Goal: Task Accomplishment & Management: Use online tool/utility

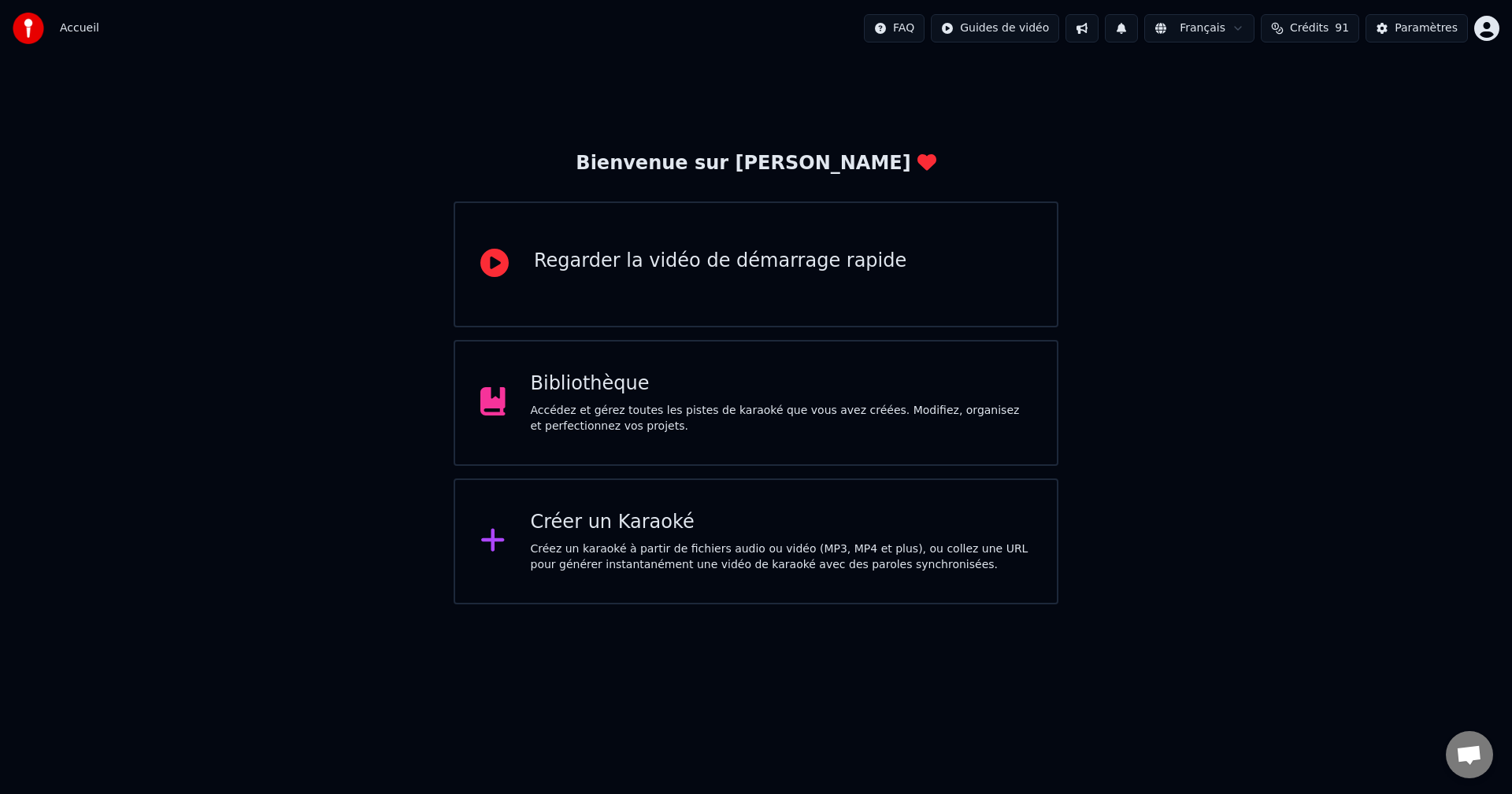
click at [583, 545] on div "Créez un karaoké à partir de fichiers audio ou vidéo (MP3, MP4 et plus), ou col…" at bounding box center [781, 557] width 501 height 31
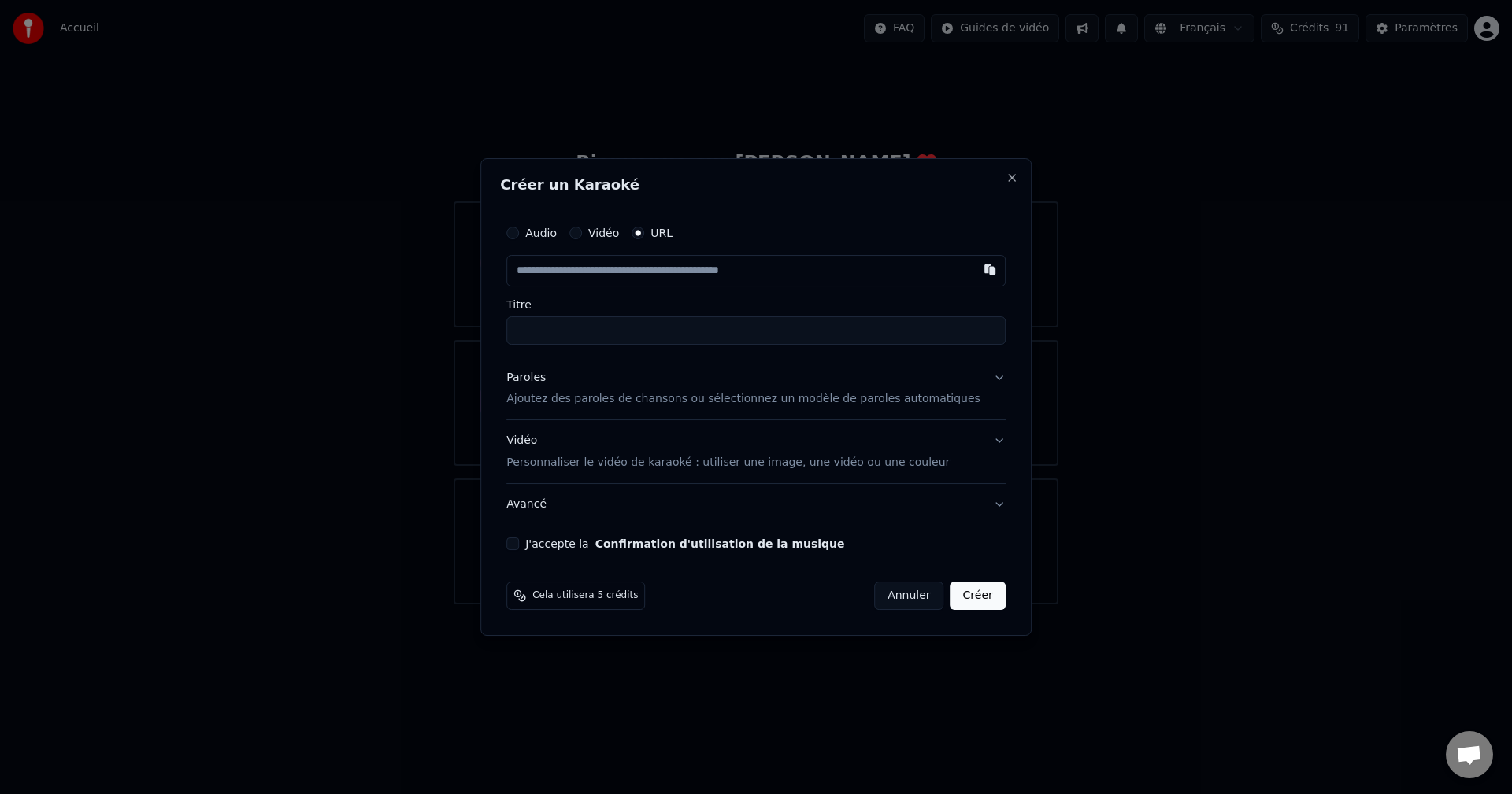
click at [879, 594] on button "Annuler" at bounding box center [909, 595] width 70 height 28
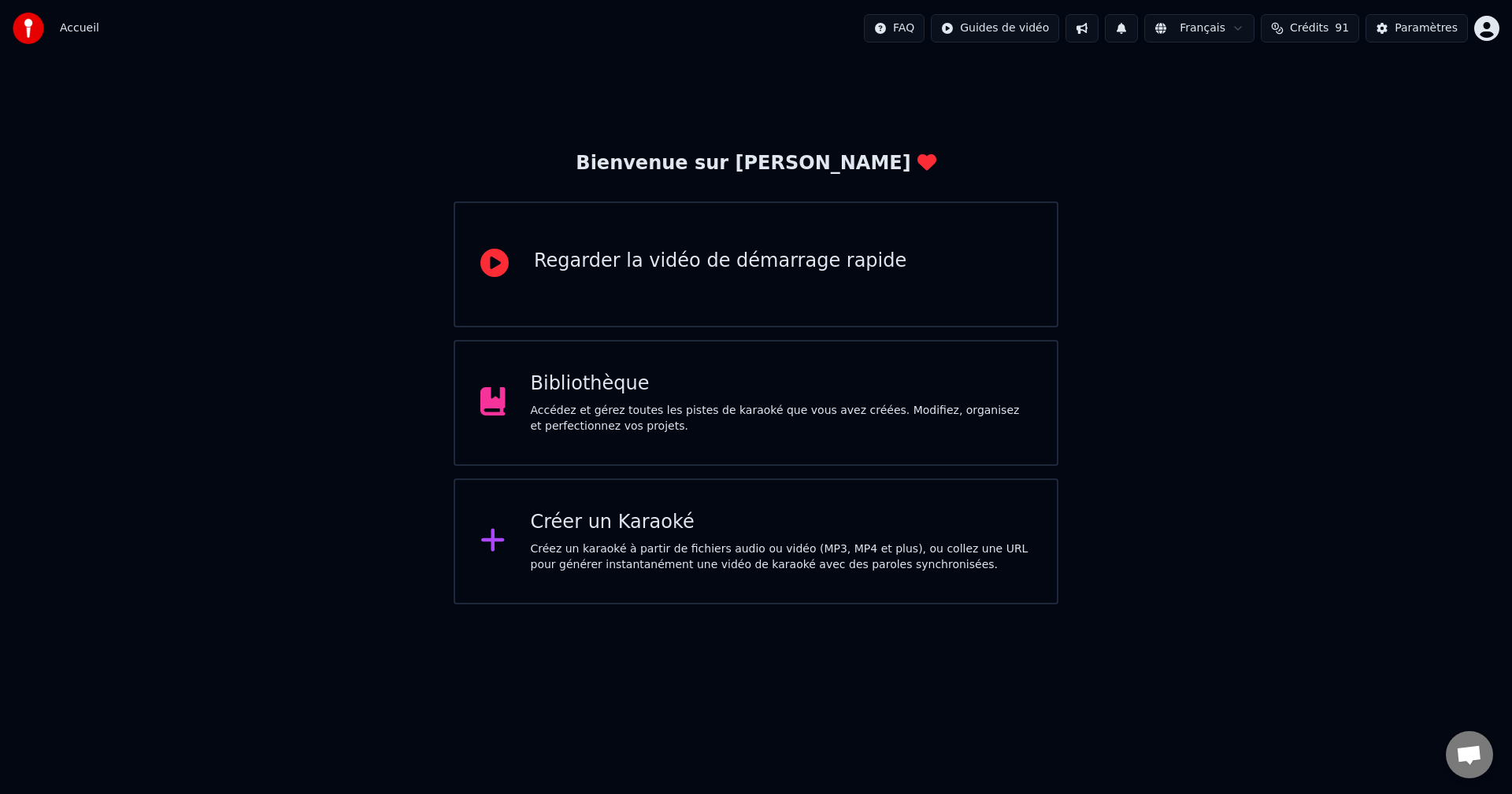
click at [583, 398] on div "Bibliothèque Accédez et gérez toutes les pistes de karaoké que vous avez créées…" at bounding box center [781, 403] width 501 height 63
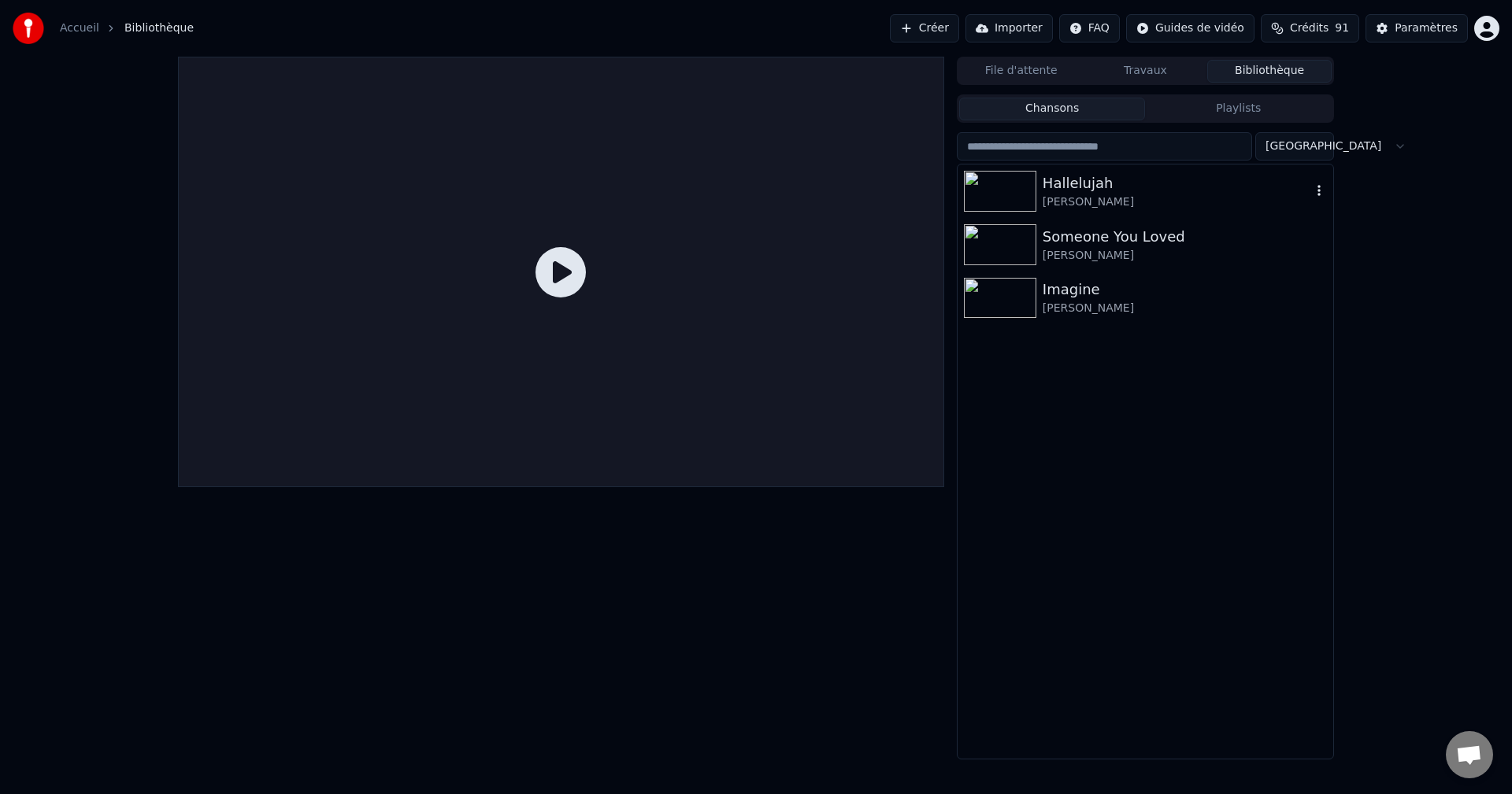
click at [1006, 186] on img at bounding box center [1000, 191] width 72 height 41
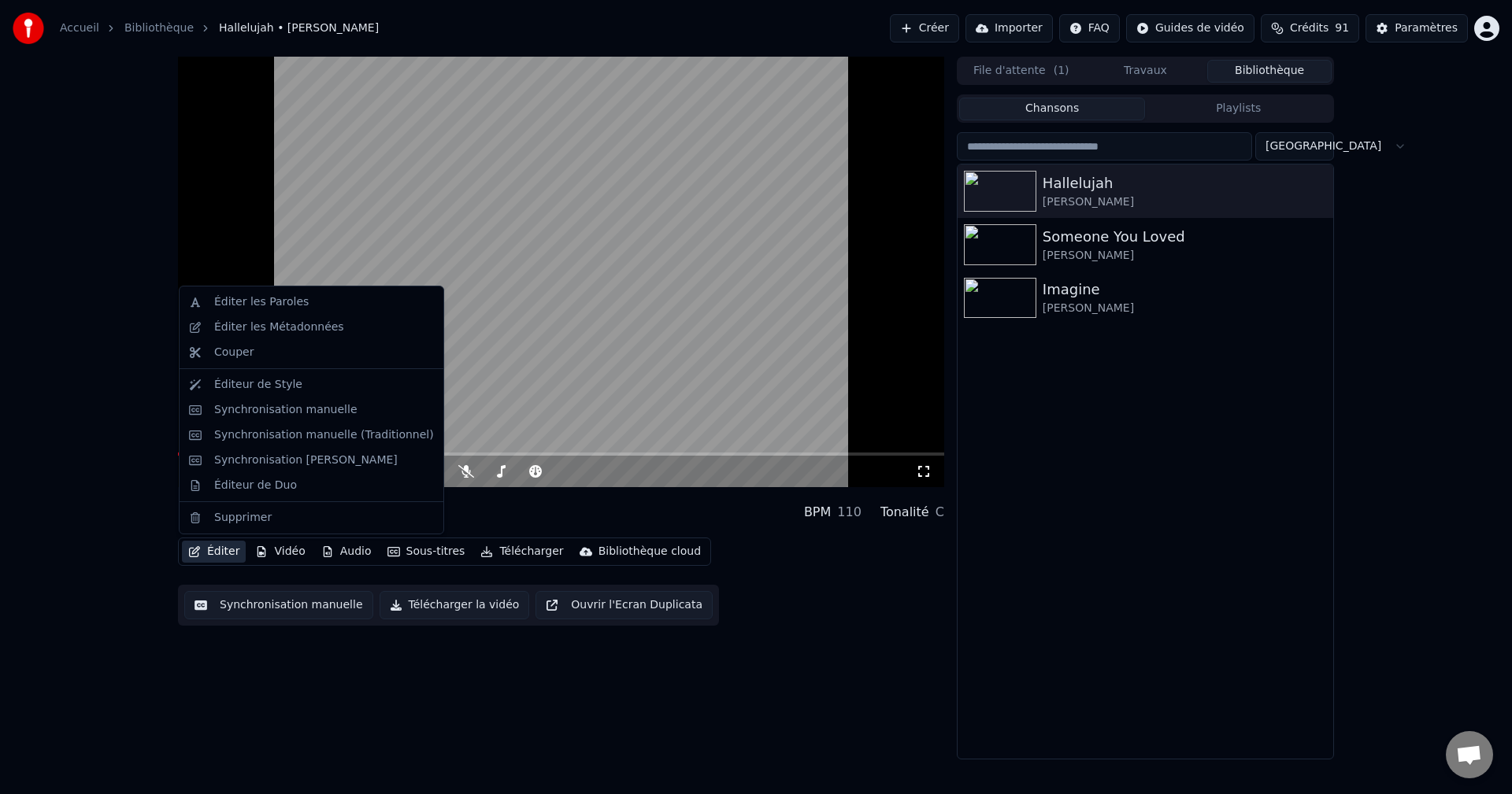
click at [219, 550] on button "Éditer" at bounding box center [213, 551] width 64 height 23
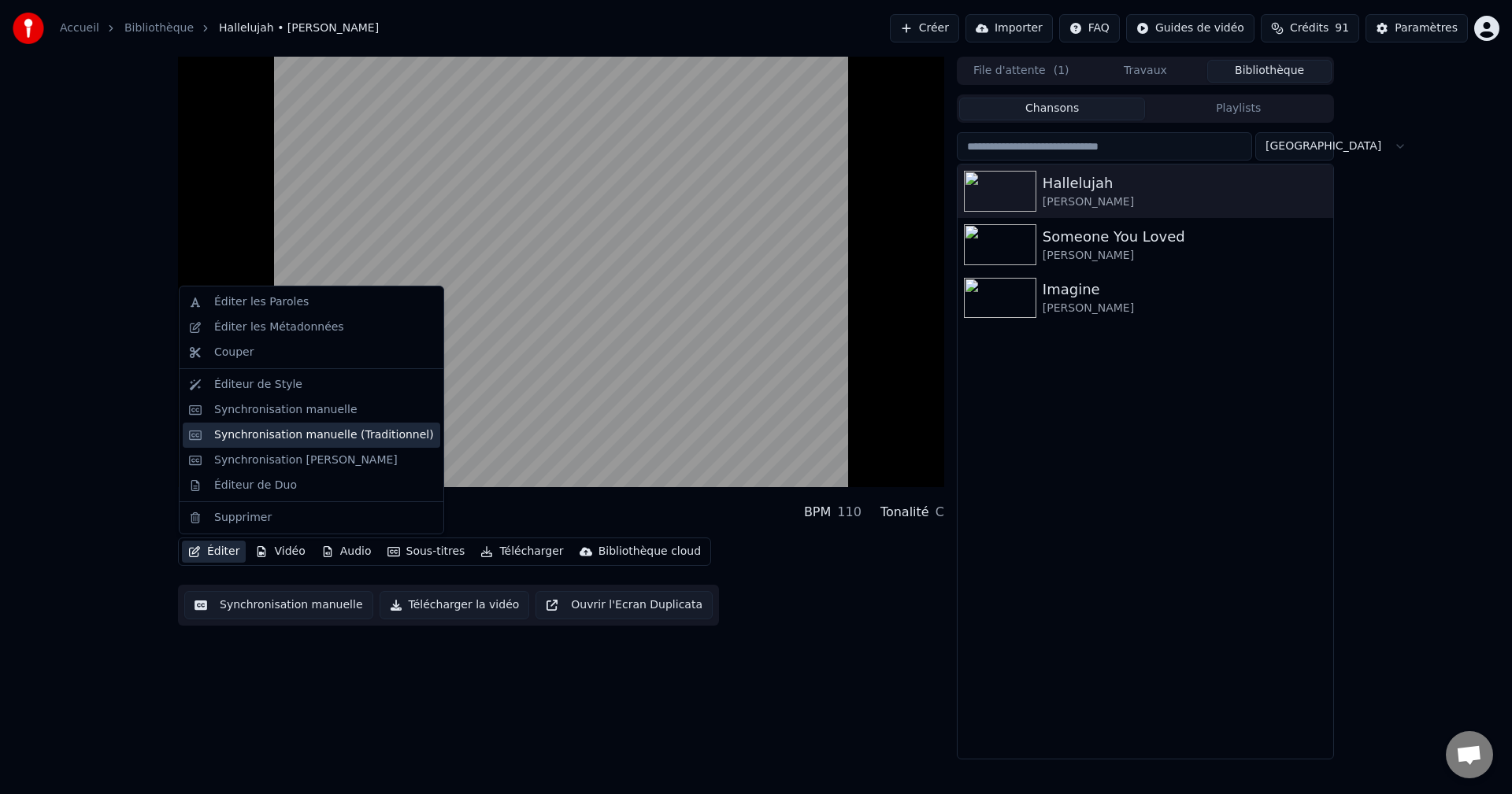
click at [270, 433] on div "Synchronisation manuelle (Traditionnel)" at bounding box center [324, 436] width 219 height 16
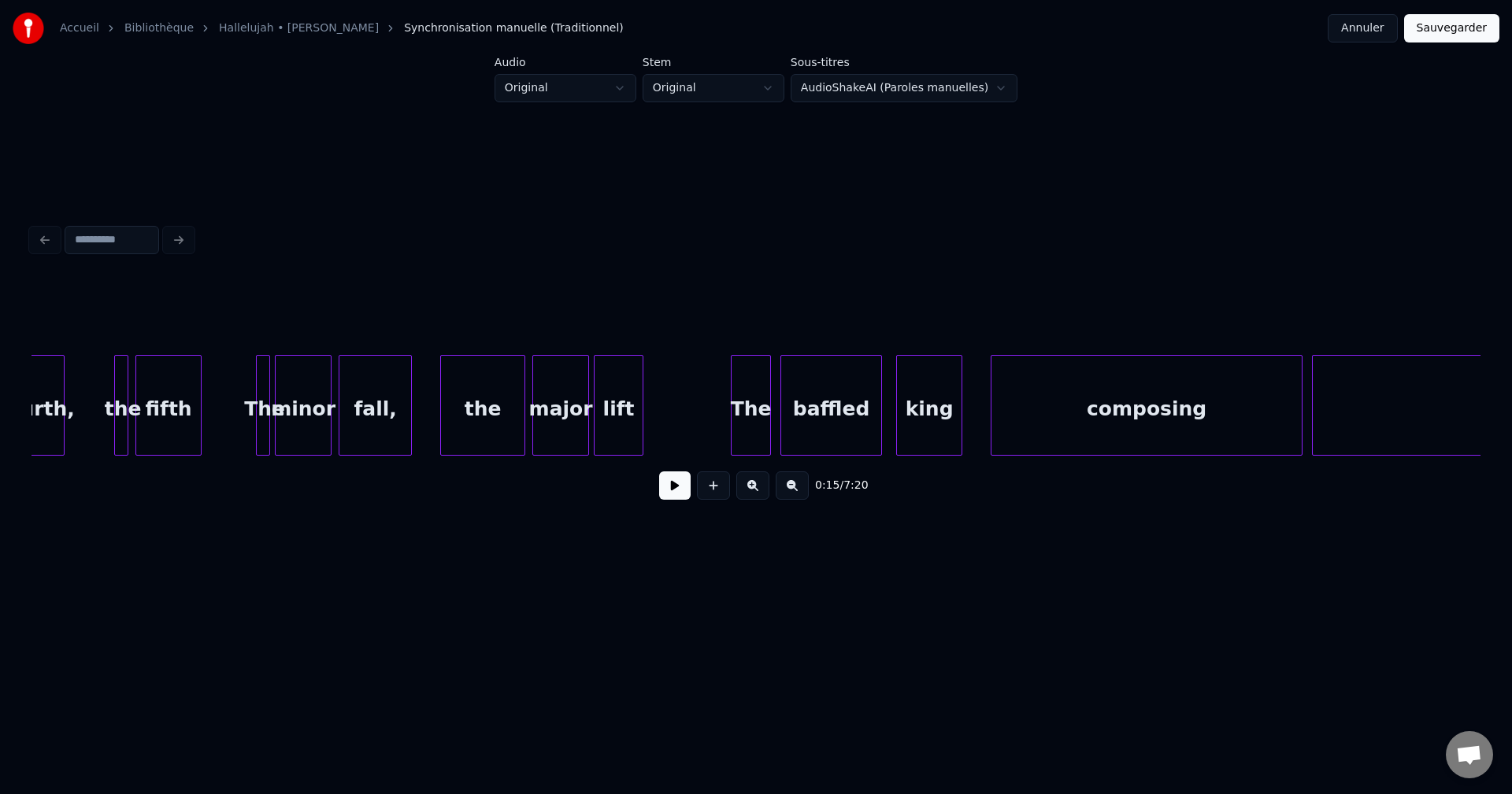
scroll to position [0, 4229]
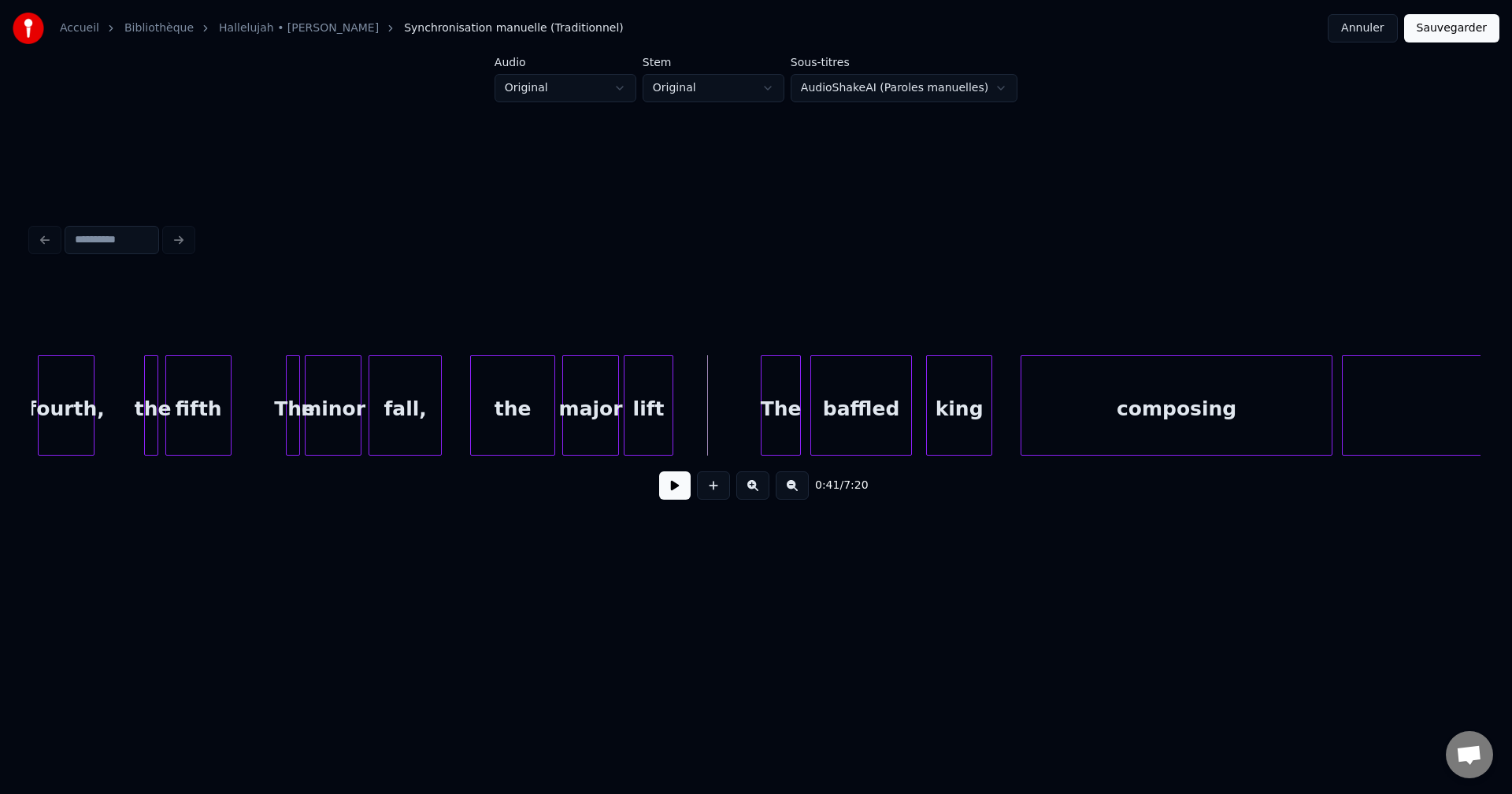
click at [675, 496] on button at bounding box center [675, 486] width 31 height 28
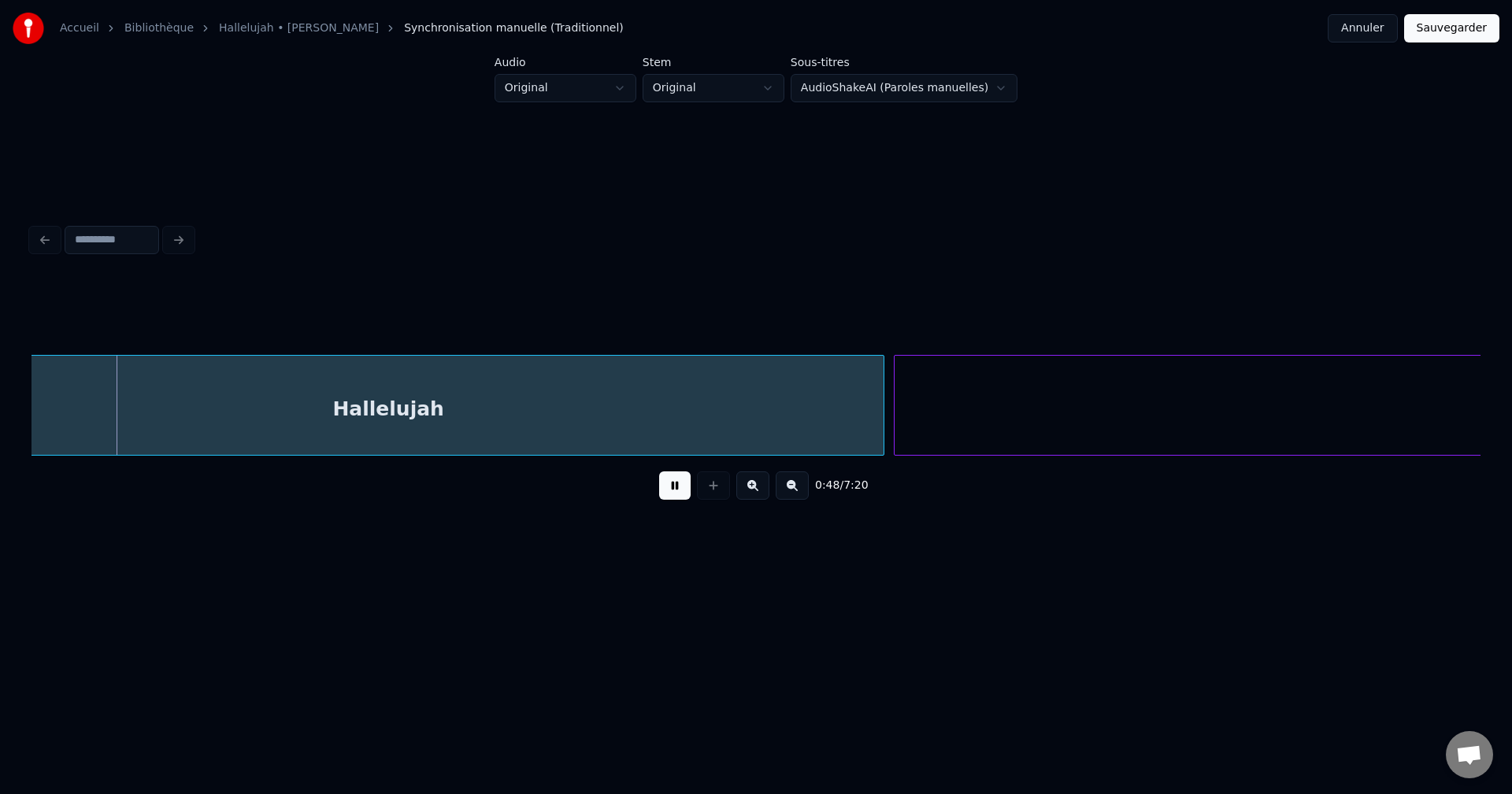
click at [685, 490] on button at bounding box center [675, 486] width 31 height 28
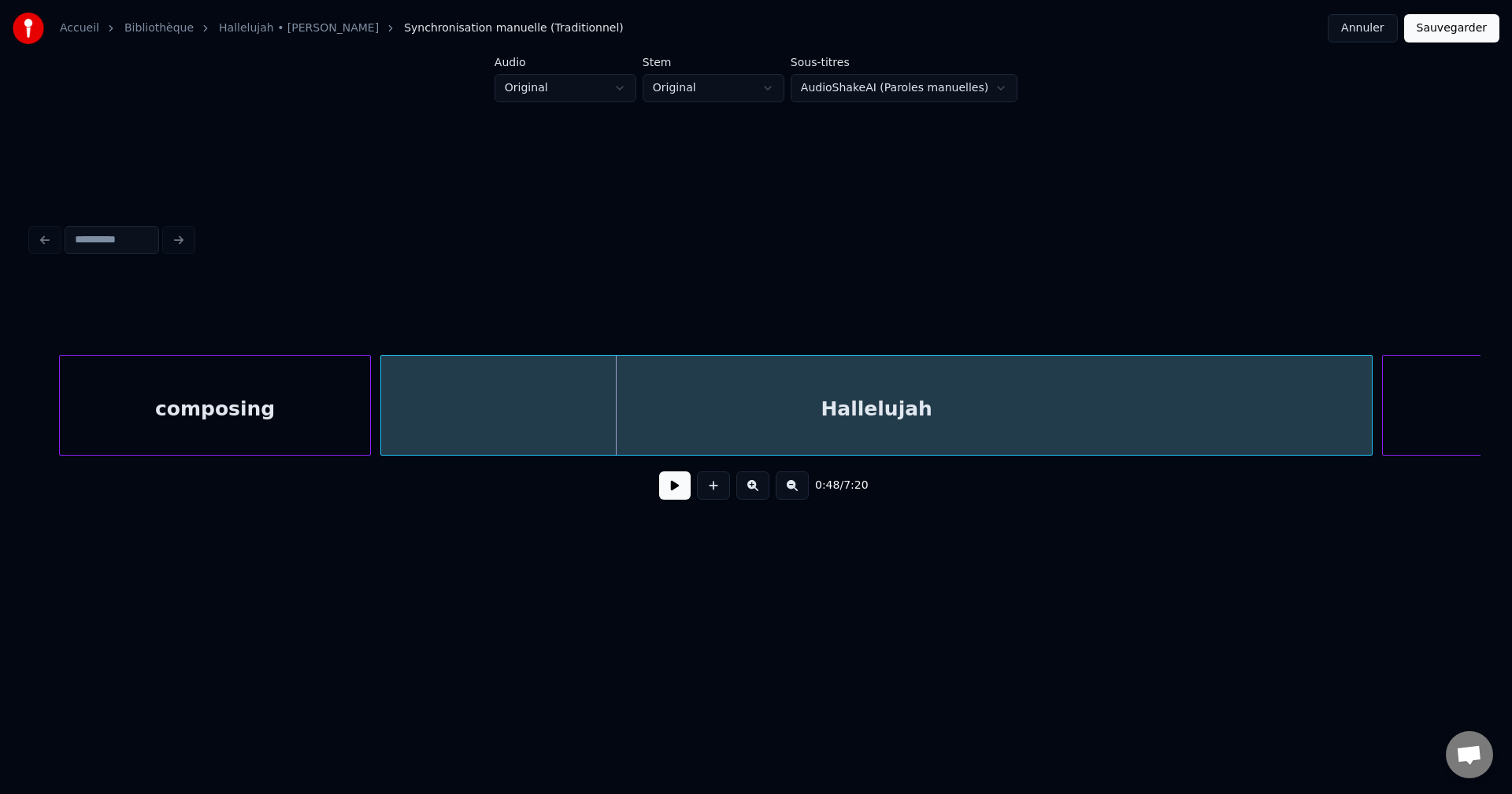
scroll to position [0, 5112]
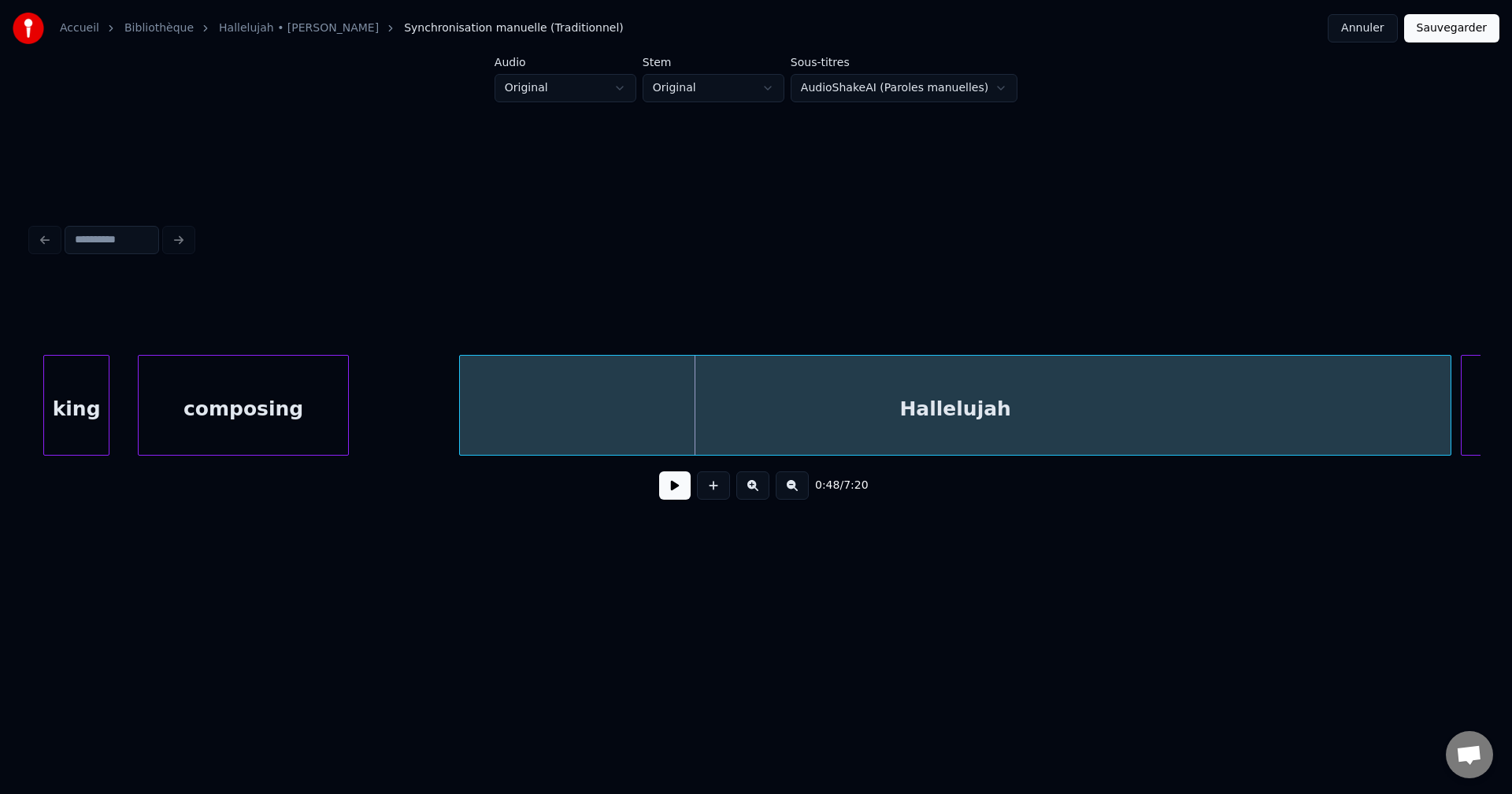
click at [347, 416] on div at bounding box center [346, 404] width 5 height 99
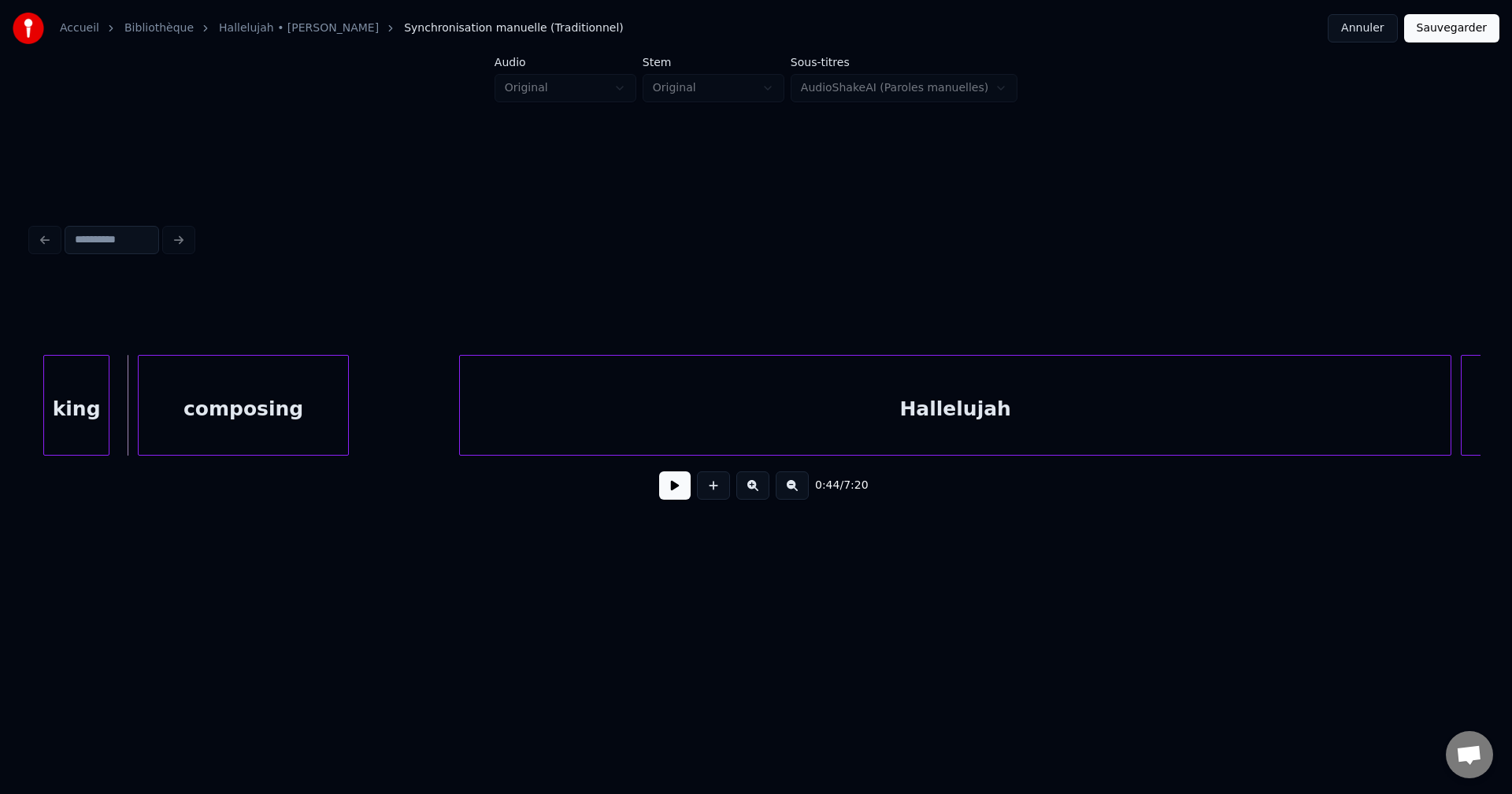
click at [671, 489] on button at bounding box center [675, 486] width 31 height 28
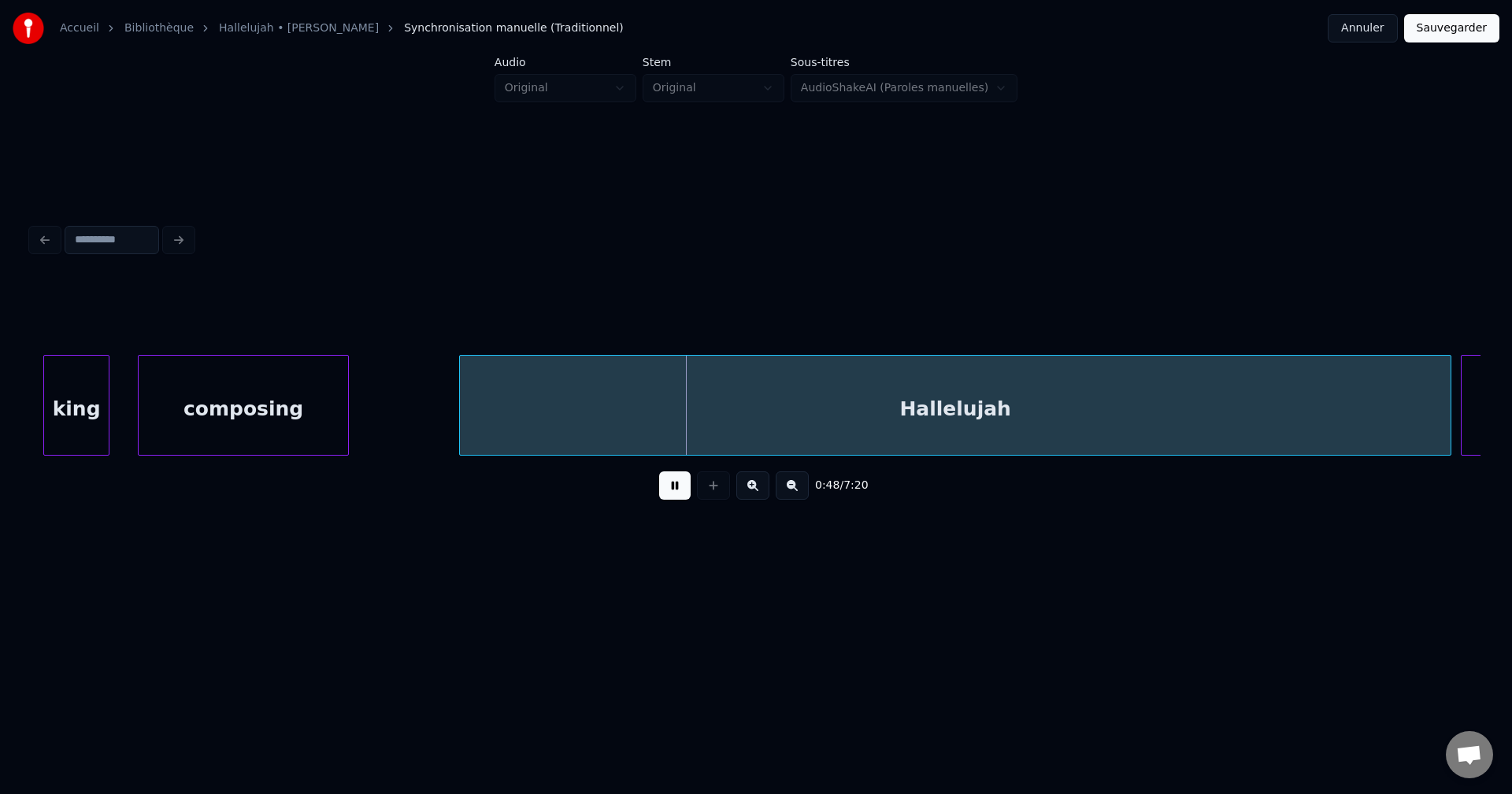
click at [671, 489] on button at bounding box center [675, 486] width 31 height 28
click at [351, 410] on div at bounding box center [353, 404] width 5 height 99
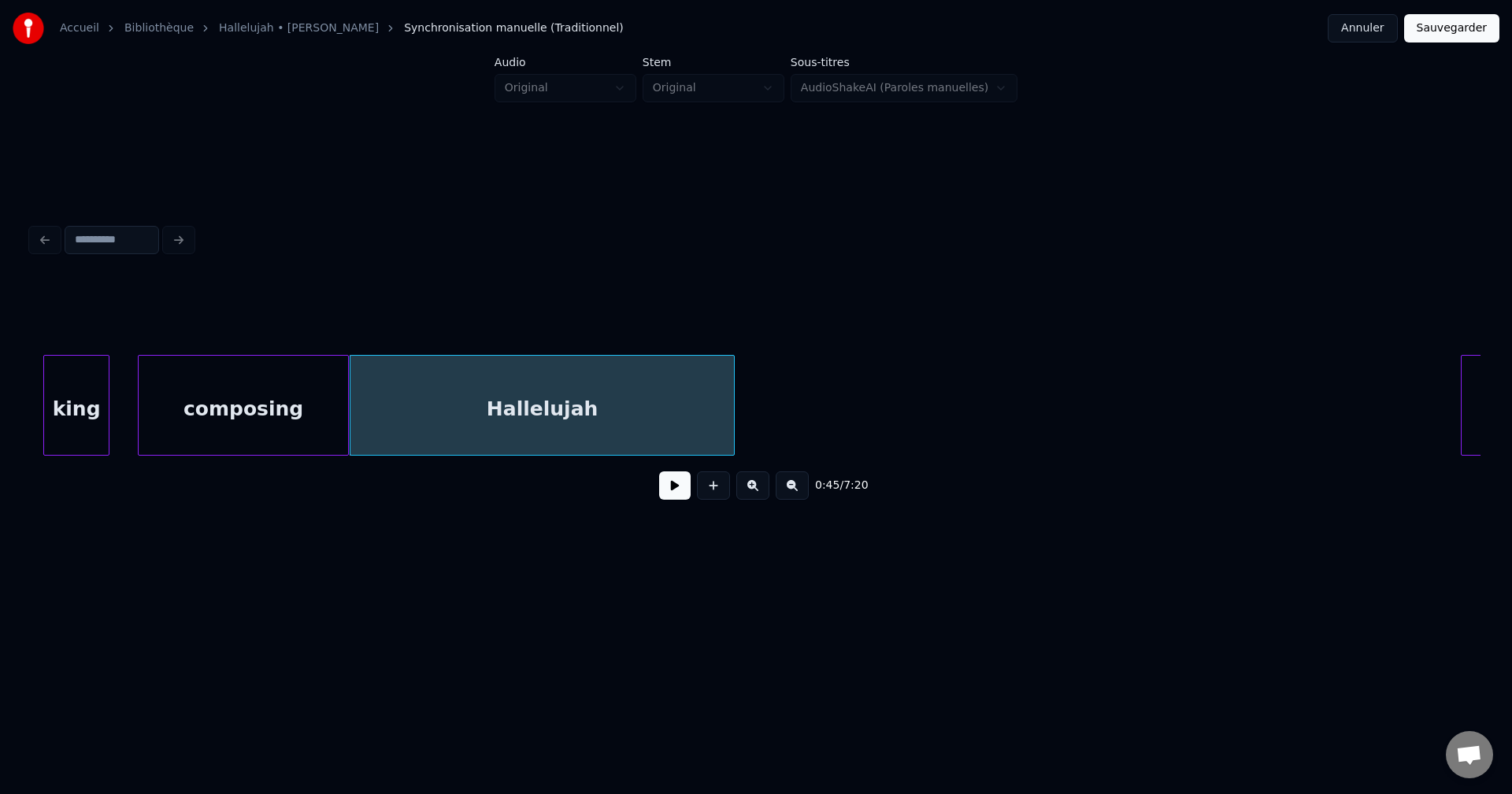
click at [732, 421] on div at bounding box center [732, 404] width 5 height 99
click at [130, 343] on div at bounding box center [756, 315] width 1449 height 78
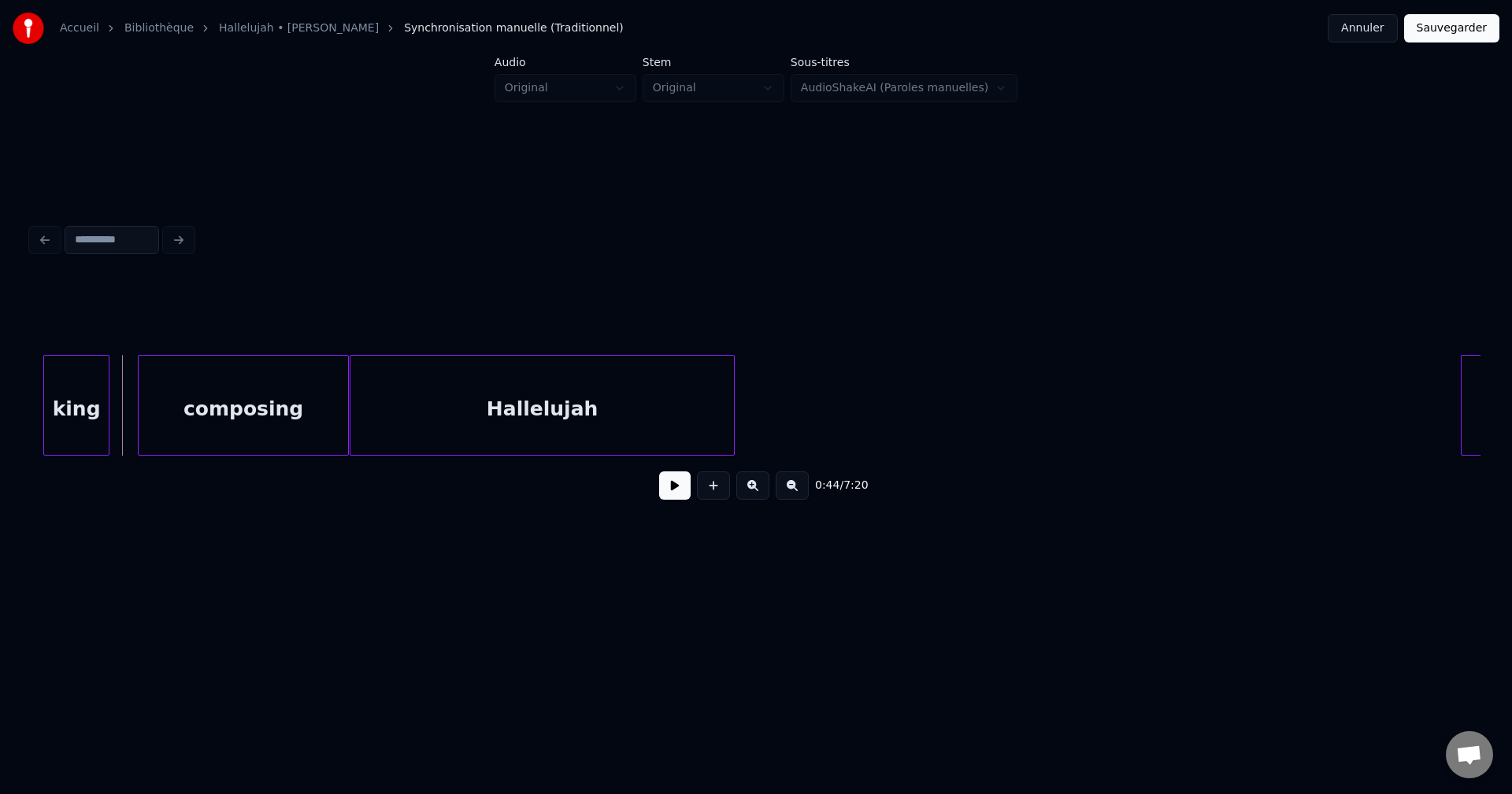
click at [679, 489] on button at bounding box center [675, 486] width 31 height 28
click at [682, 481] on button at bounding box center [675, 486] width 31 height 28
drag, startPoint x: 211, startPoint y: 463, endPoint x: 497, endPoint y: 479, distance: 286.4
click at [497, 479] on div "0:50 / 7:20" at bounding box center [756, 486] width 1449 height 60
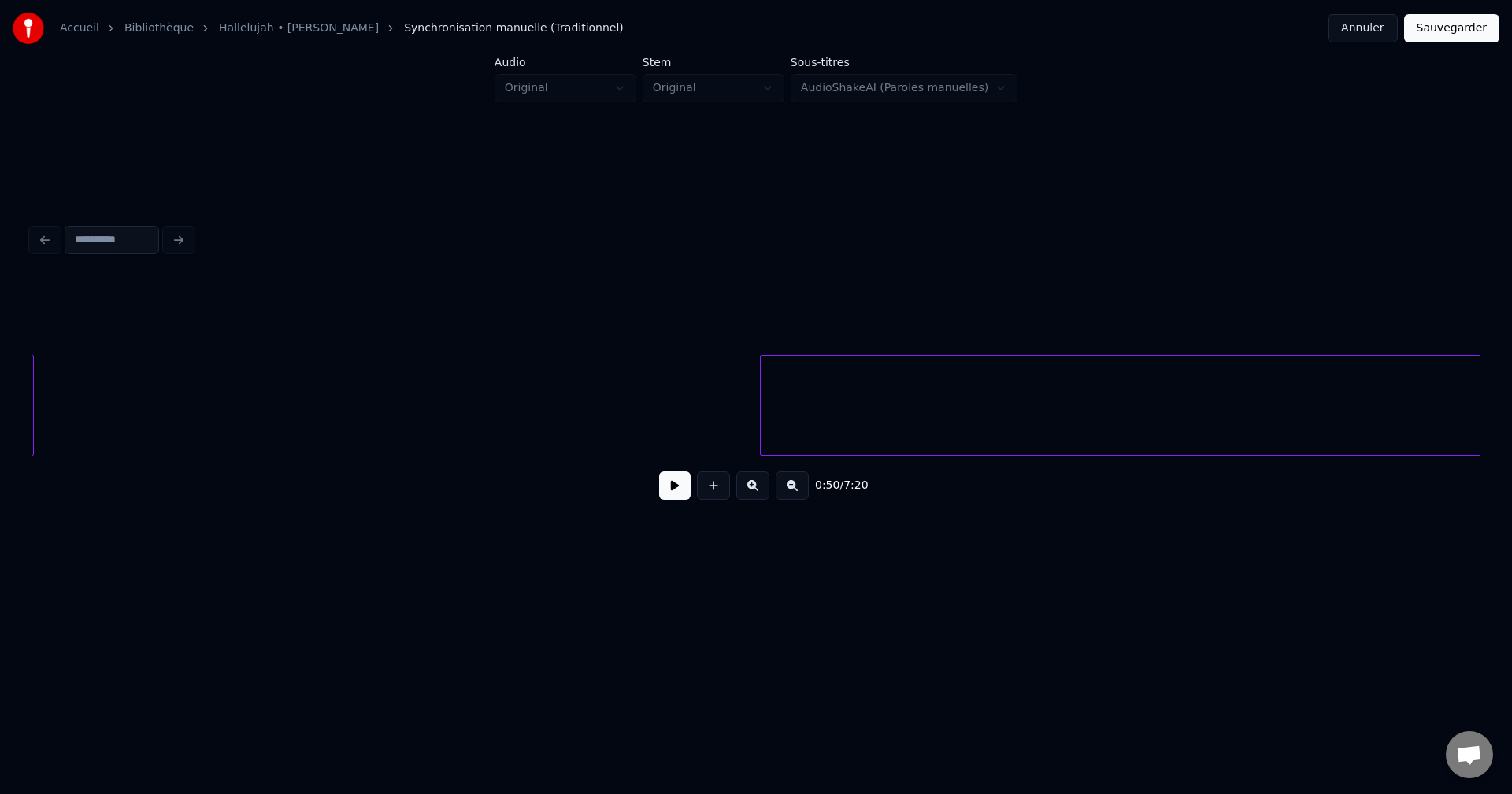
scroll to position [0, 5640]
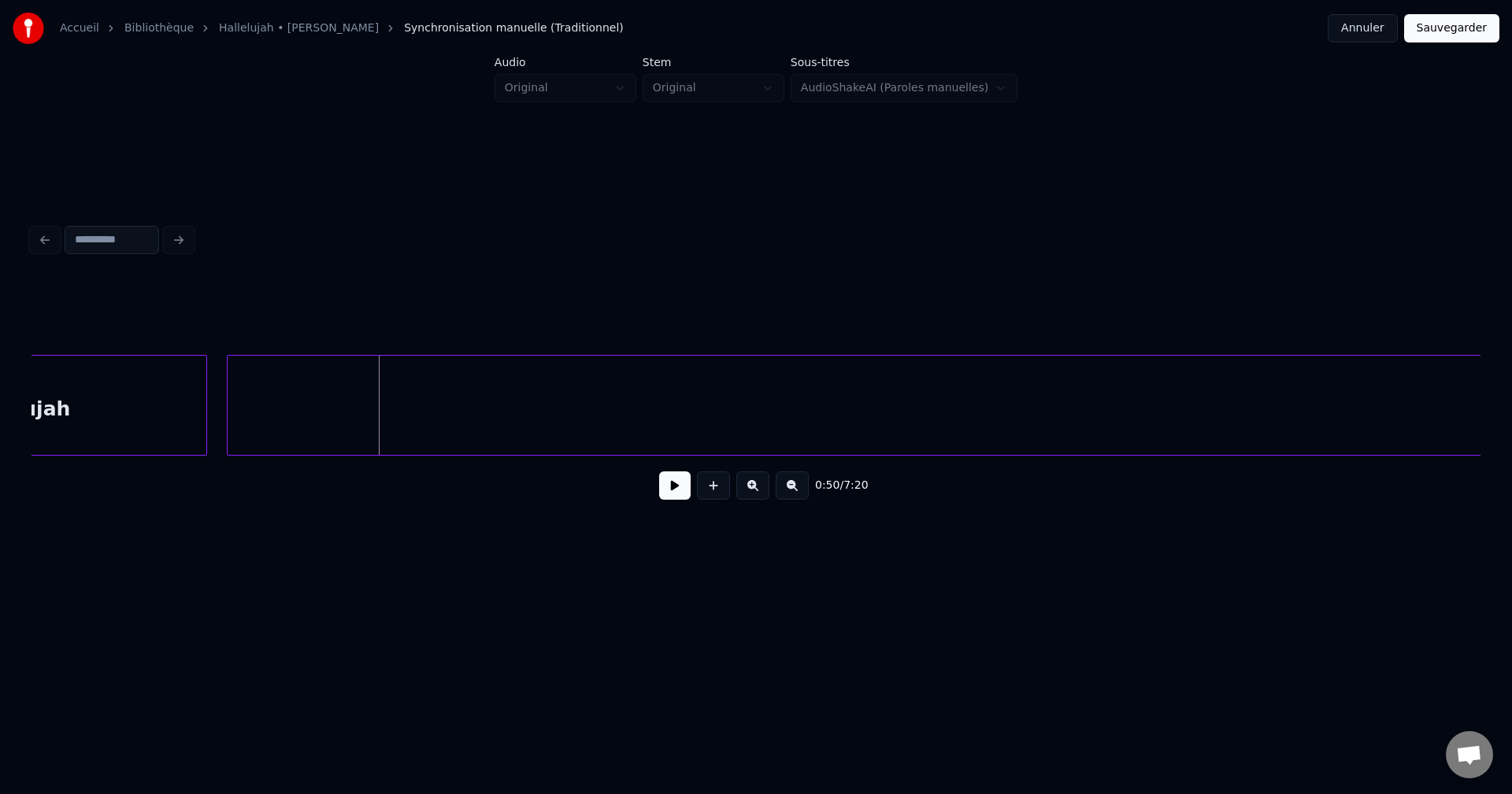
click at [227, 404] on div at bounding box center [229, 404] width 5 height 99
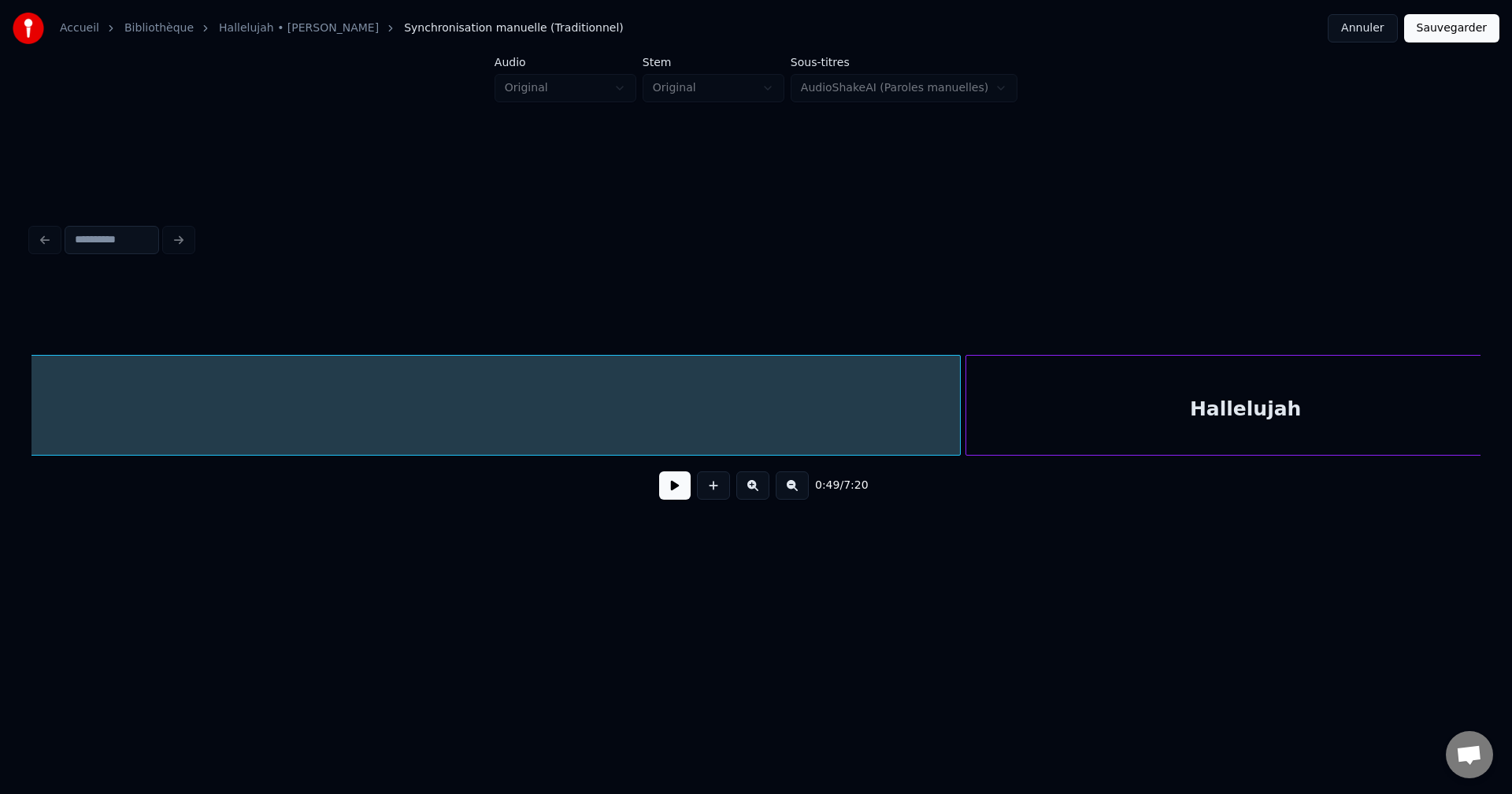
scroll to position [0, 7844]
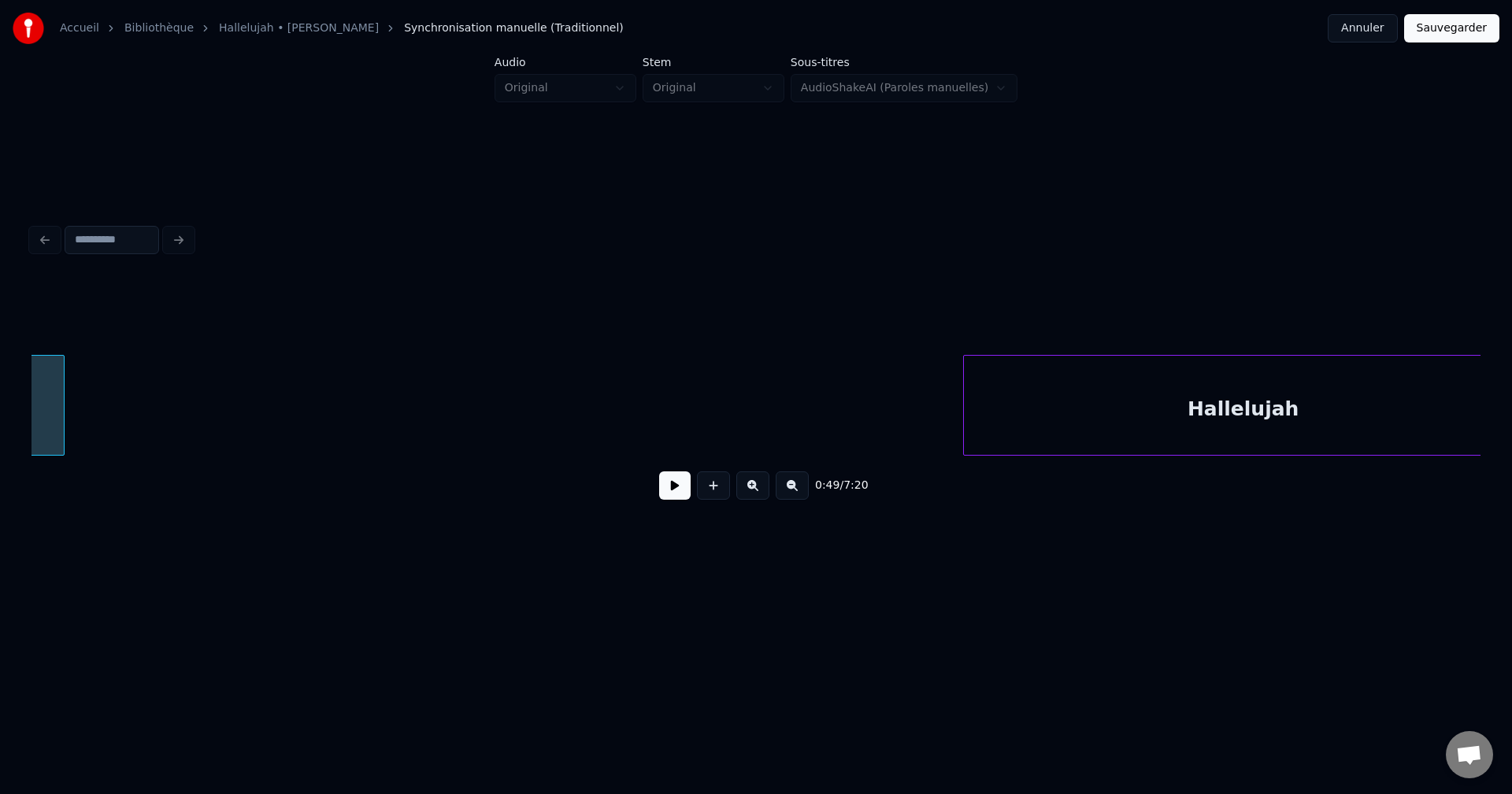
click at [62, 408] on div at bounding box center [61, 404] width 5 height 99
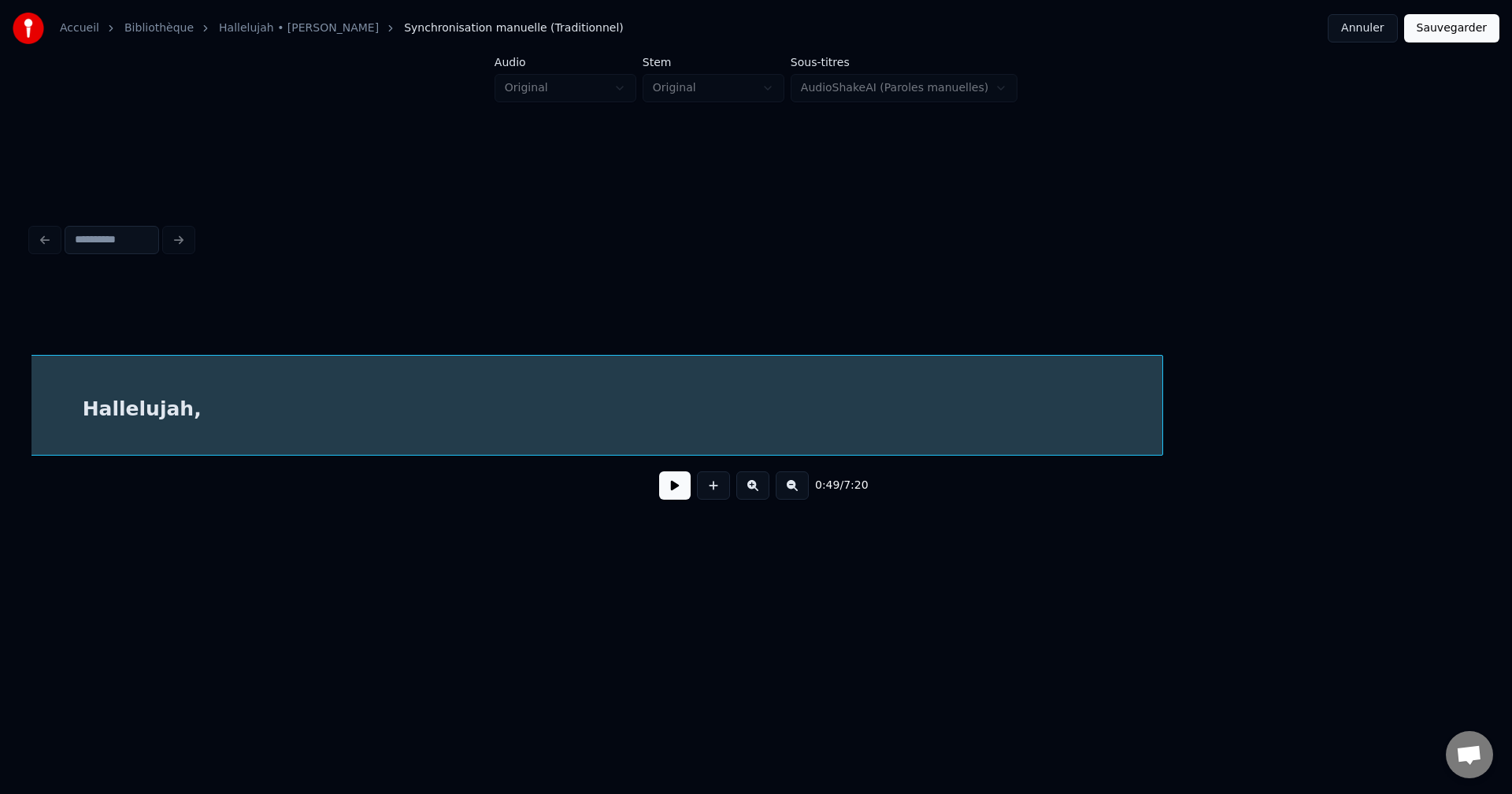
scroll to position [0, 6748]
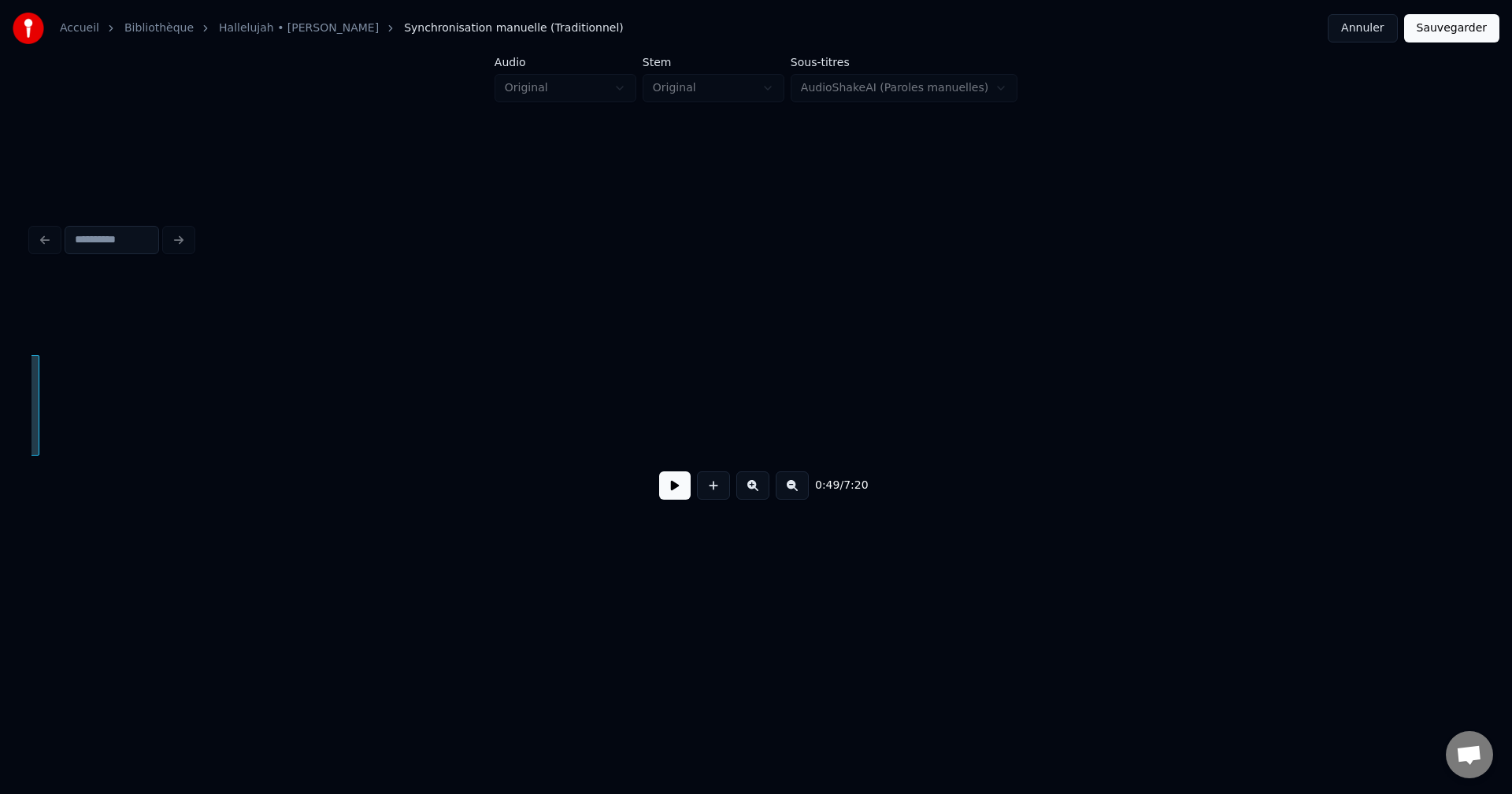
click at [34, 407] on div at bounding box center [36, 404] width 5 height 99
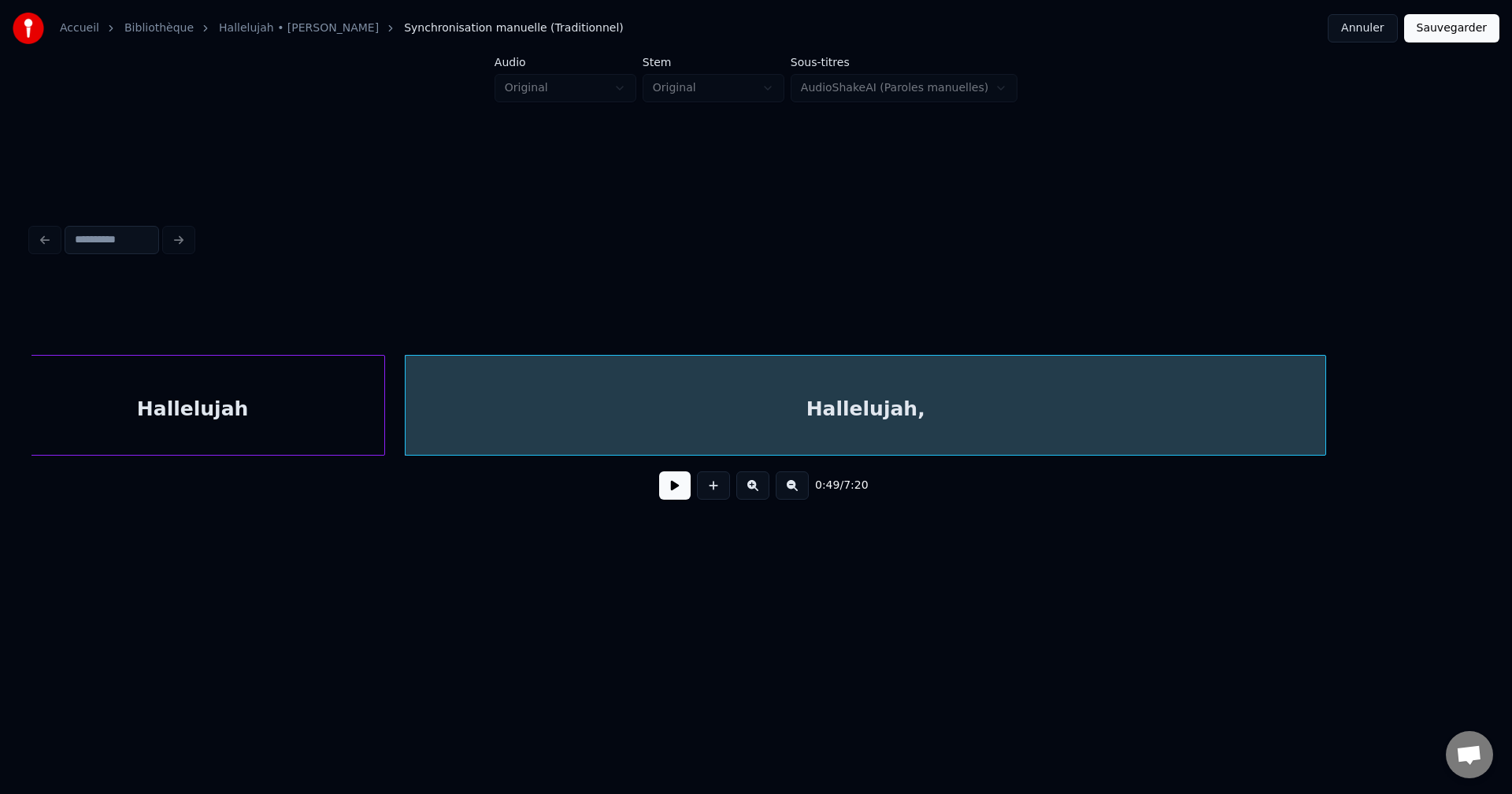
scroll to position [0, 5457]
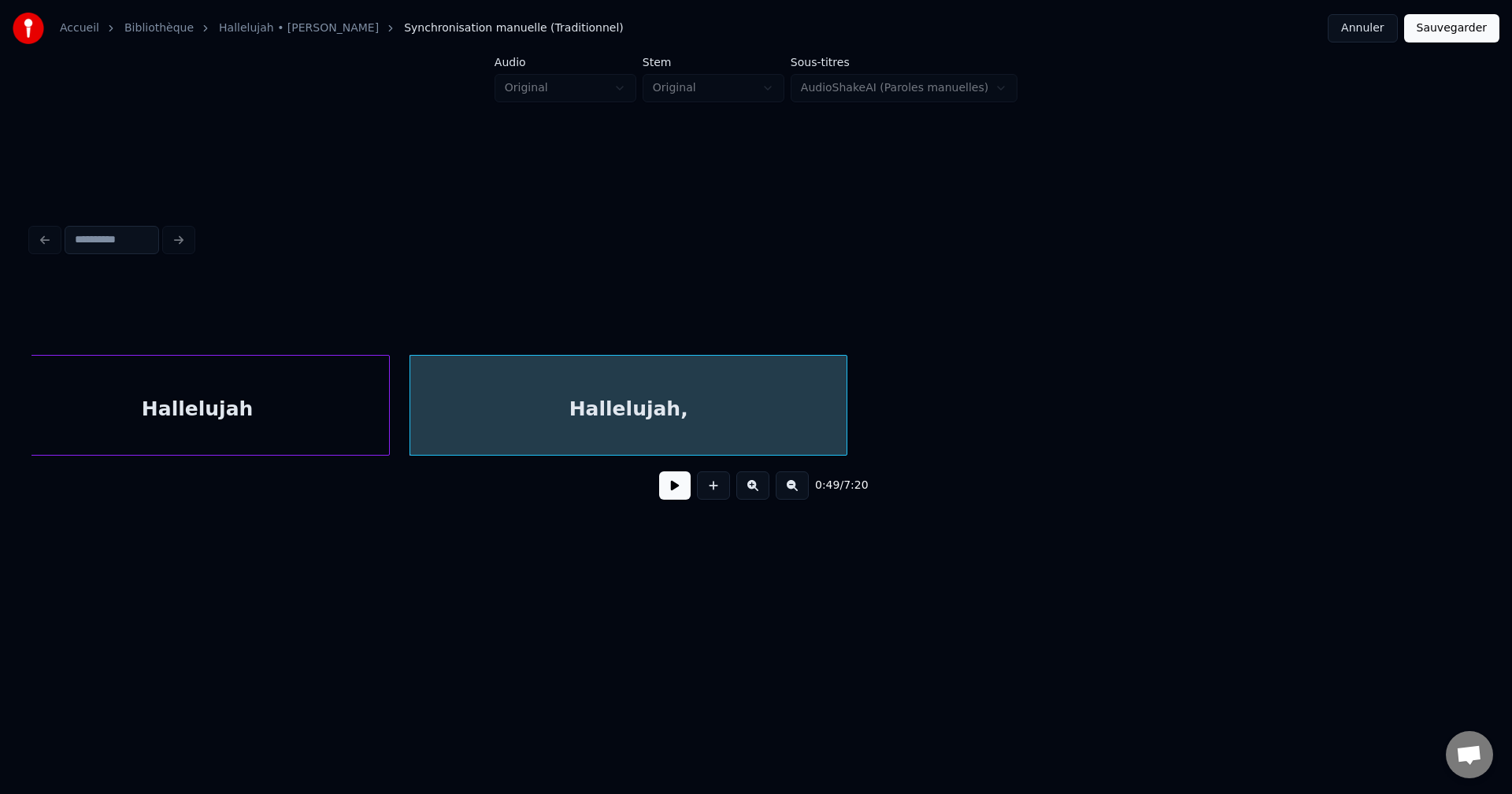
click at [846, 412] on div at bounding box center [844, 404] width 5 height 99
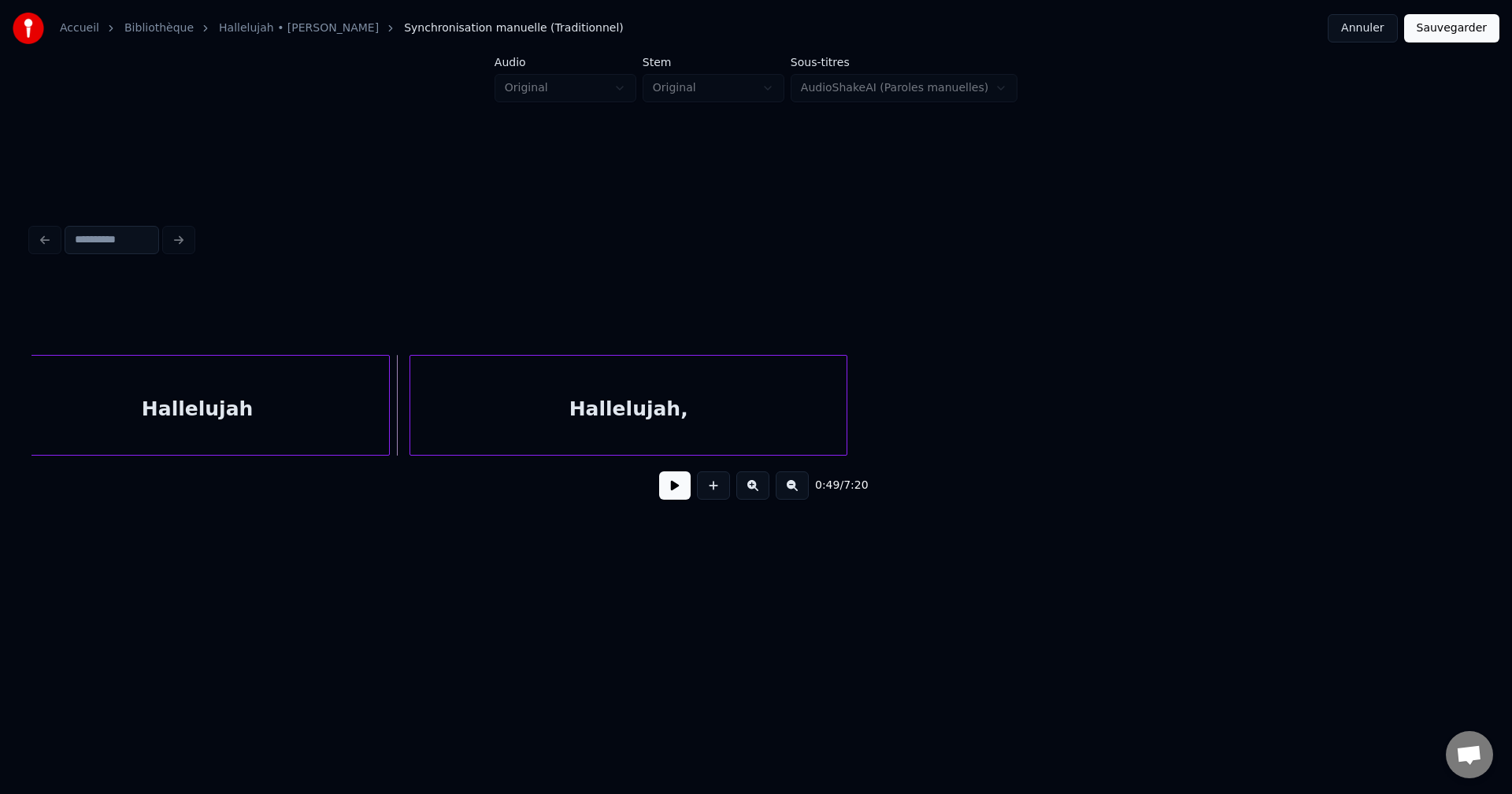
click at [674, 493] on button at bounding box center [675, 486] width 31 height 28
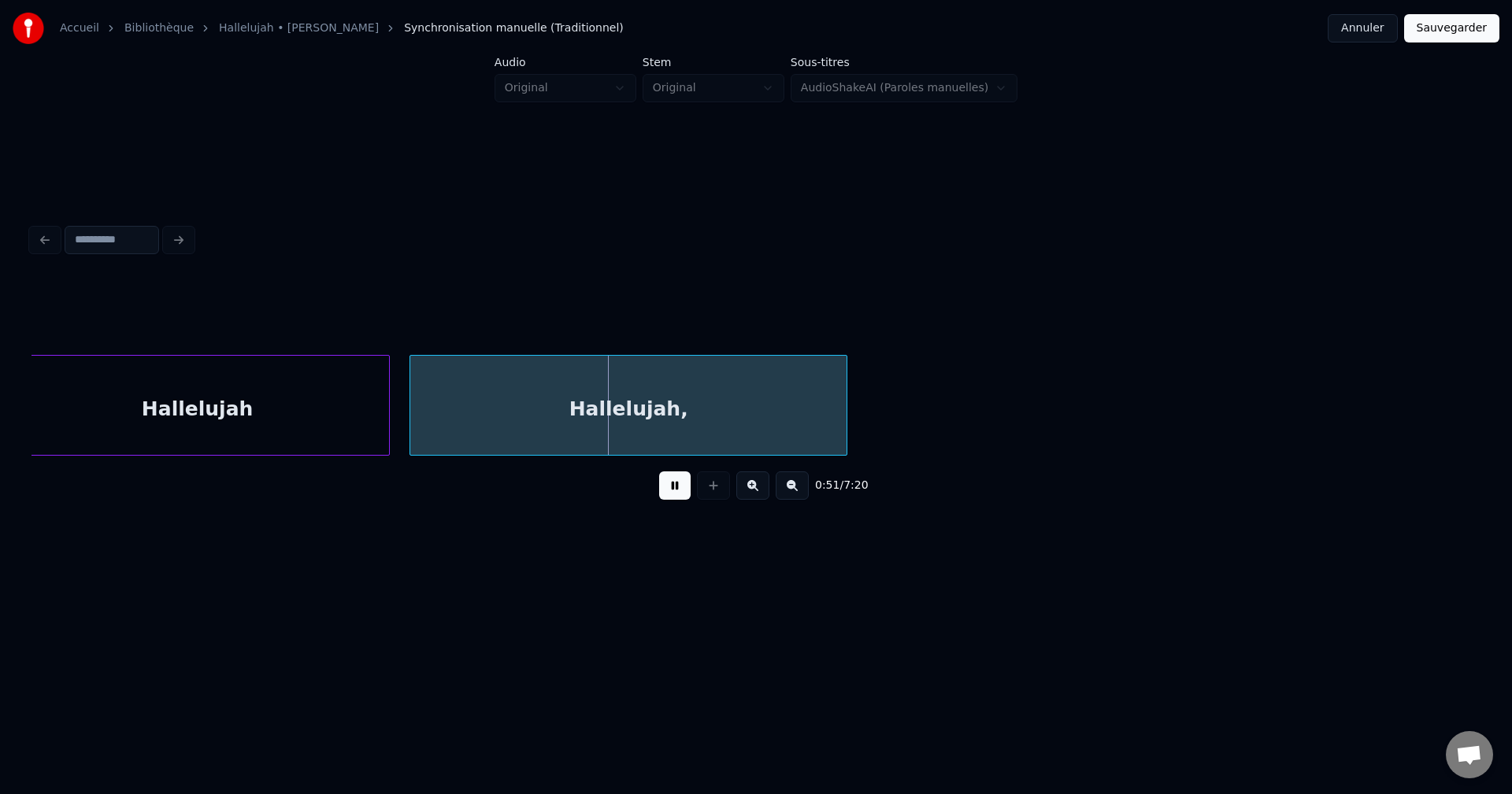
click at [671, 492] on button at bounding box center [675, 486] width 31 height 28
click at [489, 401] on div at bounding box center [487, 404] width 5 height 99
click at [678, 493] on button at bounding box center [675, 486] width 31 height 28
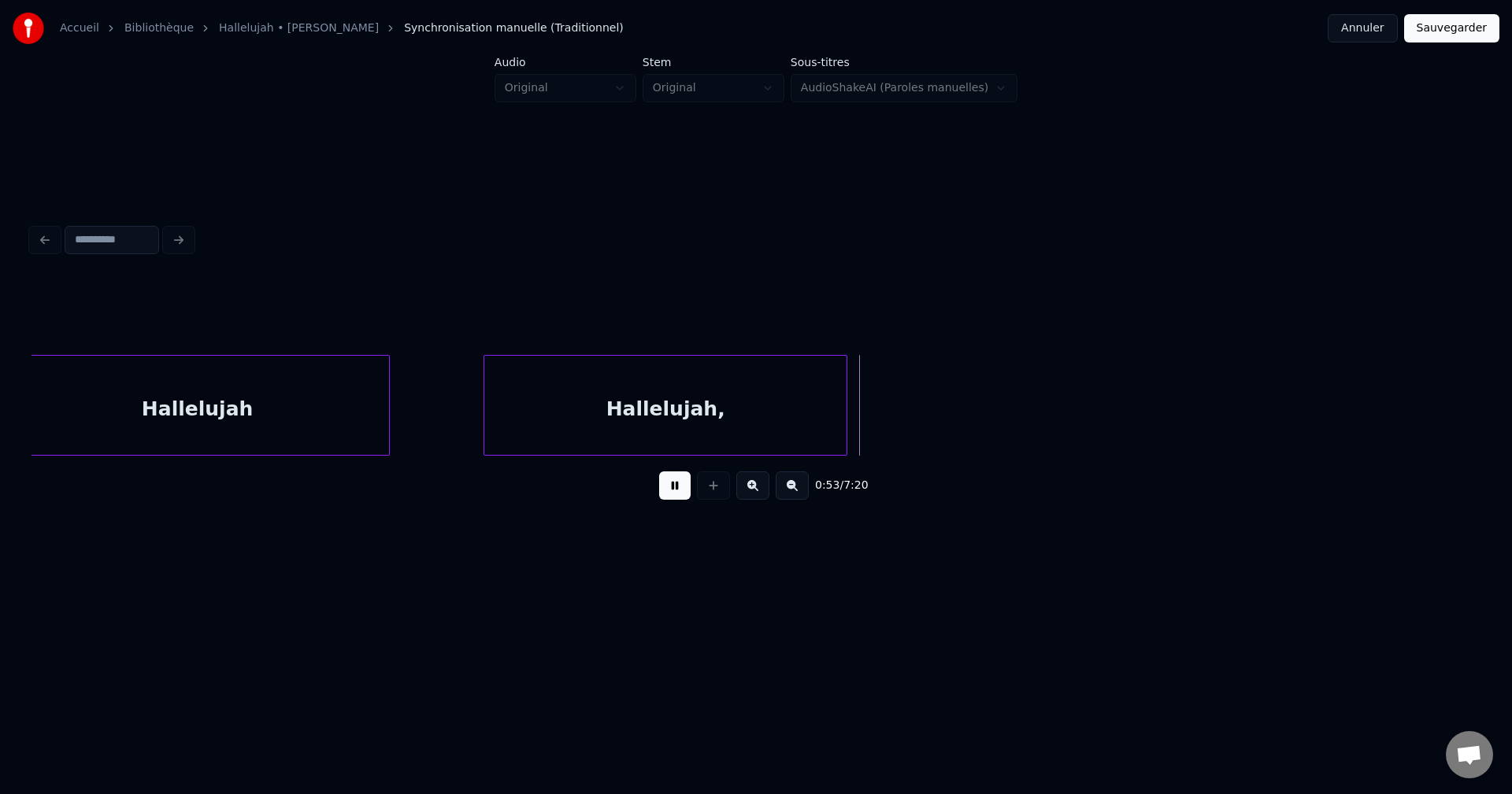
click at [678, 493] on button at bounding box center [675, 486] width 31 height 28
click at [675, 492] on button at bounding box center [675, 486] width 31 height 28
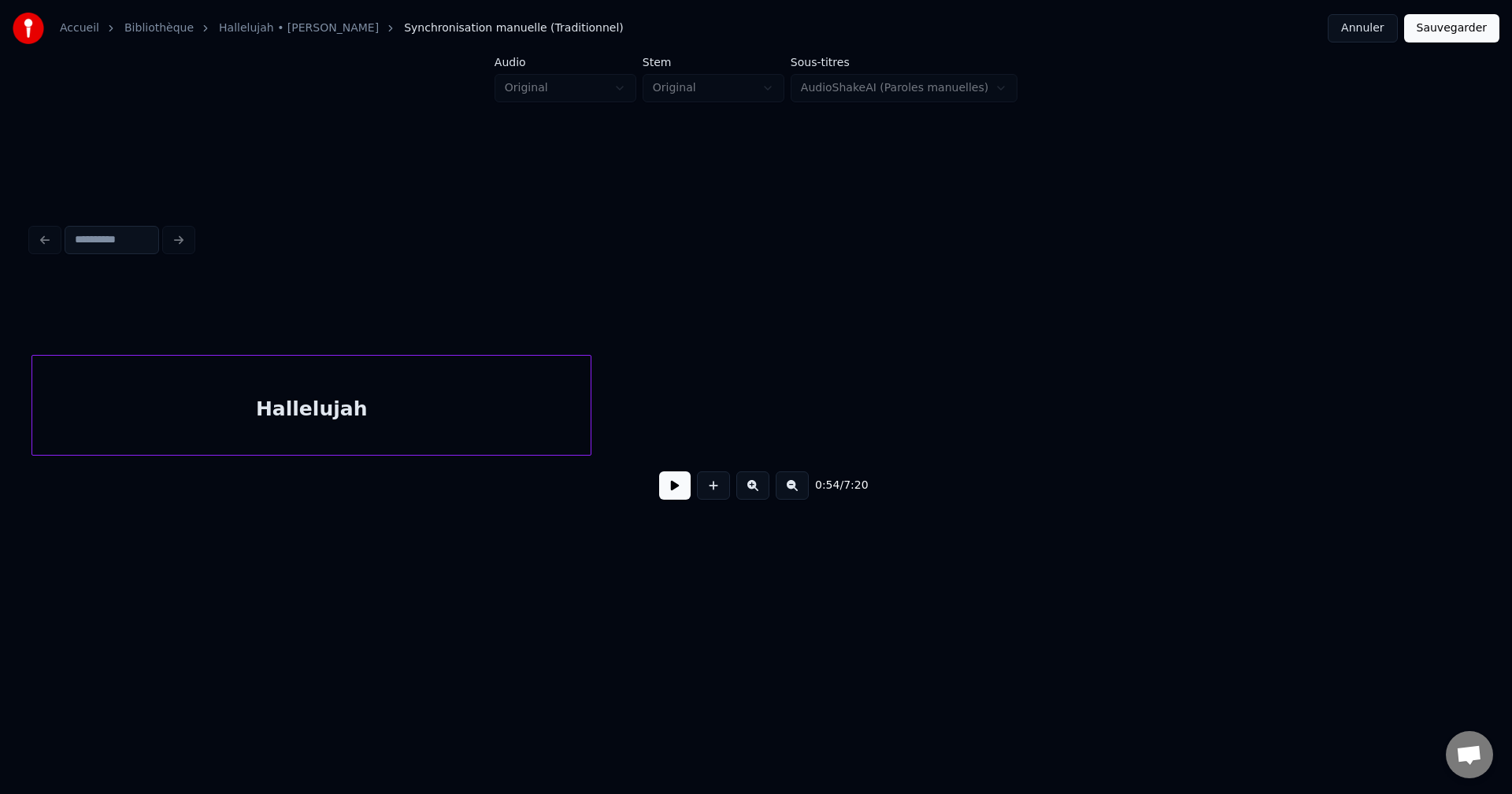
scroll to position [0, 7787]
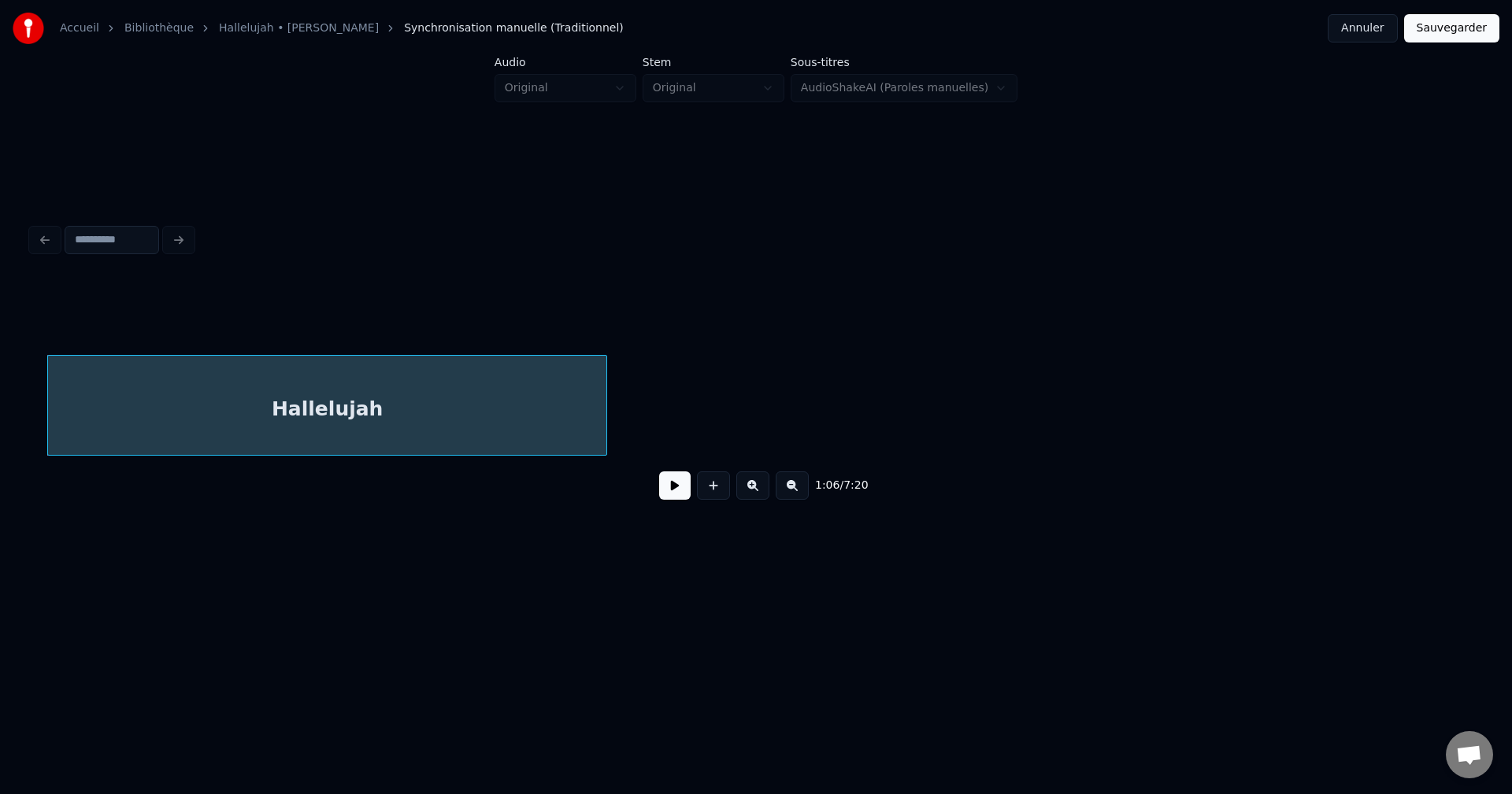
click at [66, 388] on div "Hallelujah" at bounding box center [327, 408] width 558 height 107
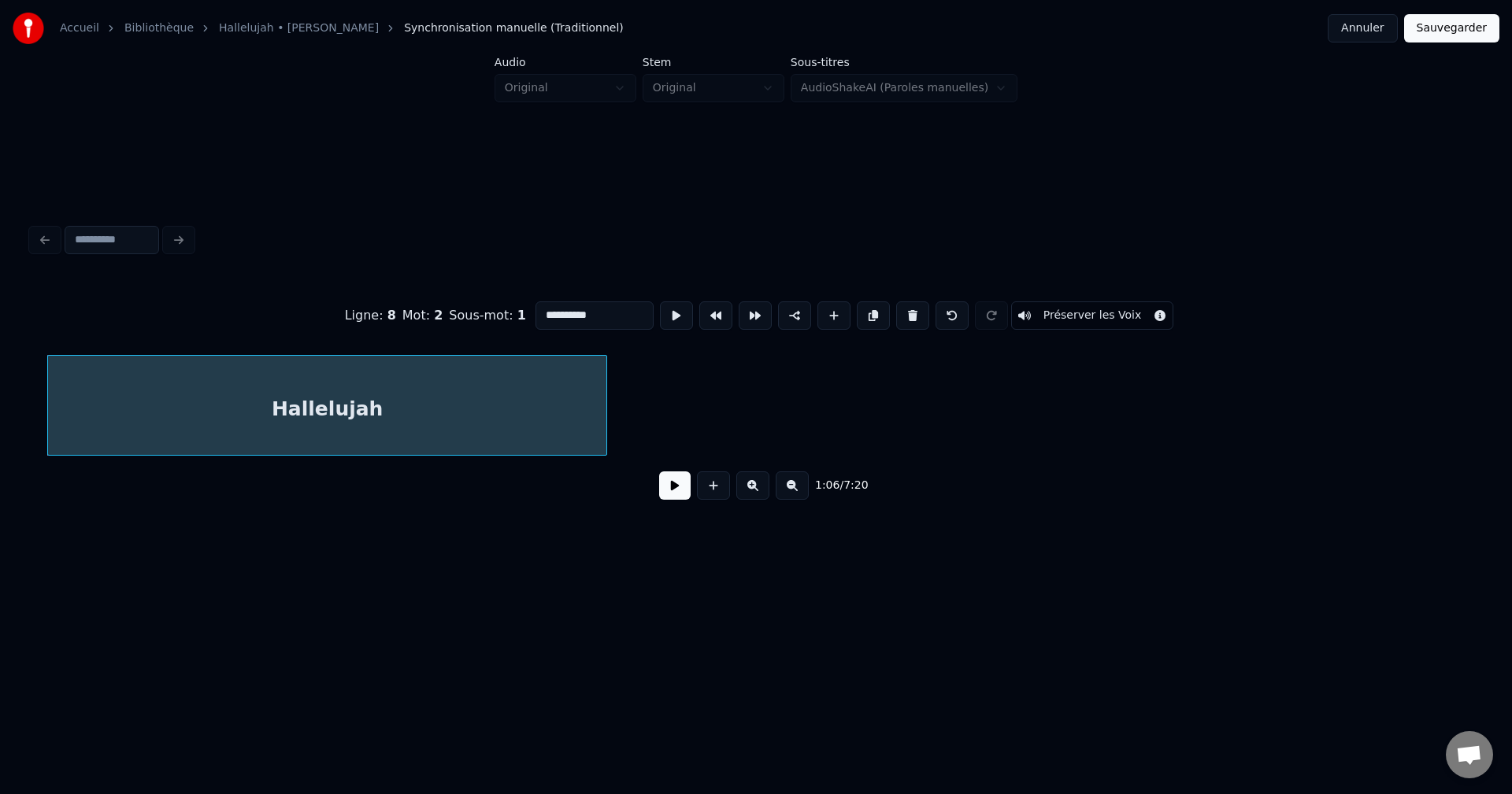
scroll to position [0, 7756]
click at [29, 455] on div "**********" at bounding box center [756, 366] width 1461 height 311
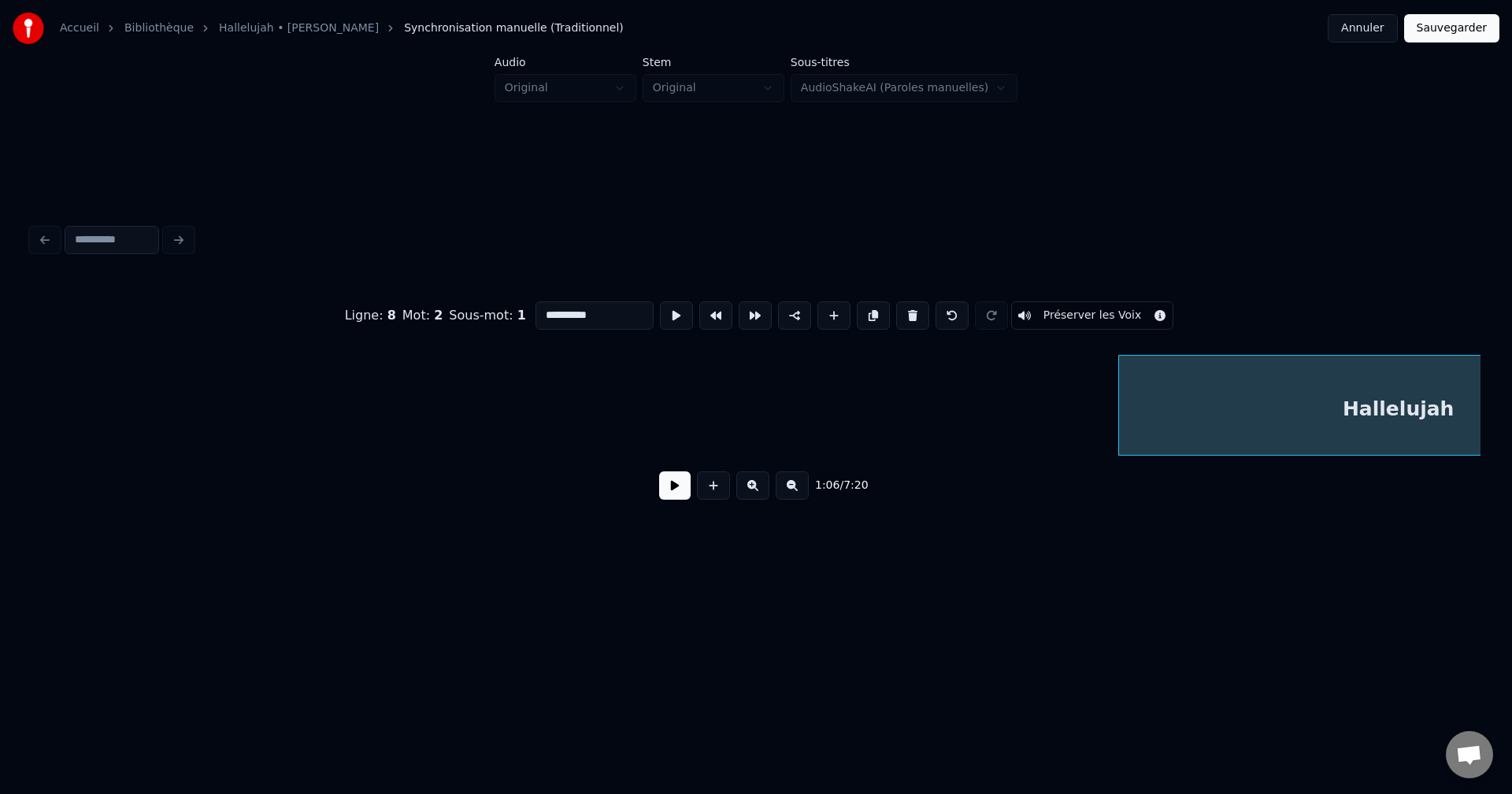
scroll to position [0, 6905]
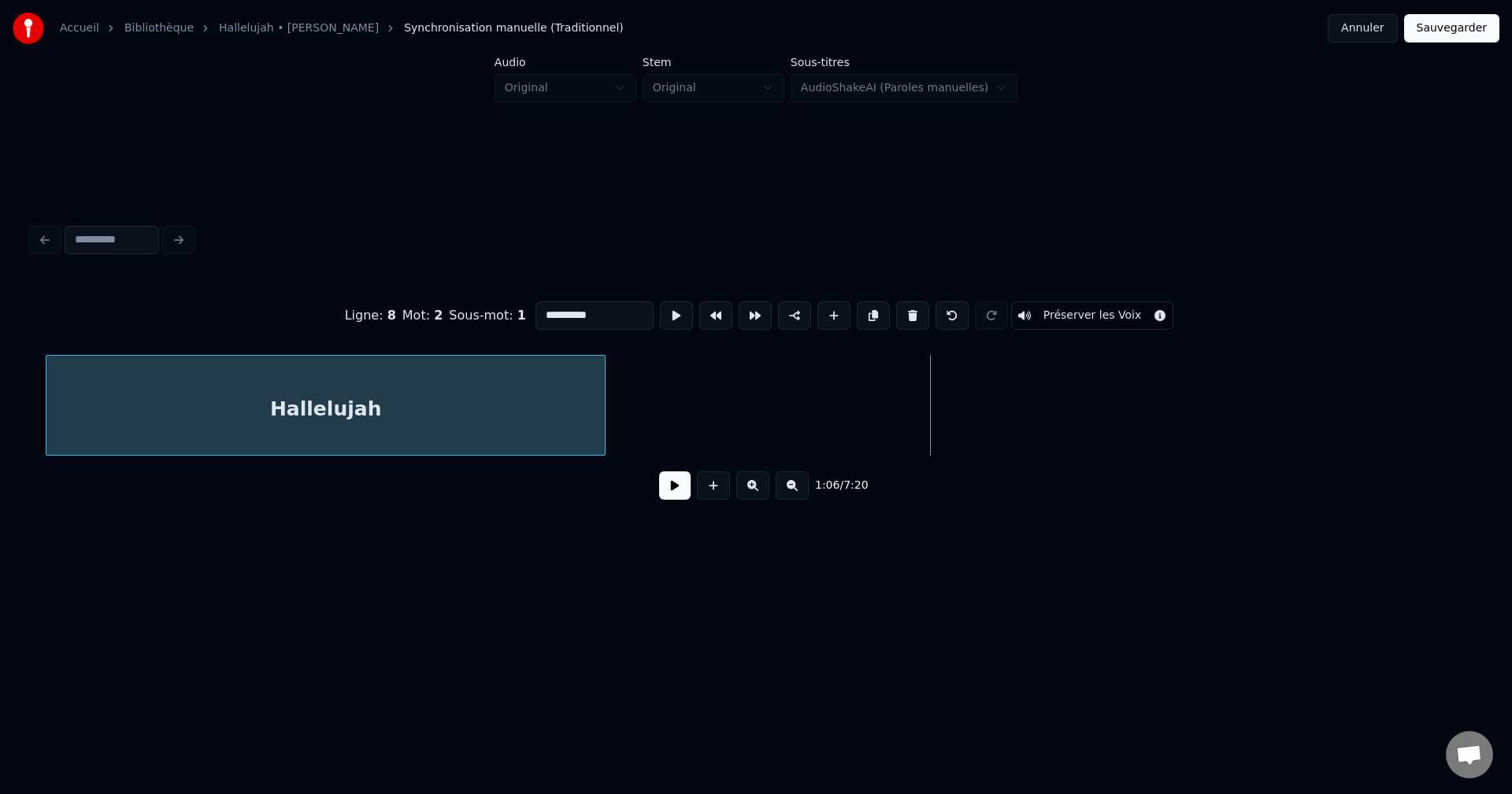
click at [340, 421] on div "Hallelujah" at bounding box center [325, 408] width 558 height 107
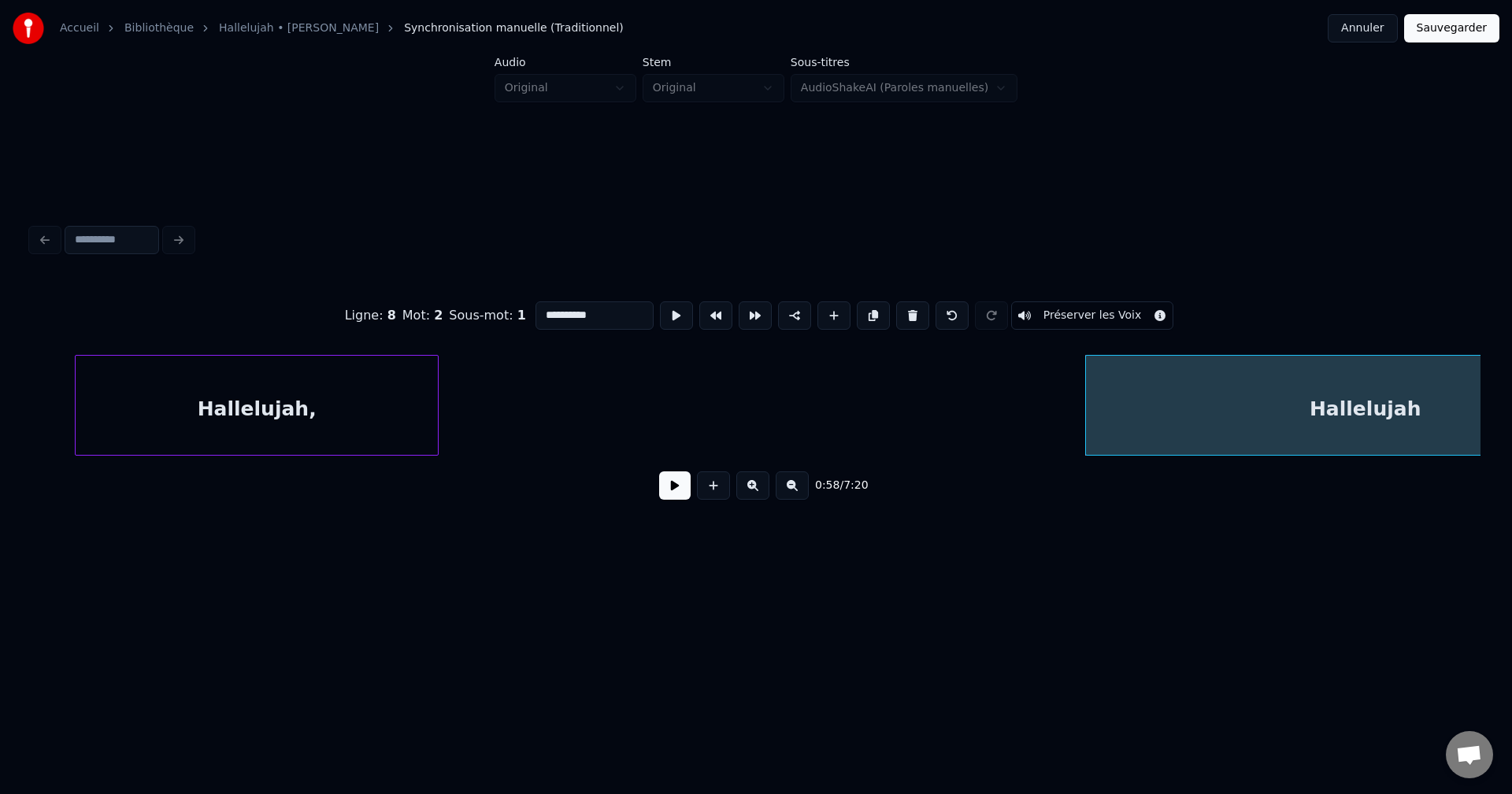
scroll to position [0, 6024]
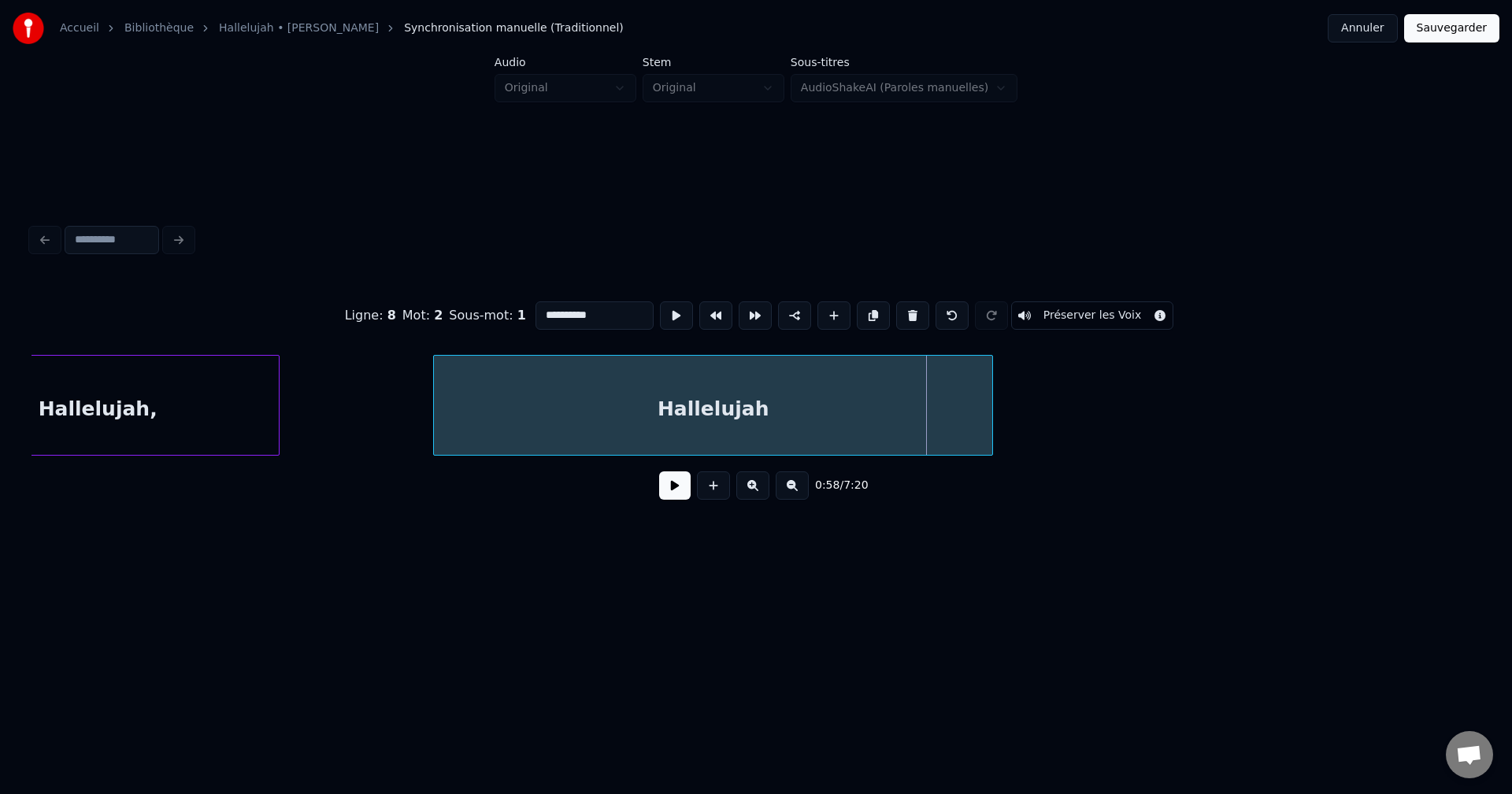
click at [677, 428] on div "Hallelujah" at bounding box center [713, 408] width 558 height 107
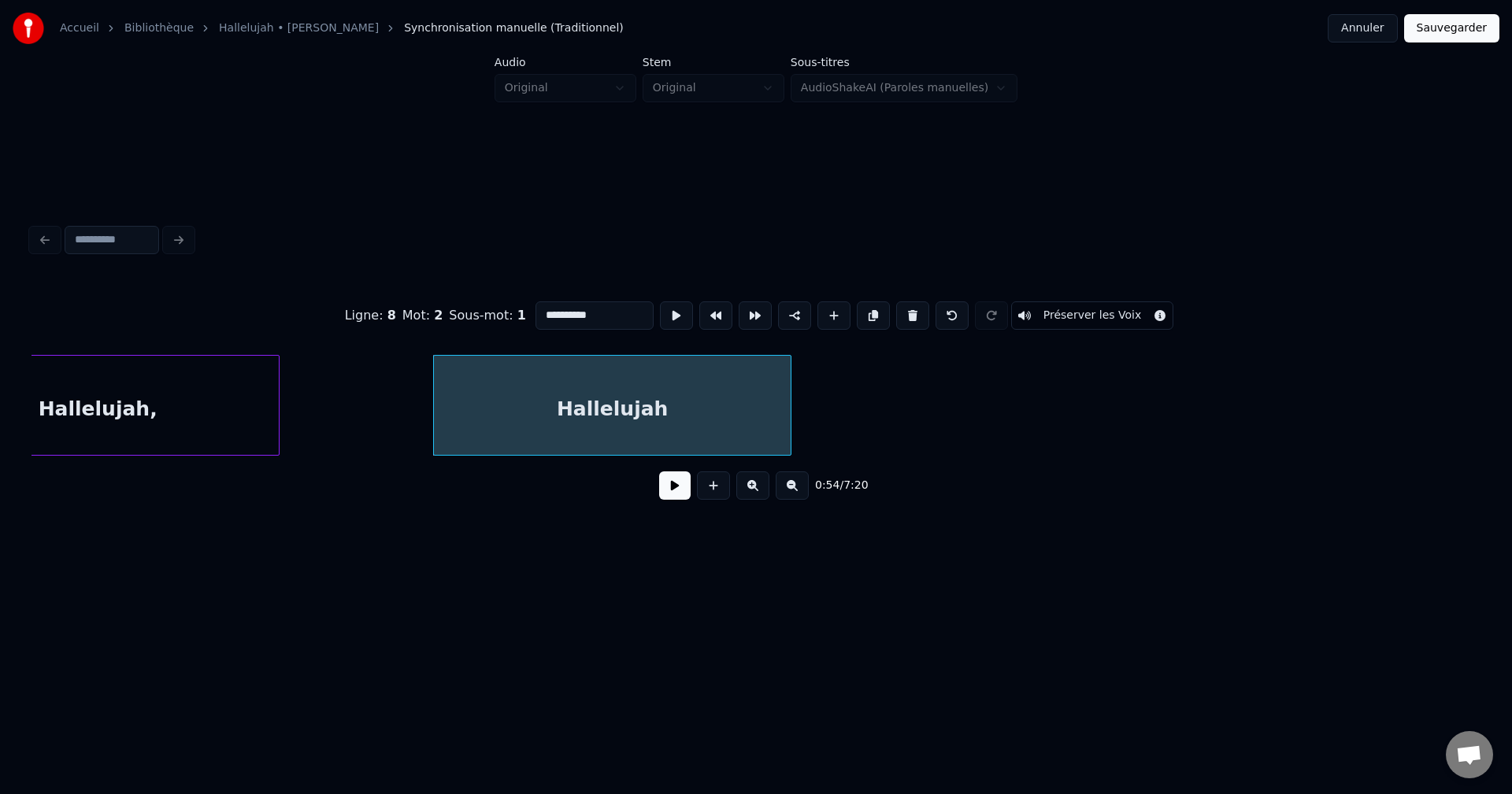
click at [790, 416] on div at bounding box center [787, 404] width 5 height 99
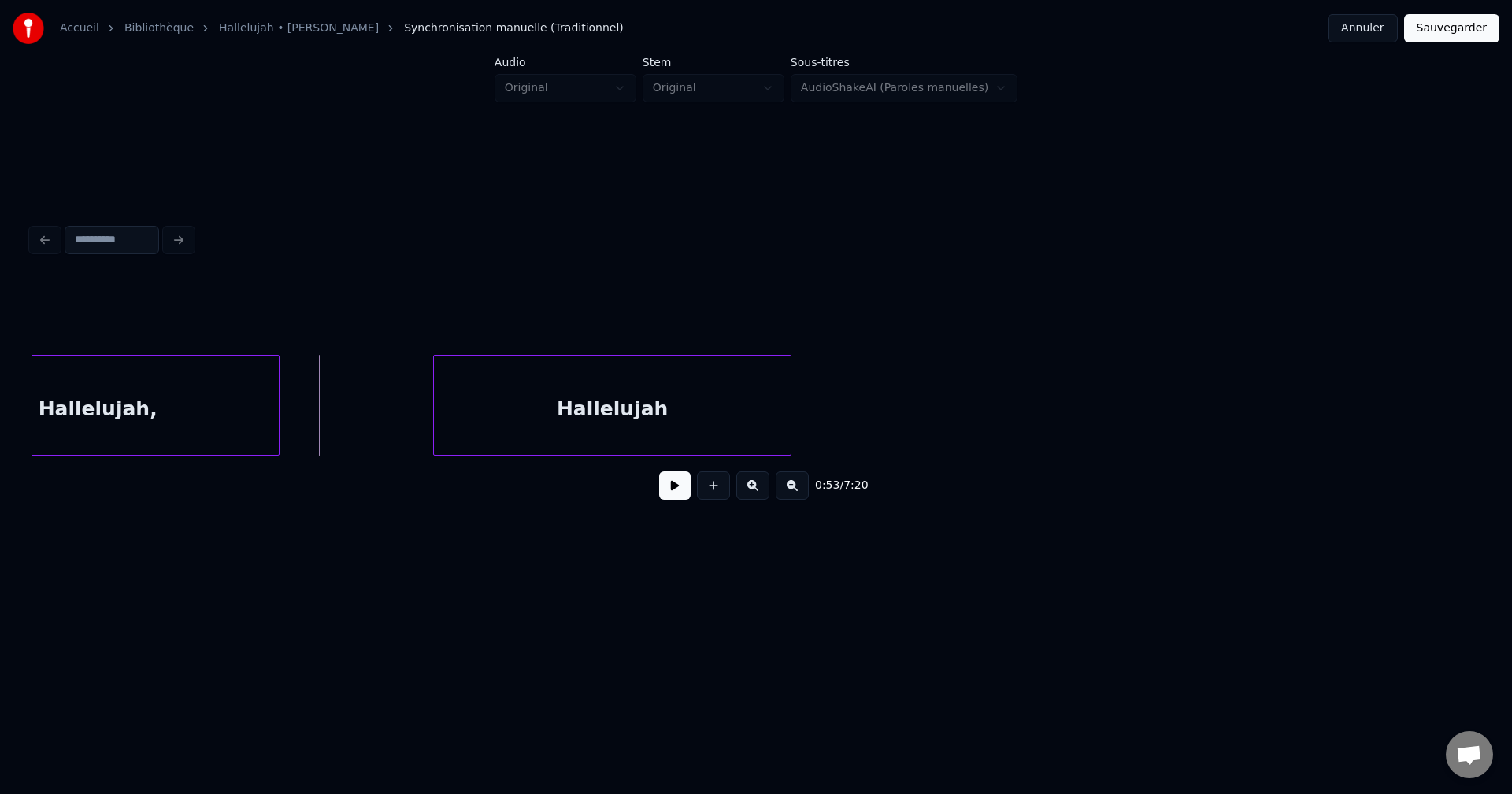
click at [675, 487] on button at bounding box center [675, 486] width 31 height 28
click at [675, 489] on button at bounding box center [675, 486] width 31 height 28
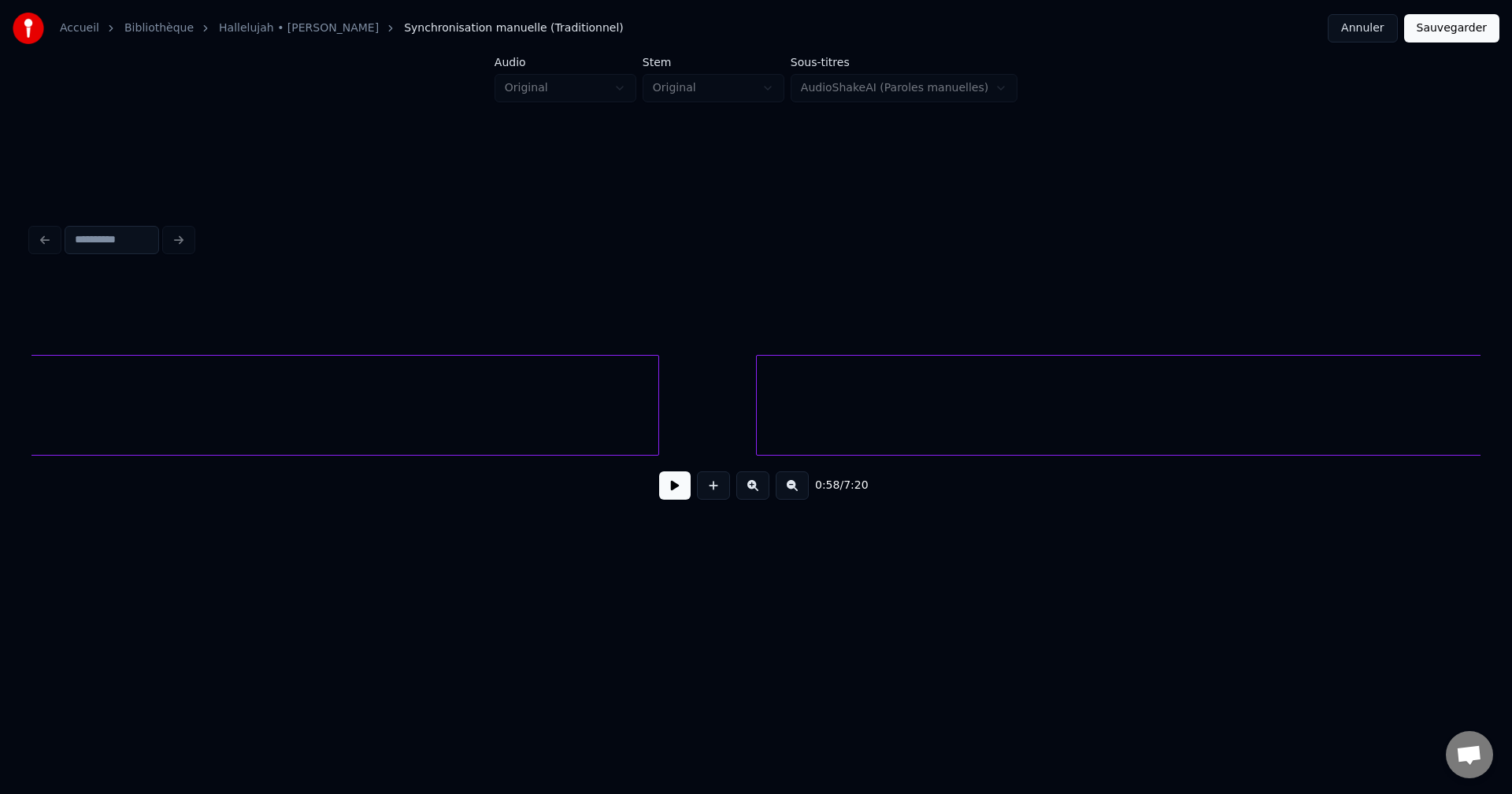
scroll to position [0, 10717]
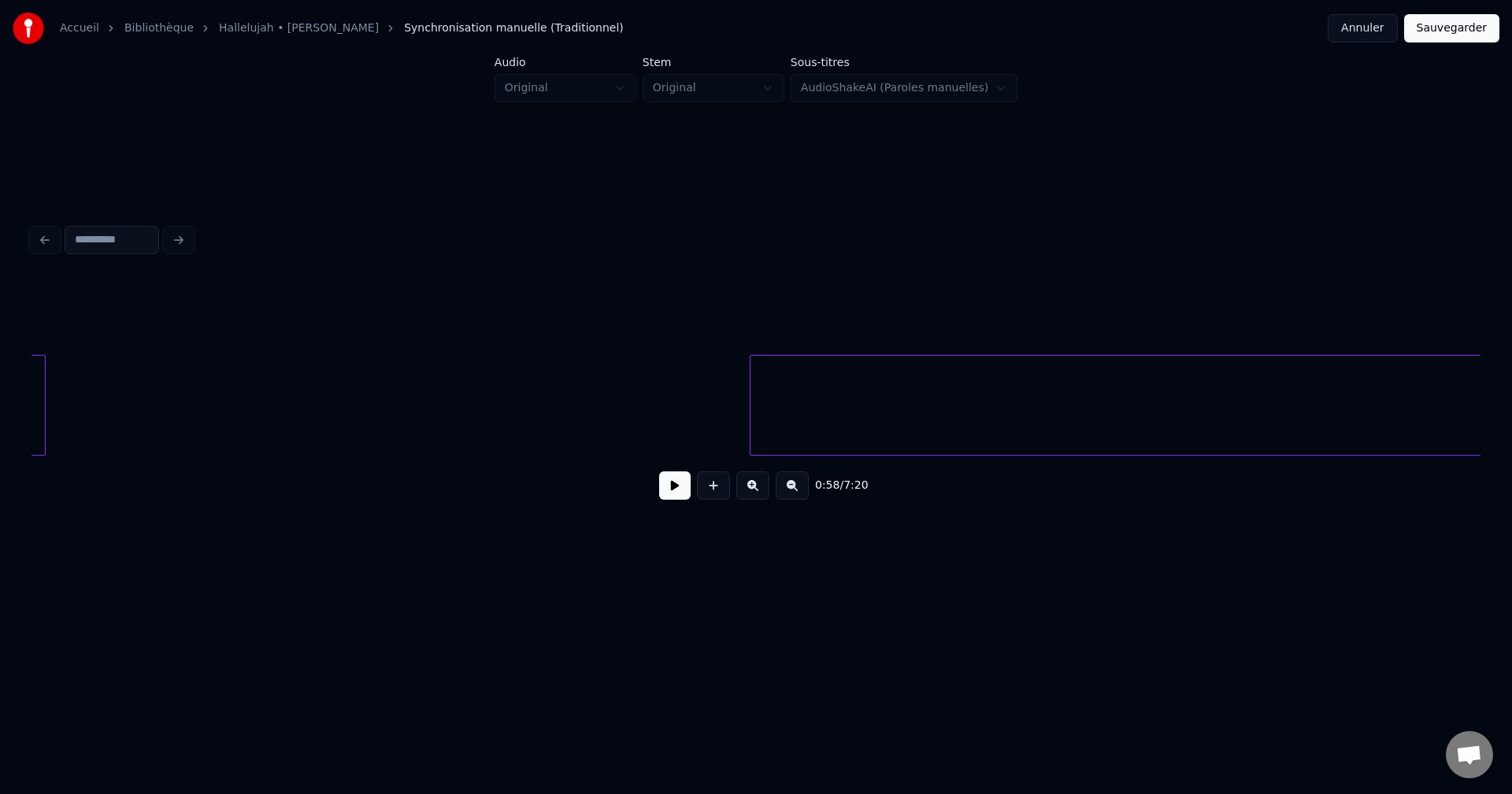
click at [44, 405] on div at bounding box center [42, 404] width 5 height 99
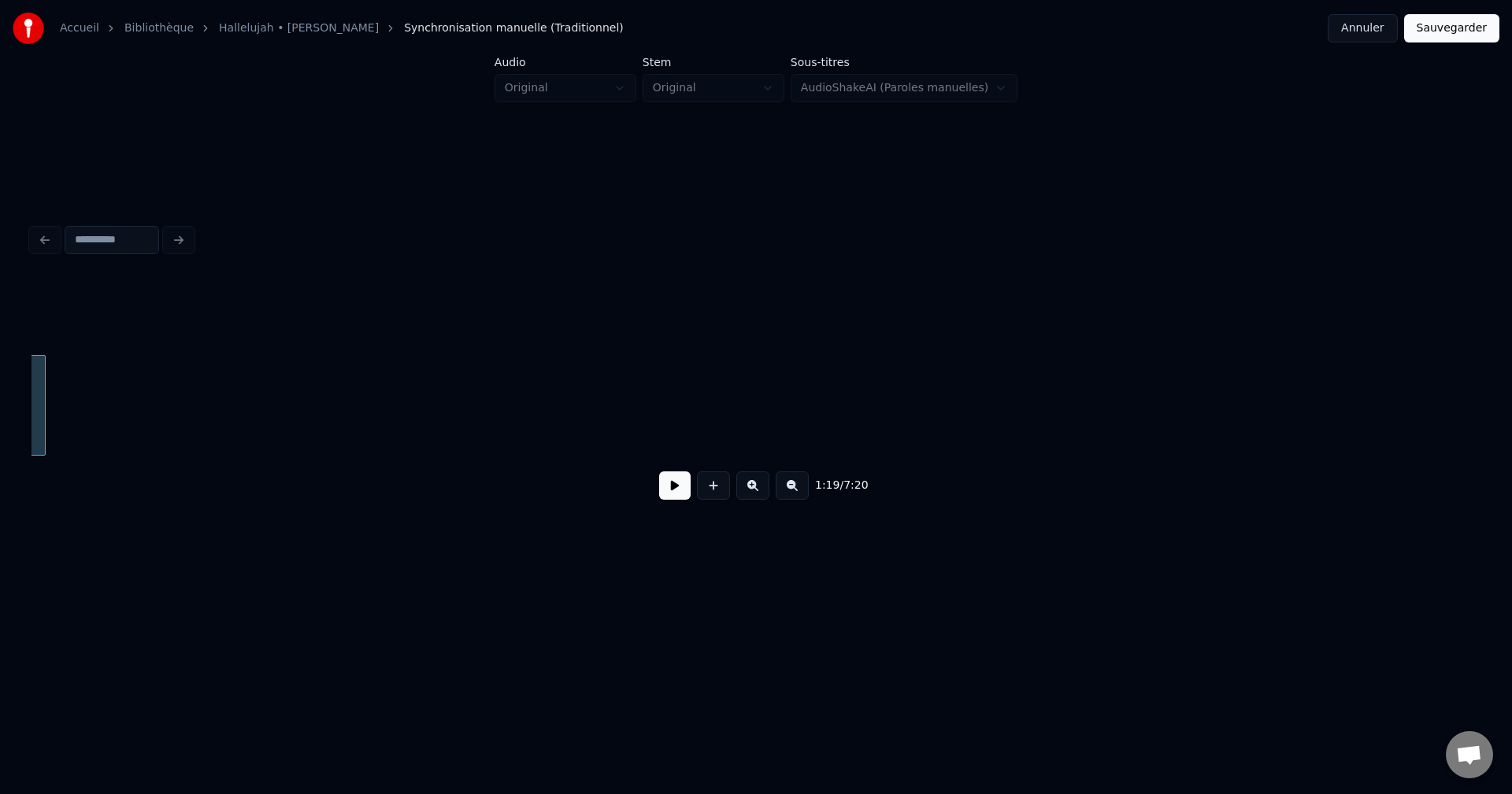
scroll to position [0, 9342]
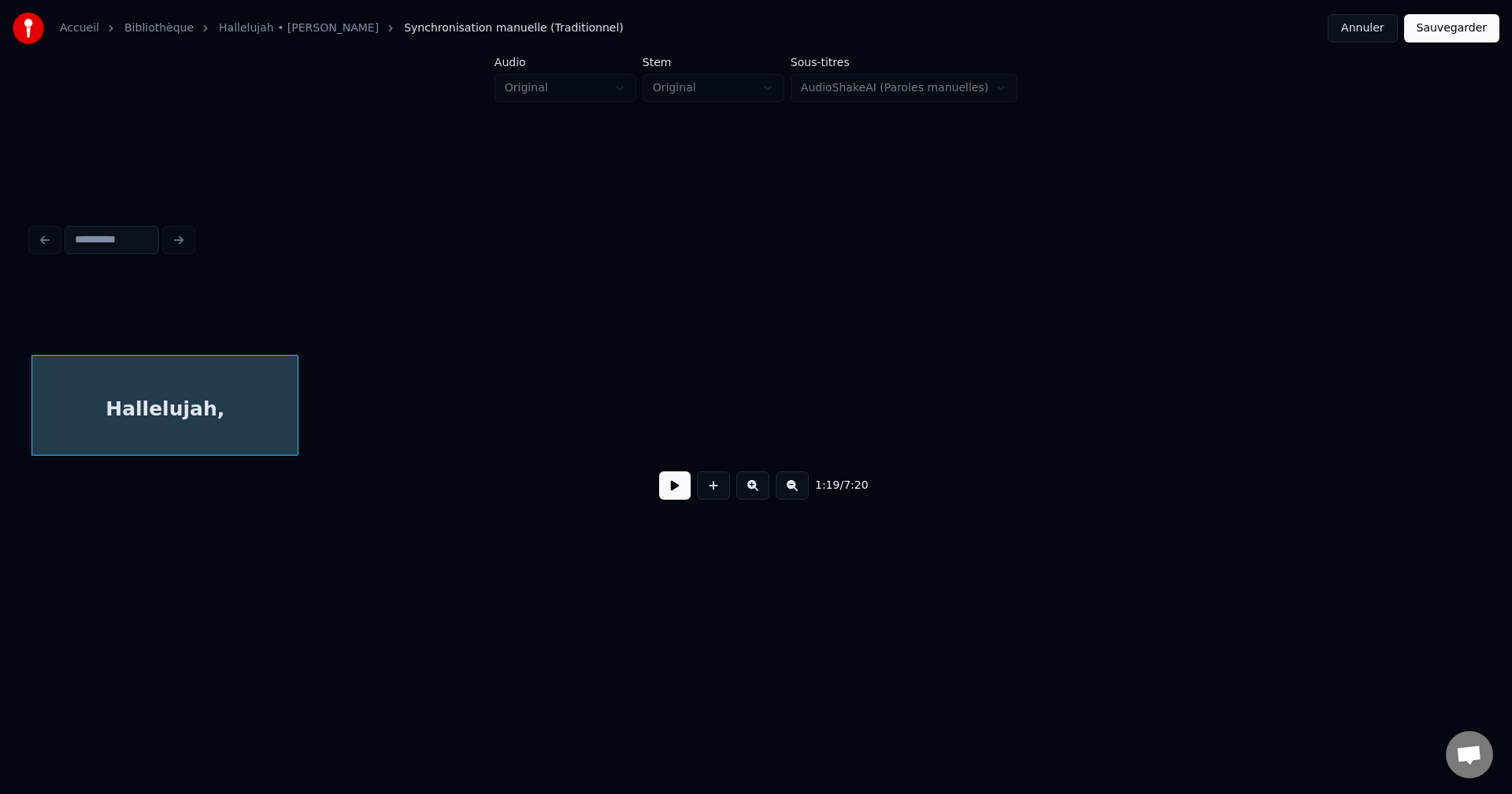
click at [296, 433] on div at bounding box center [295, 404] width 5 height 99
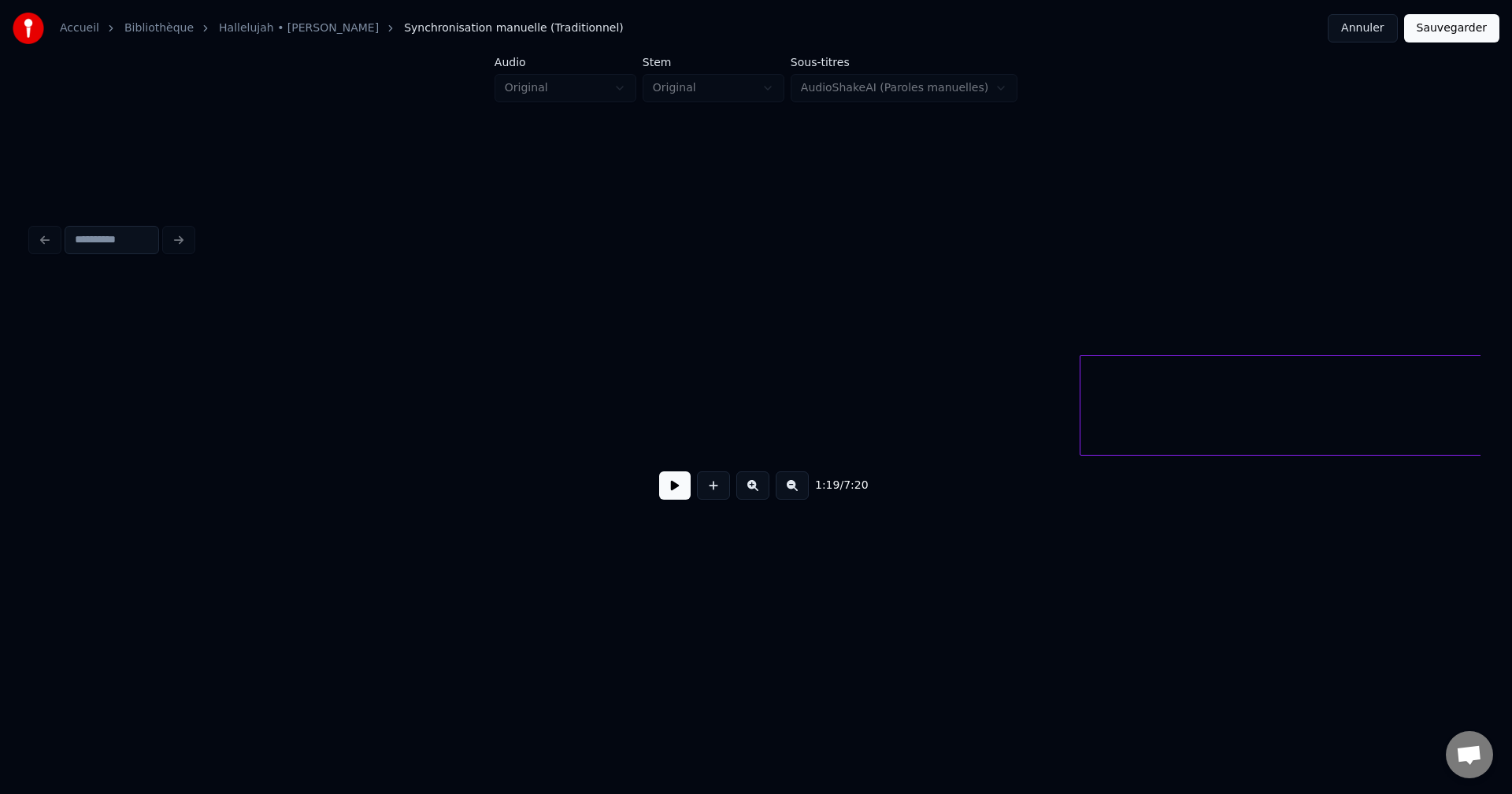
scroll to position [0, 10934]
click at [1348, 386] on div at bounding box center [1350, 404] width 5 height 99
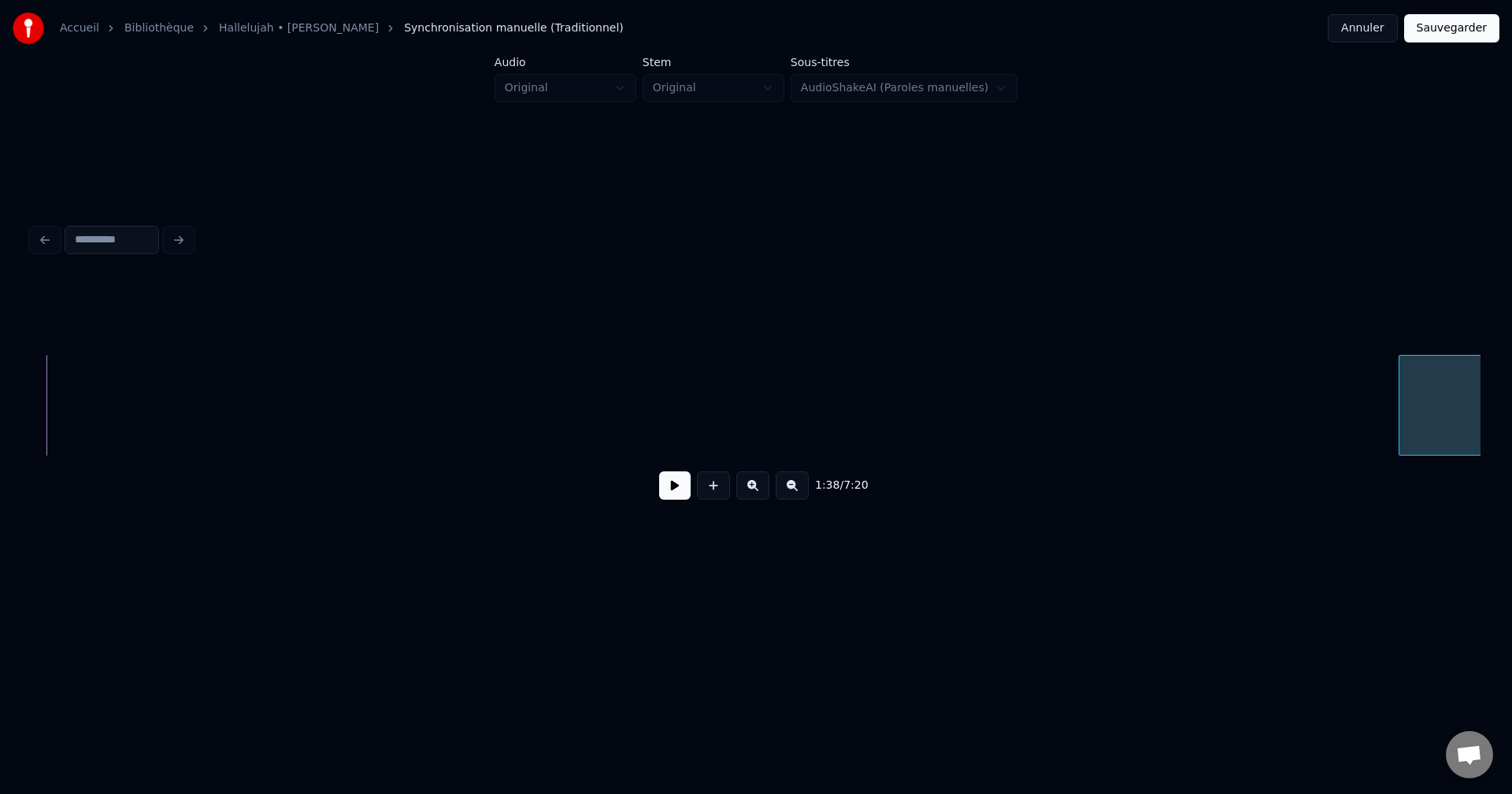
click at [1402, 398] on div at bounding box center [1401, 404] width 5 height 99
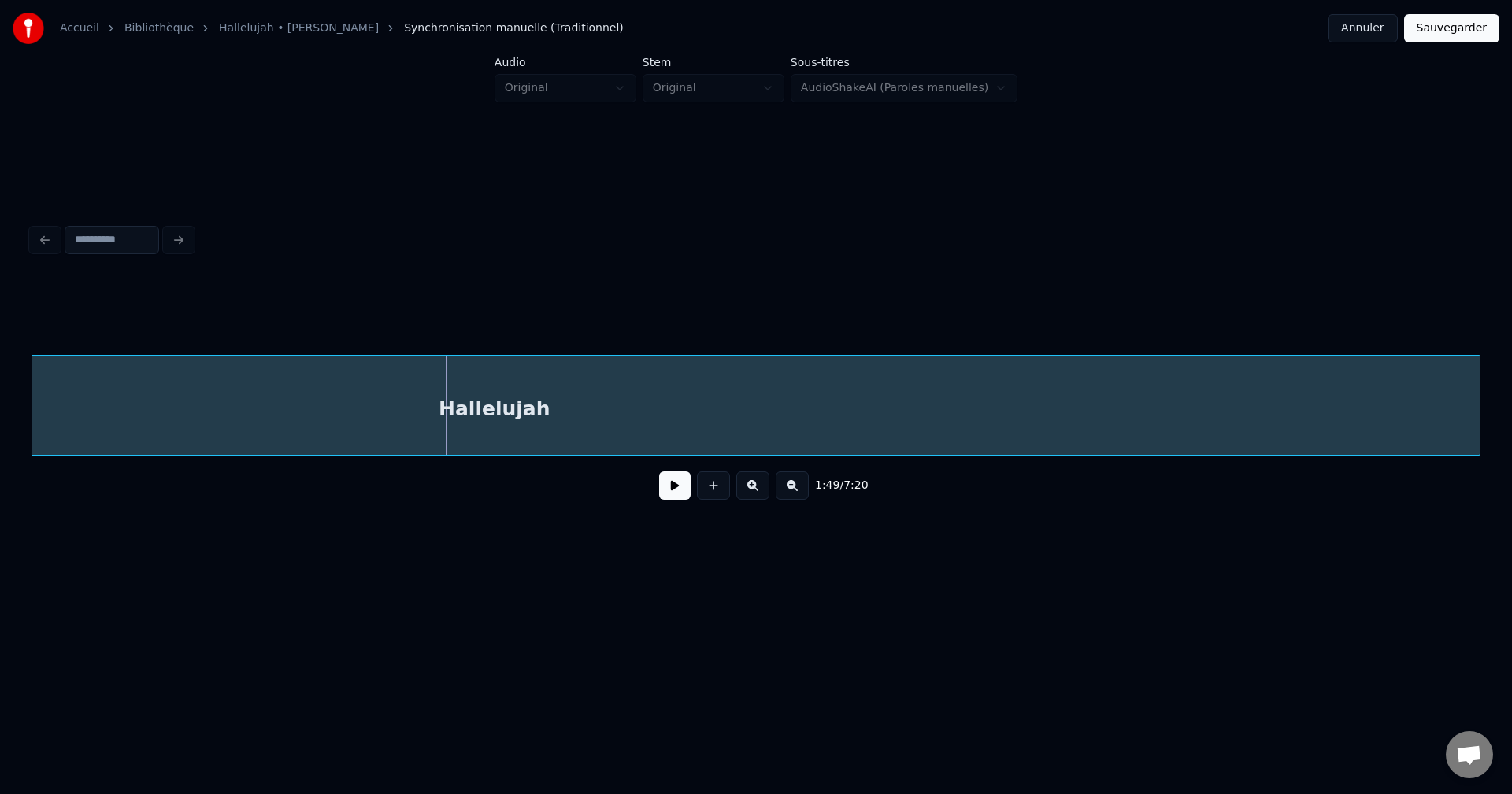
click at [503, 416] on div "Hallelujah" at bounding box center [494, 408] width 1971 height 107
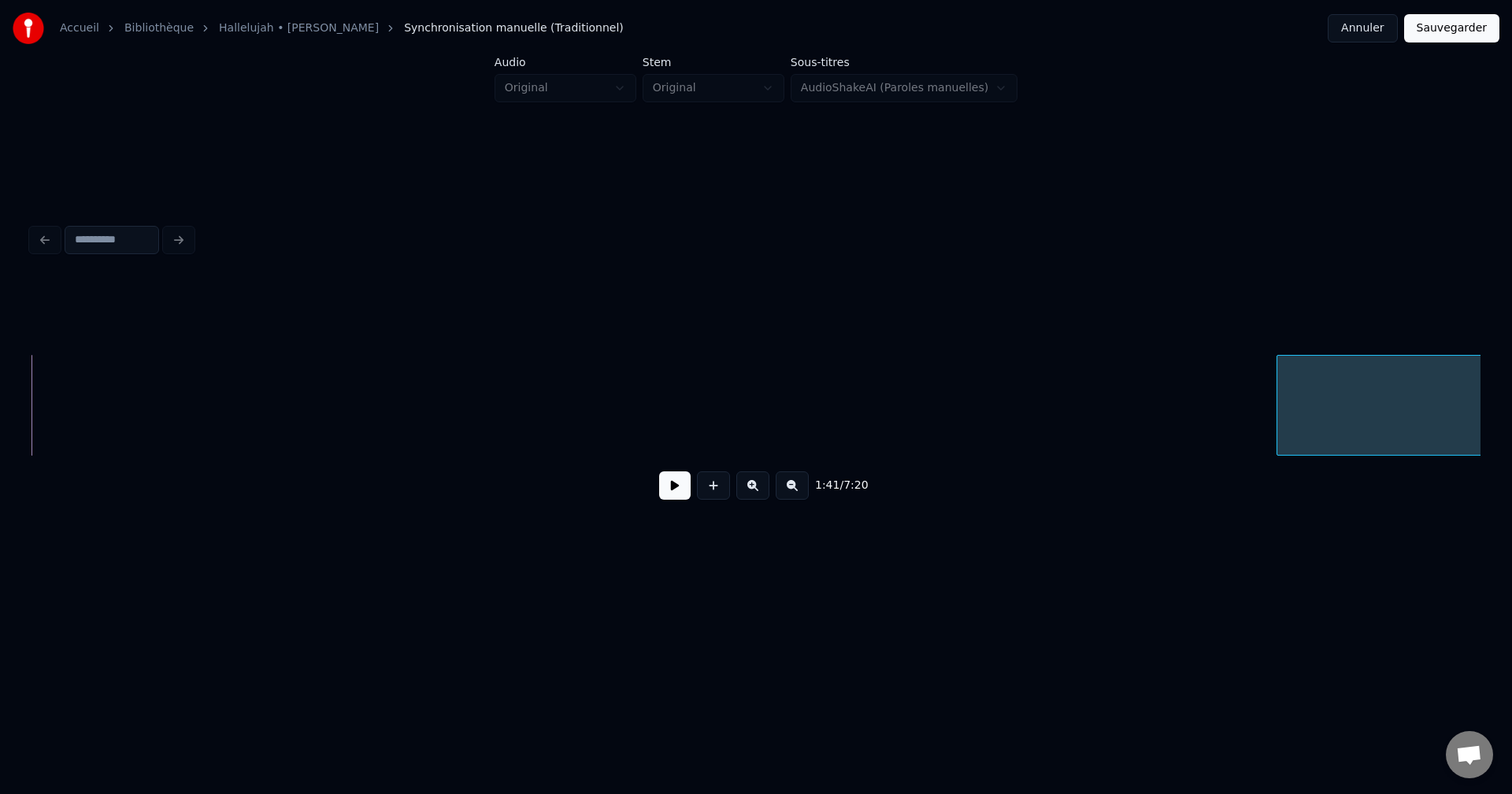
click at [1282, 400] on div at bounding box center [1279, 404] width 5 height 99
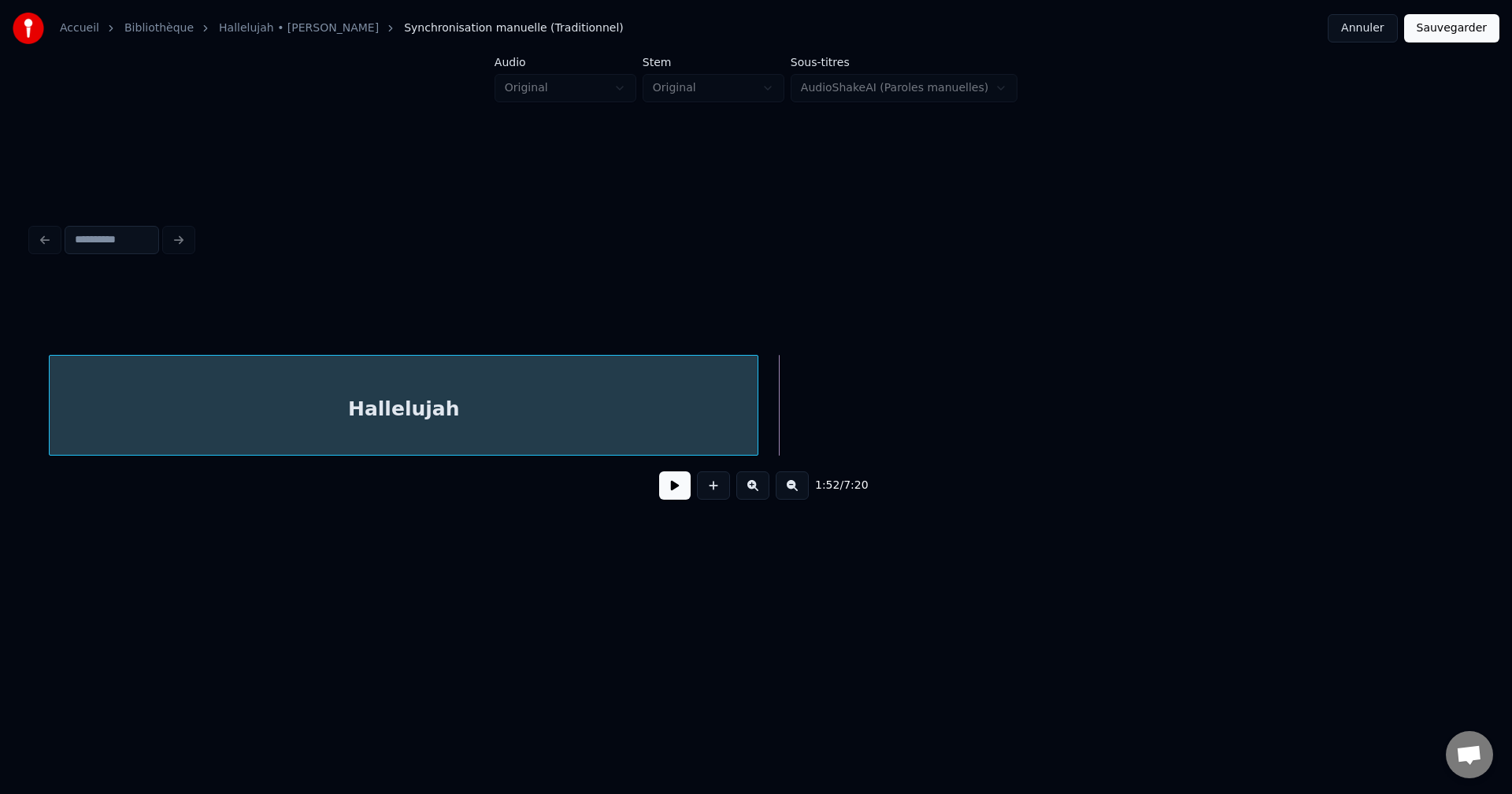
click at [657, 368] on div "Hallelujah" at bounding box center [403, 408] width 708 height 107
click at [227, 383] on div "Hallelujah" at bounding box center [386, 408] width 708 height 107
click at [394, 381] on div "Hallelujah" at bounding box center [386, 408] width 708 height 107
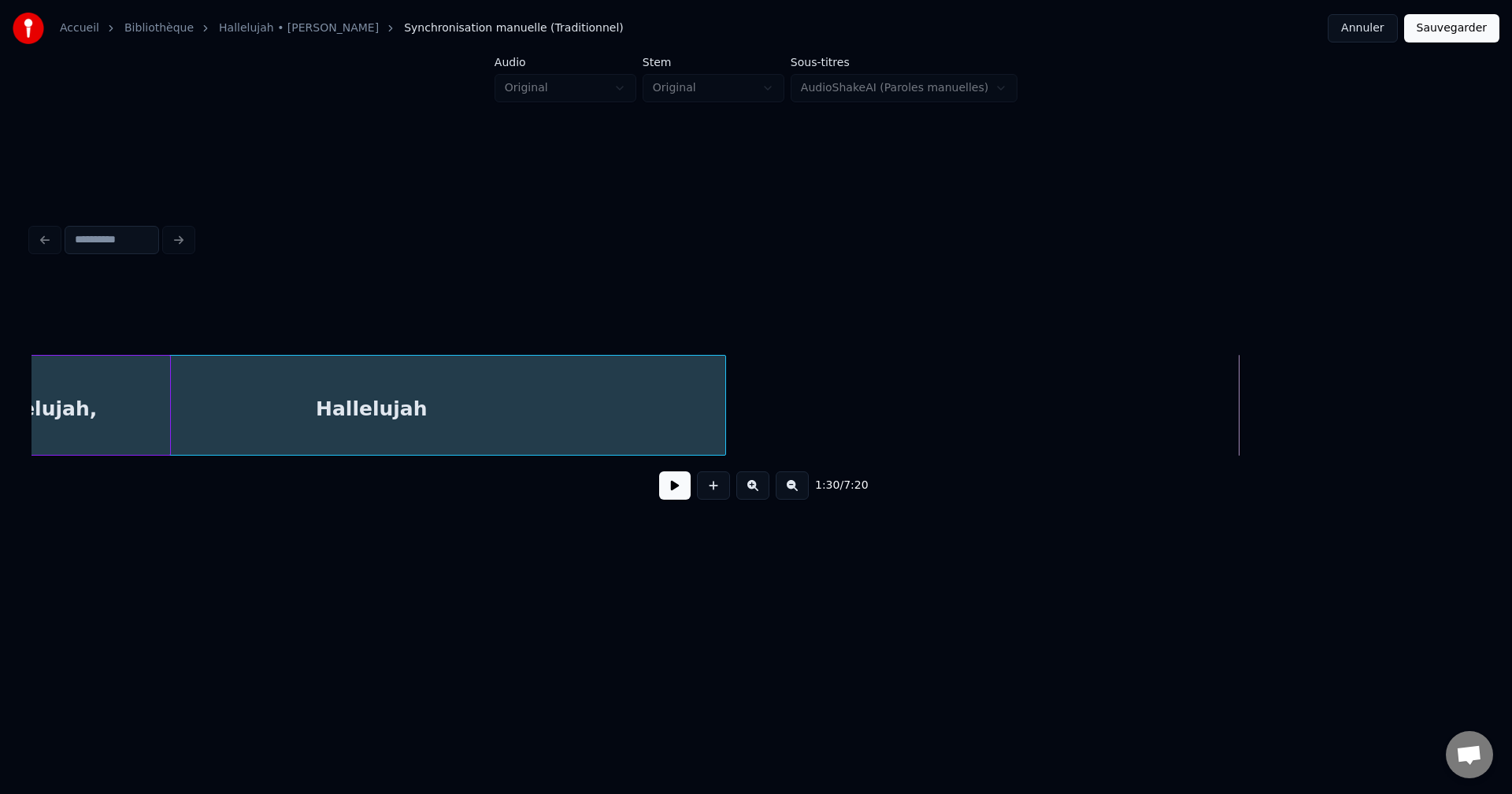
scroll to position [0, 9450]
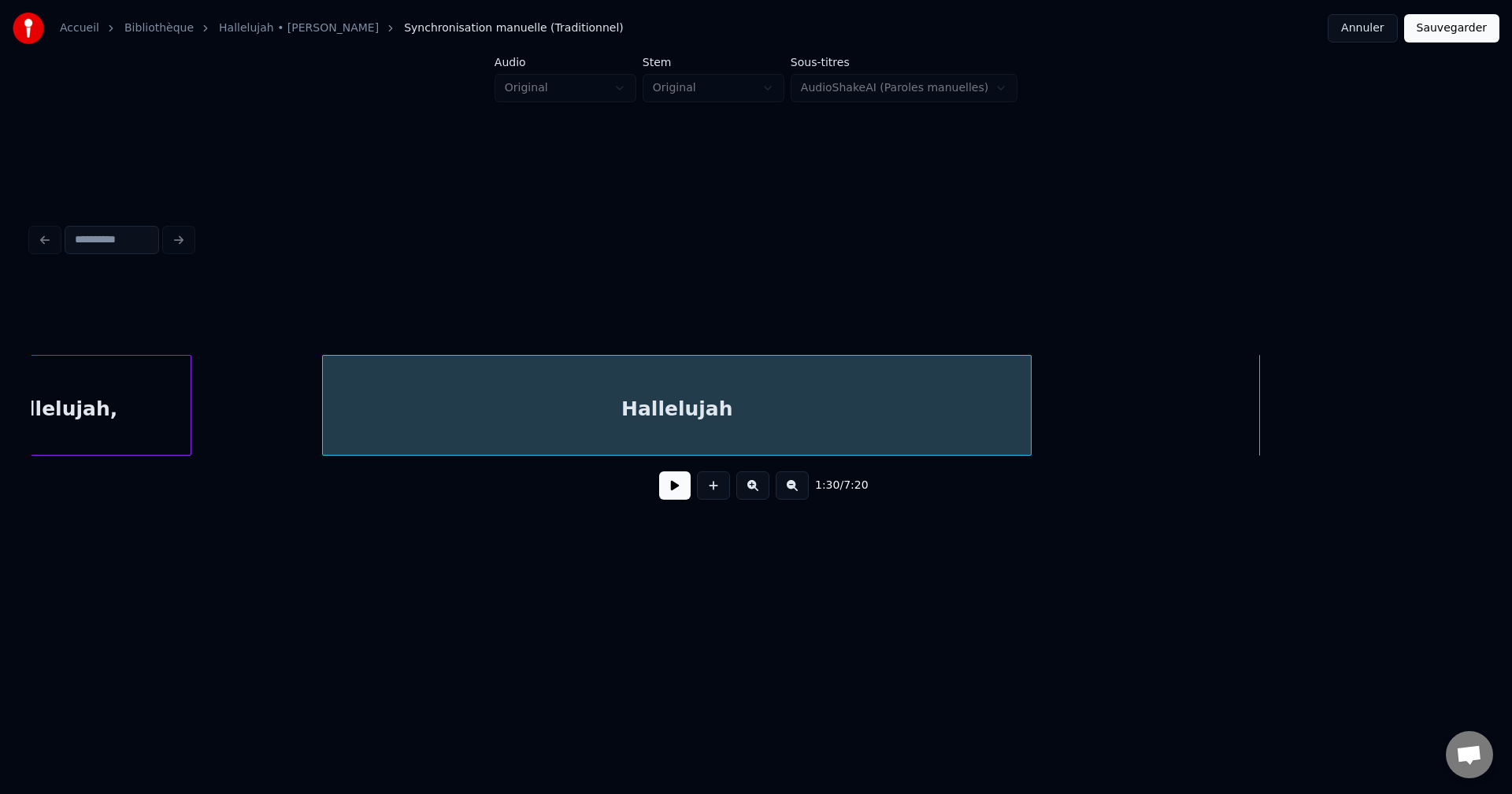
click at [400, 407] on div "Hallelujah" at bounding box center [677, 408] width 708 height 107
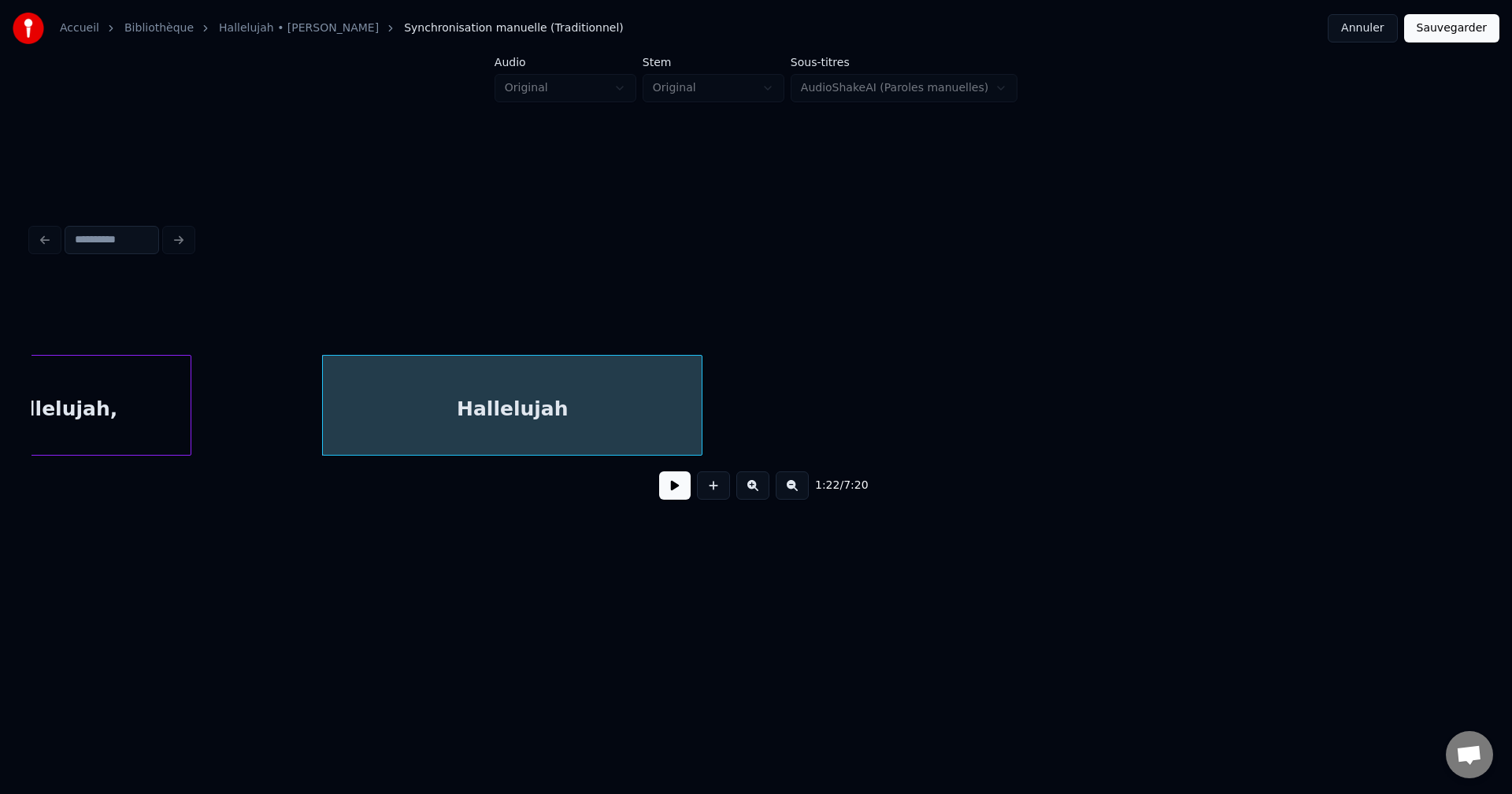
click at [698, 429] on div at bounding box center [699, 404] width 5 height 99
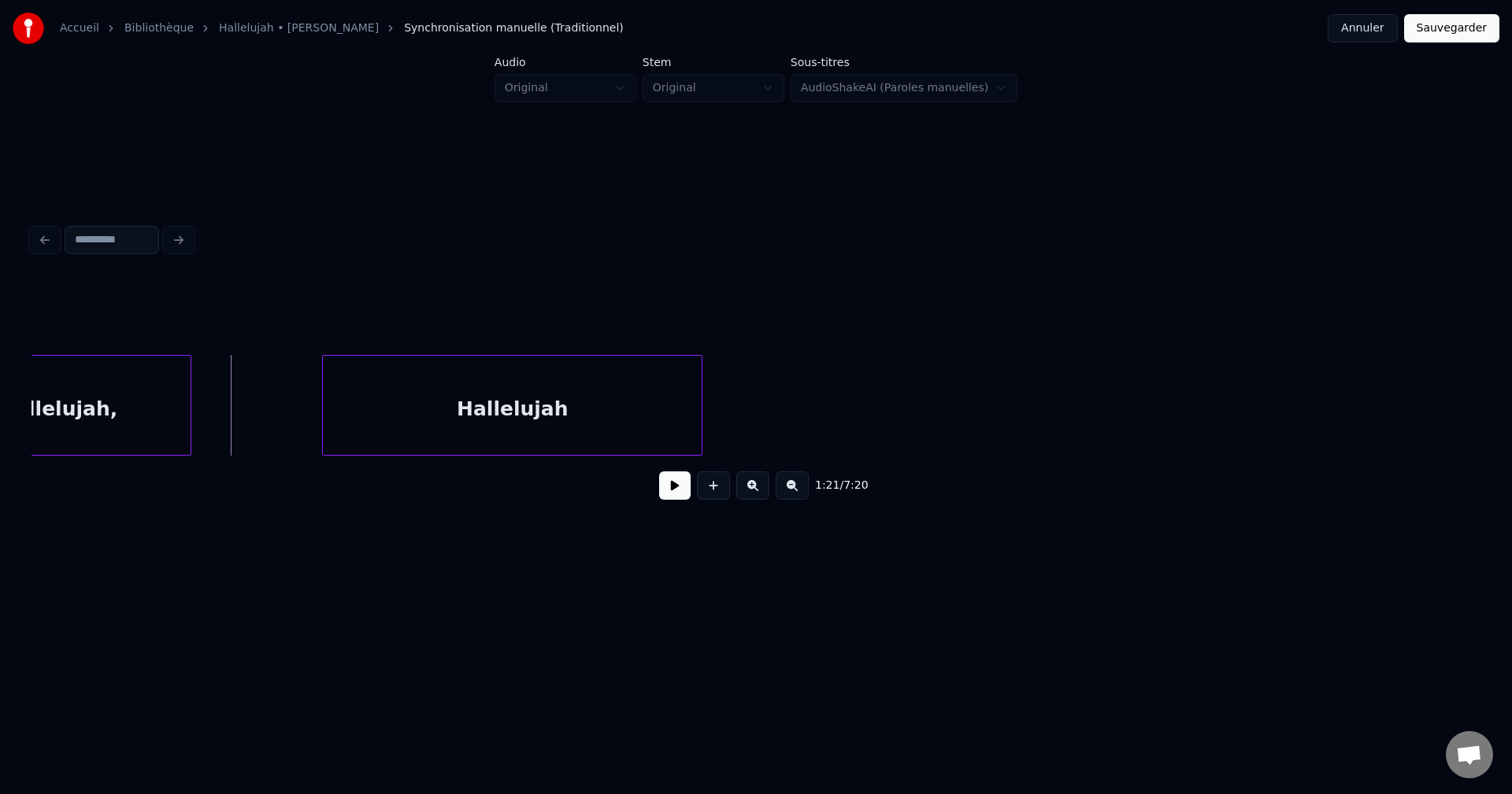
click at [679, 489] on button at bounding box center [675, 486] width 31 height 28
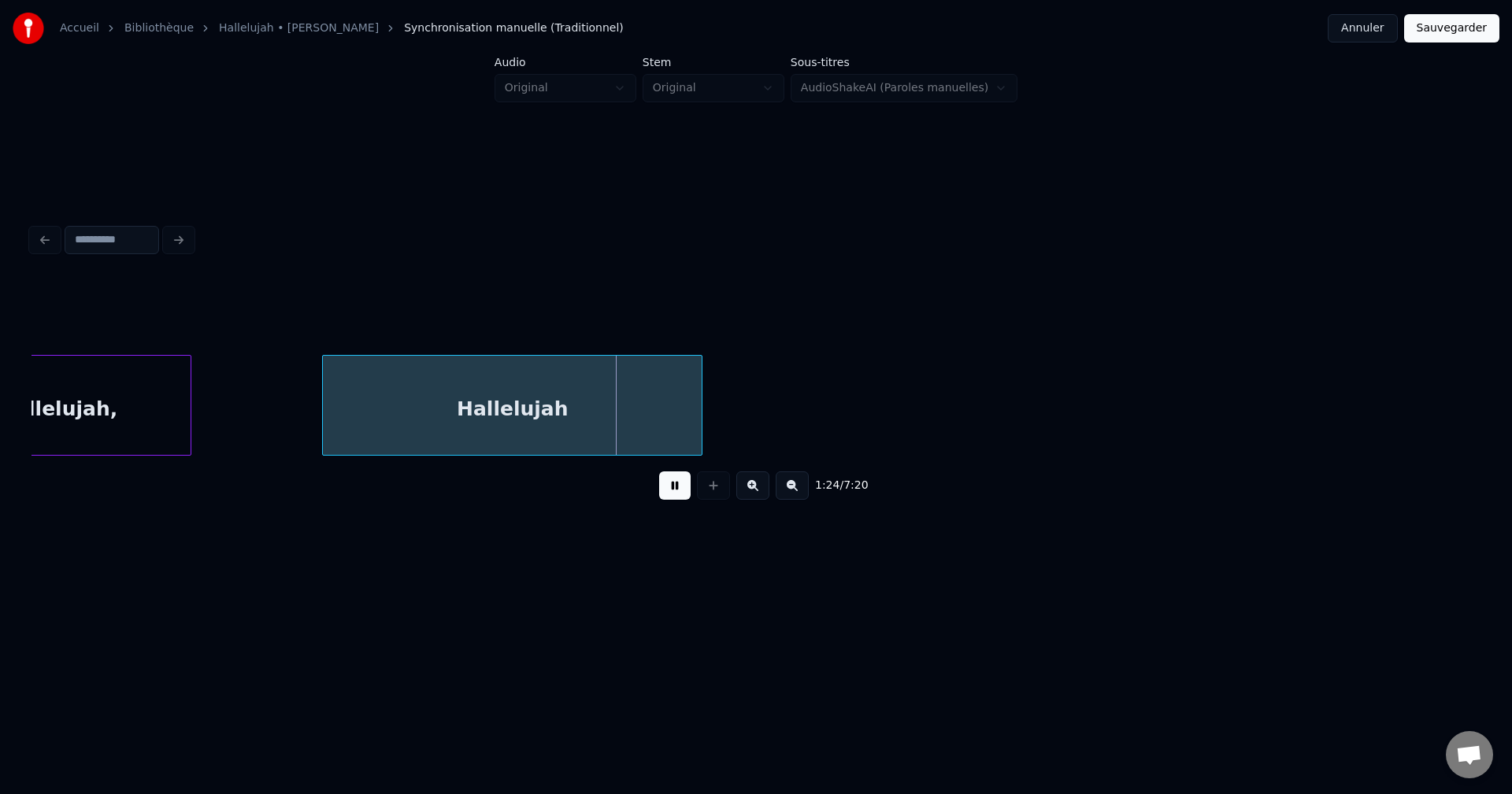
click at [679, 489] on button at bounding box center [675, 486] width 31 height 28
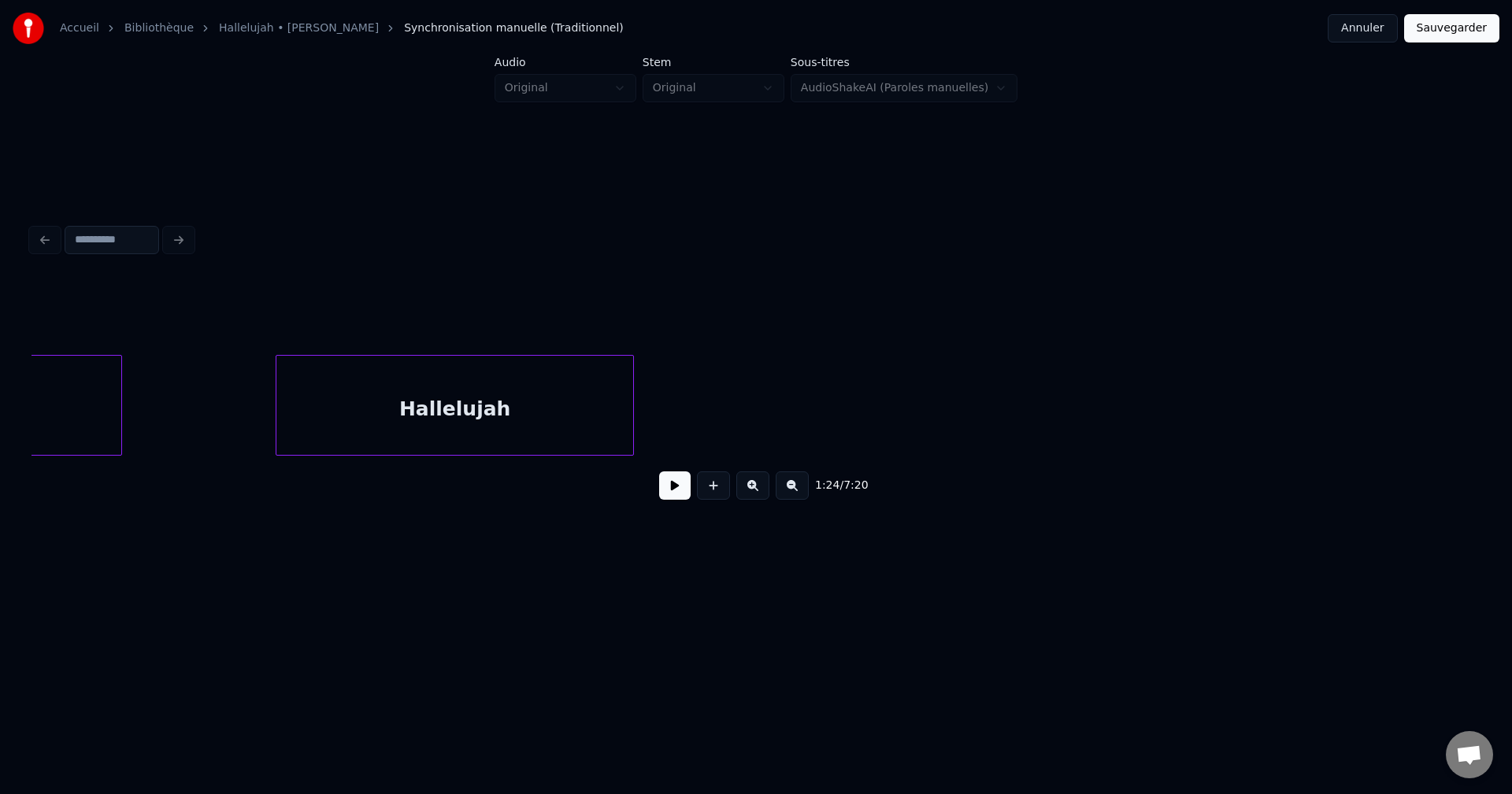
scroll to position [0, 6174]
click at [181, 233] on div at bounding box center [756, 240] width 1461 height 34
click at [82, 237] on input at bounding box center [112, 240] width 94 height 28
type input "*********"
click at [178, 231] on div "*********" at bounding box center [756, 240] width 1461 height 34
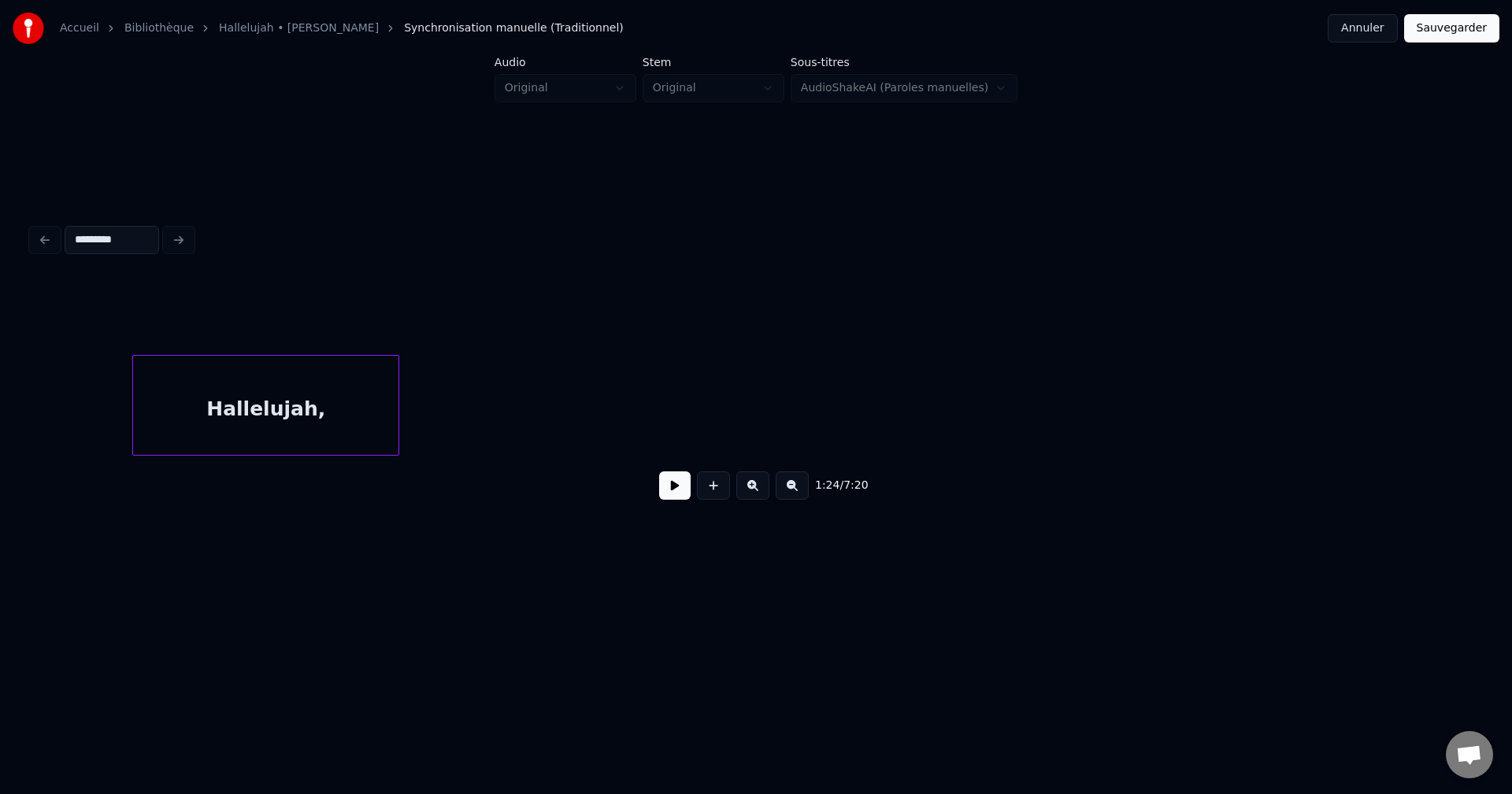
scroll to position [0, 8155]
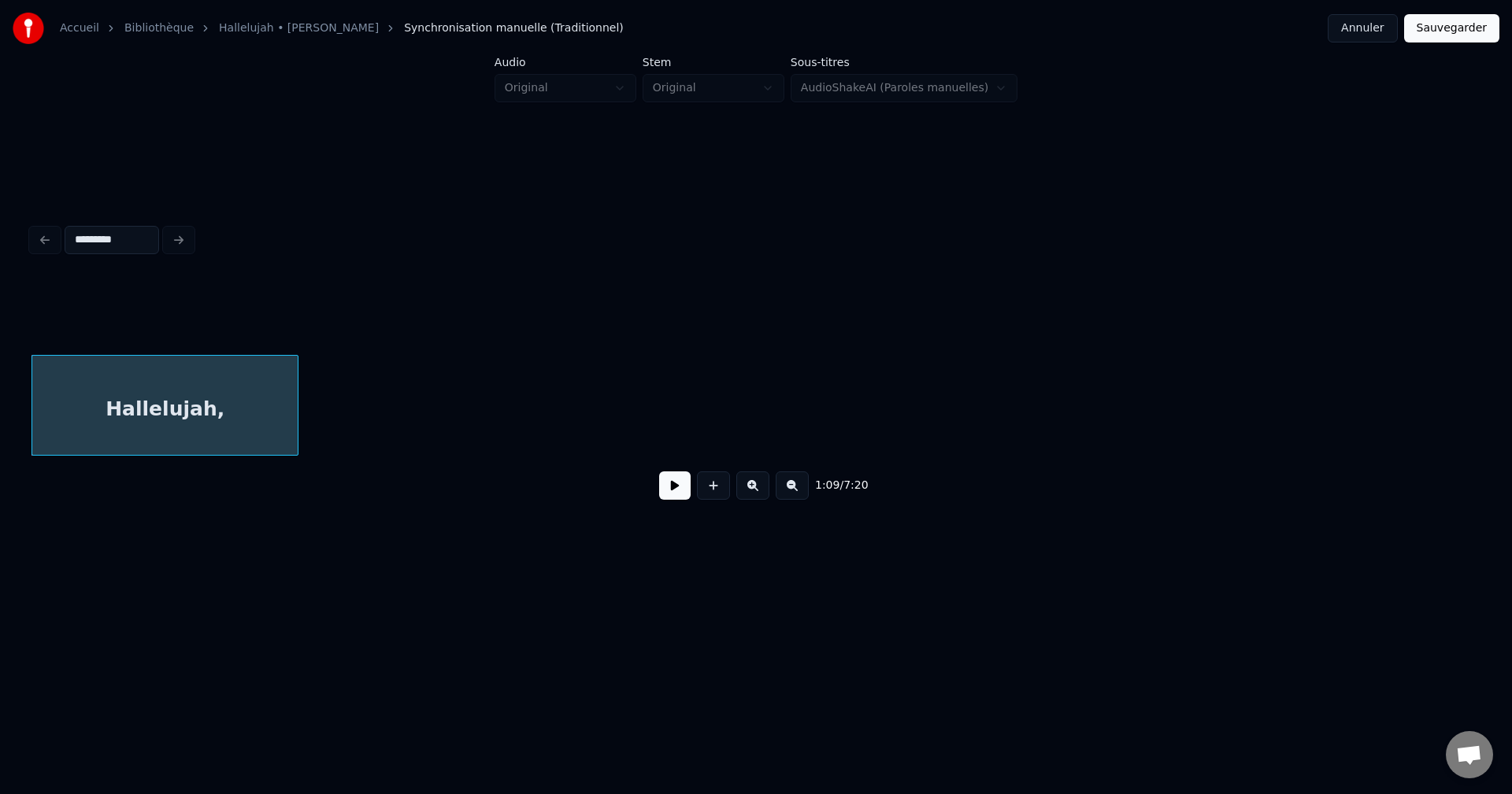
click at [102, 360] on div "Hallelujah," at bounding box center [165, 408] width 265 height 107
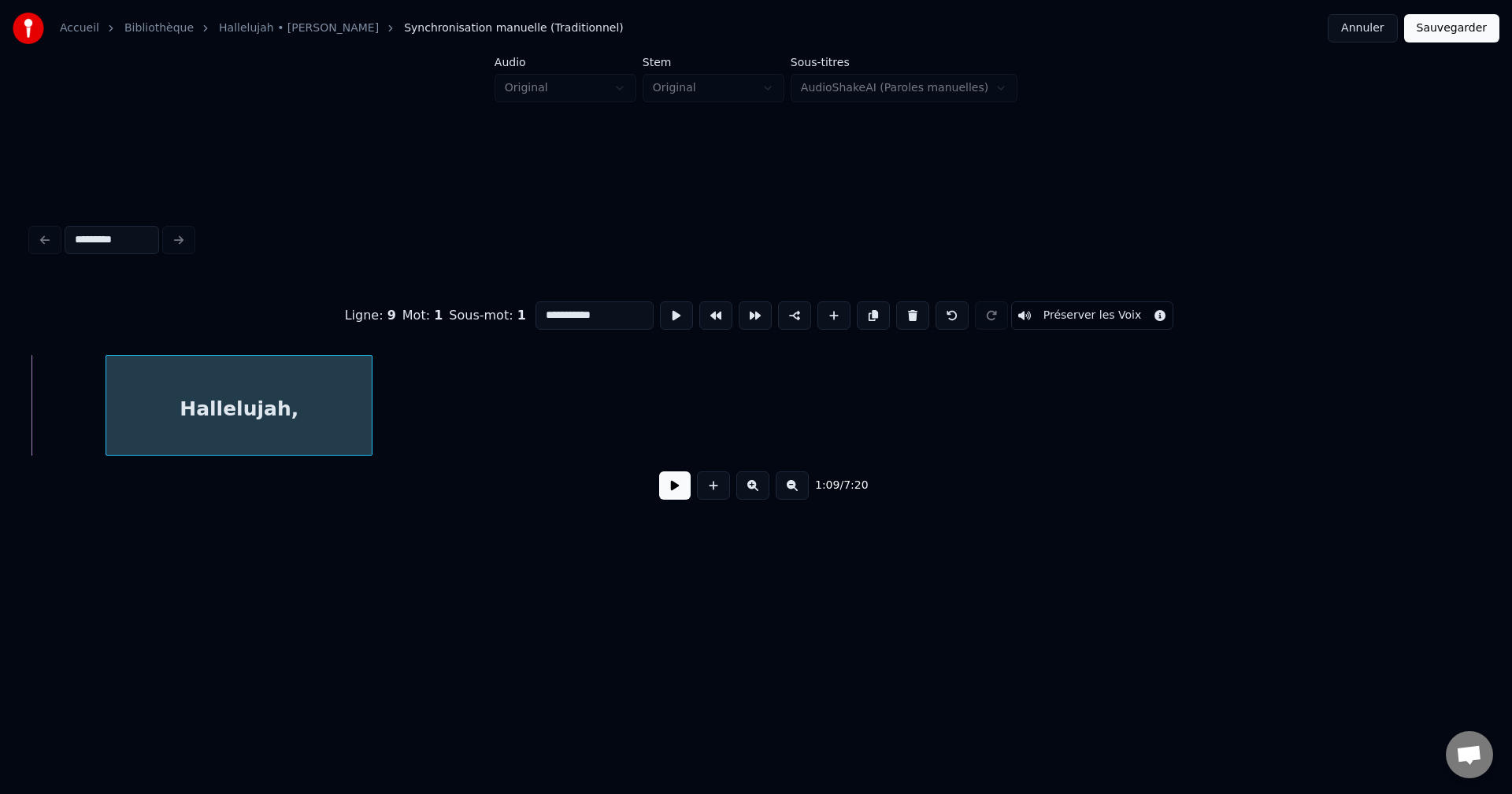
click at [182, 365] on div "Hallelujah," at bounding box center [239, 408] width 265 height 107
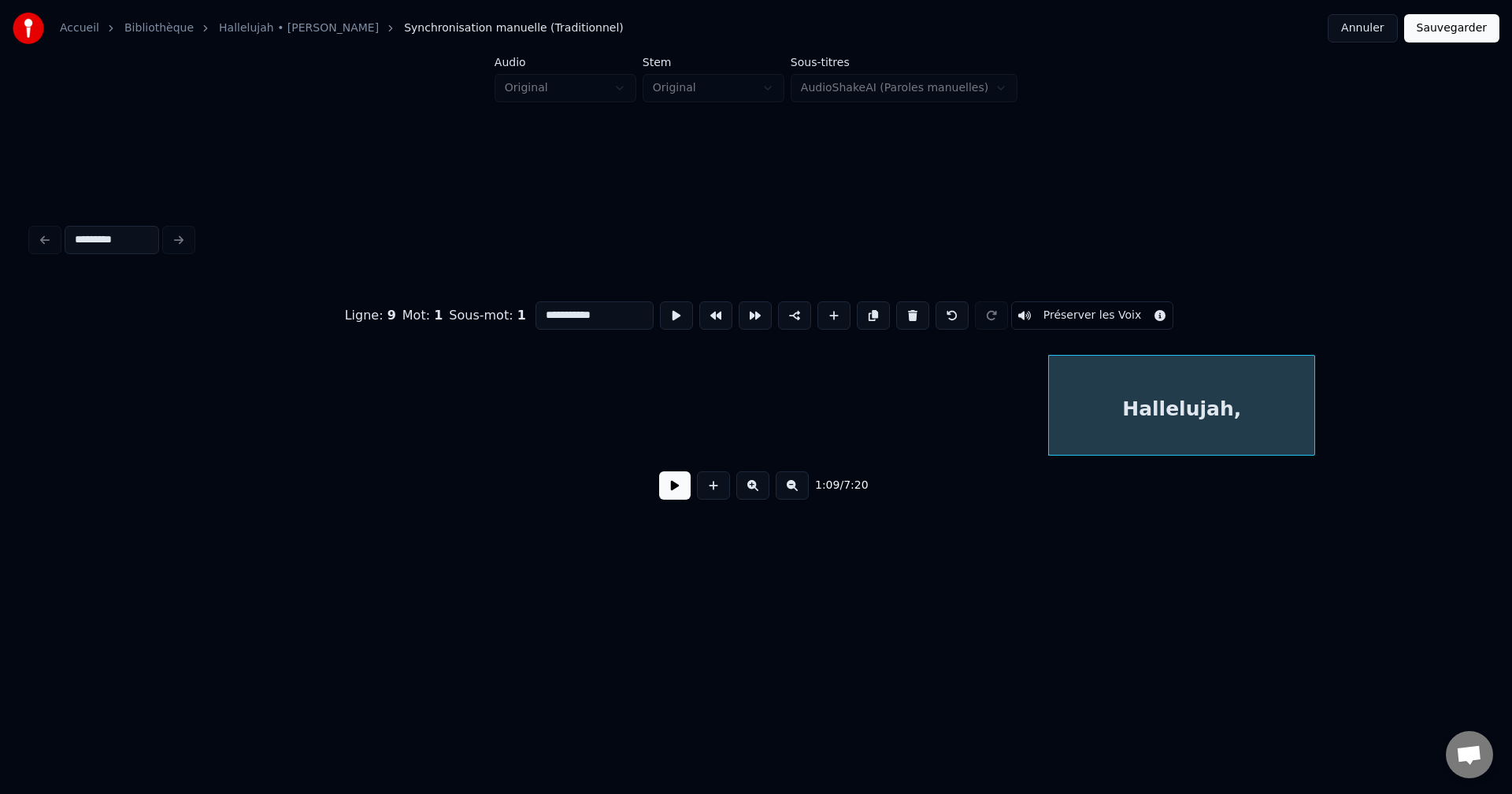
scroll to position [0, 7210]
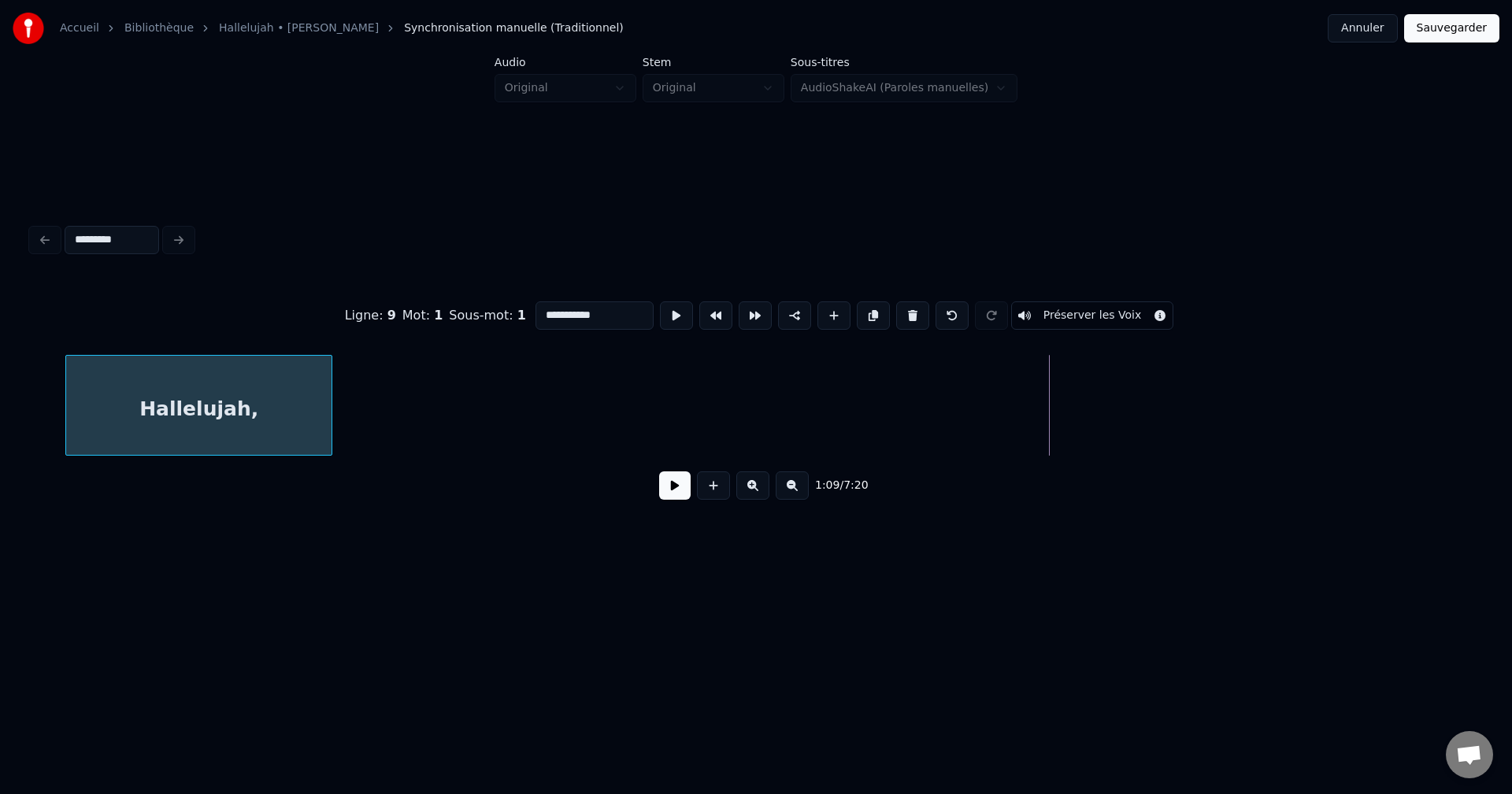
click at [99, 355] on div "Hallelujah," at bounding box center [199, 408] width 265 height 107
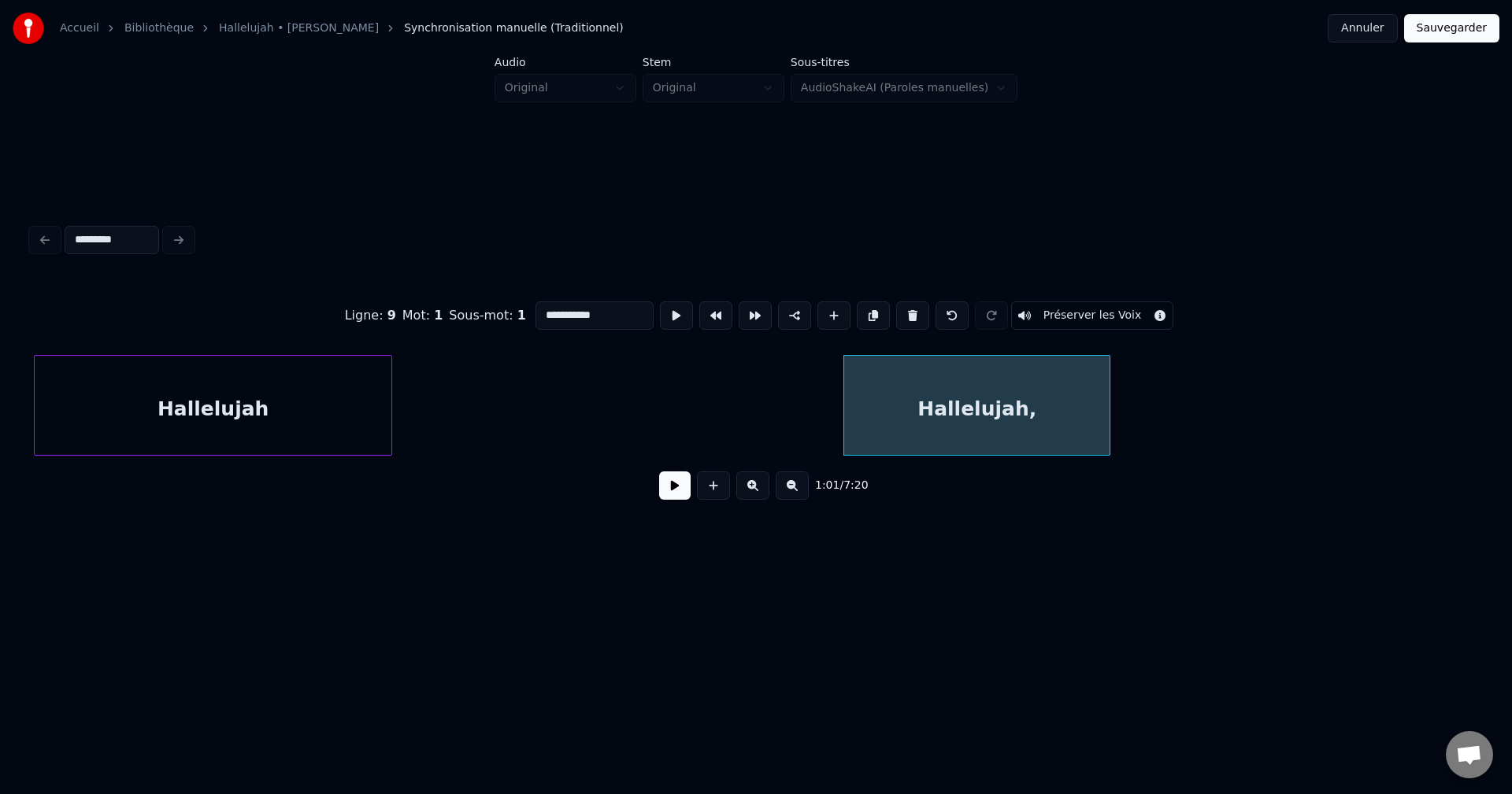
scroll to position [0, 6423]
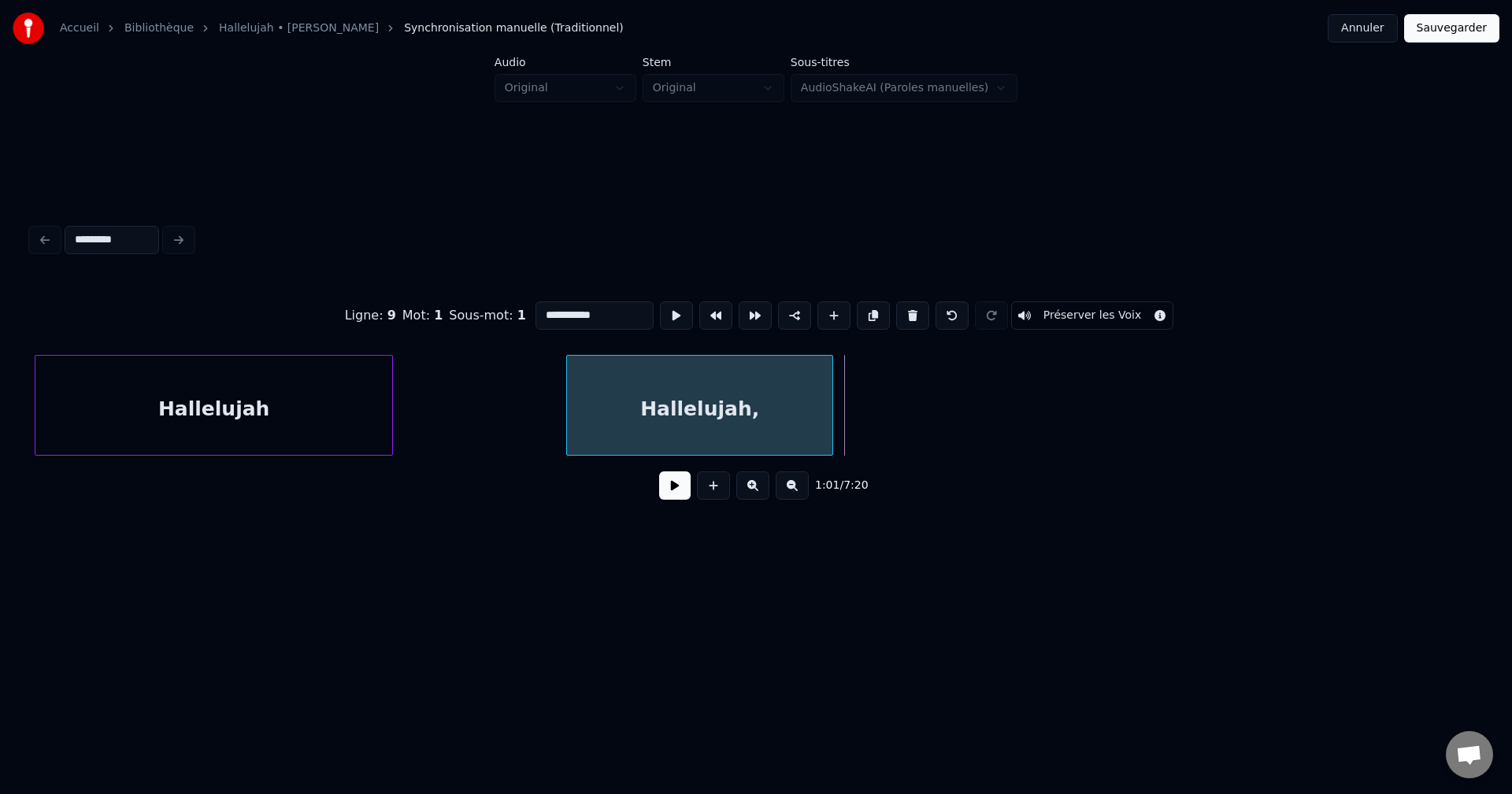
click at [706, 394] on div "Hallelujah," at bounding box center [699, 408] width 265 height 107
click at [918, 397] on div at bounding box center [915, 404] width 5 height 99
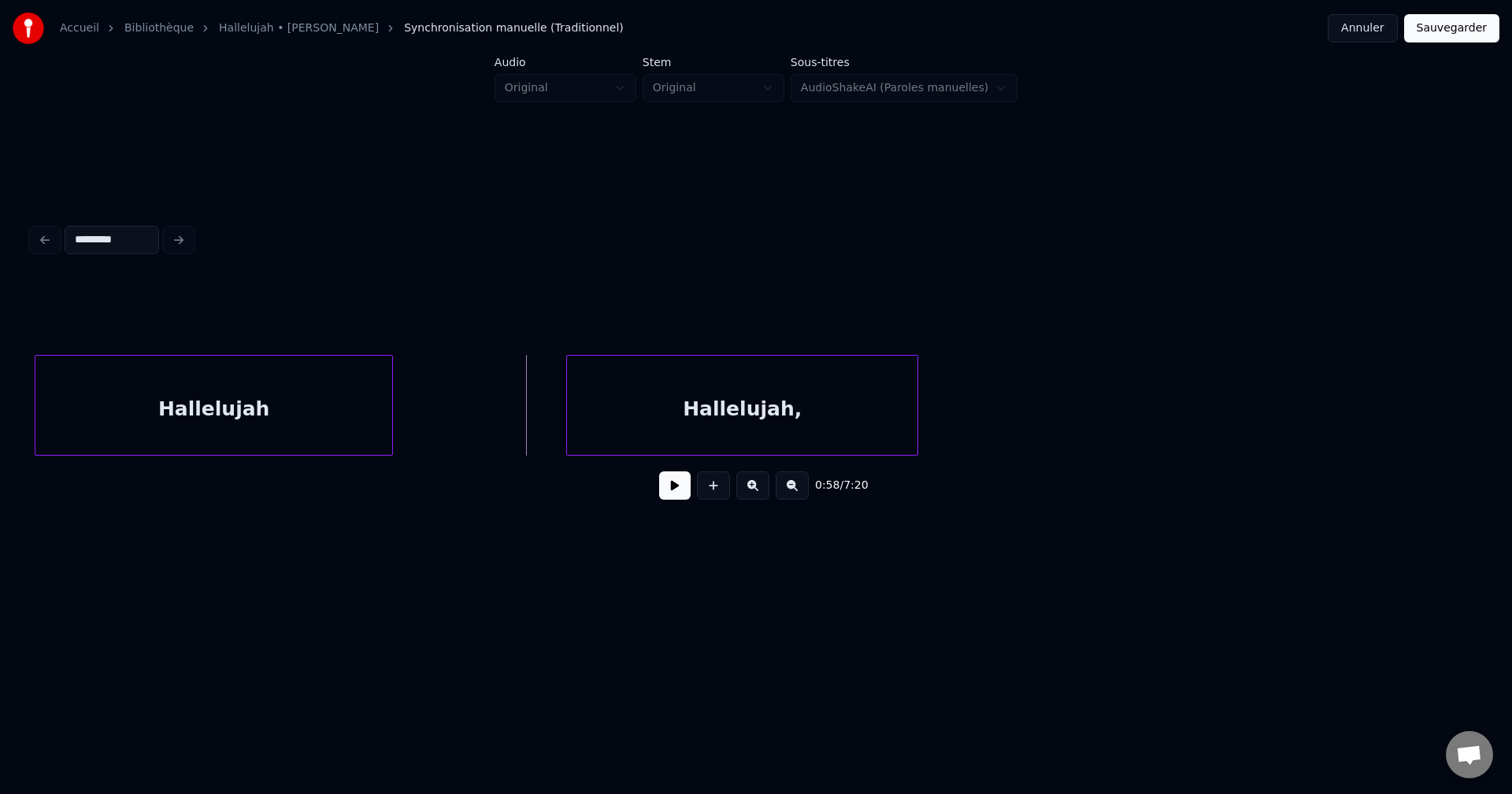
click at [673, 492] on button at bounding box center [675, 486] width 31 height 28
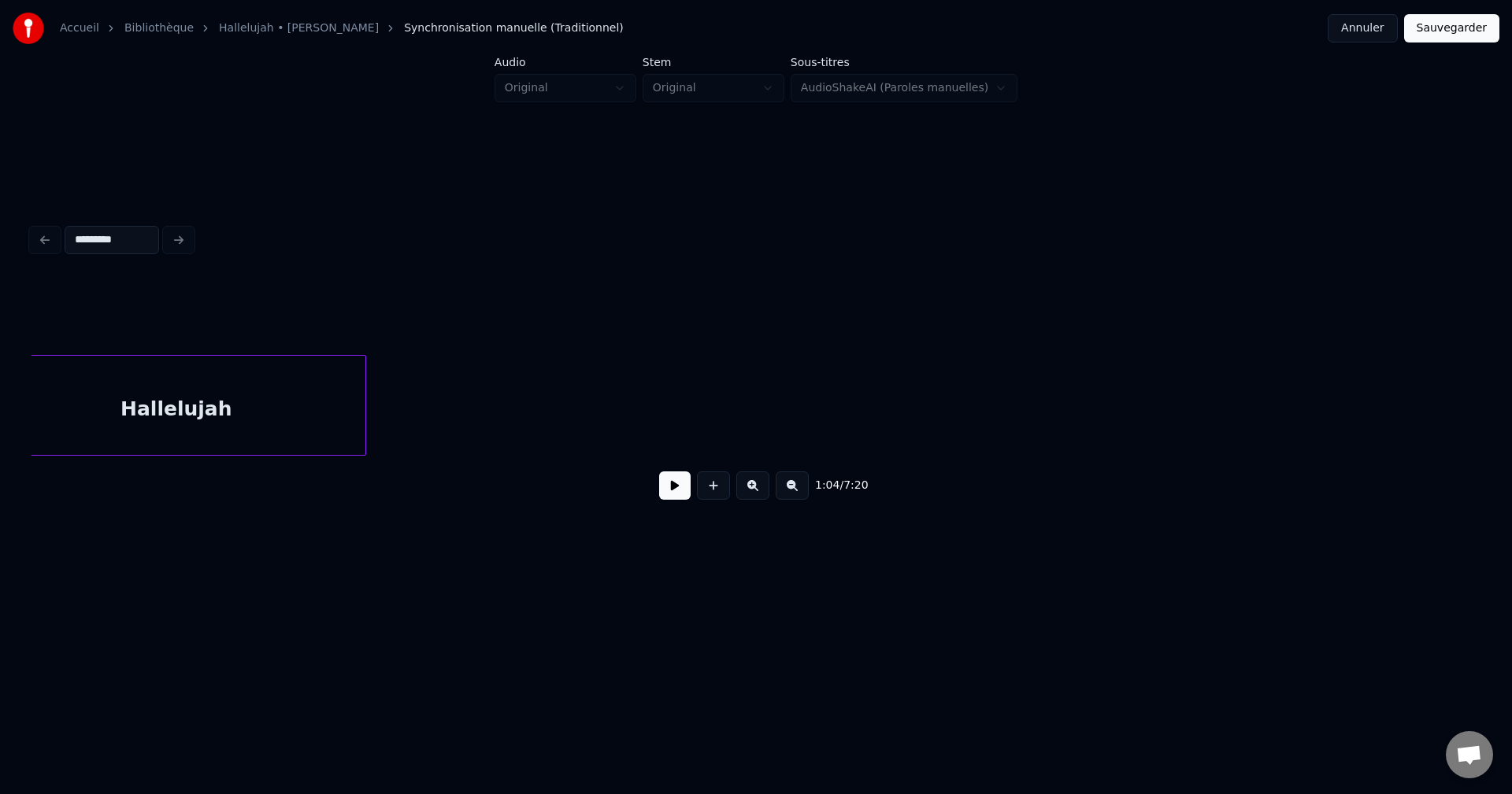
scroll to position [0, 8847]
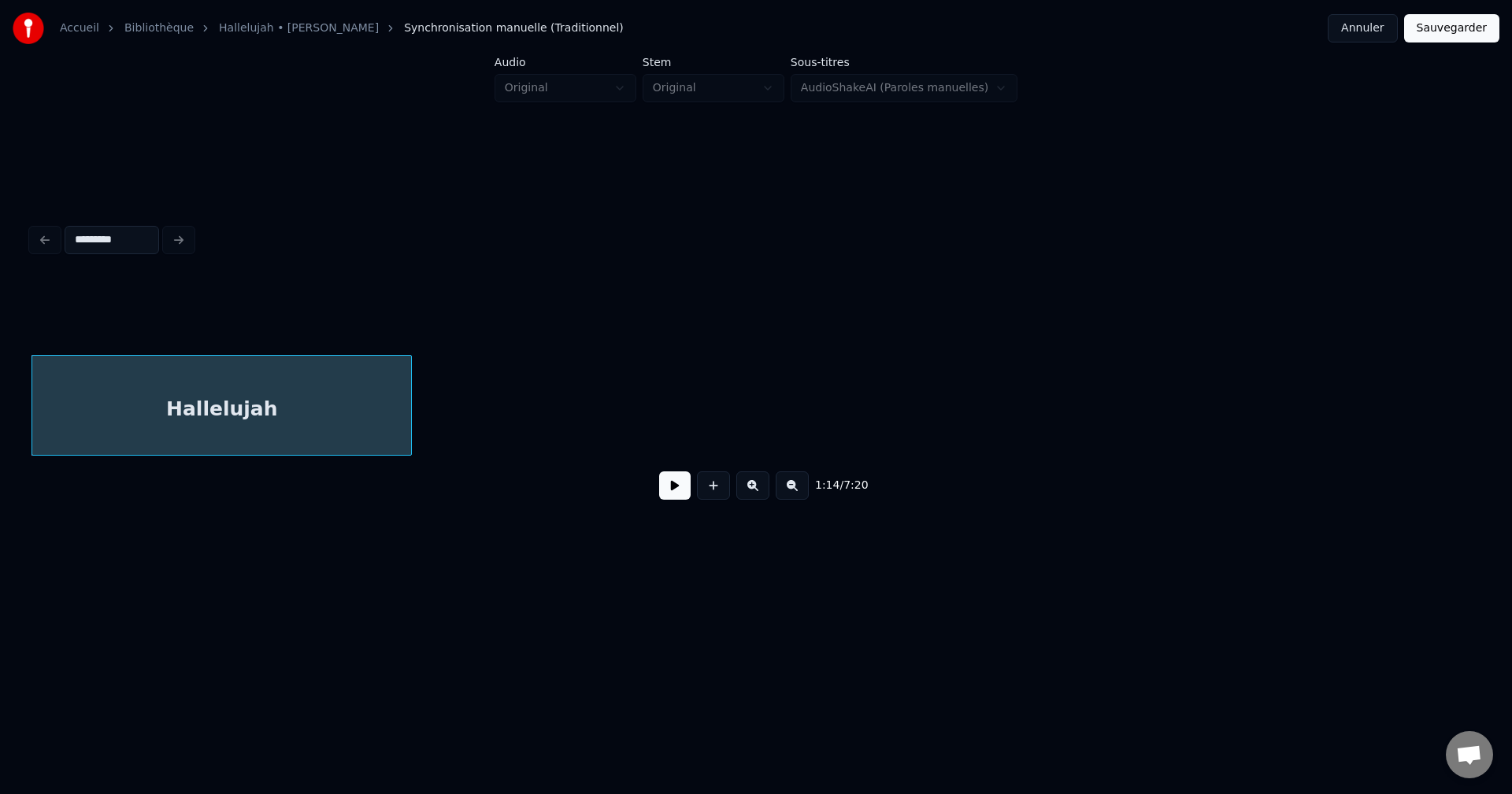
click at [0, 323] on html "Accueil Bibliothèque Hallelujah • [PERSON_NAME] Synchronisation manuelle (Tradi…" at bounding box center [756, 314] width 1512 height 629
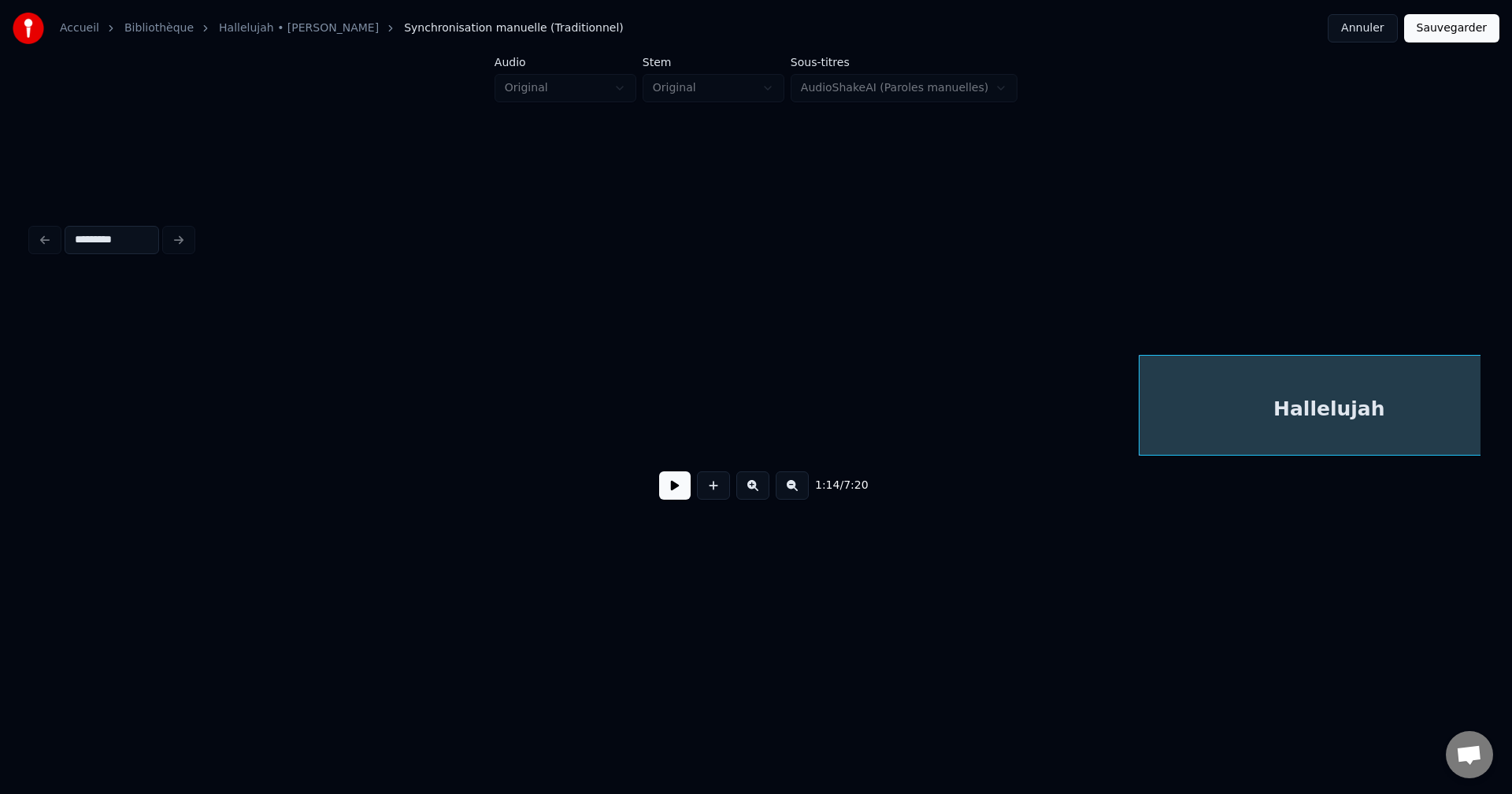
scroll to position [0, 7773]
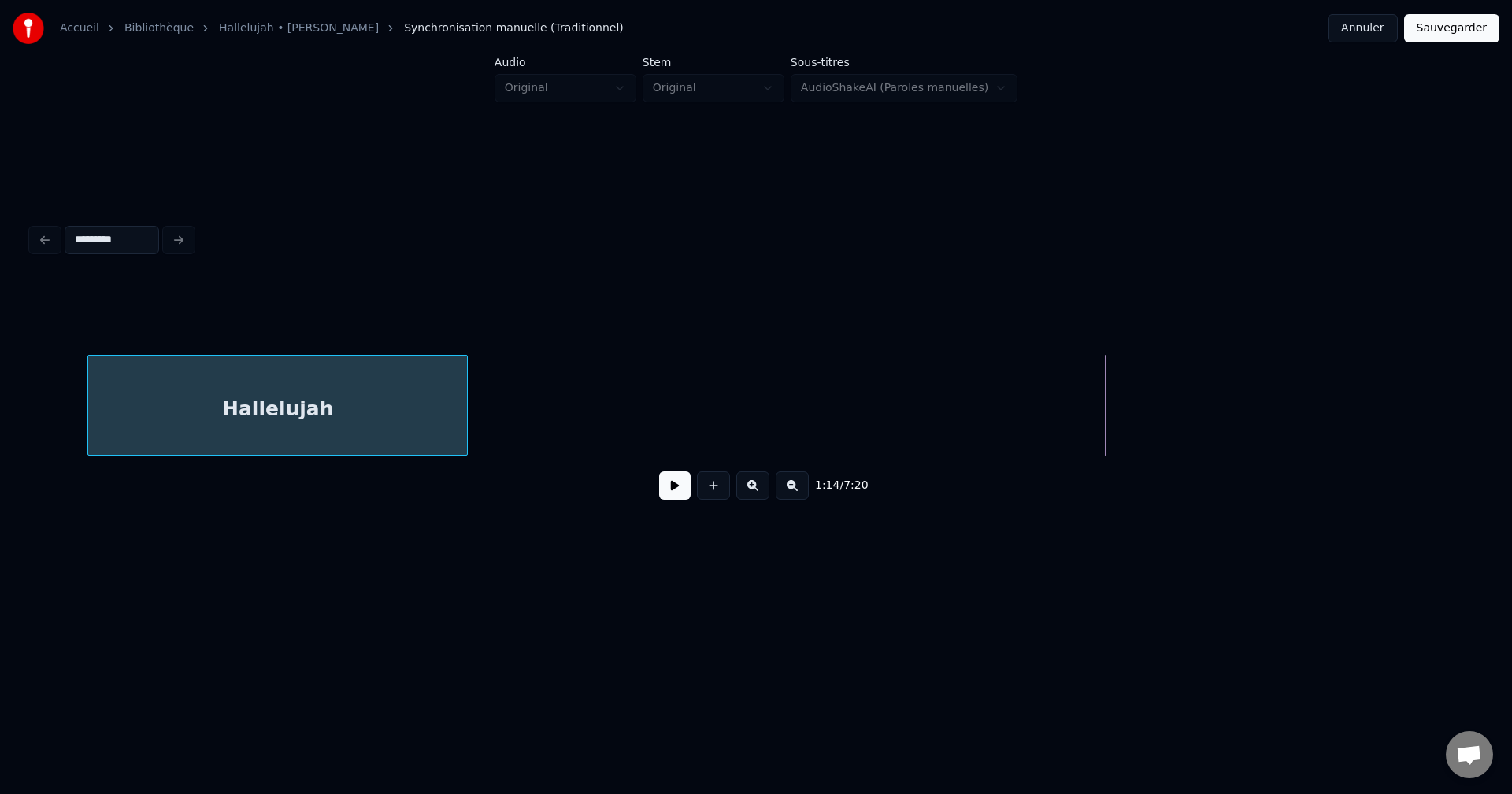
click at [195, 362] on div "Hallelujah" at bounding box center [277, 408] width 379 height 107
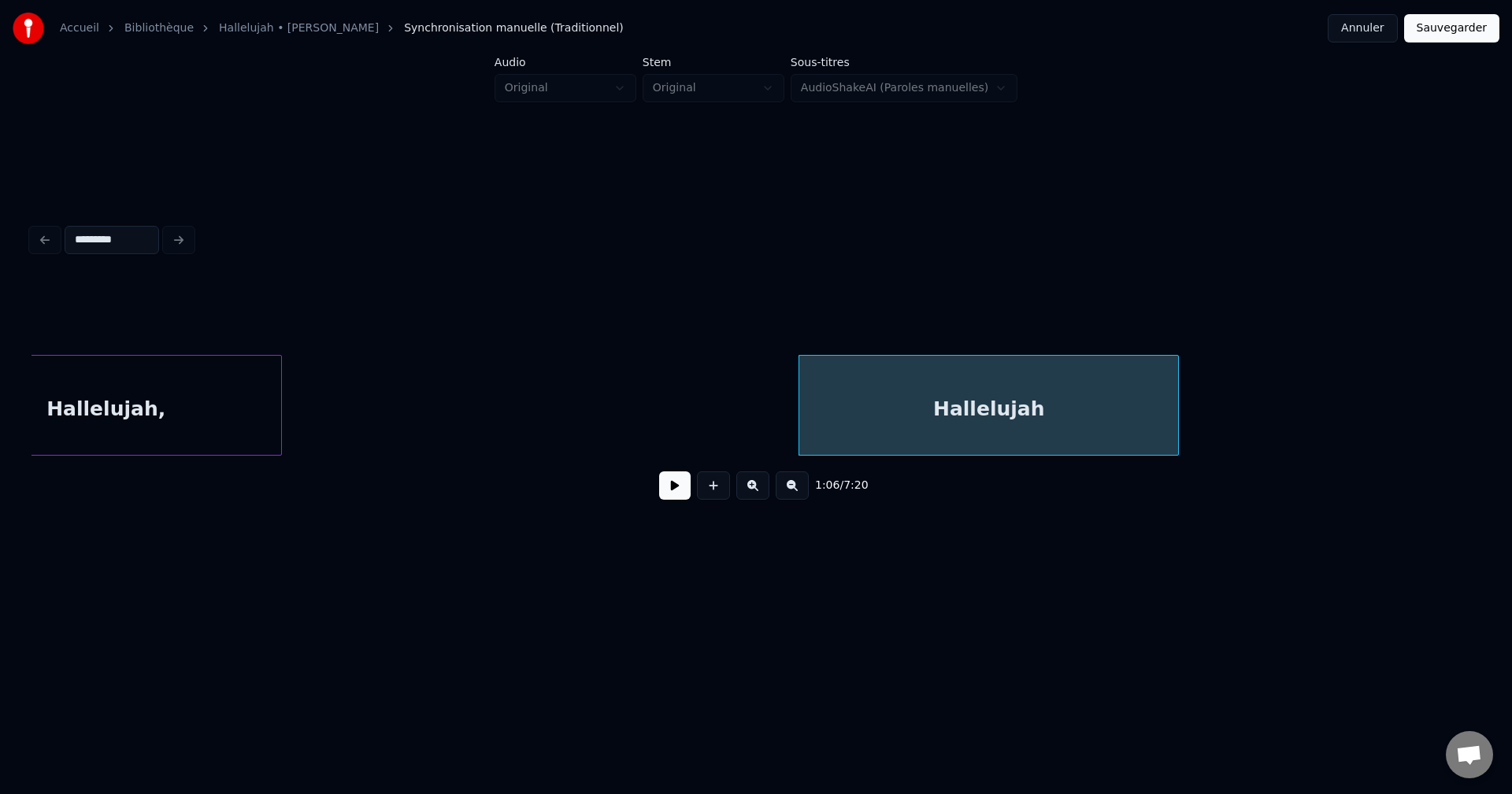
scroll to position [0, 7049]
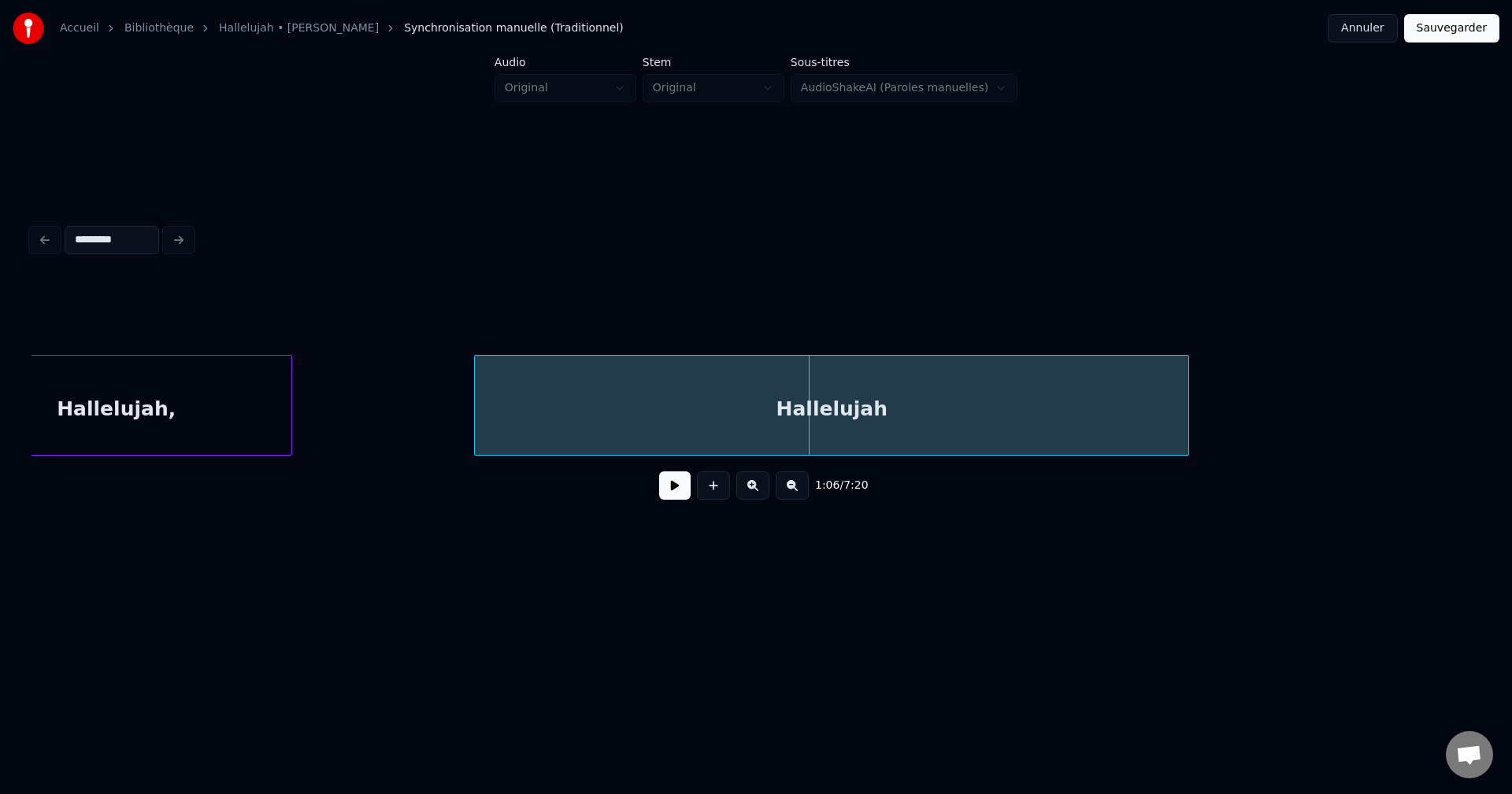
click at [475, 415] on div at bounding box center [477, 404] width 5 height 99
click at [1250, 397] on div at bounding box center [1252, 404] width 5 height 99
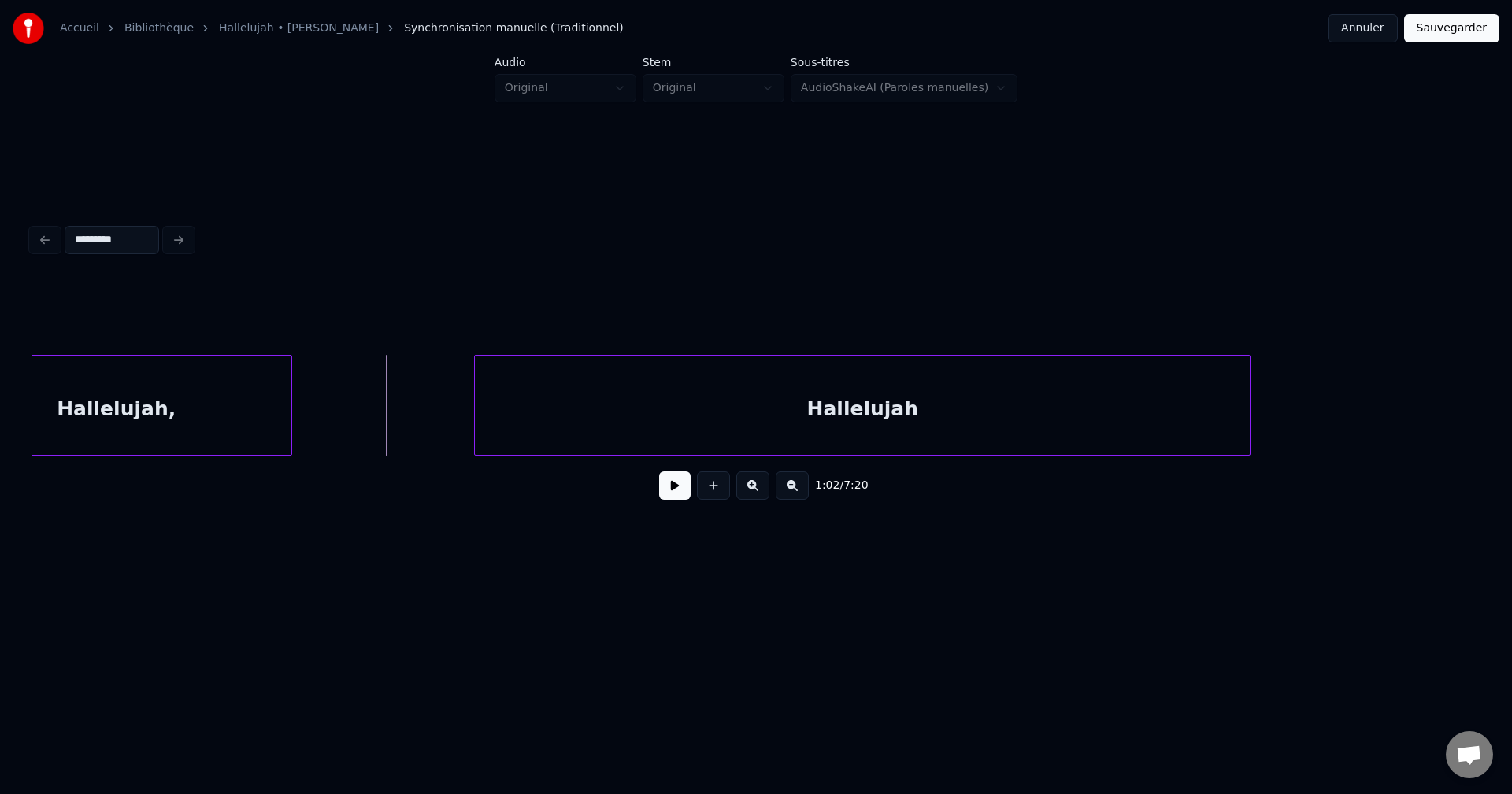
click at [671, 489] on button at bounding box center [675, 486] width 31 height 28
click at [678, 489] on button at bounding box center [675, 486] width 31 height 28
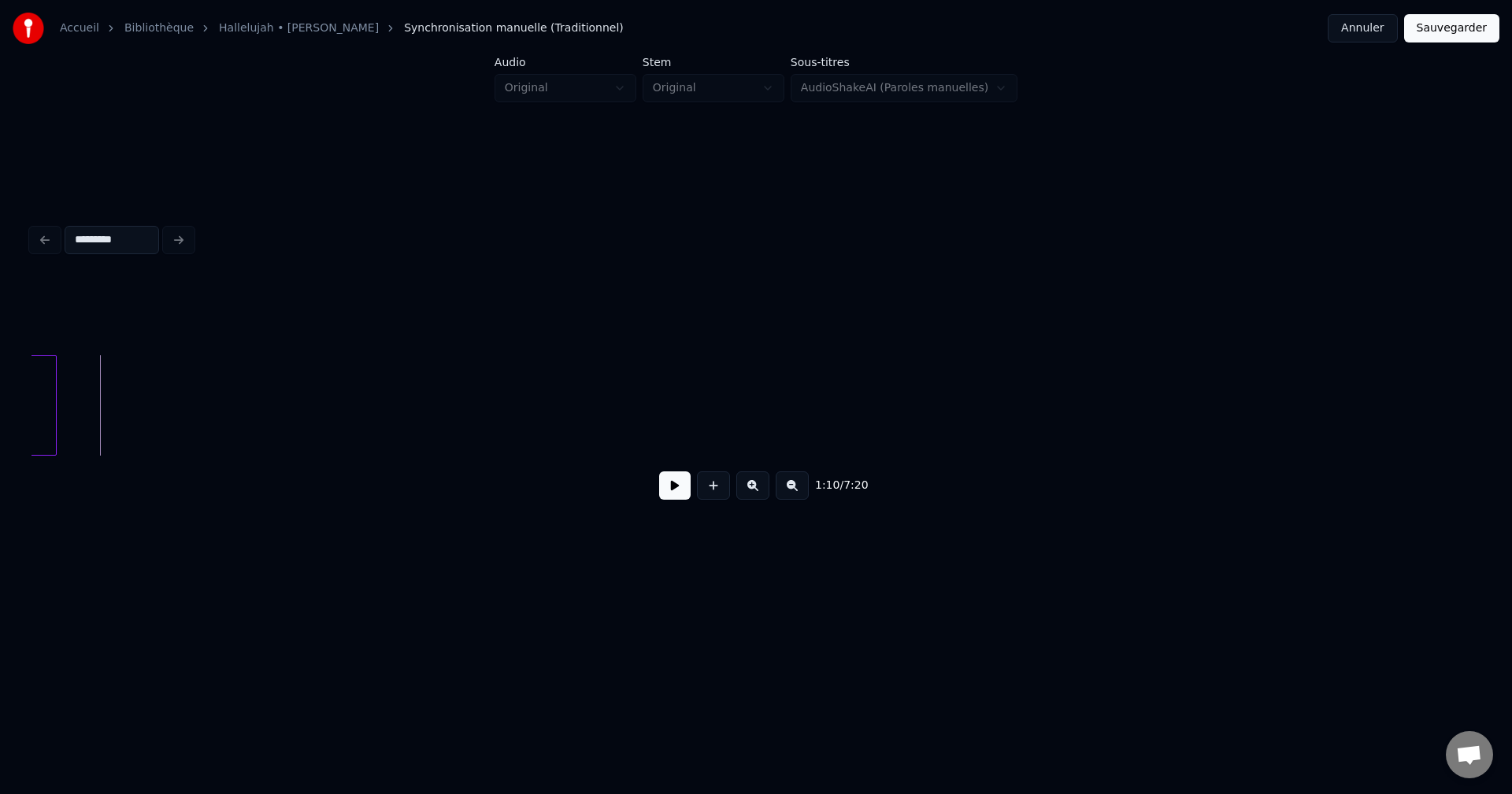
scroll to position [0, 8245]
click at [673, 494] on button at bounding box center [675, 486] width 31 height 28
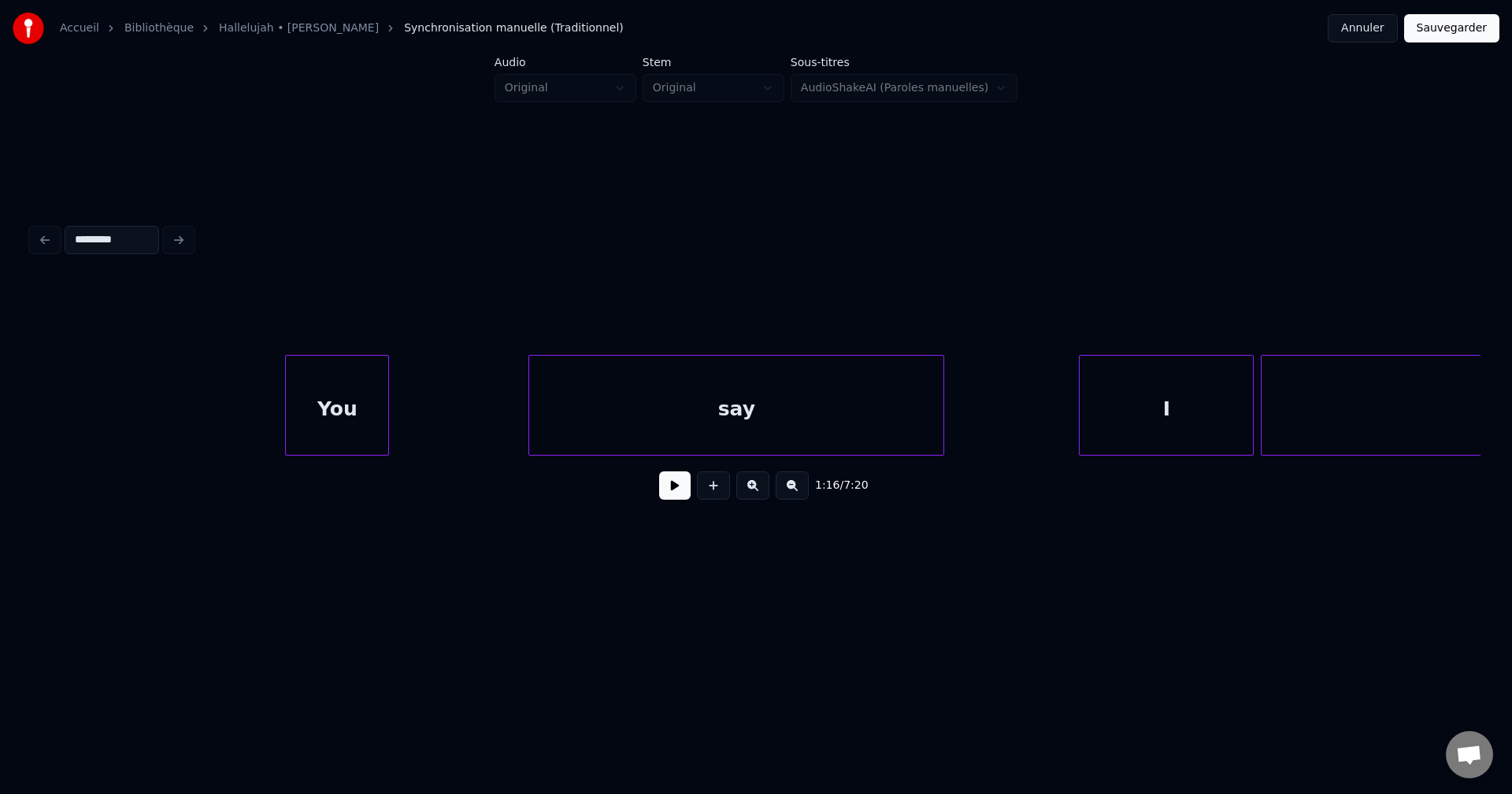
scroll to position [0, 15364]
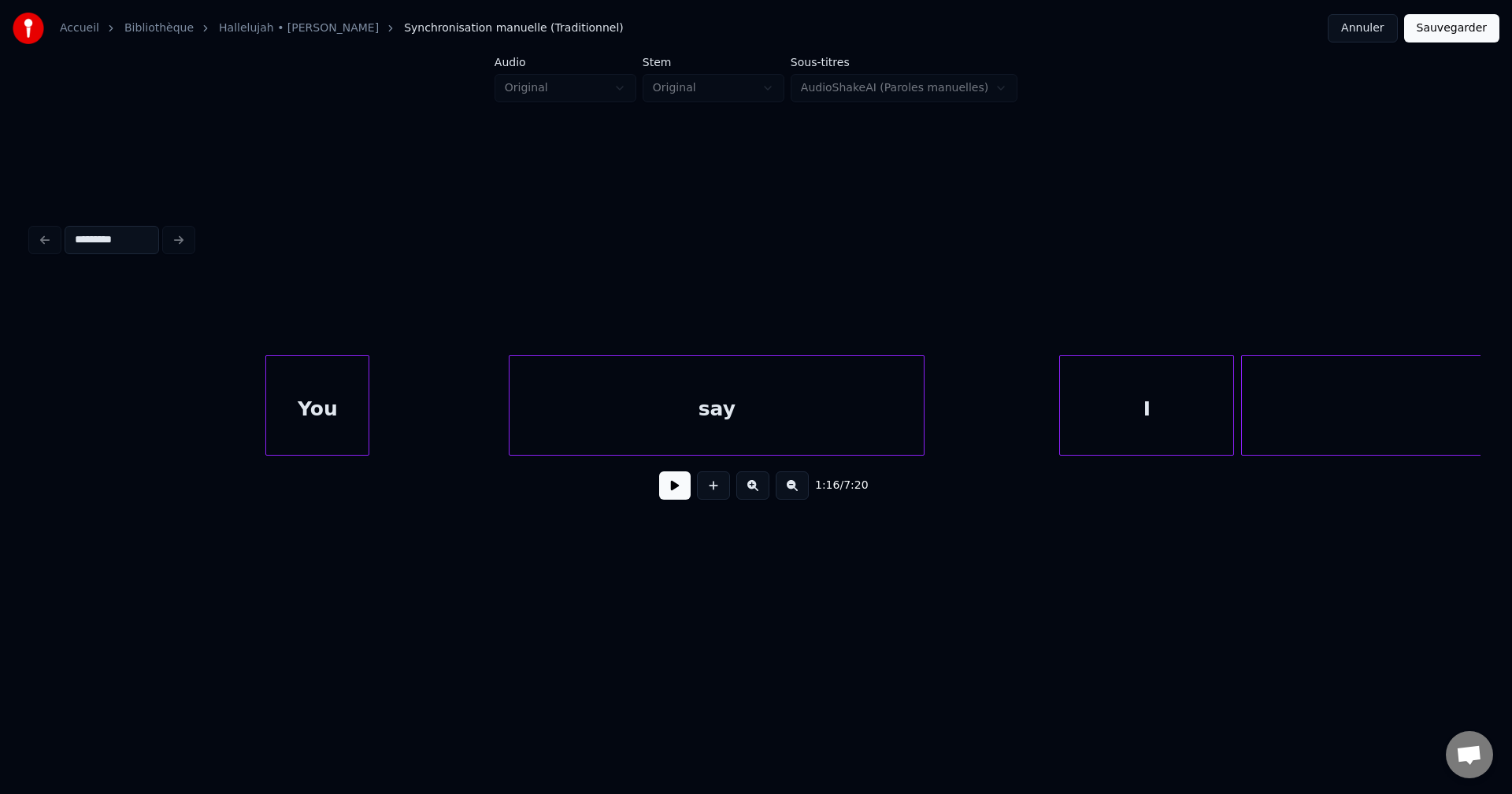
click at [298, 355] on div "You" at bounding box center [317, 408] width 103 height 107
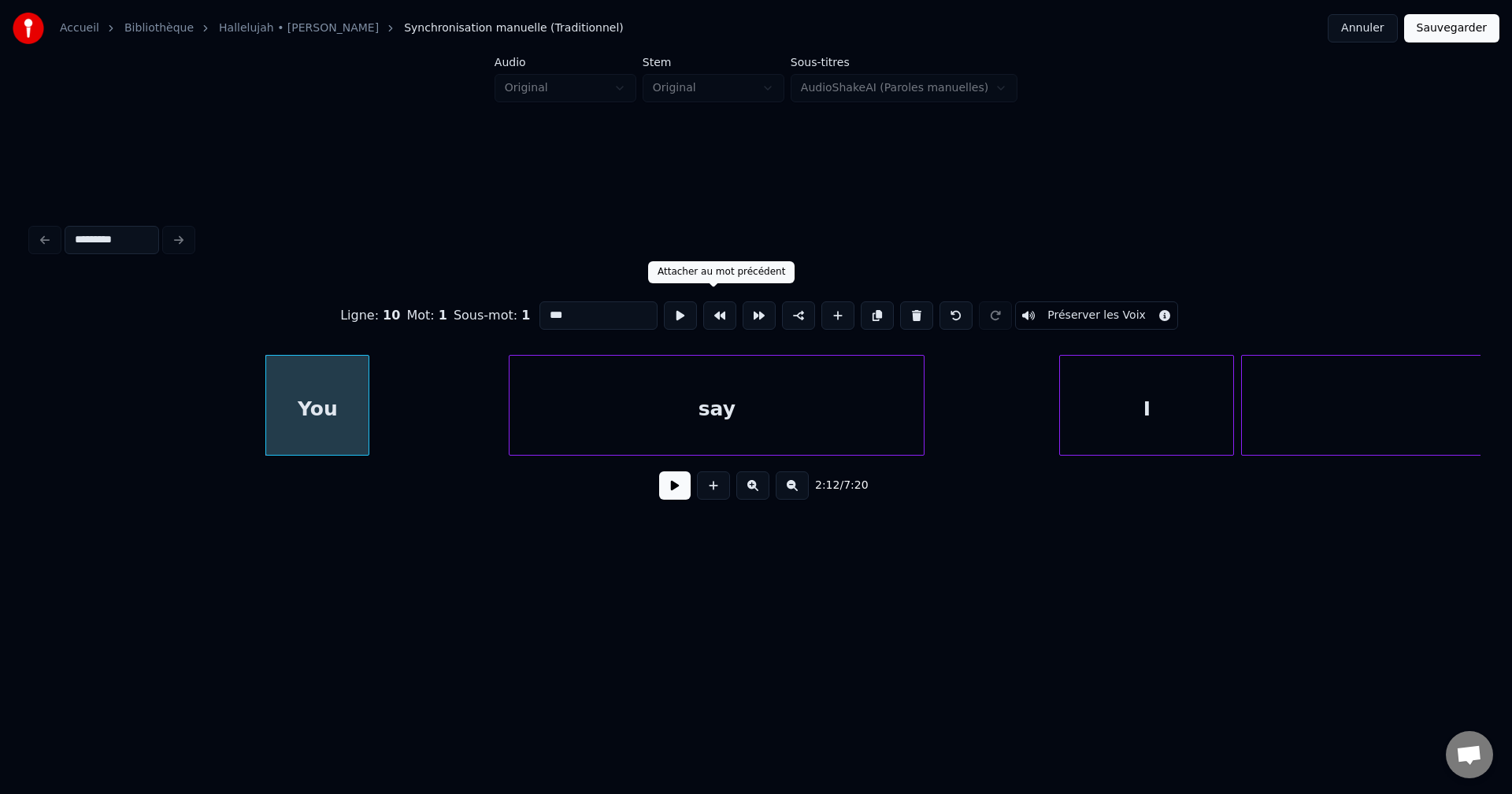
click at [715, 310] on button at bounding box center [720, 315] width 33 height 28
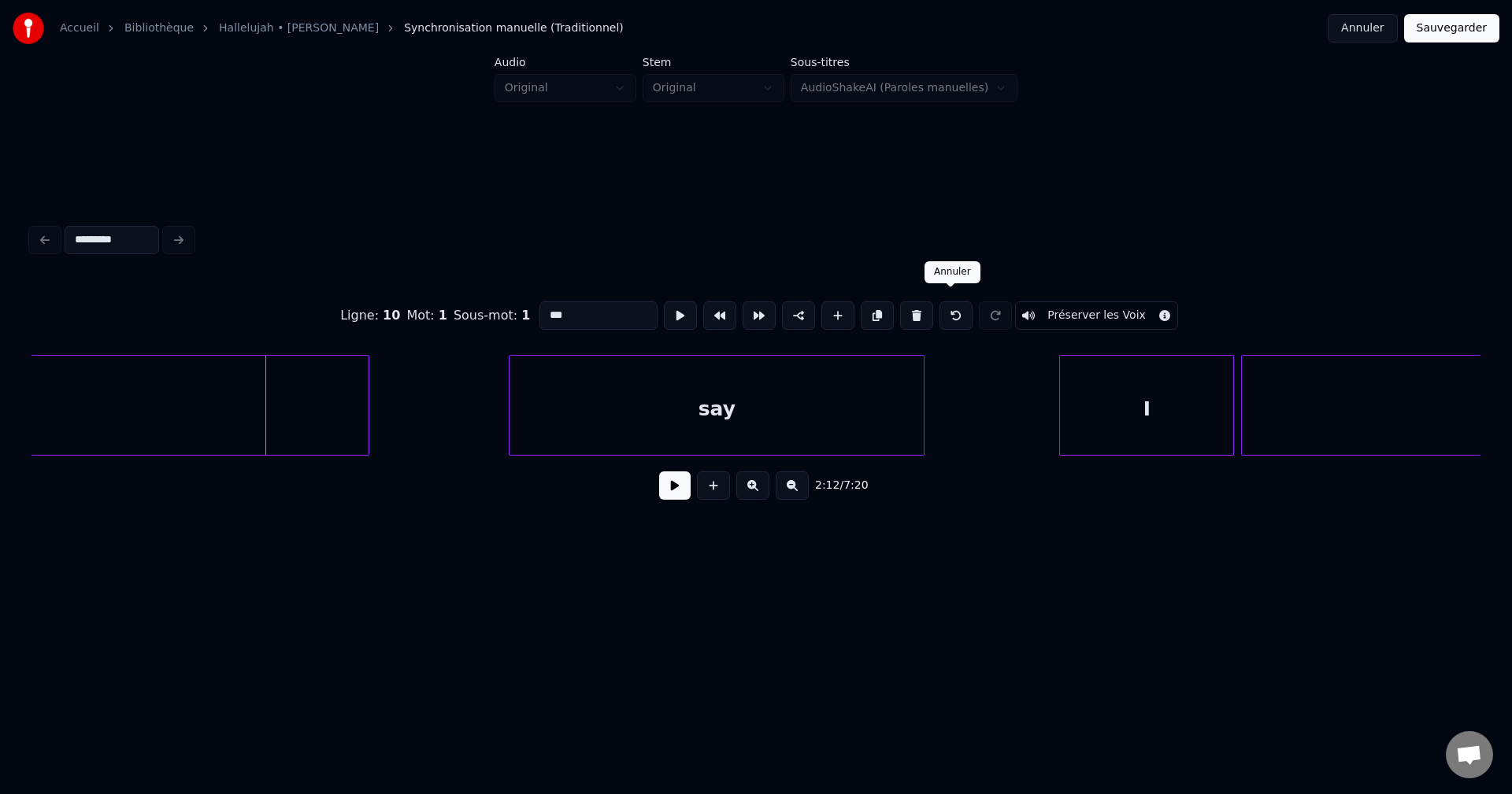
click at [951, 307] on button at bounding box center [956, 315] width 33 height 28
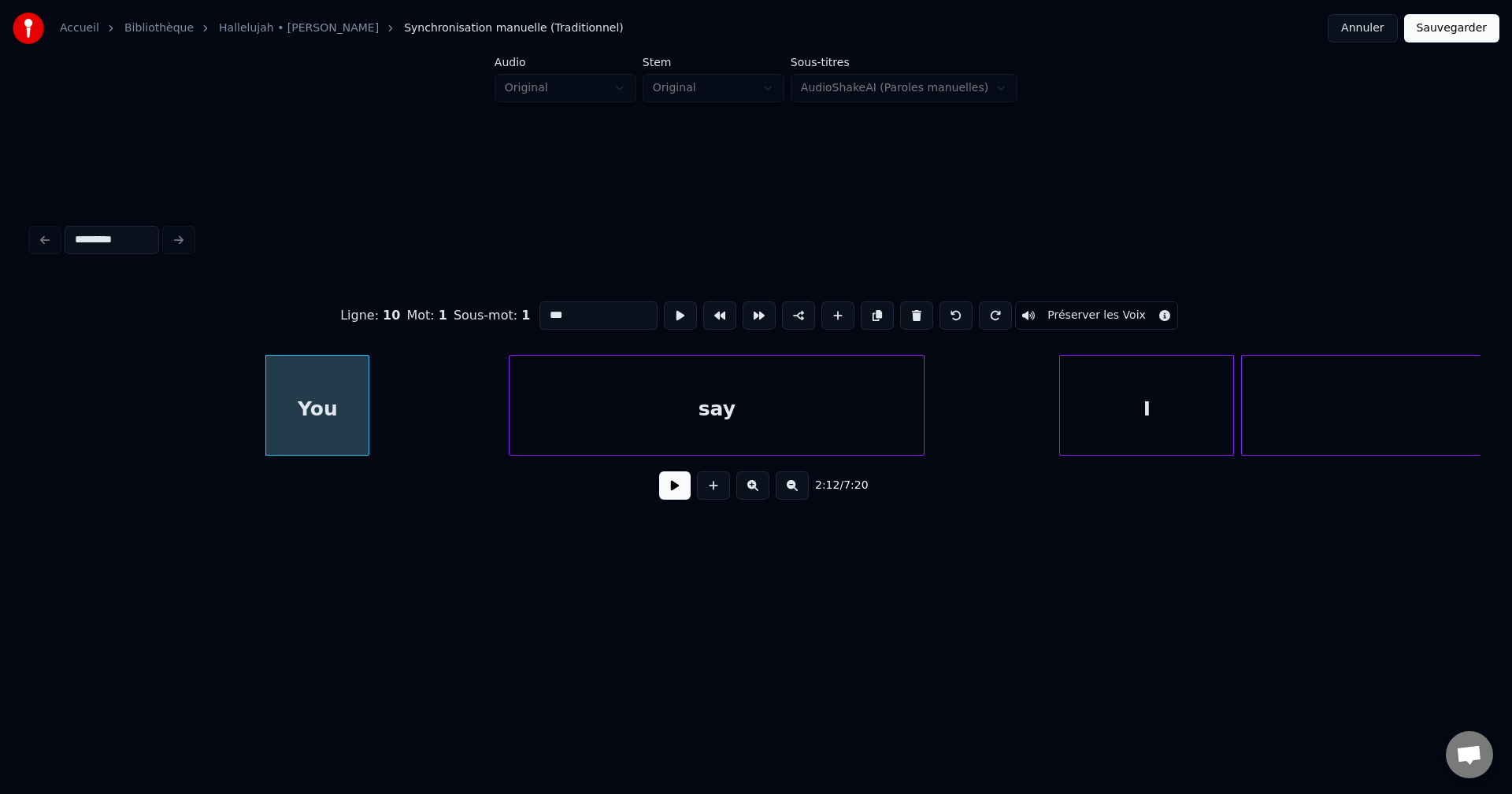
click at [579, 382] on div "say" at bounding box center [716, 408] width 414 height 107
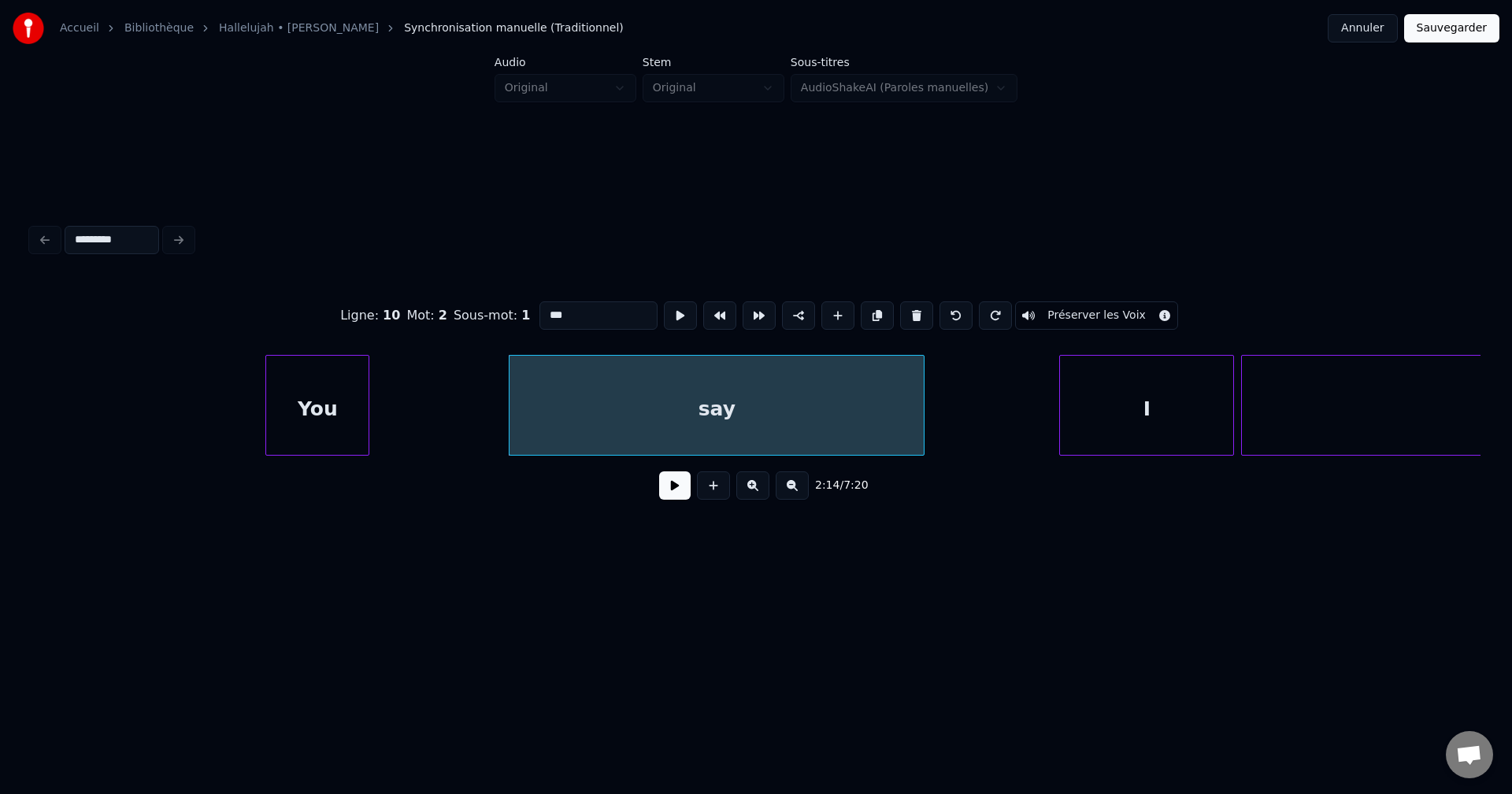
click at [313, 355] on div "You" at bounding box center [317, 408] width 103 height 107
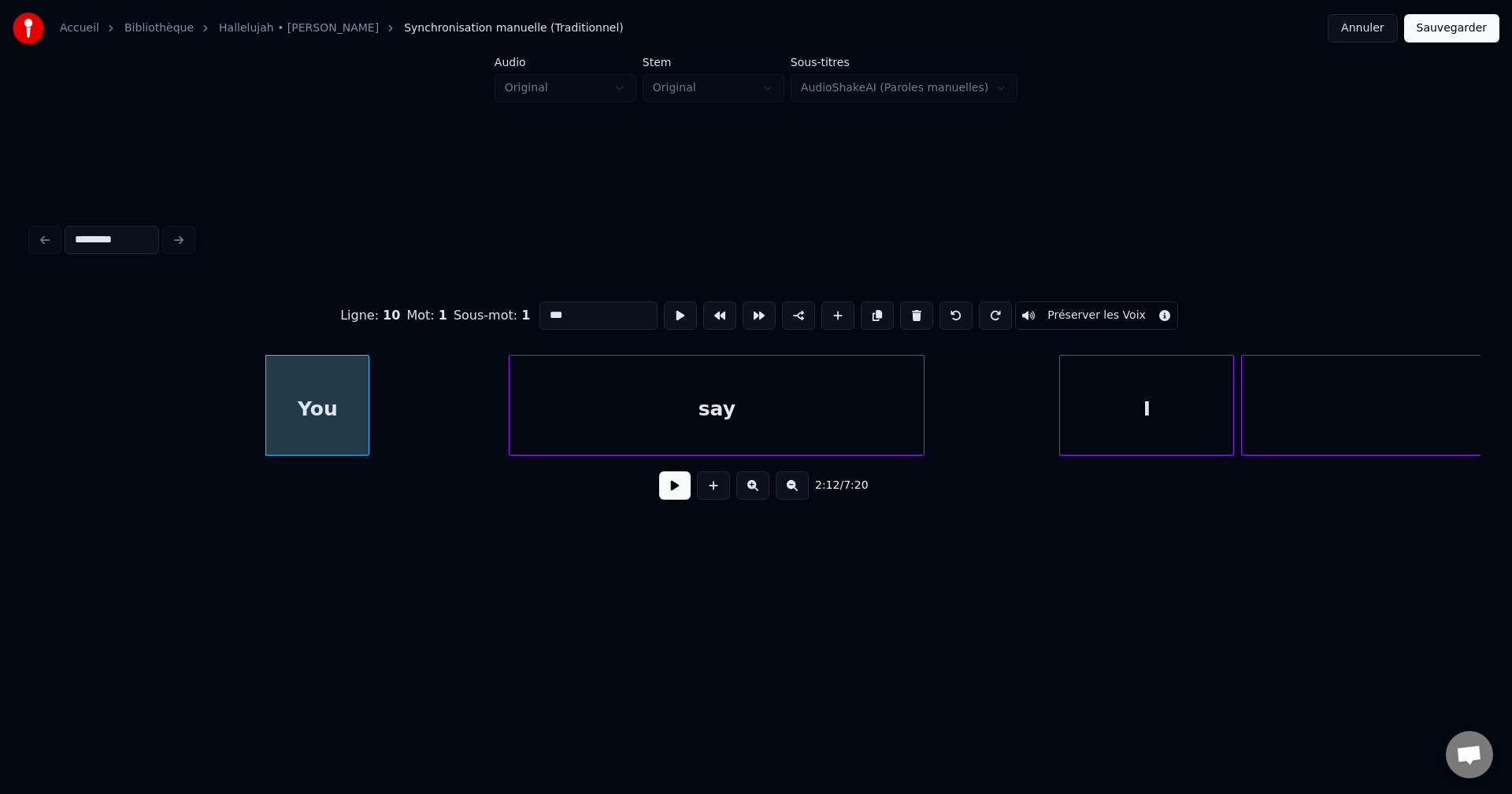
click at [619, 355] on div "say" at bounding box center [716, 408] width 414 height 107
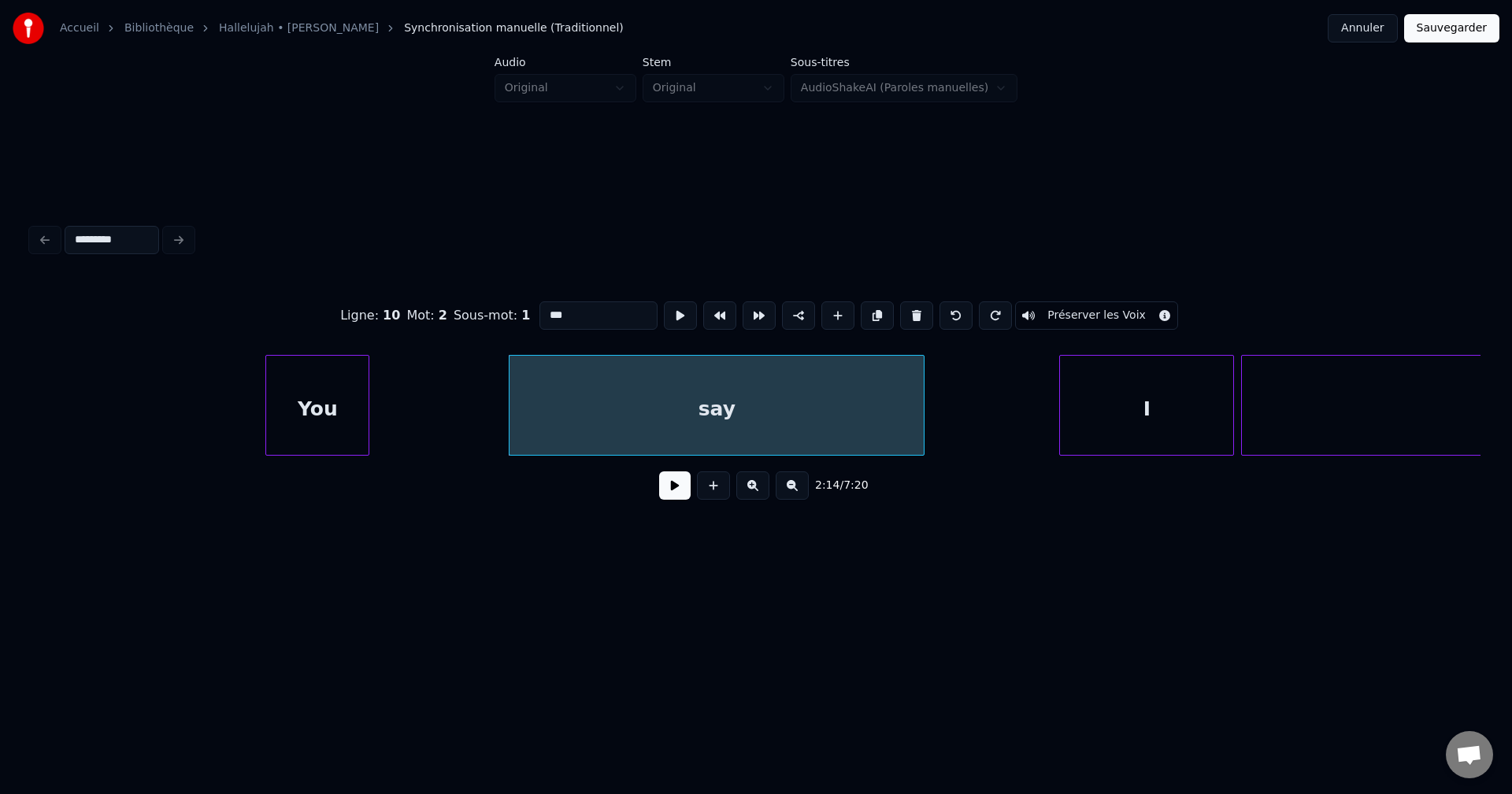
click at [303, 355] on div "You" at bounding box center [317, 408] width 103 height 107
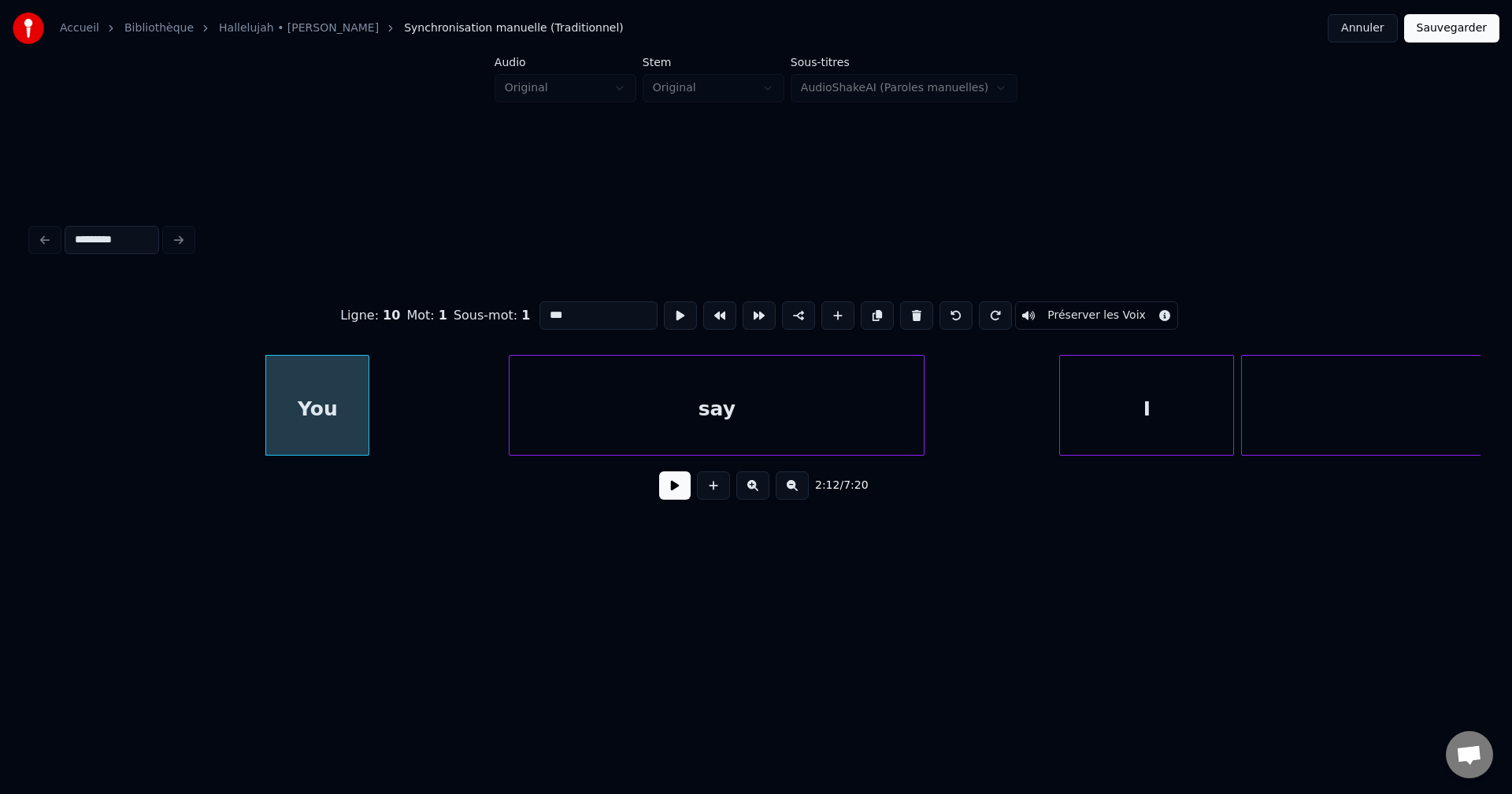
click at [789, 492] on button at bounding box center [792, 486] width 33 height 28
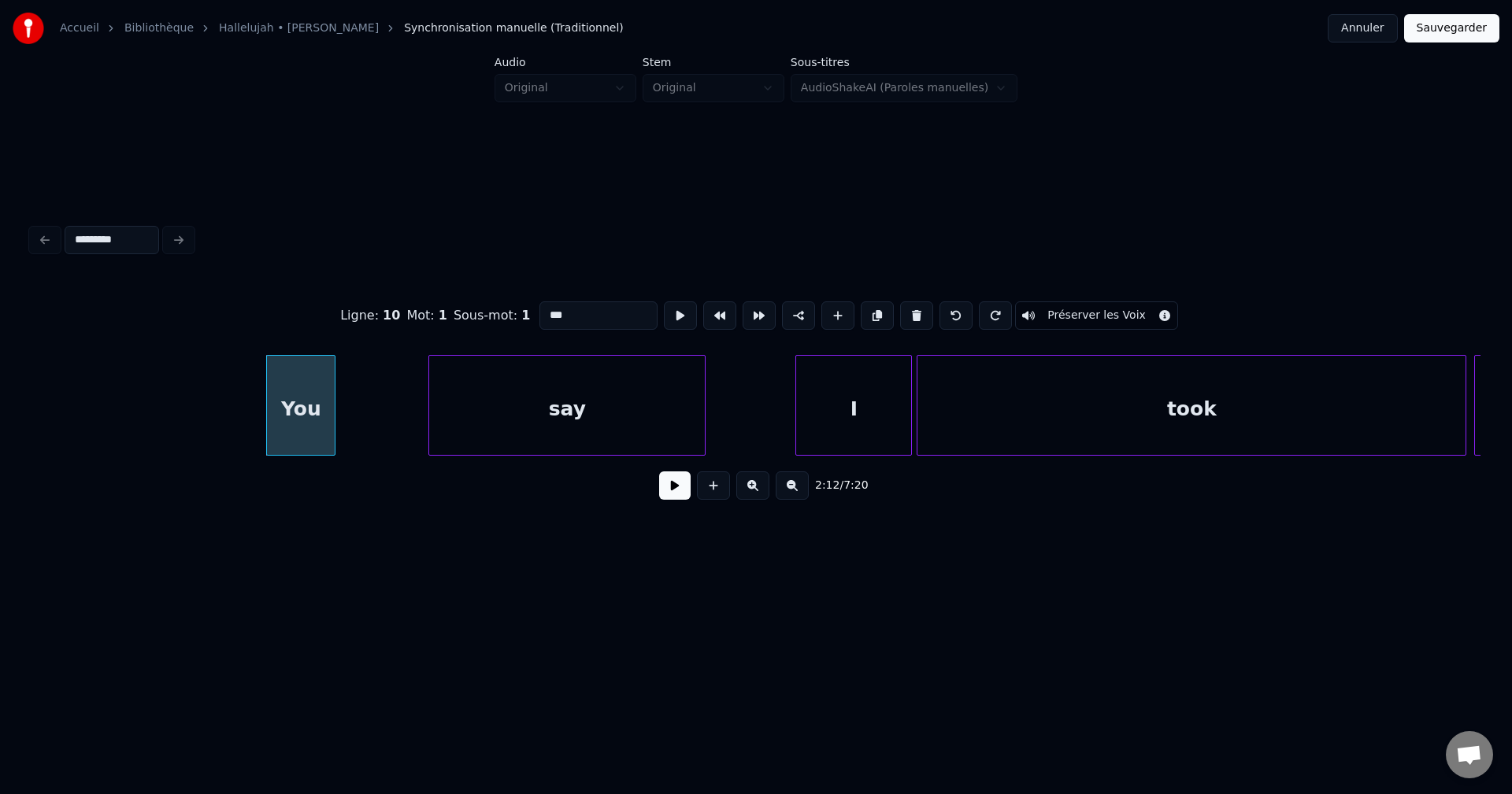
click at [789, 492] on button at bounding box center [792, 486] width 33 height 28
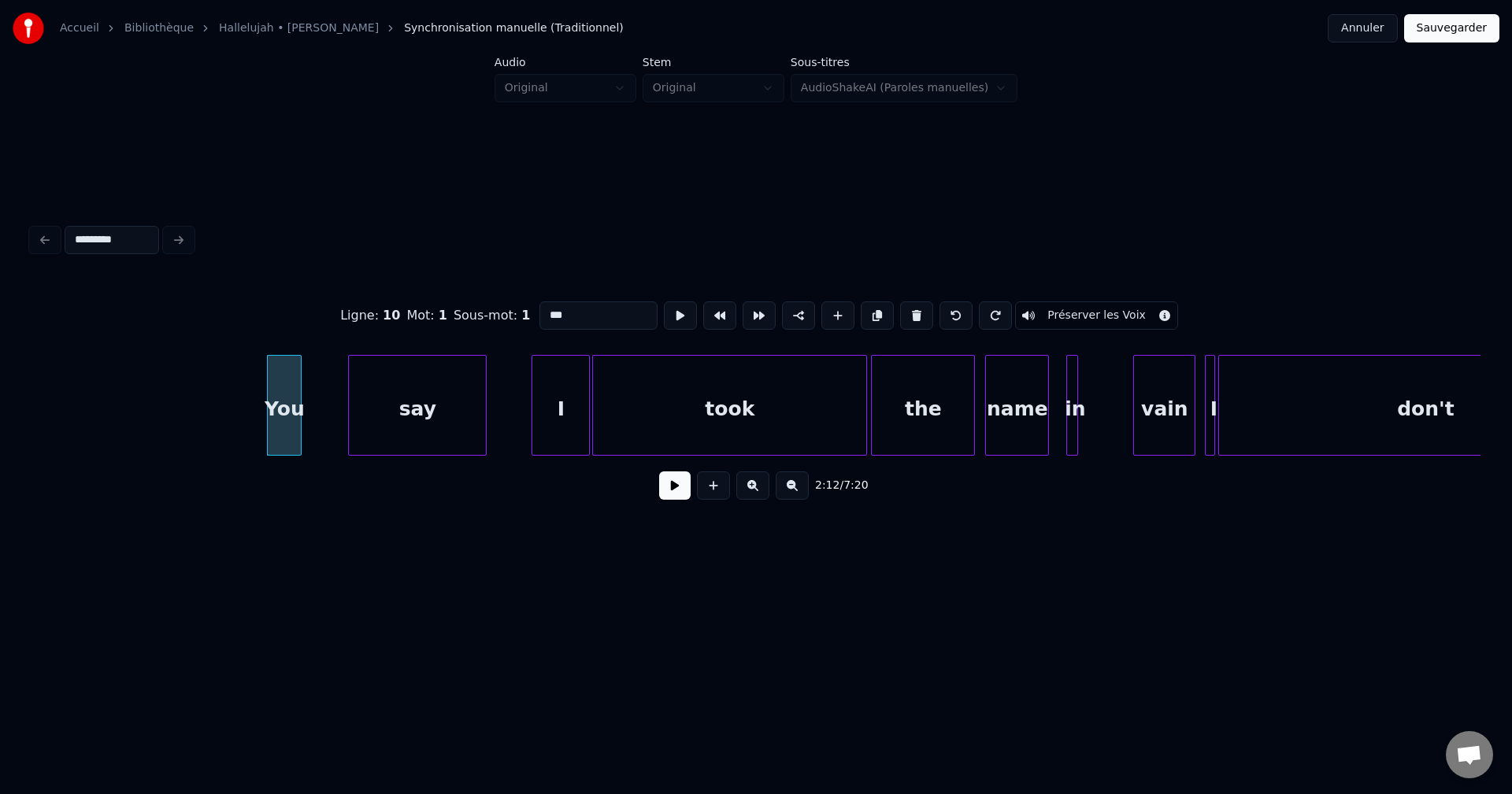
click at [789, 492] on button at bounding box center [792, 486] width 33 height 28
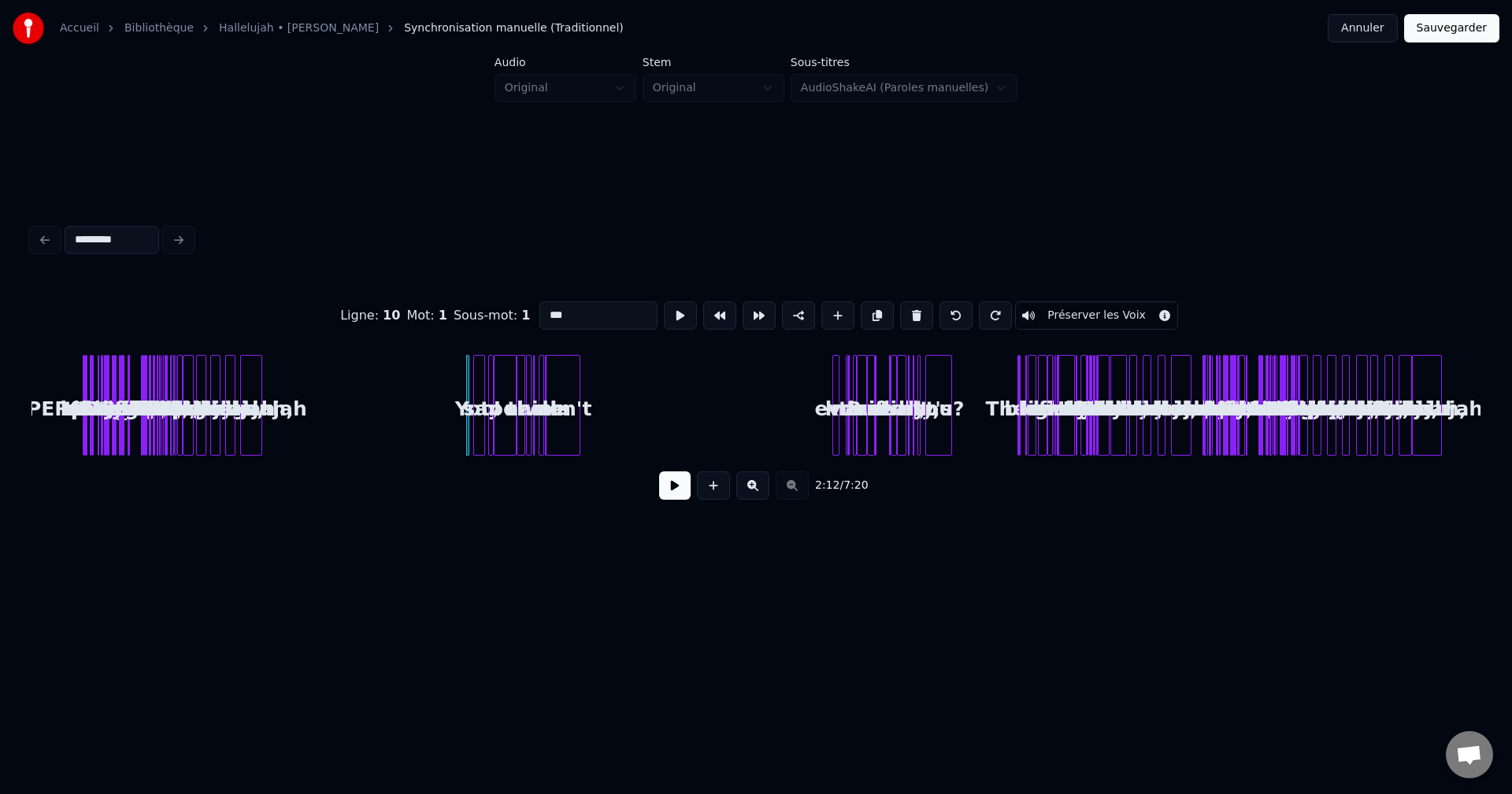
click at [749, 486] on button at bounding box center [753, 486] width 33 height 28
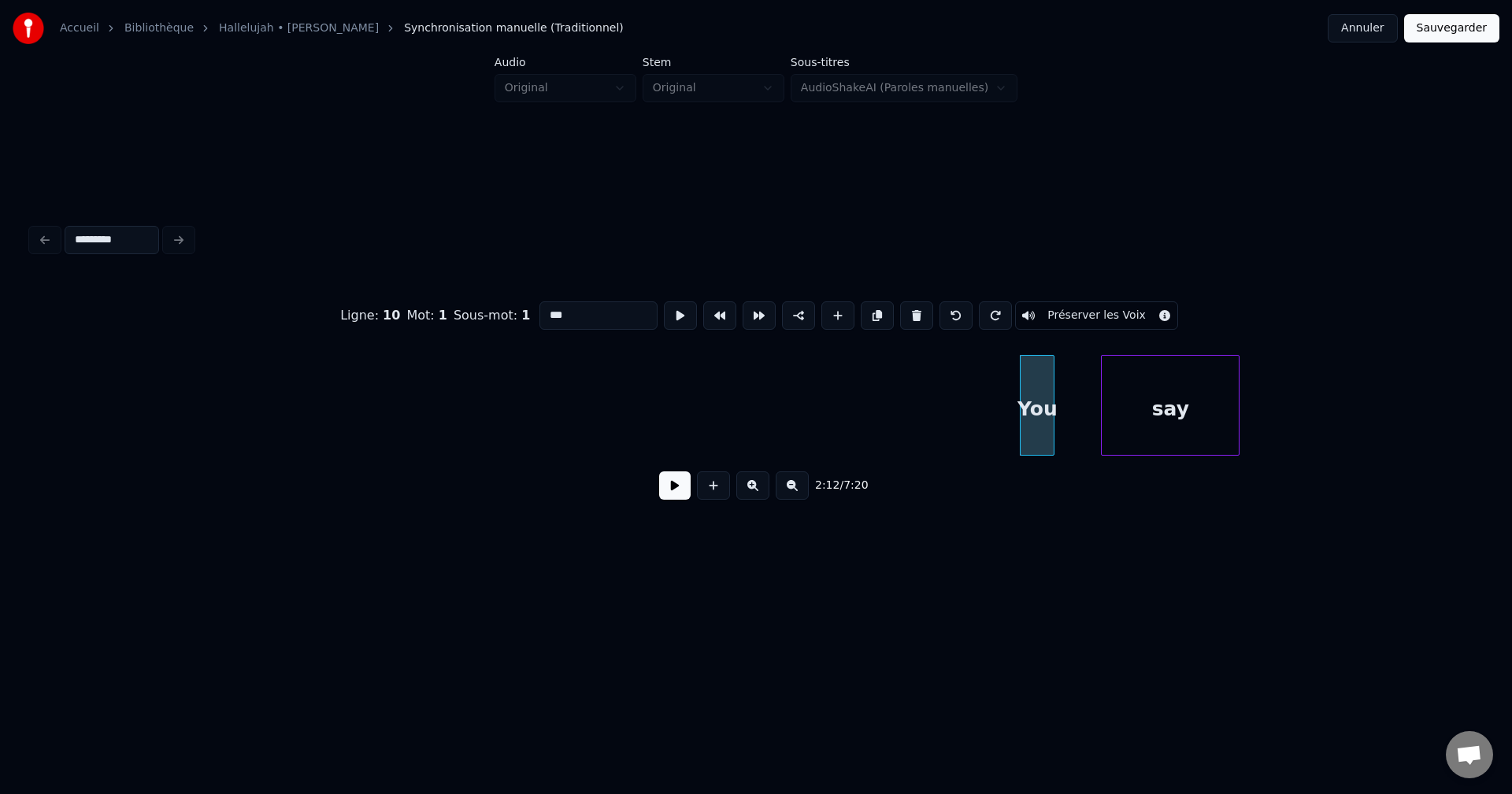
scroll to position [0, 3972]
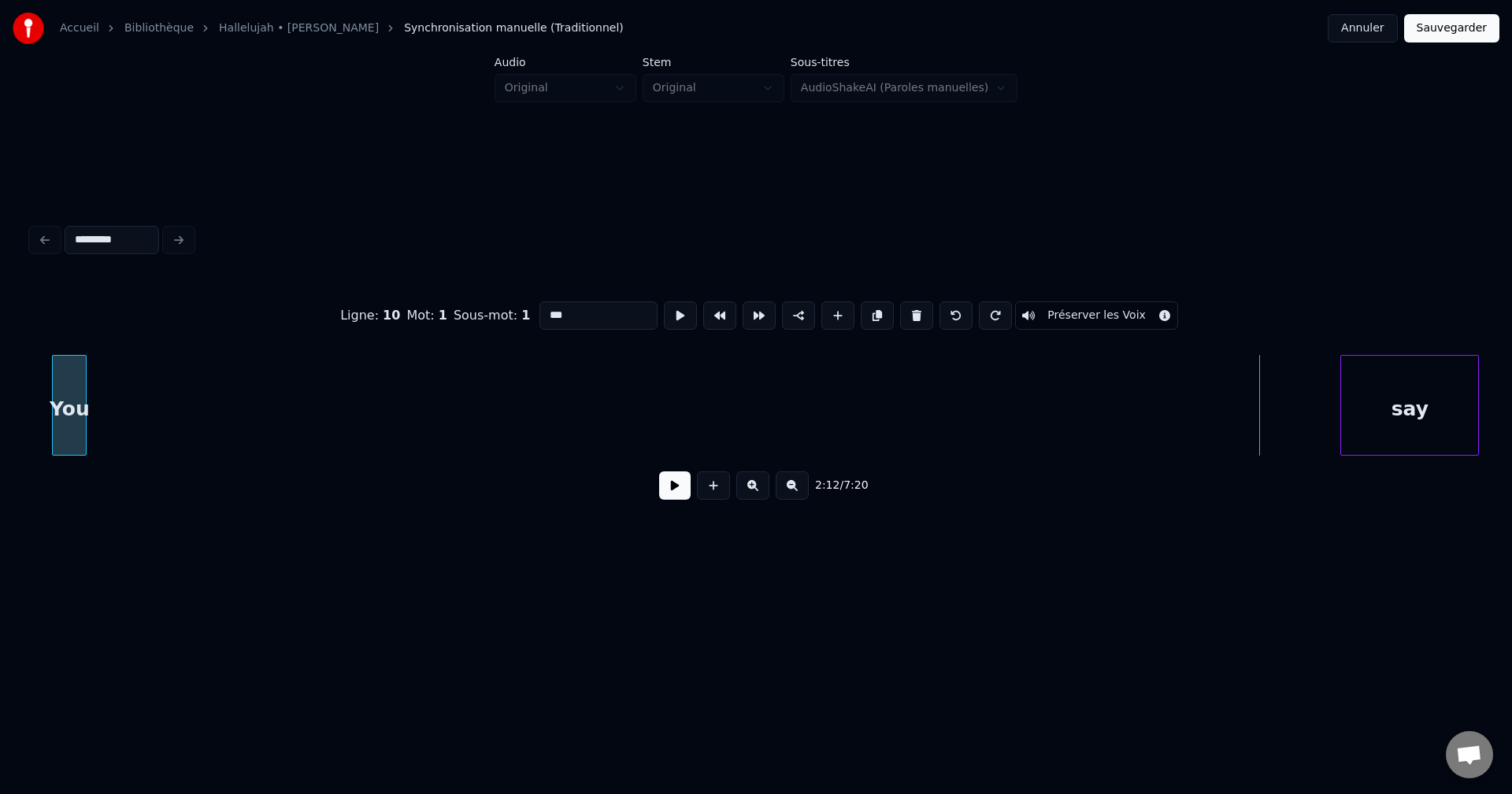
click at [66, 309] on div "Ligne : 10 Mot : 1 Sous-mot : 1 *** Préserver les Voix 2:12 / 7:20" at bounding box center [756, 396] width 1449 height 239
click at [162, 333] on div "Ligne : 10 Mot : 1 Sous-mot : 1 *** Préserver les Voix 1:41 / 7:20" at bounding box center [756, 396] width 1449 height 239
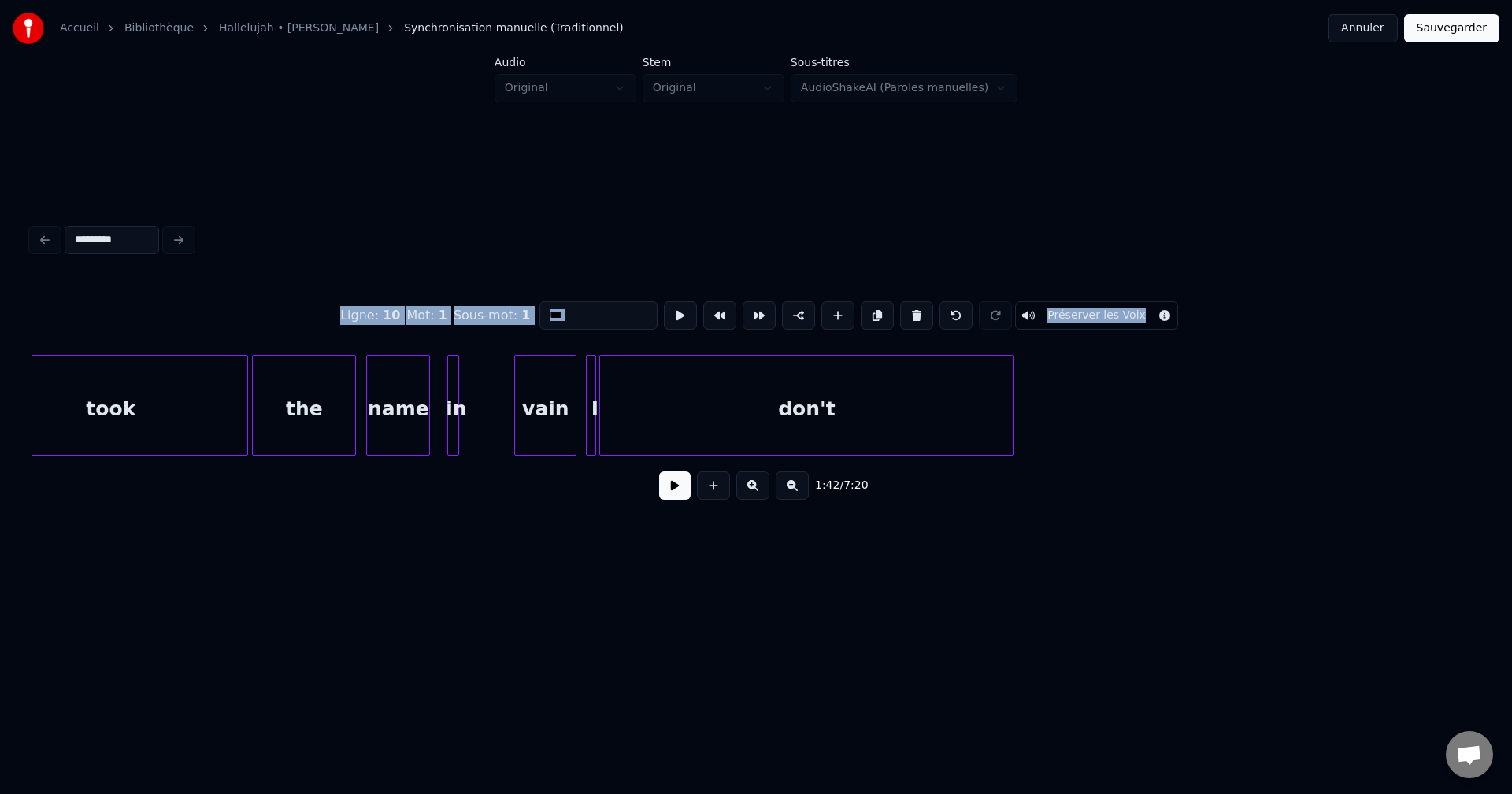
scroll to position [0, 5954]
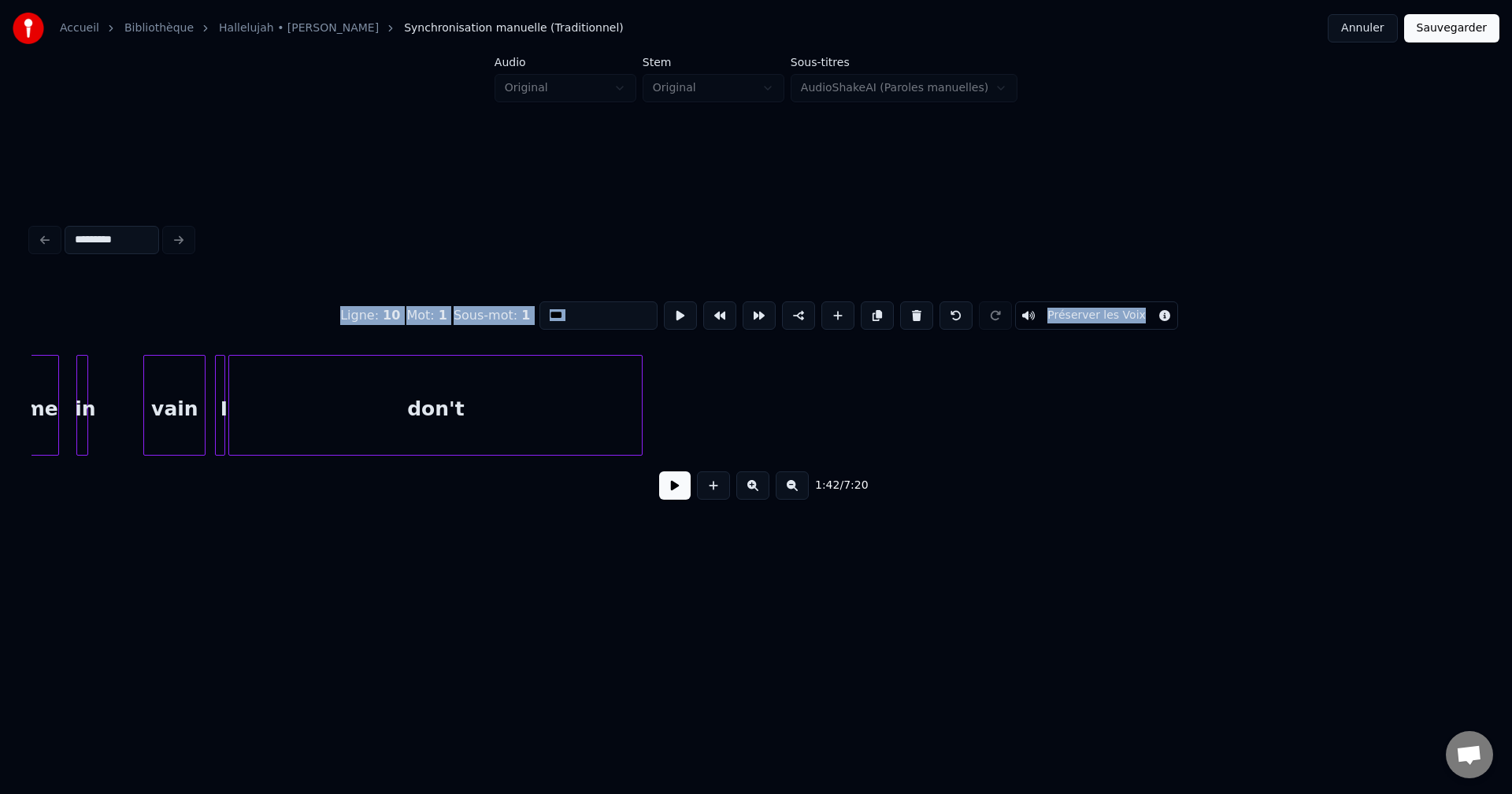
click at [854, 408] on div "Ligne : 10 Mot : 1 Sous-mot : 1 *** Préserver les Voix 1:42 / 7:20" at bounding box center [756, 396] width 1449 height 239
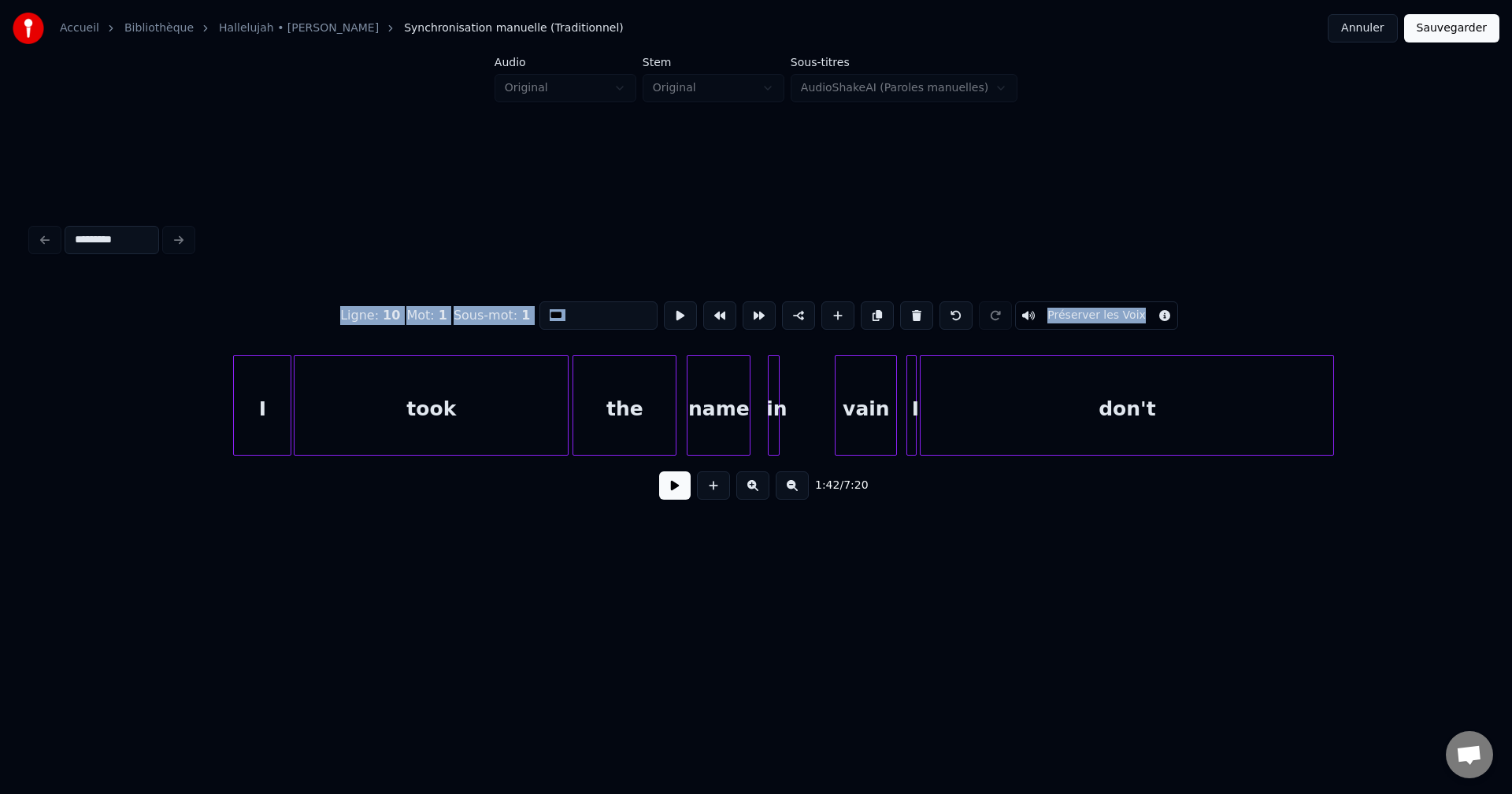
scroll to position [0, 5229]
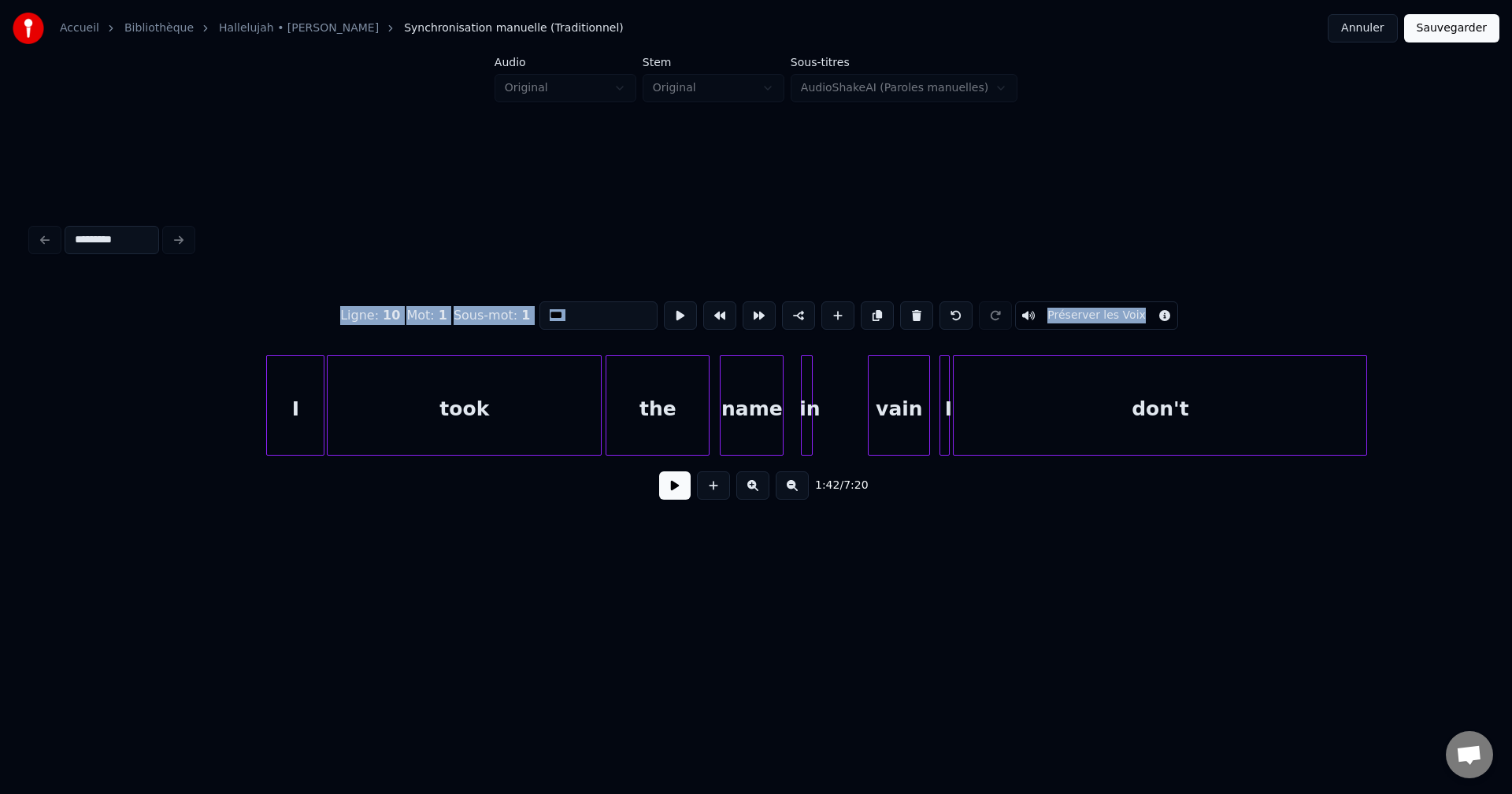
click at [283, 355] on div "I" at bounding box center [296, 408] width 57 height 107
type input "*"
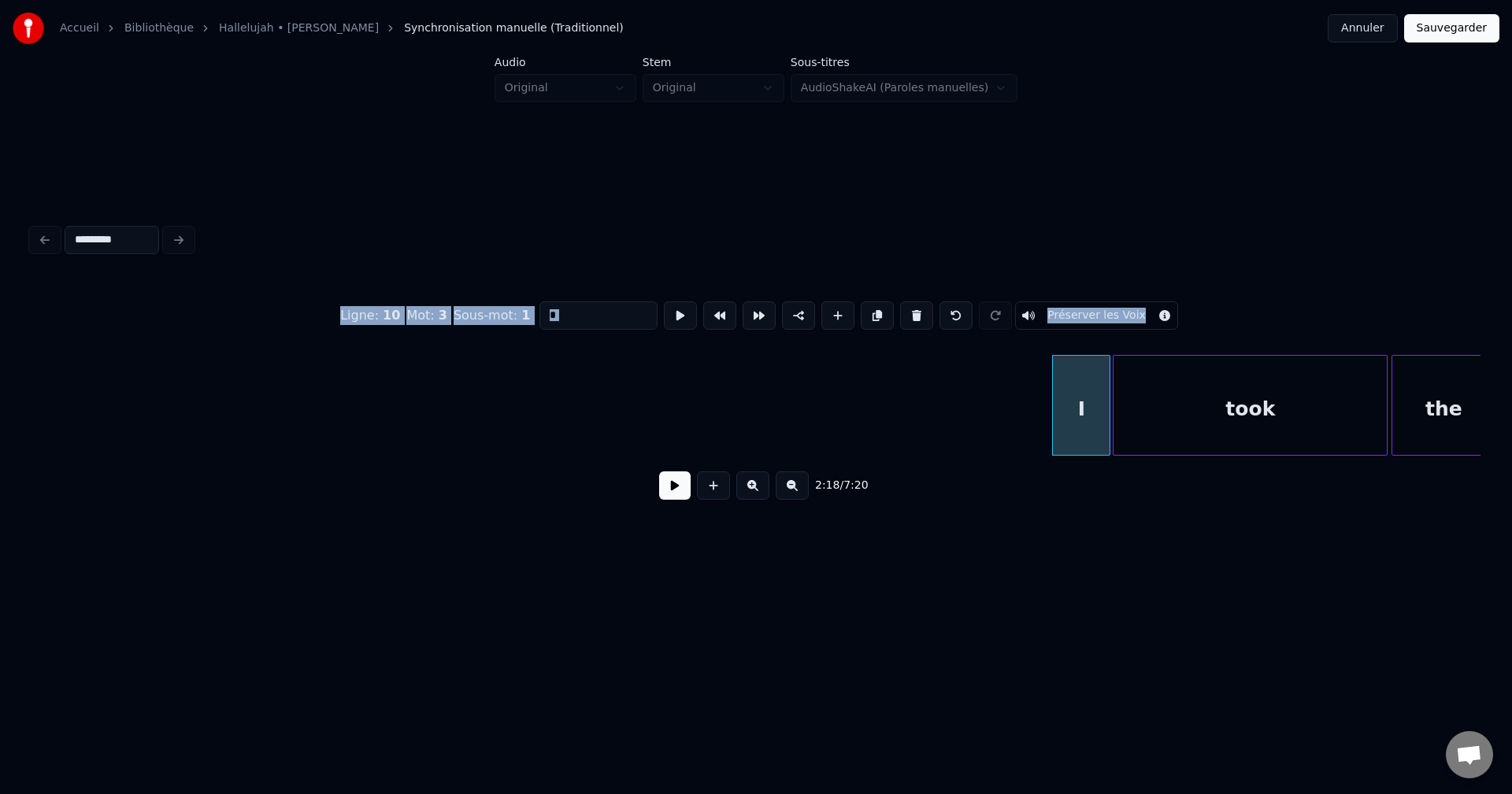
scroll to position [0, 4442]
click at [58, 379] on div "I" at bounding box center [78, 408] width 57 height 107
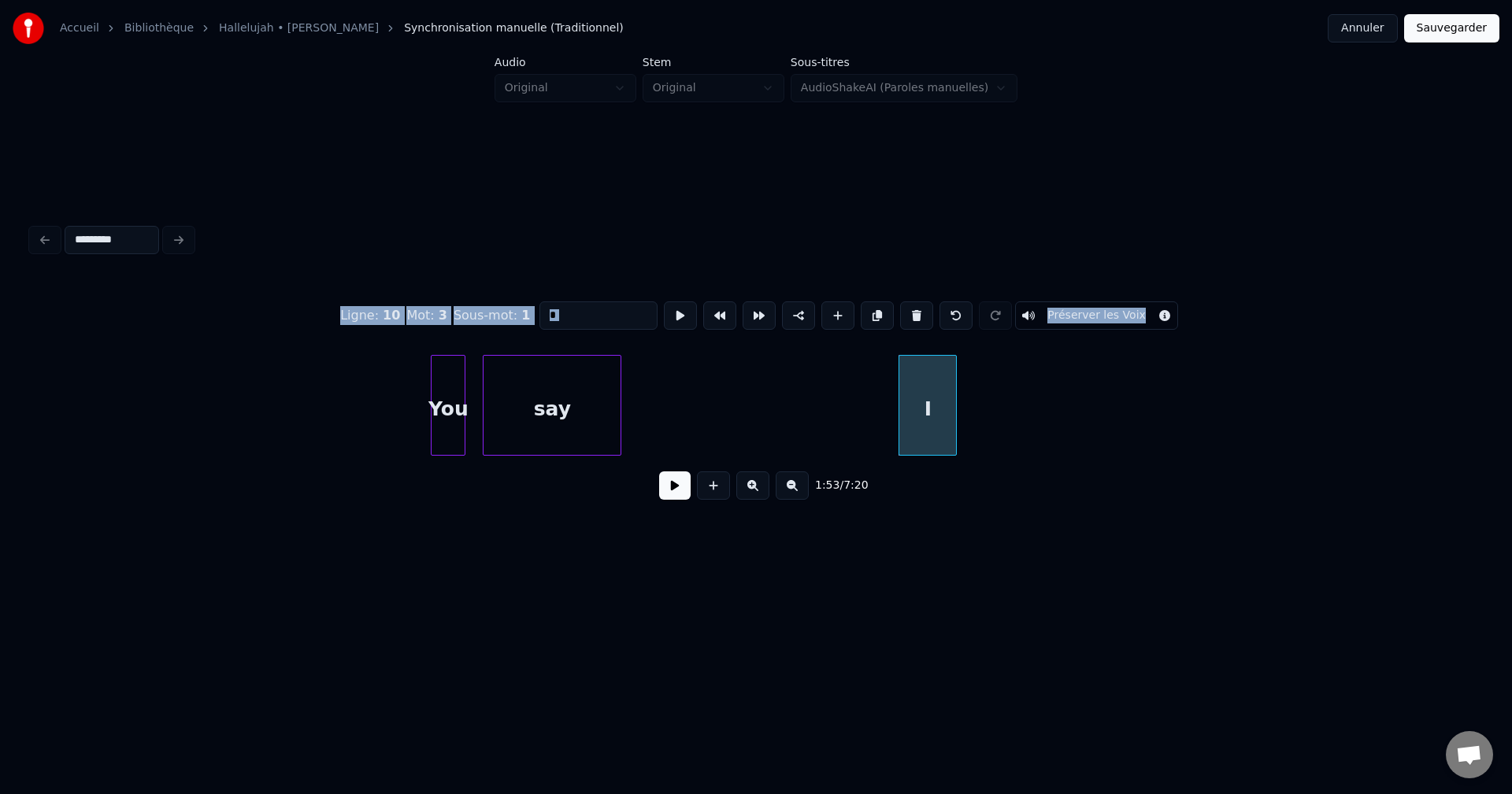
scroll to position [0, 3591]
click at [641, 432] on div "I" at bounding box center [657, 408] width 57 height 107
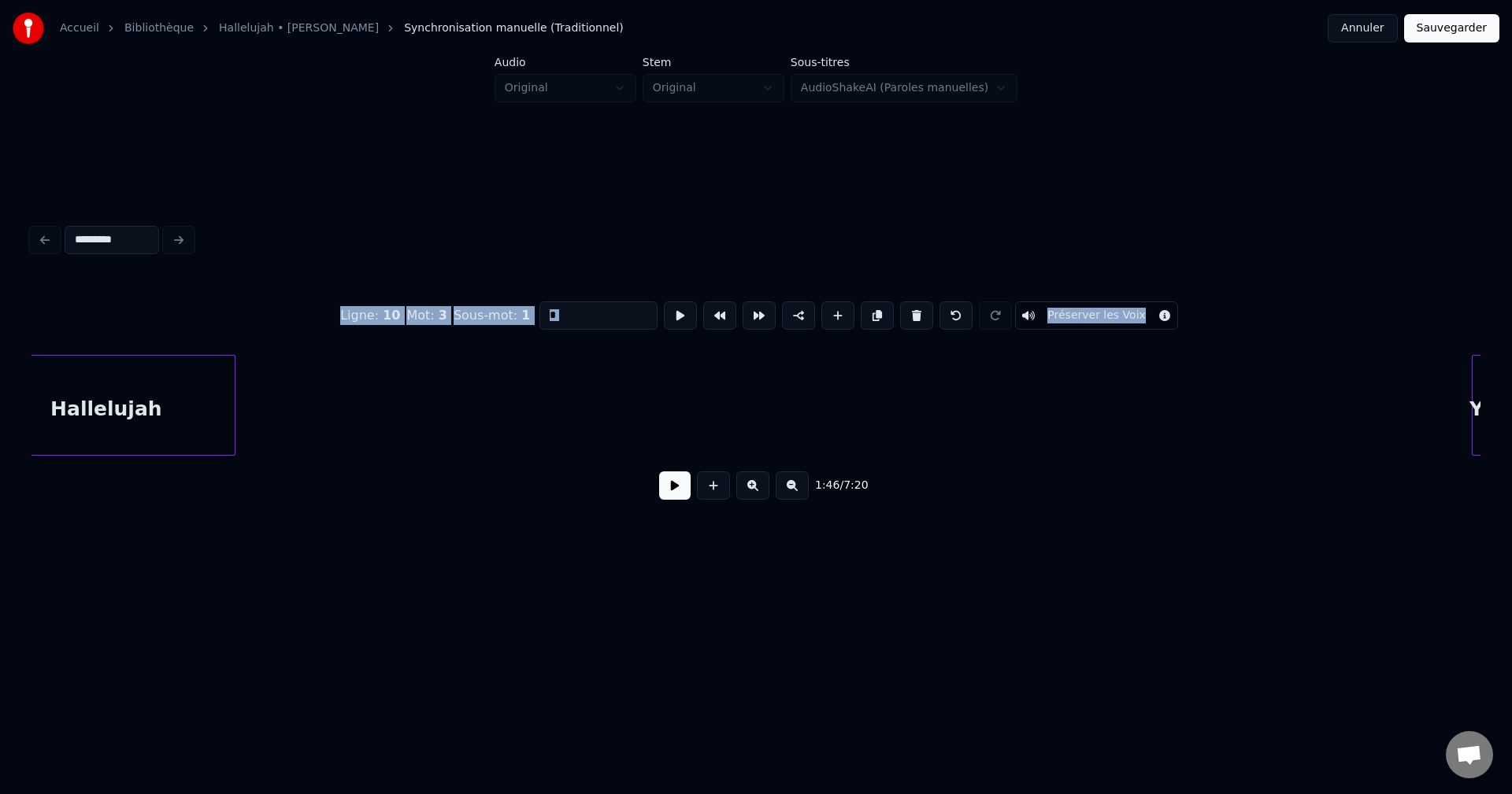
scroll to position [0, 2575]
click at [368, 358] on div "You" at bounding box center [357, 408] width 33 height 107
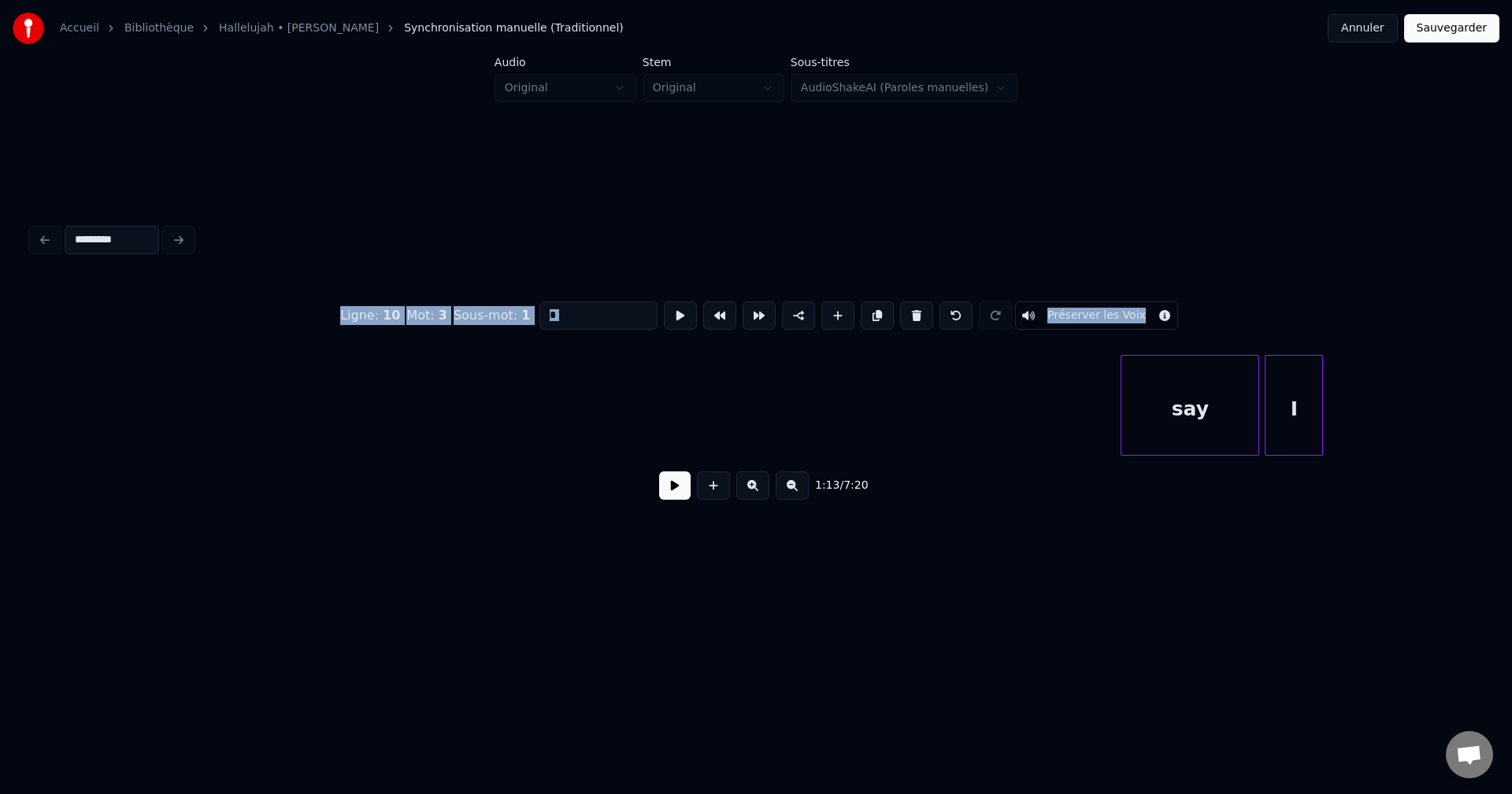
scroll to position [0, 2984]
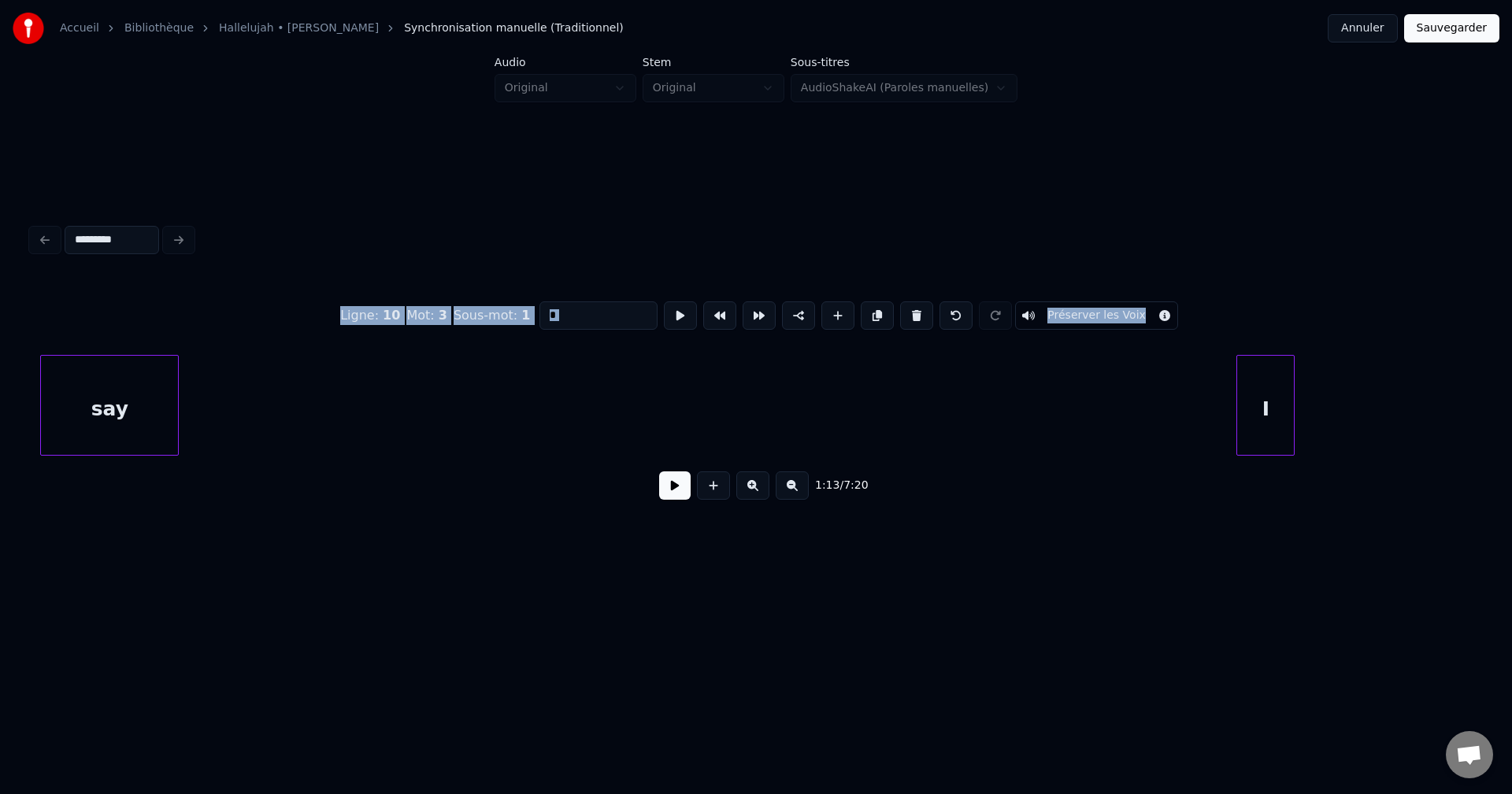
click at [109, 342] on div "Ligne : 10 Mot : 3 Sous-mot : 1 * Préserver les Voix 1:13 / 7:20" at bounding box center [756, 396] width 1449 height 239
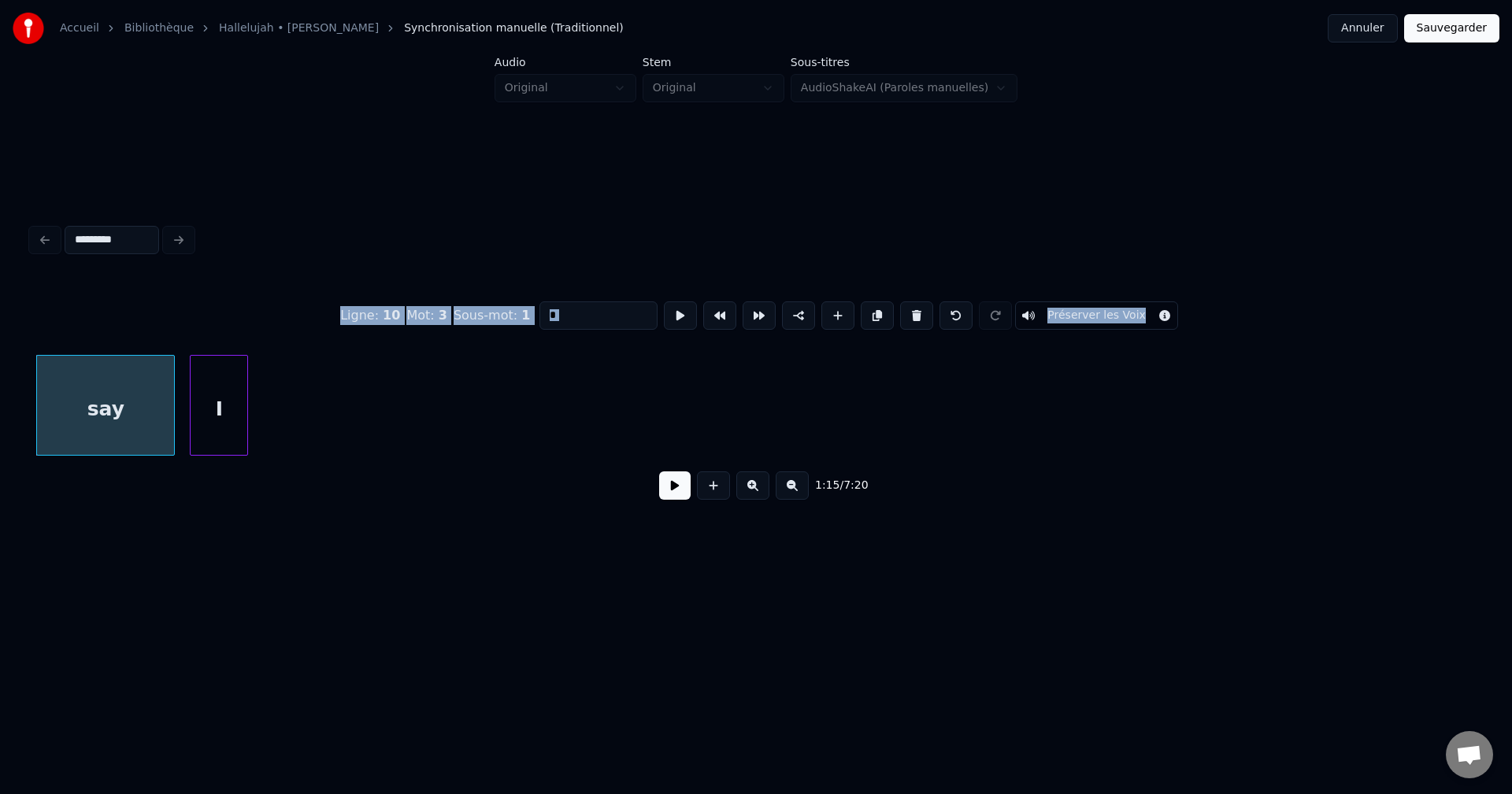
click at [223, 348] on div "Ligne : 10 Mot : 3 Sous-mot : 1 * Préserver les Voix 1:15 / 7:20" at bounding box center [756, 396] width 1449 height 239
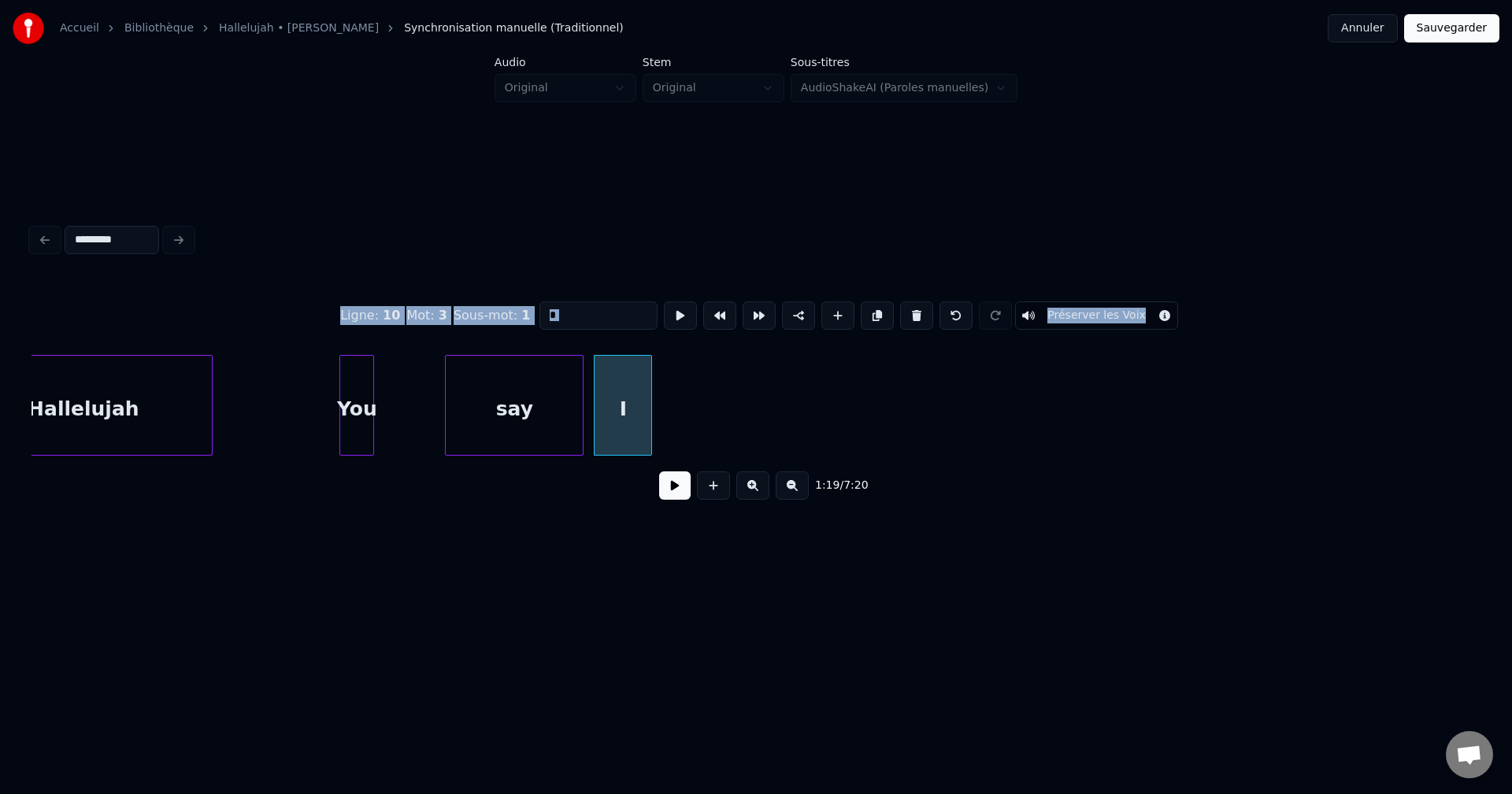
scroll to position [0, 2511]
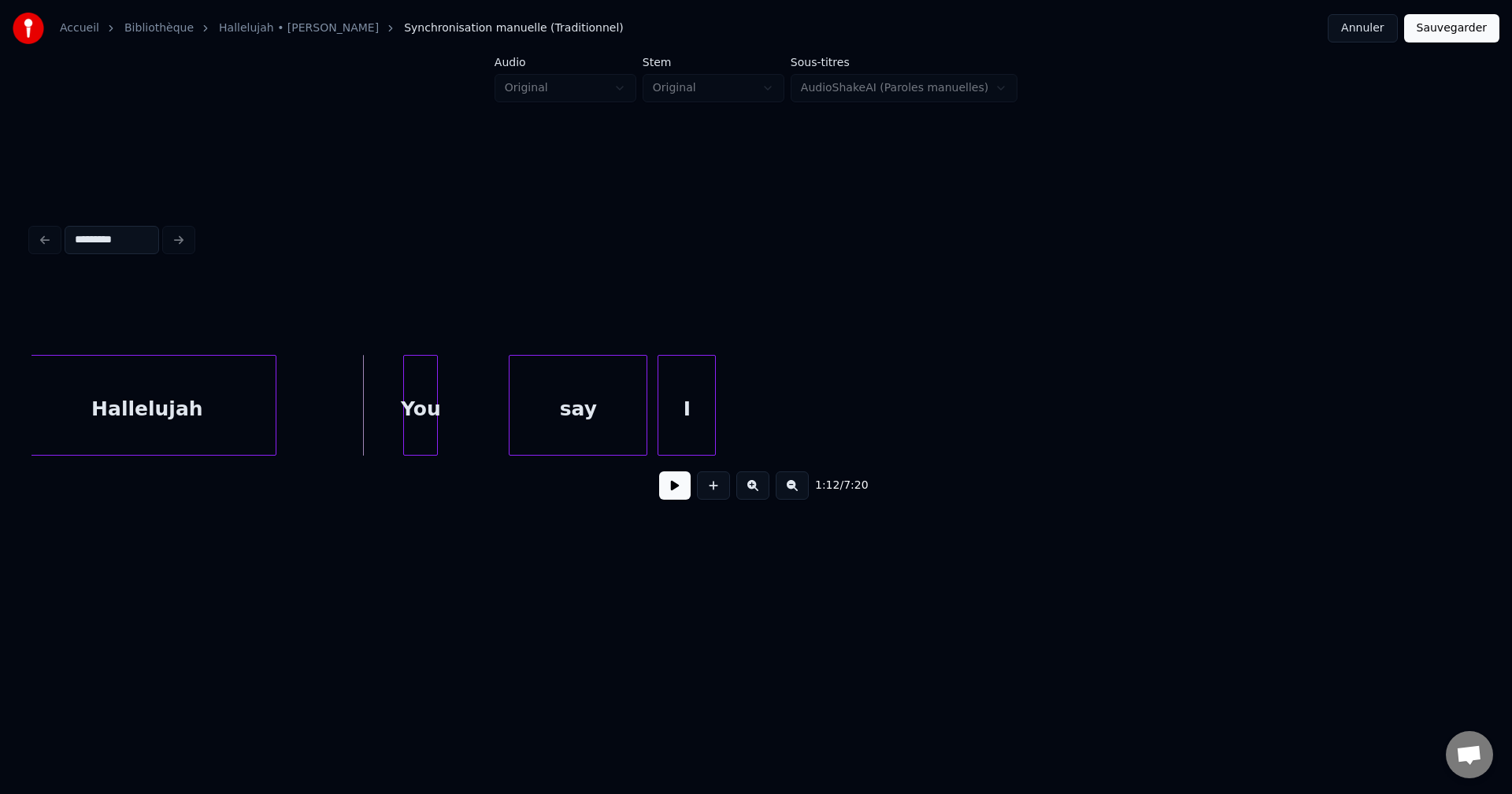
click at [678, 489] on button at bounding box center [675, 486] width 31 height 28
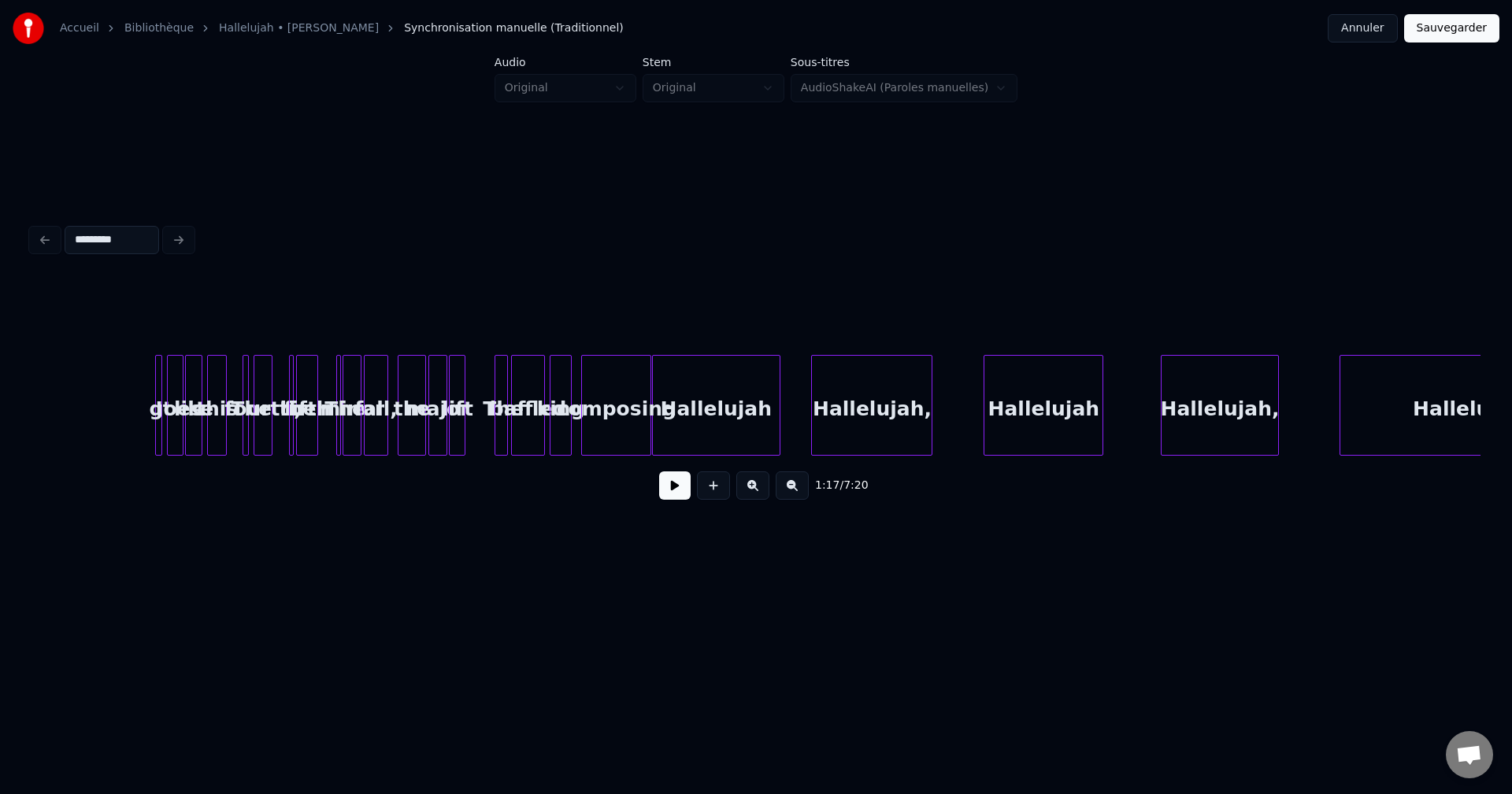
scroll to position [0, 1266]
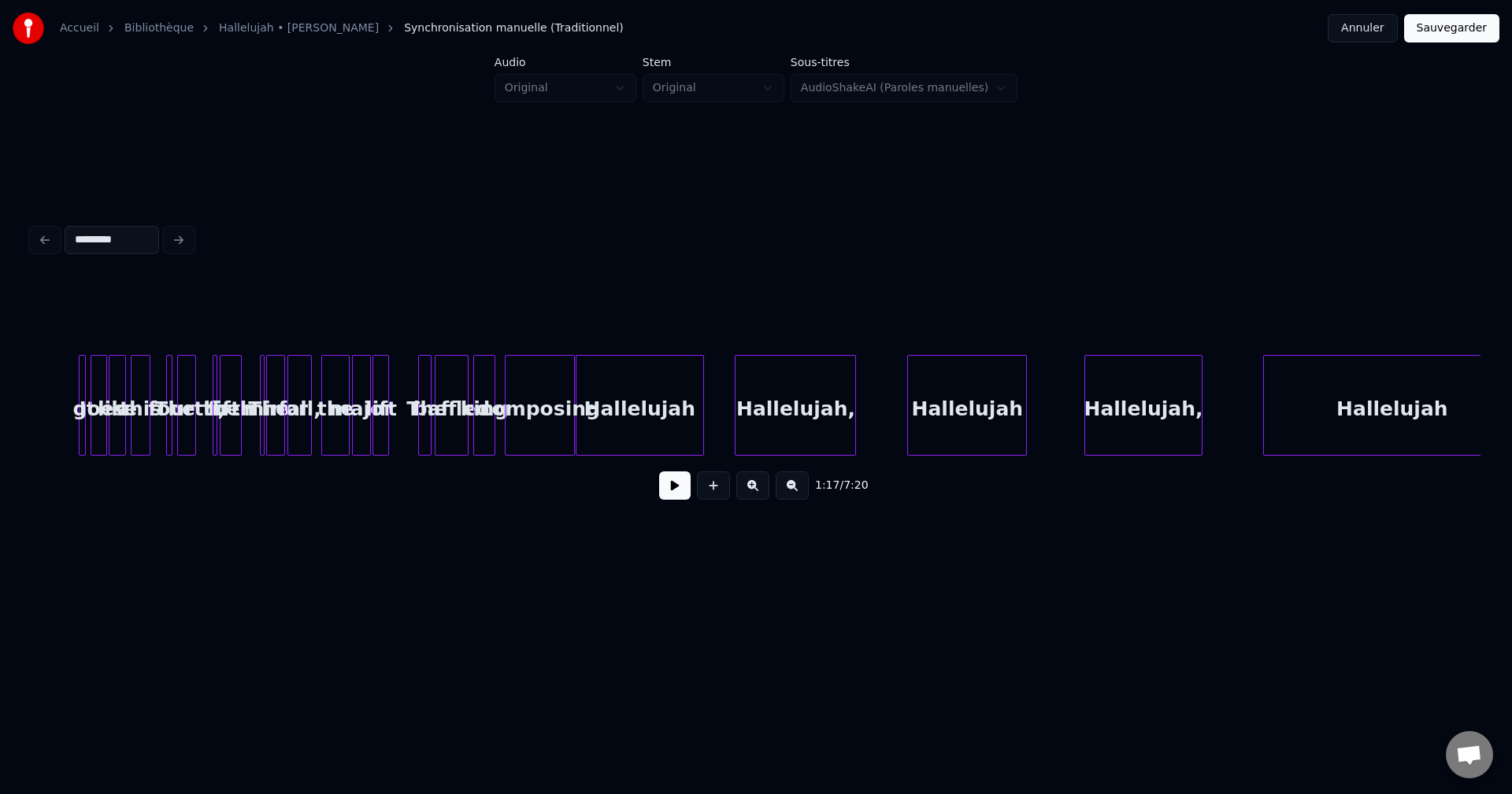
click at [753, 489] on button at bounding box center [753, 486] width 33 height 28
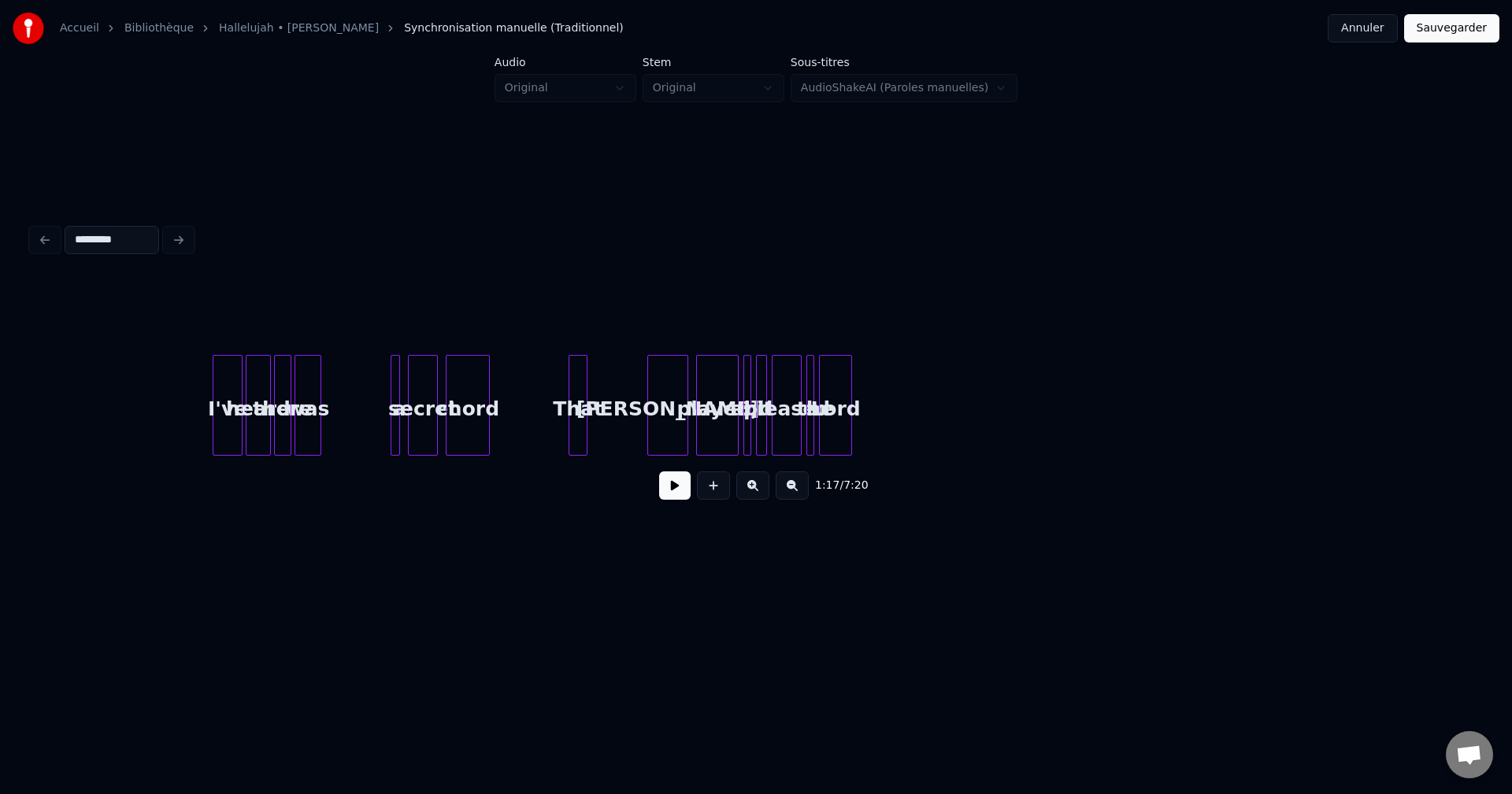
scroll to position [0, 1055]
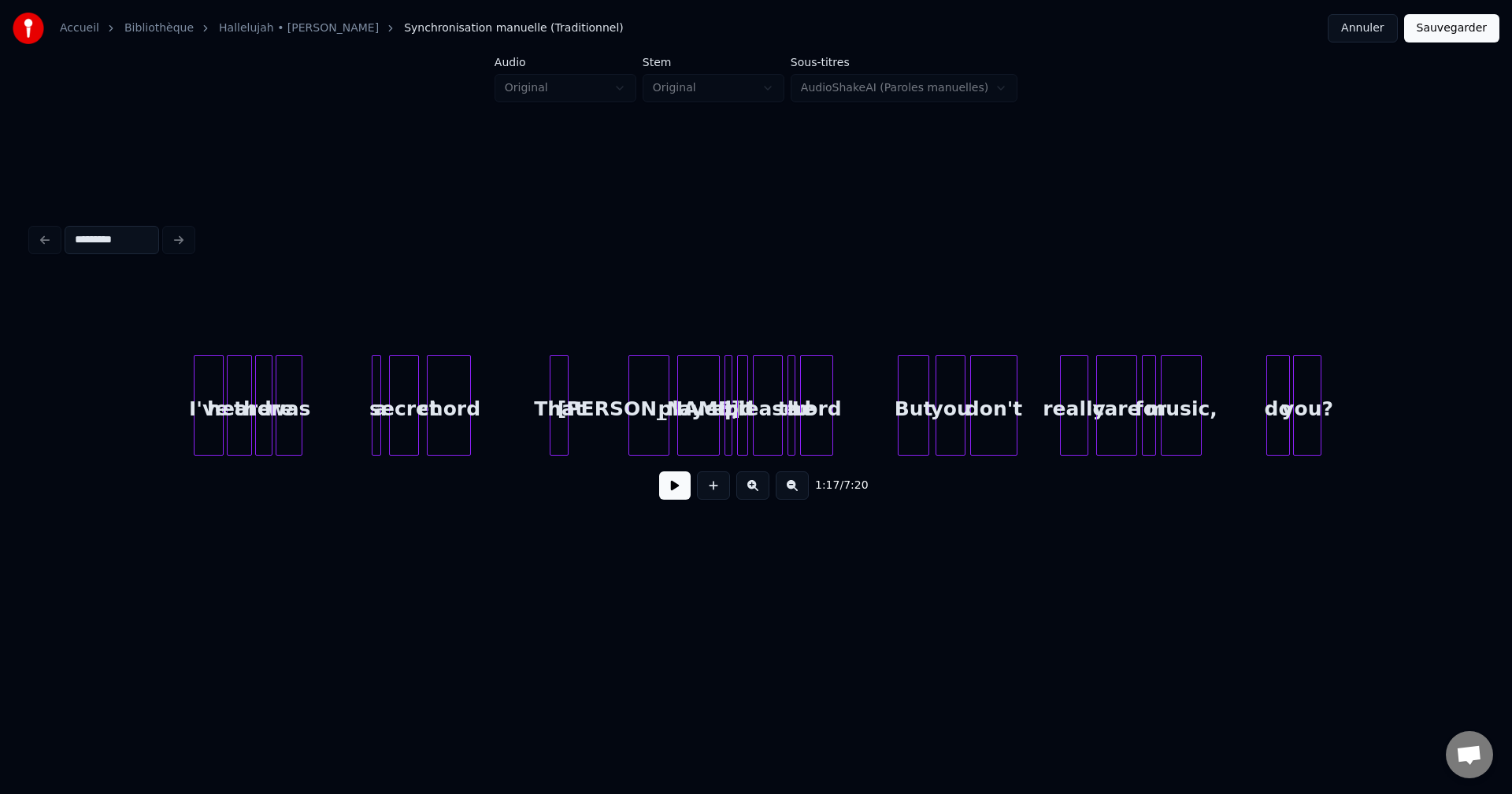
click at [752, 490] on button at bounding box center [753, 486] width 33 height 28
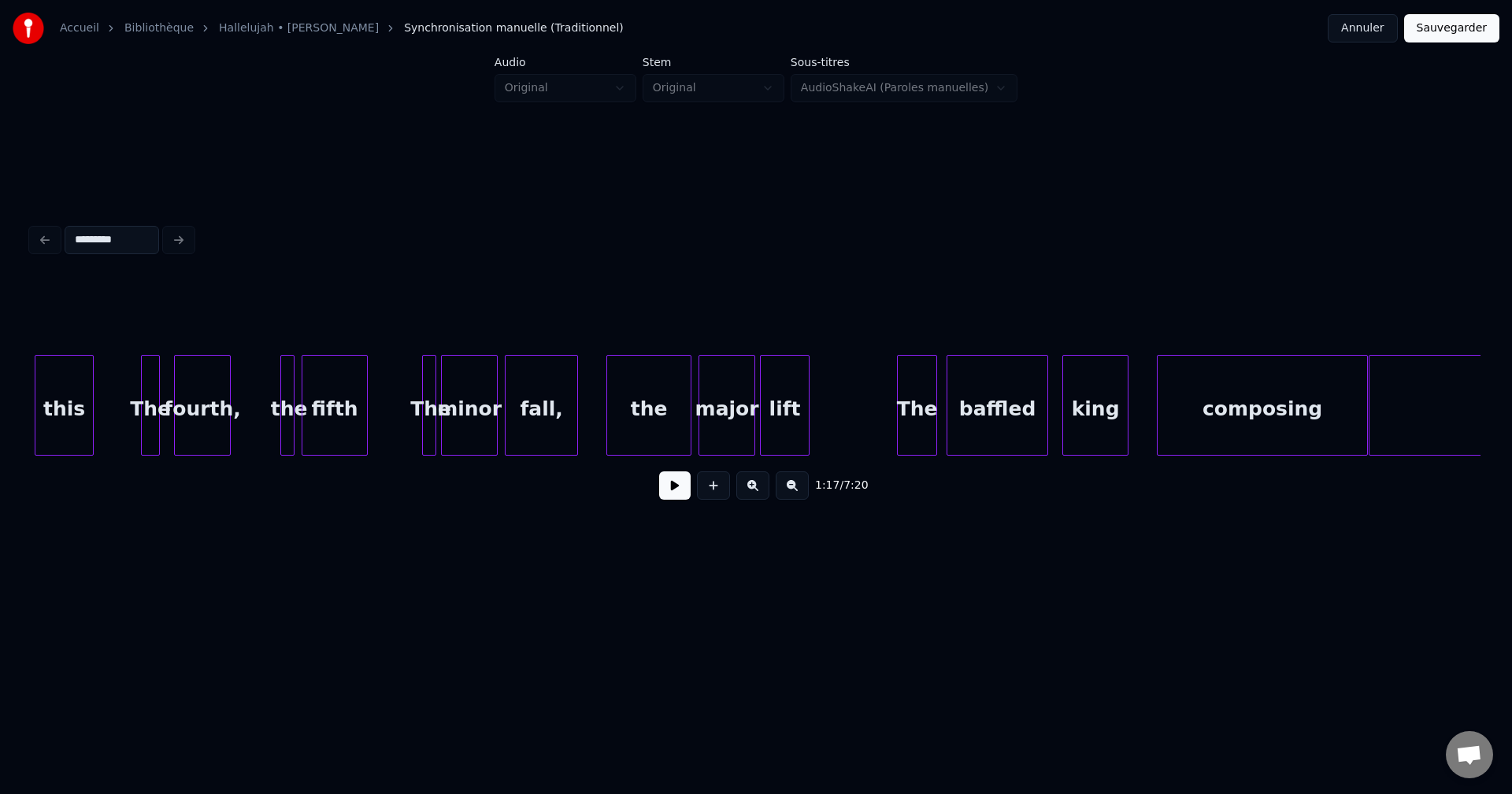
click at [749, 490] on button at bounding box center [753, 486] width 33 height 28
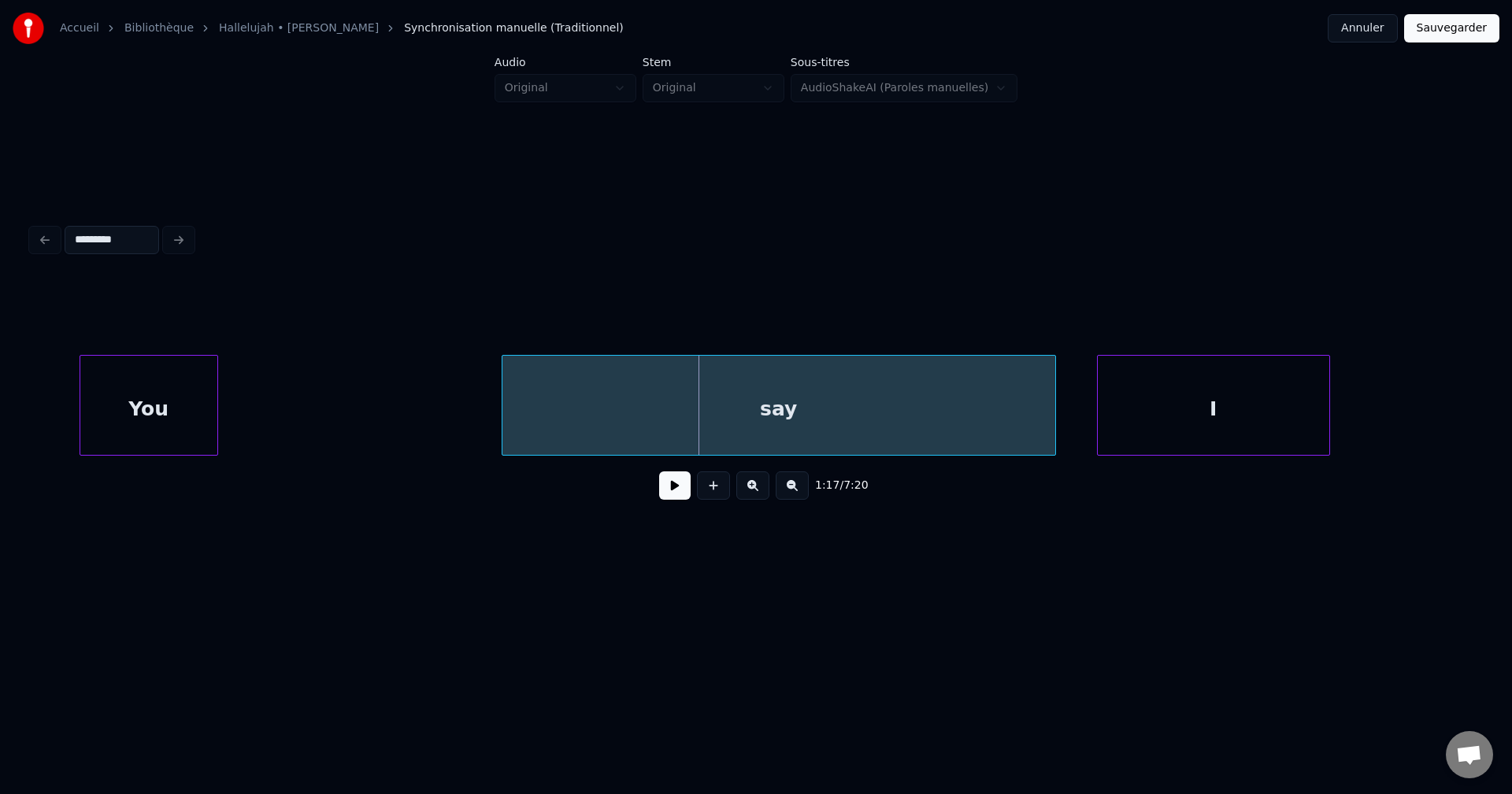
scroll to position [0, 11473]
click at [209, 376] on div "You" at bounding box center [159, 408] width 137 height 107
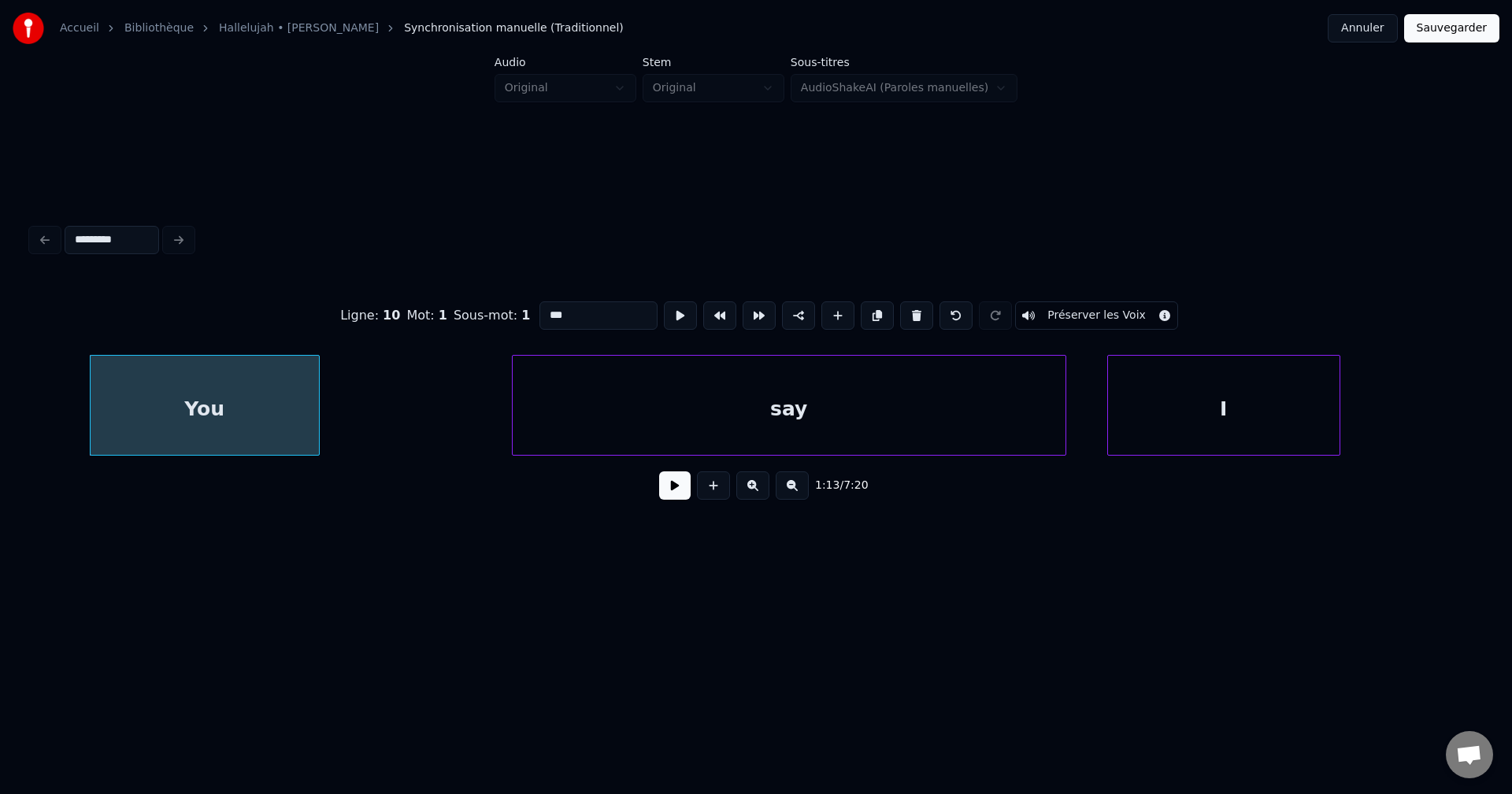
click at [315, 415] on div at bounding box center [316, 404] width 5 height 99
click at [717, 355] on div "say" at bounding box center [788, 408] width 552 height 107
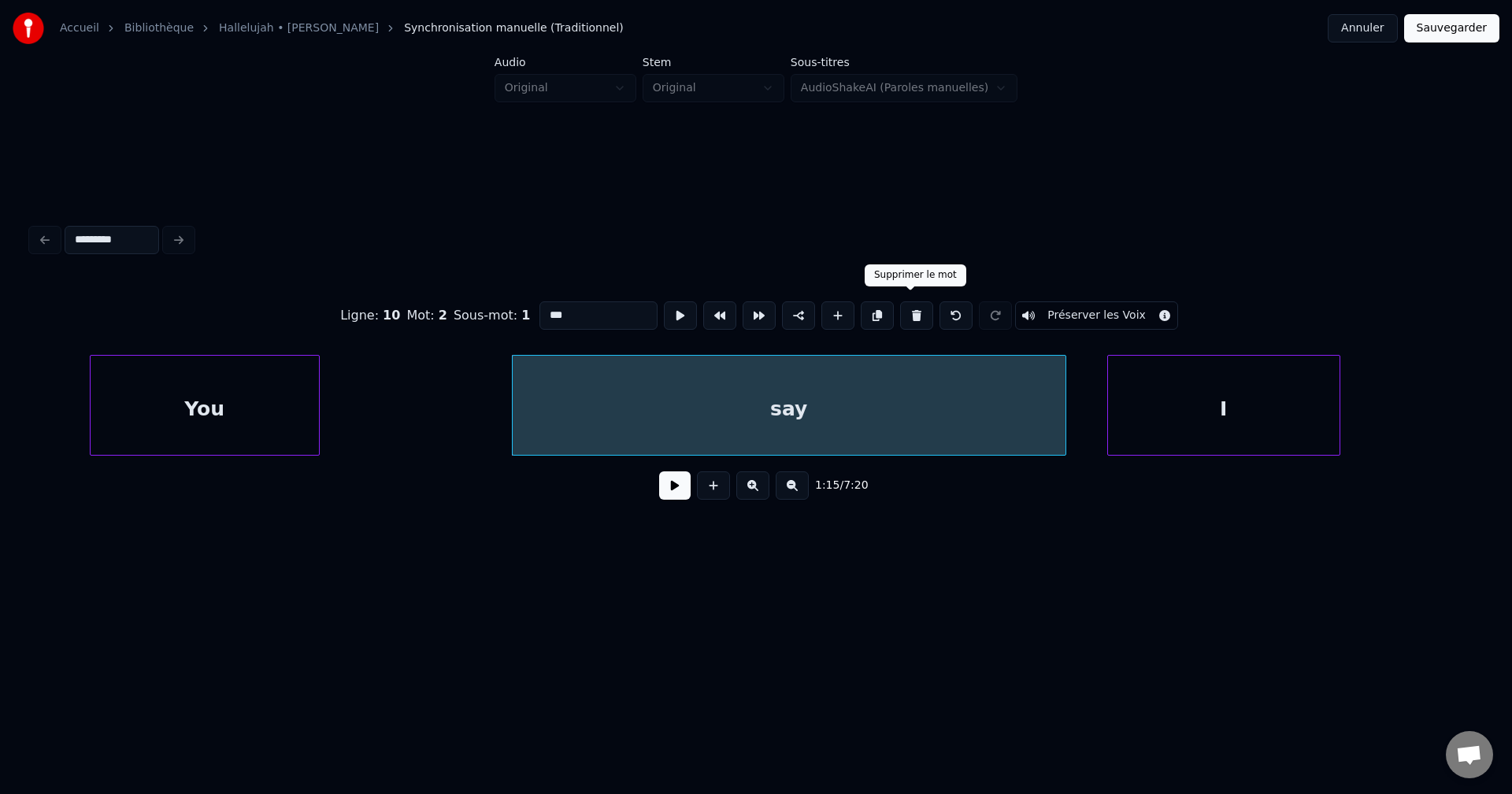
click at [914, 308] on button at bounding box center [917, 315] width 33 height 28
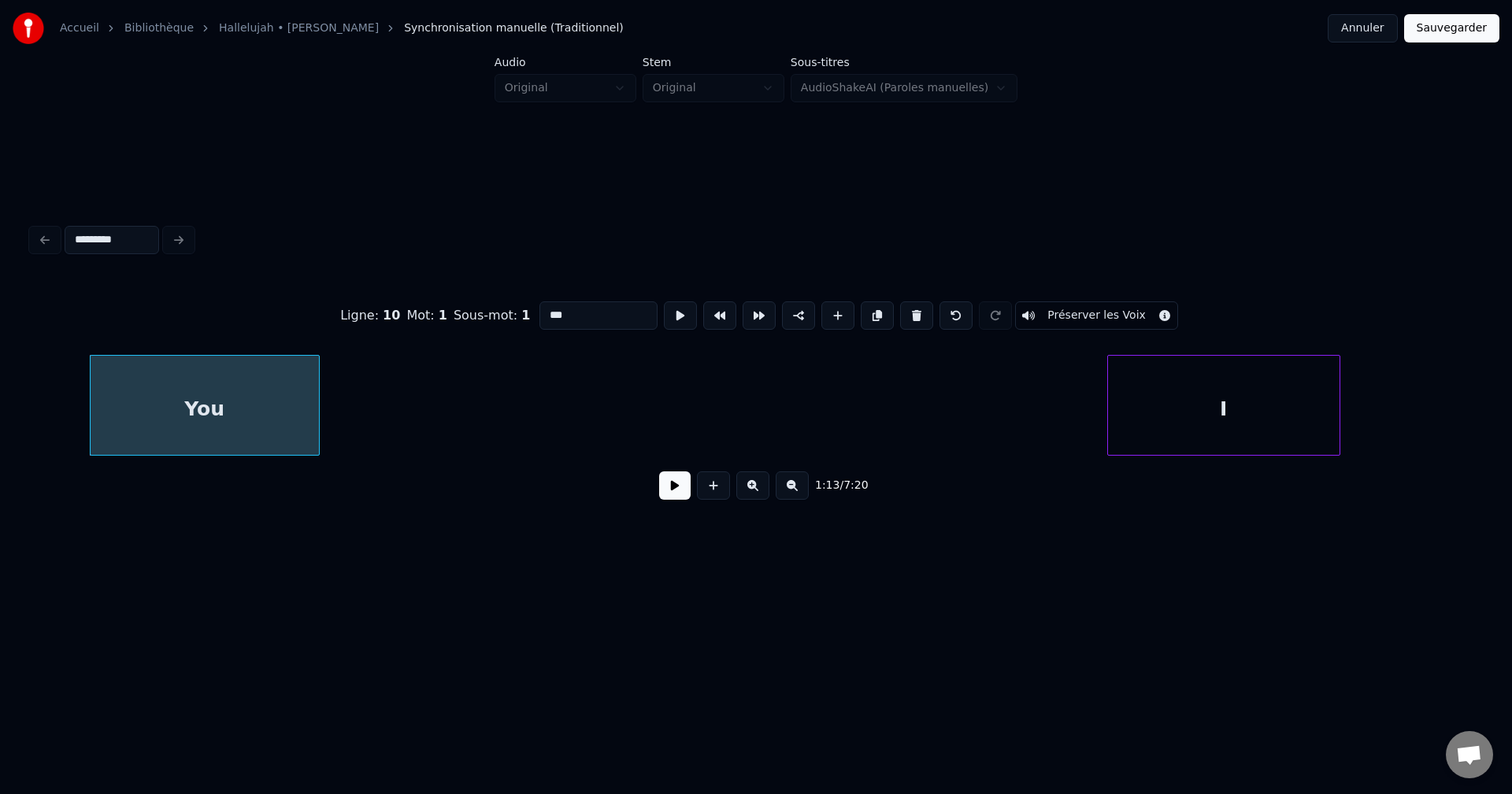
click at [268, 355] on div "You" at bounding box center [204, 408] width 228 height 107
click at [914, 311] on button at bounding box center [917, 315] width 33 height 28
type input "**********"
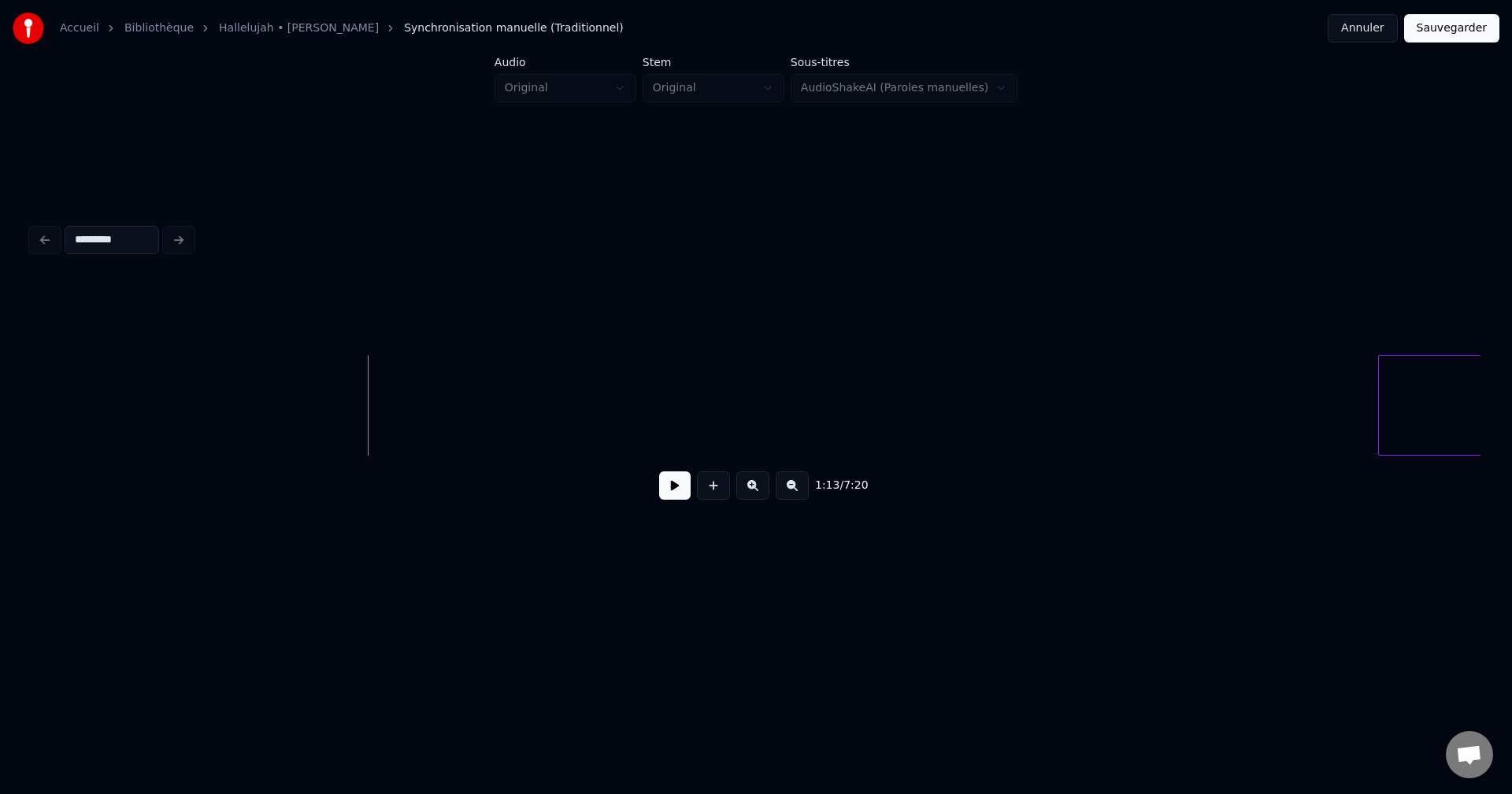
scroll to position [0, 11328]
click at [405, 390] on div "I" at bounding box center [359, 408] width 231 height 107
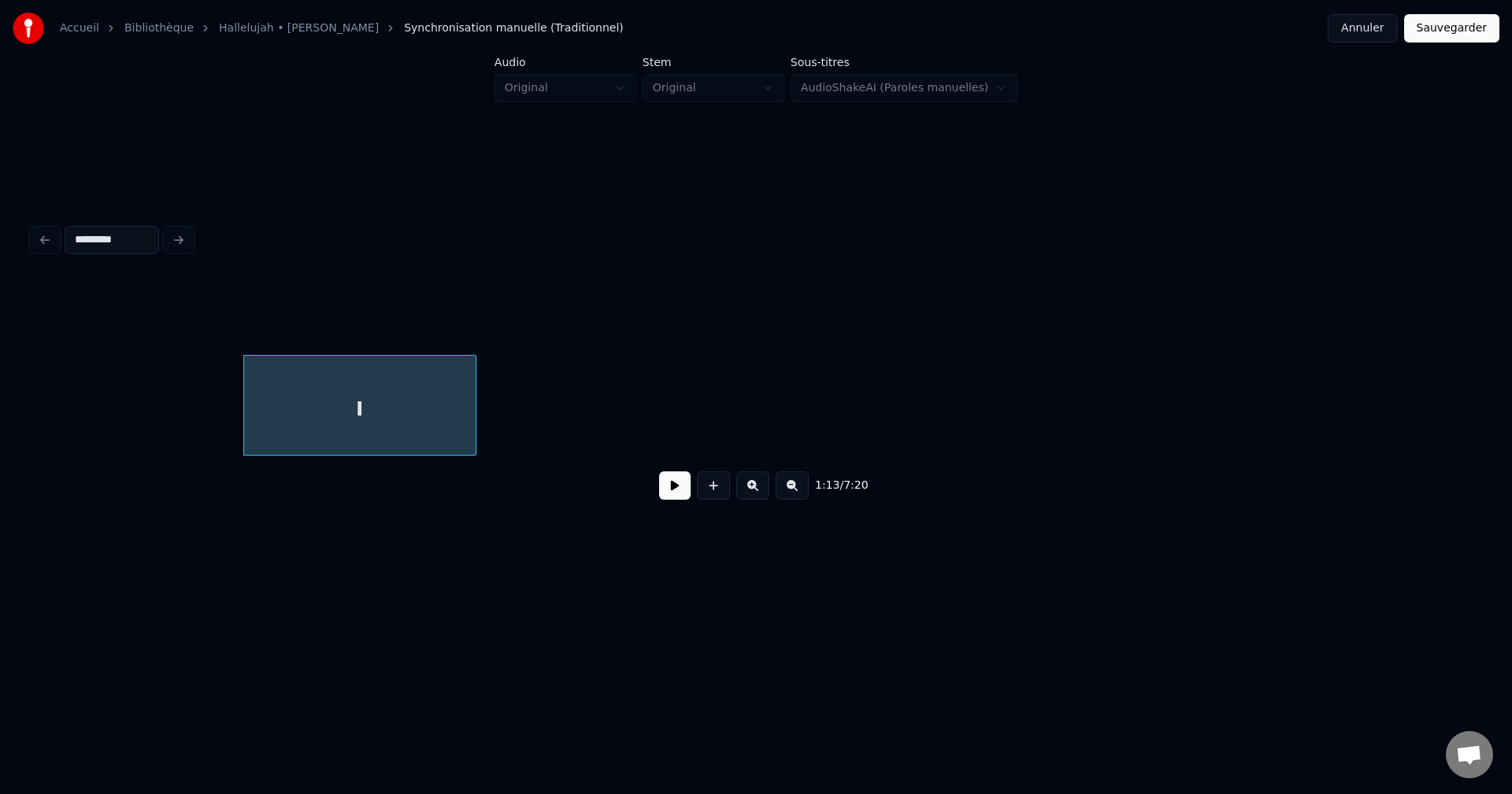
click at [402, 355] on div "I" at bounding box center [359, 408] width 231 height 107
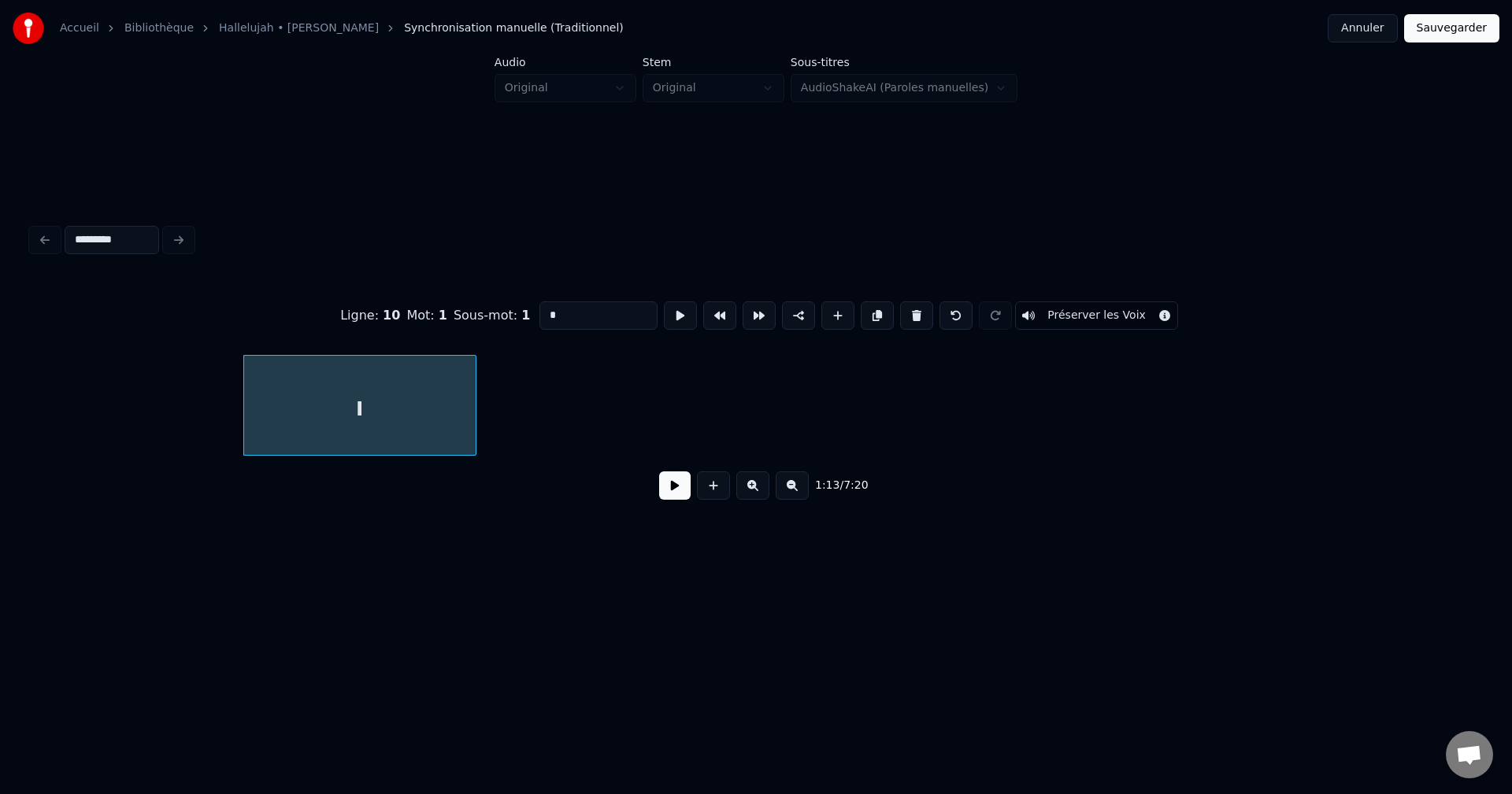
click at [135, 231] on input "*********" at bounding box center [112, 240] width 94 height 28
click at [51, 231] on div "*********" at bounding box center [756, 240] width 1461 height 34
click at [179, 231] on div "*********" at bounding box center [756, 240] width 1461 height 34
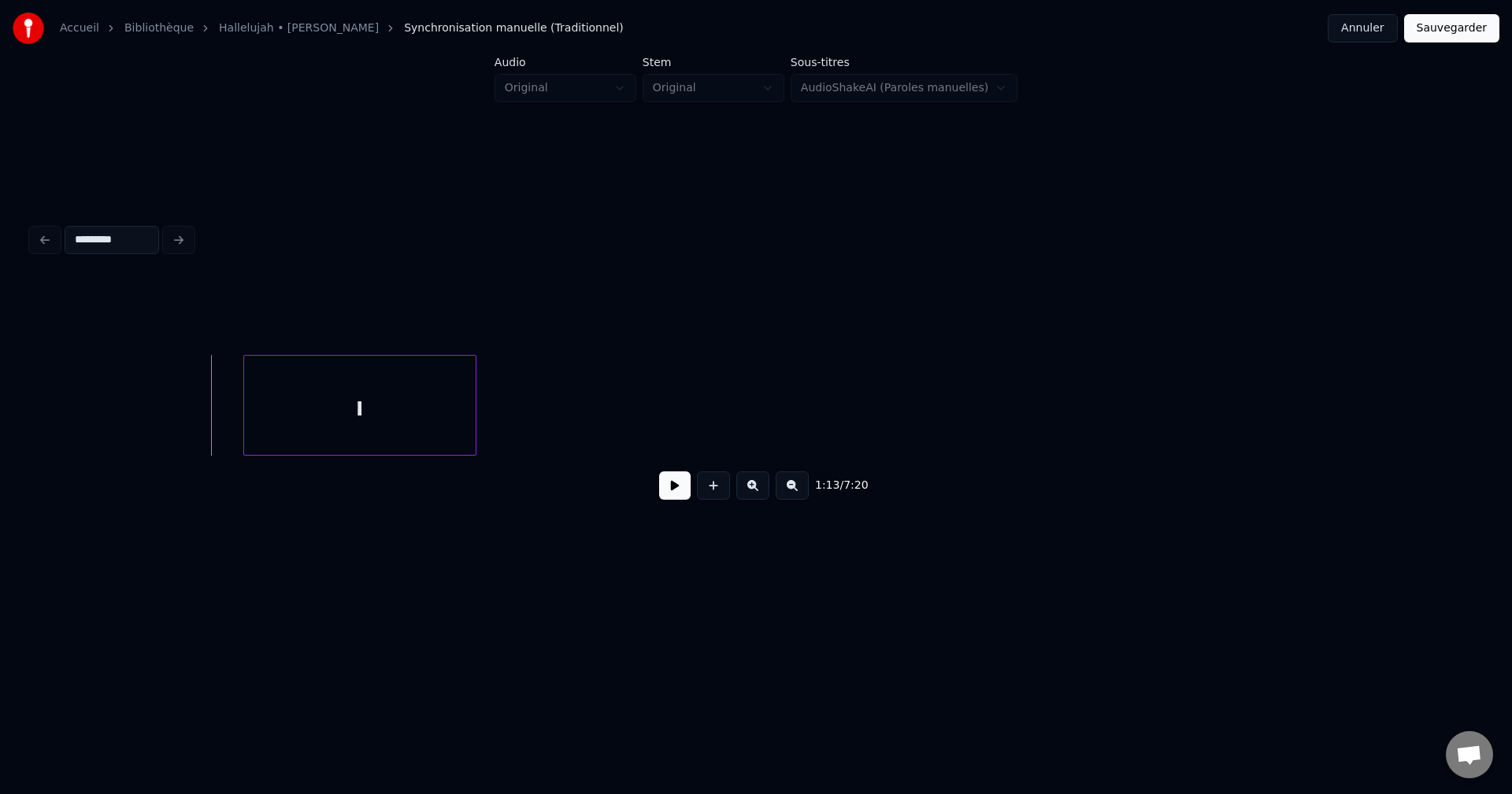
click at [669, 487] on button at bounding box center [675, 486] width 31 height 28
click at [667, 487] on button at bounding box center [675, 486] width 31 height 28
click at [390, 410] on div "I" at bounding box center [359, 408] width 231 height 107
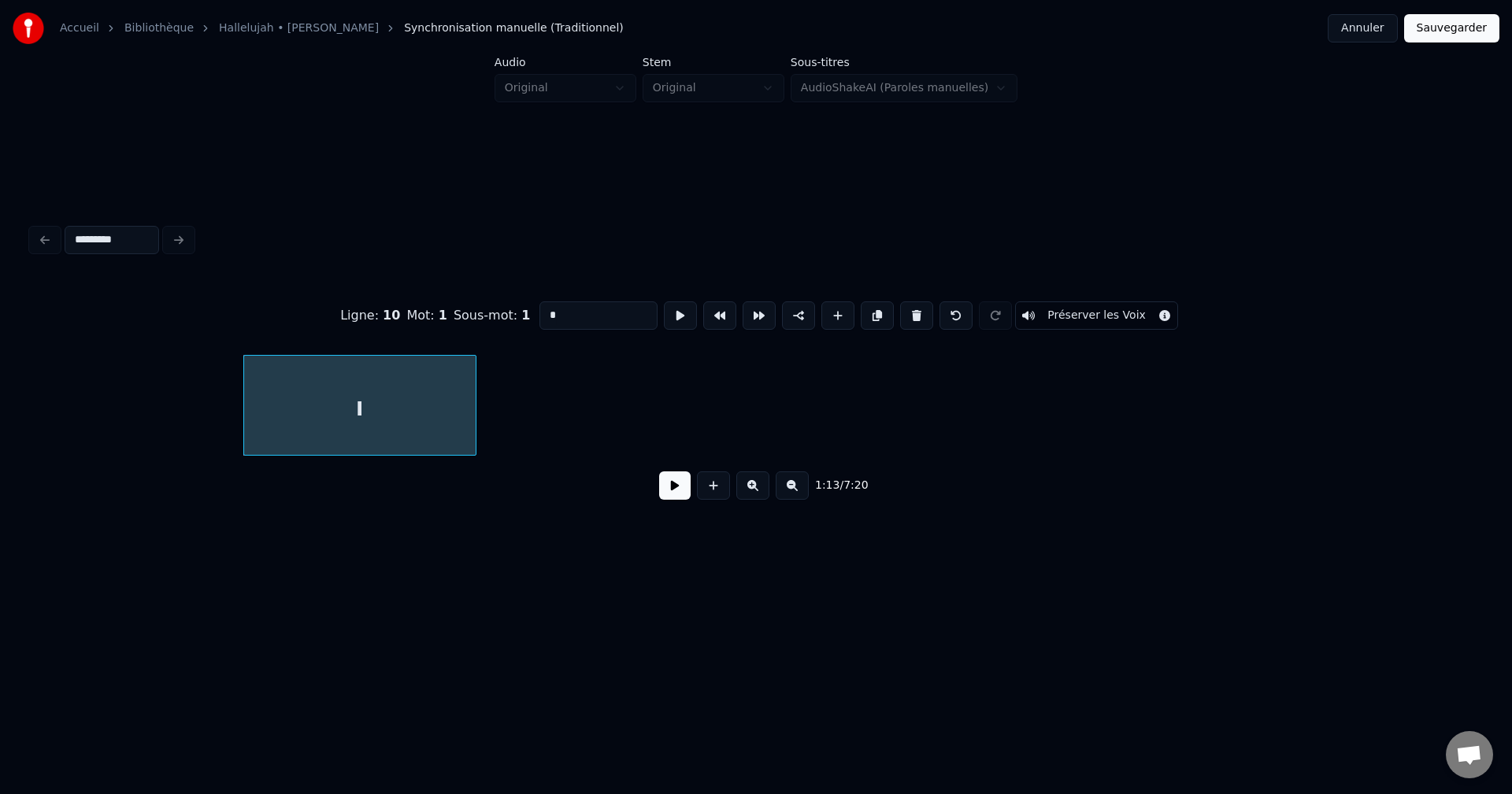
click at [563, 304] on input "*" at bounding box center [598, 315] width 118 height 28
paste input "**********"
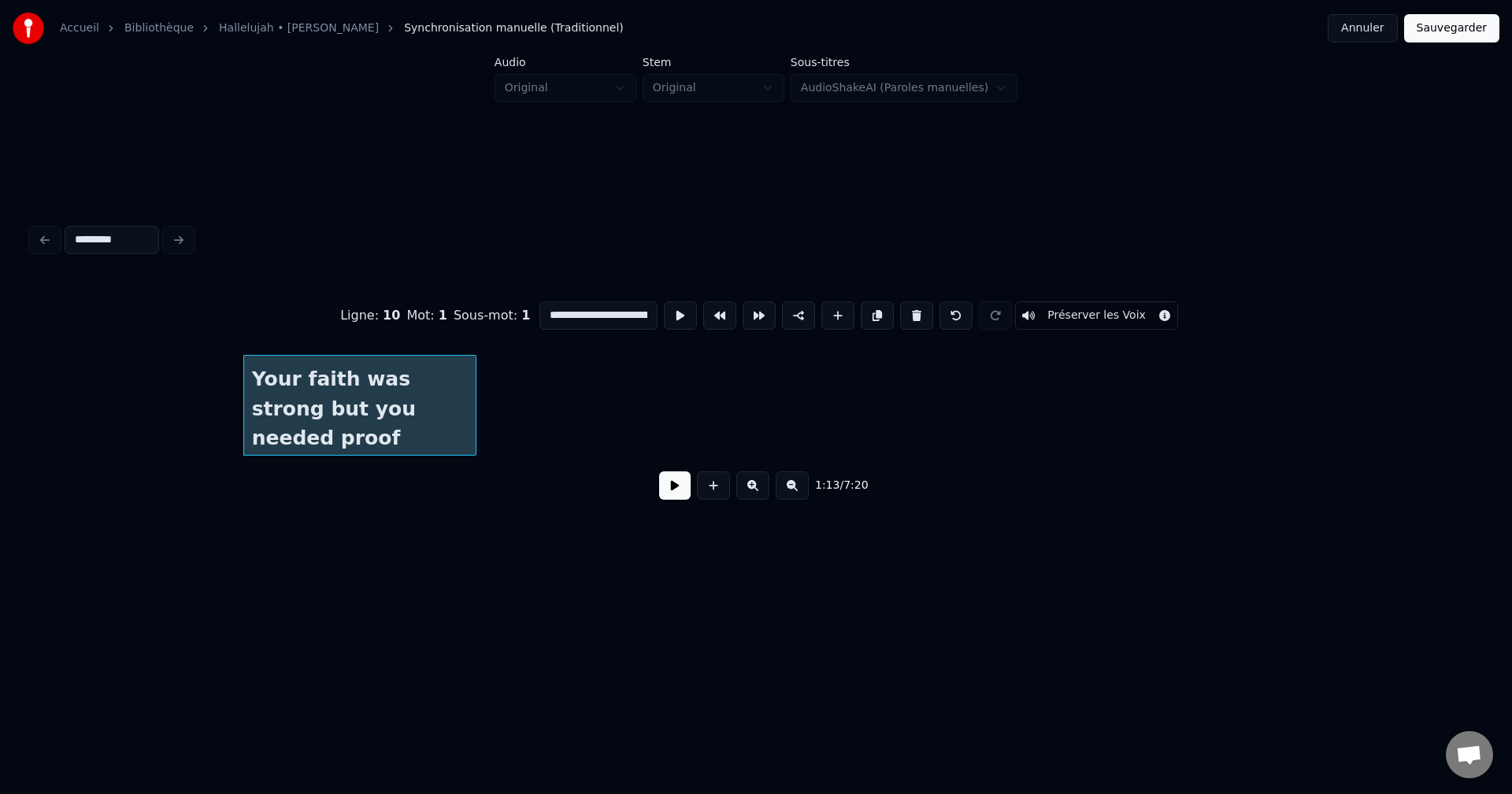
scroll to position [0, 115]
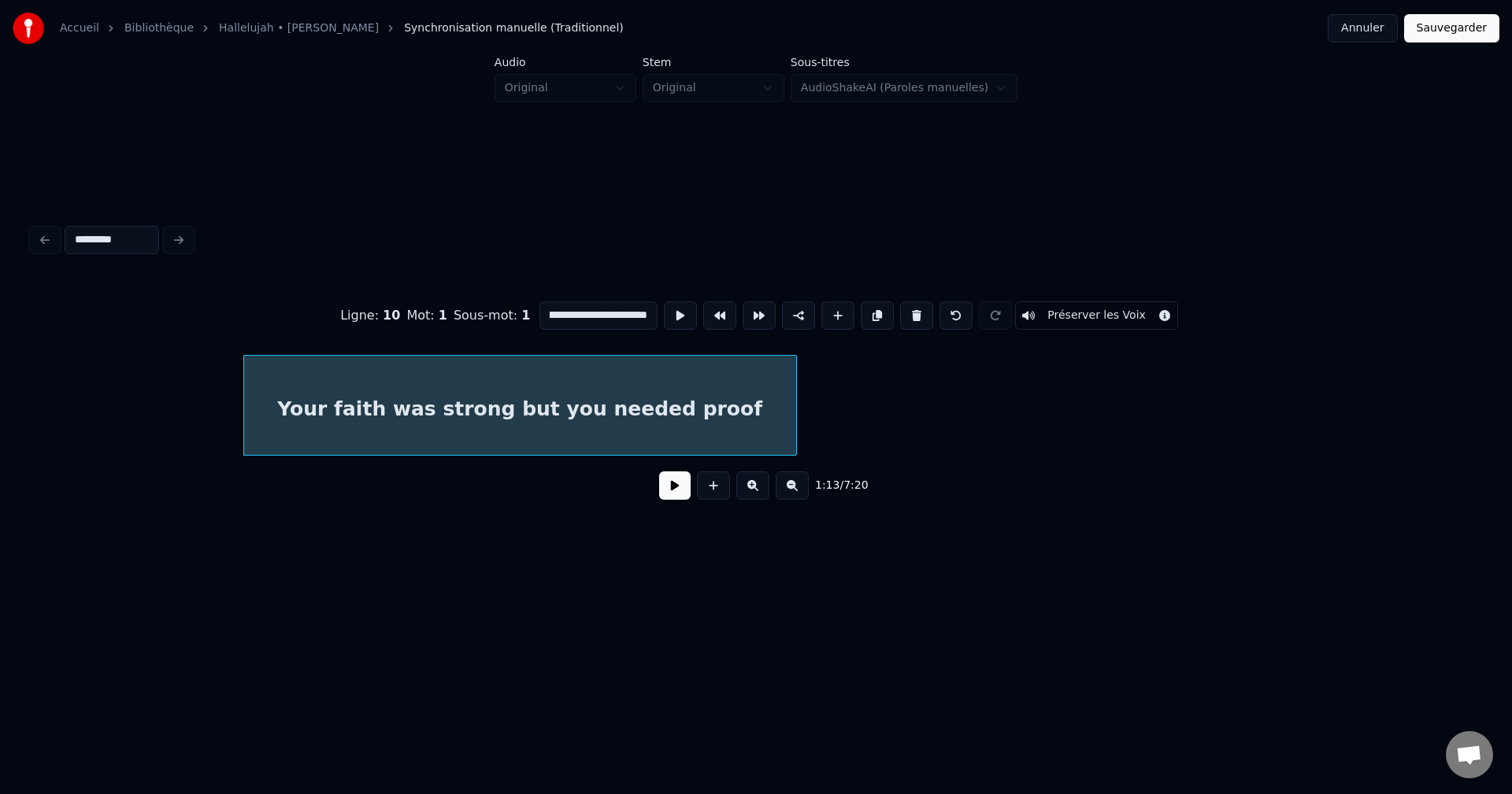
click at [794, 388] on div at bounding box center [793, 404] width 5 height 99
type input "**********"
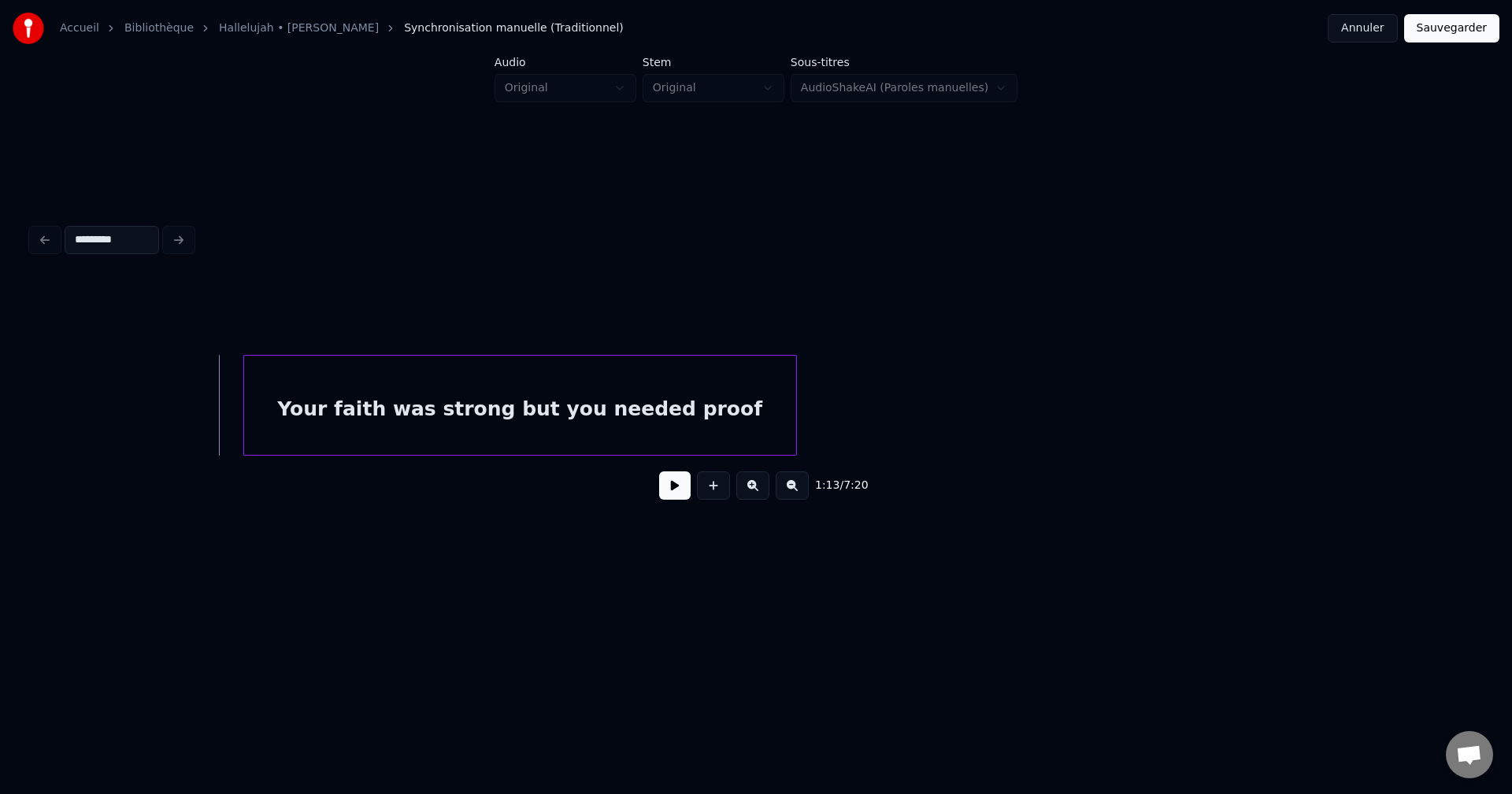
click at [680, 491] on button at bounding box center [675, 486] width 31 height 28
click at [672, 492] on button at bounding box center [675, 486] width 31 height 28
click at [521, 405] on div "Your faith was strong but you needed proof" at bounding box center [520, 408] width 552 height 107
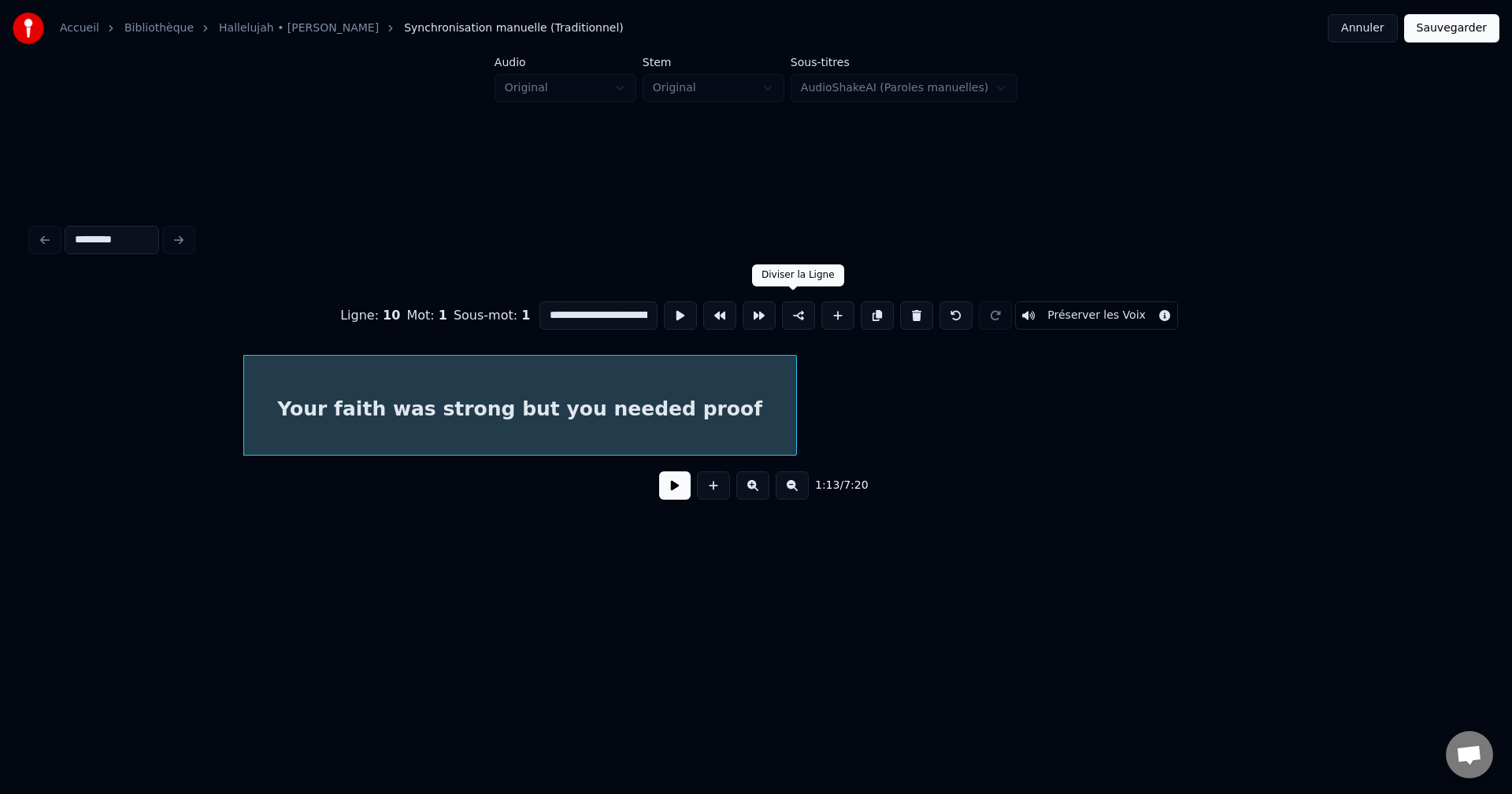
click at [794, 311] on button at bounding box center [798, 315] width 33 height 28
click at [520, 403] on div "Your faith was strong but you needed proof" at bounding box center [520, 408] width 552 height 107
click at [871, 307] on button at bounding box center [877, 315] width 33 height 28
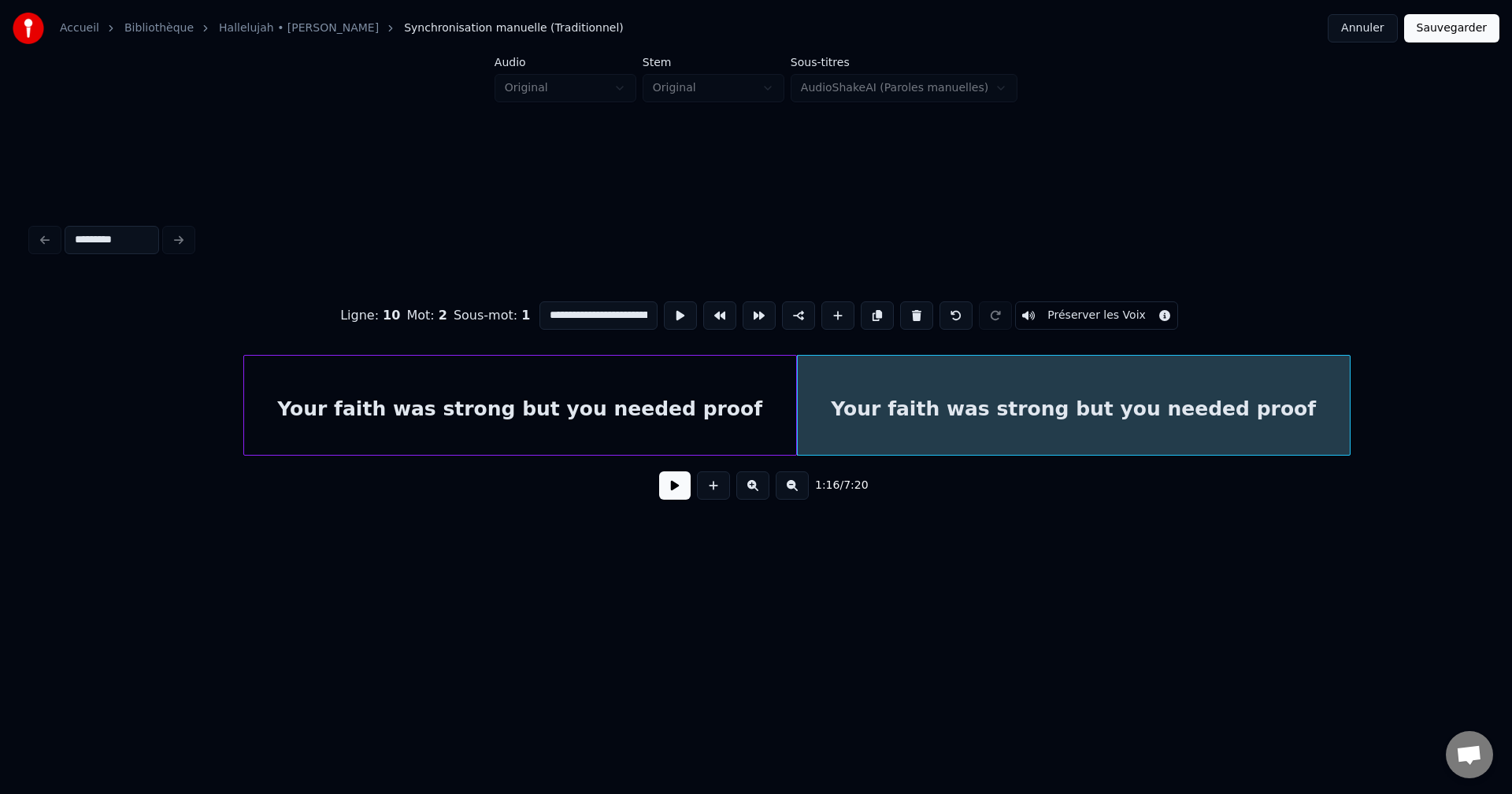
click at [526, 410] on div "Your faith was strong but you needed proof" at bounding box center [520, 408] width 552 height 107
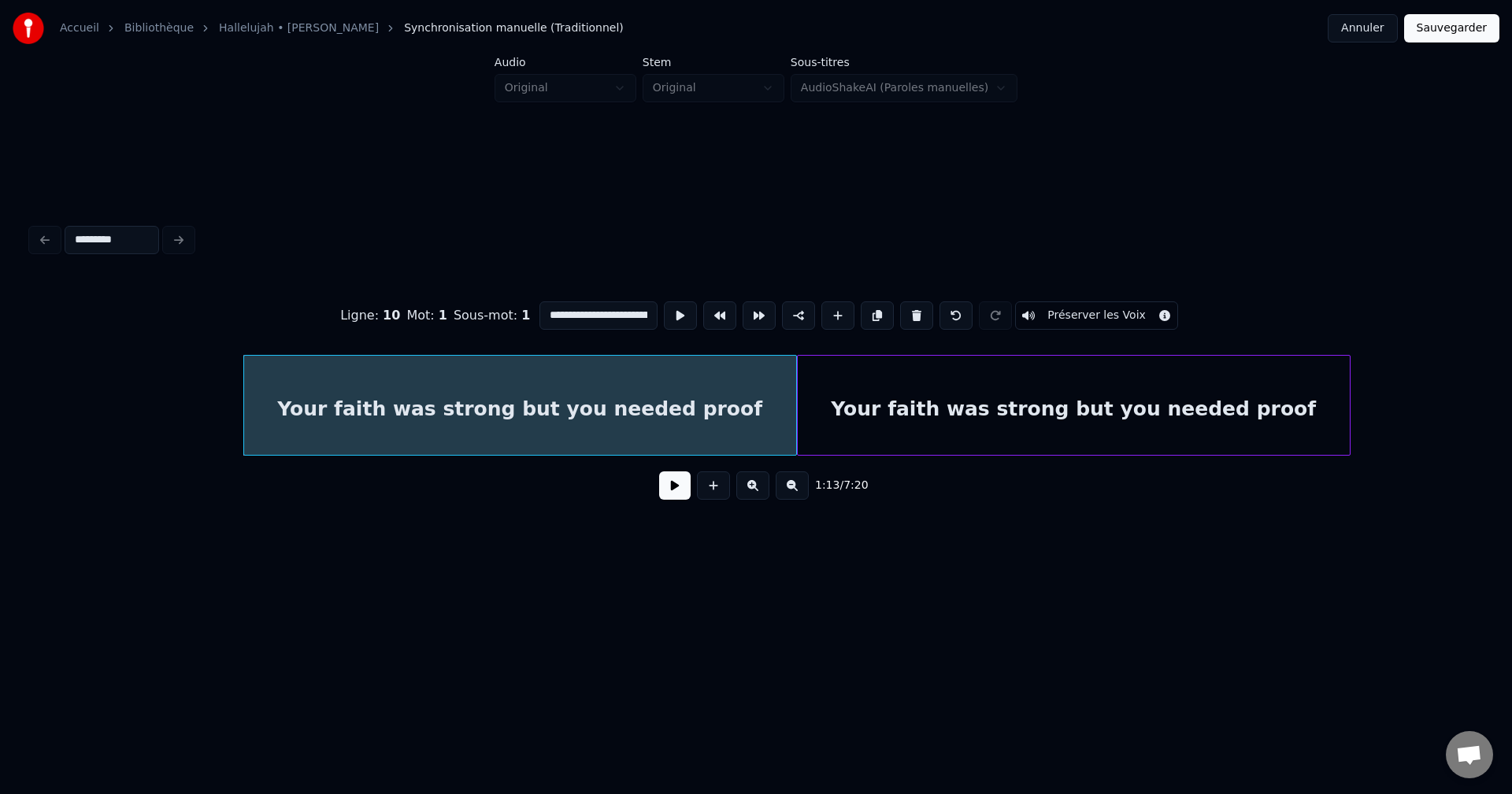
click at [633, 309] on input "**********" at bounding box center [598, 315] width 118 height 28
click at [1075, 406] on div "Your faith was strong but you needed proof" at bounding box center [1074, 408] width 552 height 107
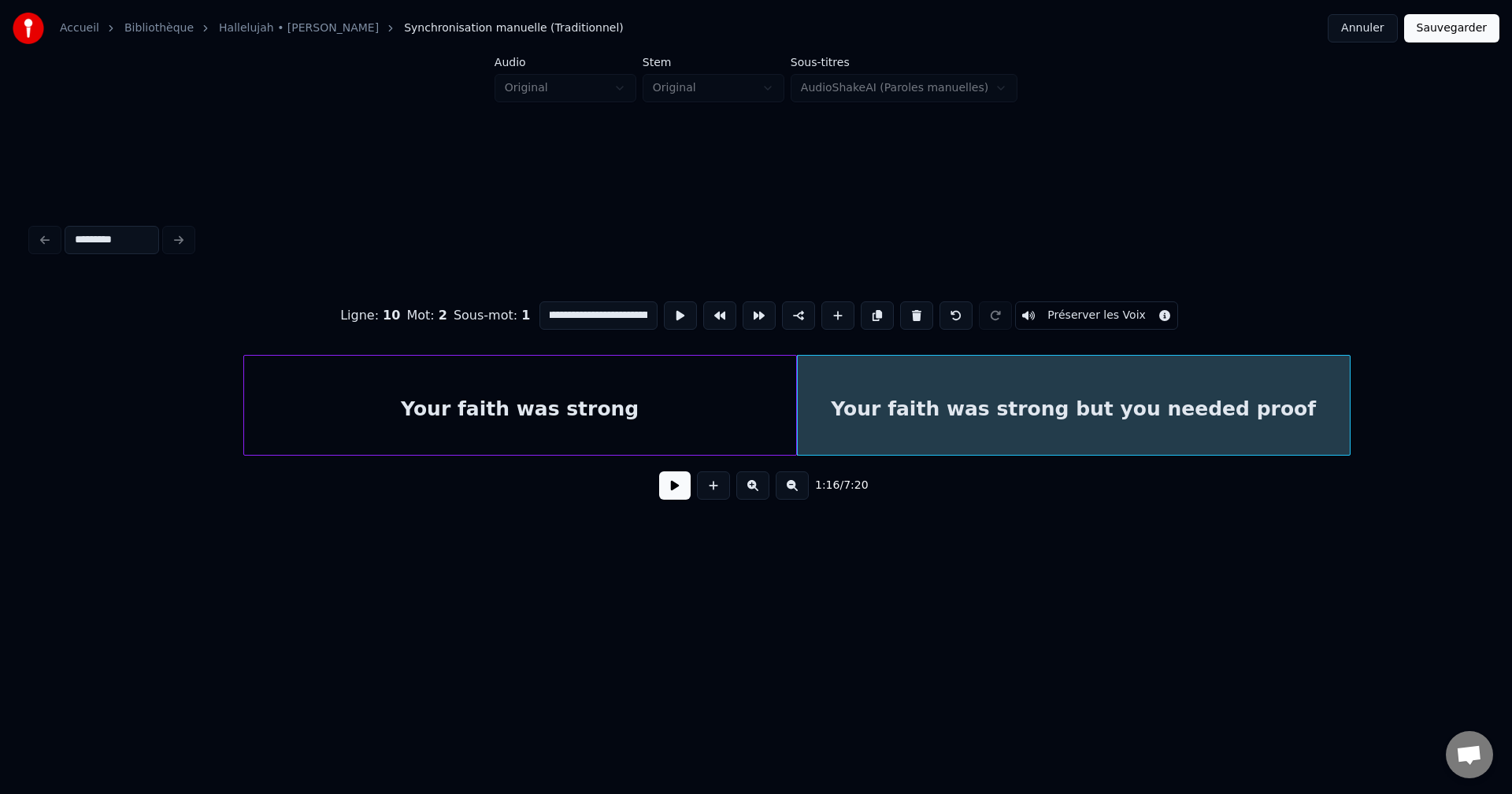
click at [640, 308] on input "**********" at bounding box center [598, 315] width 118 height 28
click at [526, 538] on div "**********" at bounding box center [756, 365] width 1461 height 476
click at [613, 374] on div "Your faith was strong" at bounding box center [520, 408] width 552 height 107
type input "**********"
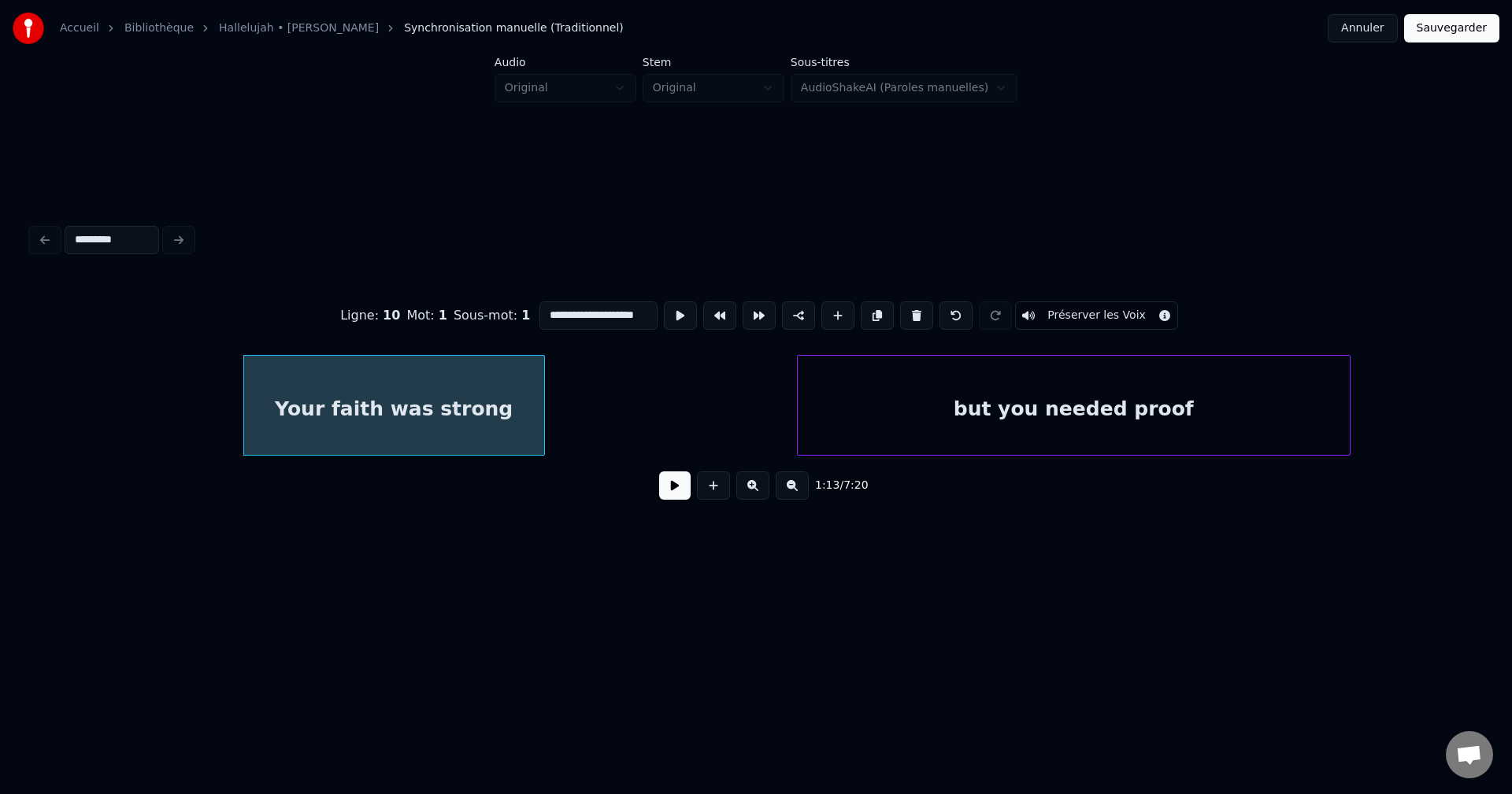
click at [541, 394] on div at bounding box center [542, 404] width 5 height 99
click at [615, 400] on div at bounding box center [617, 404] width 5 height 99
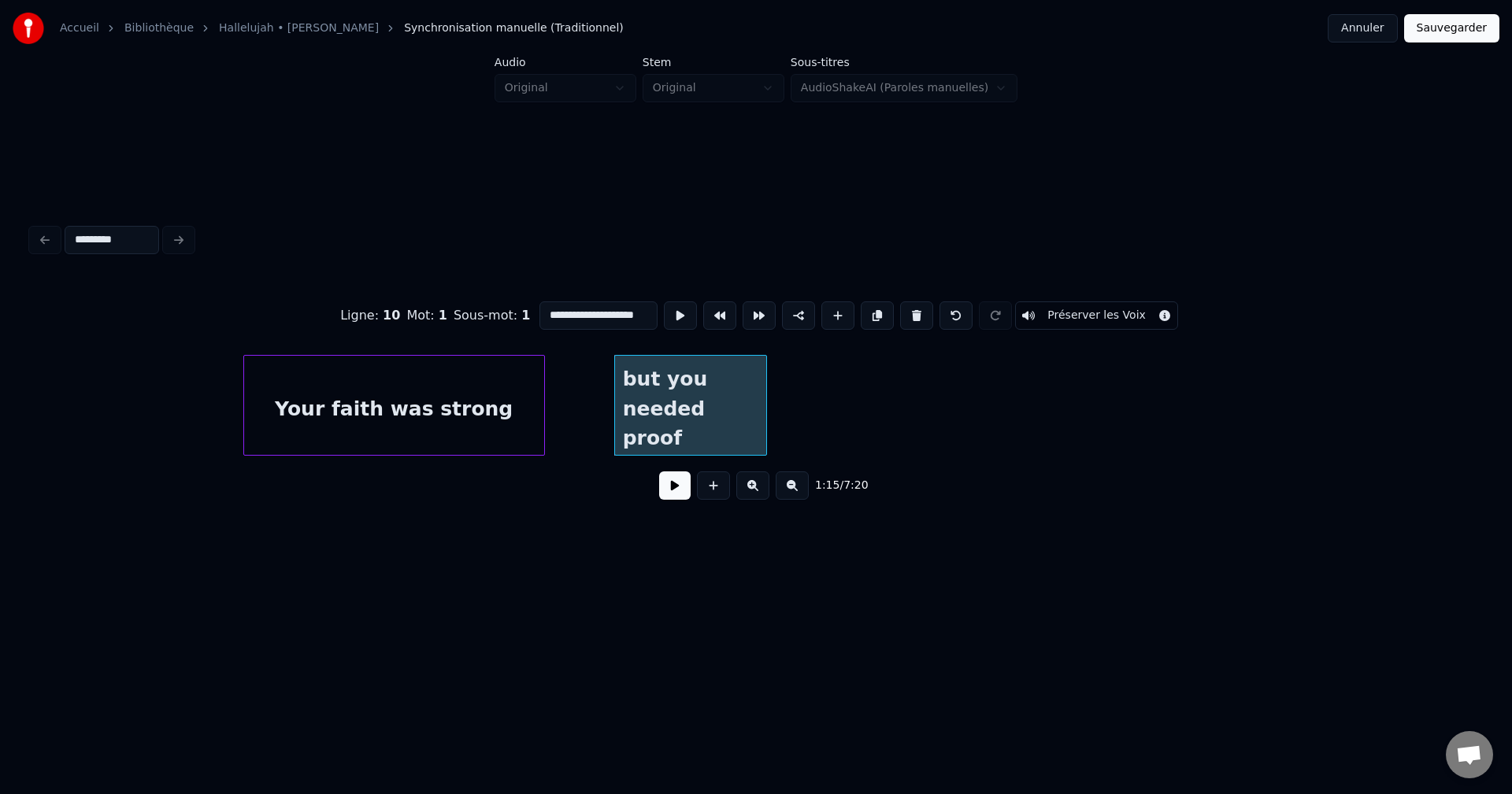
click at [765, 412] on div at bounding box center [764, 404] width 5 height 99
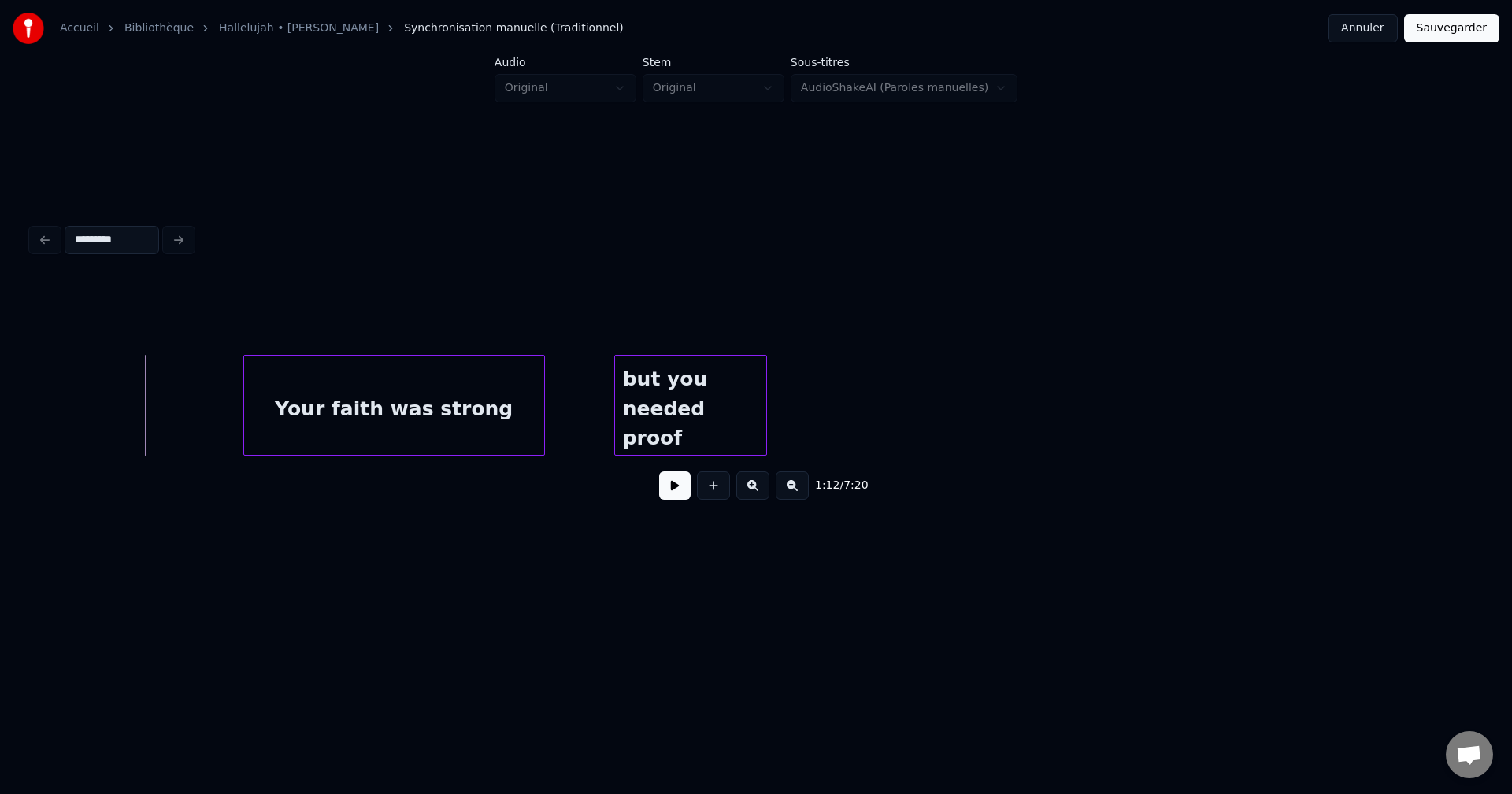
click at [673, 492] on button at bounding box center [675, 486] width 31 height 28
click at [673, 490] on button at bounding box center [675, 486] width 31 height 28
click at [533, 412] on div at bounding box center [533, 404] width 5 height 99
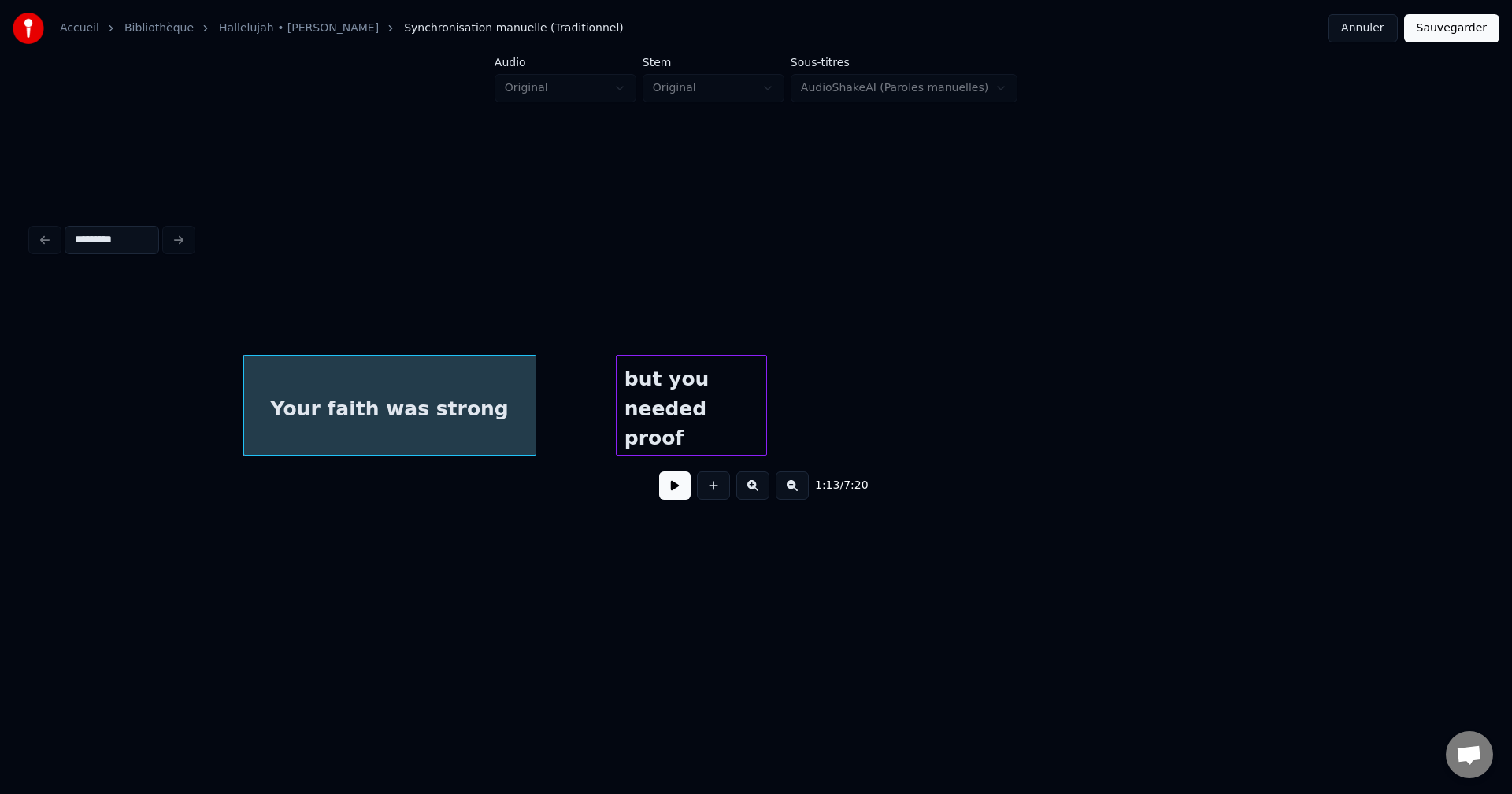
click at [618, 405] on div at bounding box center [619, 404] width 5 height 99
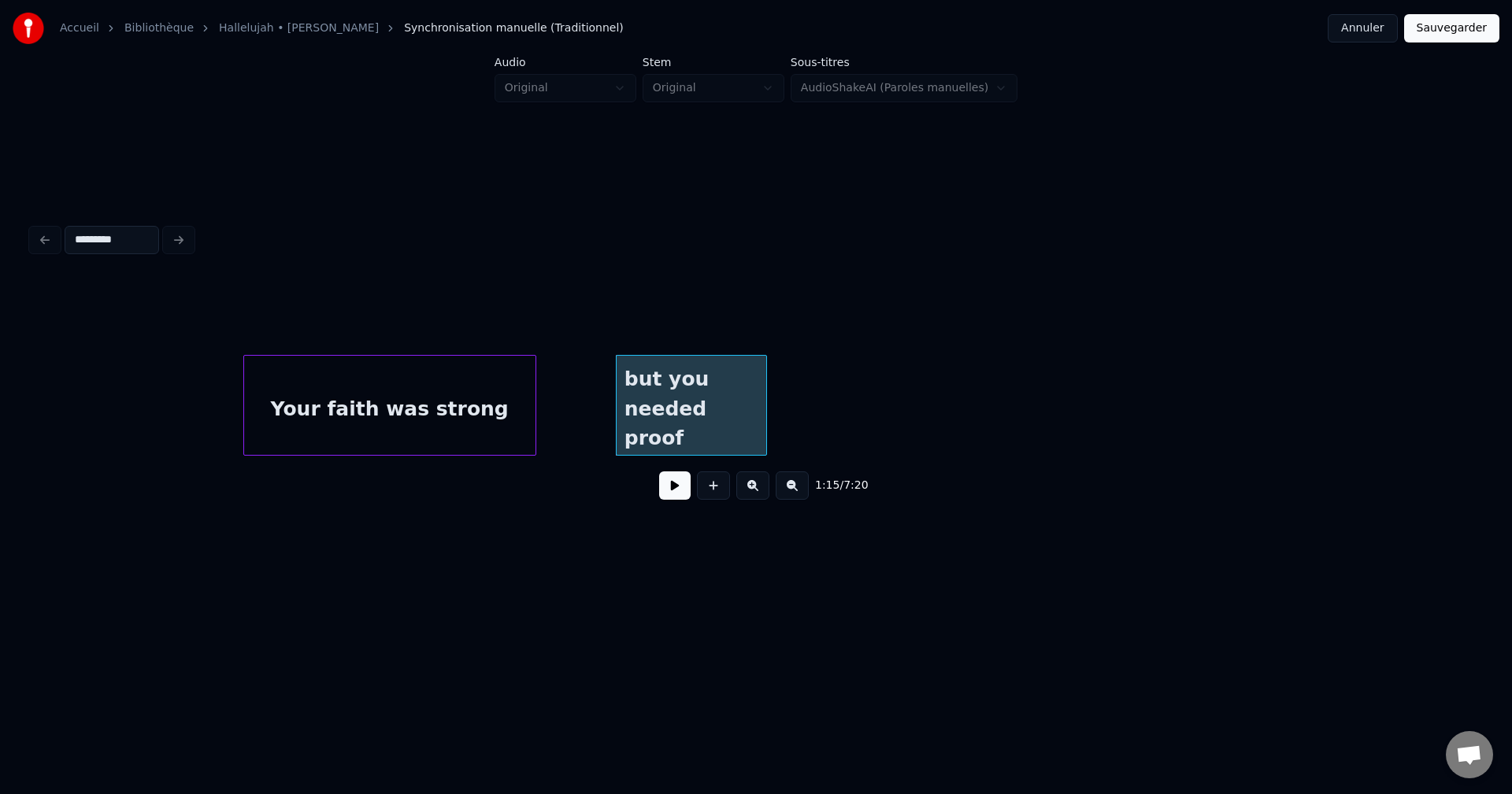
click at [754, 491] on button at bounding box center [753, 486] width 33 height 28
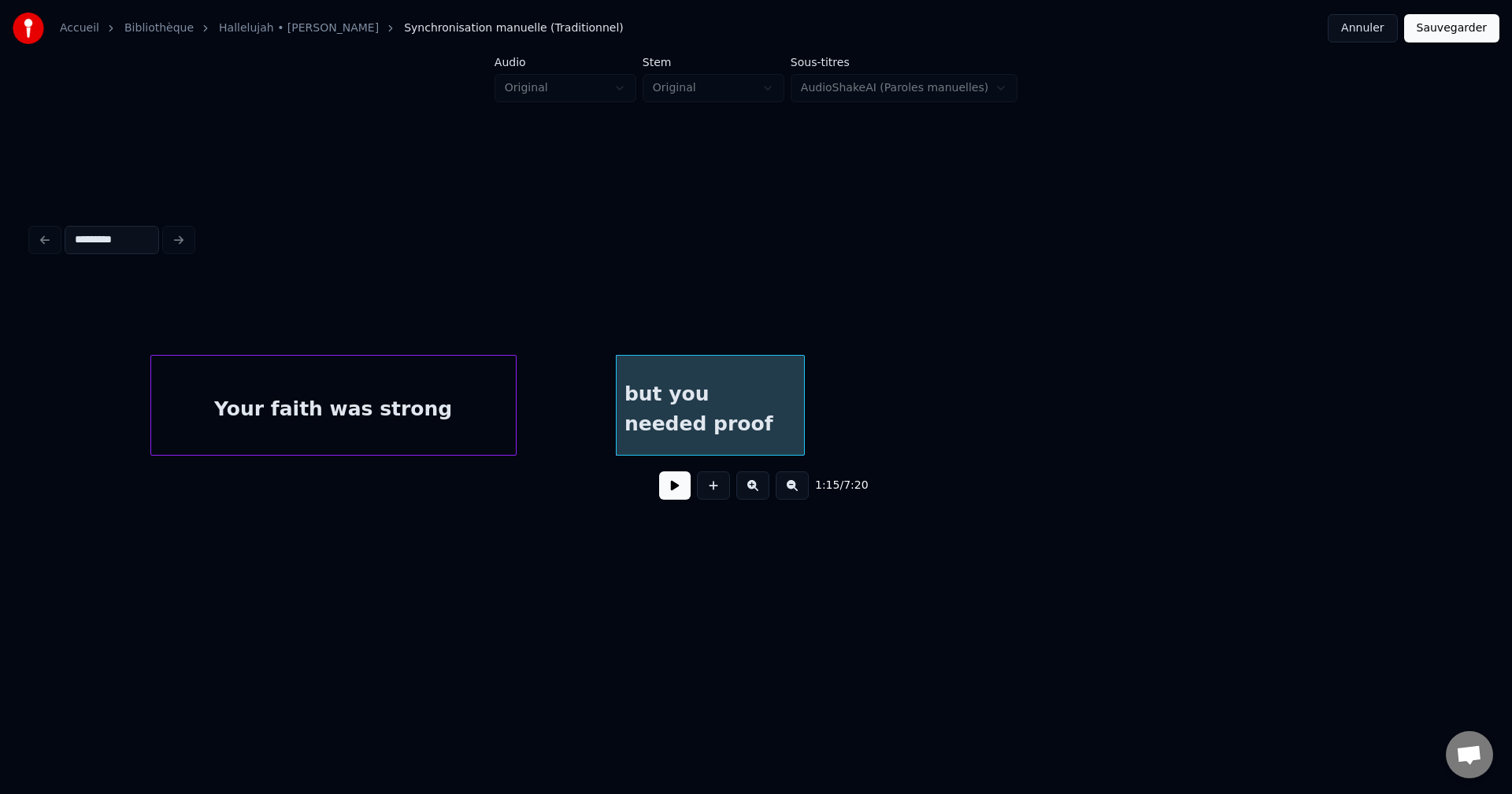
click at [754, 491] on button at bounding box center [753, 486] width 33 height 28
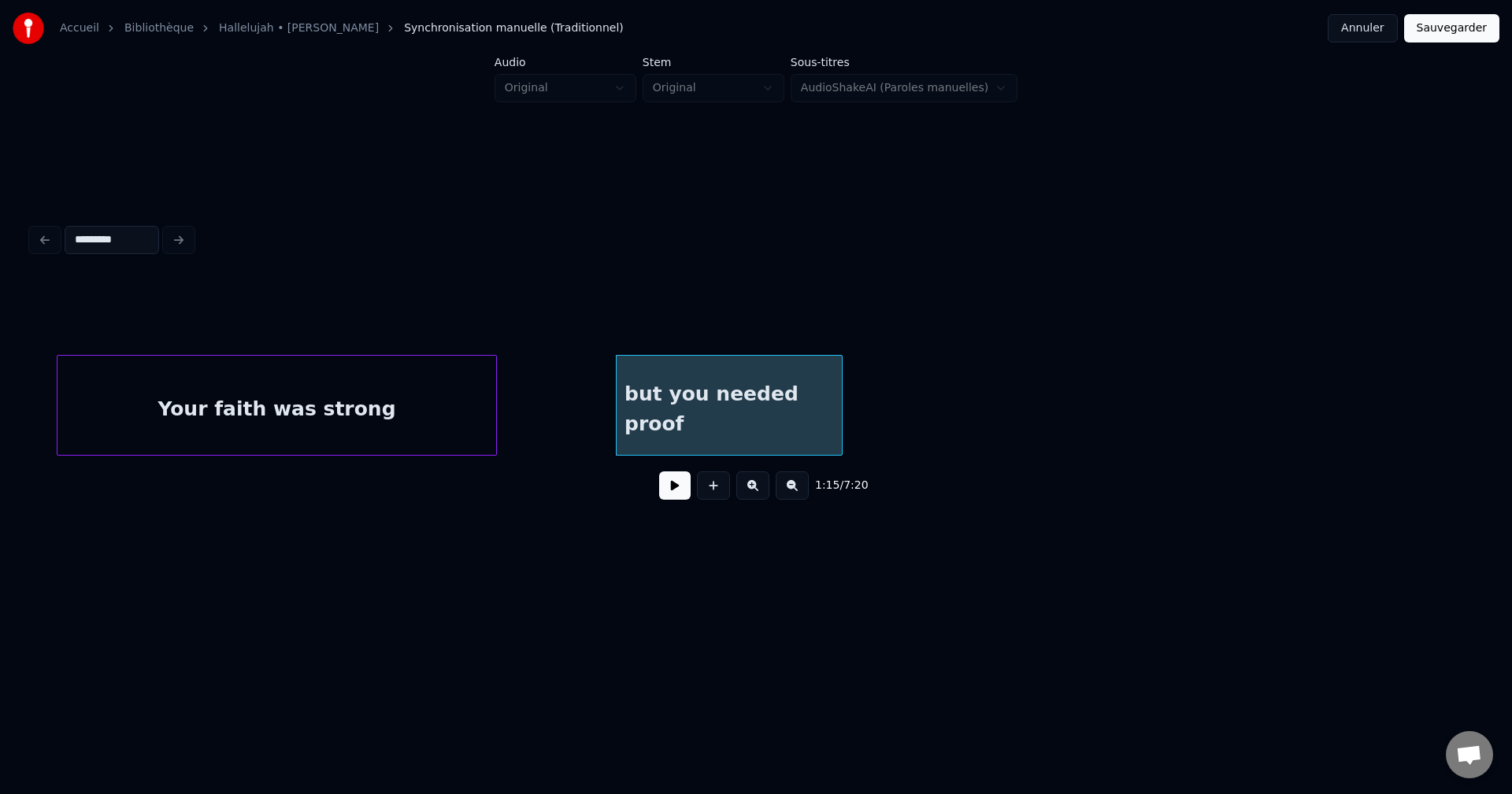
click at [754, 491] on button at bounding box center [753, 486] width 33 height 28
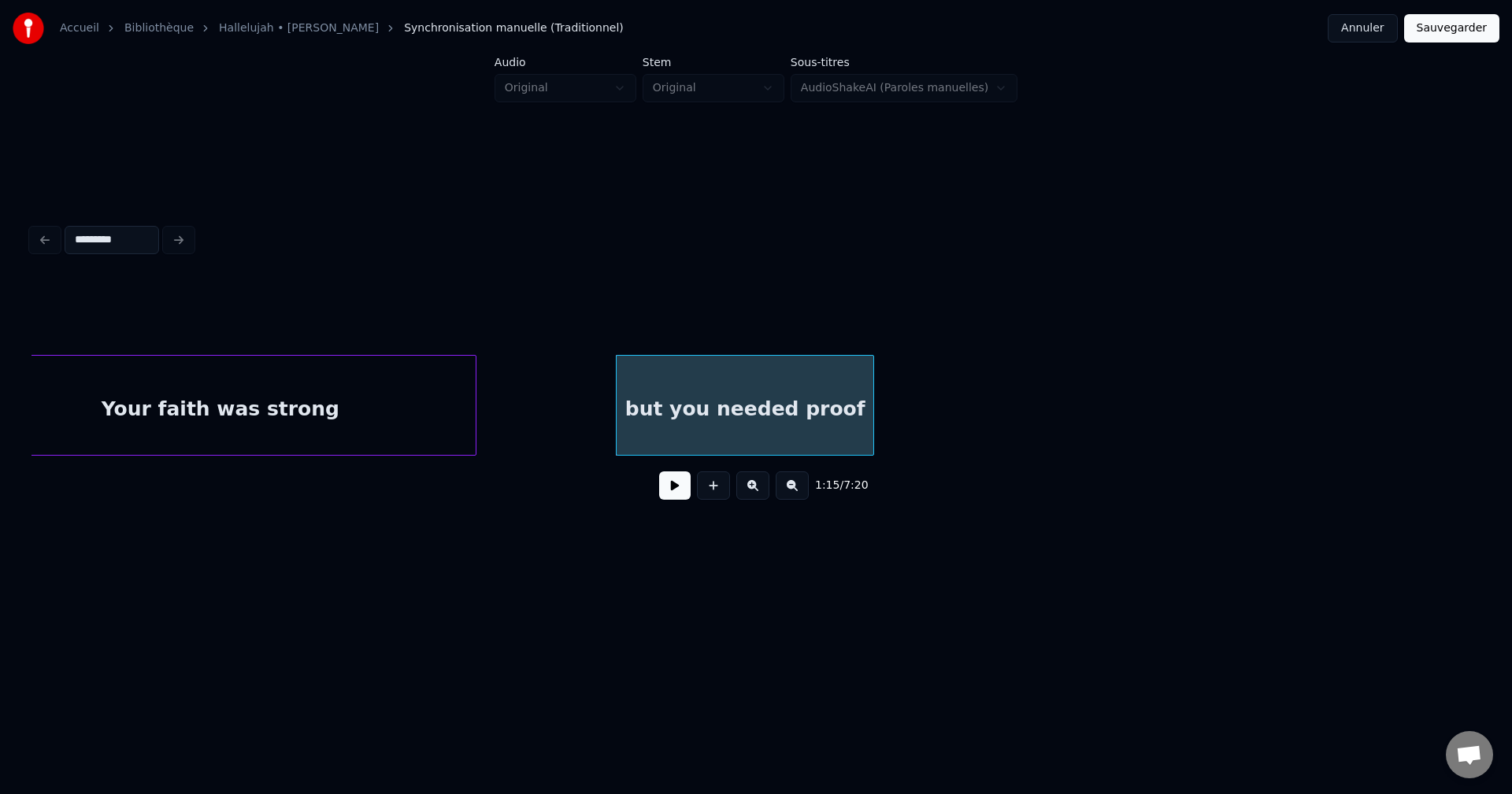
click at [873, 409] on div at bounding box center [871, 404] width 5 height 99
click at [1457, 36] on button "Sauvegarder" at bounding box center [1451, 27] width 95 height 28
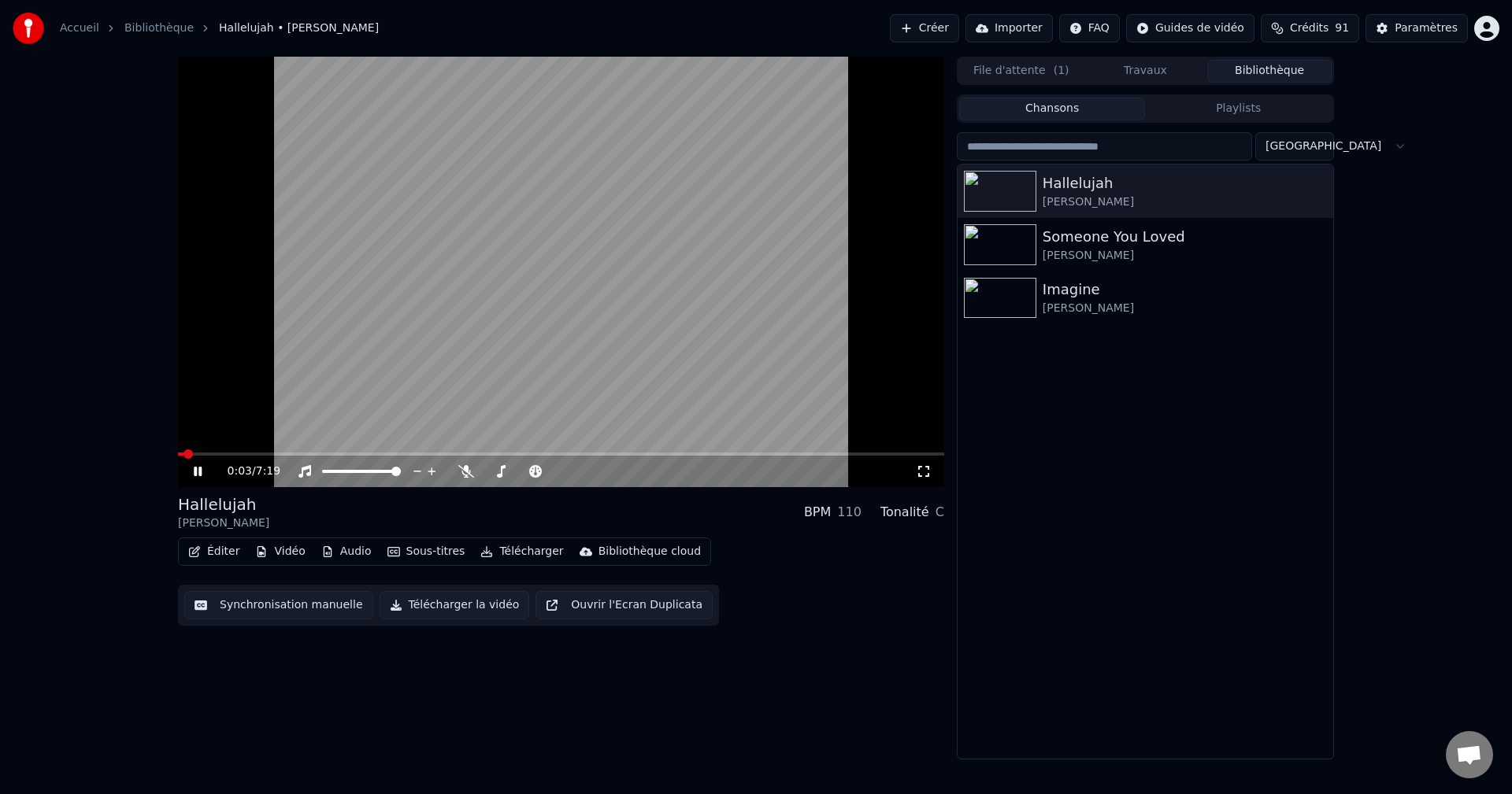
click at [217, 552] on button "Éditer" at bounding box center [213, 551] width 64 height 23
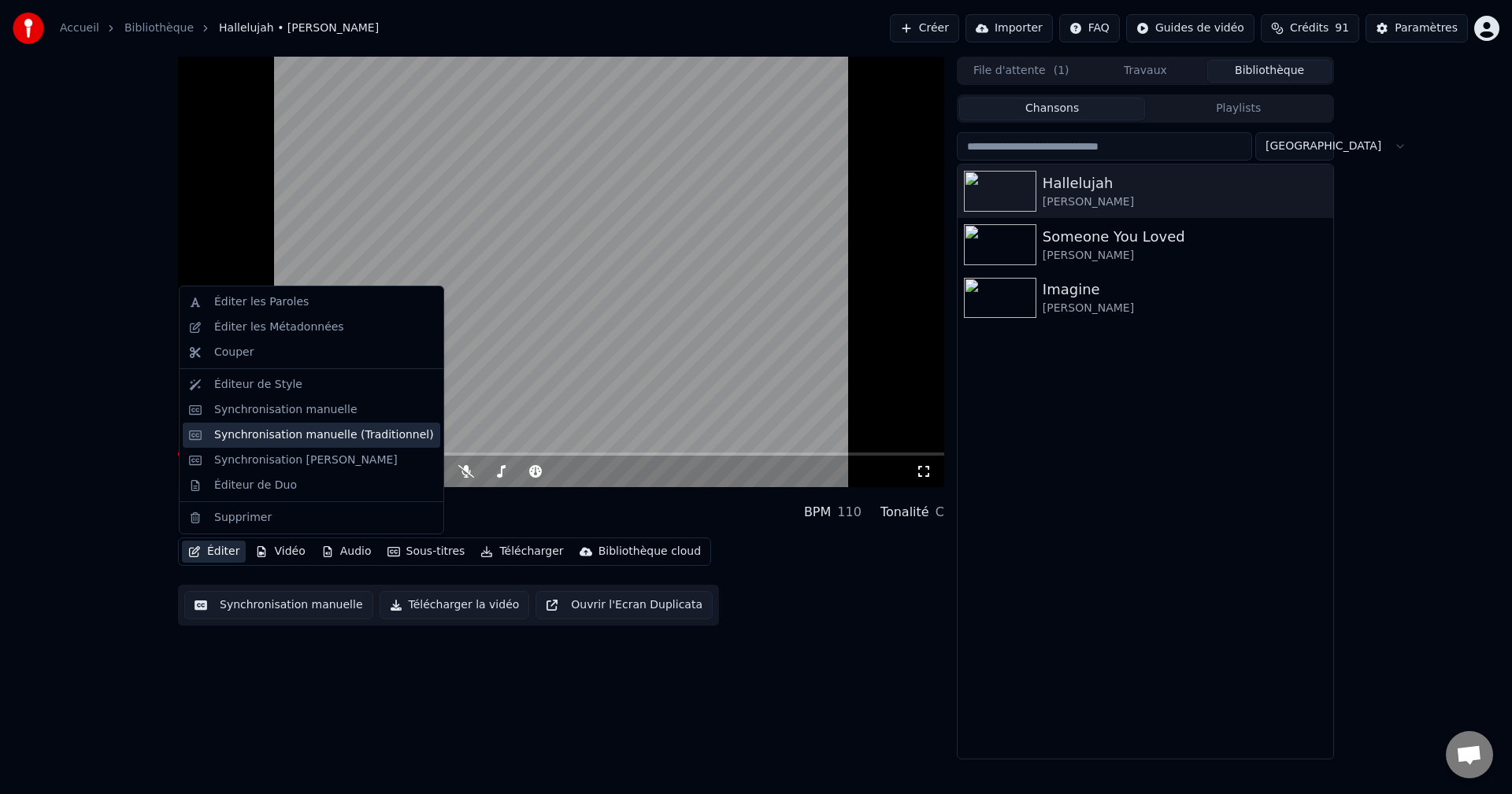
click at [284, 438] on div "Synchronisation manuelle (Traditionnel)" at bounding box center [324, 436] width 219 height 16
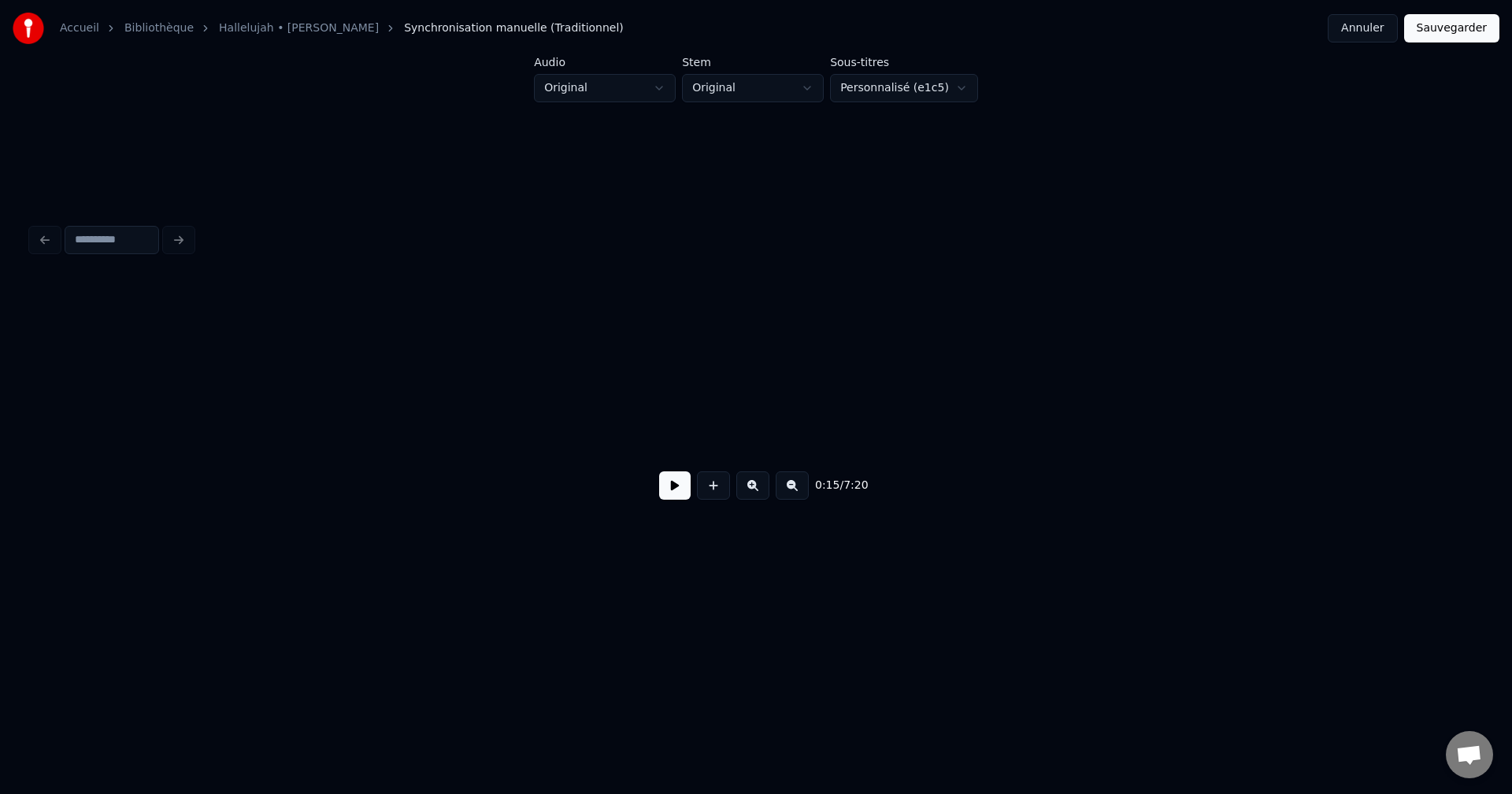
scroll to position [0, 4261]
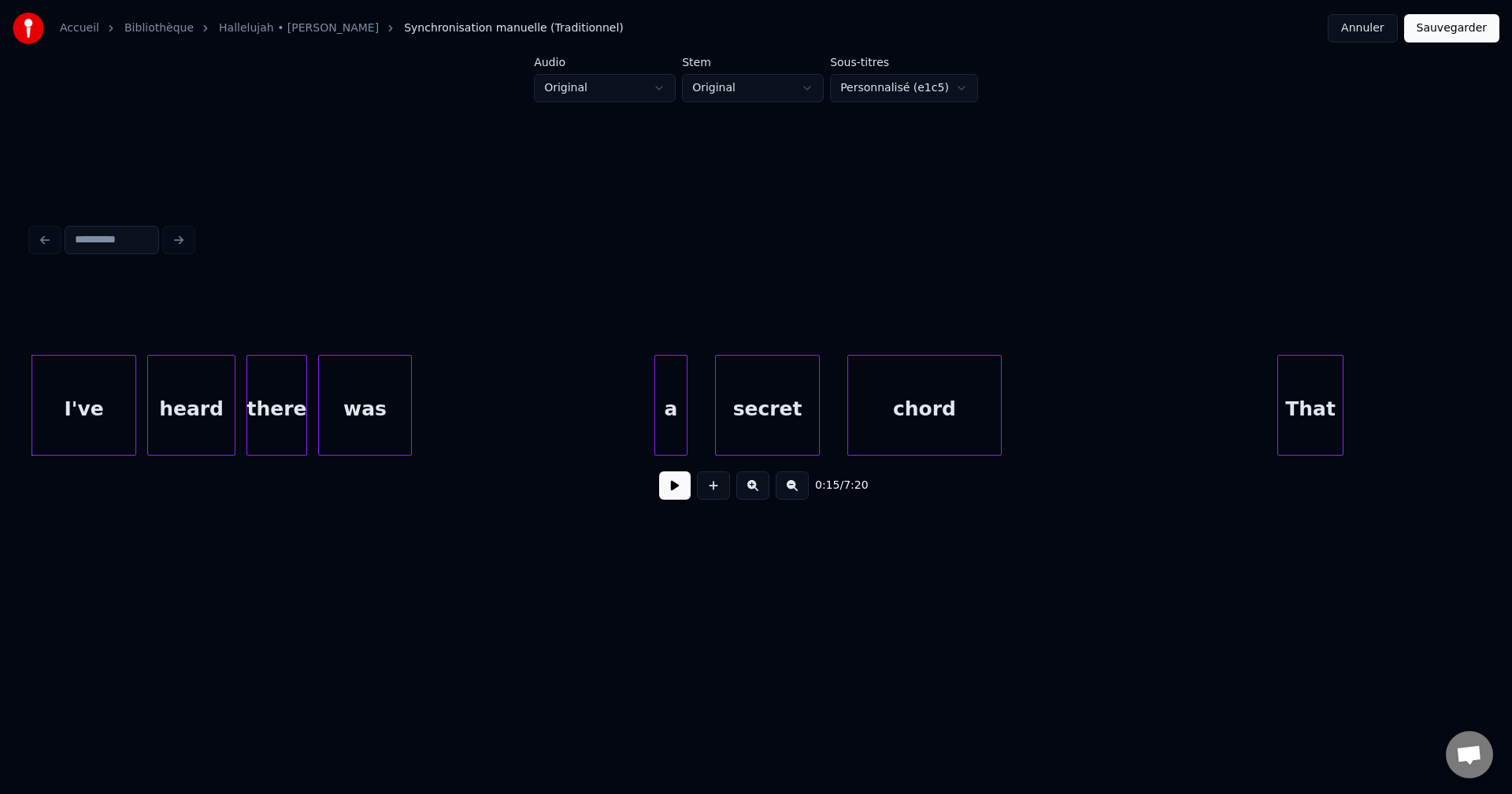
click at [175, 229] on div at bounding box center [756, 240] width 1461 height 34
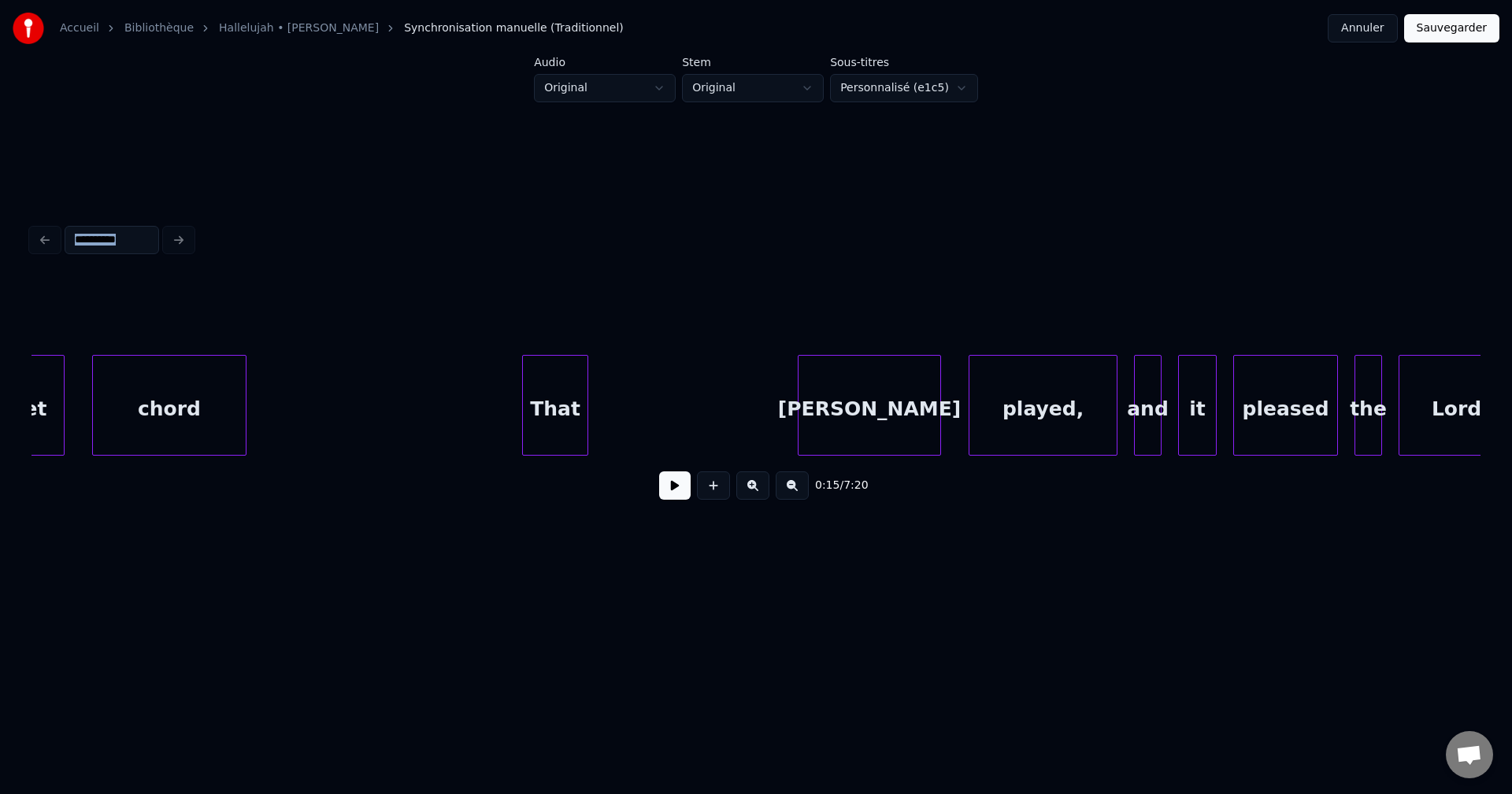
scroll to position [0, 5017]
click at [665, 489] on button at bounding box center [675, 486] width 31 height 28
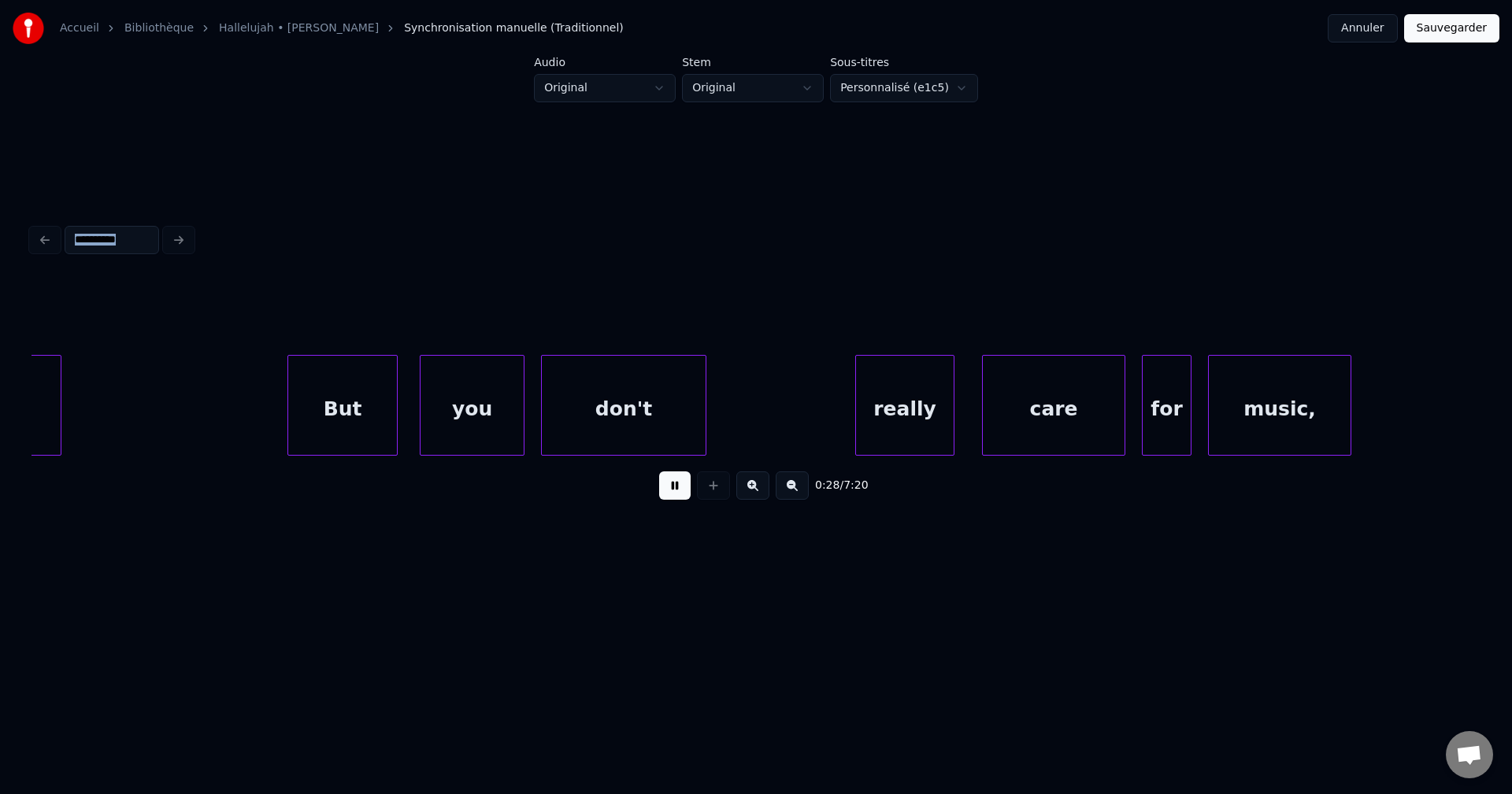
scroll to position [0, 7922]
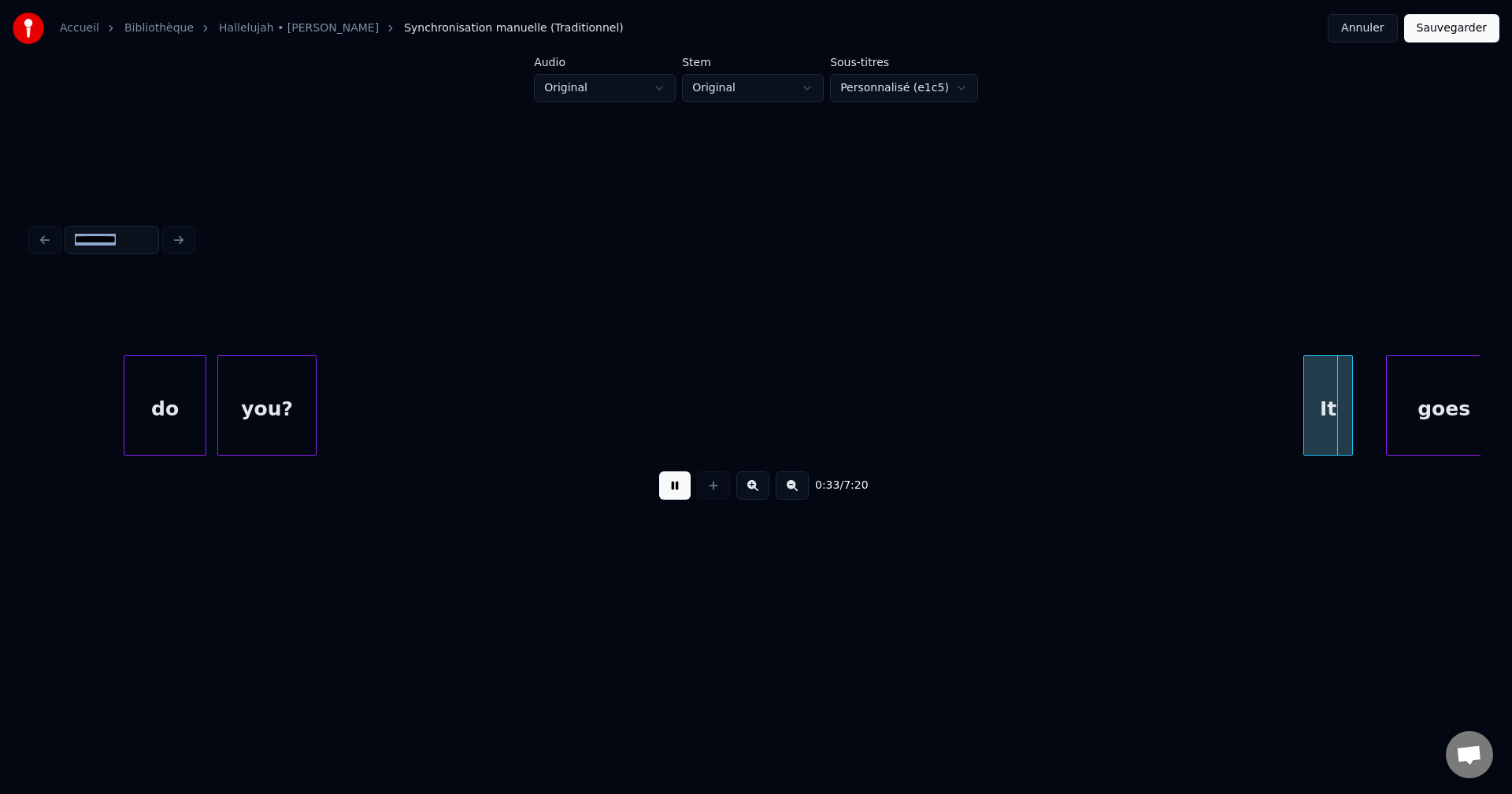
click at [668, 485] on button at bounding box center [675, 486] width 31 height 28
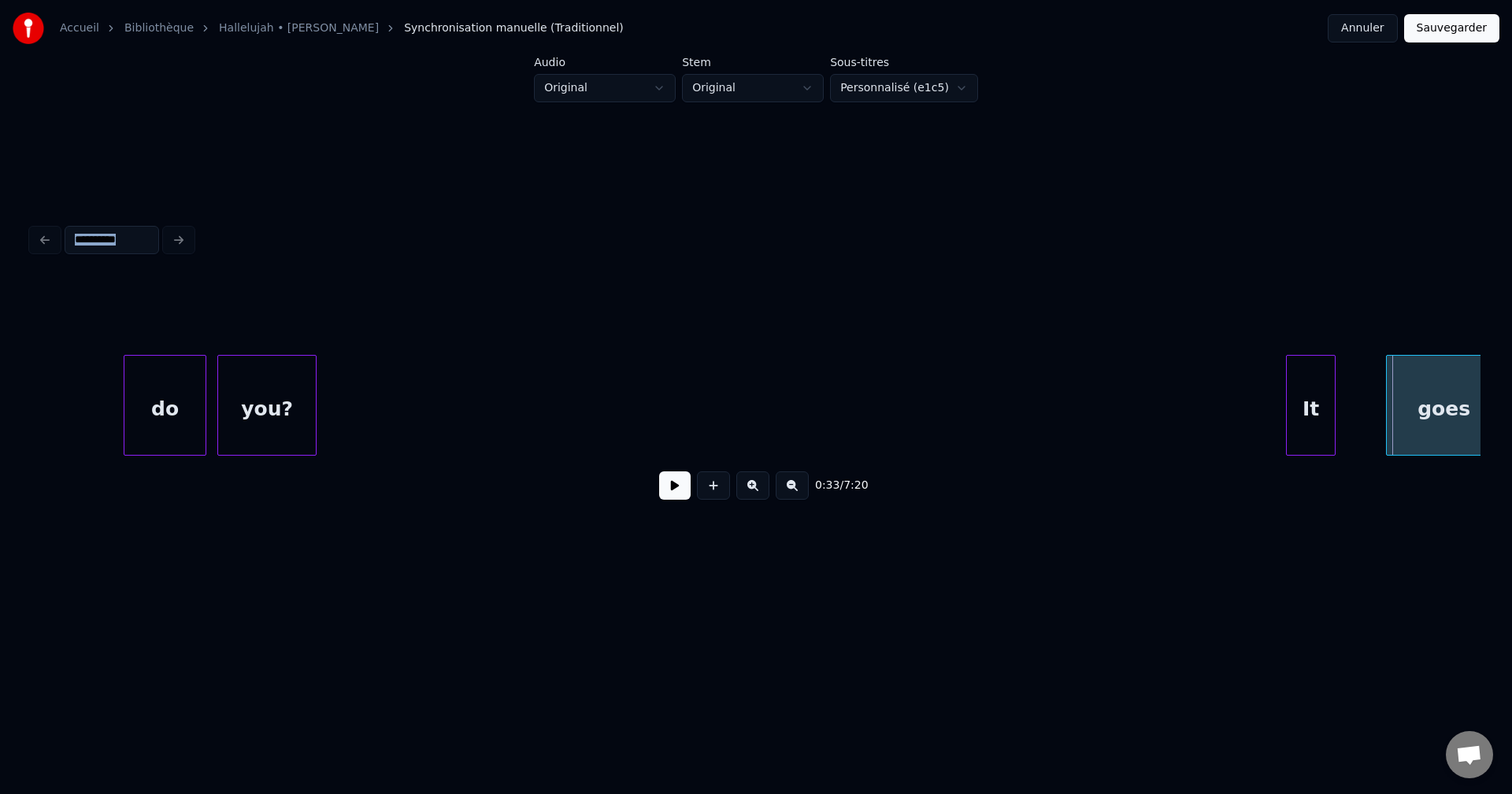
click at [1299, 413] on div "It" at bounding box center [1310, 408] width 48 height 107
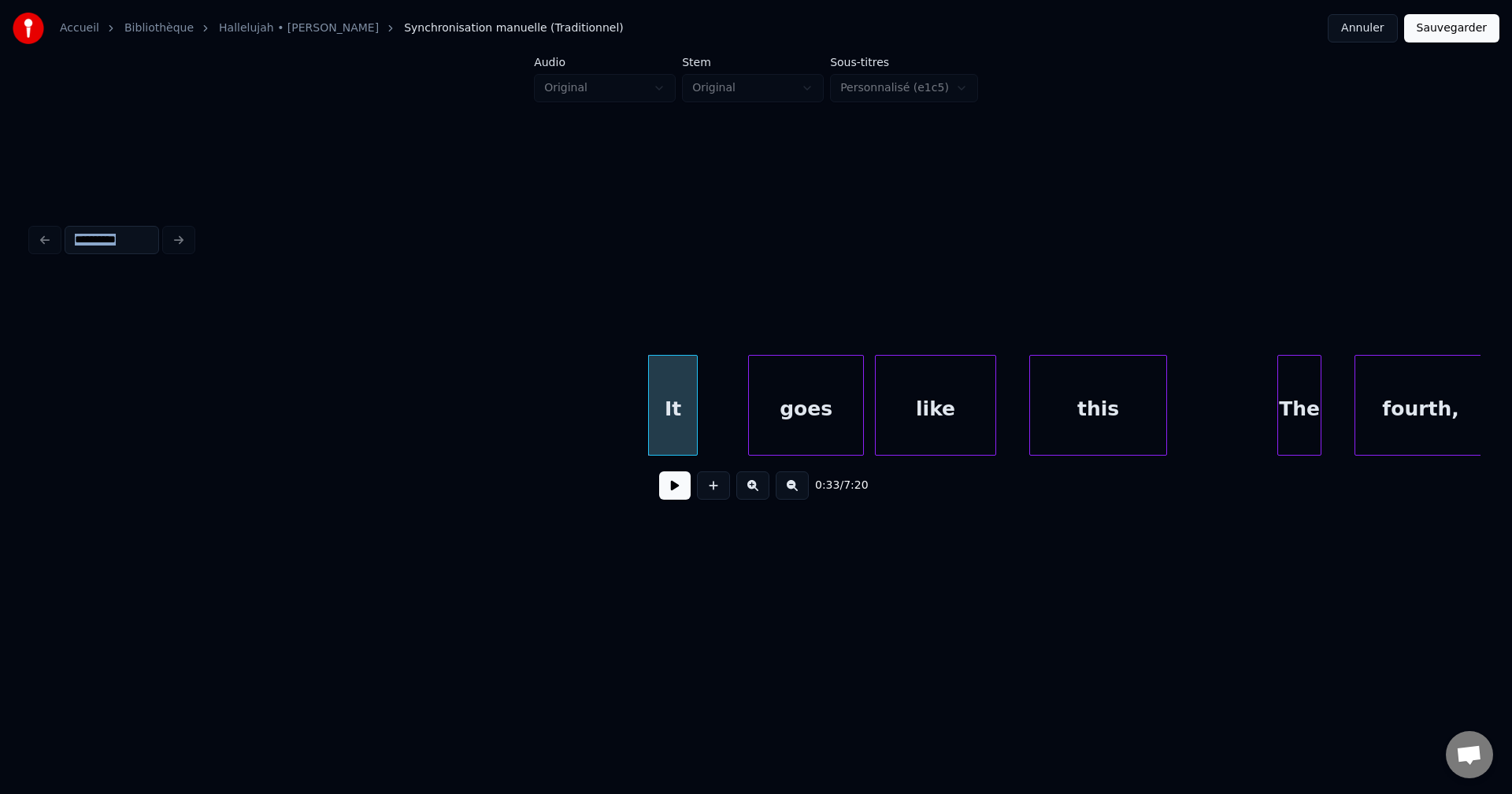
scroll to position [0, 8583]
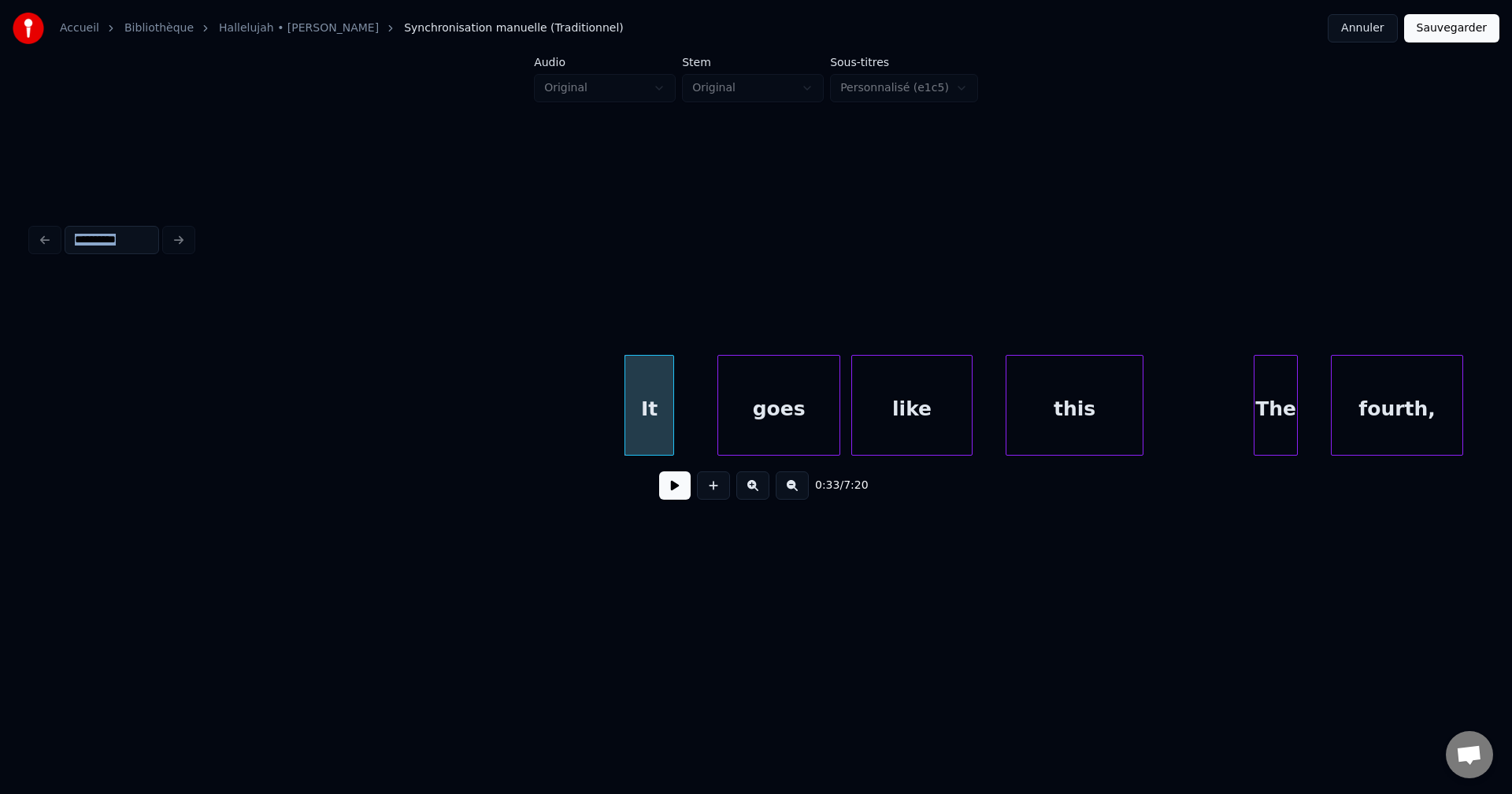
click at [720, 415] on div at bounding box center [720, 404] width 5 height 99
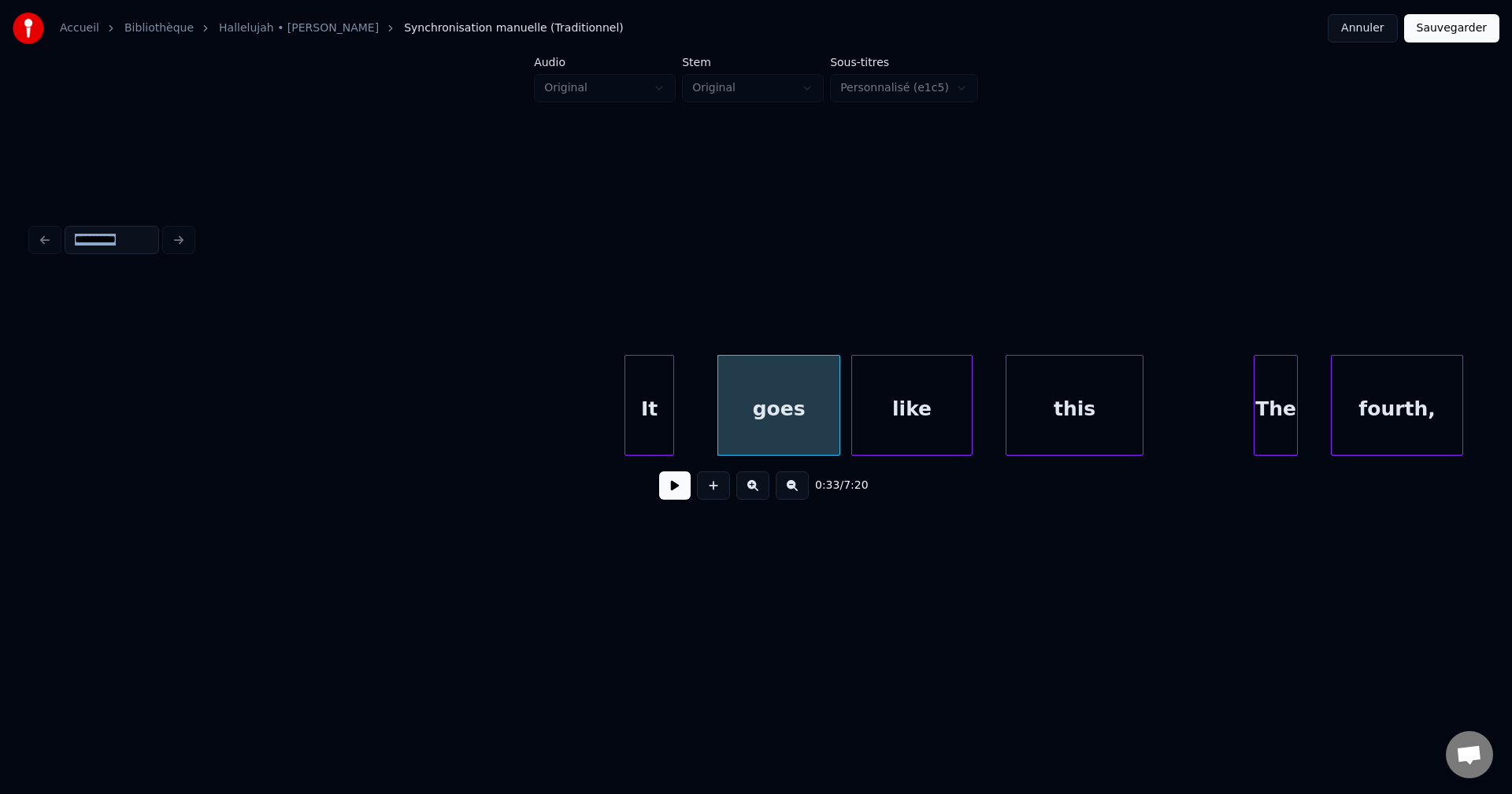
click at [674, 492] on button at bounding box center [675, 486] width 31 height 28
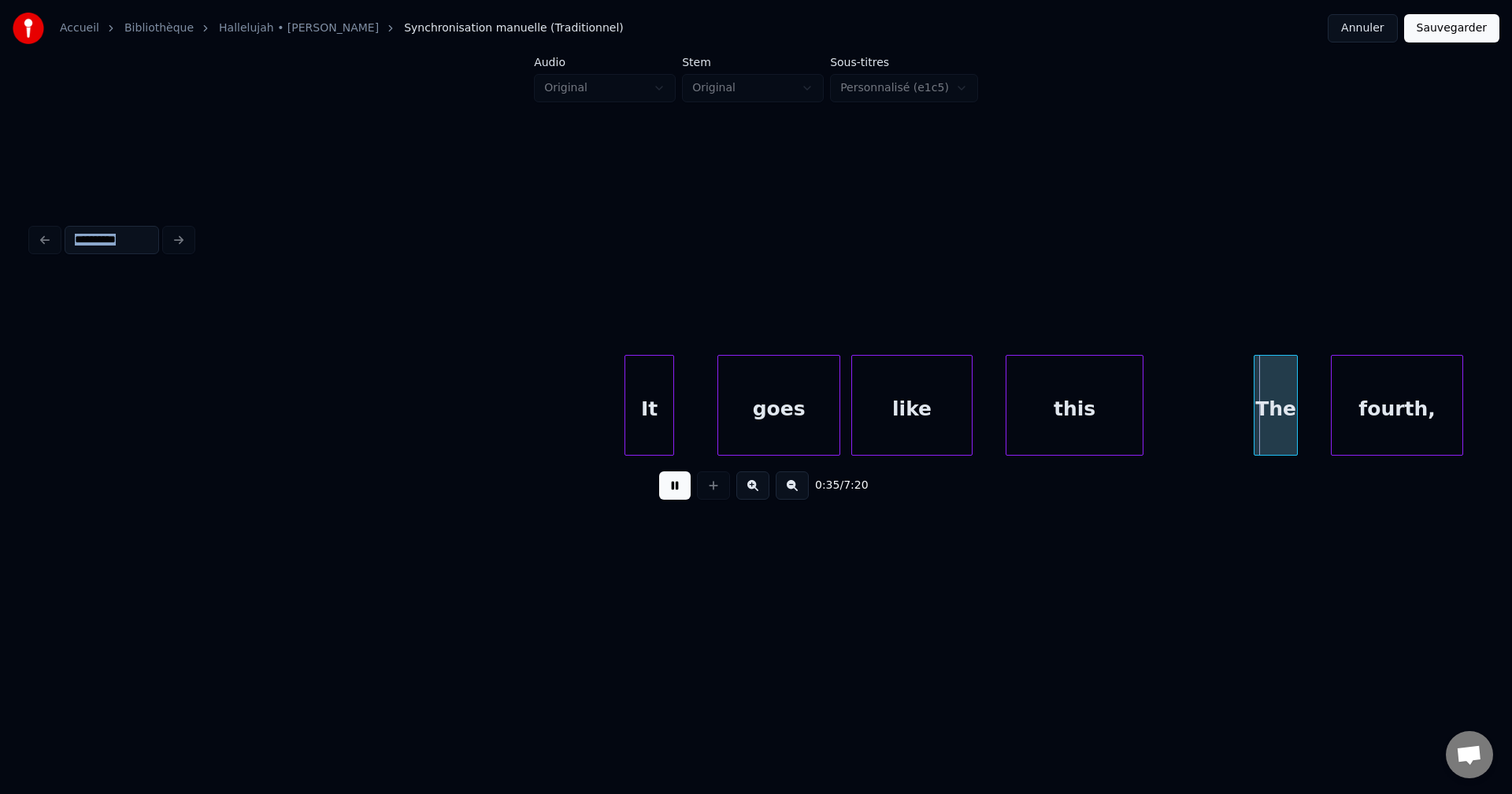
click at [672, 492] on button at bounding box center [675, 486] width 31 height 28
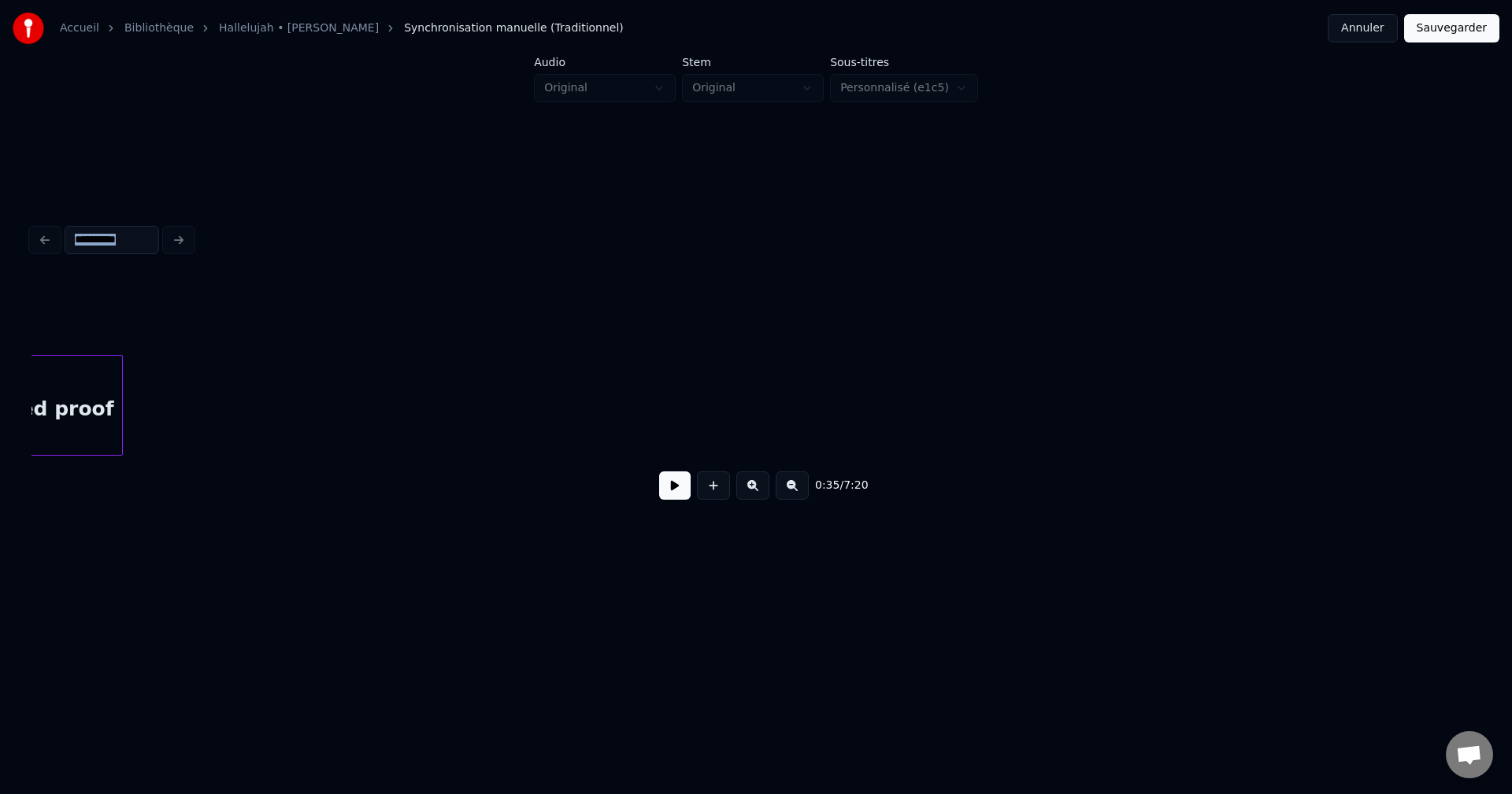
scroll to position [0, 21119]
click at [714, 489] on button at bounding box center [714, 486] width 33 height 28
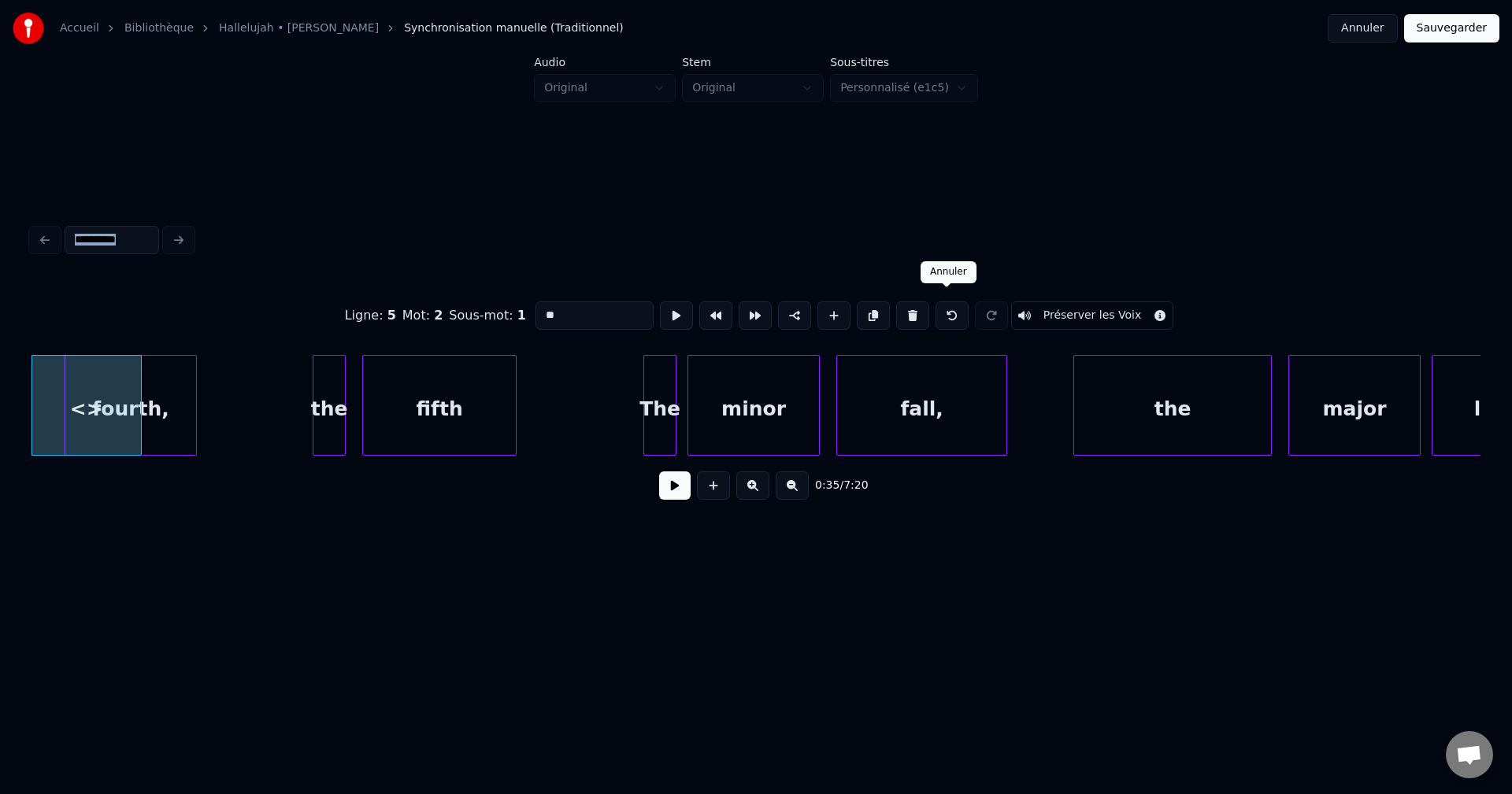
click at [947, 308] on button at bounding box center [952, 315] width 33 height 28
type input "***"
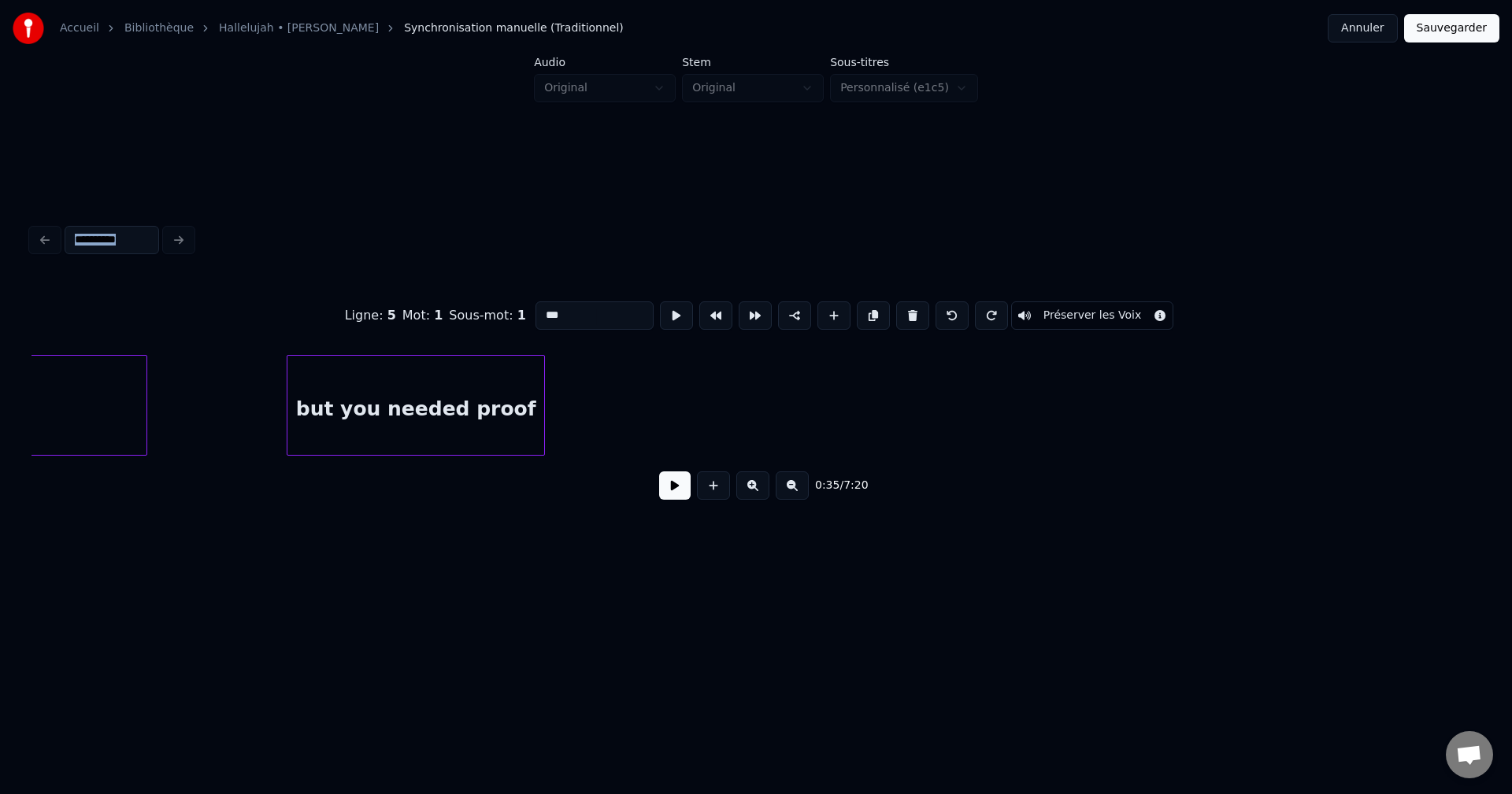
scroll to position [0, 20609]
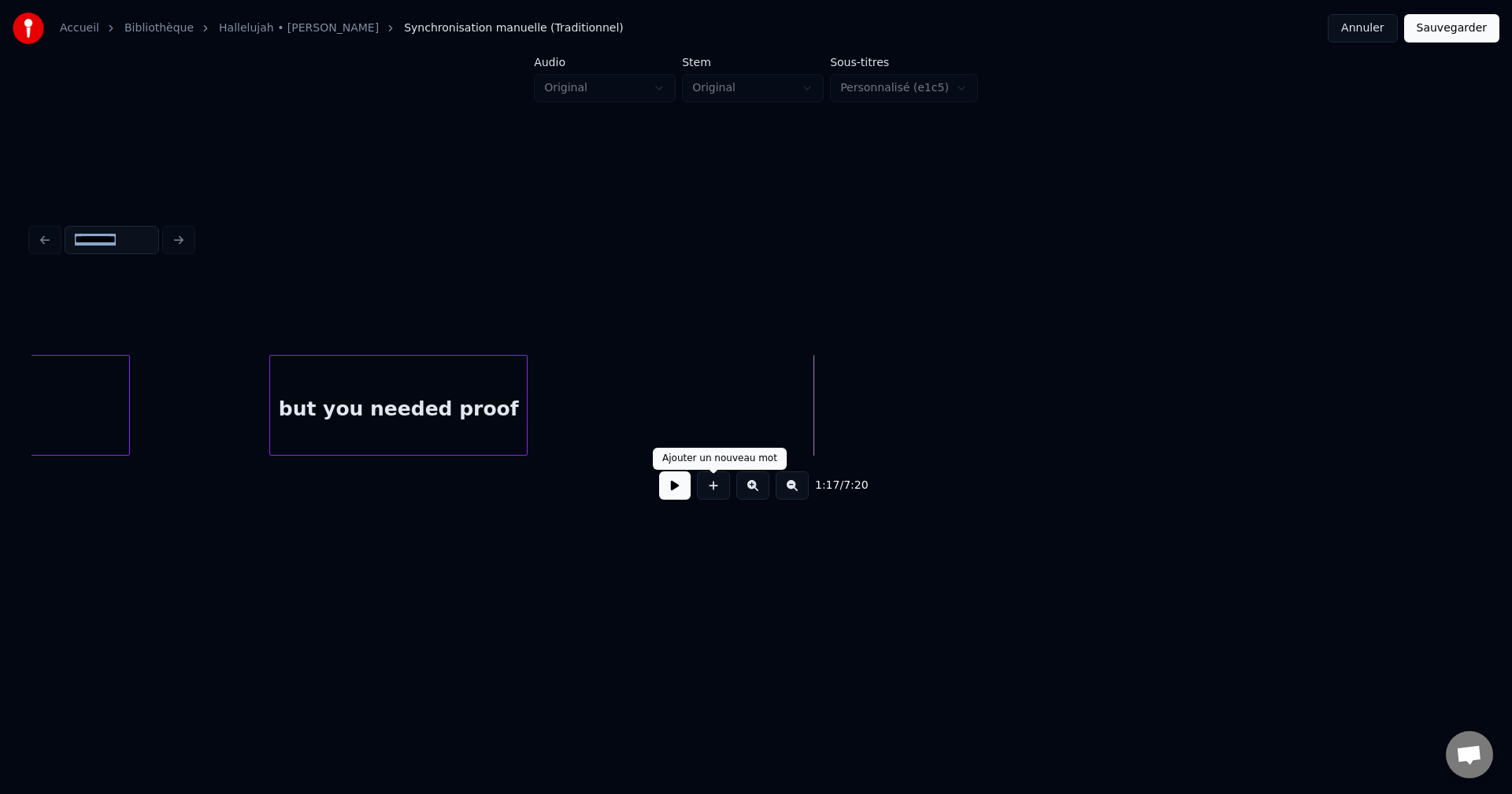
click at [712, 489] on button at bounding box center [714, 486] width 33 height 28
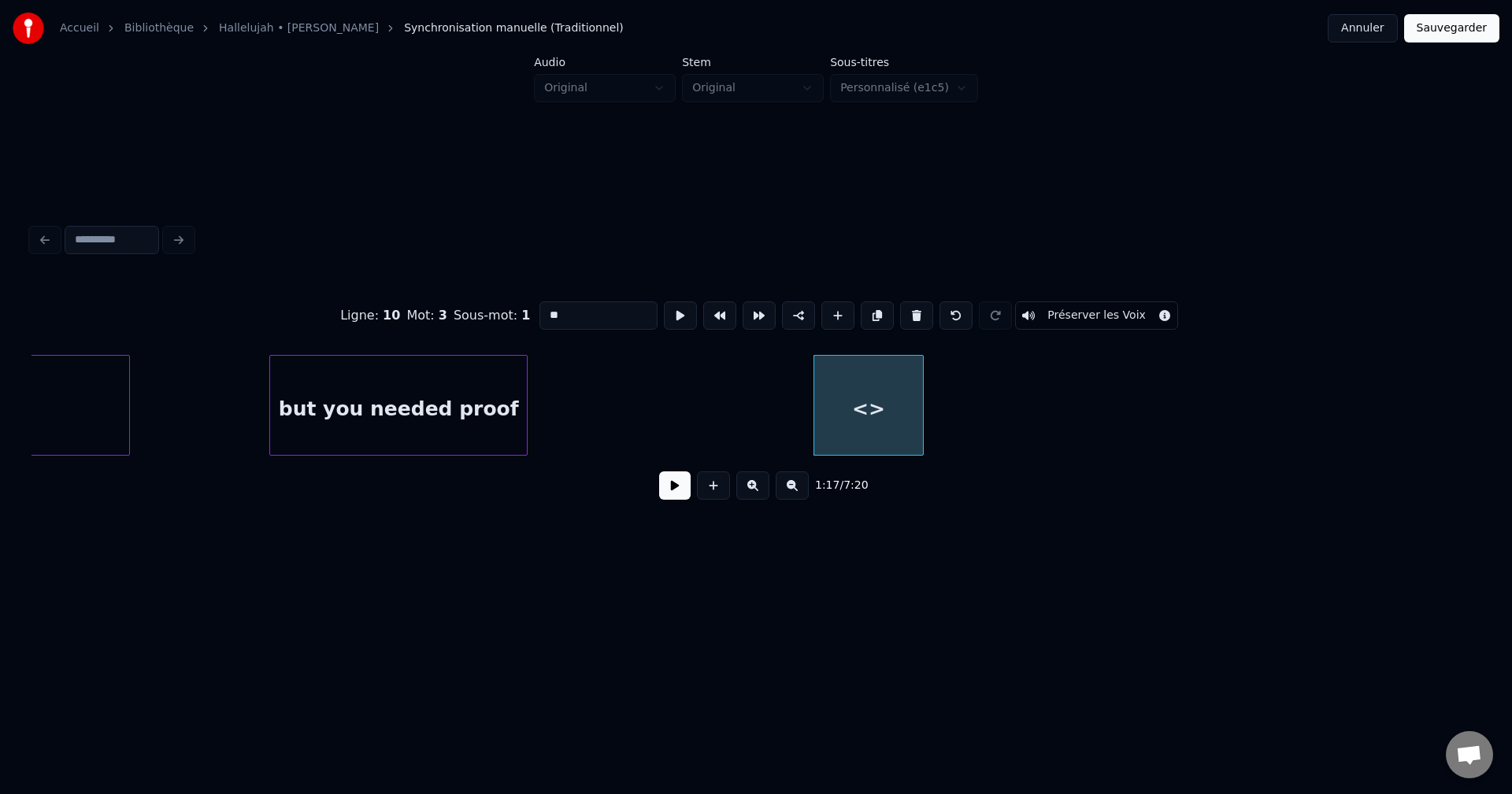
drag, startPoint x: 559, startPoint y: 307, endPoint x: 531, endPoint y: 307, distance: 28.0
click at [531, 307] on div "Ligne : 10 Mot : 3 Sous-mot : 1 ** Préserver les Voix" at bounding box center [756, 315] width 1449 height 78
paste input "**********"
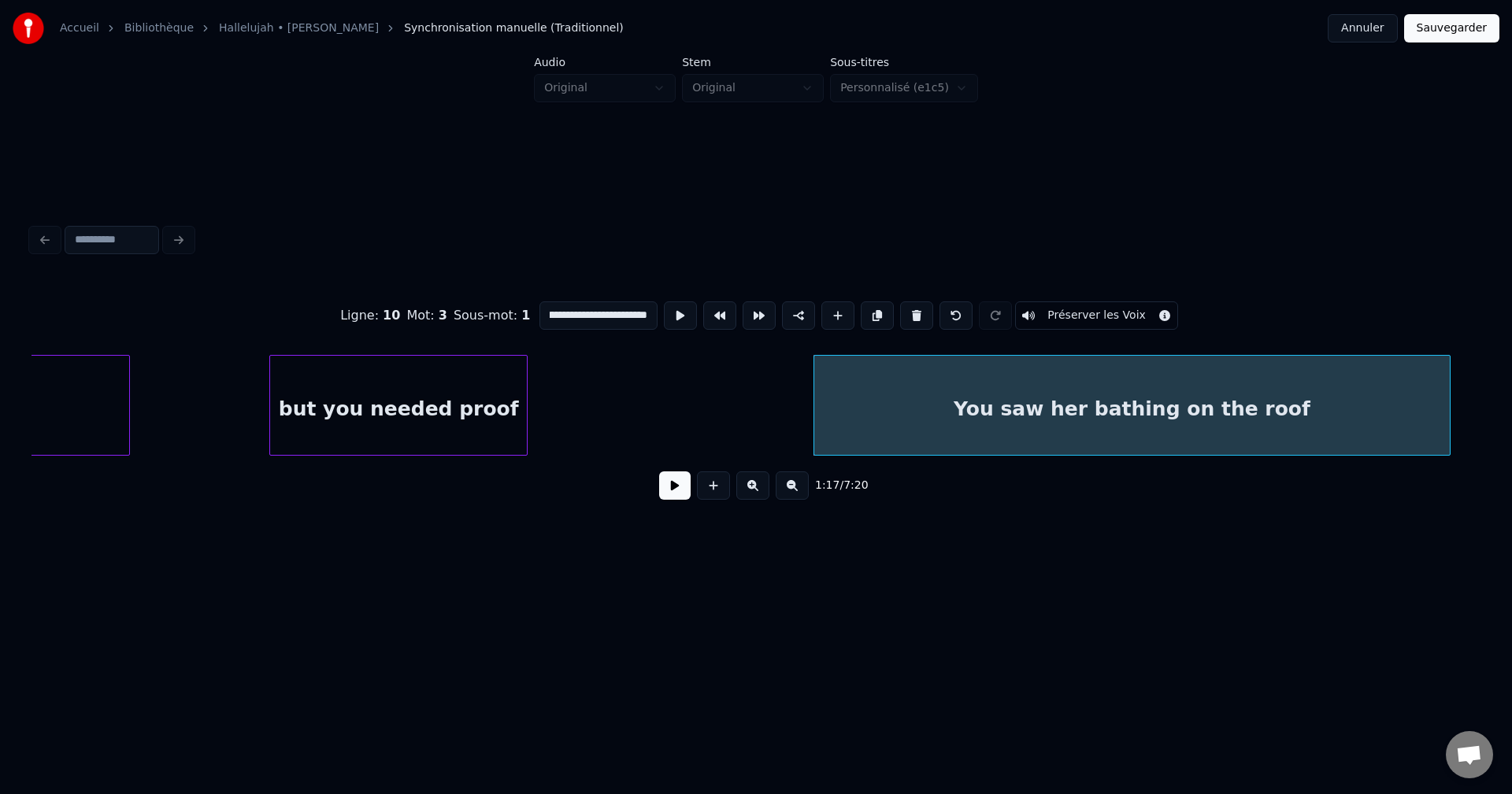
click at [1449, 375] on div at bounding box center [1446, 404] width 5 height 99
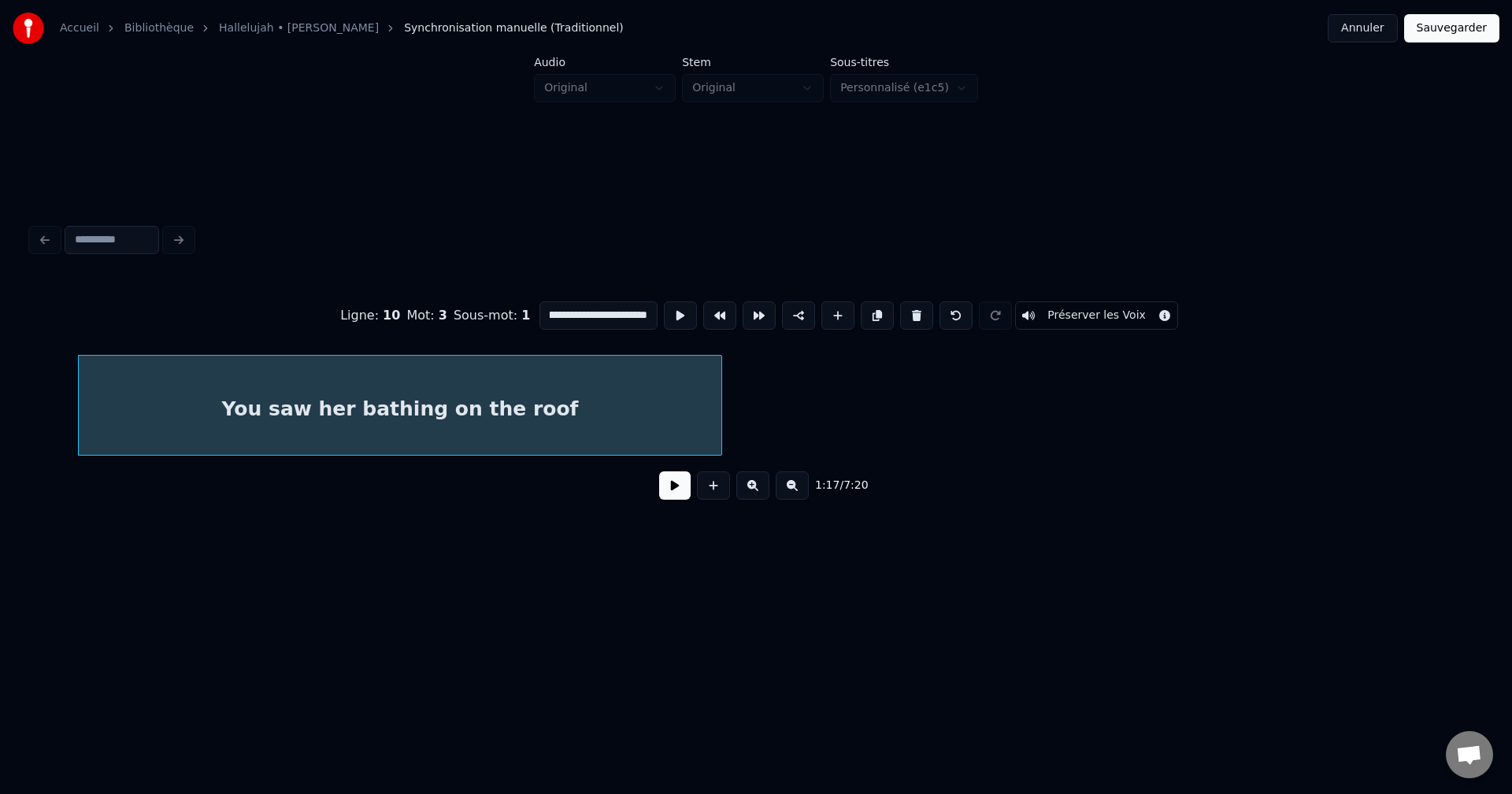
scroll to position [0, 21333]
click at [116, 410] on div at bounding box center [118, 404] width 5 height 99
type input "**********"
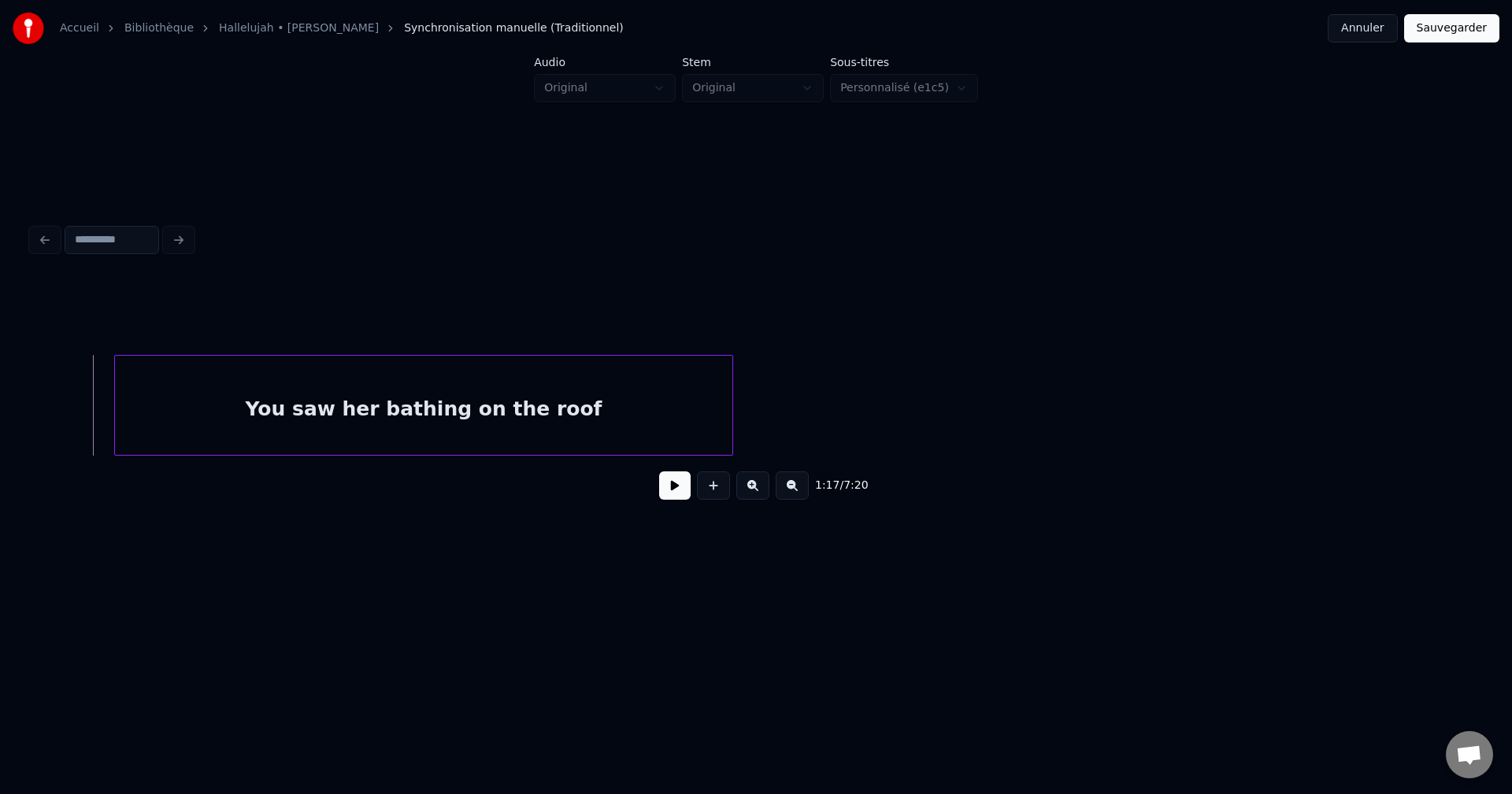
click at [676, 489] on button at bounding box center [675, 486] width 31 height 28
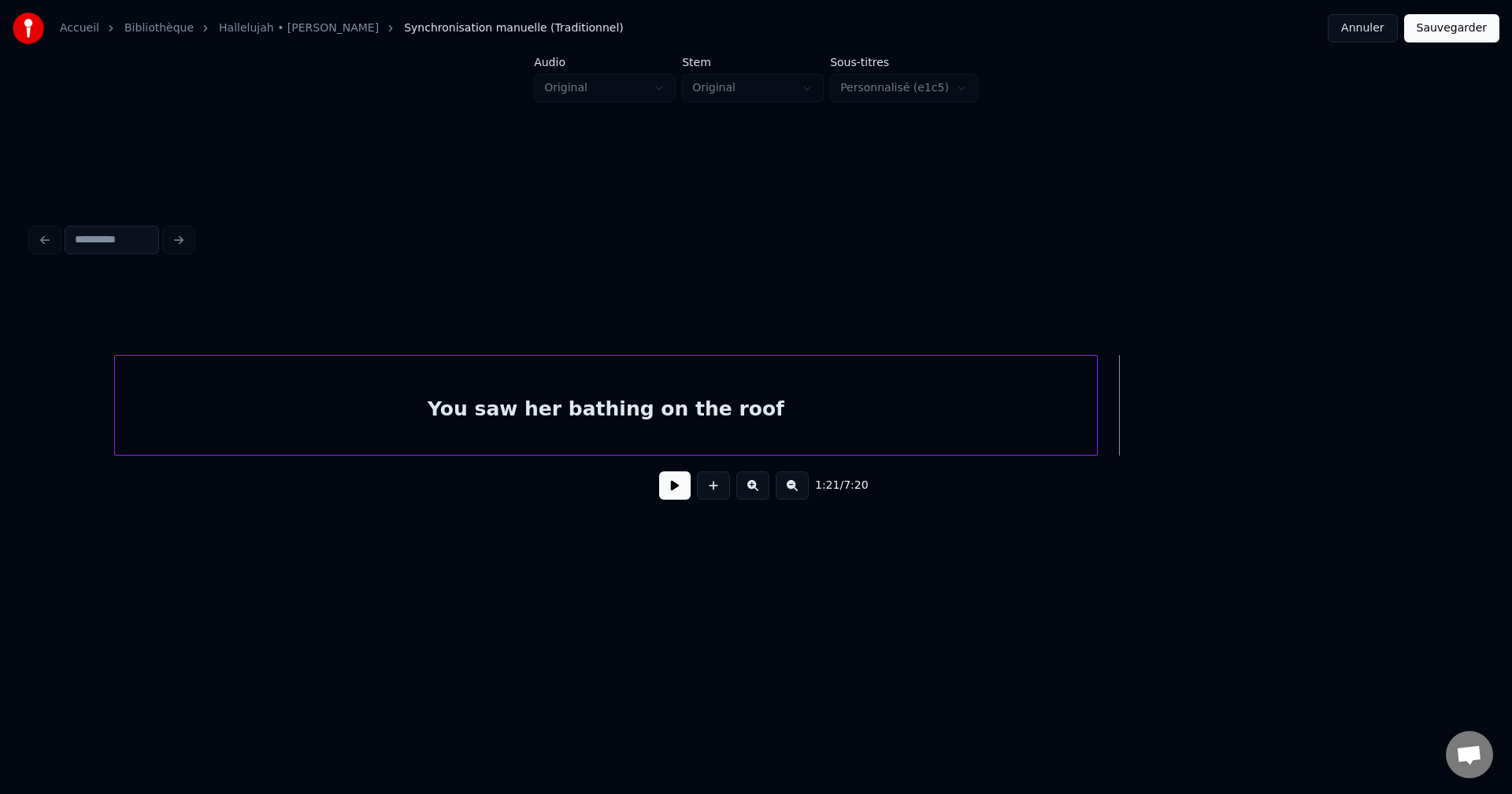
click at [1095, 392] on div at bounding box center [1094, 404] width 5 height 99
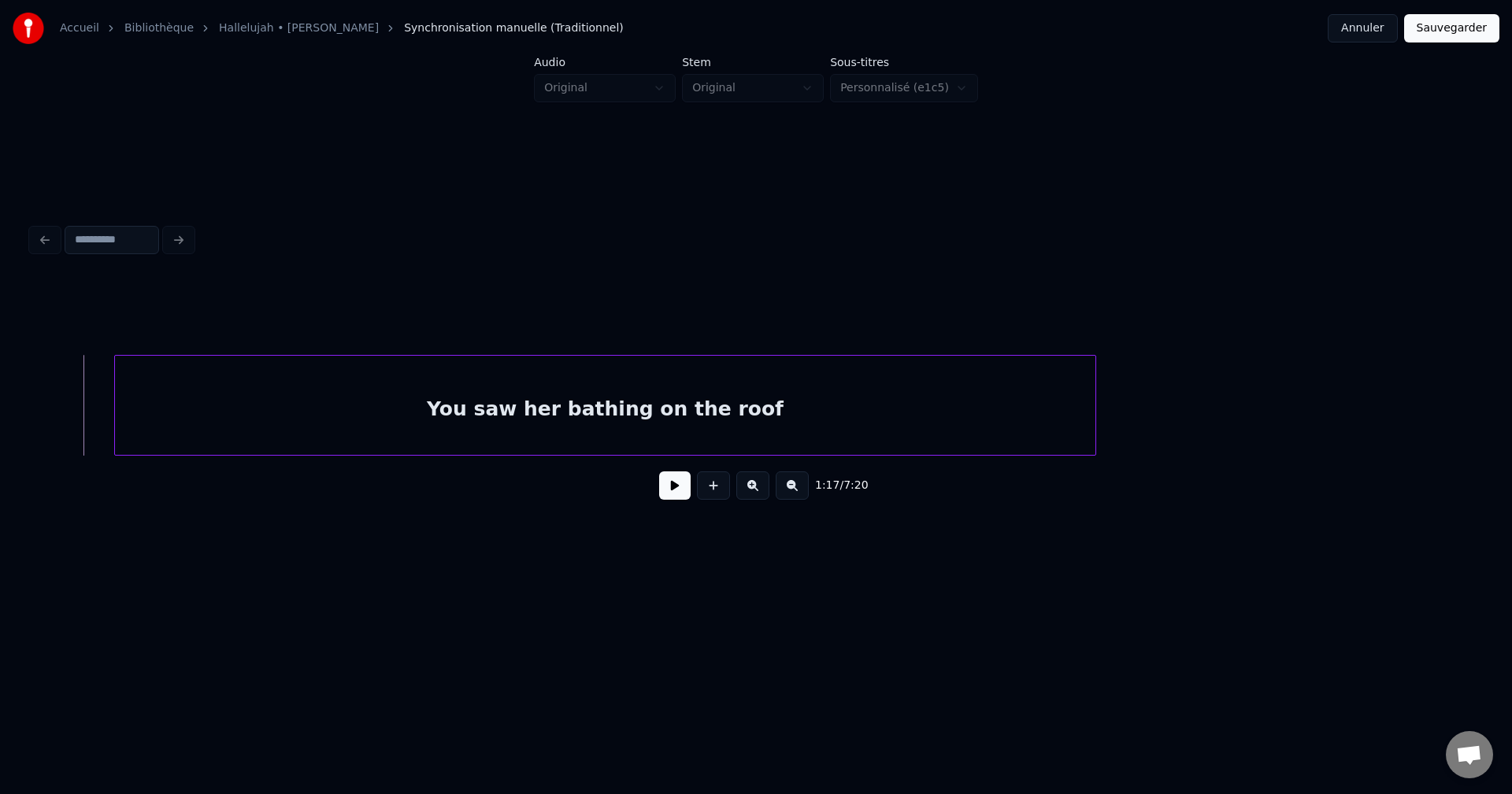
click at [678, 487] on button at bounding box center [675, 486] width 31 height 28
click at [678, 488] on button at bounding box center [675, 486] width 31 height 28
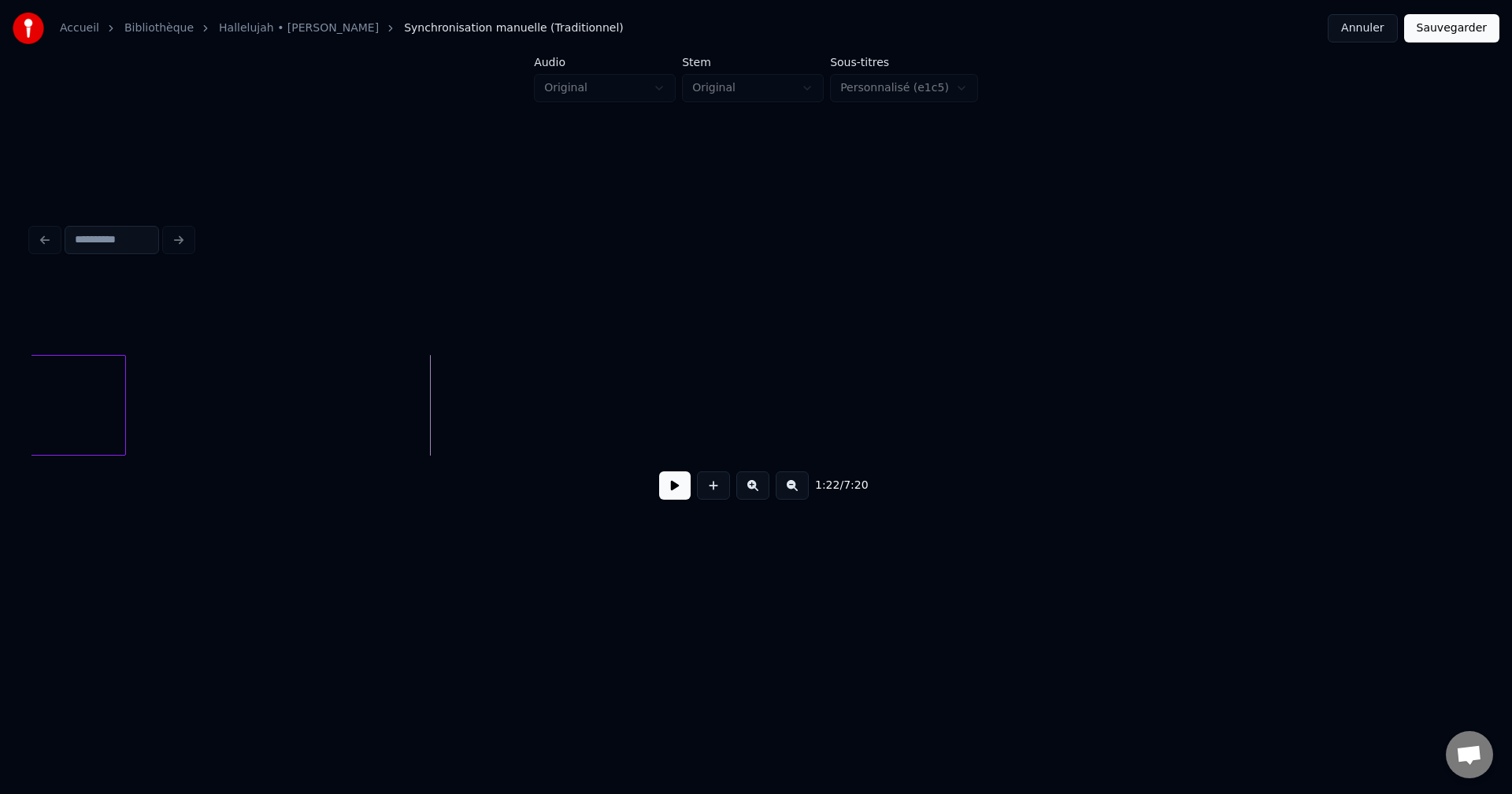
scroll to position [0, 22373]
click at [714, 487] on button at bounding box center [714, 486] width 33 height 28
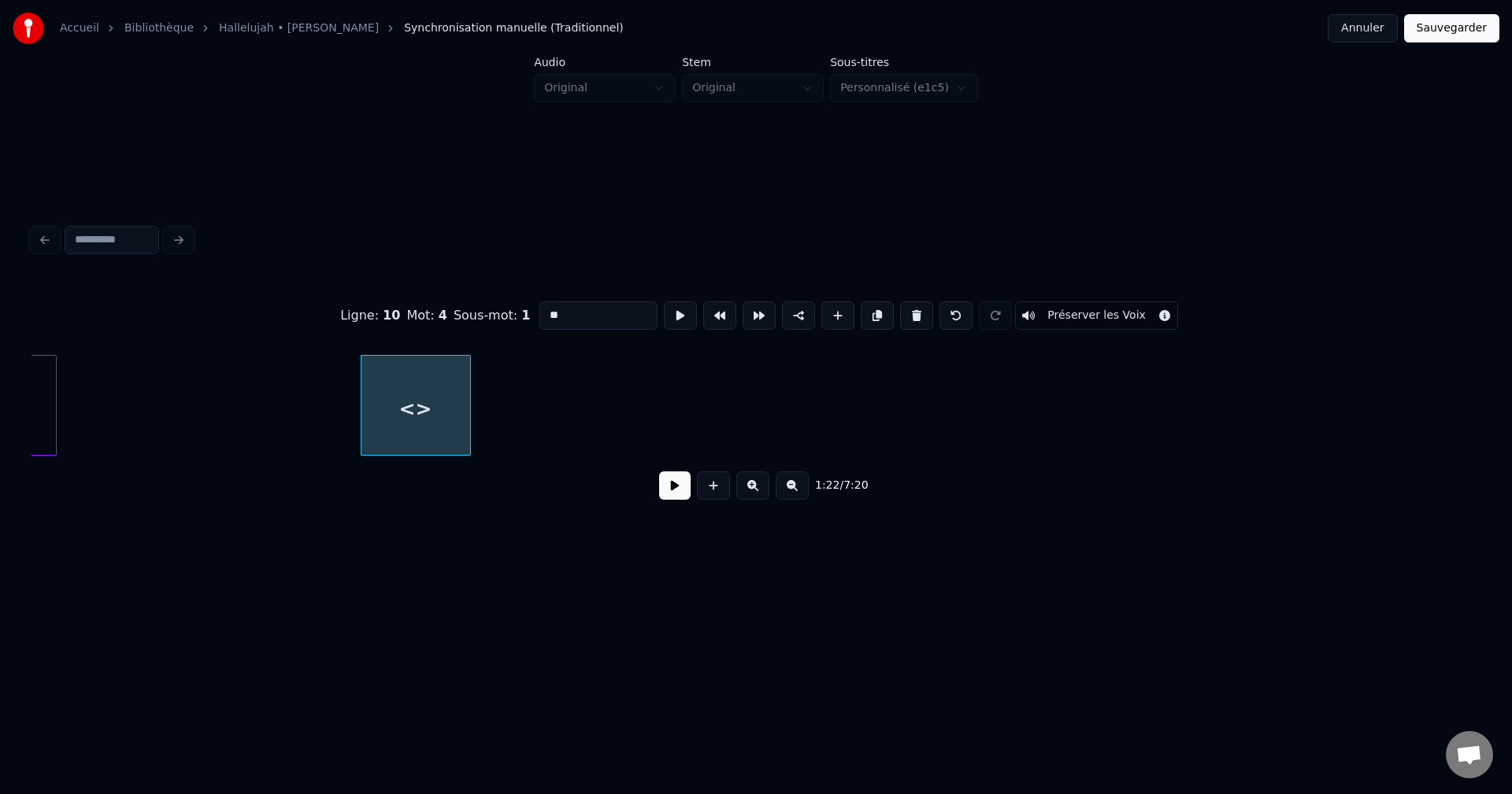
drag, startPoint x: 567, startPoint y: 311, endPoint x: 500, endPoint y: 289, distance: 70.5
click at [500, 289] on div "Ligne : 10 Mot : 4 Sous-mot : 1 ** Préserver les Voix" at bounding box center [756, 315] width 1449 height 78
paste input "**********"
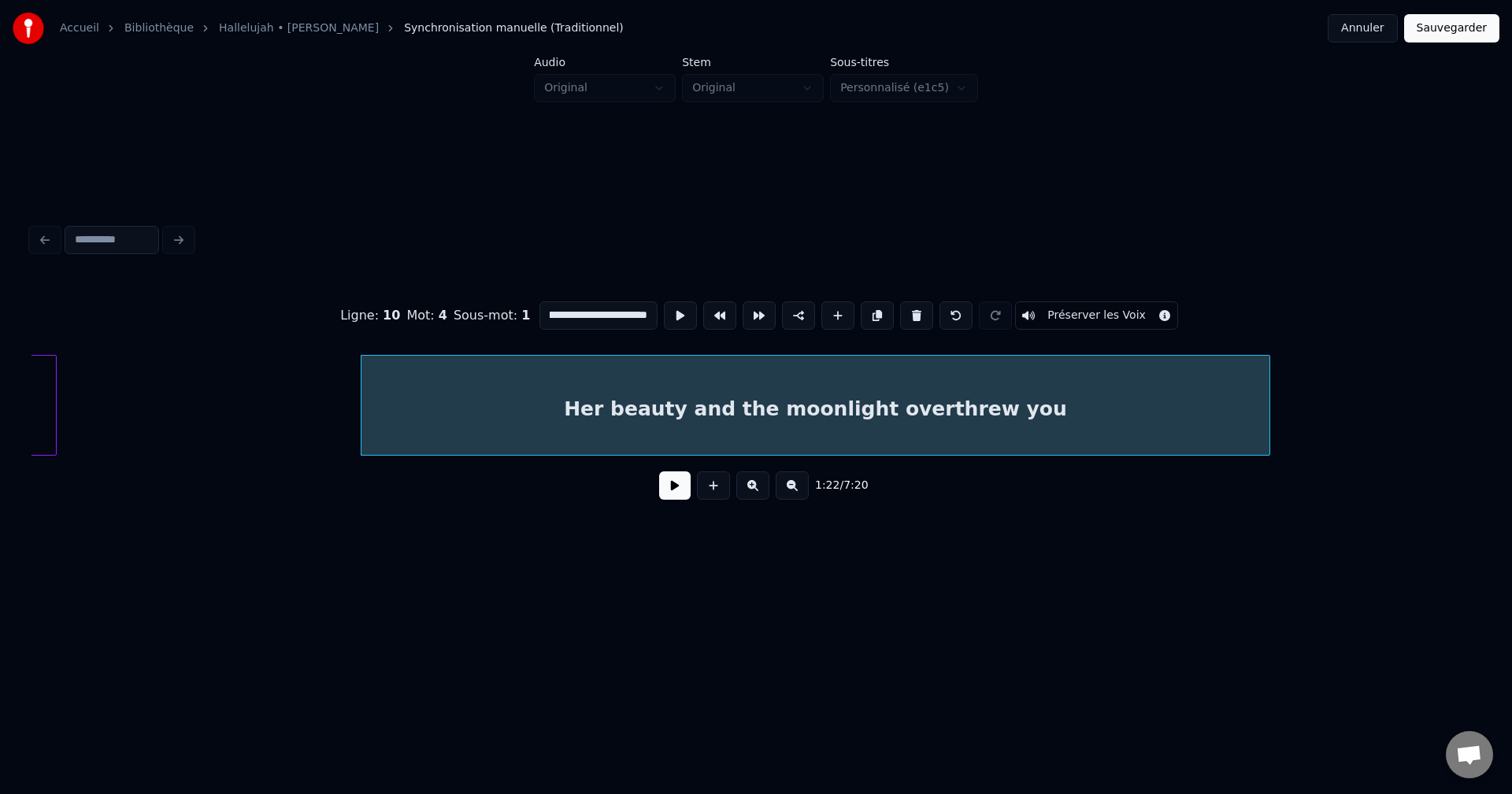
click at [1264, 396] on div at bounding box center [1266, 404] width 5 height 99
click at [391, 420] on div at bounding box center [392, 404] width 5 height 99
type input "**********"
click at [677, 490] on button at bounding box center [675, 486] width 31 height 28
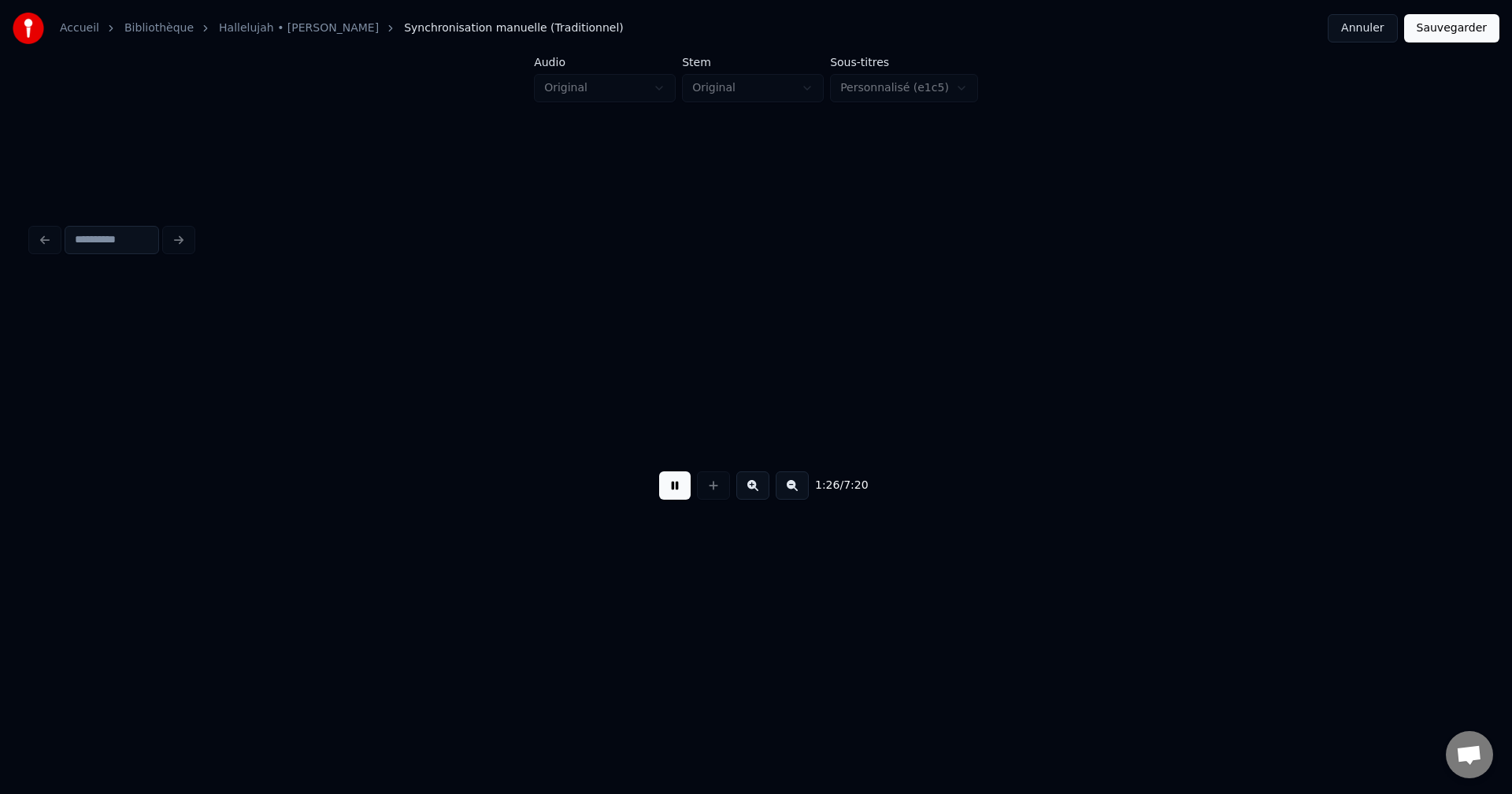
scroll to position [0, 23825]
click at [677, 490] on button at bounding box center [675, 486] width 31 height 28
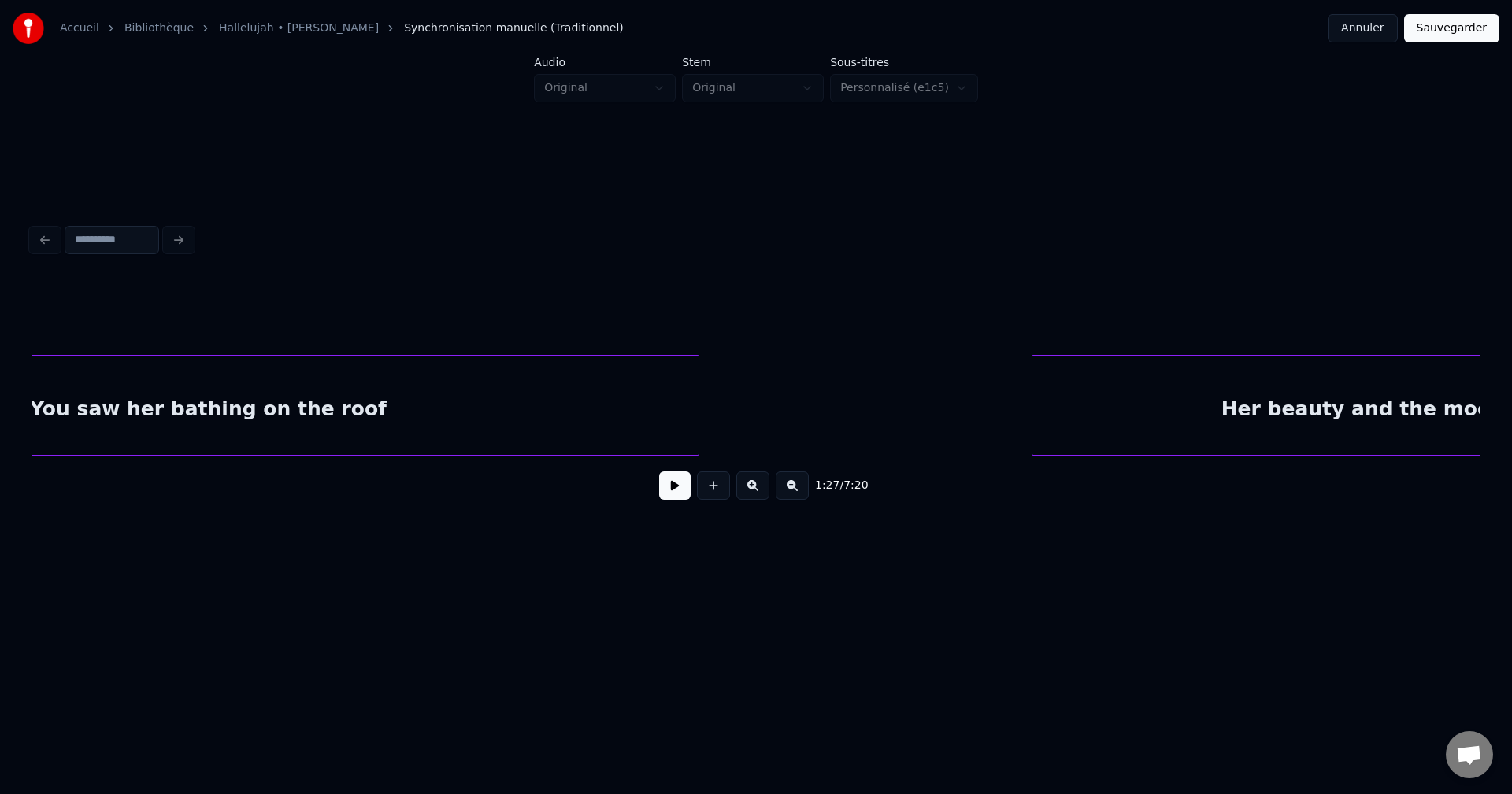
scroll to position [0, 22998]
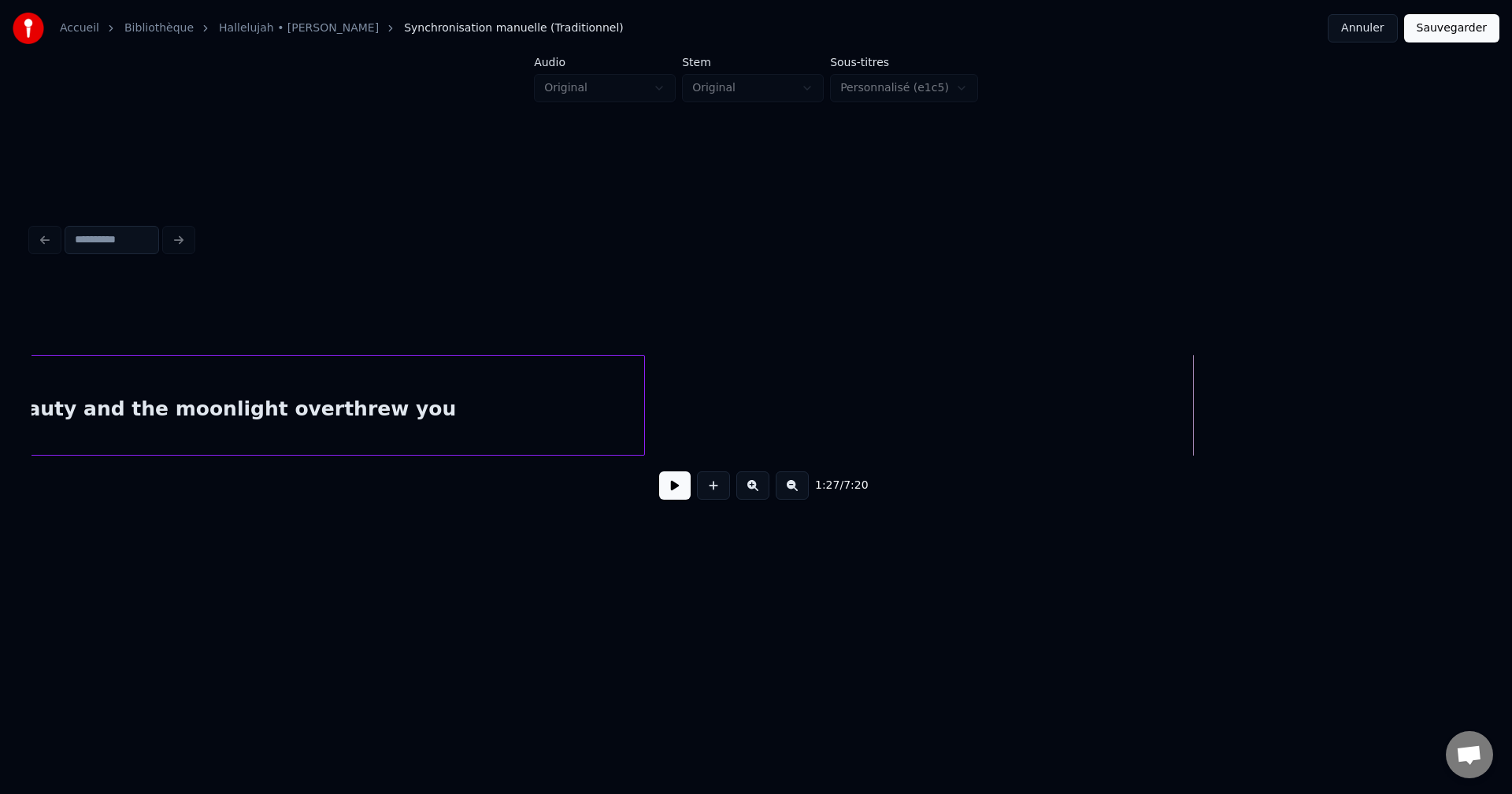
click at [264, 406] on div "Her beauty and the moonlight overthrew you" at bounding box center [205, 408] width 879 height 107
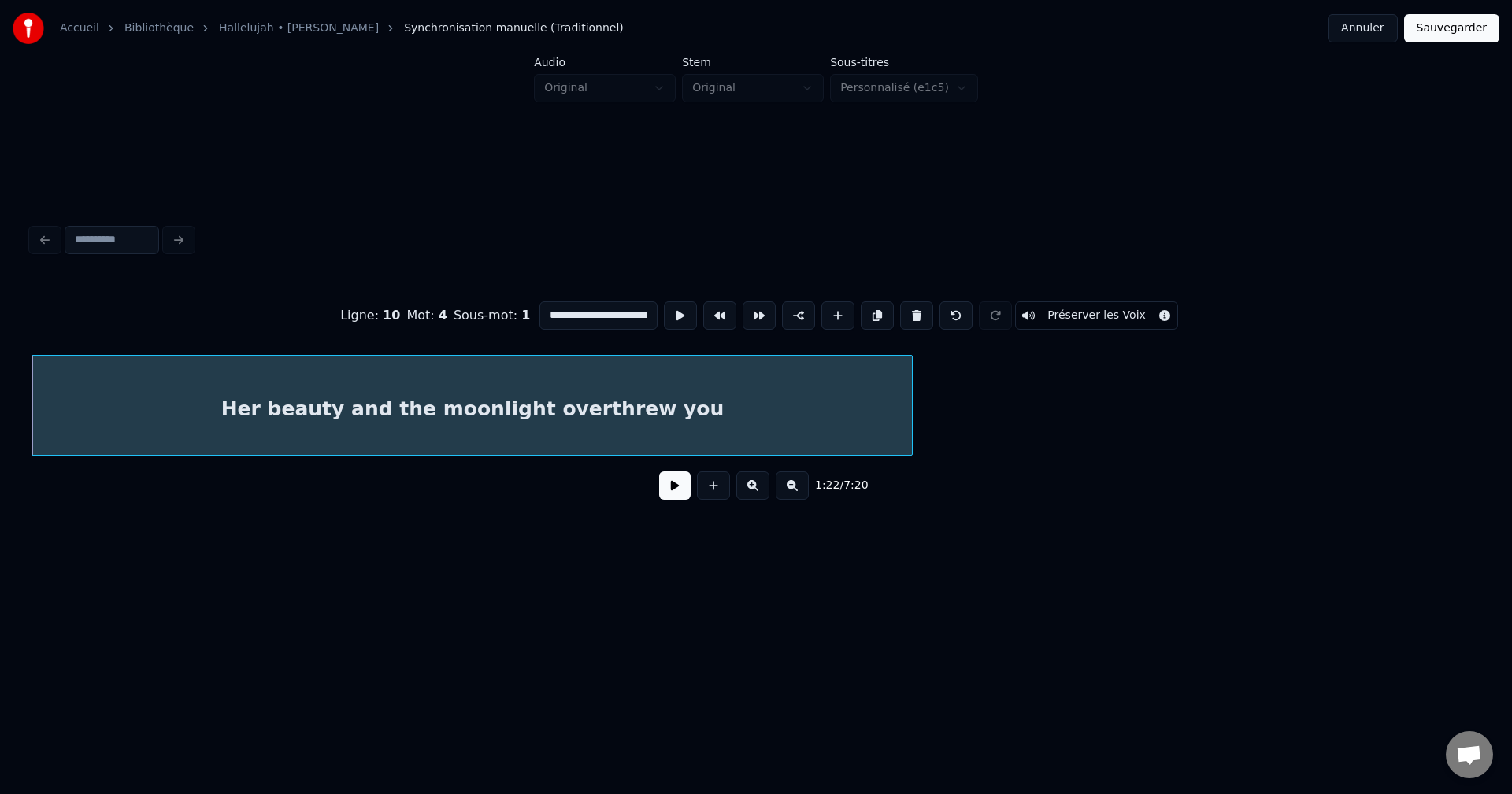
click at [621, 311] on input "**********" at bounding box center [598, 315] width 118 height 28
type input "**********"
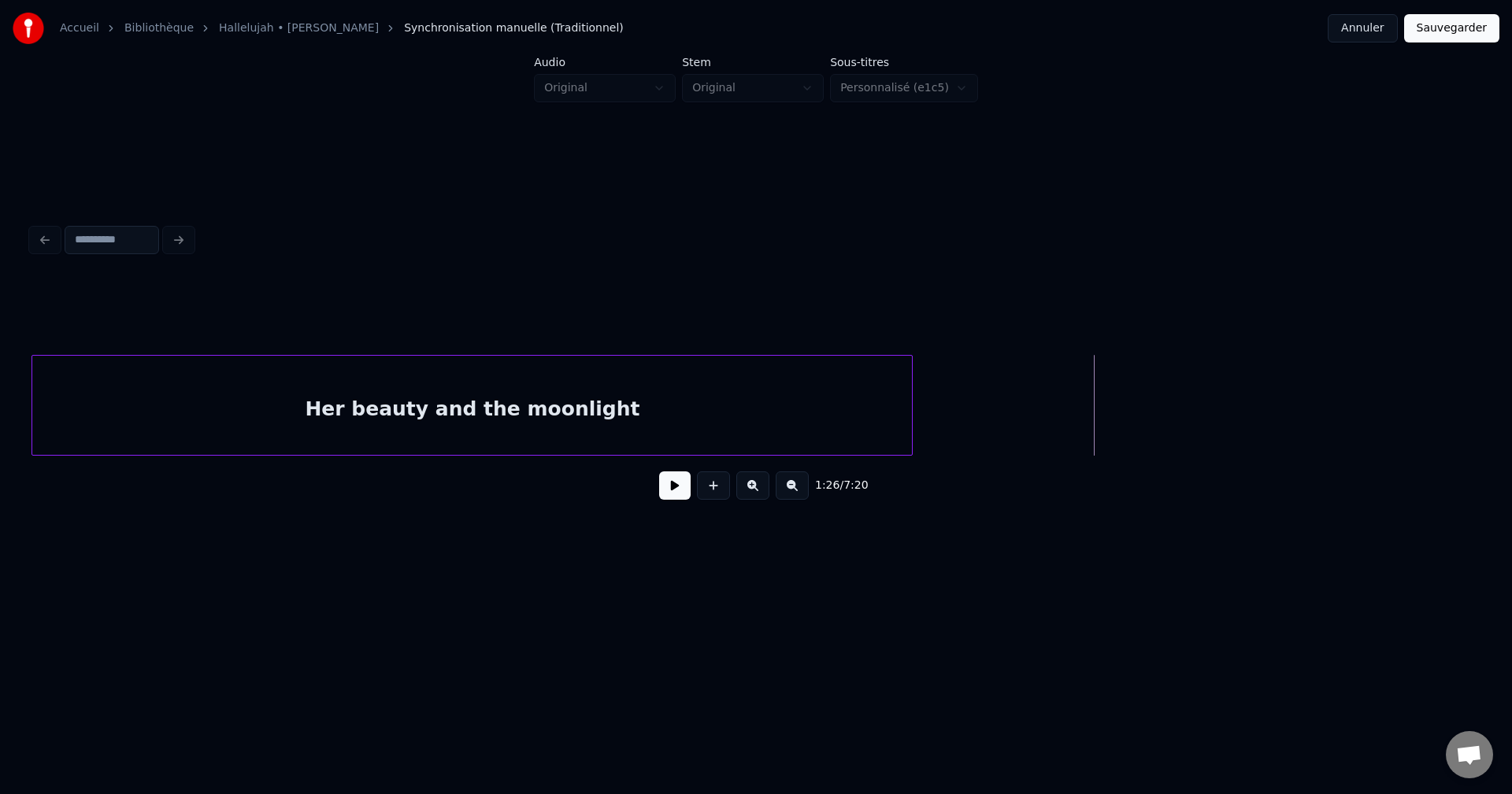
click at [715, 494] on button at bounding box center [714, 486] width 33 height 28
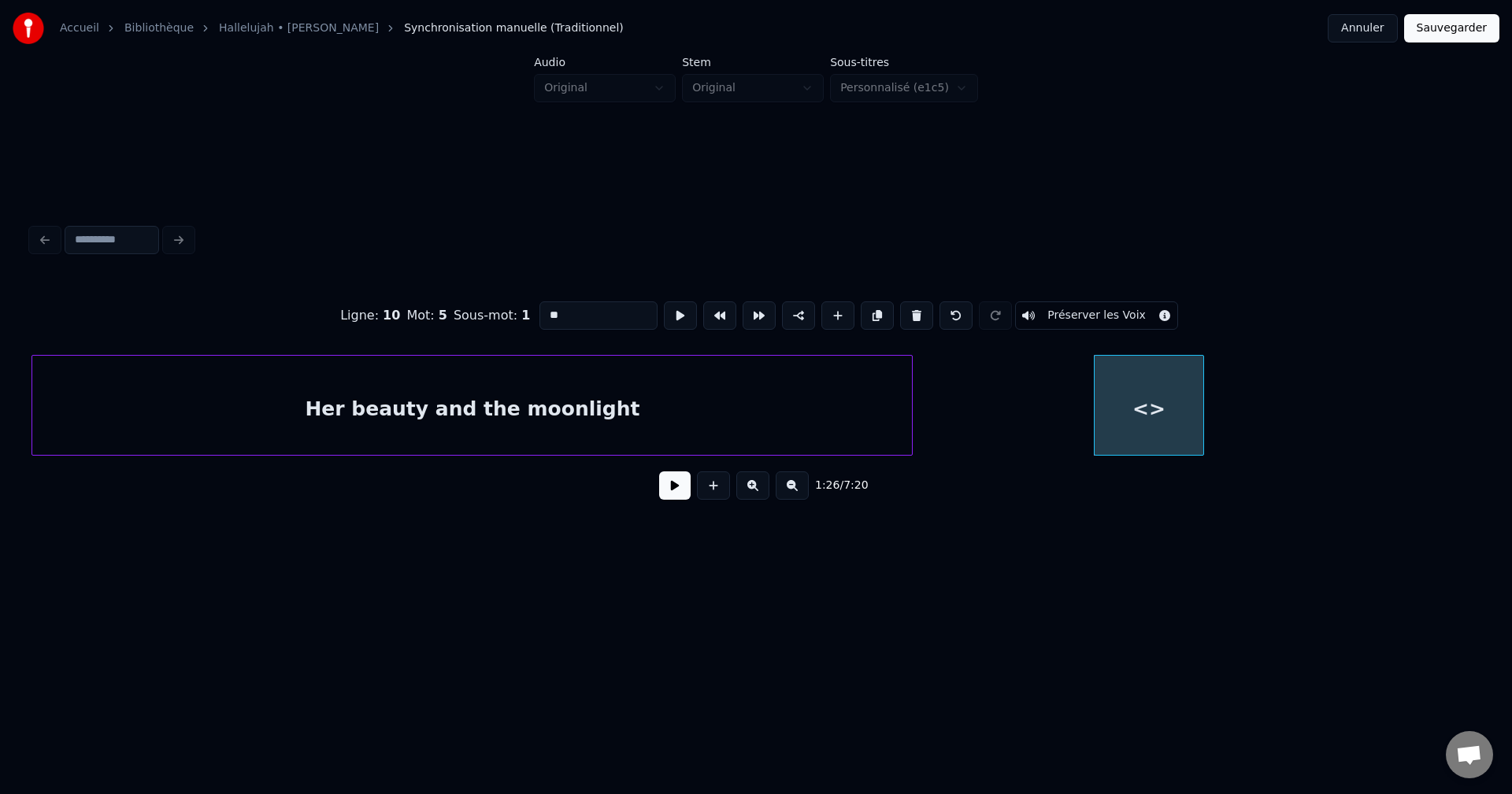
drag, startPoint x: 567, startPoint y: 311, endPoint x: 503, endPoint y: 309, distance: 64.0
click at [503, 309] on div "Ligne : 10 Mot : 5 Sous-mot : 1 ** Préserver les Voix" at bounding box center [756, 315] width 1449 height 78
paste input "**********"
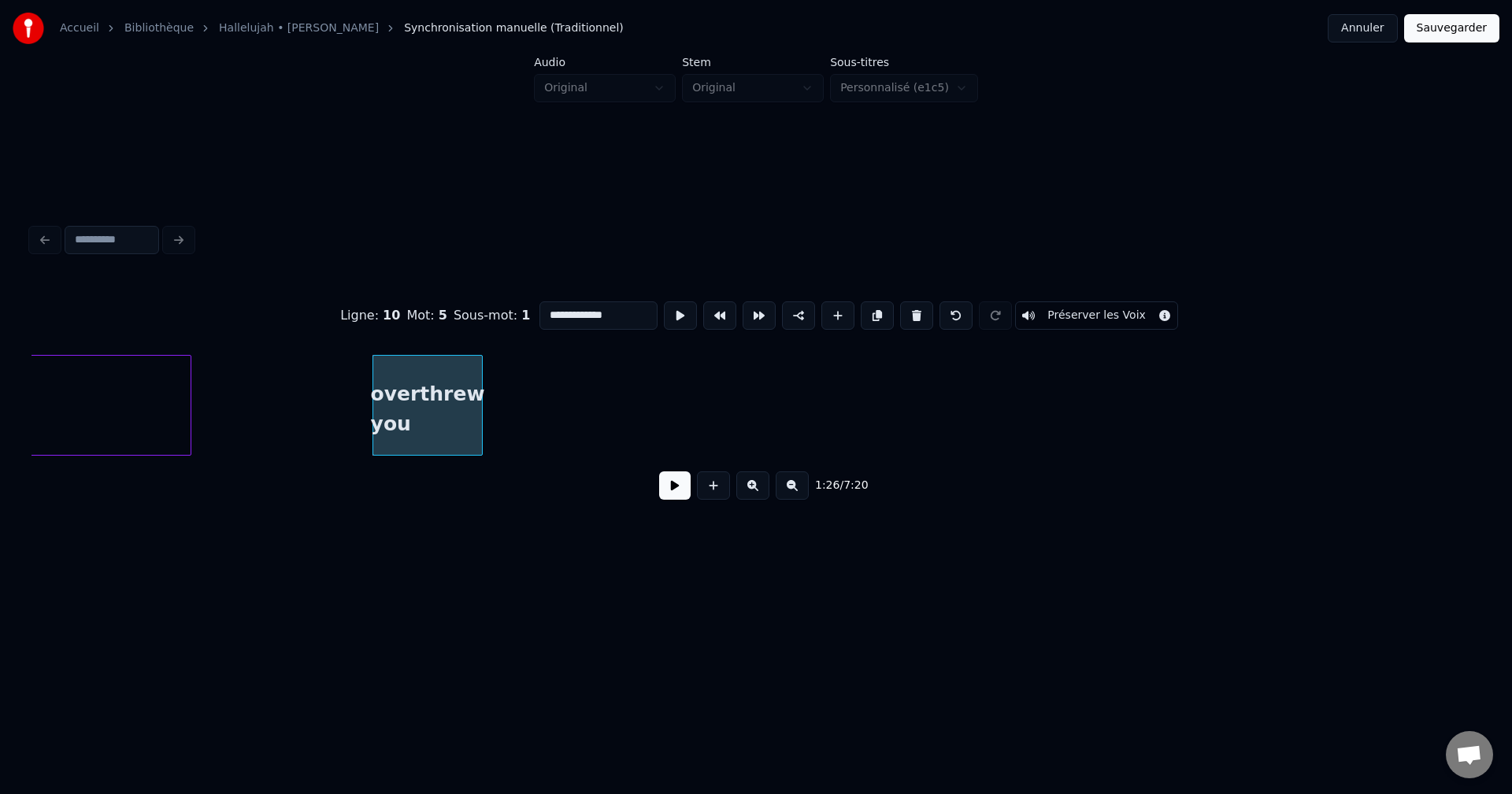
scroll to position [0, 23486]
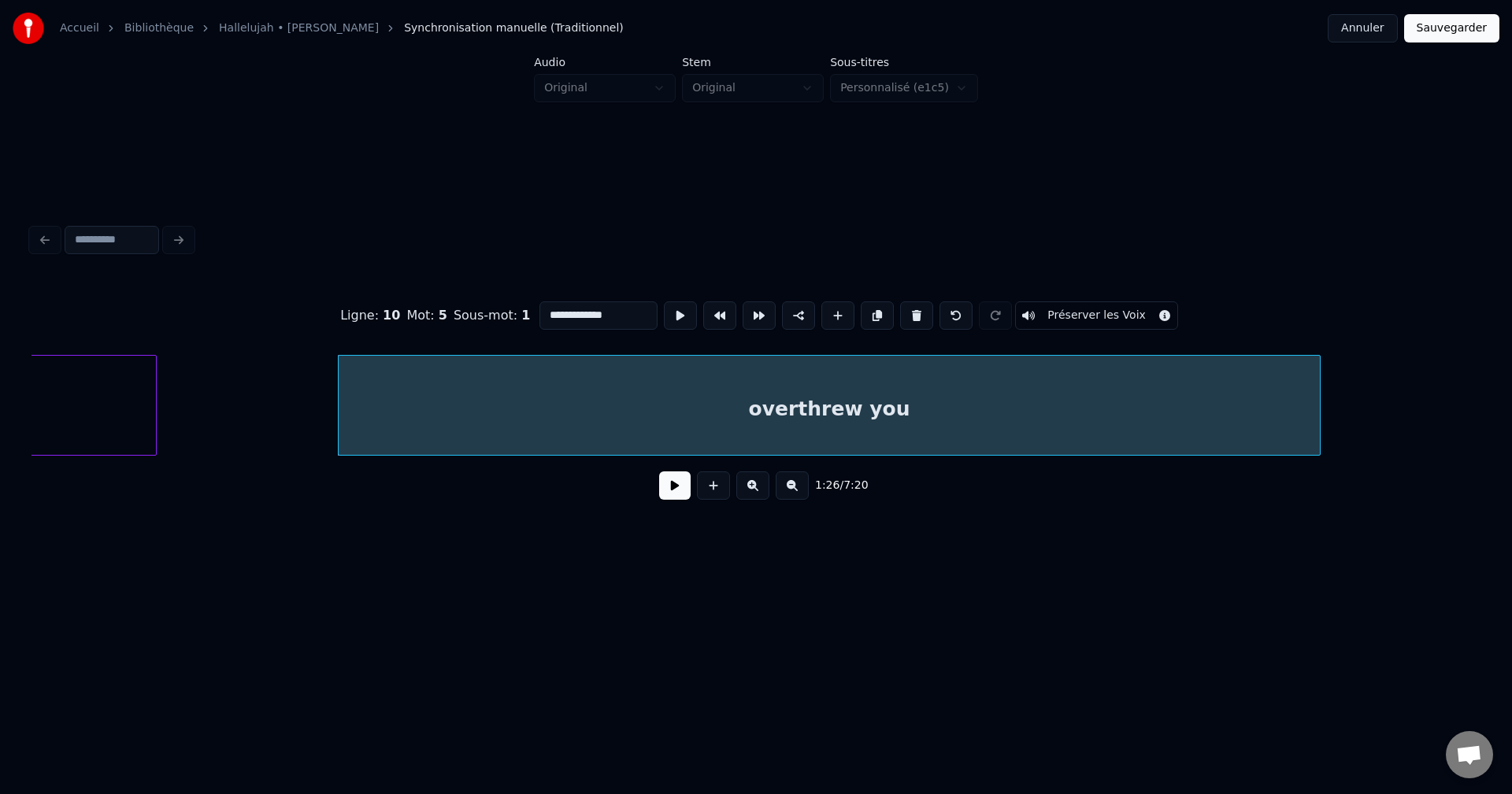
click at [1318, 438] on div at bounding box center [1317, 404] width 5 height 99
type input "**********"
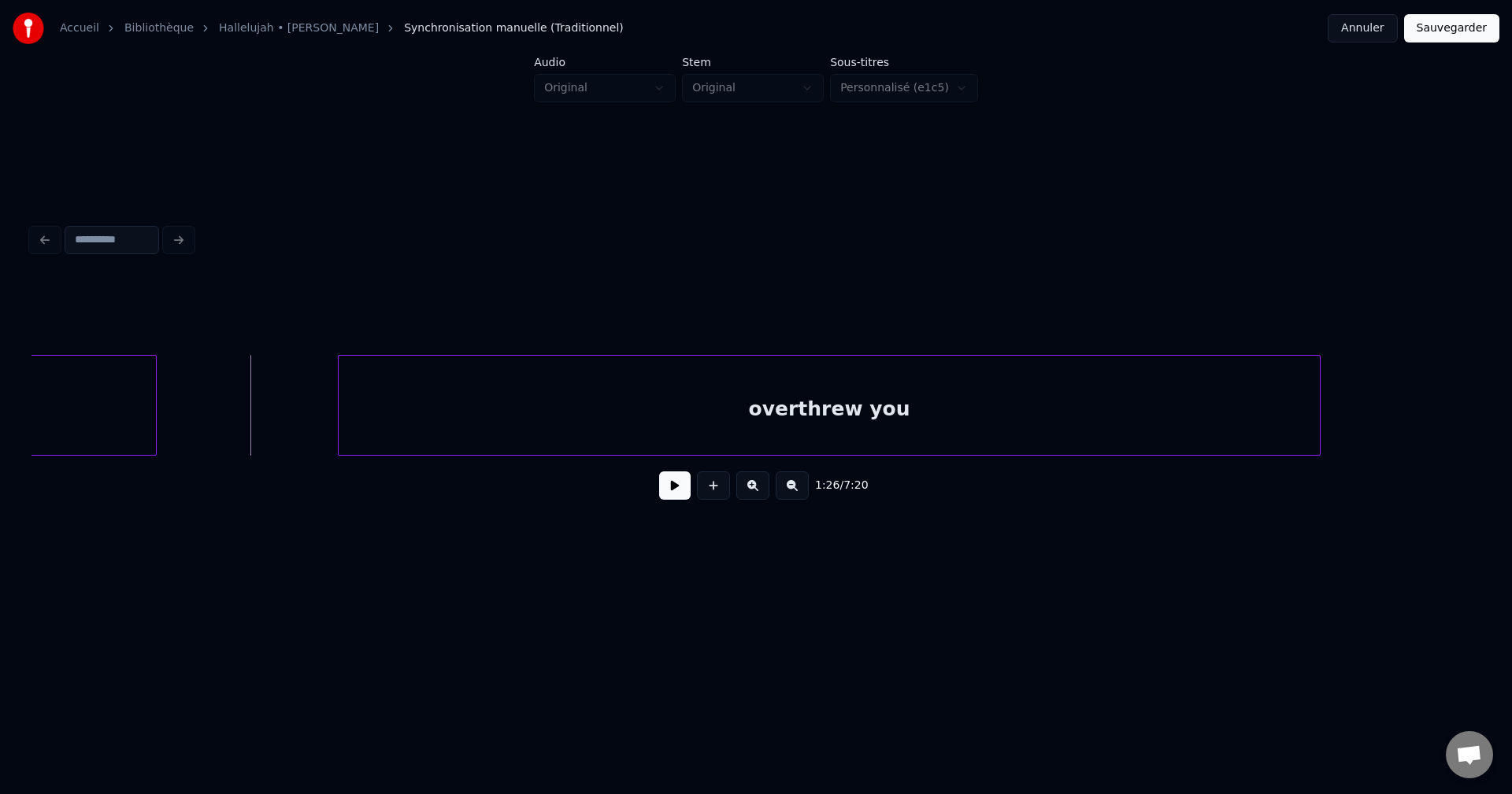
click at [681, 491] on button at bounding box center [675, 486] width 31 height 28
click at [672, 490] on button at bounding box center [675, 486] width 31 height 28
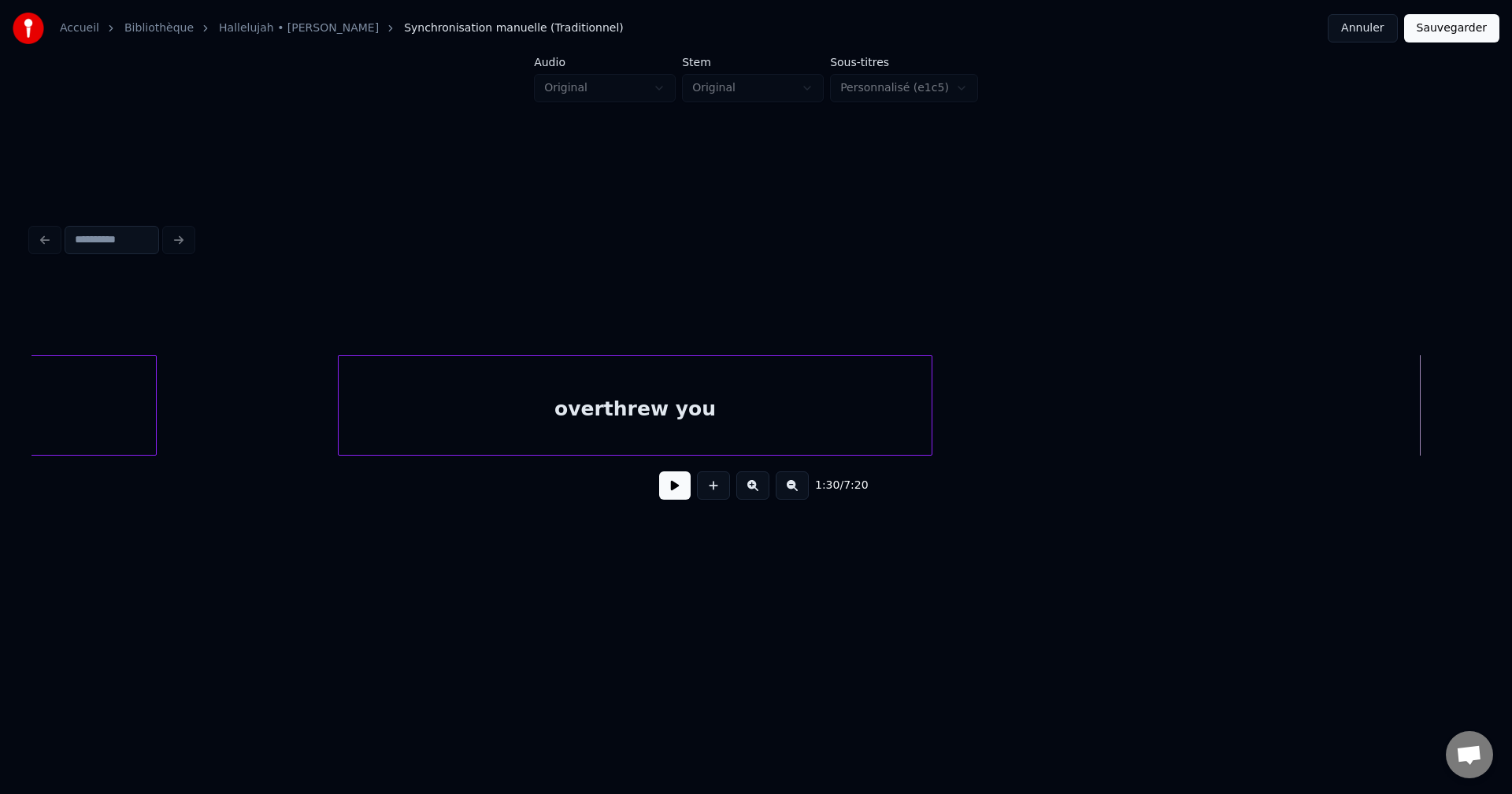
click at [929, 410] on div at bounding box center [928, 404] width 5 height 99
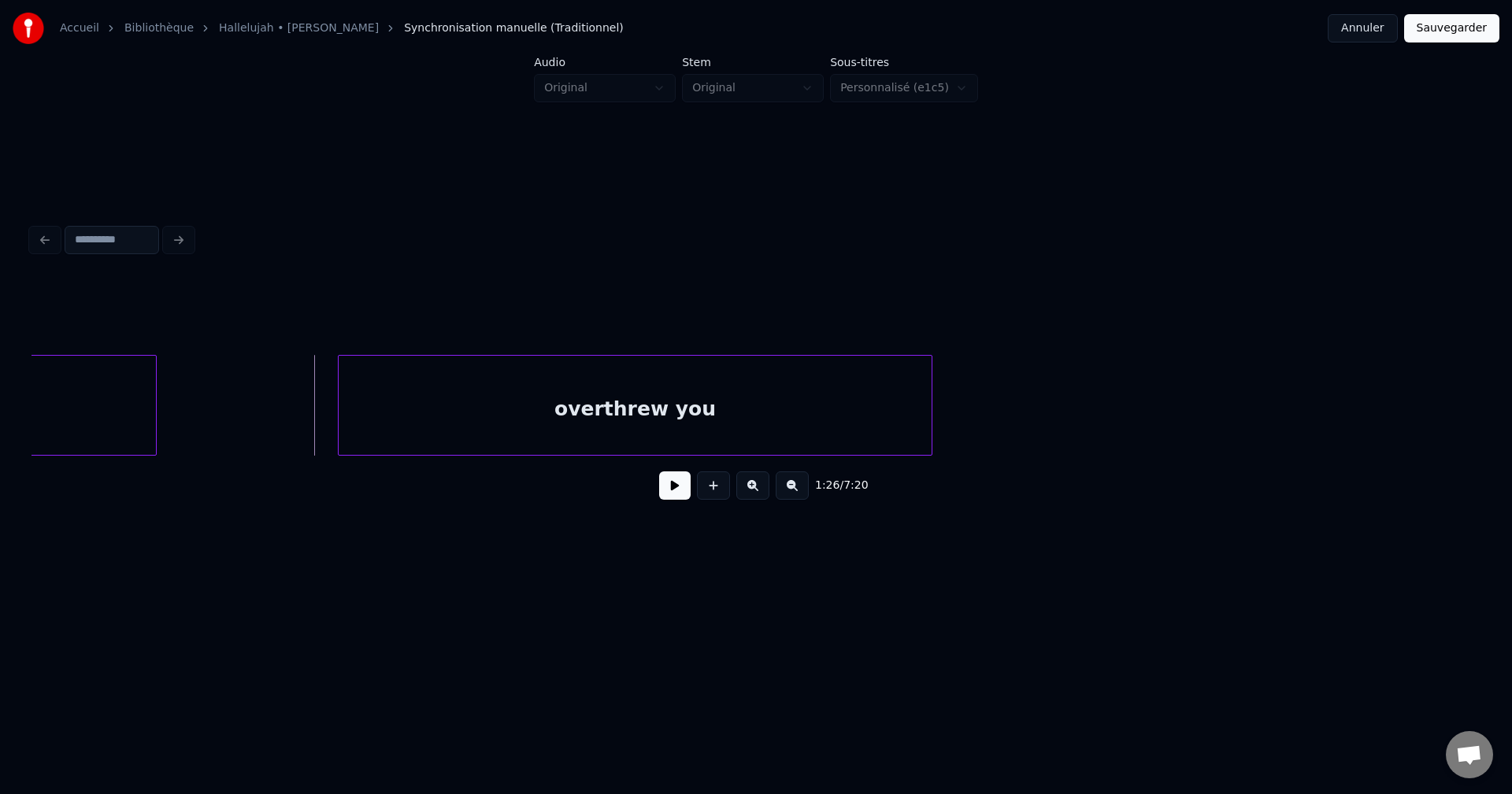
click at [672, 489] on button at bounding box center [675, 486] width 31 height 28
click at [770, 429] on div at bounding box center [768, 404] width 5 height 99
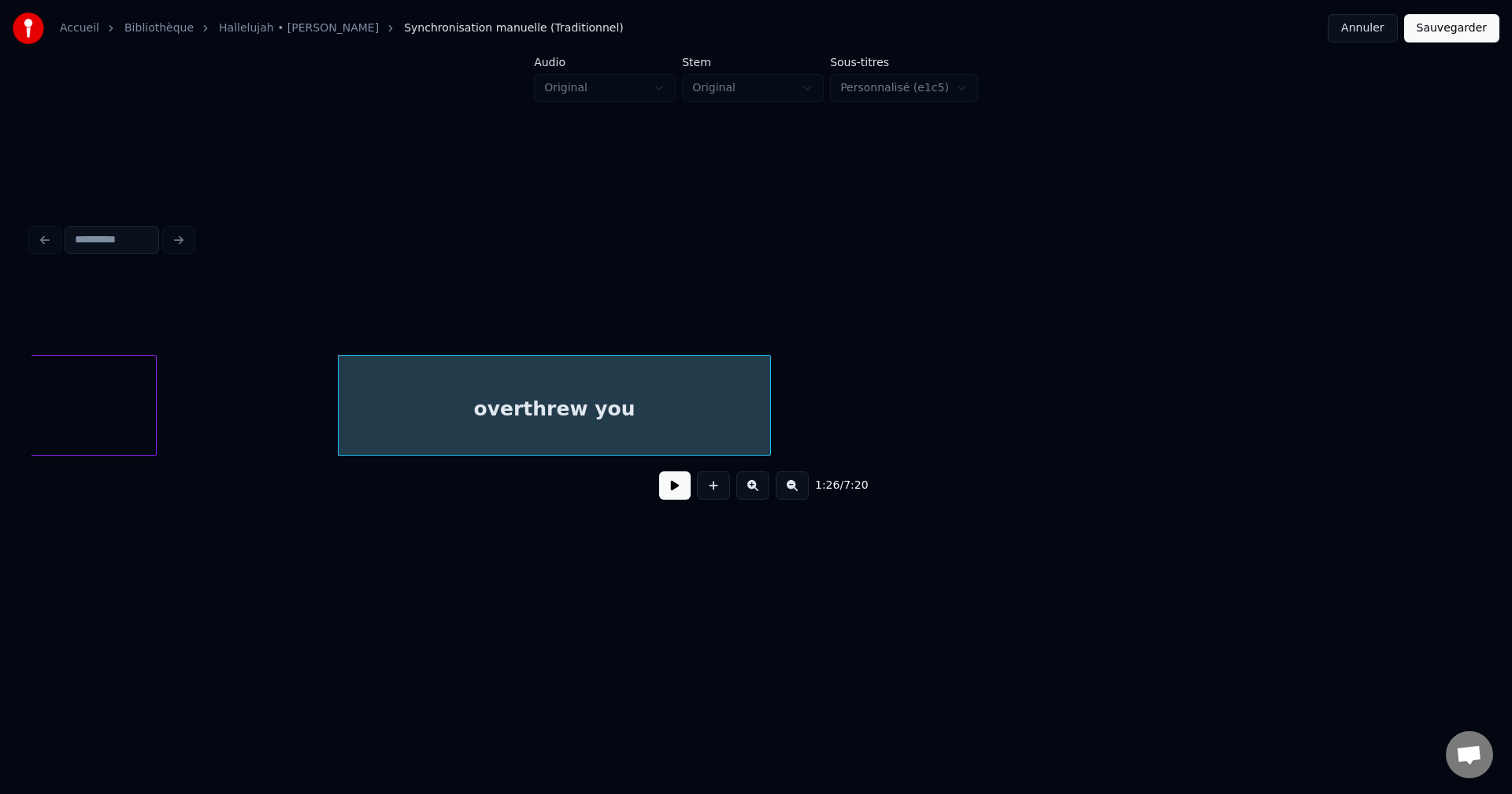
click at [675, 490] on button at bounding box center [675, 486] width 31 height 28
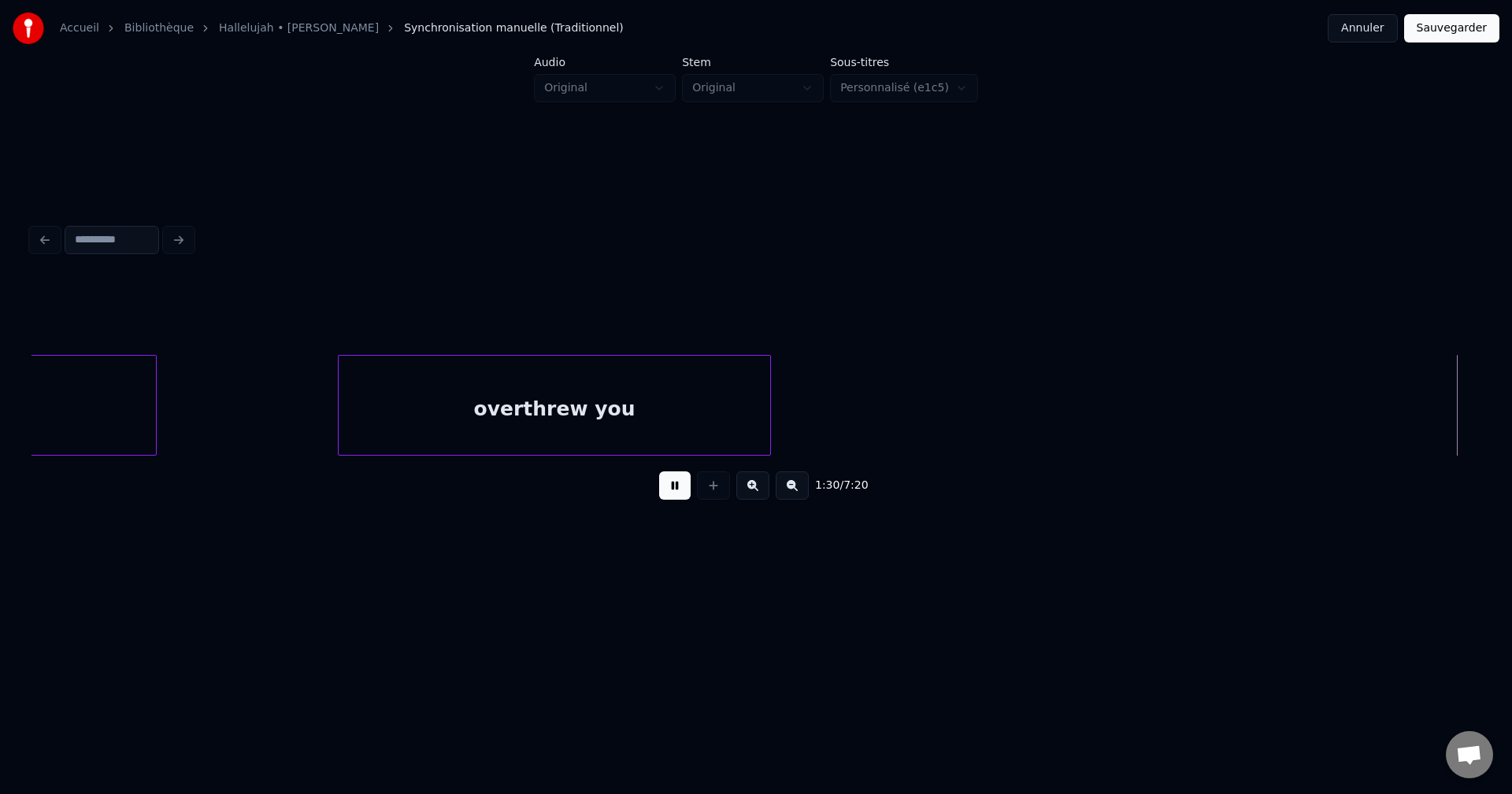
scroll to position [0, 24936]
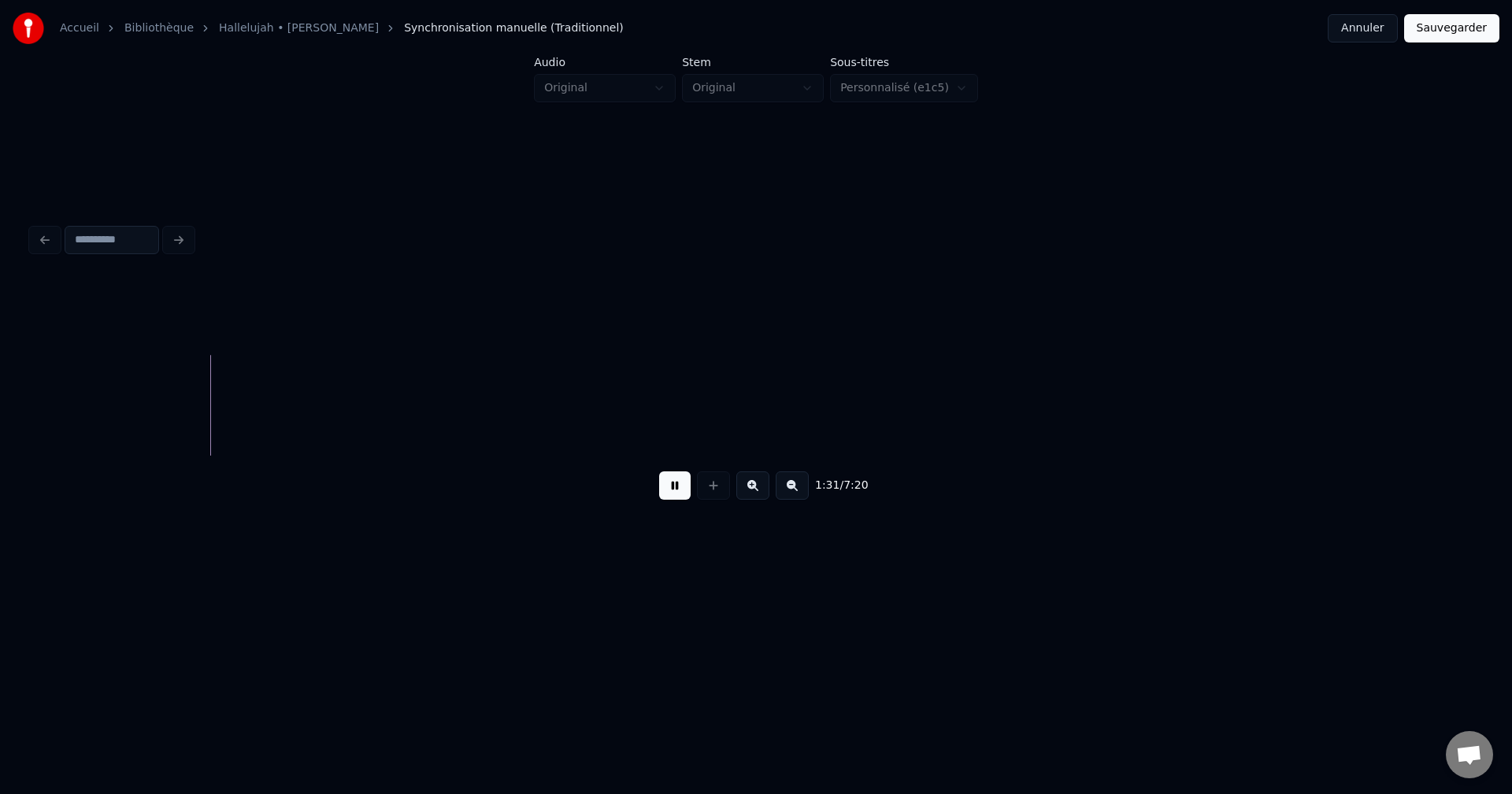
click at [675, 490] on button at bounding box center [675, 486] width 31 height 28
click at [714, 492] on button at bounding box center [714, 486] width 33 height 28
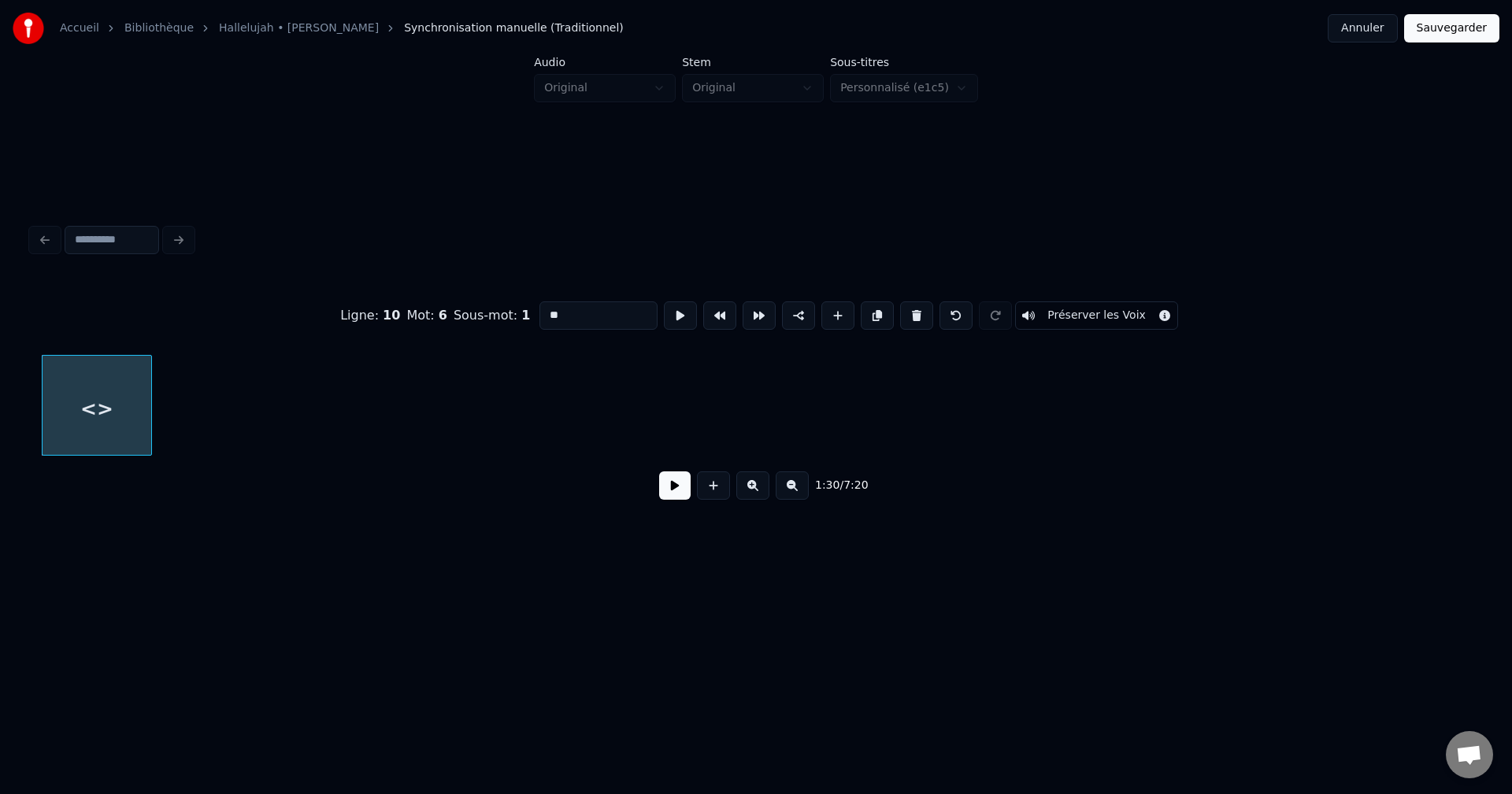
drag, startPoint x: 572, startPoint y: 304, endPoint x: 496, endPoint y: 300, distance: 76.1
click at [496, 300] on div "Ligne : 10 Mot : 6 Sous-mot : 1 ** Préserver les Voix" at bounding box center [756, 315] width 1449 height 78
type input "***"
click at [400, 307] on span "10" at bounding box center [392, 314] width 18 height 15
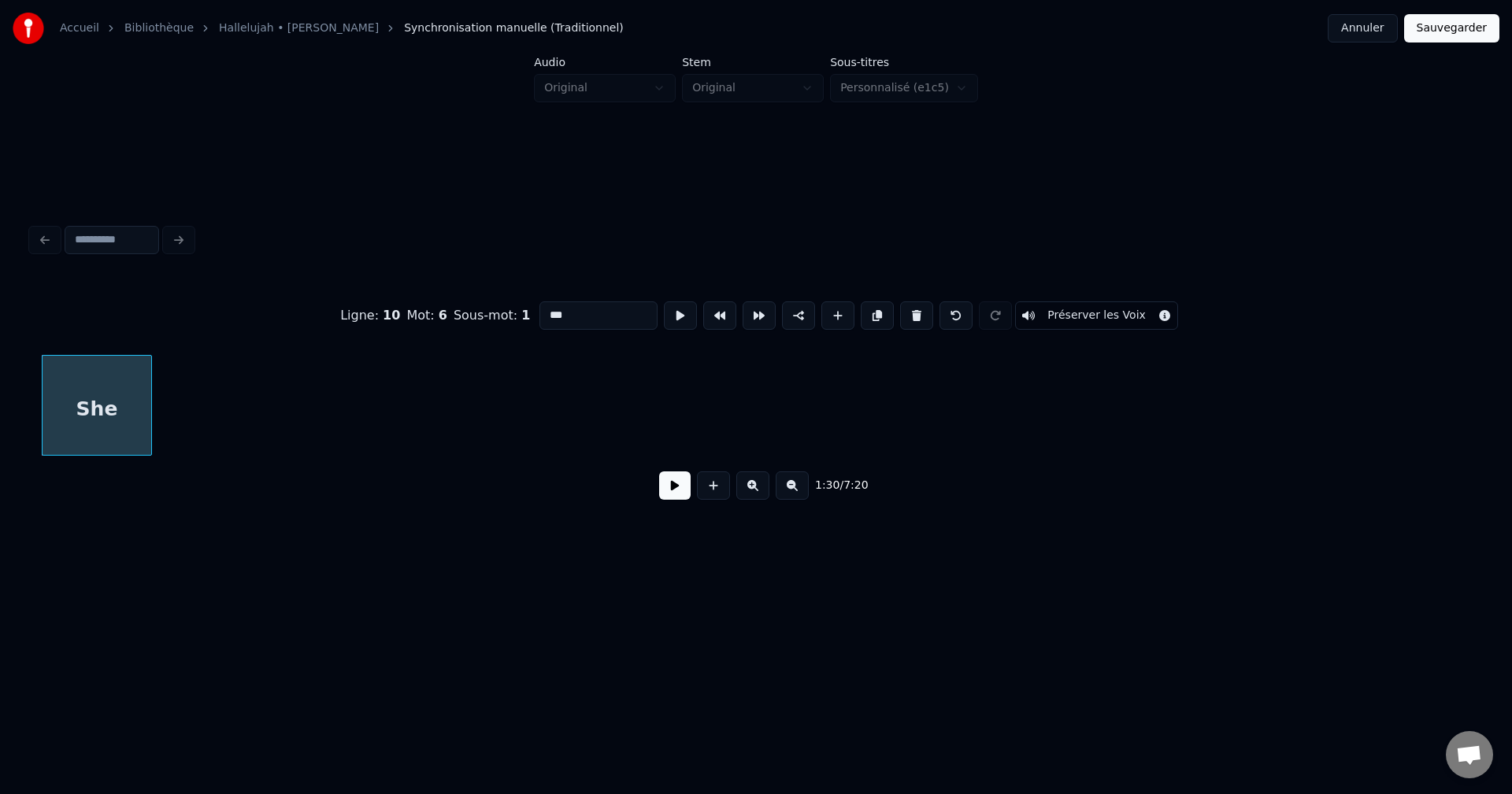
click at [400, 307] on span "10" at bounding box center [392, 314] width 18 height 15
click at [158, 403] on div at bounding box center [156, 404] width 5 height 99
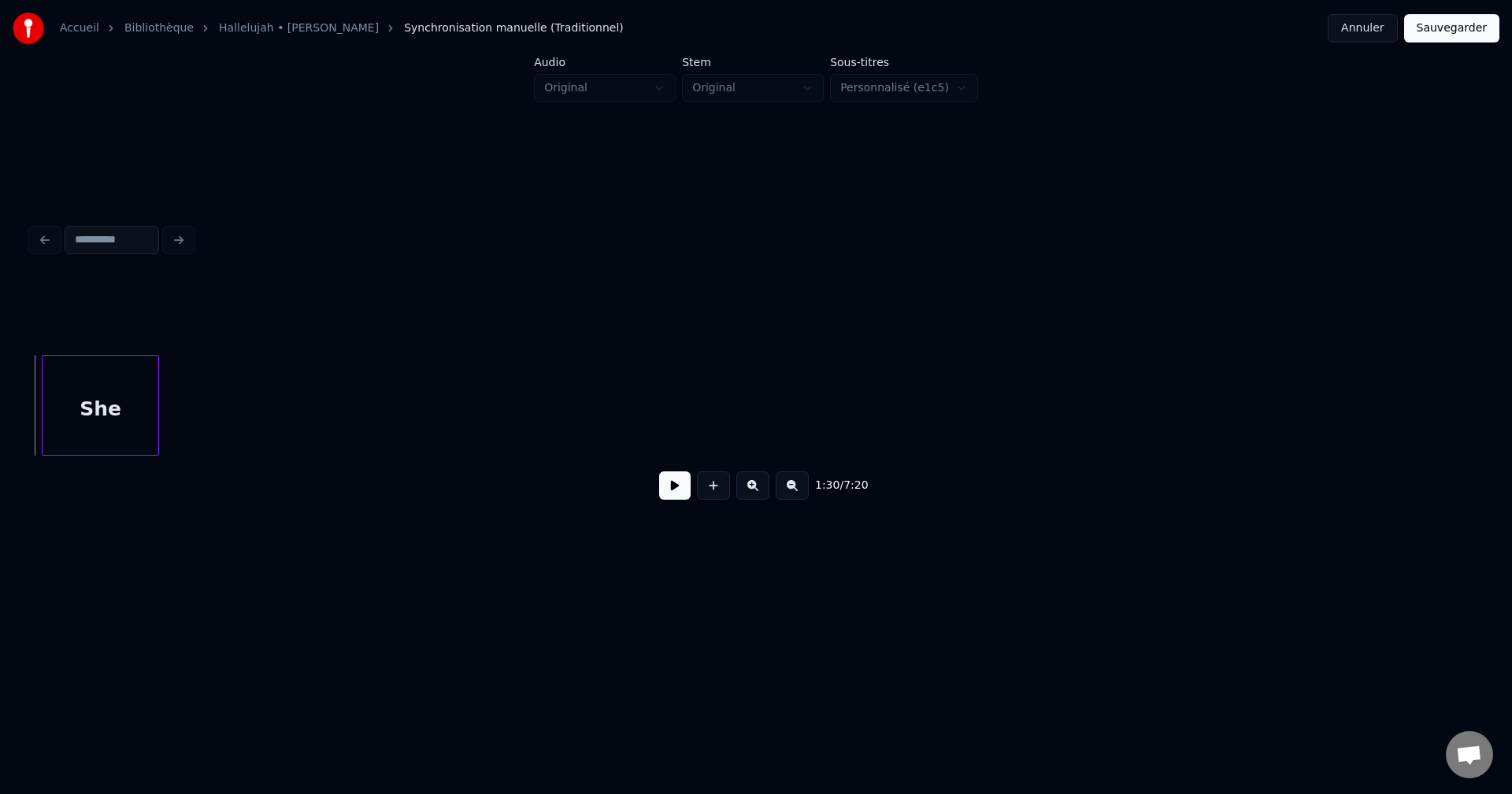
click at [673, 489] on button at bounding box center [675, 486] width 31 height 28
click at [669, 489] on button at bounding box center [675, 486] width 31 height 28
click at [668, 489] on button at bounding box center [675, 486] width 31 height 28
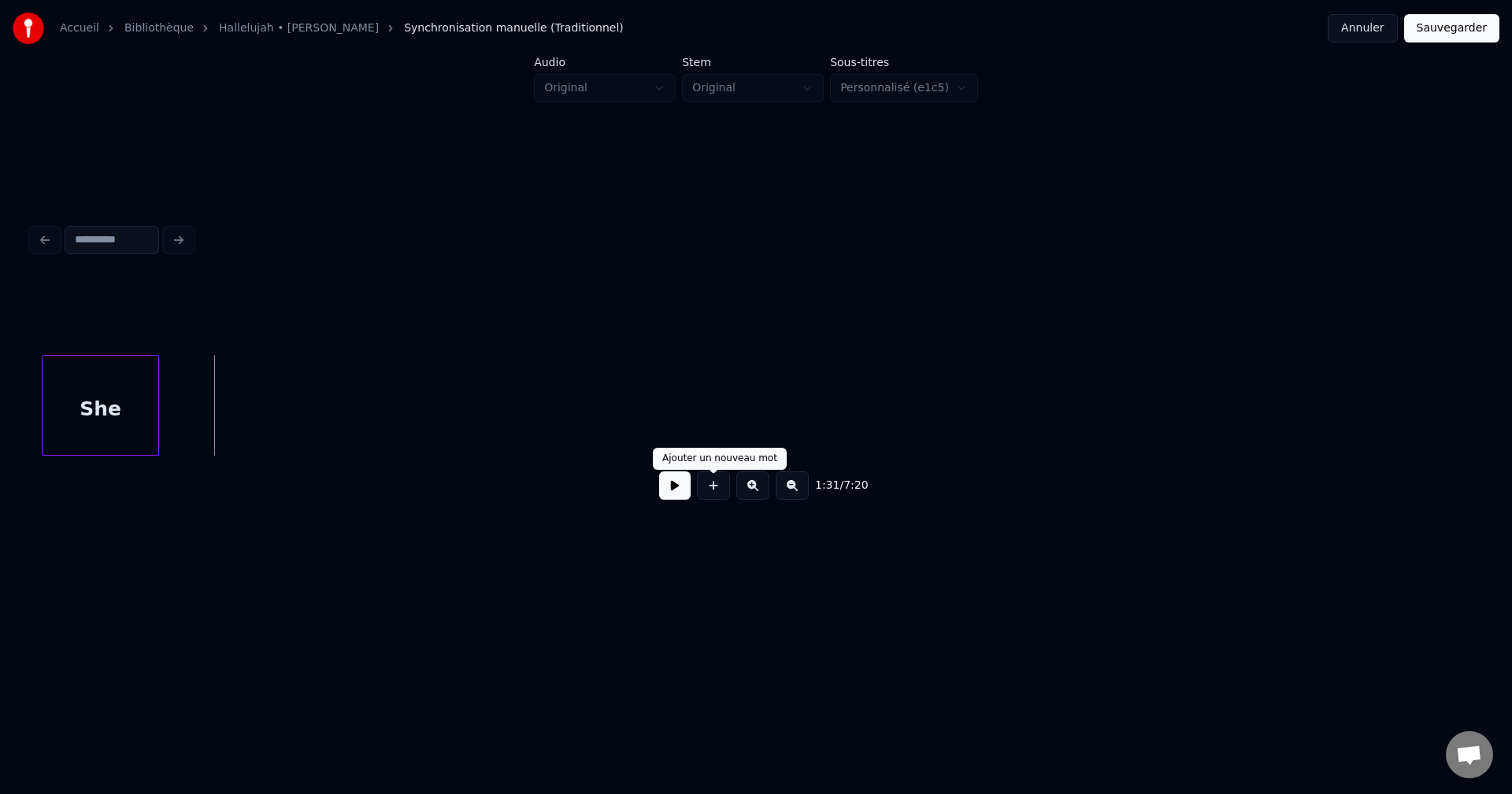
click at [710, 492] on button at bounding box center [714, 486] width 33 height 28
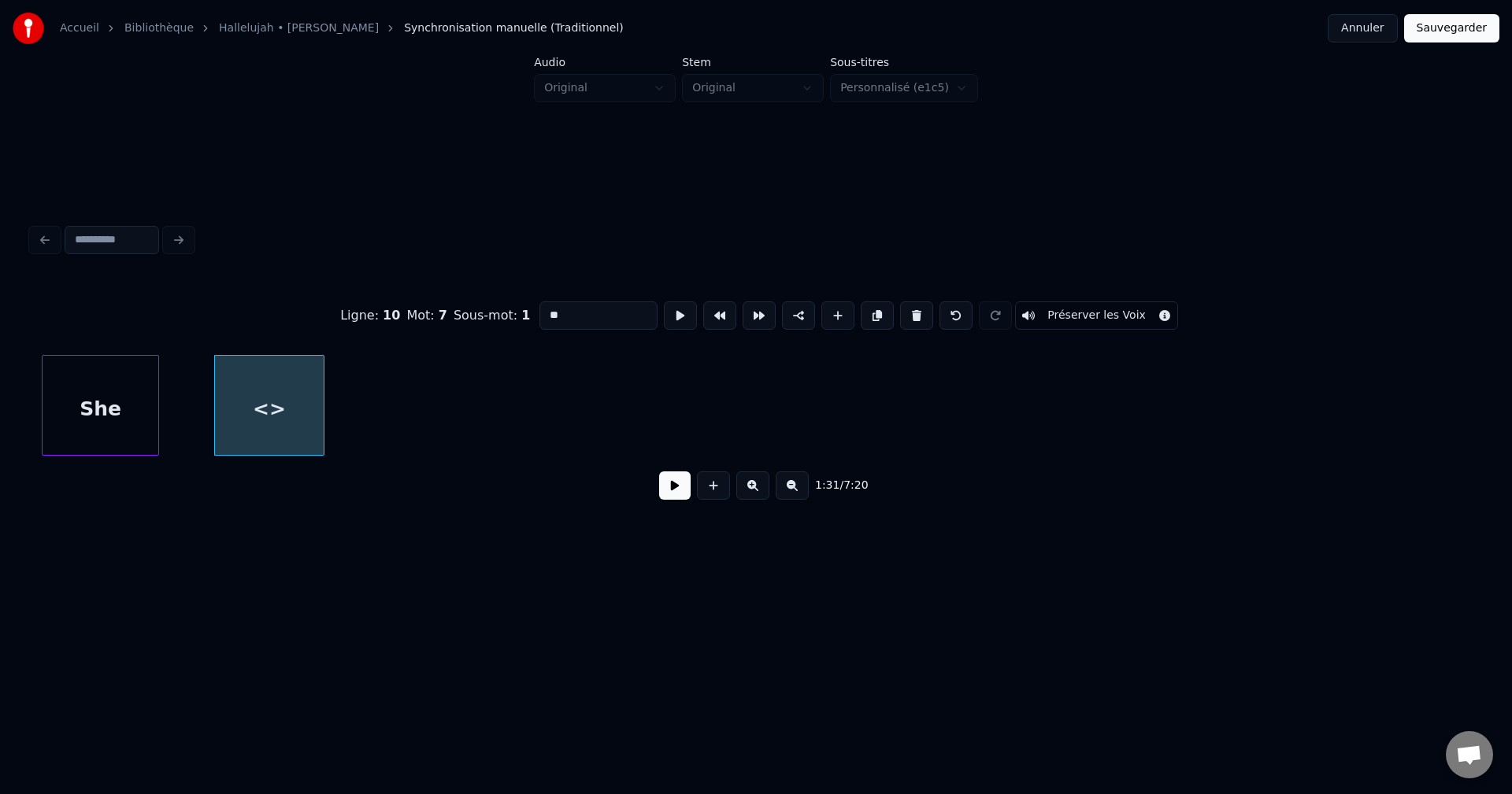
drag, startPoint x: 551, startPoint y: 304, endPoint x: 509, endPoint y: 300, distance: 42.2
click at [509, 300] on div "Ligne : 10 Mot : 7 Sous-mot : 1 ** Préserver les Voix" at bounding box center [756, 315] width 1449 height 78
click at [328, 410] on div at bounding box center [327, 404] width 5 height 99
type input "**********"
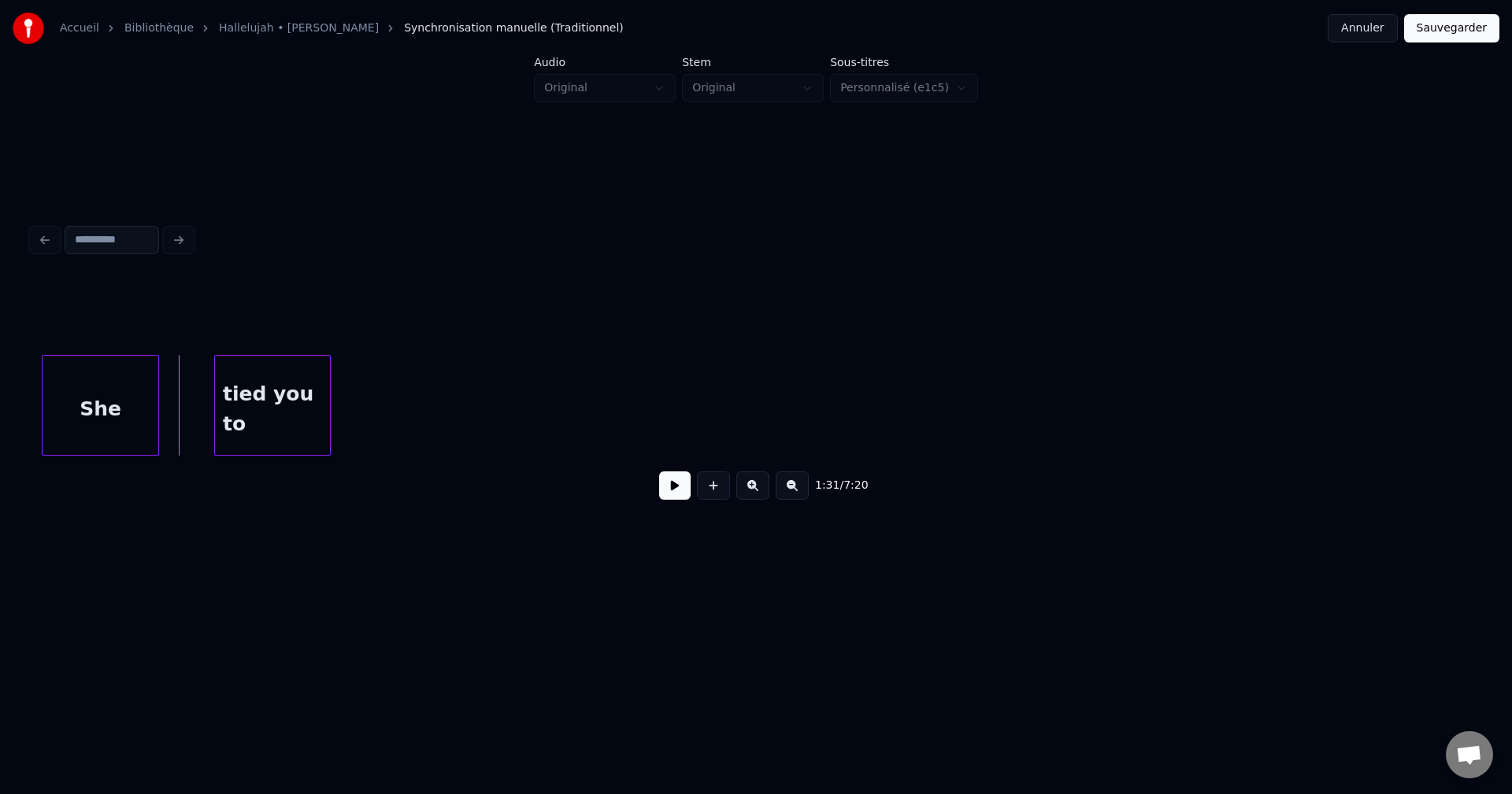
click at [673, 484] on button at bounding box center [675, 486] width 31 height 28
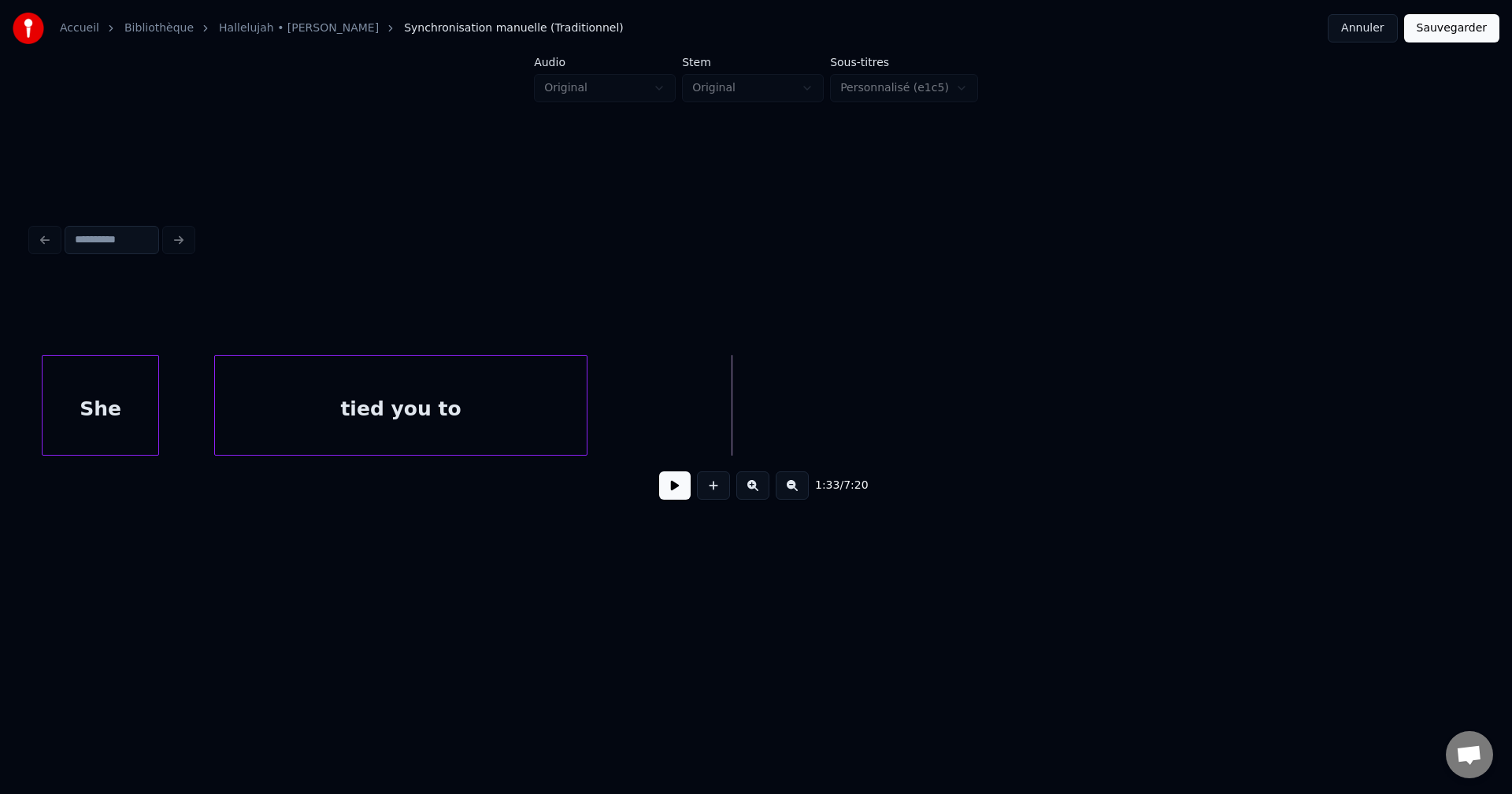
click at [583, 412] on div at bounding box center [584, 404] width 5 height 99
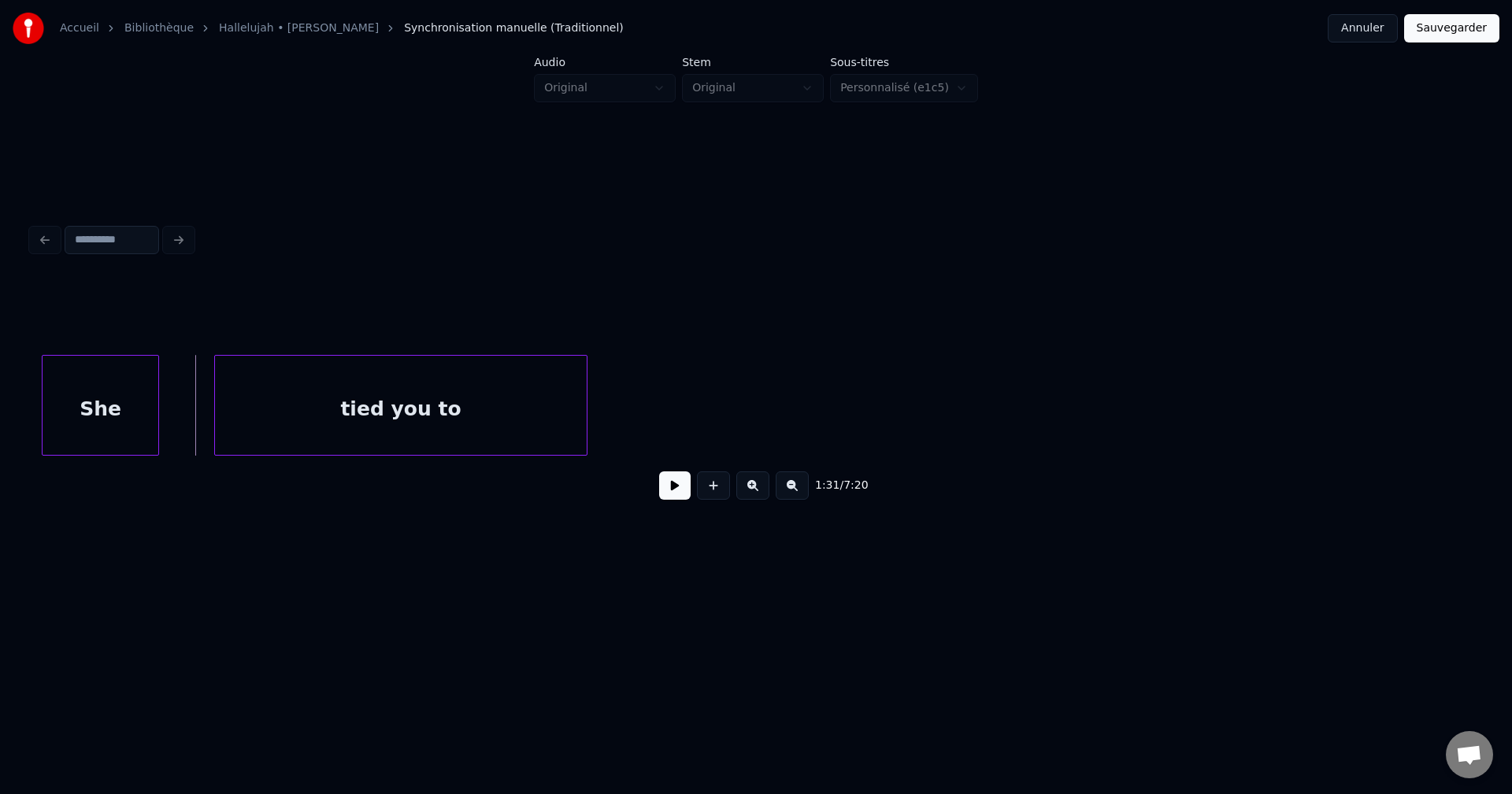
click at [682, 492] on button at bounding box center [675, 486] width 31 height 28
click at [398, 400] on div "tied you to" at bounding box center [402, 408] width 372 height 107
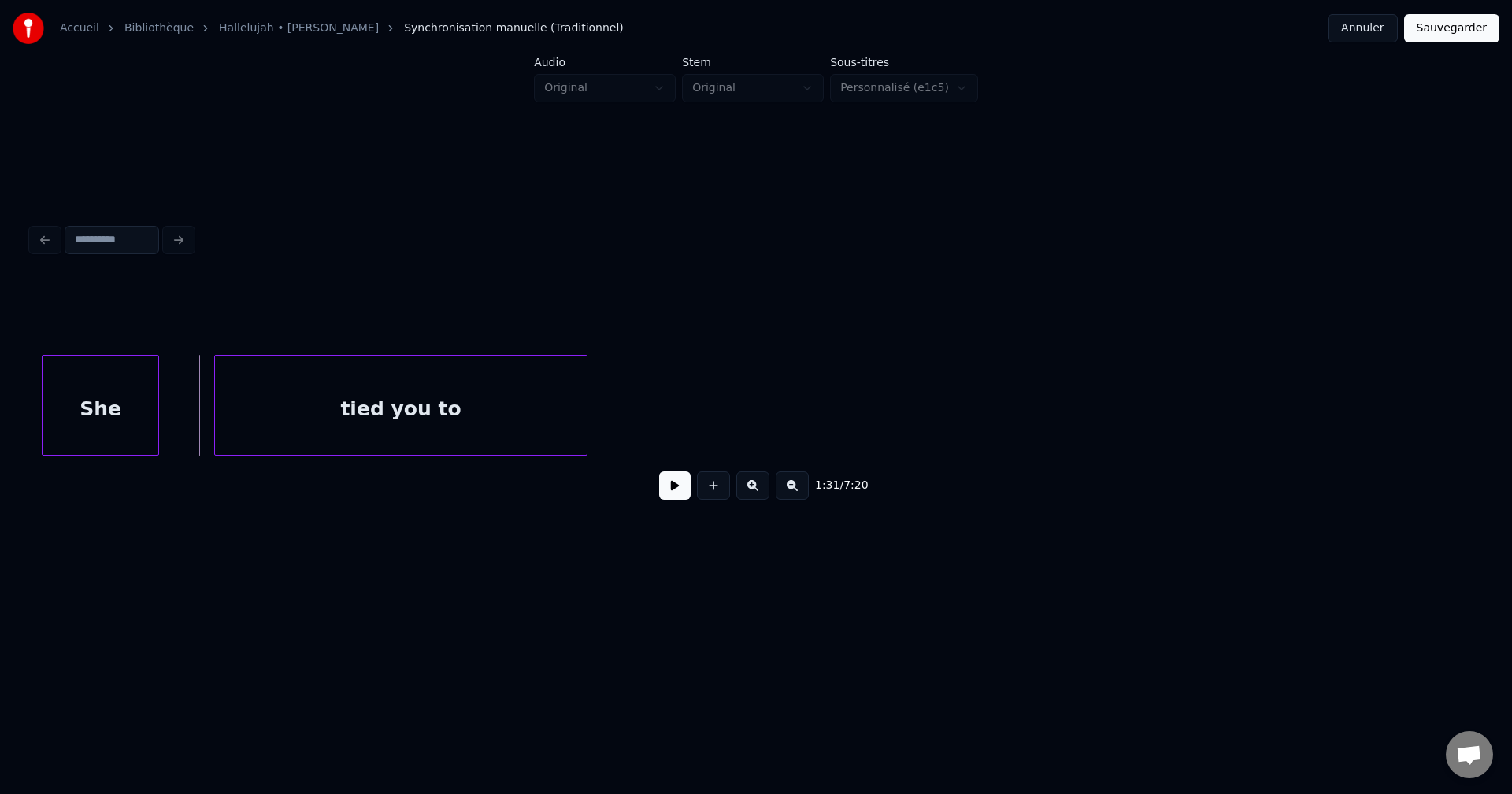
click at [678, 487] on button at bounding box center [675, 486] width 31 height 28
click at [678, 486] on button at bounding box center [675, 486] width 31 height 28
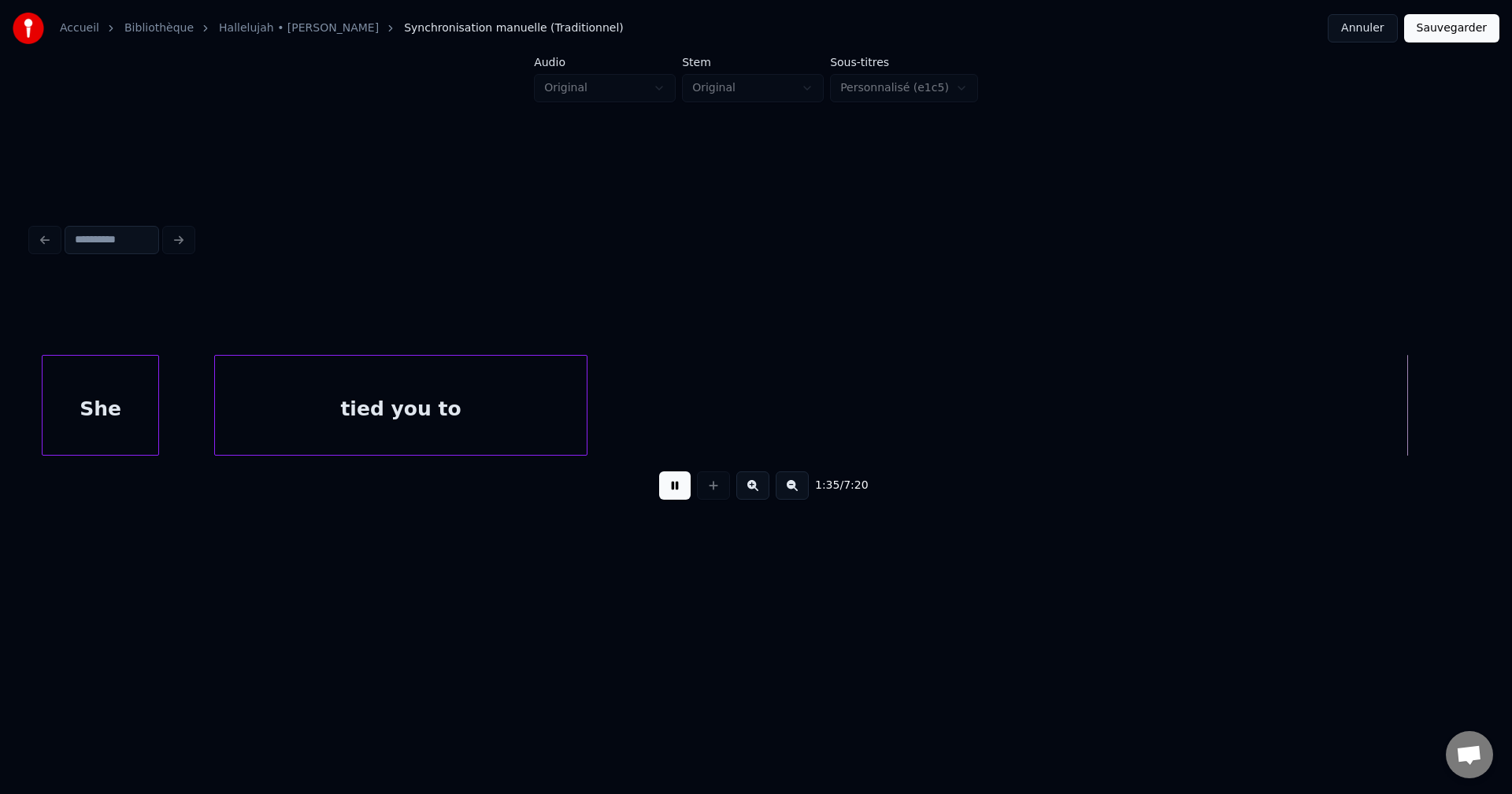
click at [678, 486] on button at bounding box center [675, 486] width 31 height 28
click at [678, 490] on button at bounding box center [675, 486] width 31 height 28
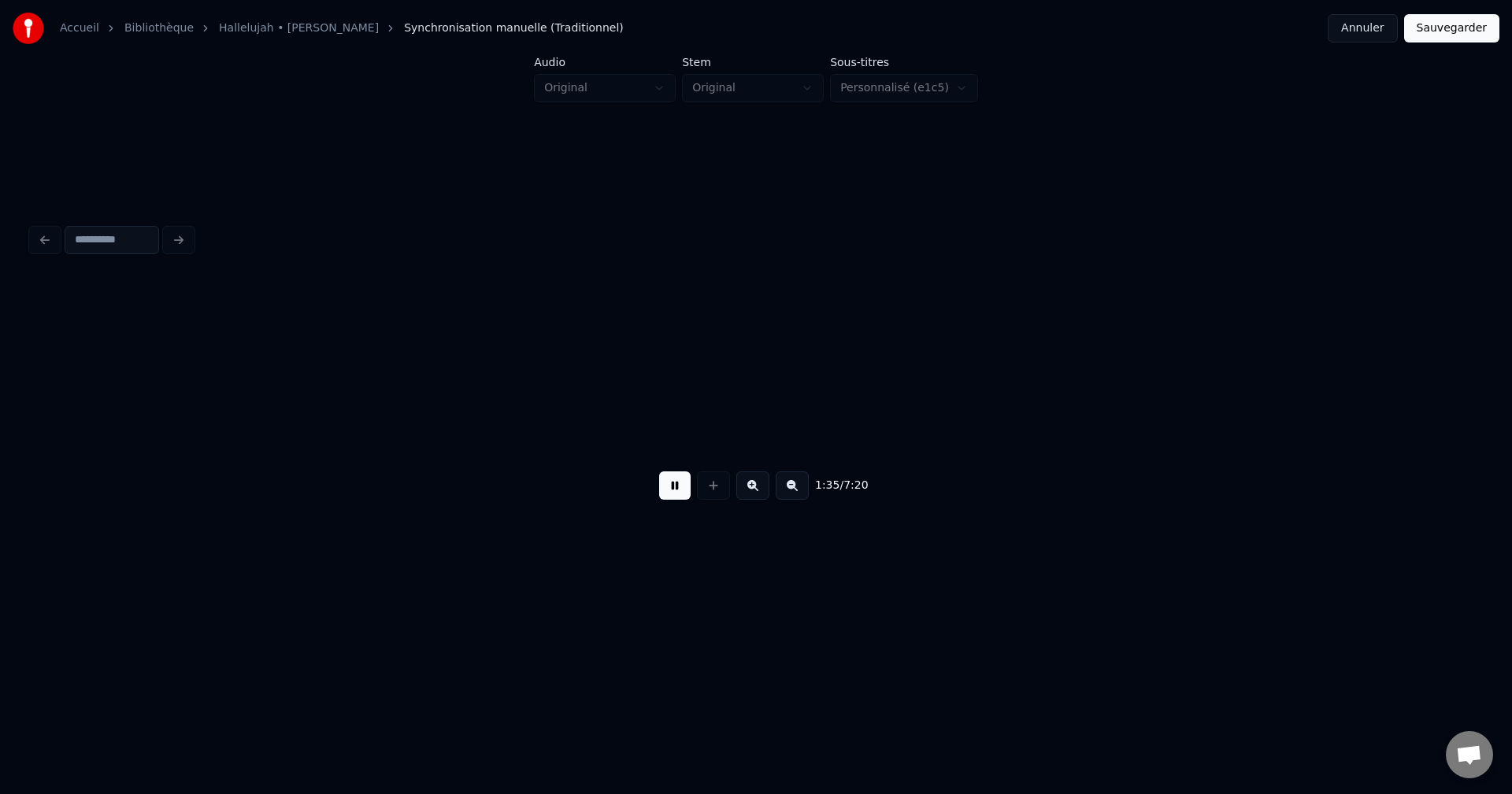
scroll to position [0, 26389]
click at [678, 490] on button at bounding box center [675, 486] width 31 height 28
click at [239, 409] on div "tied you to" at bounding box center [177, 408] width 372 height 107
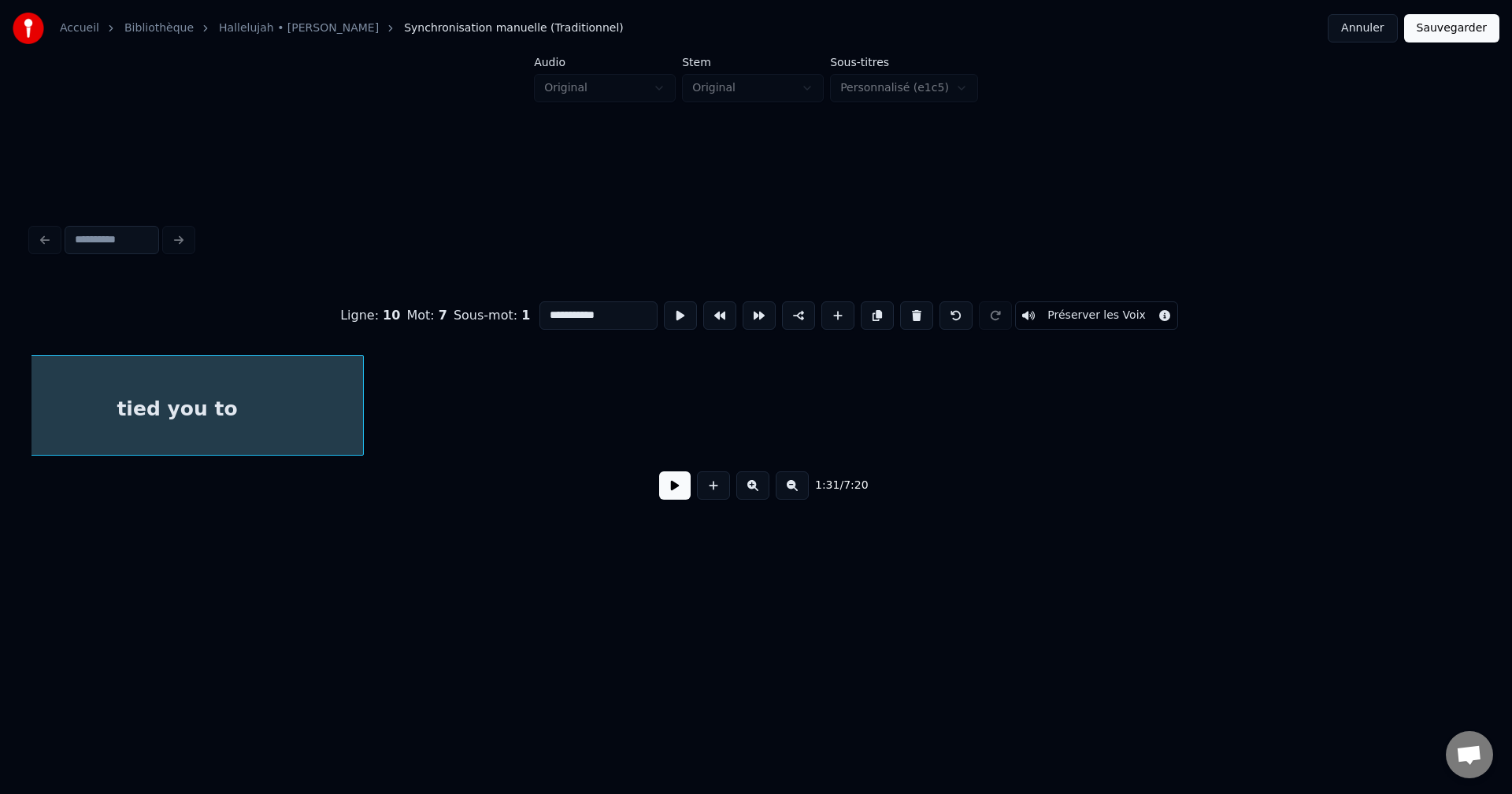
scroll to position [0, 25119]
click at [618, 307] on input "**********" at bounding box center [598, 315] width 118 height 28
type input "**********"
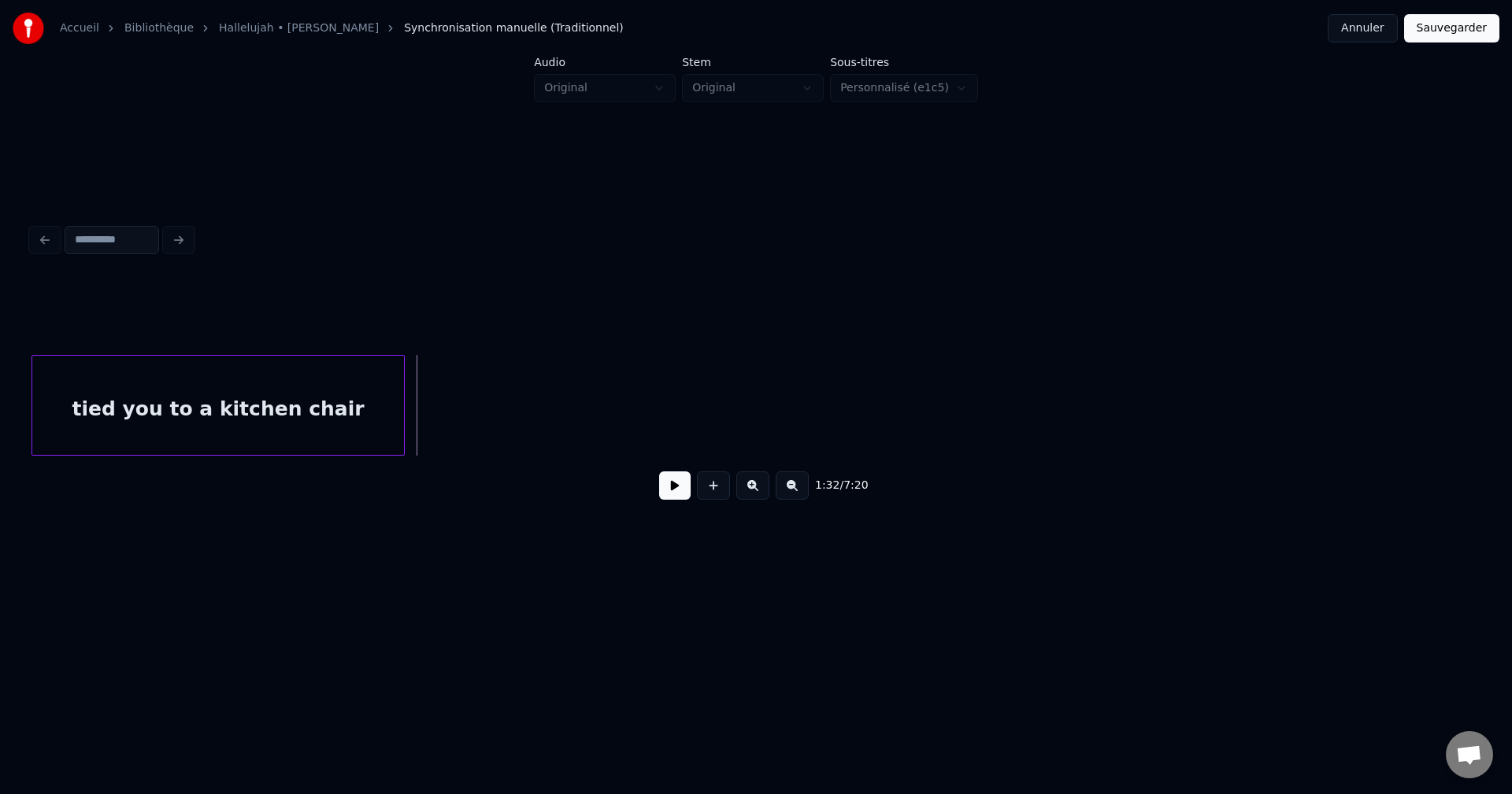
click at [685, 492] on button at bounding box center [675, 486] width 31 height 28
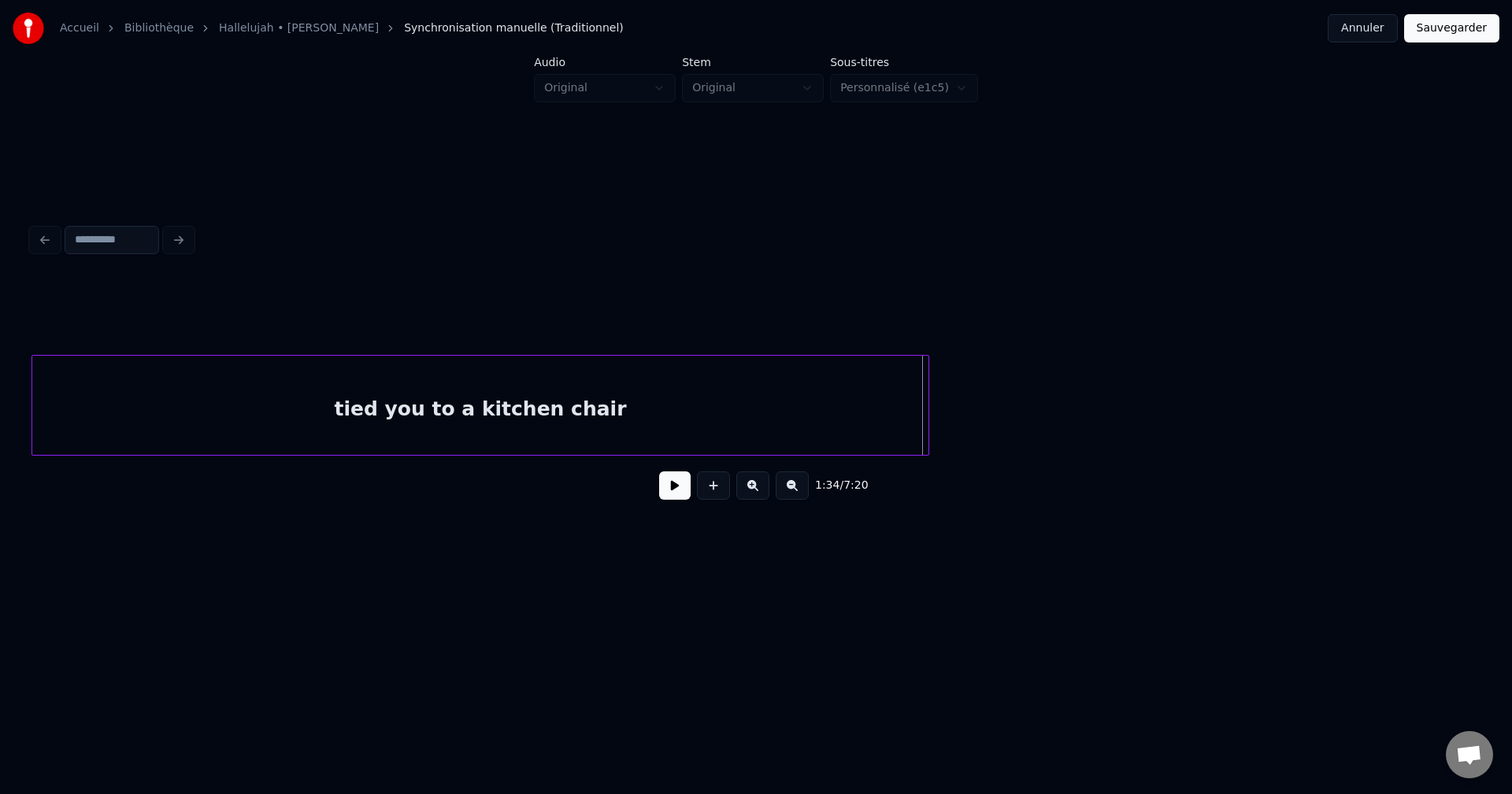
click at [923, 428] on div at bounding box center [925, 404] width 5 height 99
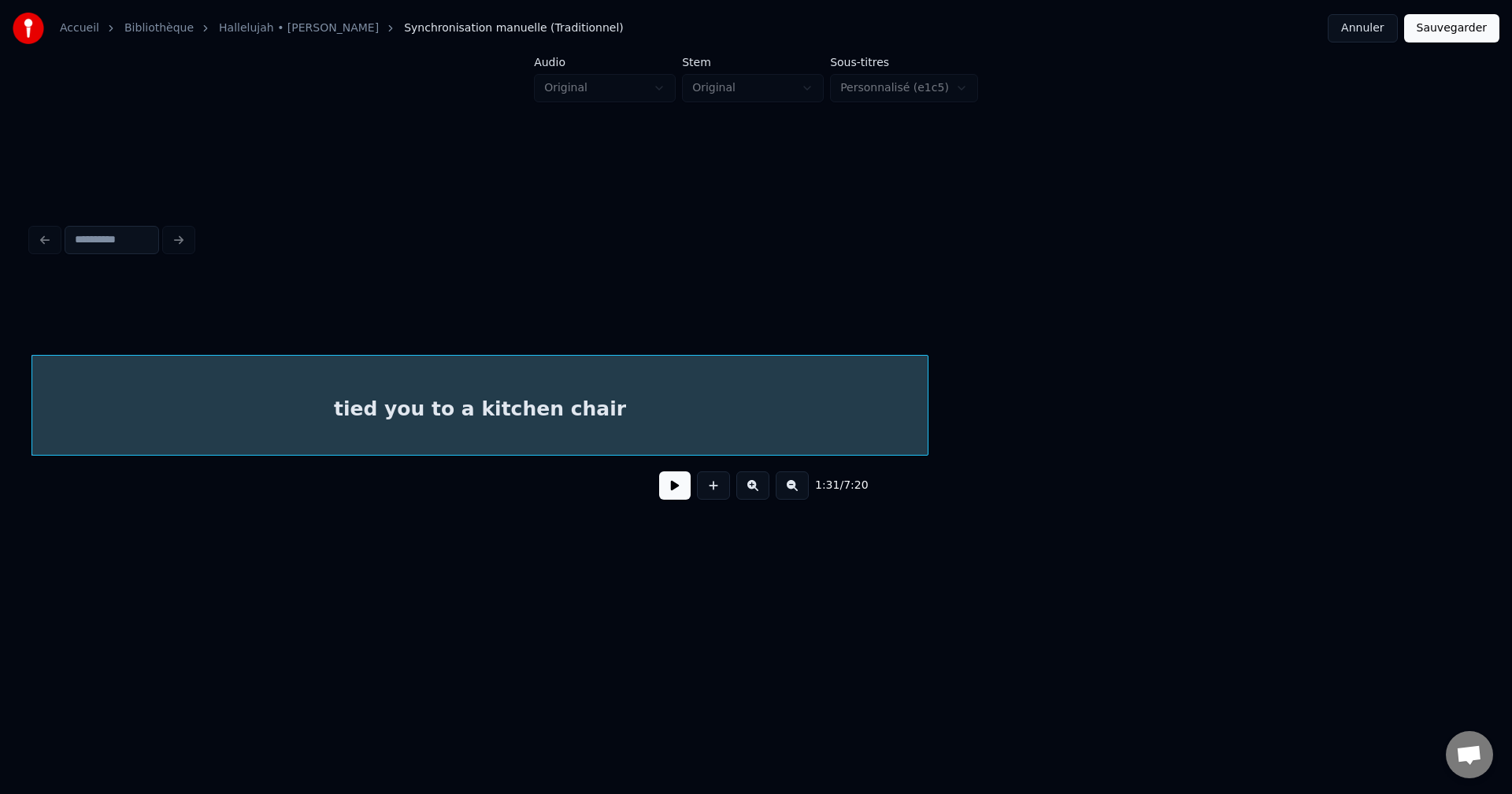
click at [87, 314] on div at bounding box center [756, 315] width 1449 height 78
click at [23, 392] on div "Accueil Bibliothèque Hallelujah • [PERSON_NAME] Synchronisation manuelle (Tradi…" at bounding box center [756, 302] width 1512 height 604
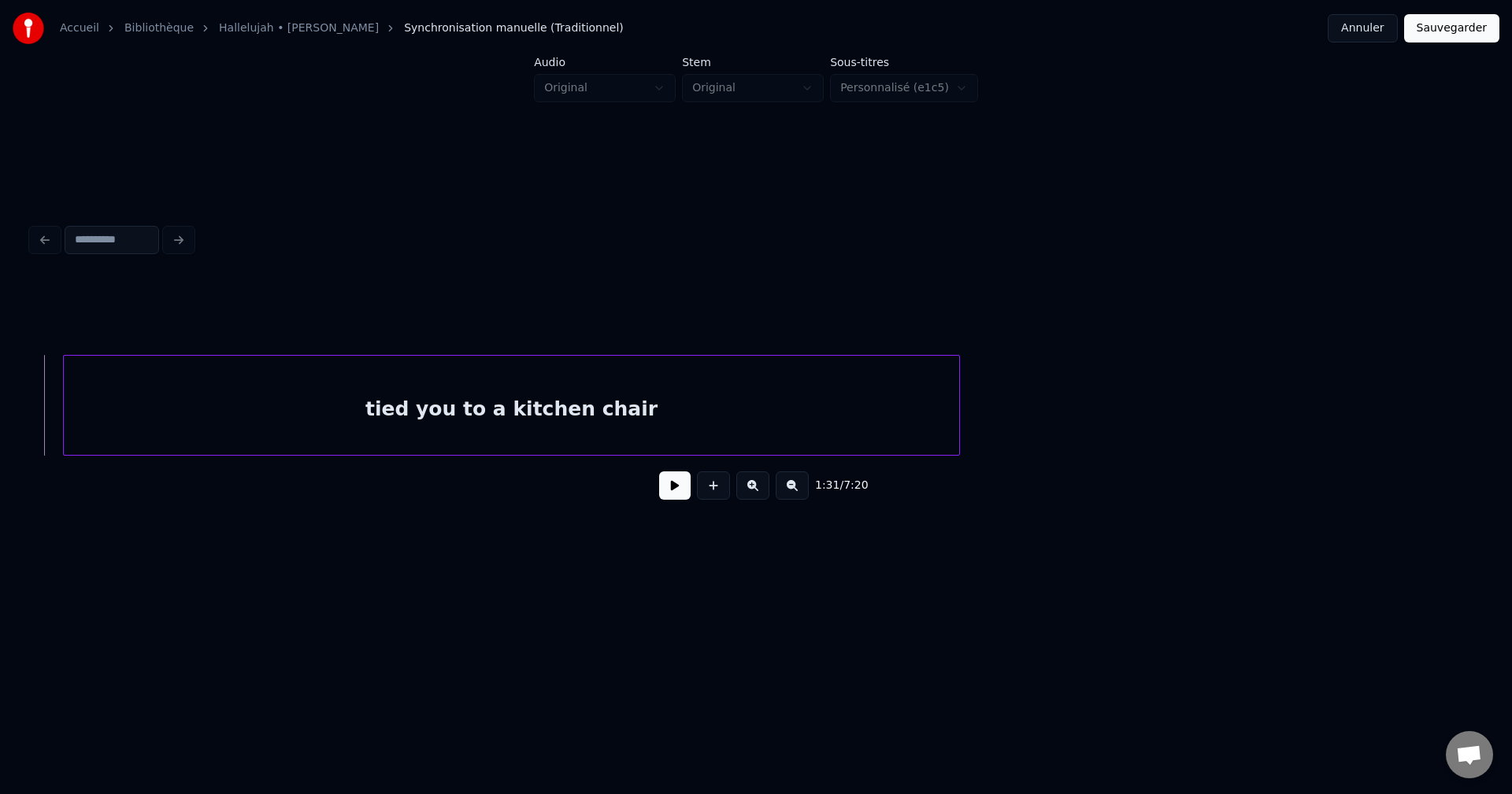
click at [675, 494] on button at bounding box center [675, 486] width 31 height 28
click at [1142, 410] on div at bounding box center [1142, 404] width 5 height 99
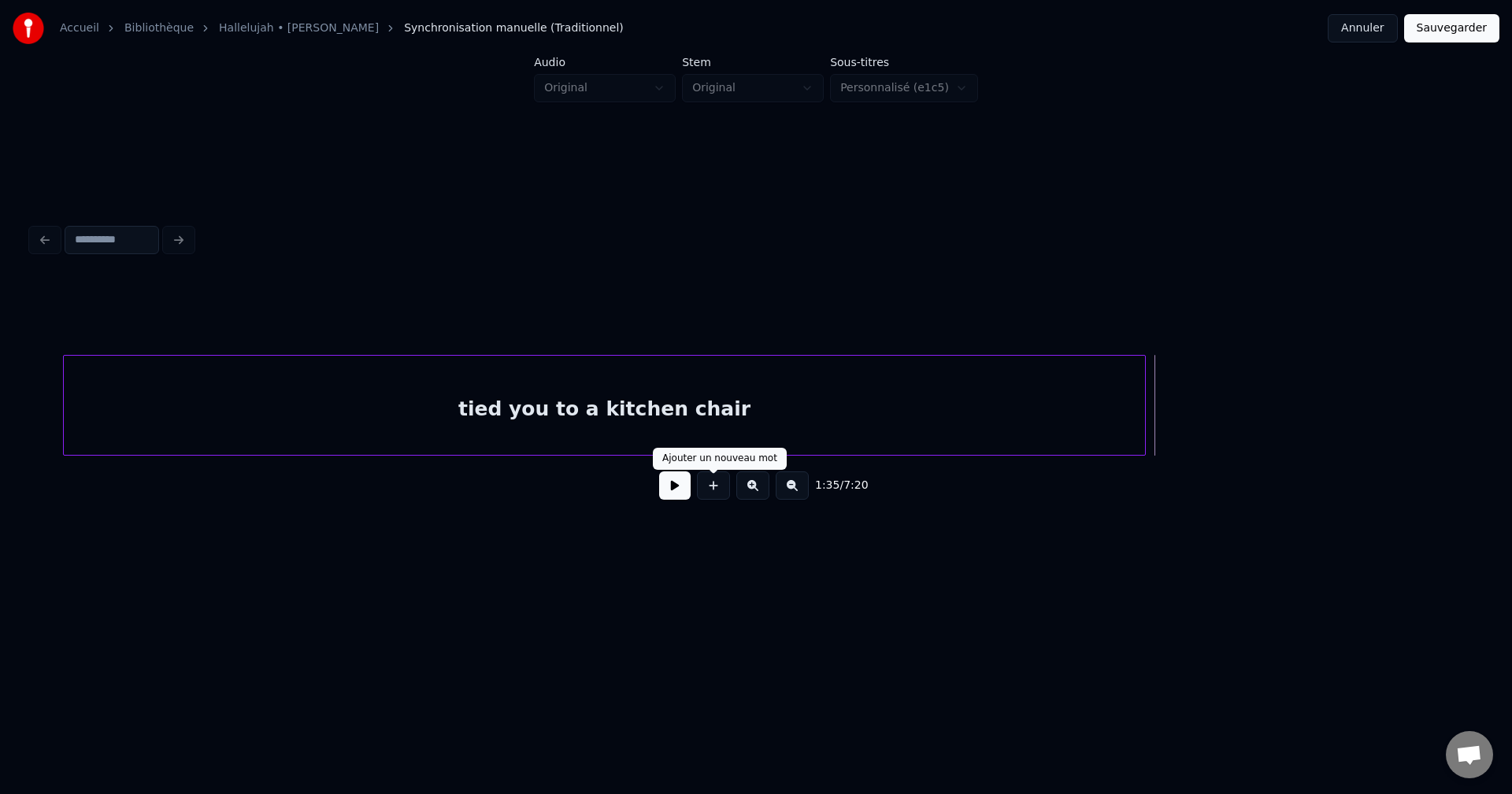
click at [711, 494] on button at bounding box center [714, 486] width 33 height 28
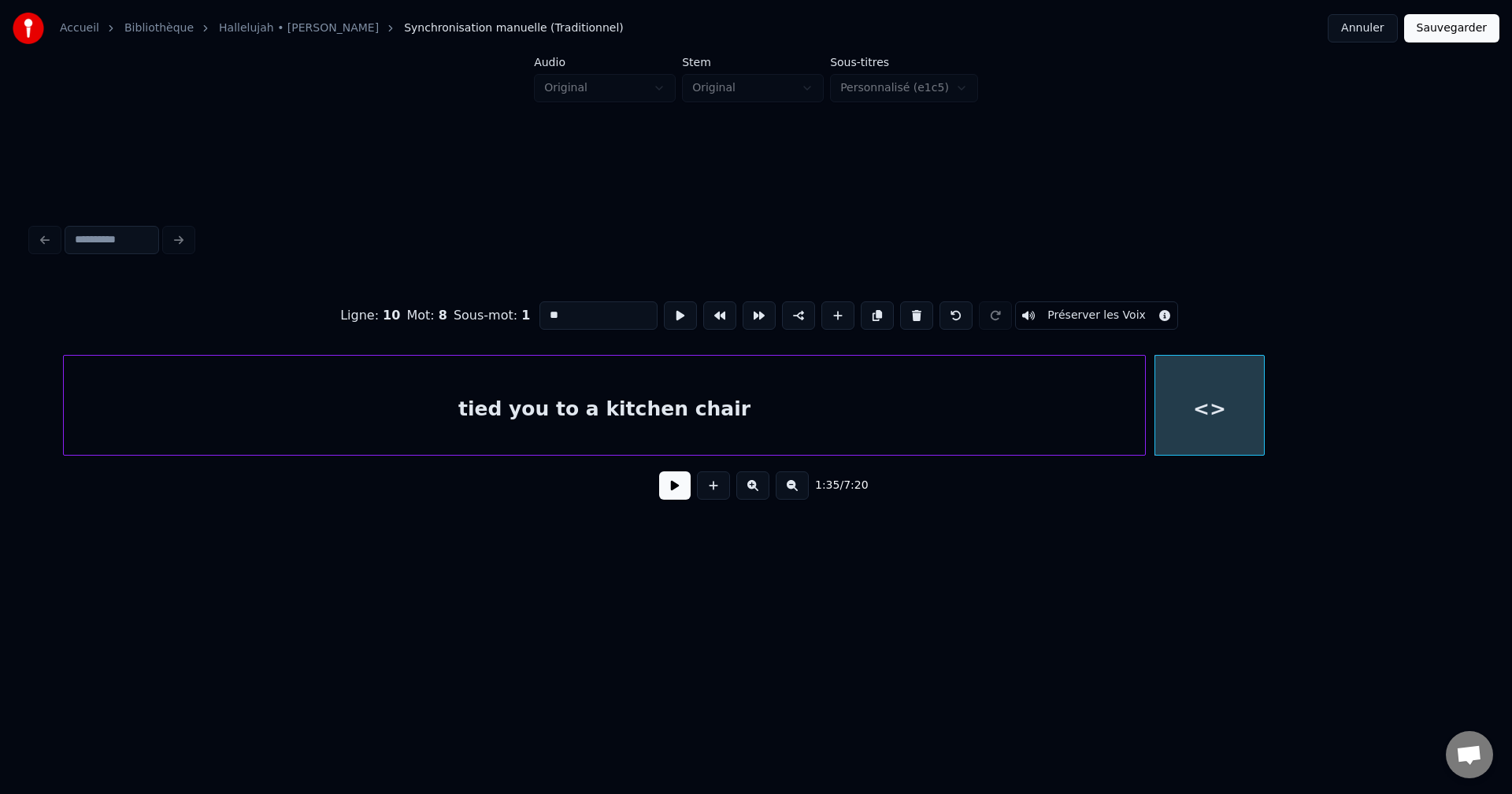
drag, startPoint x: 580, startPoint y: 309, endPoint x: 479, endPoint y: 294, distance: 102.1
click at [479, 294] on div "Ligne : 10 Mot : 8 Sous-mot : 1 ** Préserver les Voix" at bounding box center [756, 315] width 1449 height 78
paste input "**********"
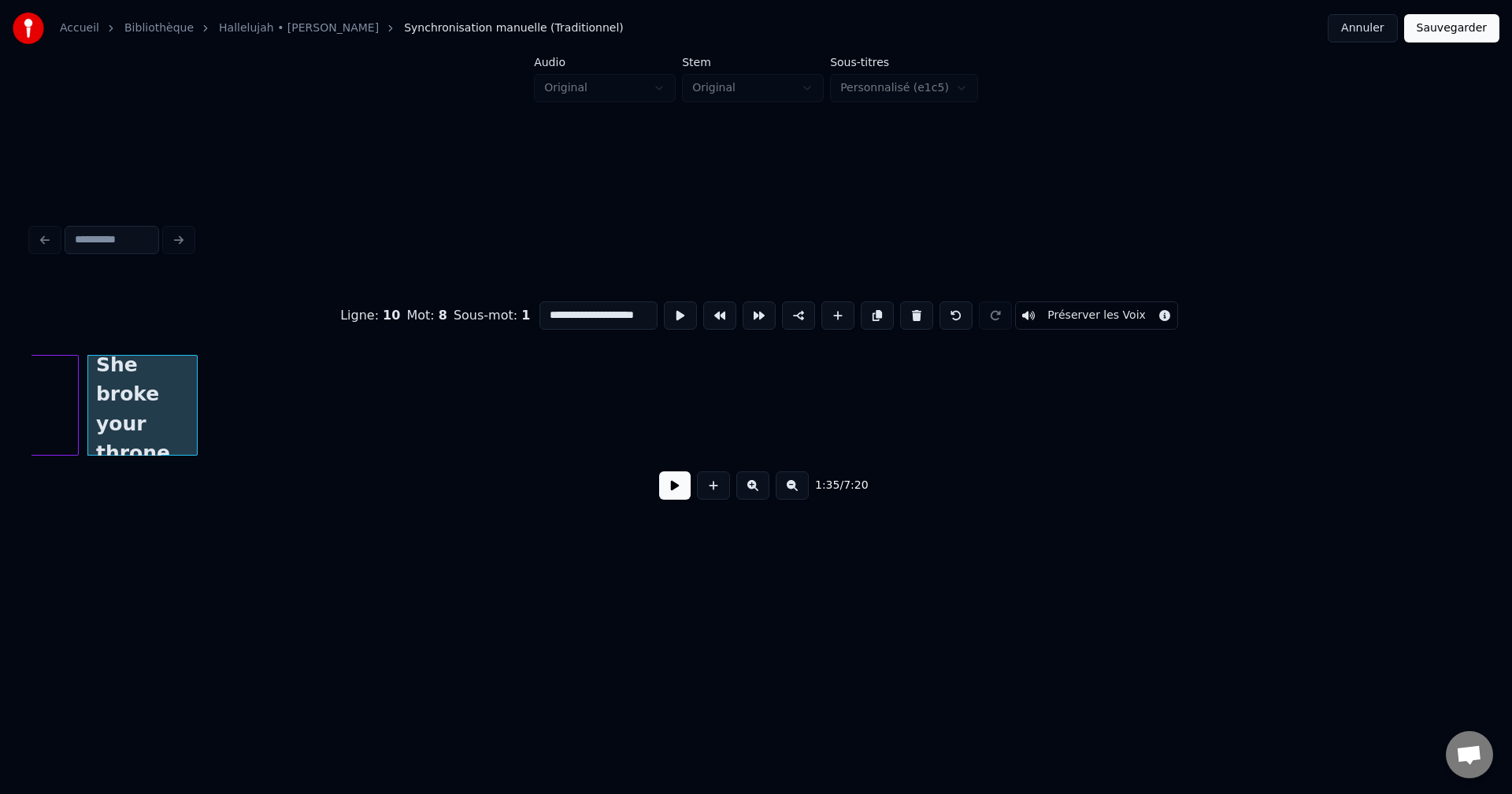
scroll to position [0, 26158]
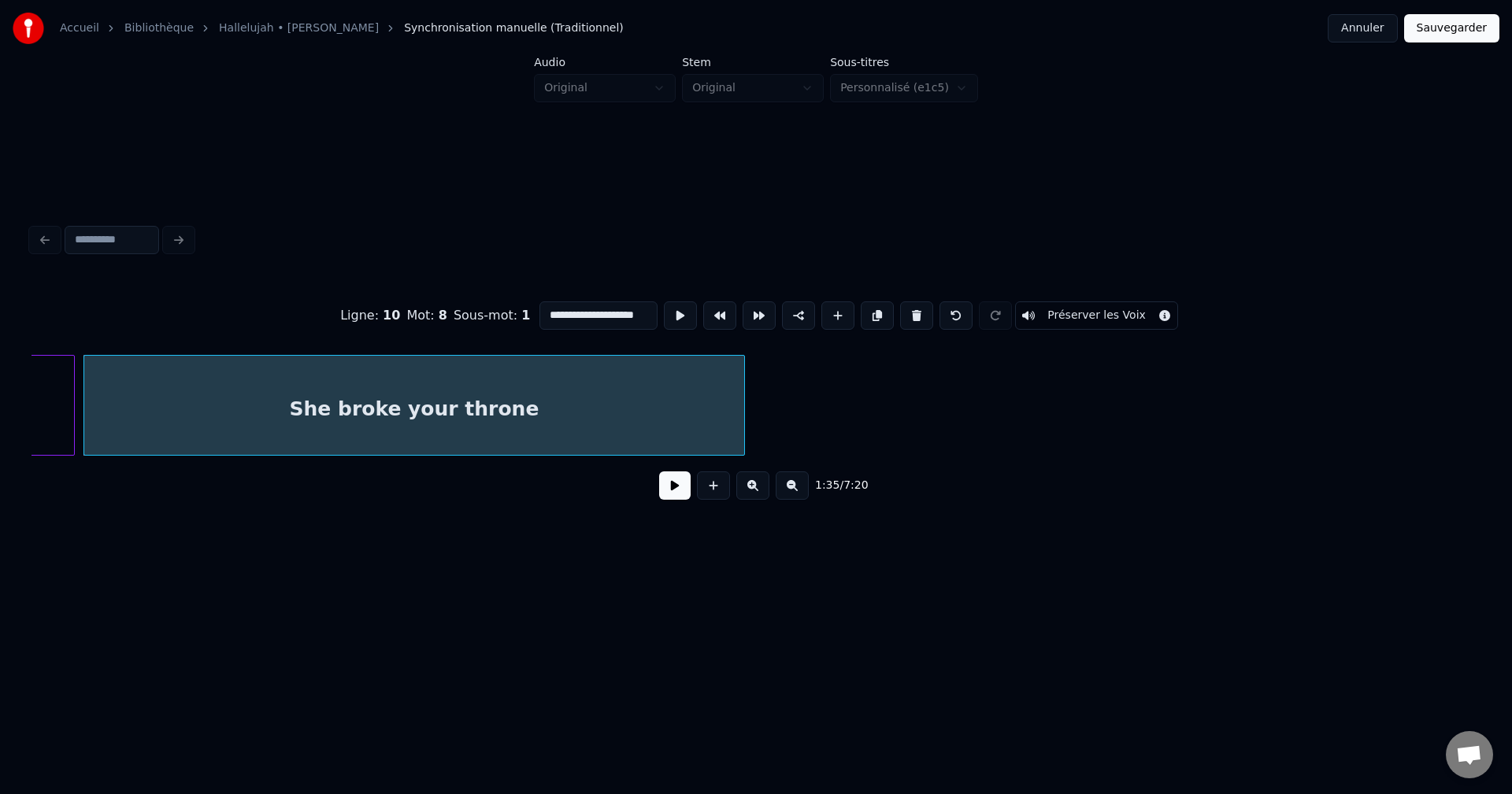
click at [742, 397] on div at bounding box center [741, 404] width 5 height 99
type input "**********"
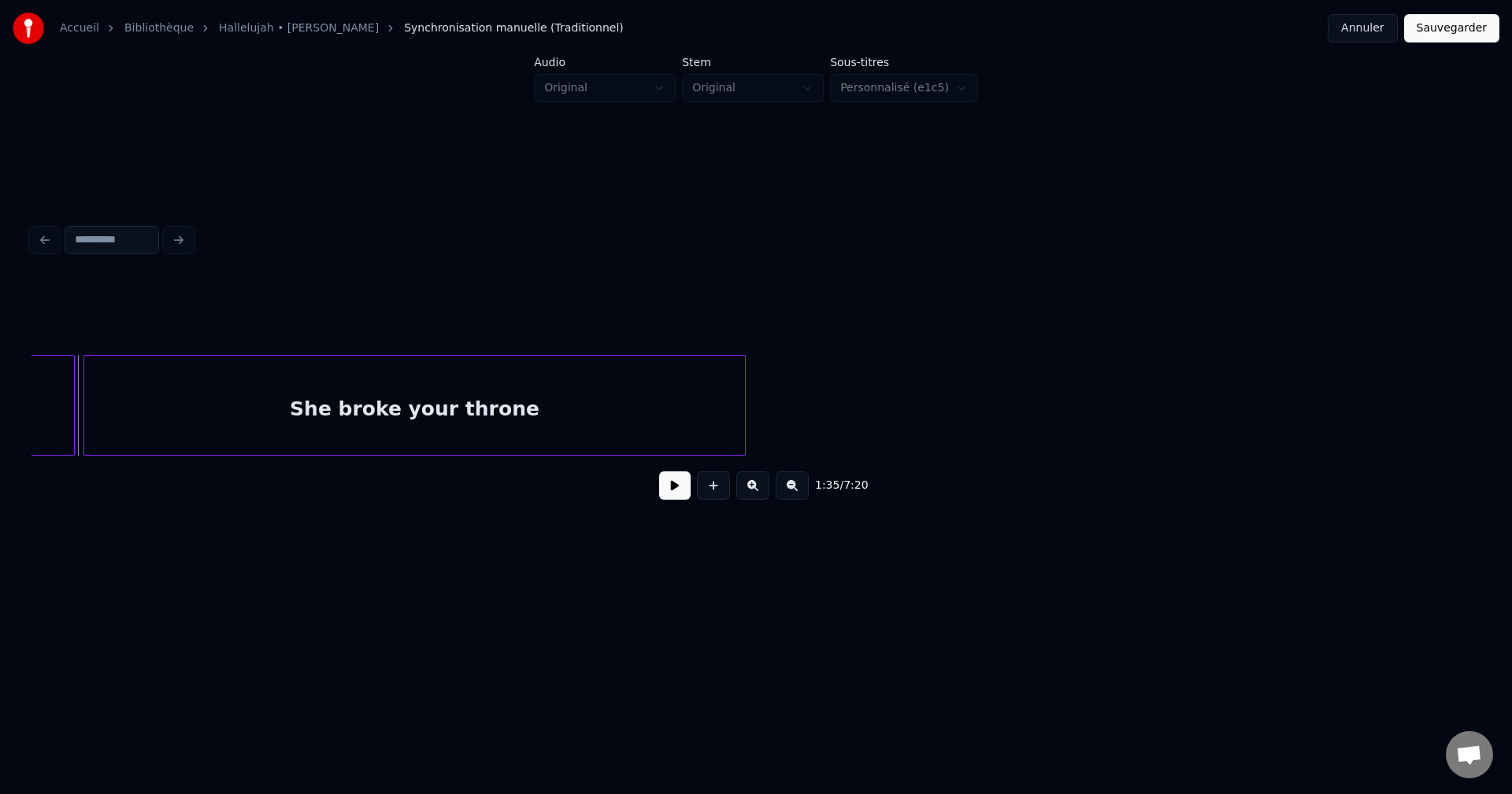
click at [676, 495] on button at bounding box center [675, 486] width 31 height 28
click at [497, 392] on div "She broke your throne" at bounding box center [414, 408] width 661 height 107
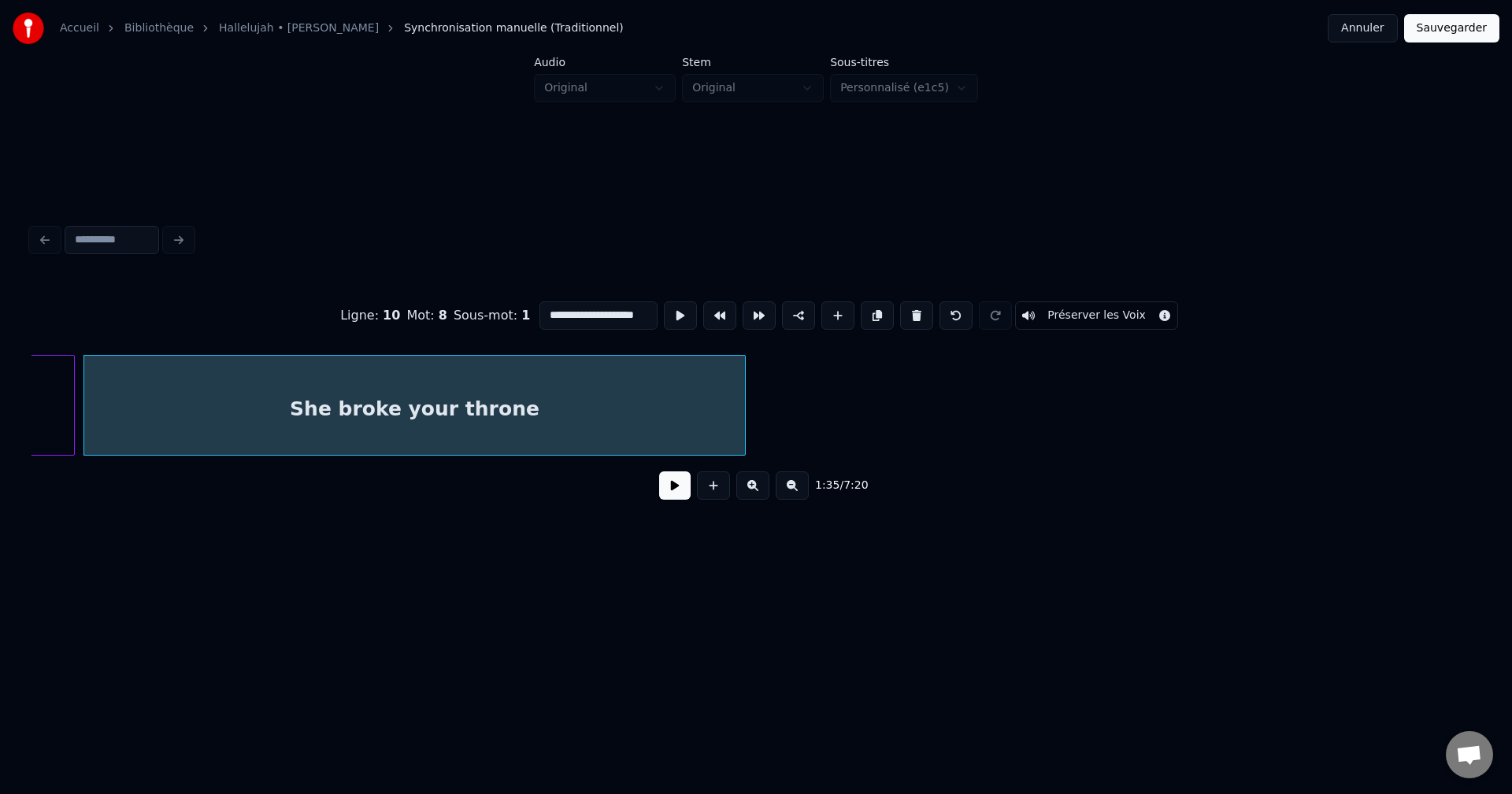
click at [642, 313] on input "**********" at bounding box center [598, 315] width 118 height 28
paste input "**********"
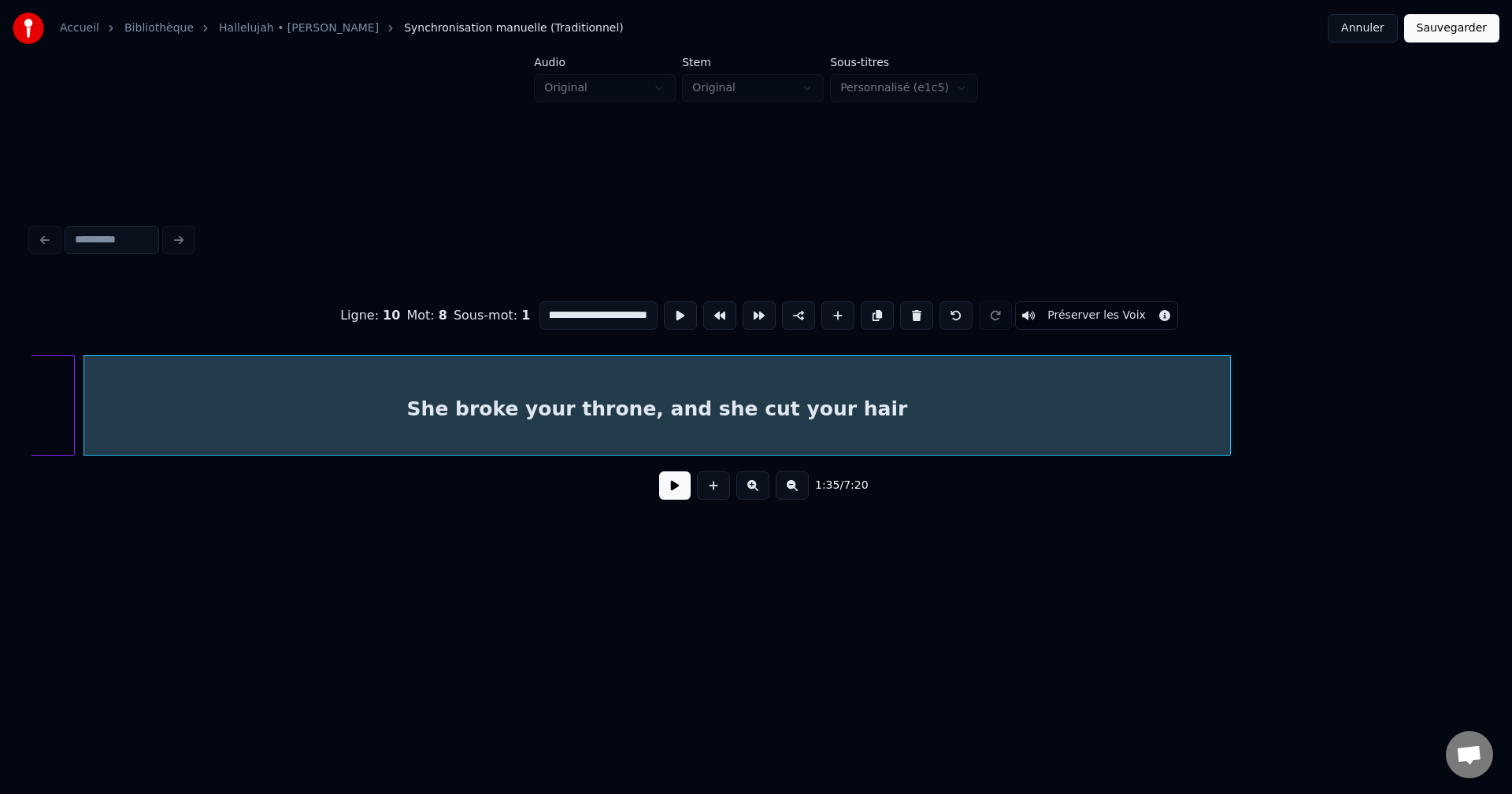
click at [1225, 364] on div at bounding box center [1227, 404] width 5 height 99
type input "**********"
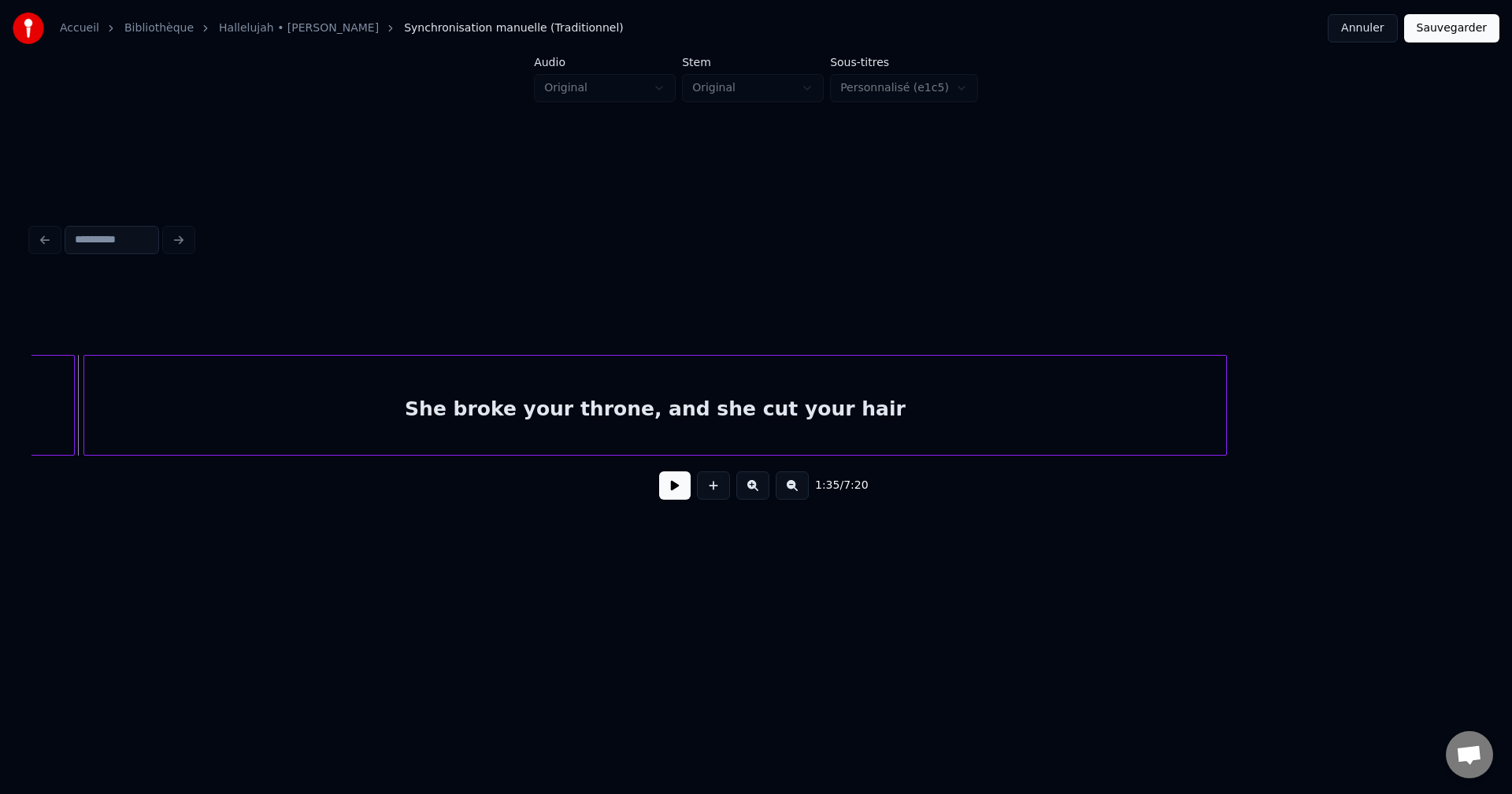
click at [679, 494] on button at bounding box center [675, 486] width 31 height 28
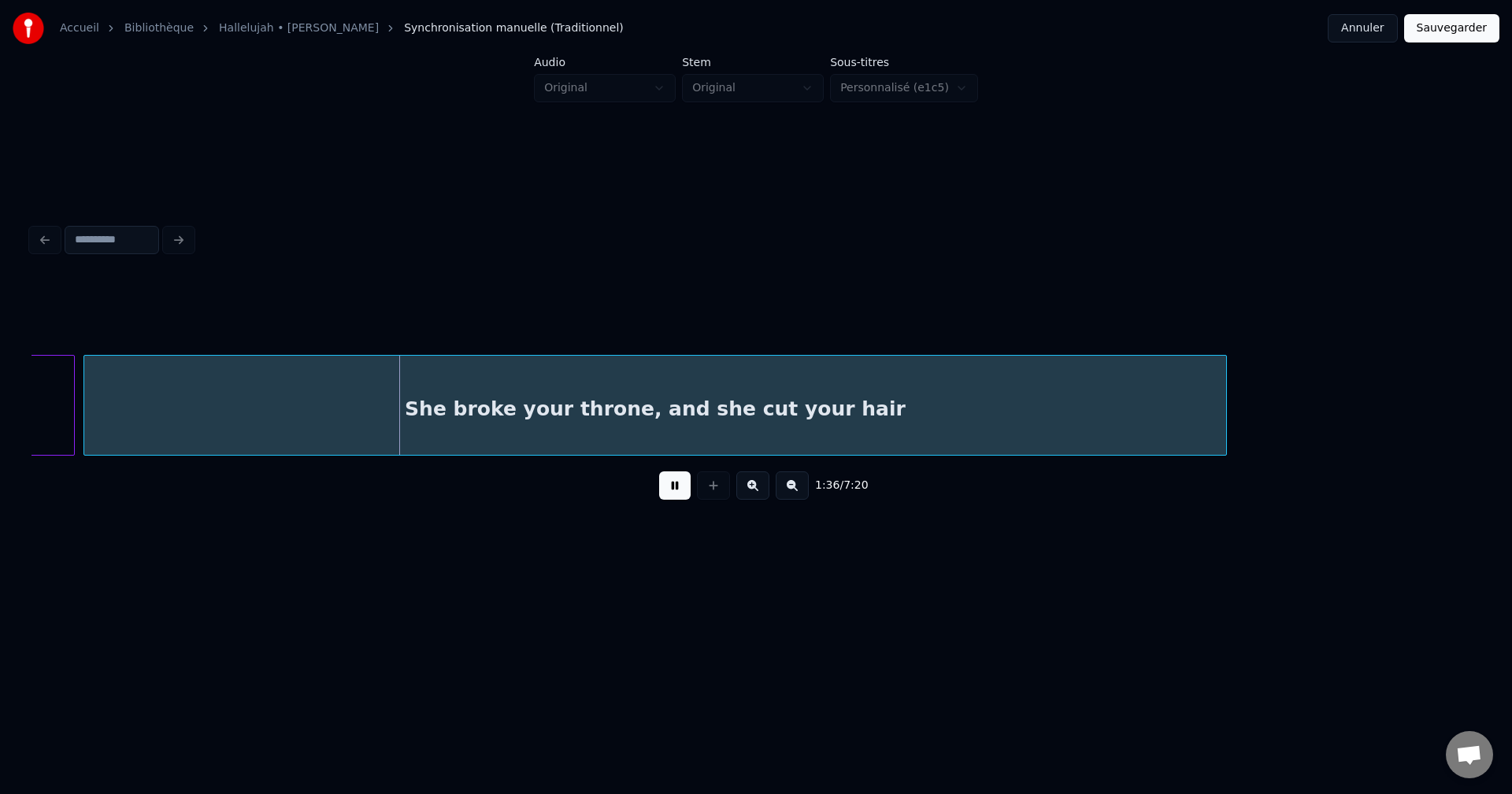
click at [674, 492] on button at bounding box center [675, 486] width 31 height 28
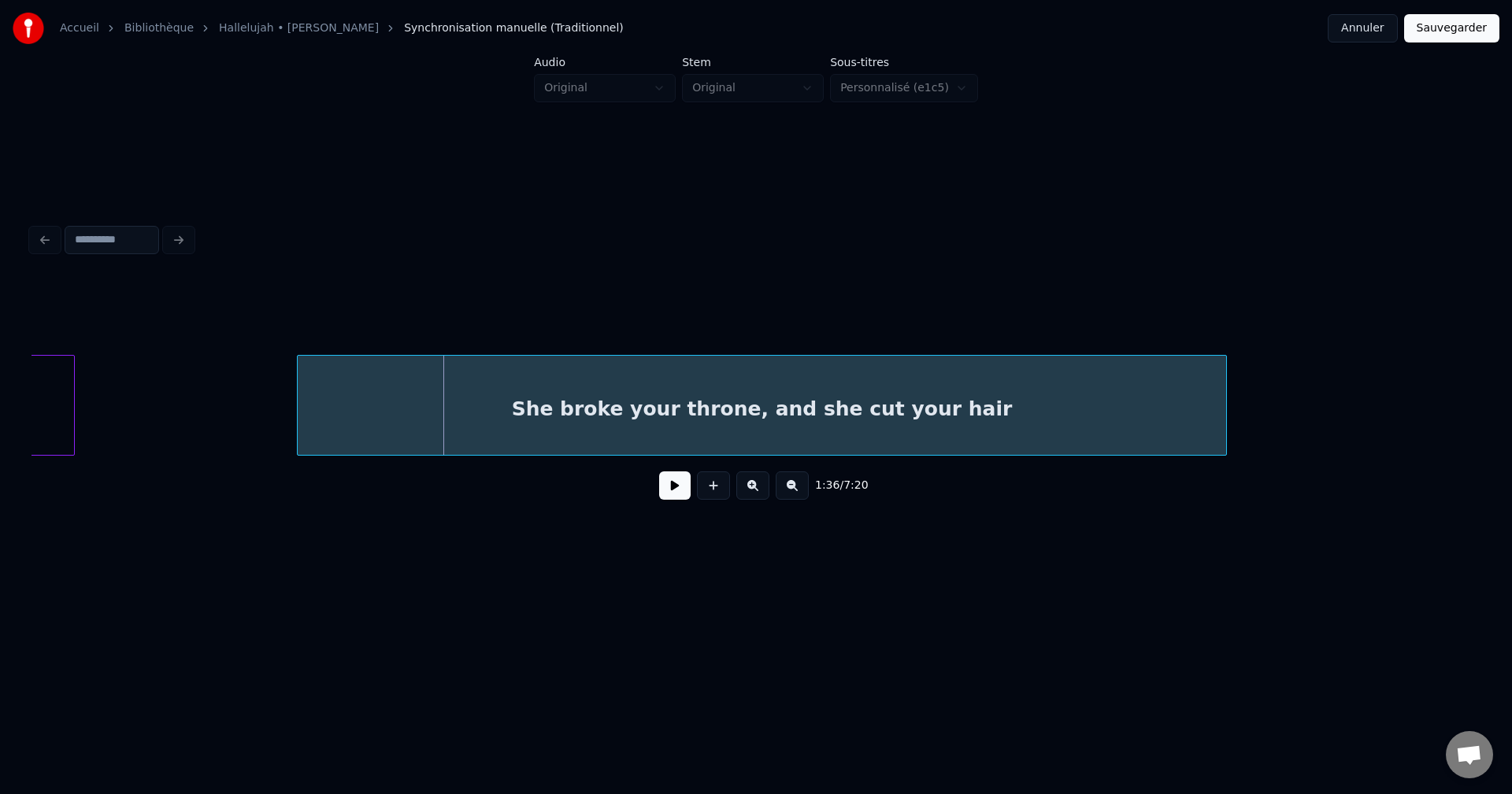
click at [298, 406] on div at bounding box center [300, 404] width 5 height 99
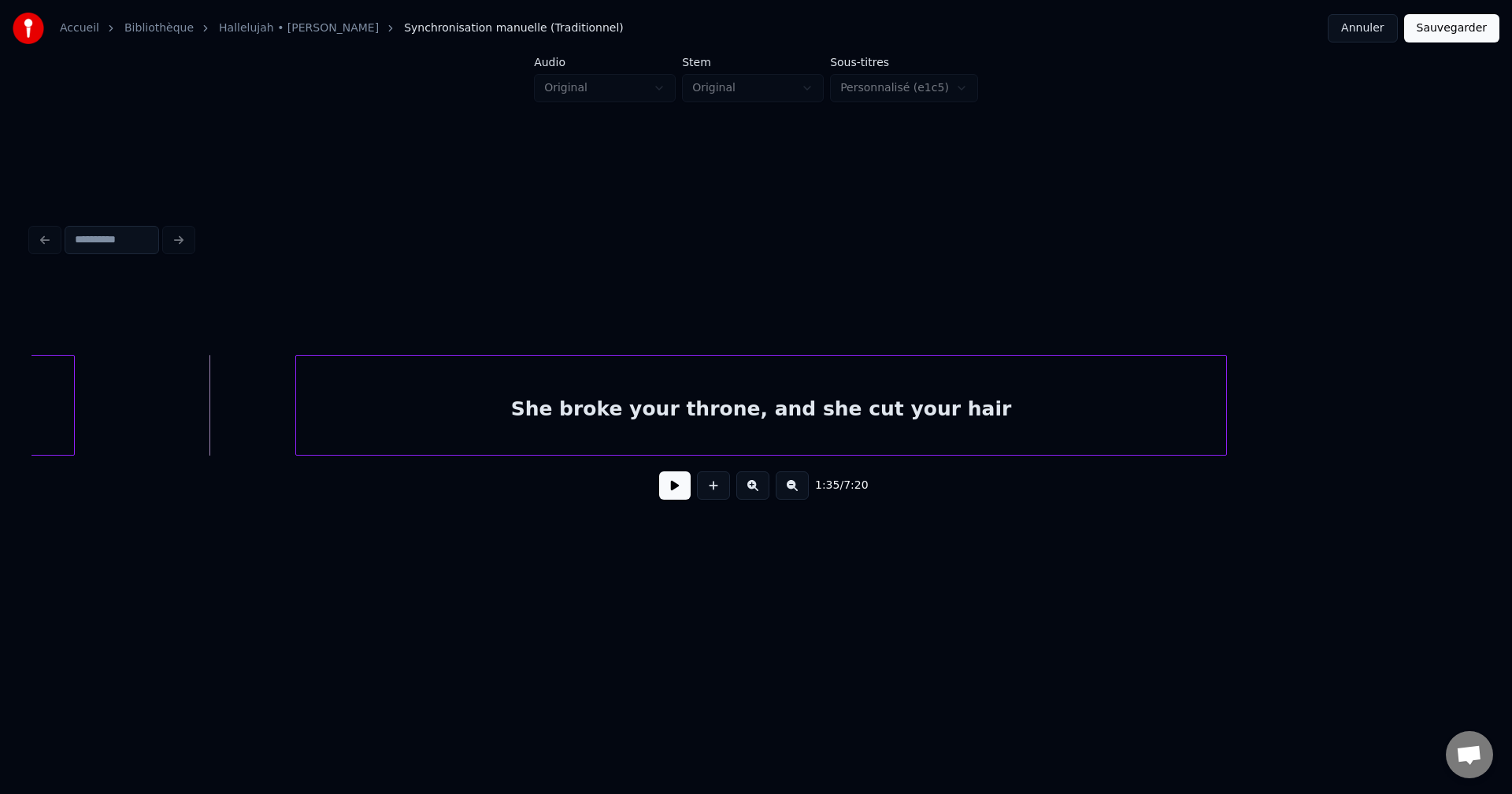
click at [685, 489] on button at bounding box center [675, 486] width 31 height 28
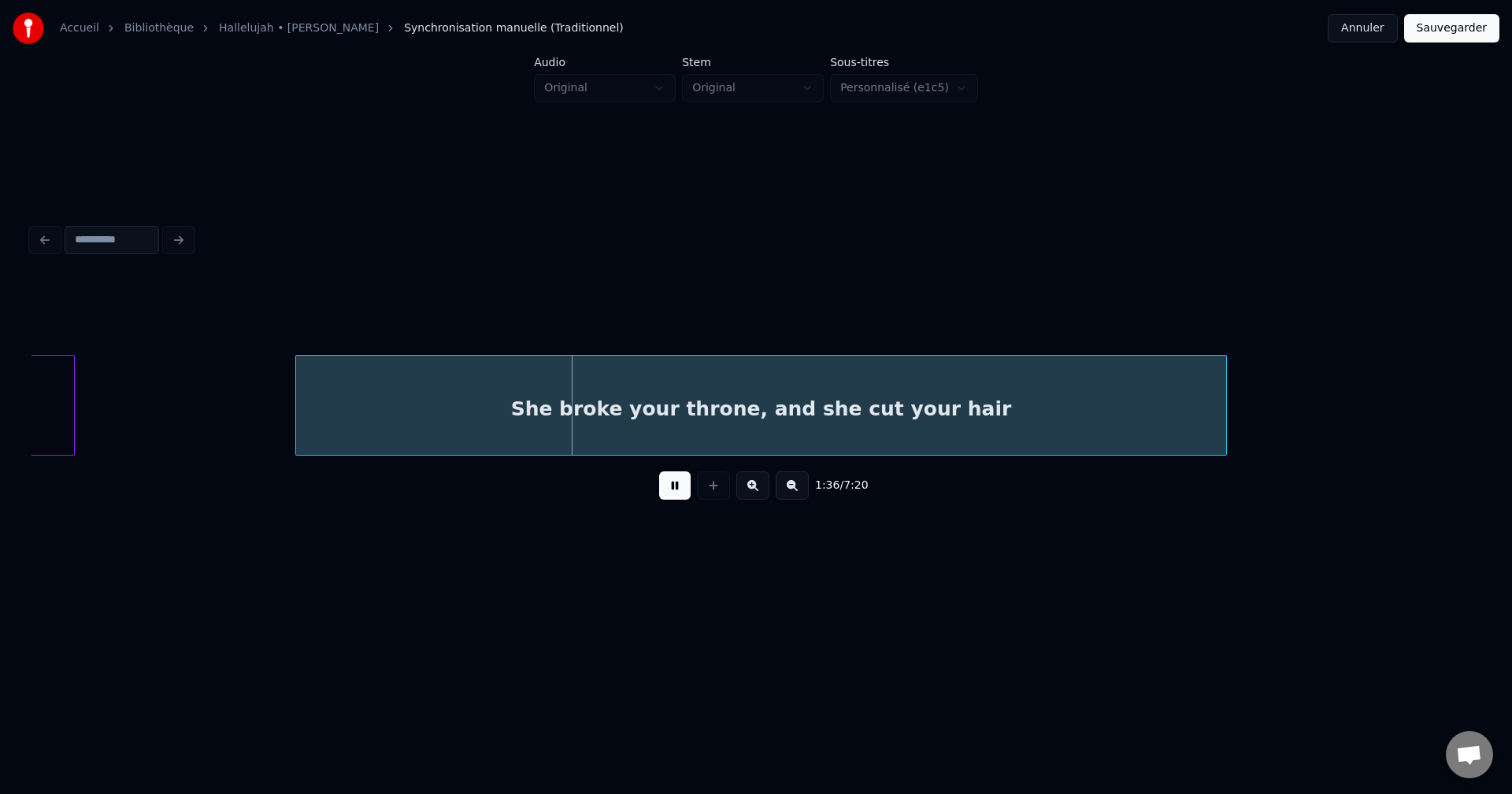
click at [684, 489] on button at bounding box center [675, 486] width 31 height 28
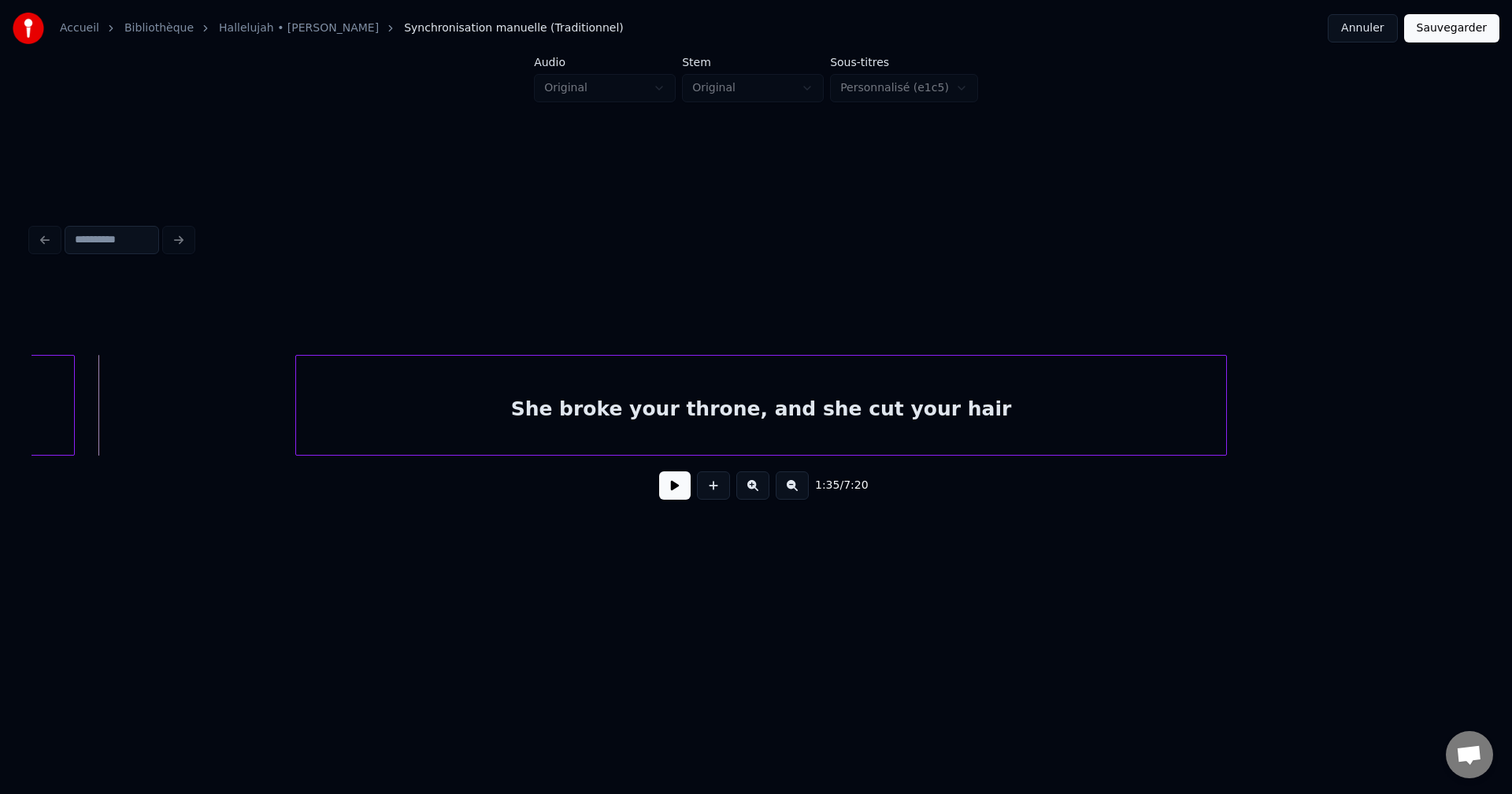
click at [674, 490] on button at bounding box center [675, 486] width 31 height 28
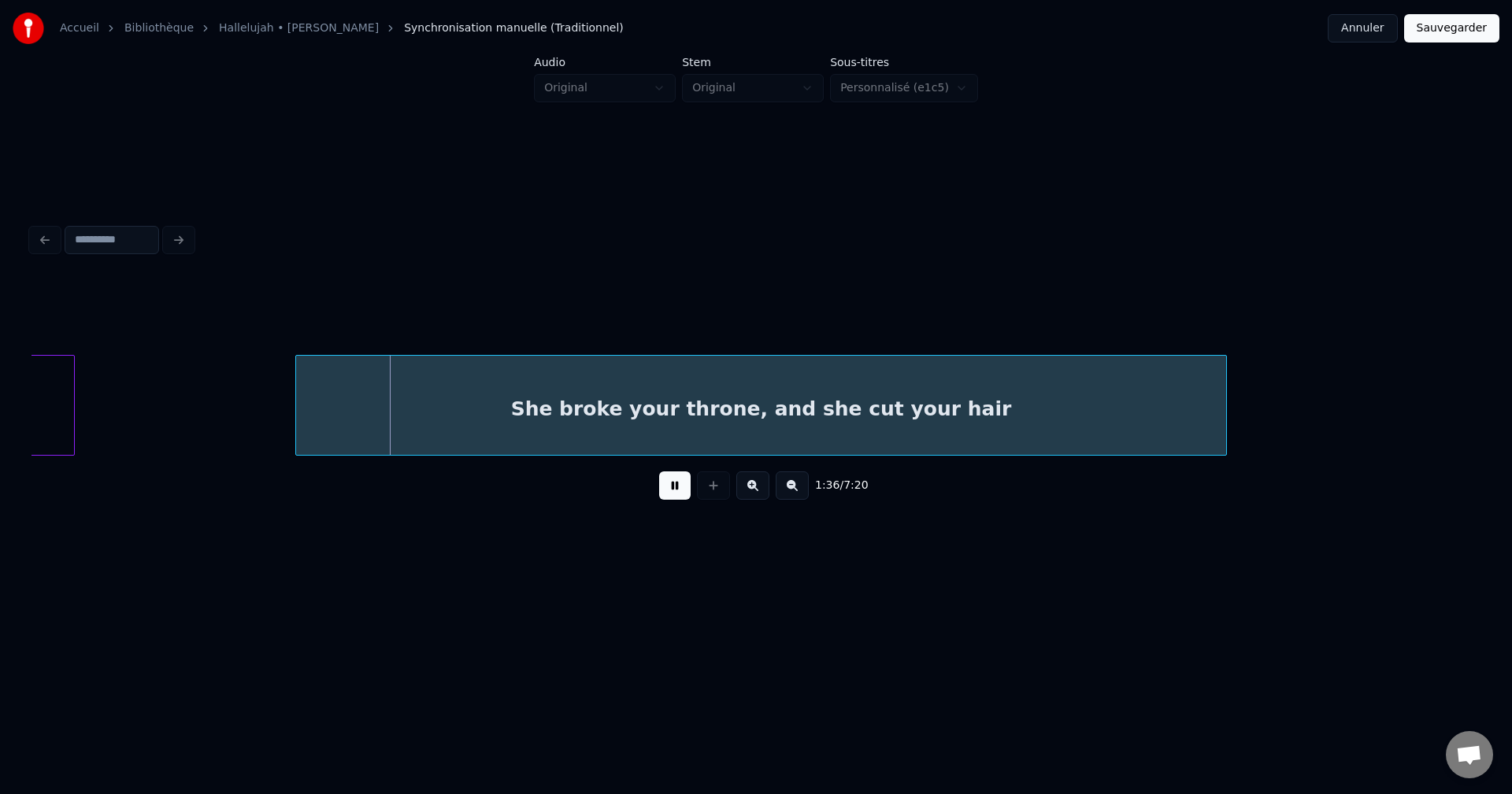
click at [674, 490] on button at bounding box center [675, 486] width 31 height 28
click at [277, 399] on div at bounding box center [278, 404] width 5 height 99
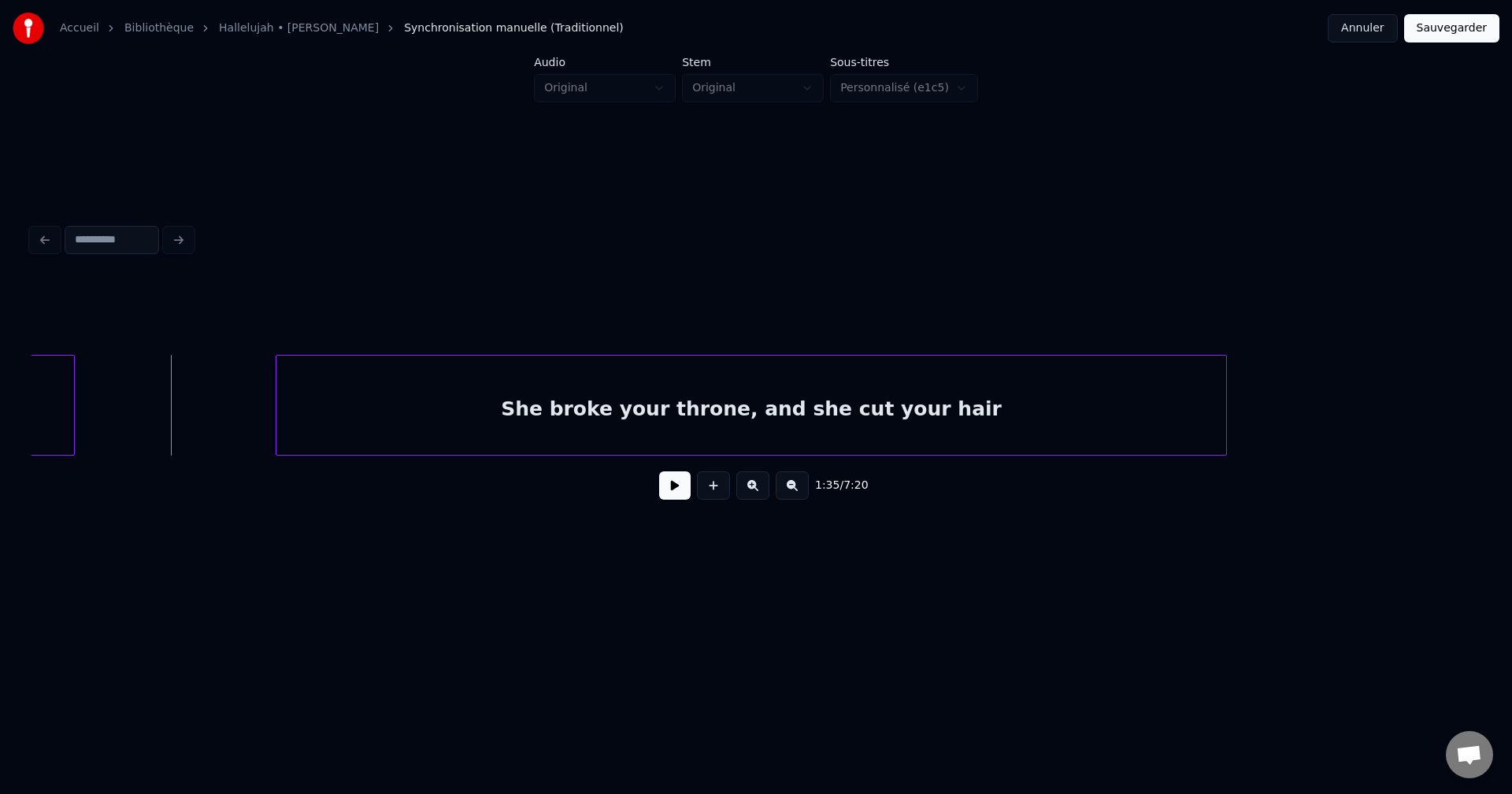
click at [681, 491] on button at bounding box center [675, 486] width 31 height 28
click at [680, 491] on button at bounding box center [675, 486] width 31 height 28
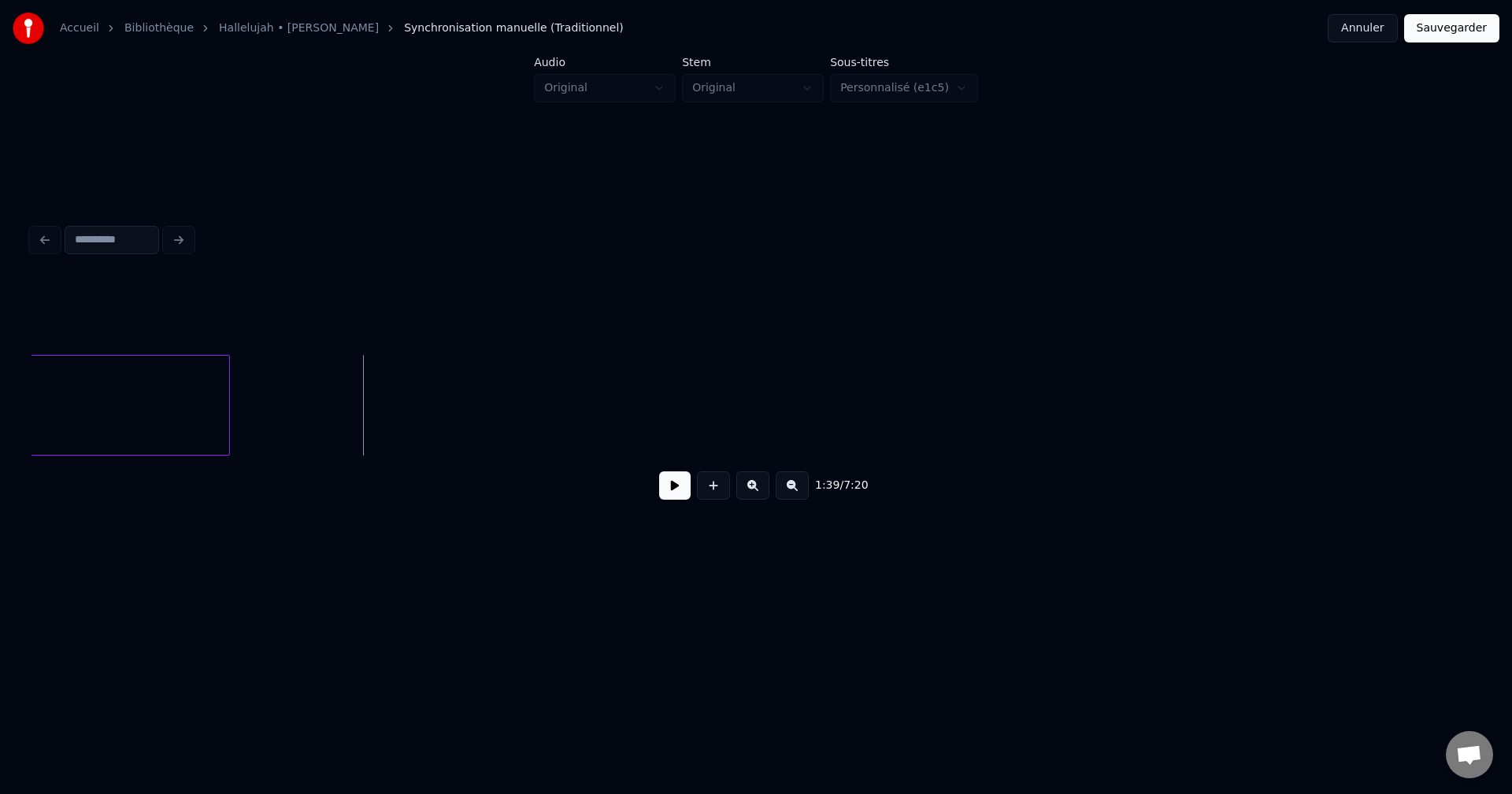
scroll to position [0, 27166]
click at [672, 485] on button at bounding box center [675, 486] width 31 height 28
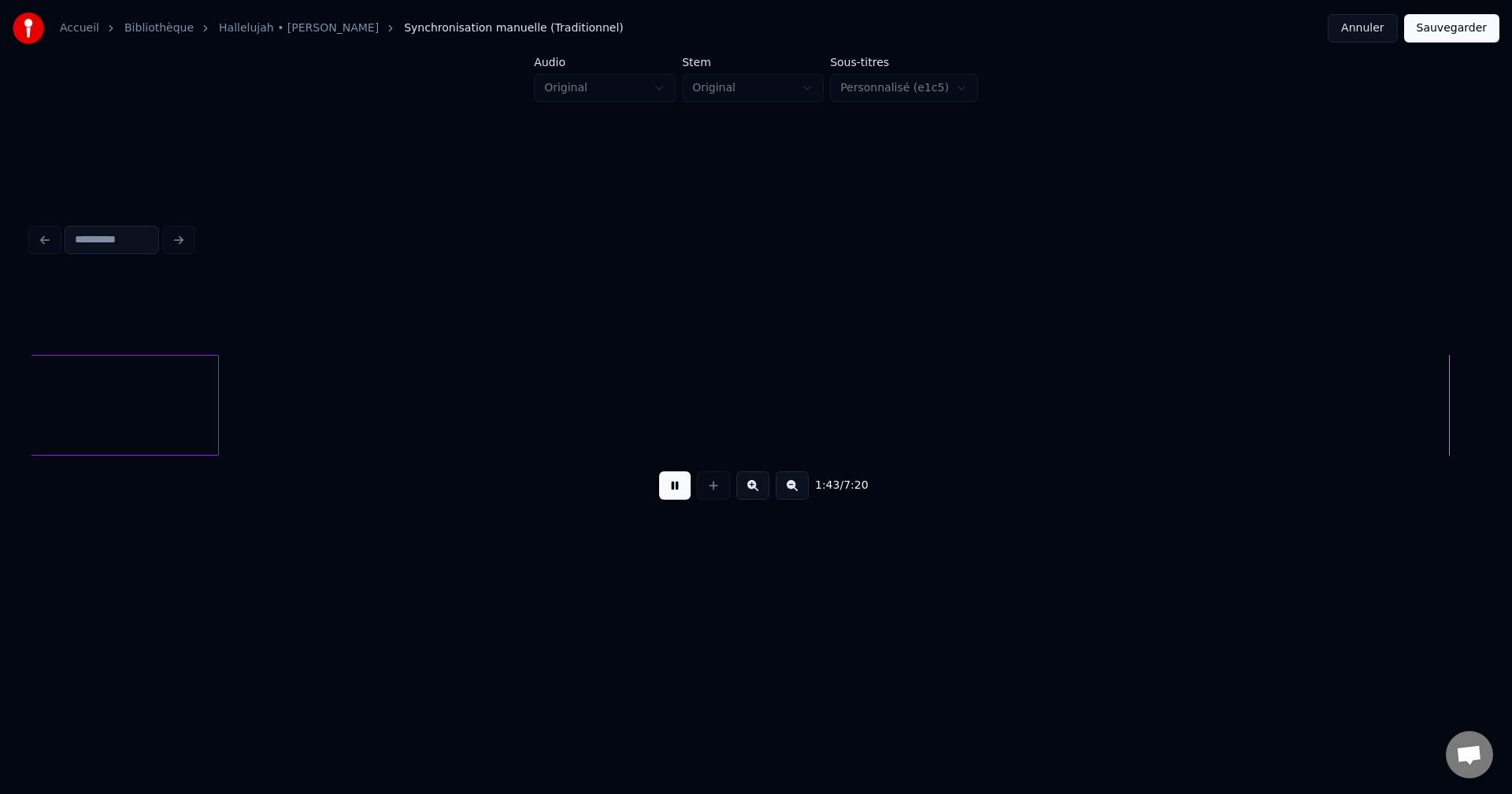
scroll to position [0, 28619]
click at [672, 485] on button at bounding box center [675, 486] width 31 height 28
click at [720, 491] on button at bounding box center [714, 486] width 33 height 28
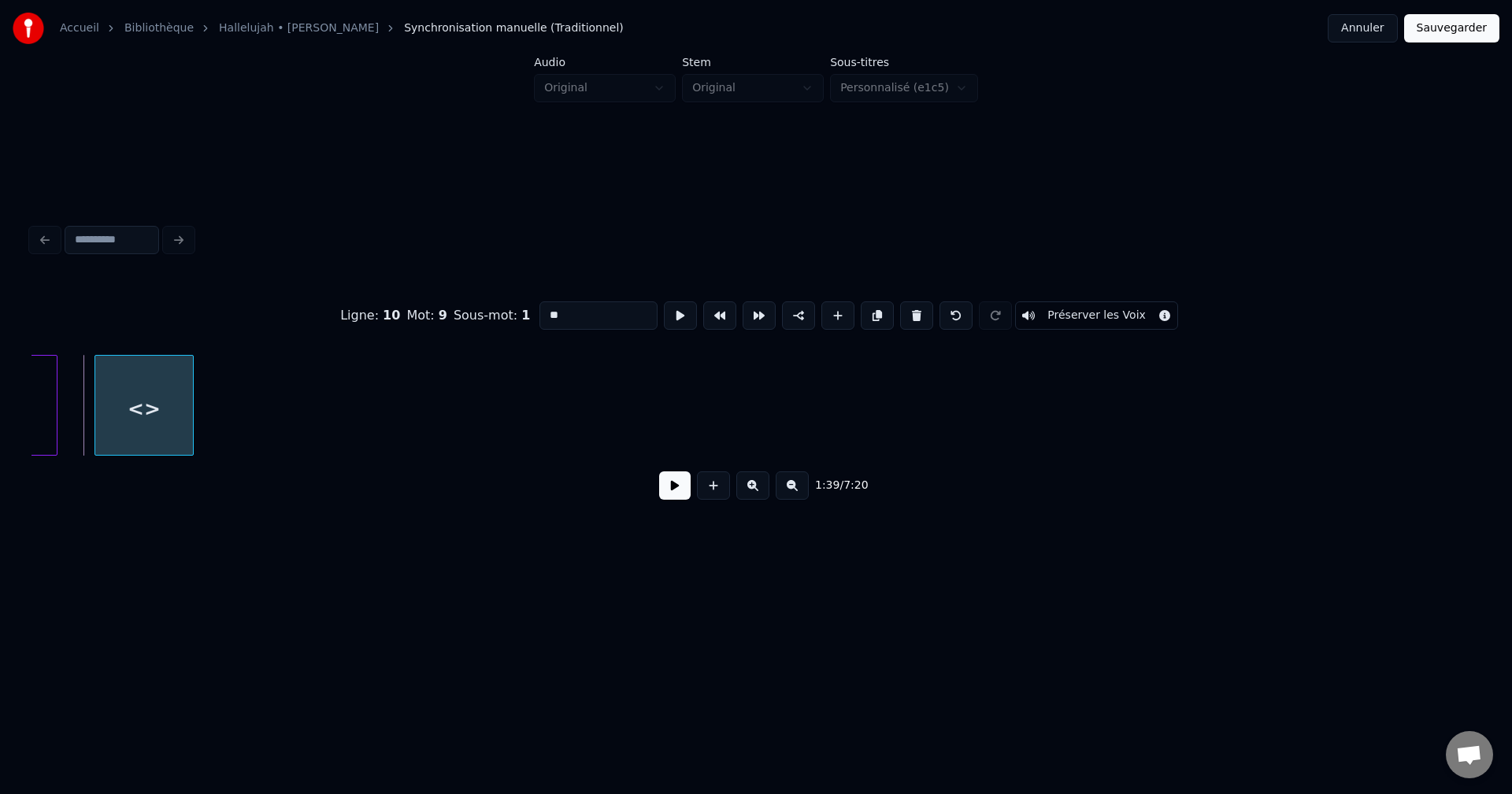
click at [96, 415] on div at bounding box center [97, 404] width 5 height 99
click at [577, 307] on input "**" at bounding box center [598, 315] width 118 height 28
type input "*"
type input "***"
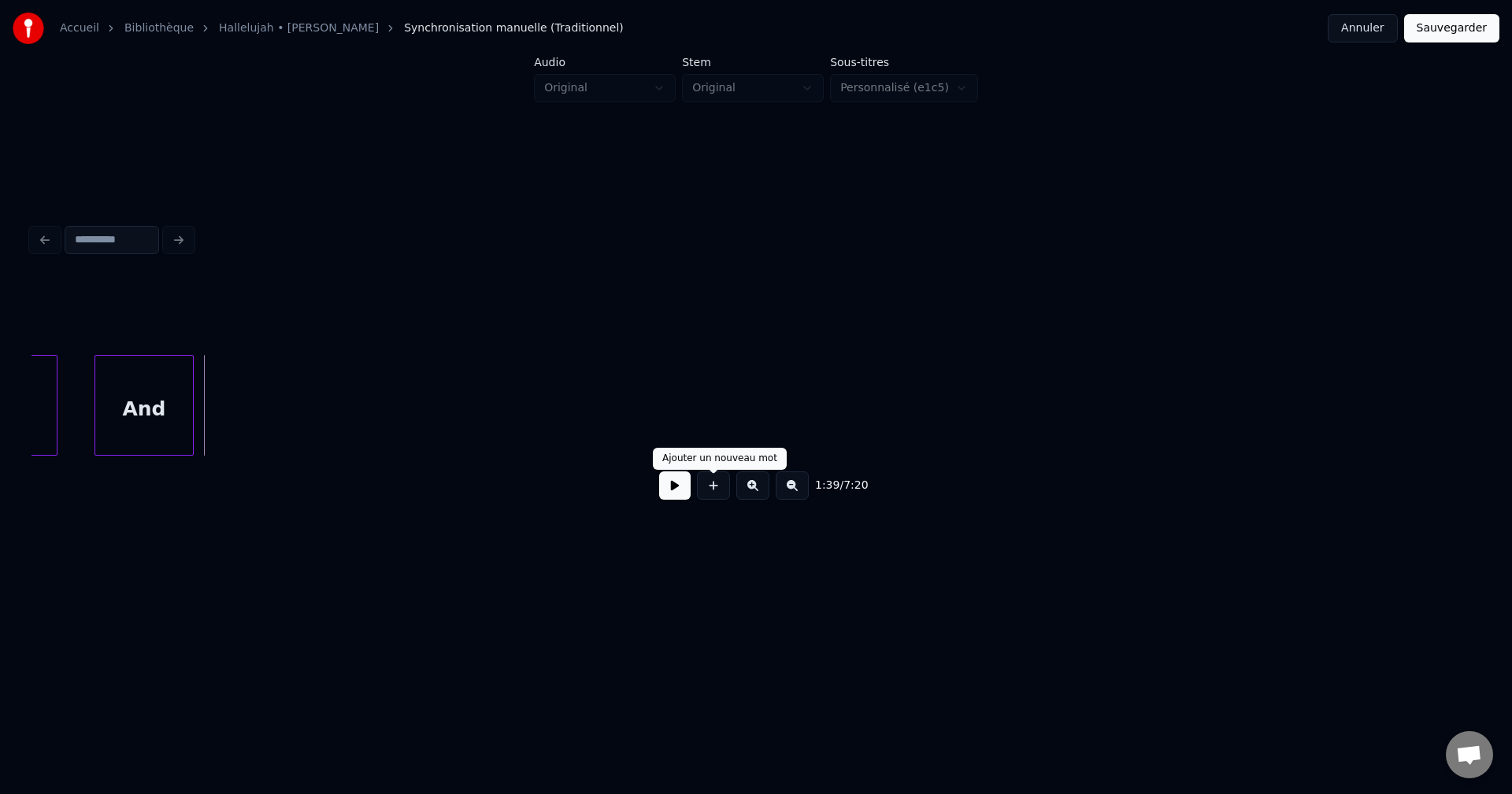
click at [709, 492] on button at bounding box center [714, 486] width 33 height 28
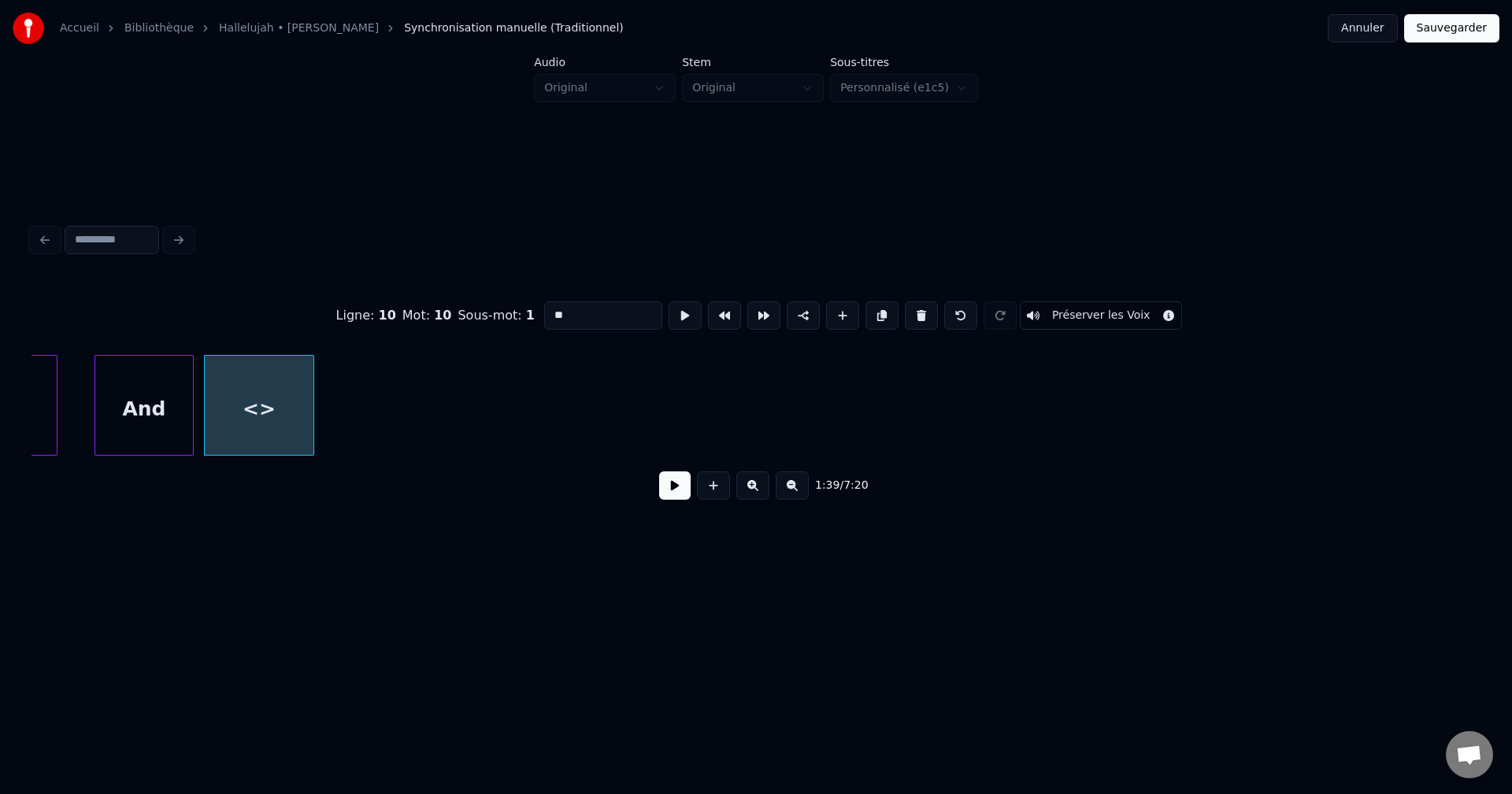
drag, startPoint x: 559, startPoint y: 311, endPoint x: 542, endPoint y: 311, distance: 17.0
click at [544, 311] on input "**" at bounding box center [603, 315] width 118 height 28
paste input "**********"
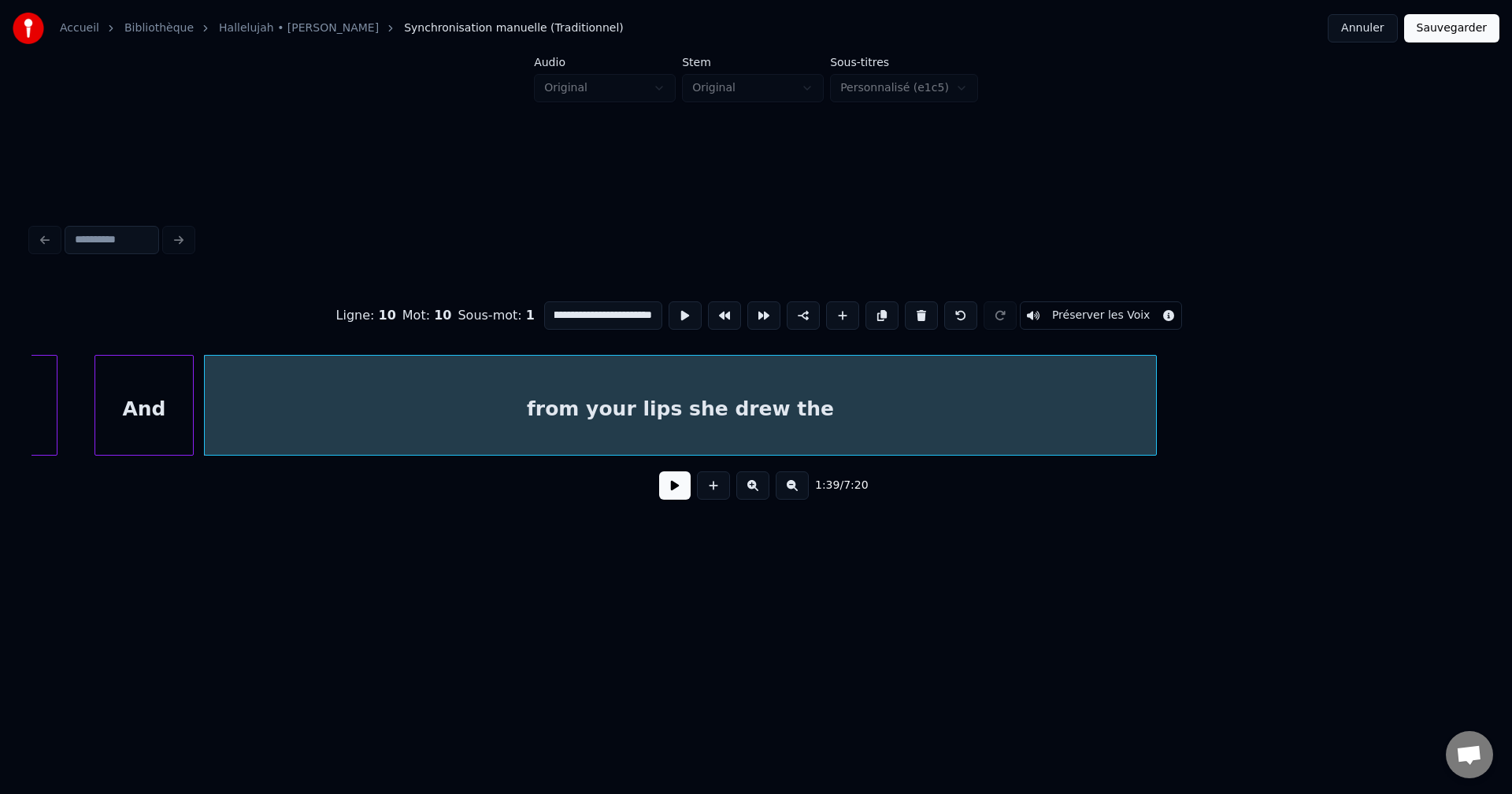
click at [1154, 397] on div at bounding box center [1154, 404] width 5 height 99
type input "**********"
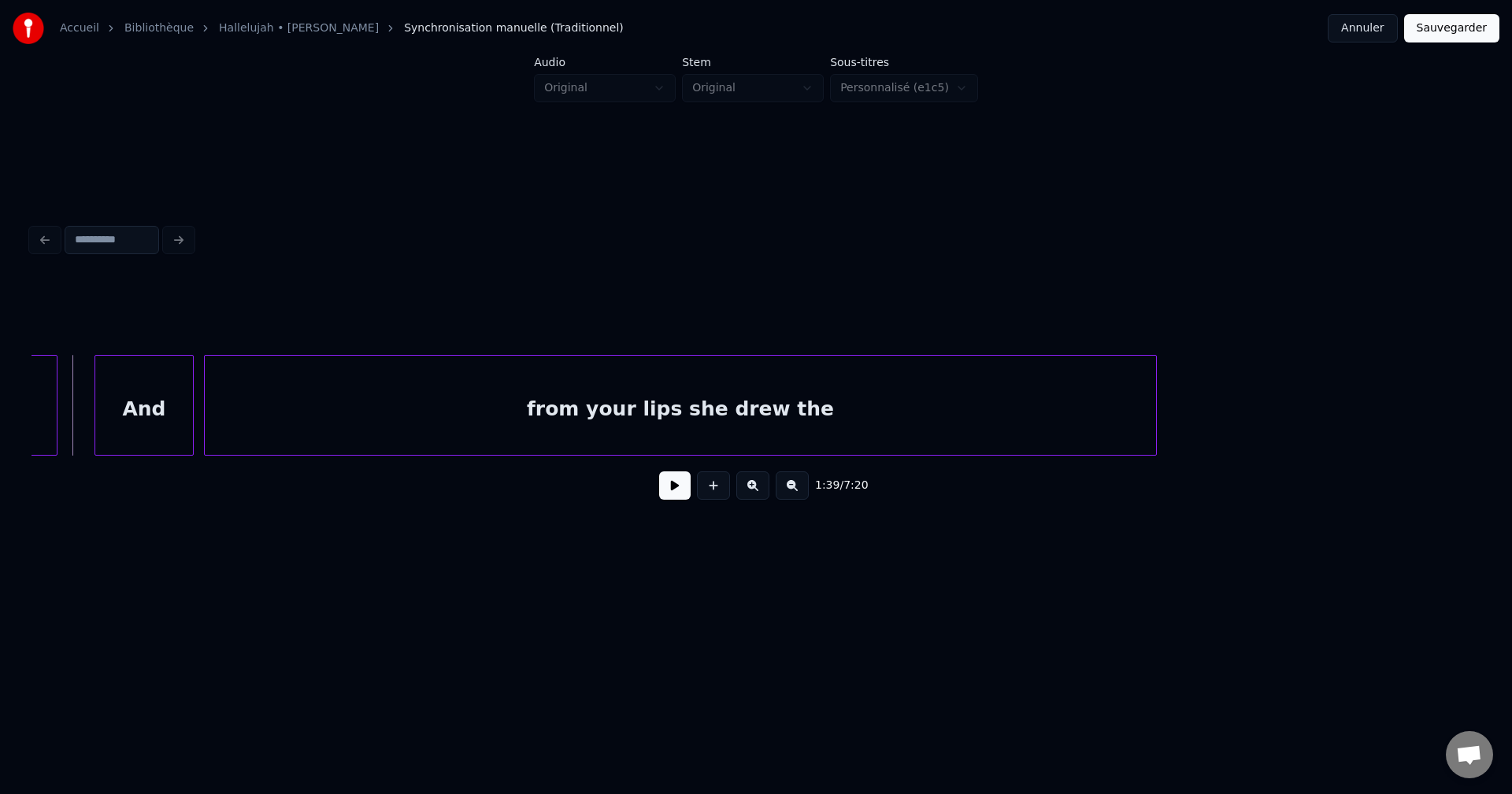
click at [677, 492] on button at bounding box center [675, 486] width 31 height 28
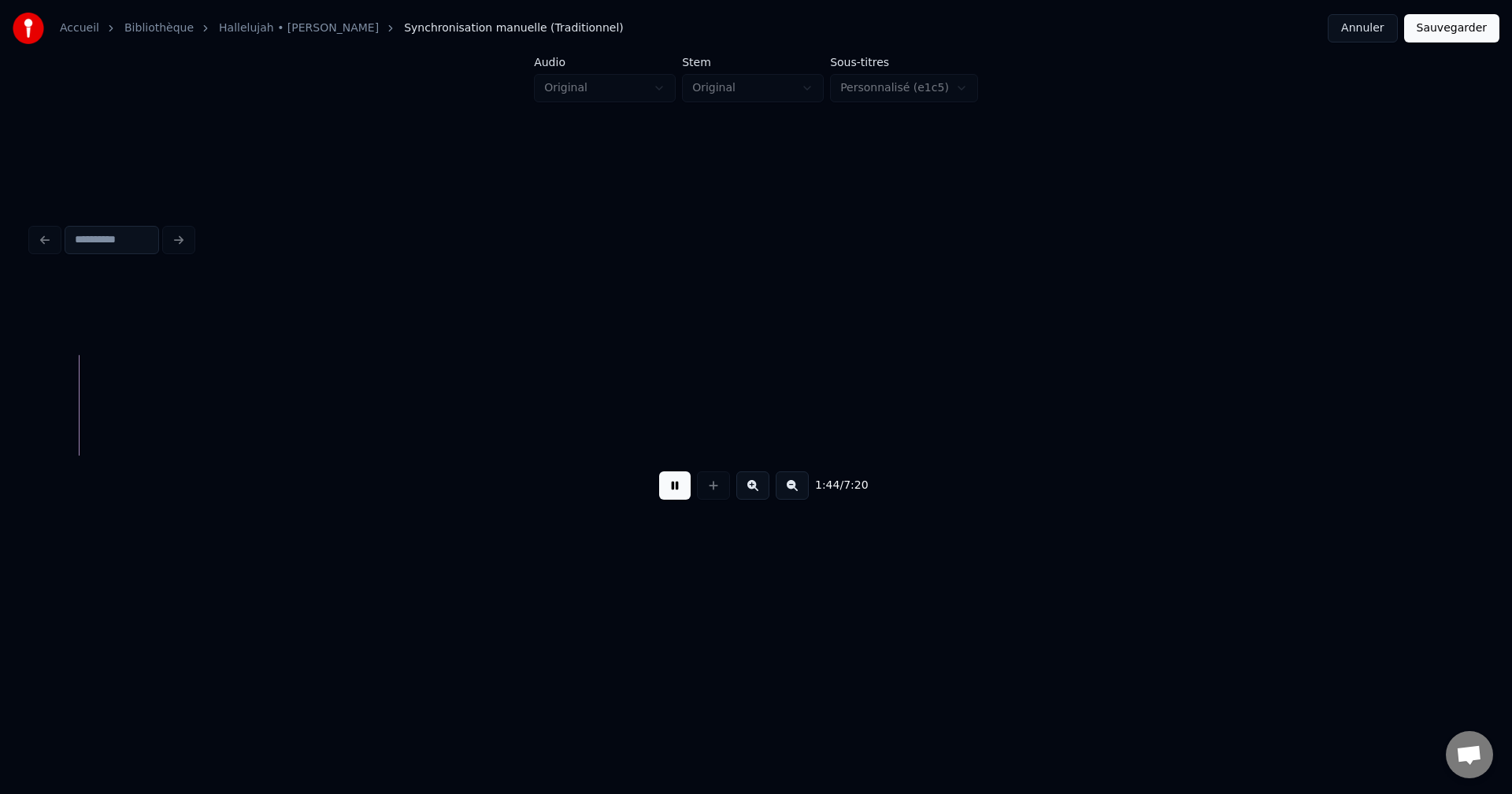
click at [677, 493] on button at bounding box center [675, 486] width 31 height 28
click at [709, 493] on button at bounding box center [714, 486] width 33 height 28
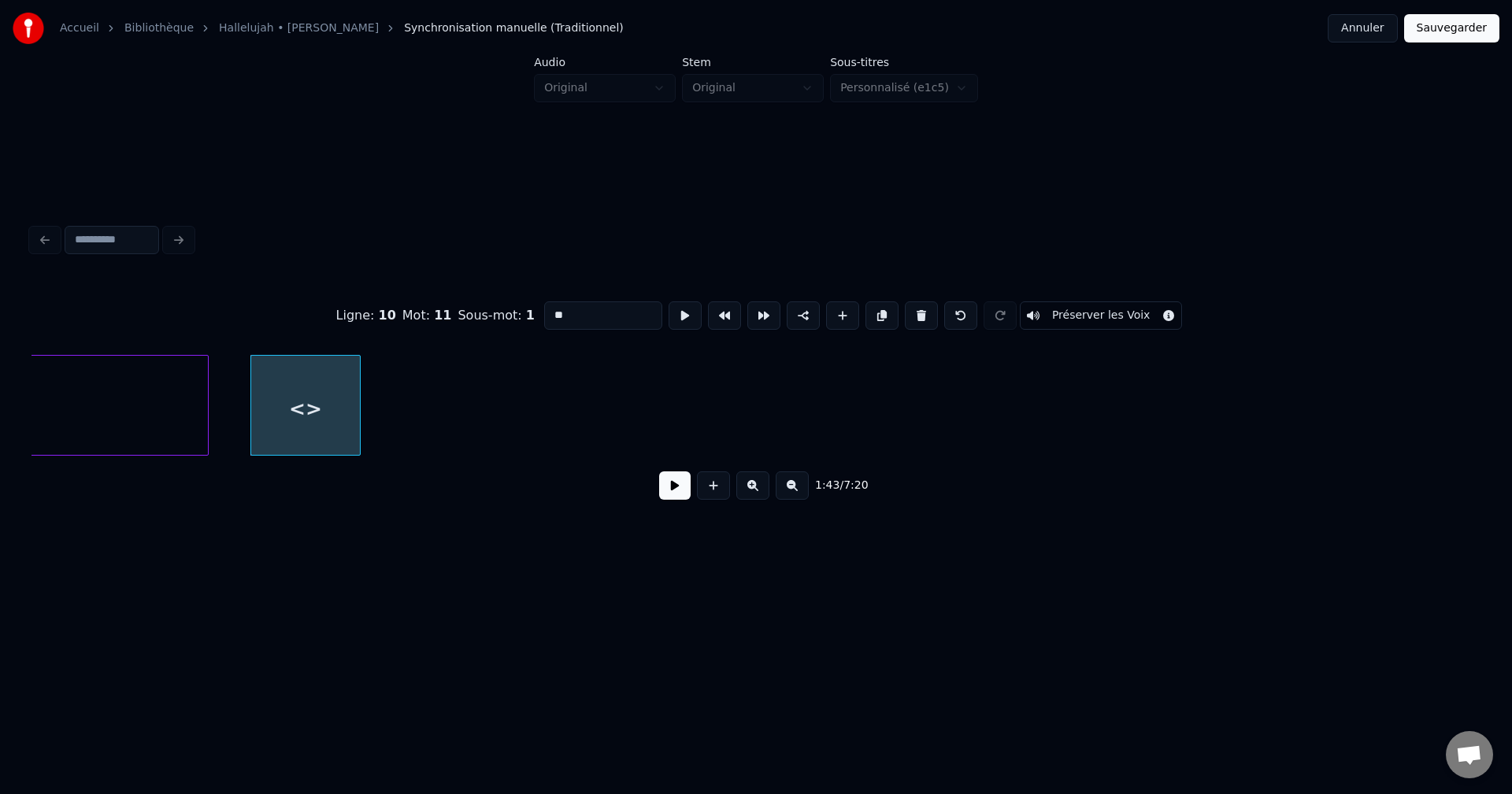
drag, startPoint x: 585, startPoint y: 312, endPoint x: 504, endPoint y: 310, distance: 81.0
click at [504, 310] on div "Ligne : 10 Mot : 11 Sous-mot : 1 ** Préserver les Voix" at bounding box center [756, 315] width 1449 height 78
paste input "********"
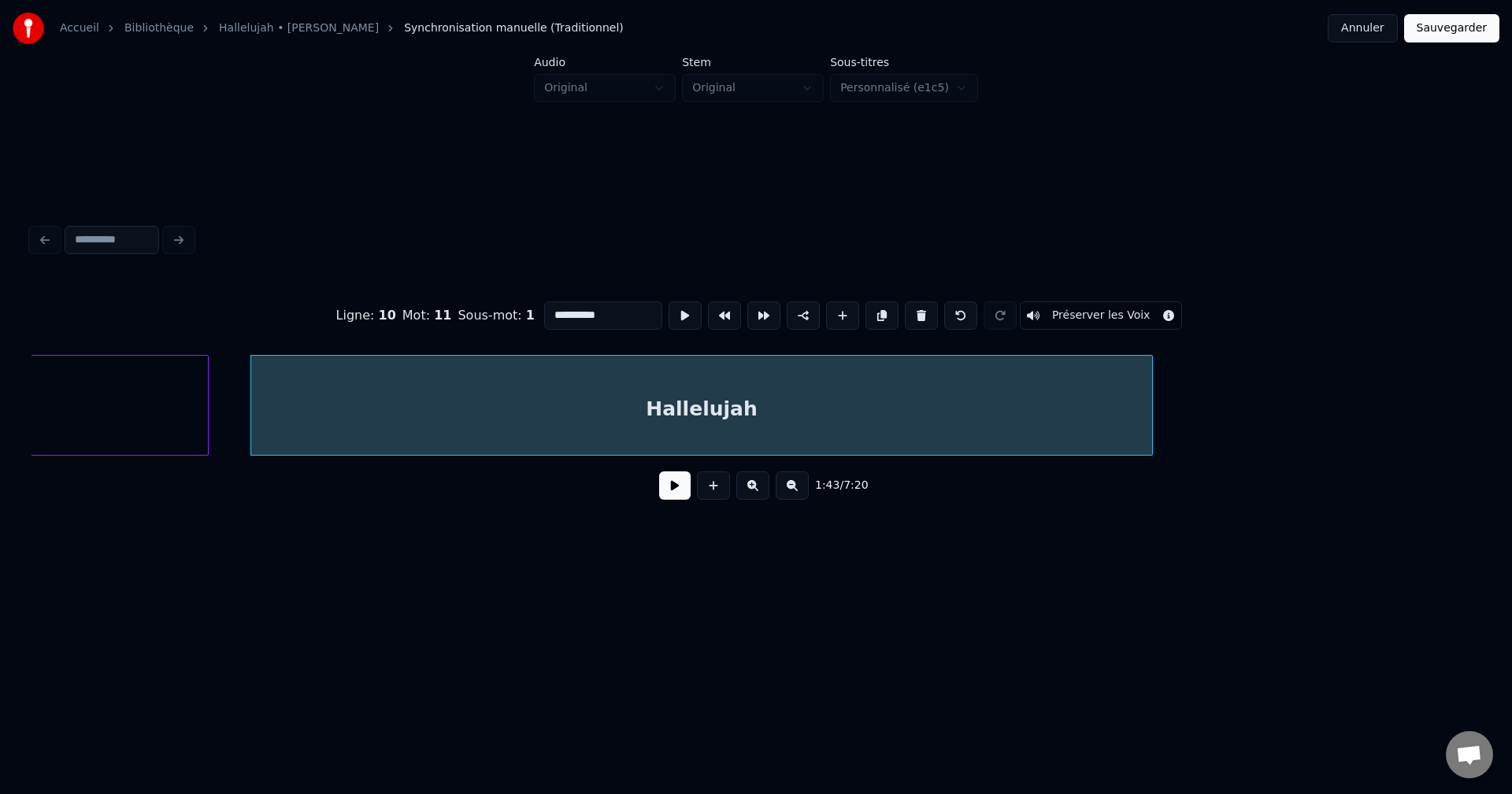
click at [1150, 415] on div at bounding box center [1150, 404] width 5 height 99
type input "**********"
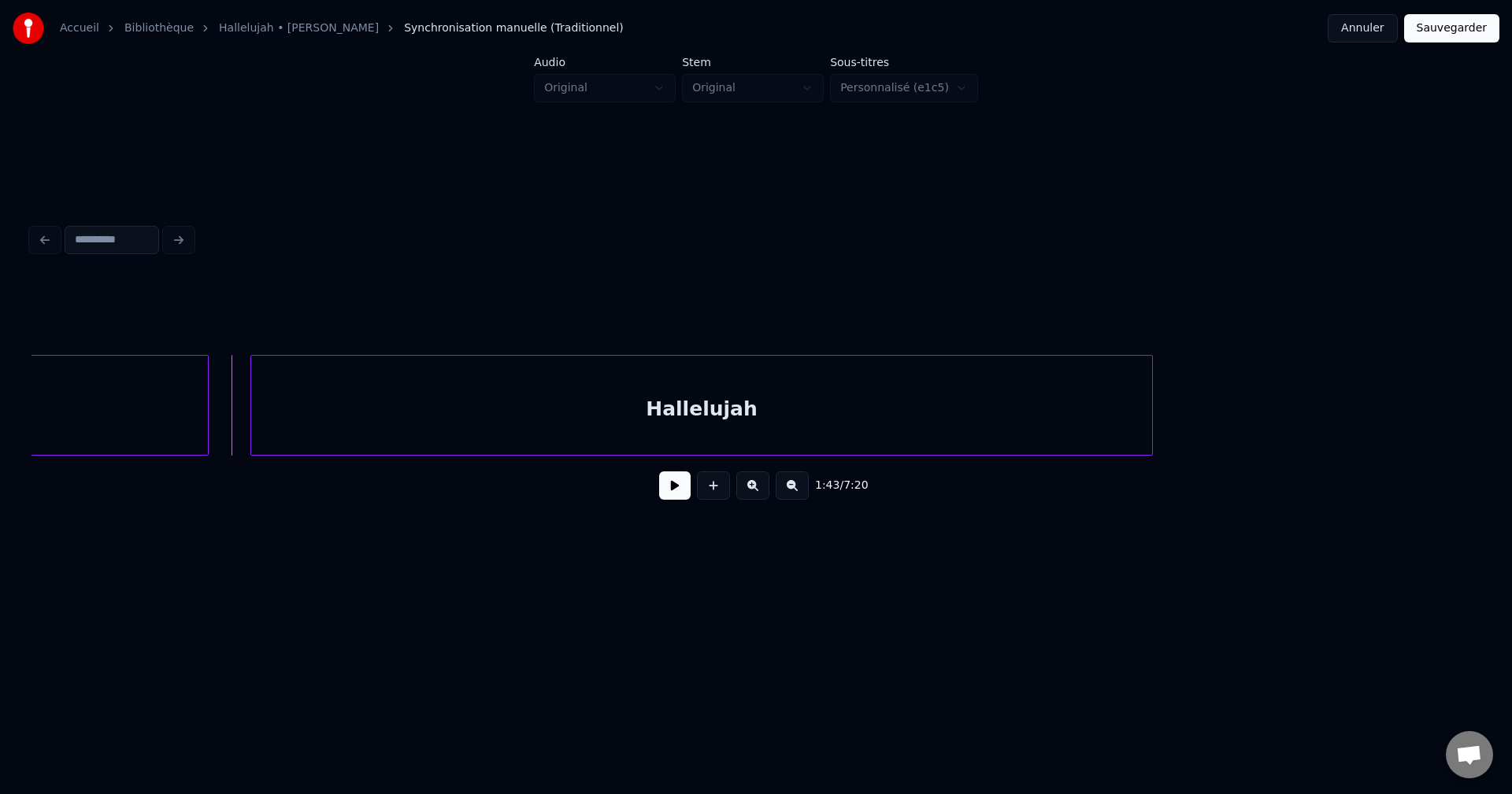
click at [680, 492] on button at bounding box center [675, 486] width 31 height 28
click at [669, 491] on button at bounding box center [675, 486] width 31 height 28
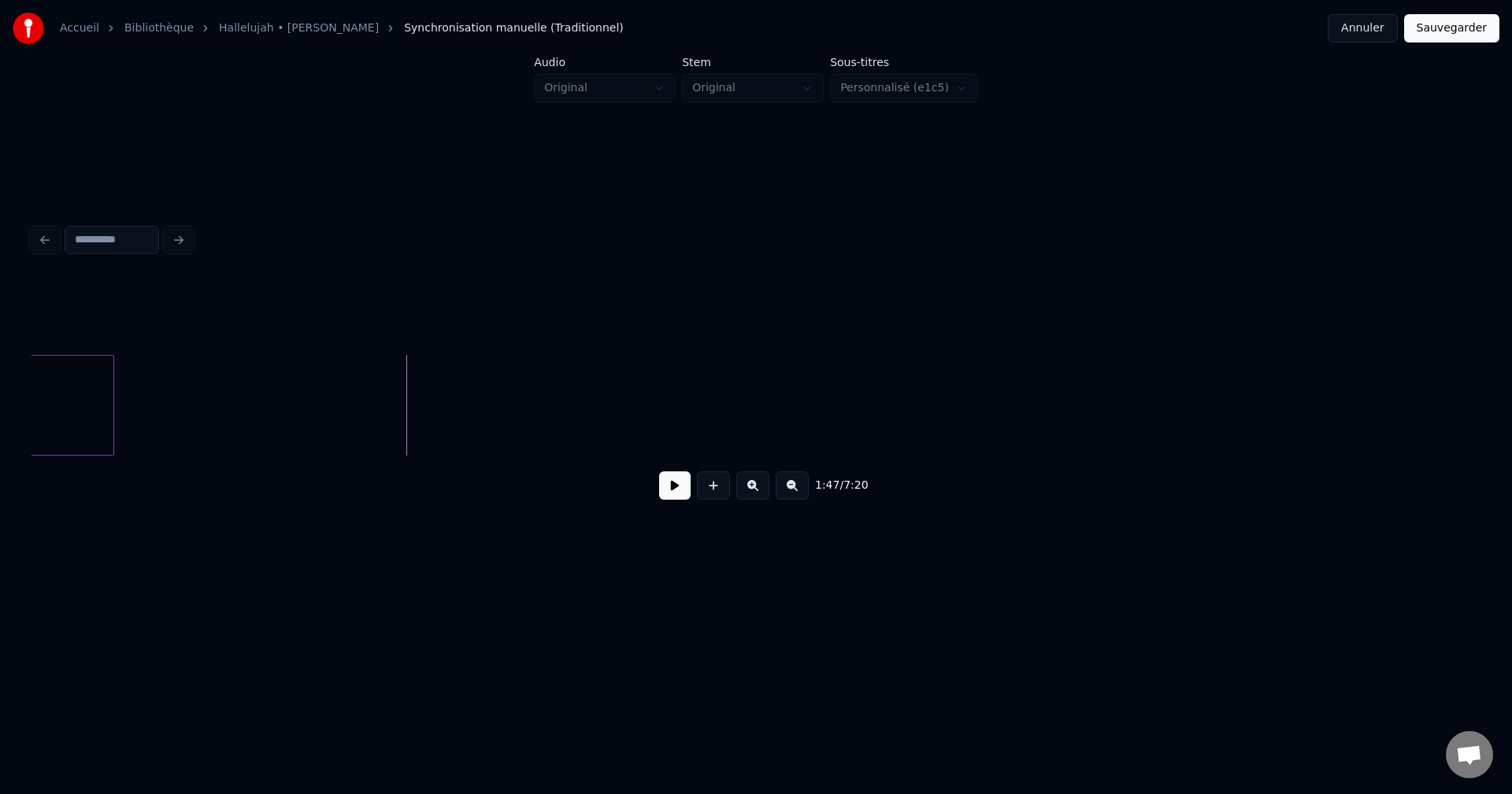
scroll to position [0, 29316]
click at [718, 490] on button at bounding box center [714, 486] width 33 height 28
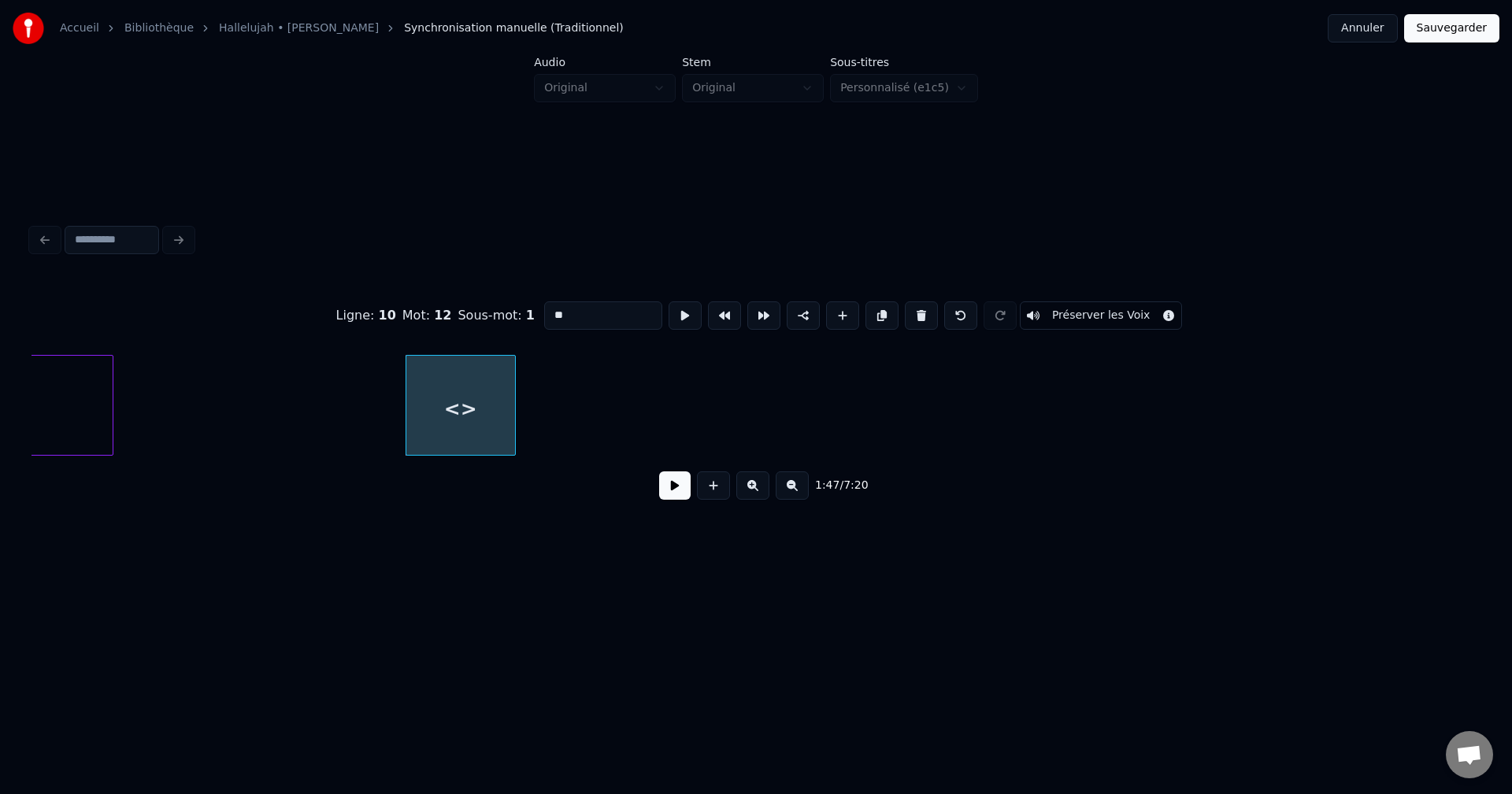
click at [575, 307] on input "**" at bounding box center [603, 315] width 118 height 28
drag, startPoint x: 533, startPoint y: 310, endPoint x: 481, endPoint y: 311, distance: 52.0
click at [481, 311] on div "Ligne : 10 Mot : 12 Sous-mot : 1 ** Préserver les Voix" at bounding box center [756, 315] width 1449 height 78
paste input "********"
click at [321, 412] on div at bounding box center [322, 404] width 5 height 99
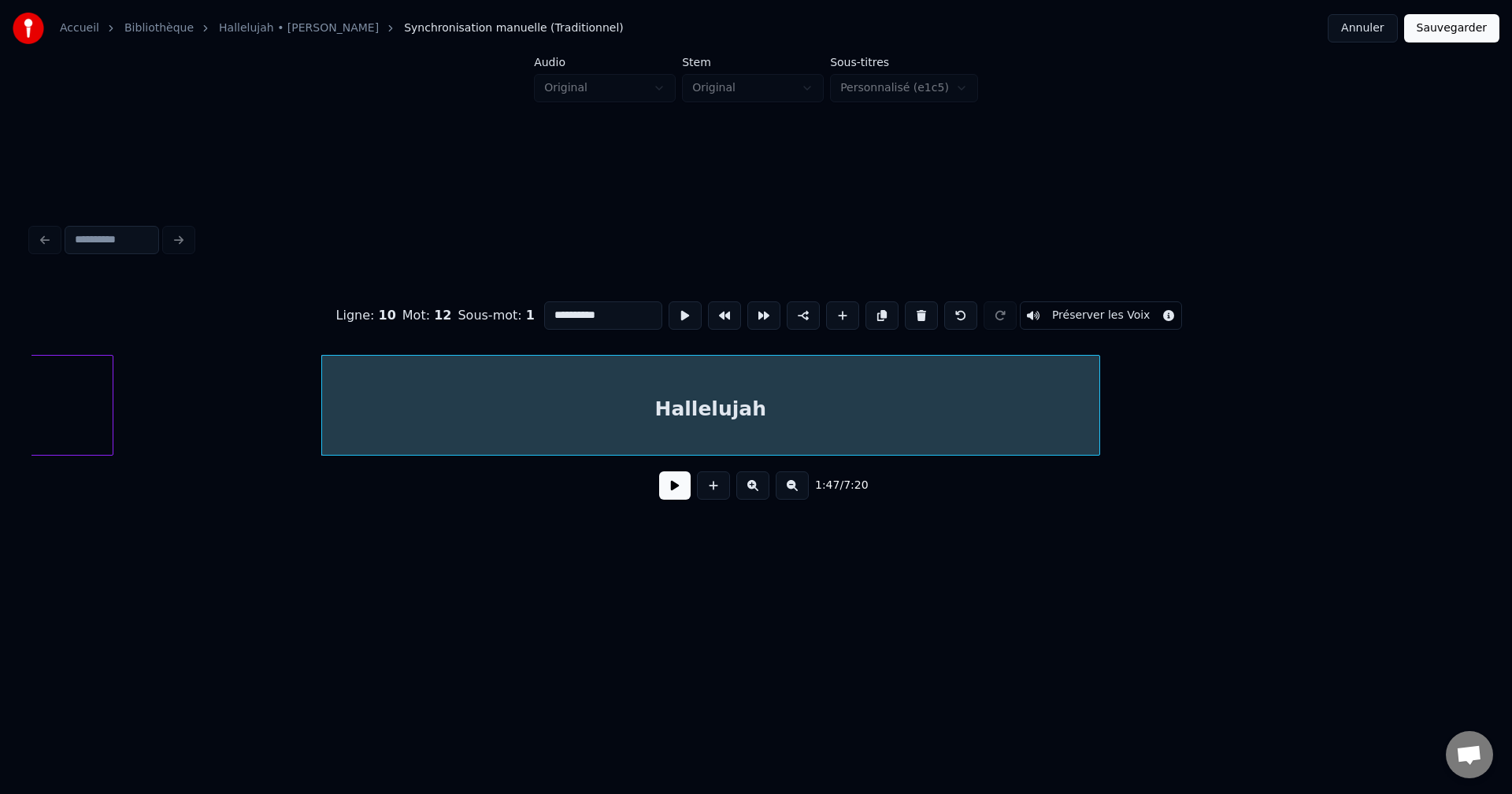
click at [1098, 424] on div at bounding box center [1097, 404] width 5 height 99
type input "**********"
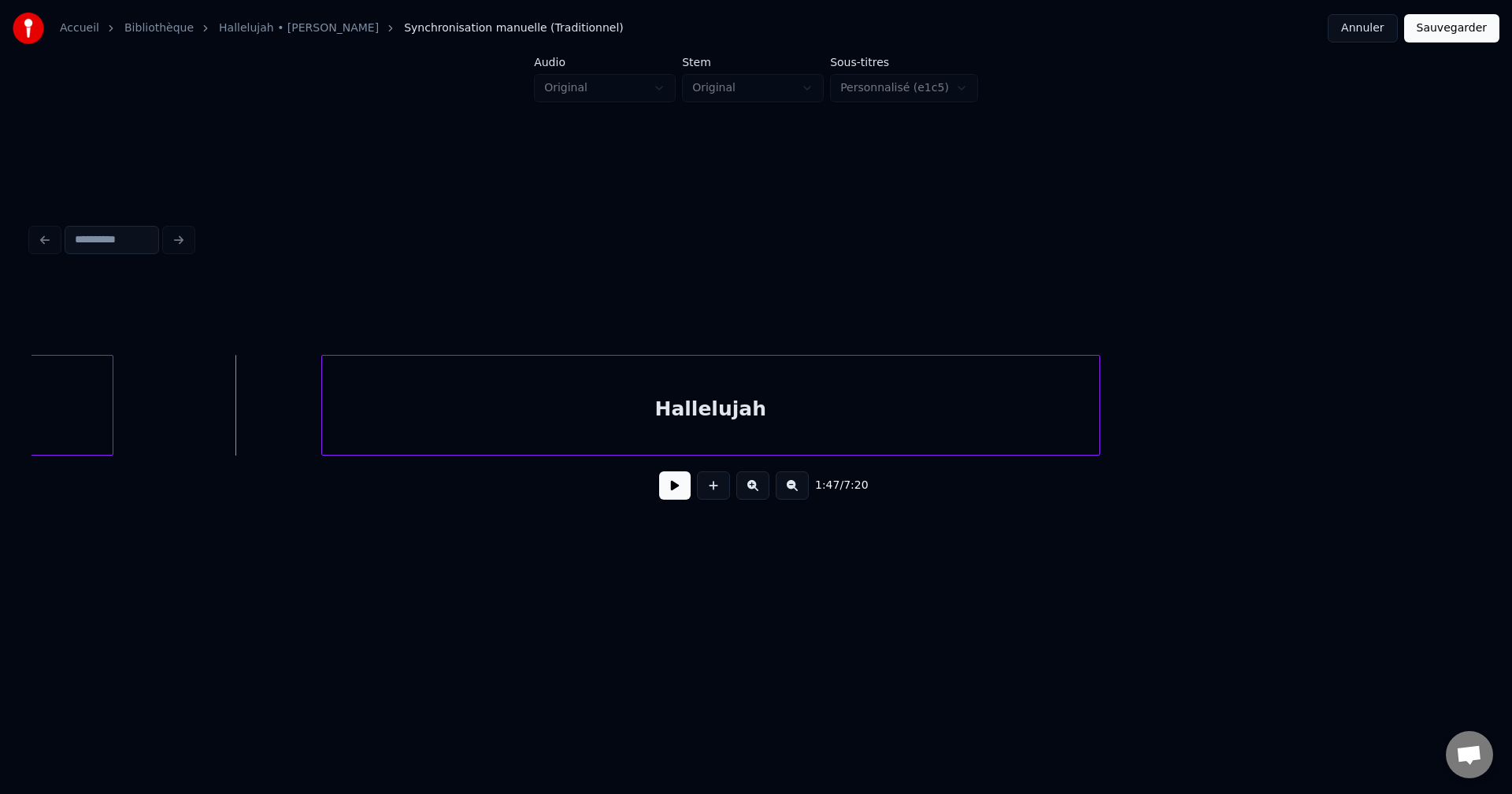
click at [679, 489] on button at bounding box center [675, 486] width 31 height 28
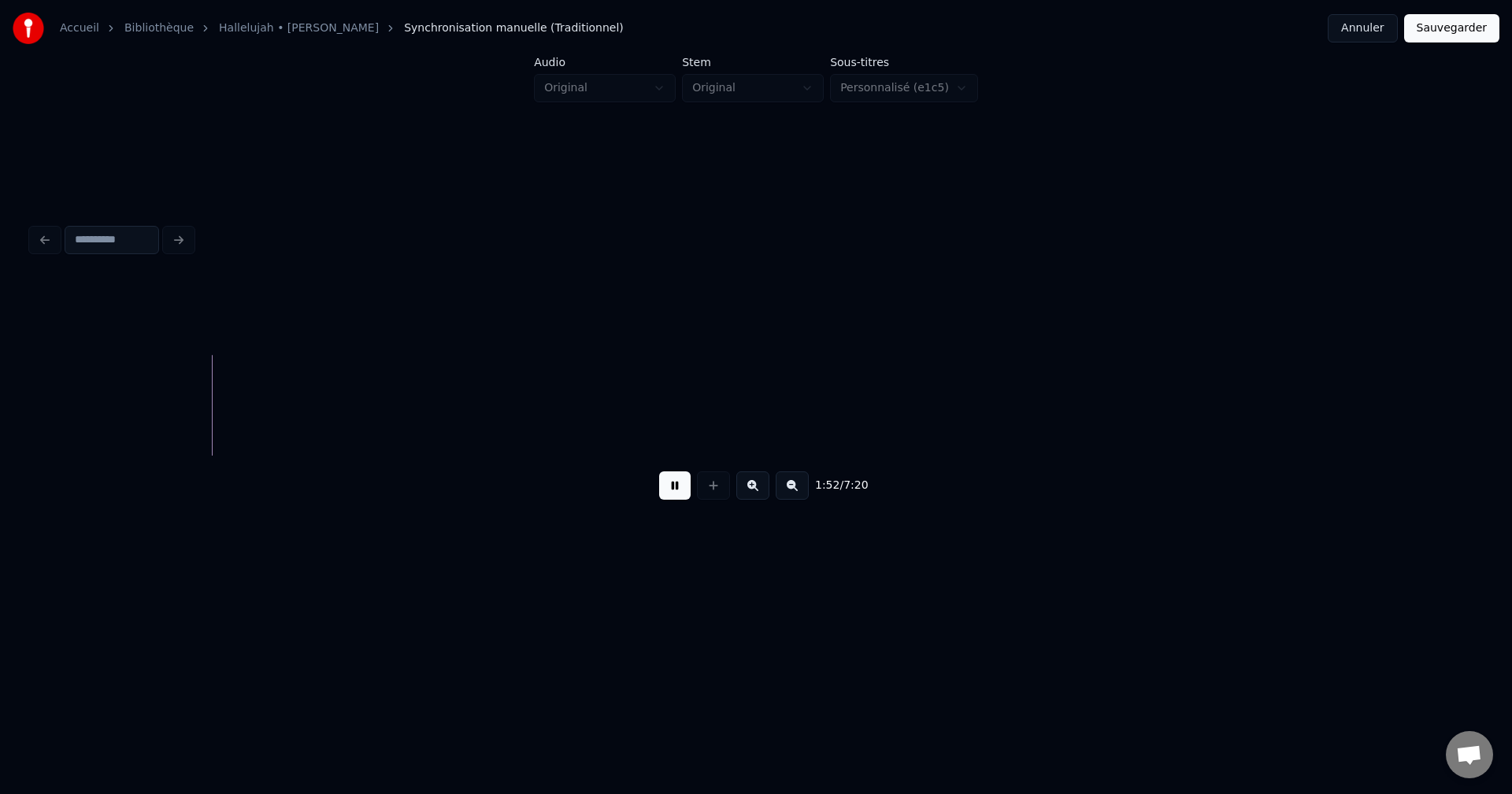
click at [677, 490] on button at bounding box center [675, 486] width 31 height 28
click at [717, 492] on button at bounding box center [714, 486] width 33 height 28
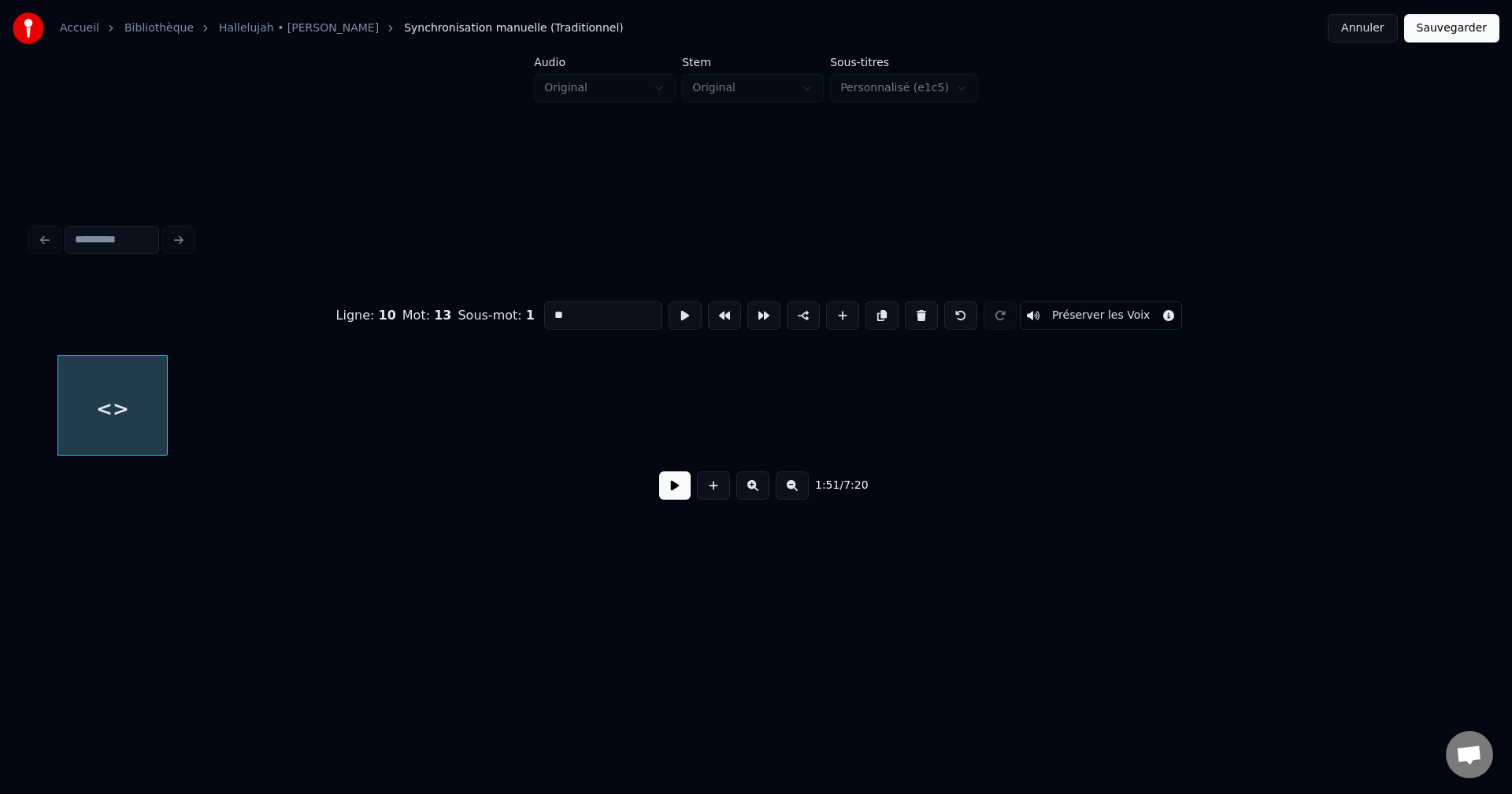
drag, startPoint x: 577, startPoint y: 308, endPoint x: 493, endPoint y: 305, distance: 84.1
click at [493, 305] on div "Ligne : 10 Mot : 13 Sous-mot : 1 ** Préserver les Voix" at bounding box center [756, 315] width 1449 height 78
paste input "********"
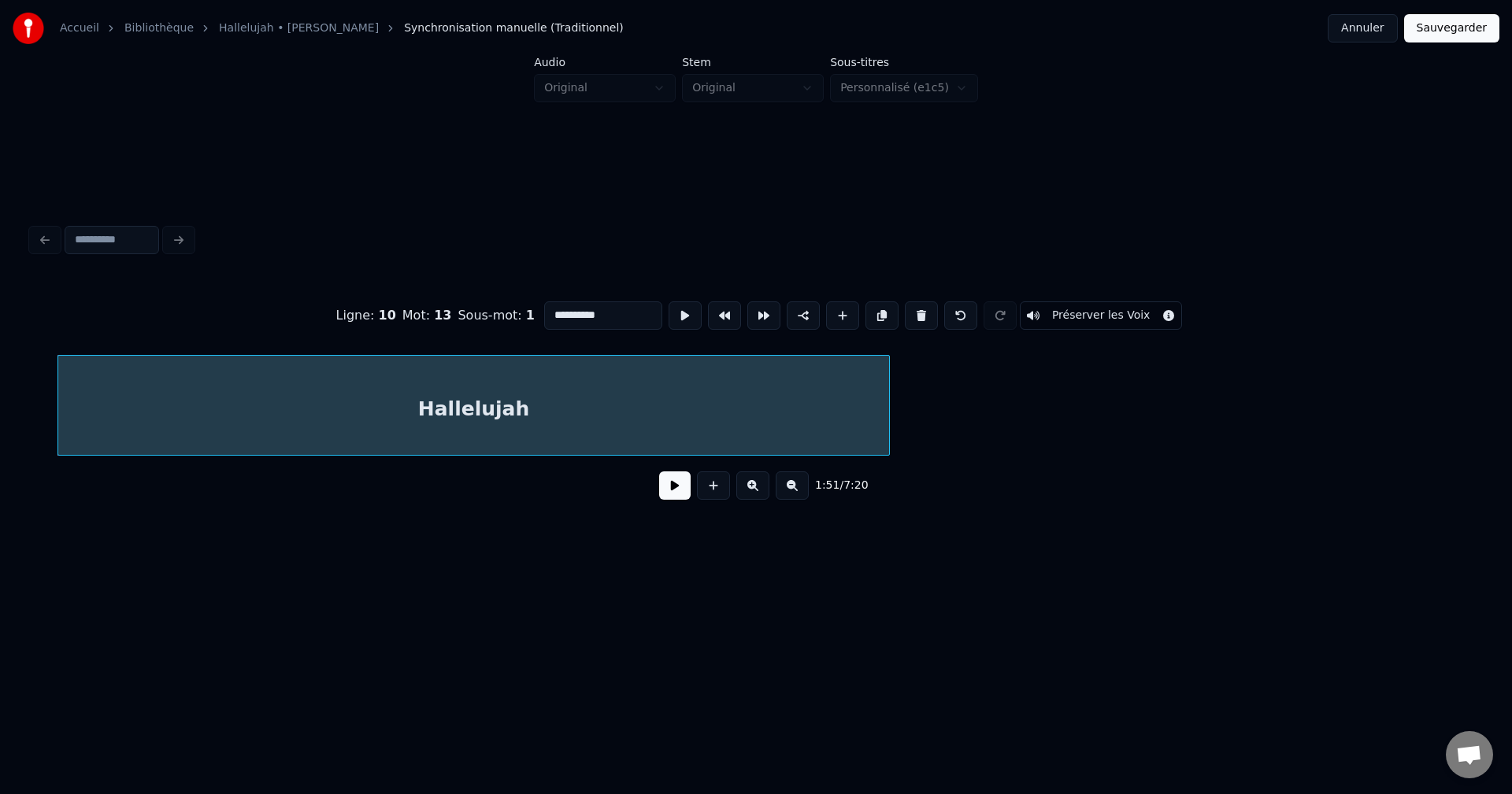
click at [886, 444] on div at bounding box center [886, 404] width 5 height 99
type input "**********"
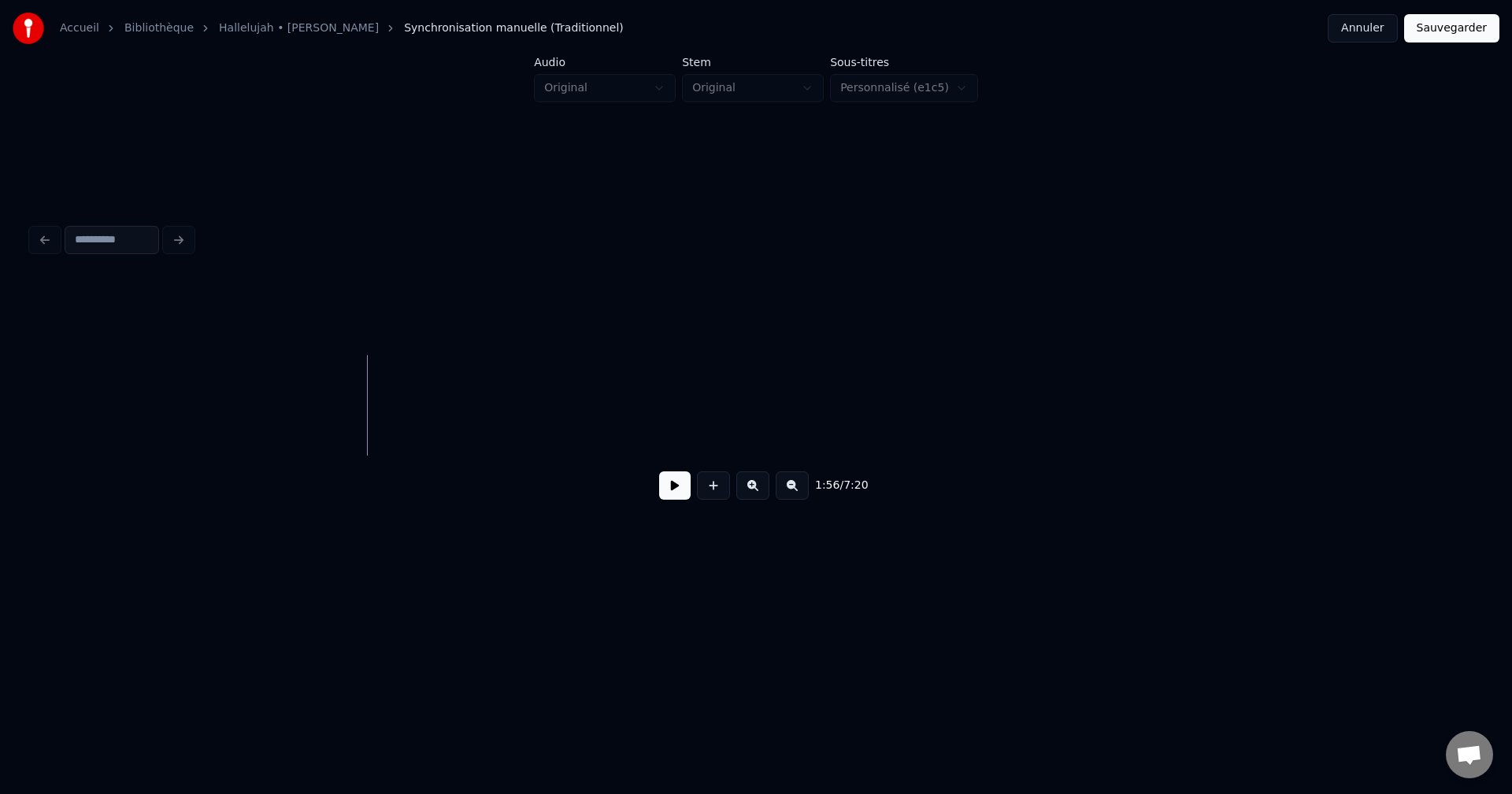
scroll to position [0, 31681]
click at [714, 491] on button at bounding box center [714, 486] width 33 height 28
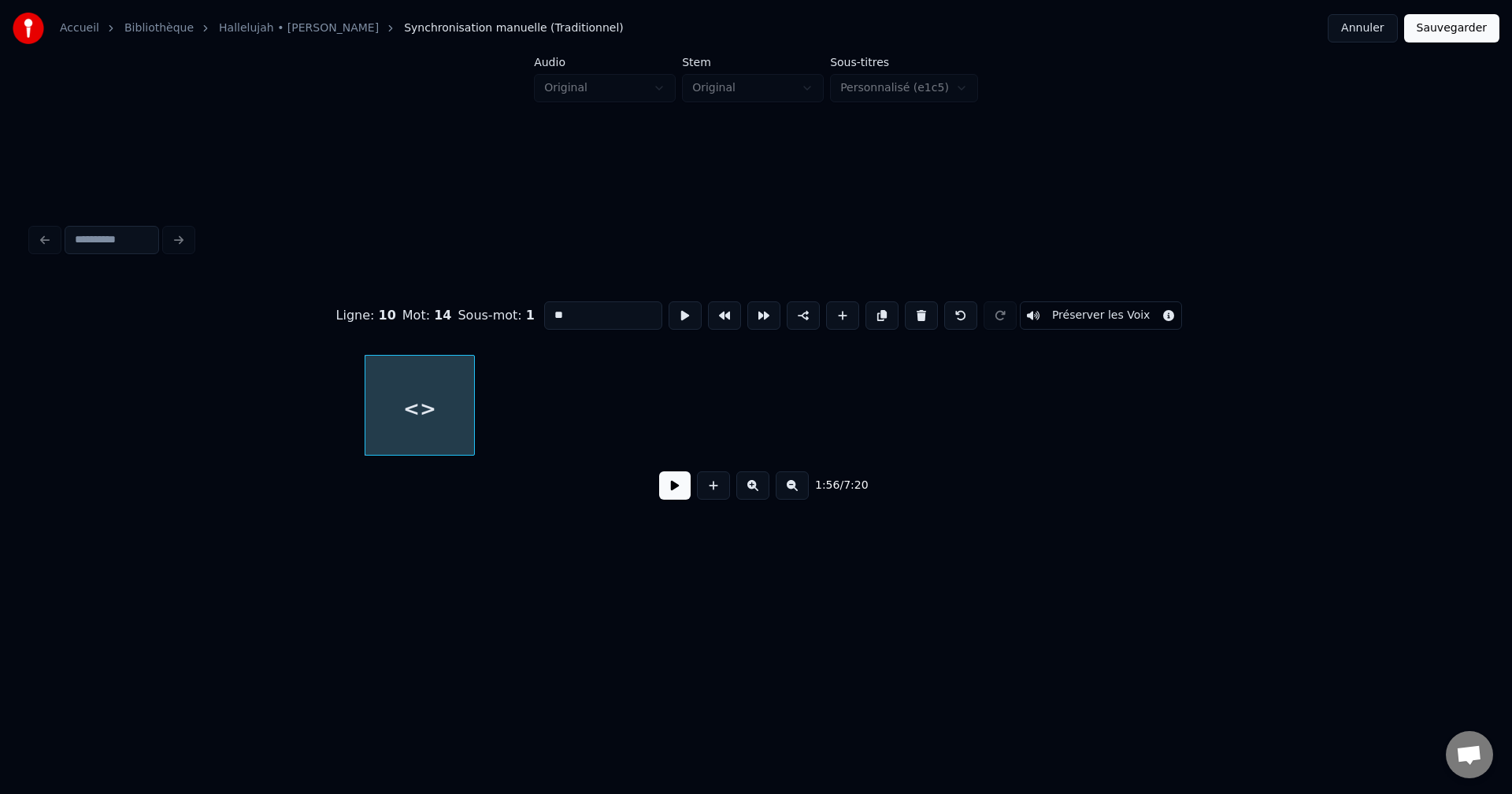
drag, startPoint x: 580, startPoint y: 303, endPoint x: 512, endPoint y: 300, distance: 68.1
click at [512, 300] on div "Ligne : 10 Mot : 14 Sous-mot : 1 ** Préserver les Voix" at bounding box center [756, 315] width 1449 height 78
paste input "********"
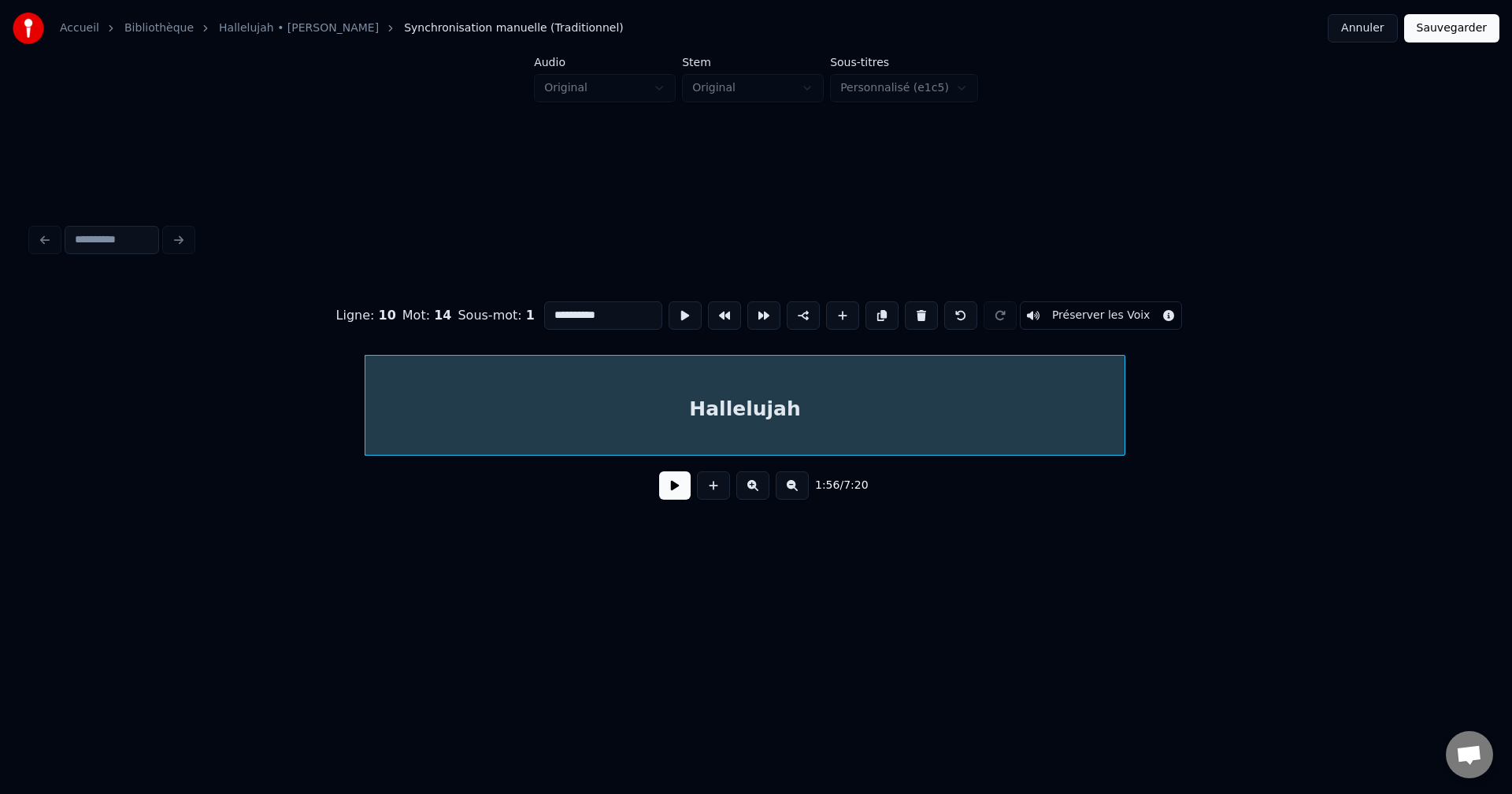
click at [1123, 423] on div at bounding box center [1121, 404] width 5 height 99
type input "**********"
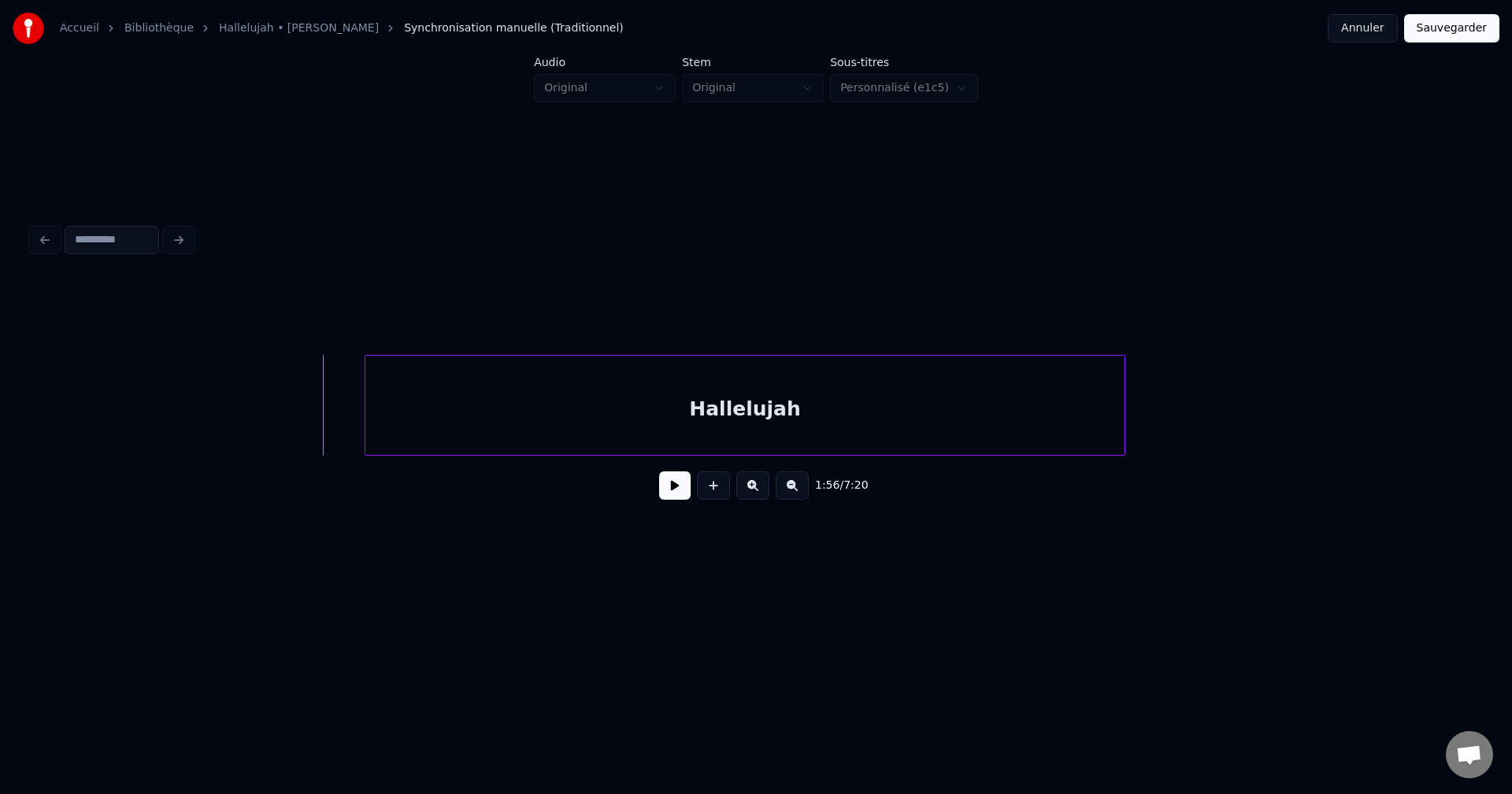
click at [679, 490] on button at bounding box center [675, 486] width 31 height 28
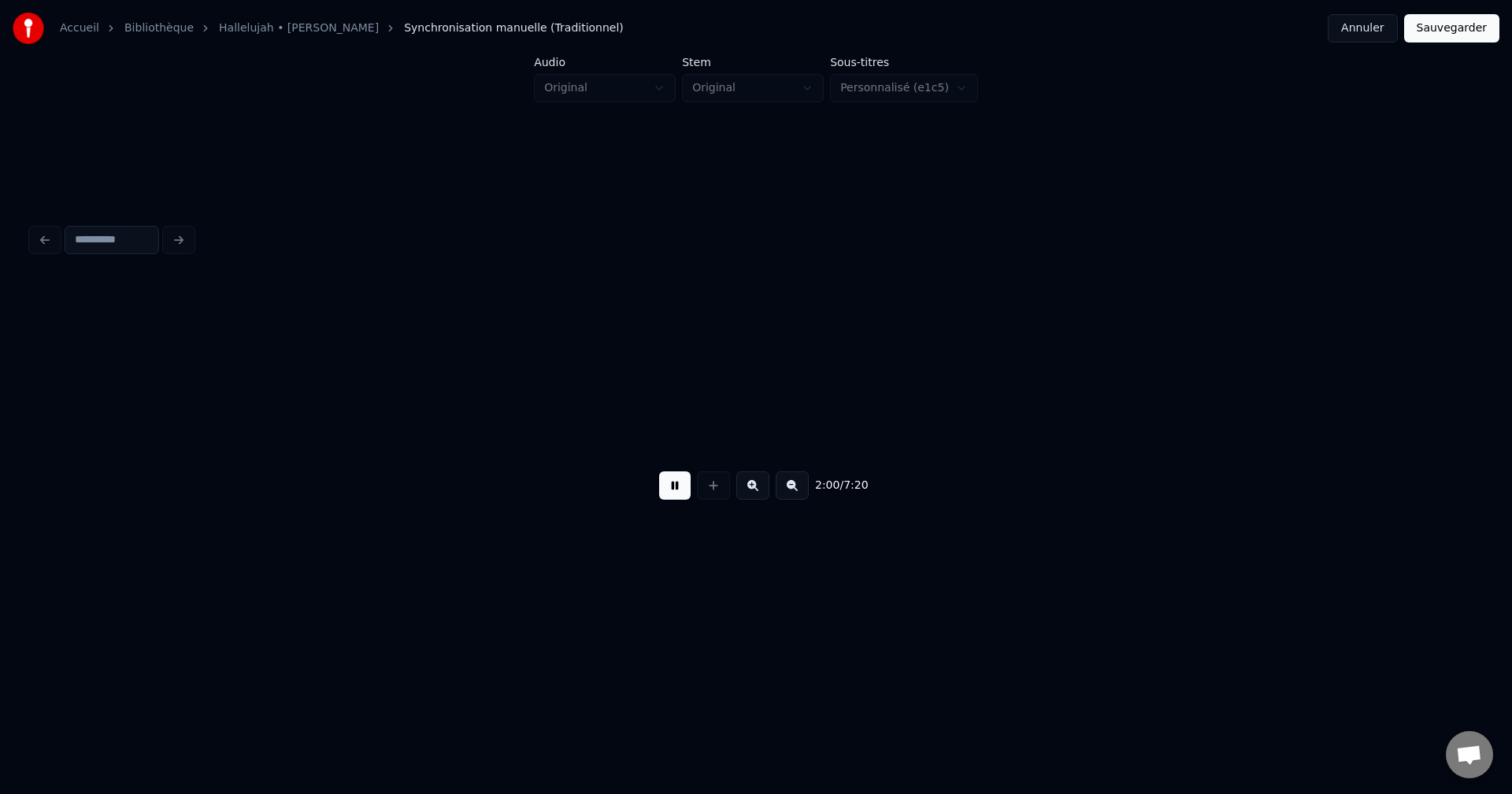
scroll to position [0, 33131]
click at [679, 490] on button at bounding box center [675, 486] width 31 height 28
click at [712, 496] on button at bounding box center [714, 486] width 33 height 28
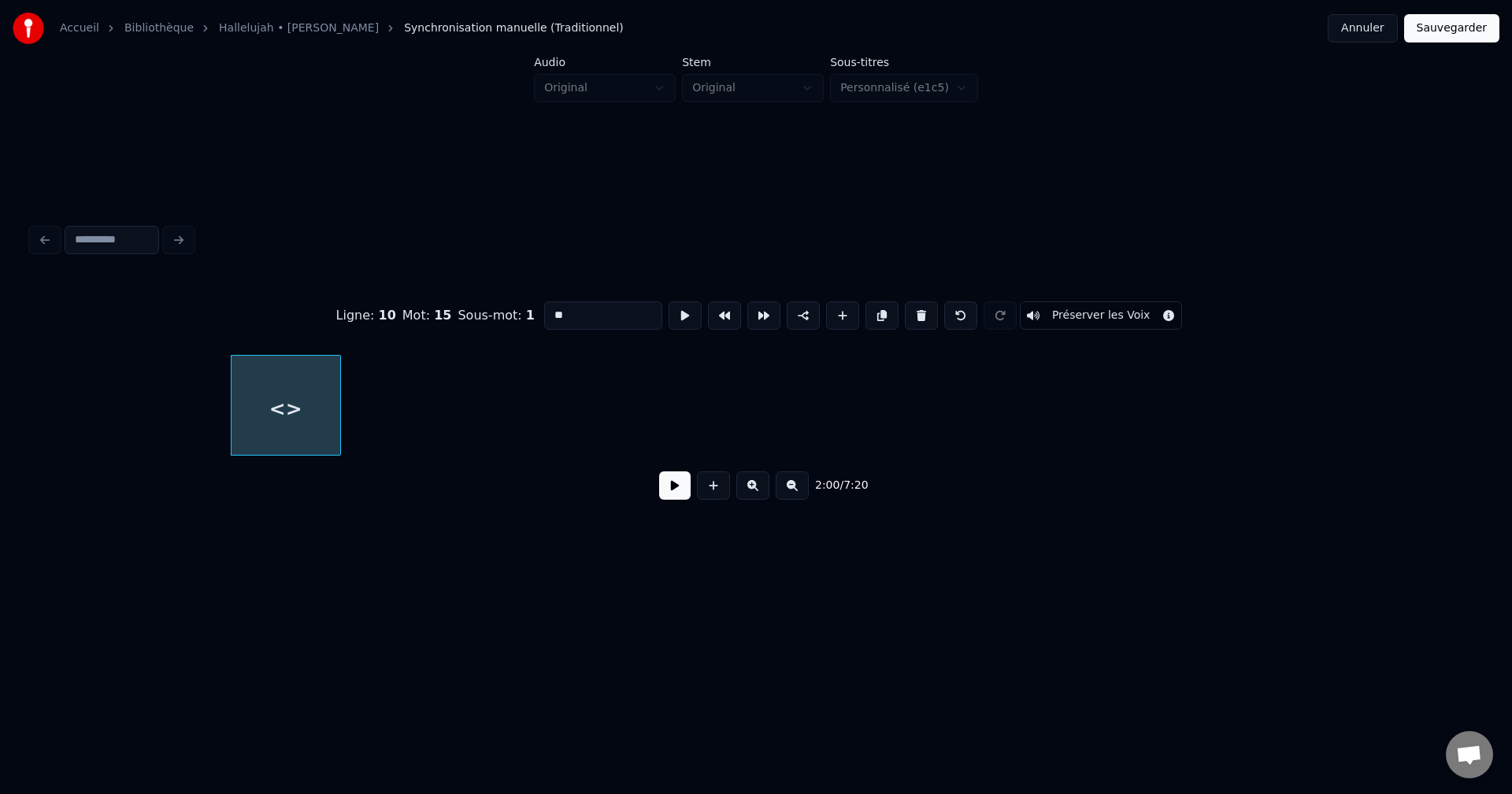
drag, startPoint x: 585, startPoint y: 310, endPoint x: 483, endPoint y: 344, distance: 107.5
click at [495, 311] on div "Ligne : 10 Mot : 15 Sous-mot : 1 ** Préserver les Voix" at bounding box center [756, 315] width 1449 height 78
paste input "********"
type input "**********"
drag, startPoint x: 223, startPoint y: 396, endPoint x: 136, endPoint y: 403, distance: 87.3
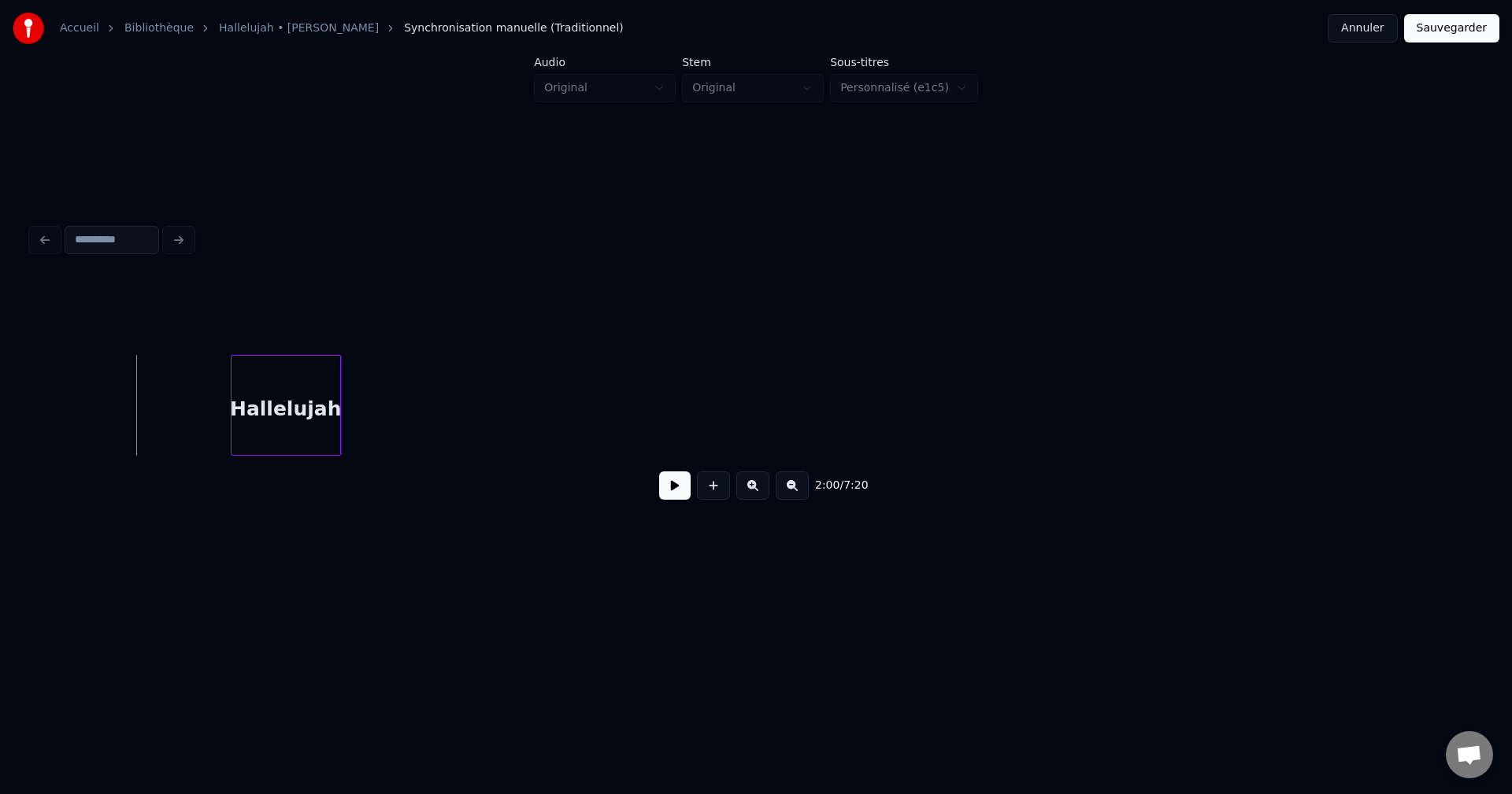
click at [113, 408] on div at bounding box center [113, 404] width 5 height 99
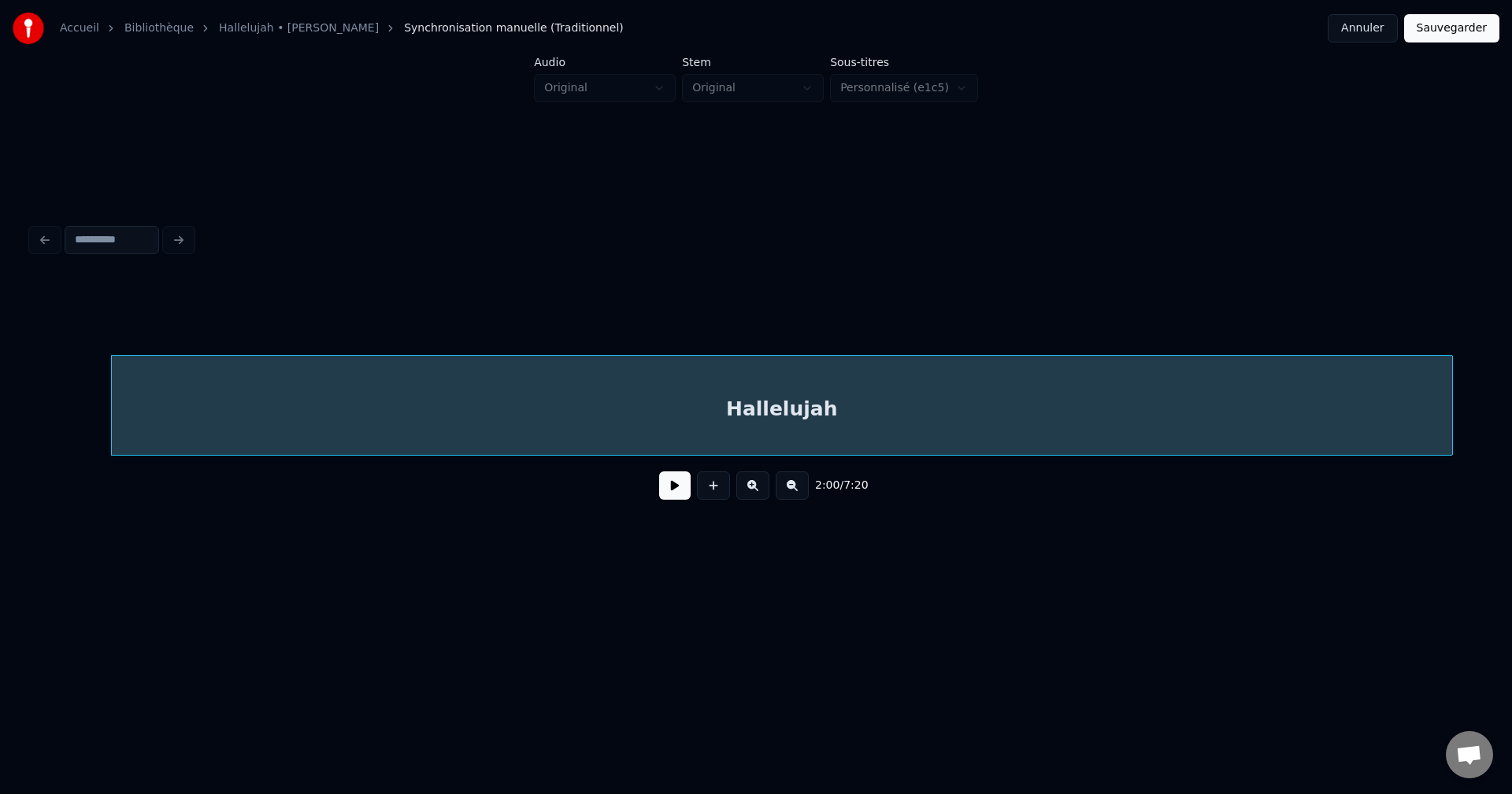
click at [1451, 408] on div at bounding box center [1449, 404] width 5 height 99
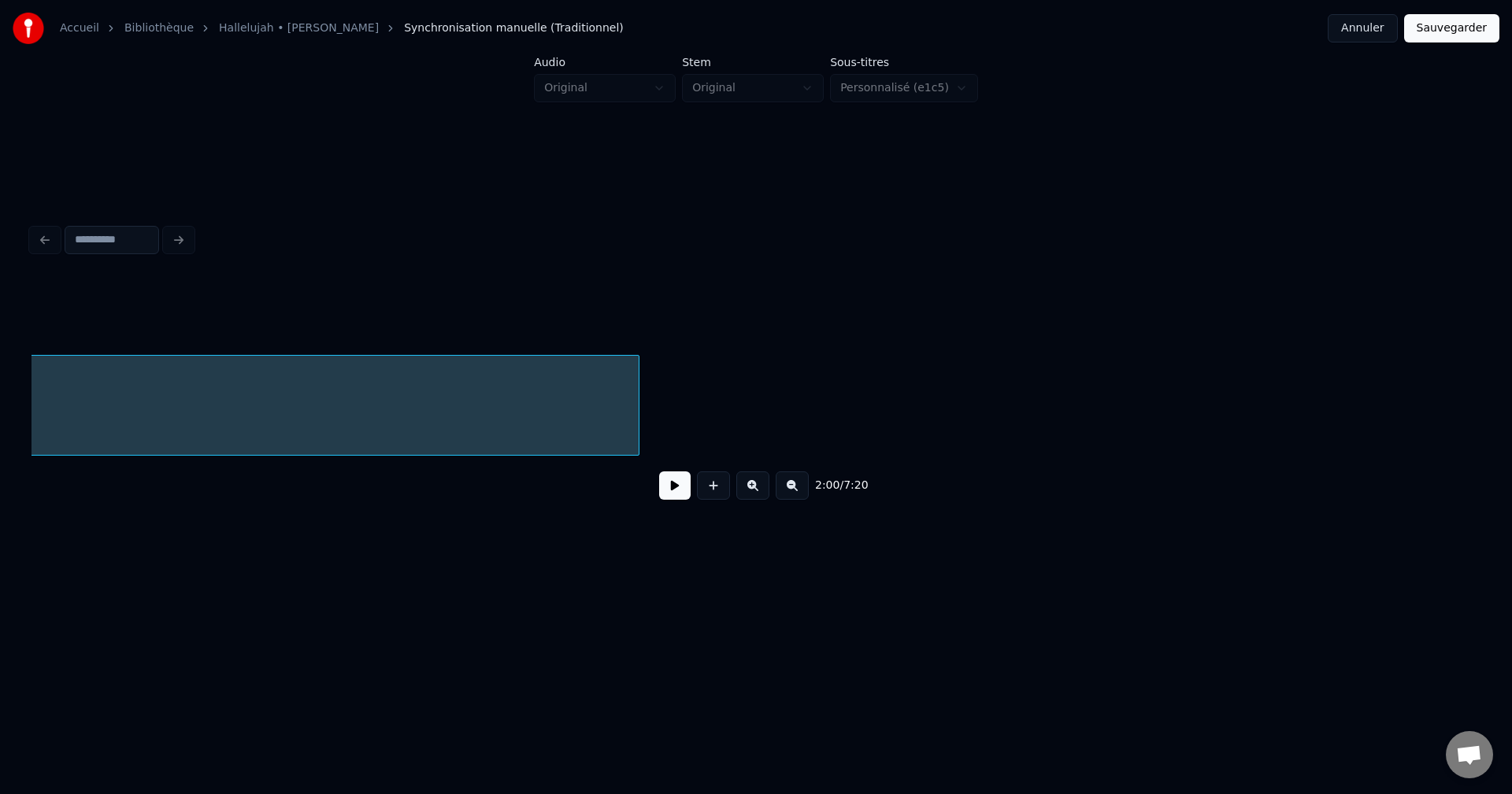
scroll to position [0, 33950]
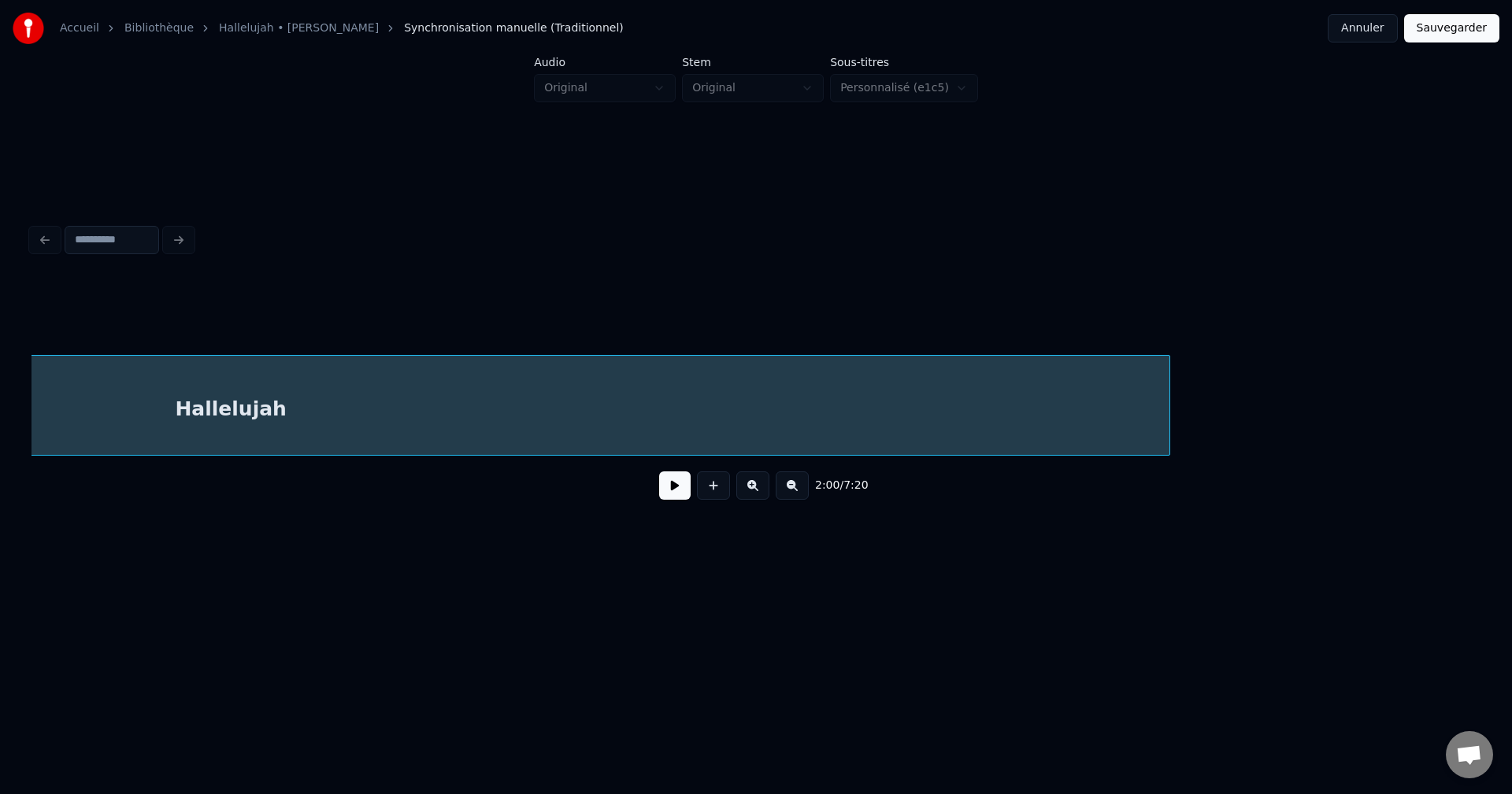
click at [1168, 409] on div at bounding box center [1166, 404] width 5 height 99
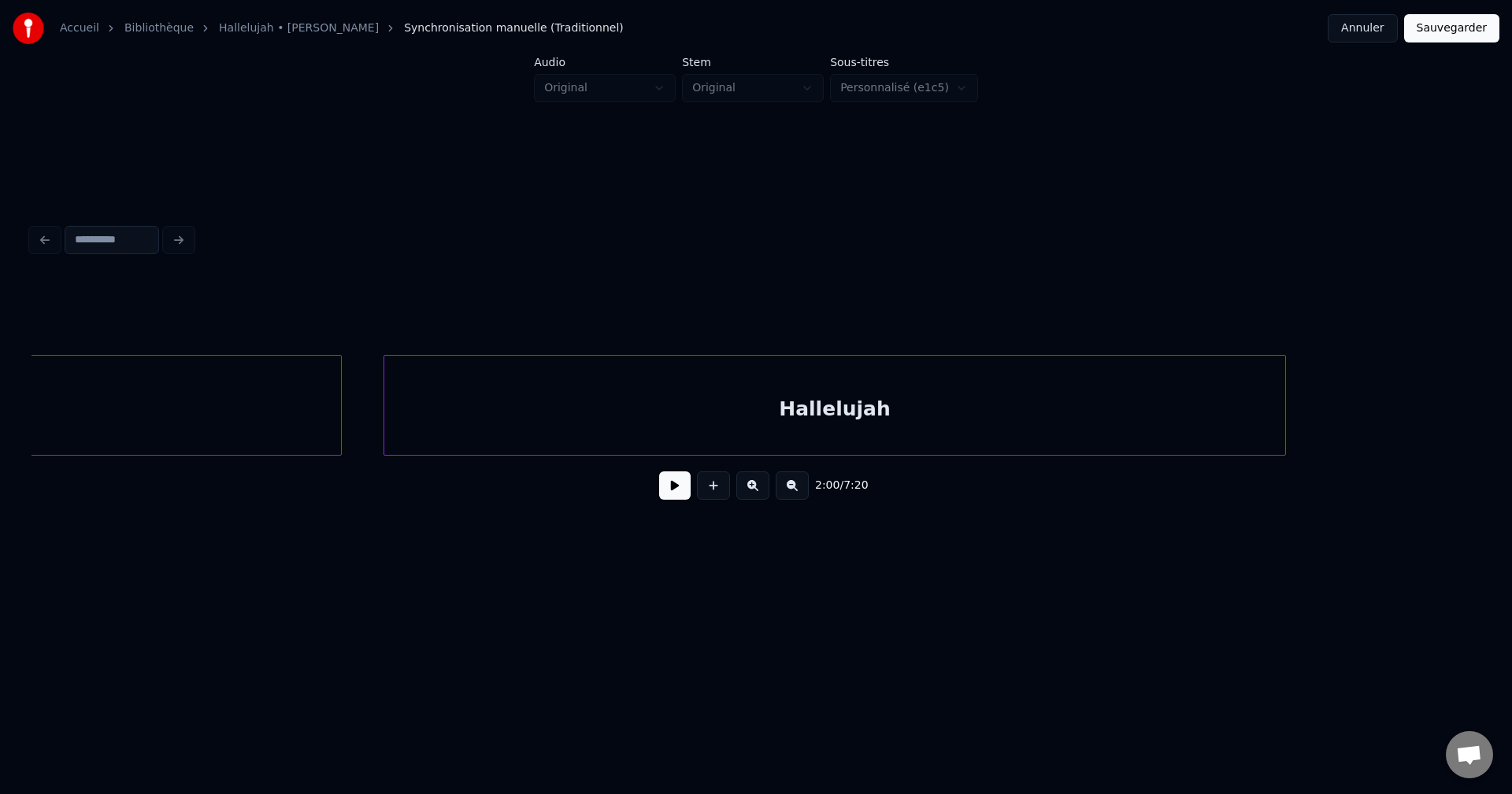
scroll to position [0, 30090]
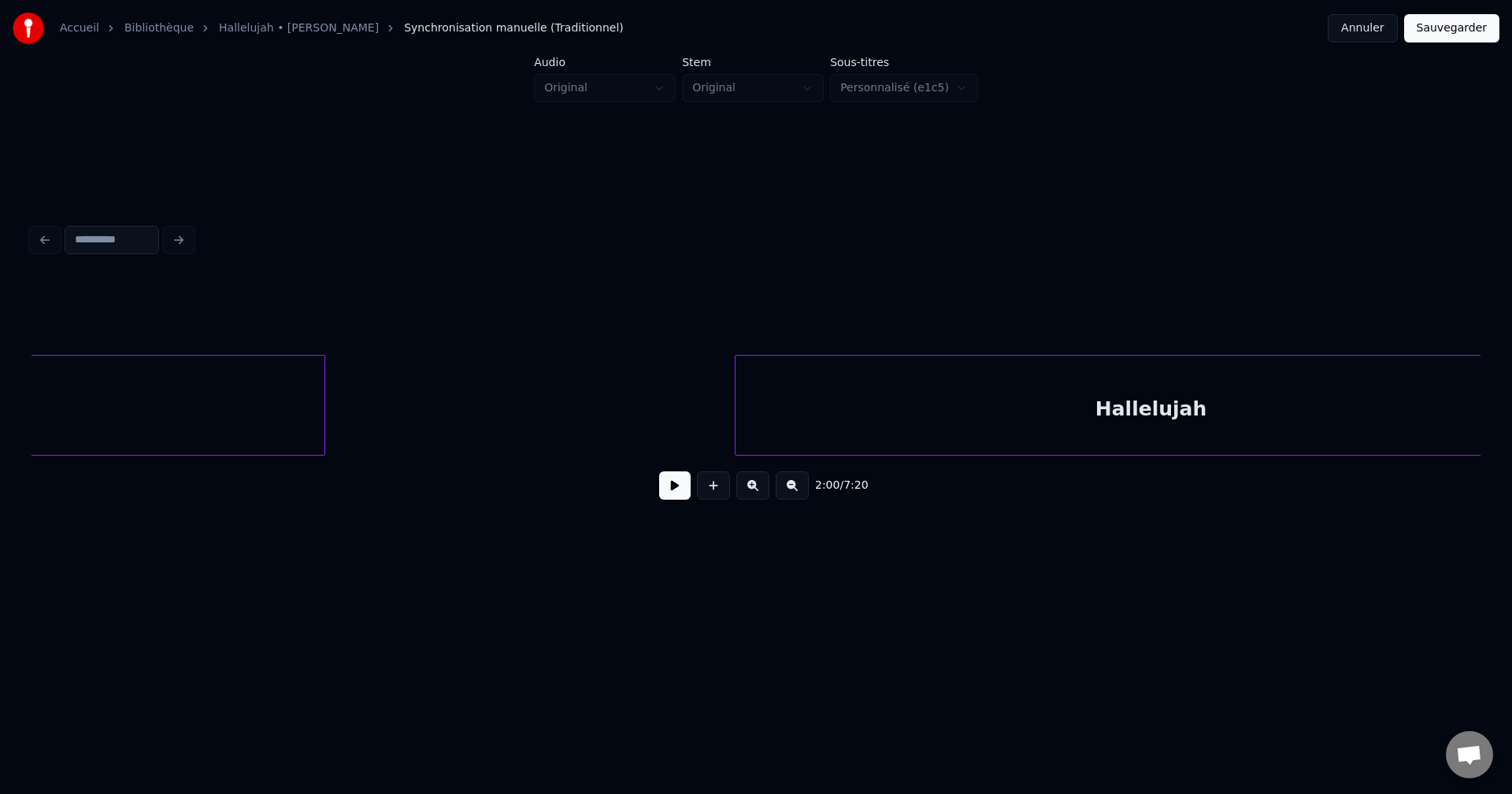
click at [672, 492] on button at bounding box center [675, 486] width 31 height 28
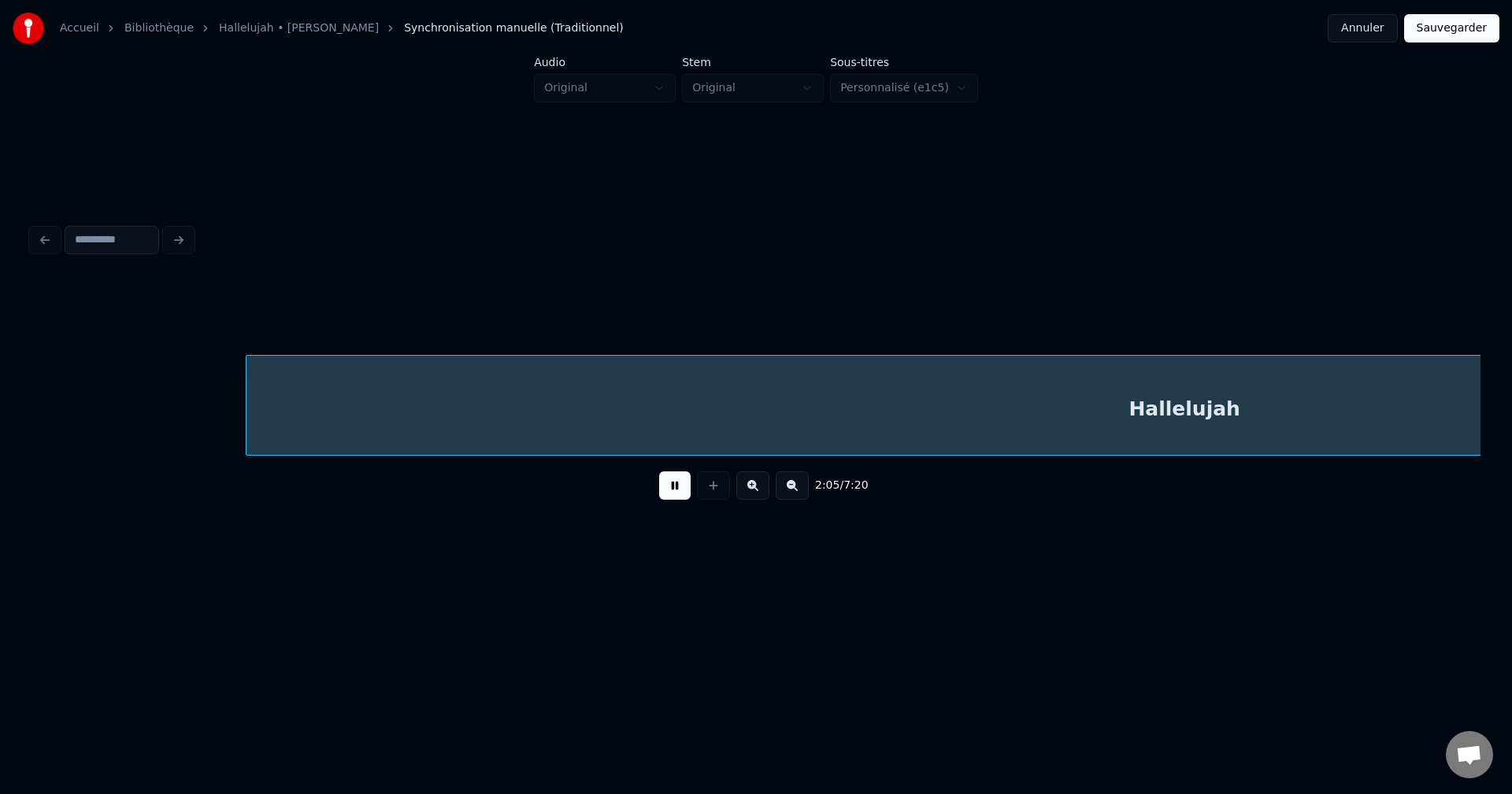
scroll to position [0, 34450]
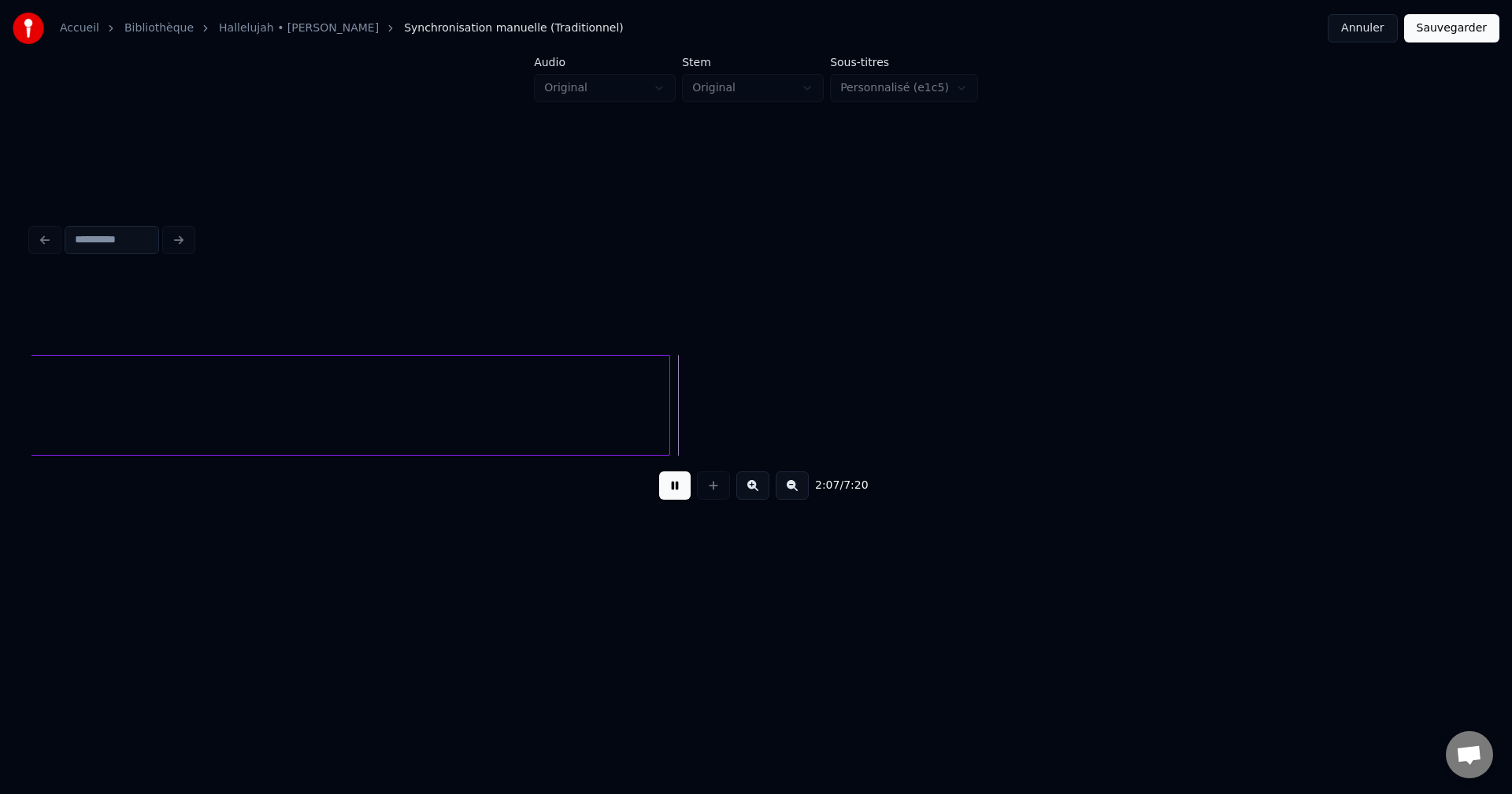
click at [672, 490] on button at bounding box center [675, 486] width 31 height 28
click at [1443, 23] on button "Sauvegarder" at bounding box center [1451, 27] width 95 height 28
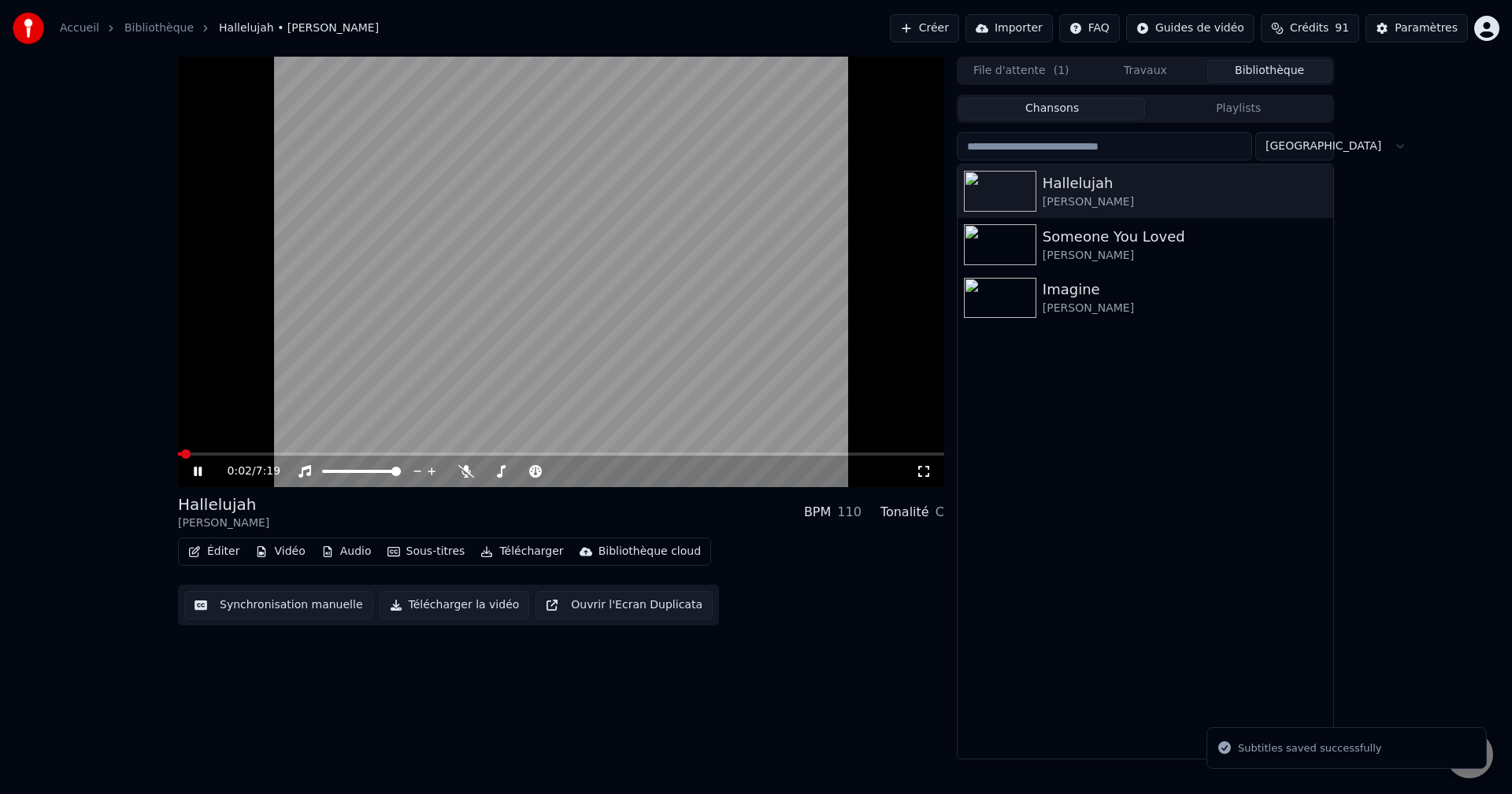
click at [215, 551] on button "Éditer" at bounding box center [213, 551] width 64 height 23
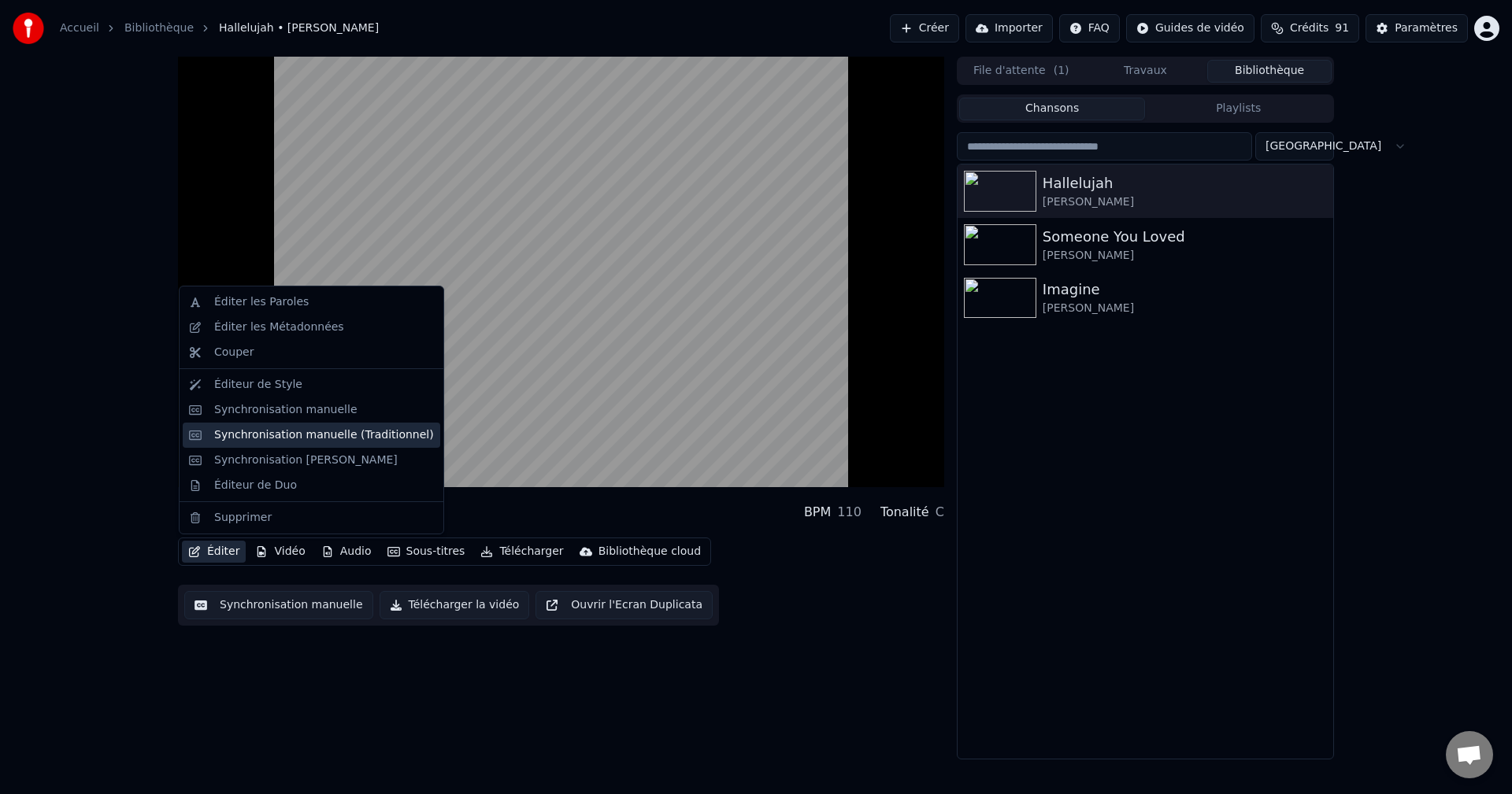
click at [287, 436] on div "Synchronisation manuelle (Traditionnel)" at bounding box center [324, 436] width 219 height 16
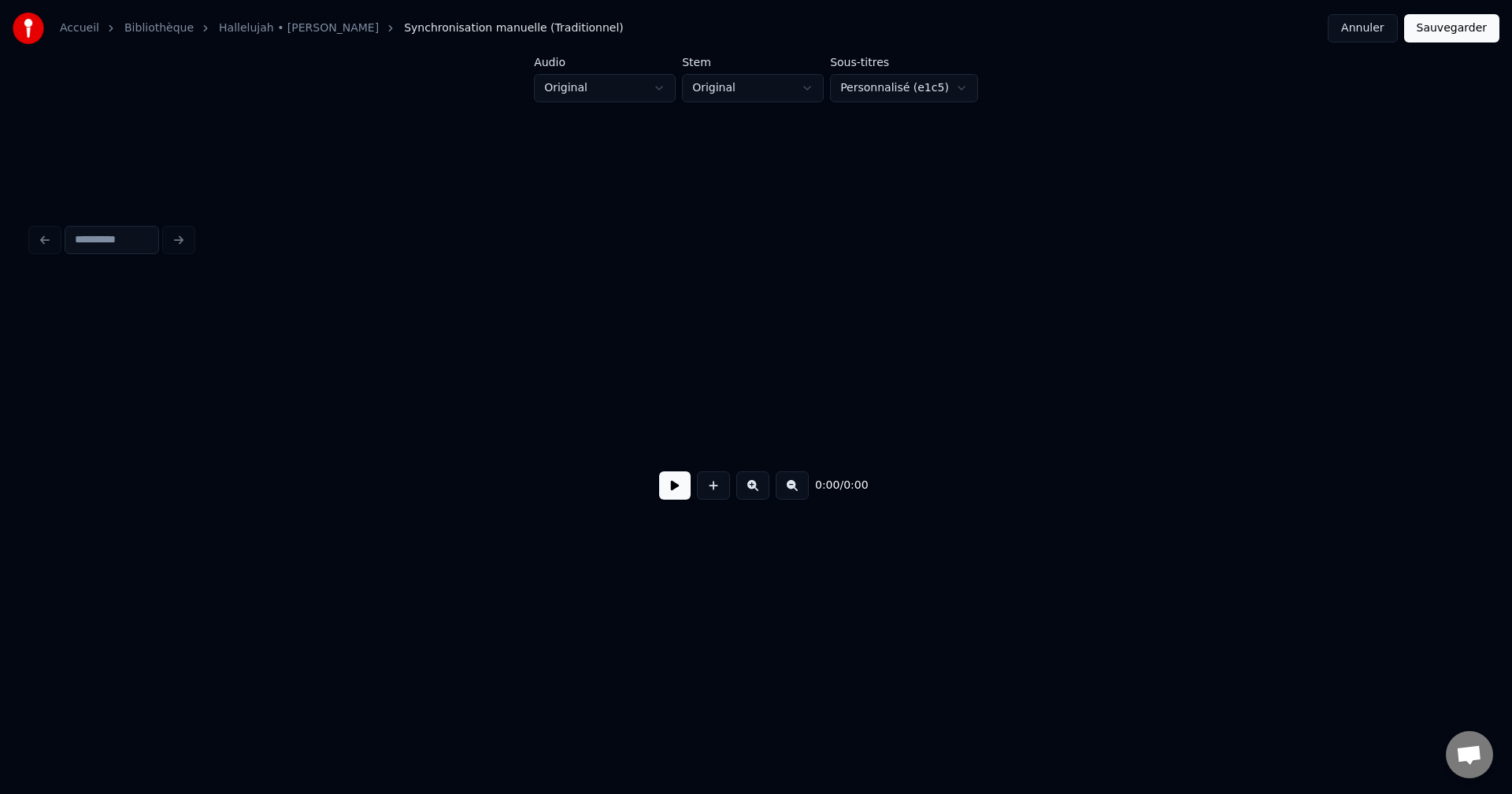
scroll to position [0, 4261]
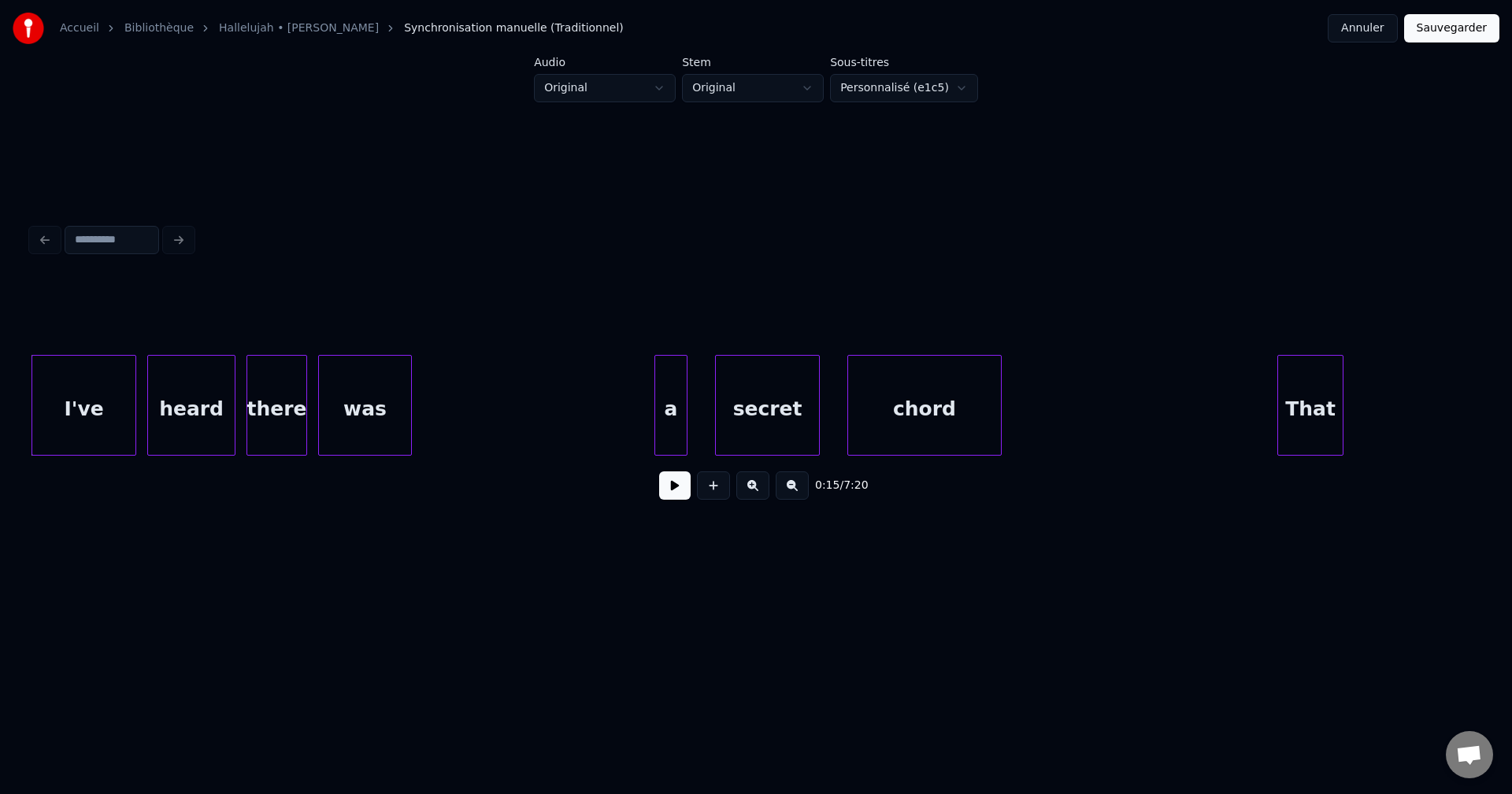
click at [103, 235] on input at bounding box center [112, 240] width 94 height 28
click at [120, 231] on input at bounding box center [112, 240] width 94 height 28
paste input "**********"
type input "**********"
click at [173, 232] on div "**********" at bounding box center [756, 240] width 1461 height 34
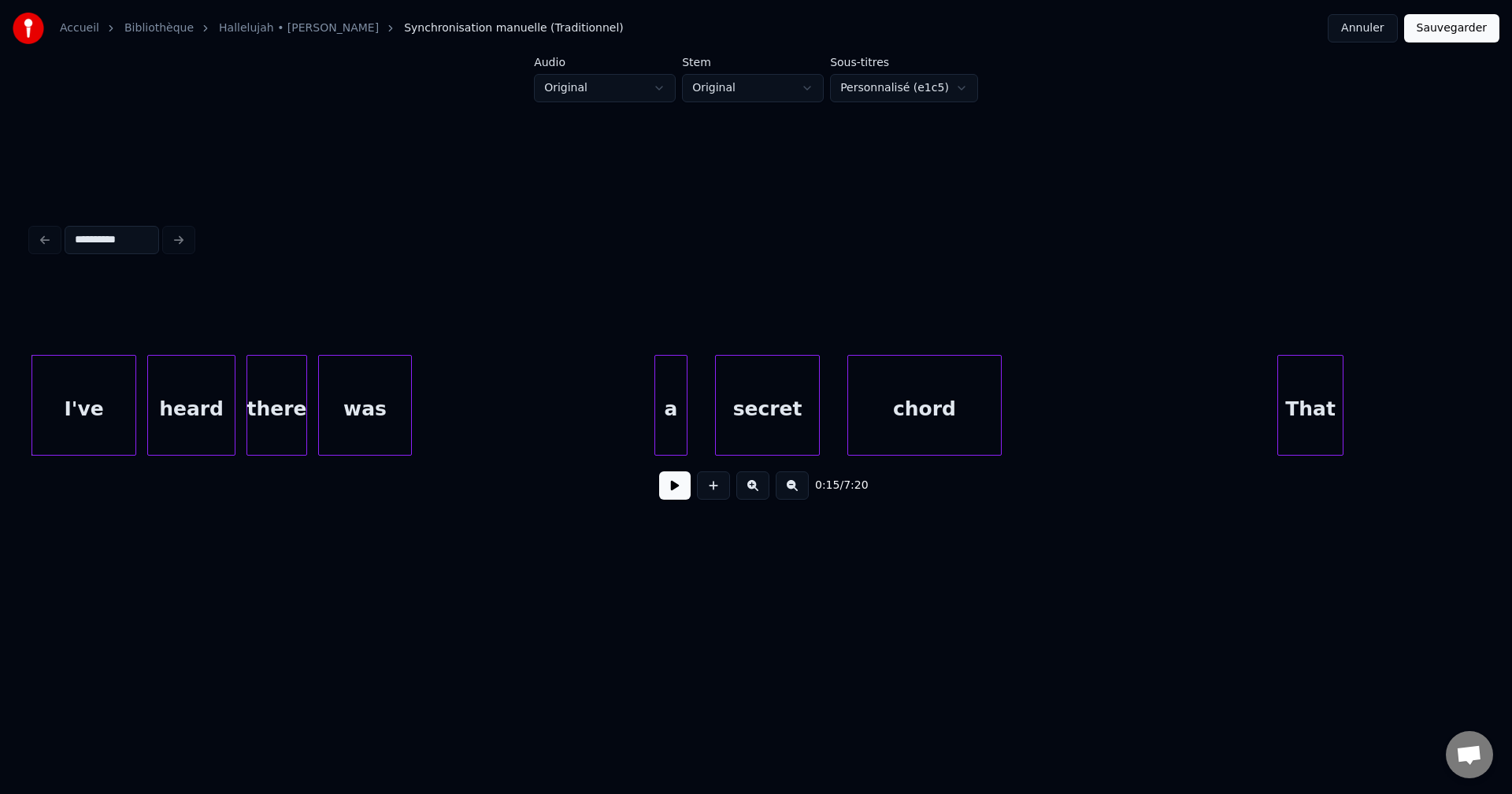
click at [173, 232] on div "**********" at bounding box center [756, 240] width 1461 height 34
click at [46, 229] on div "**********" at bounding box center [756, 240] width 1461 height 34
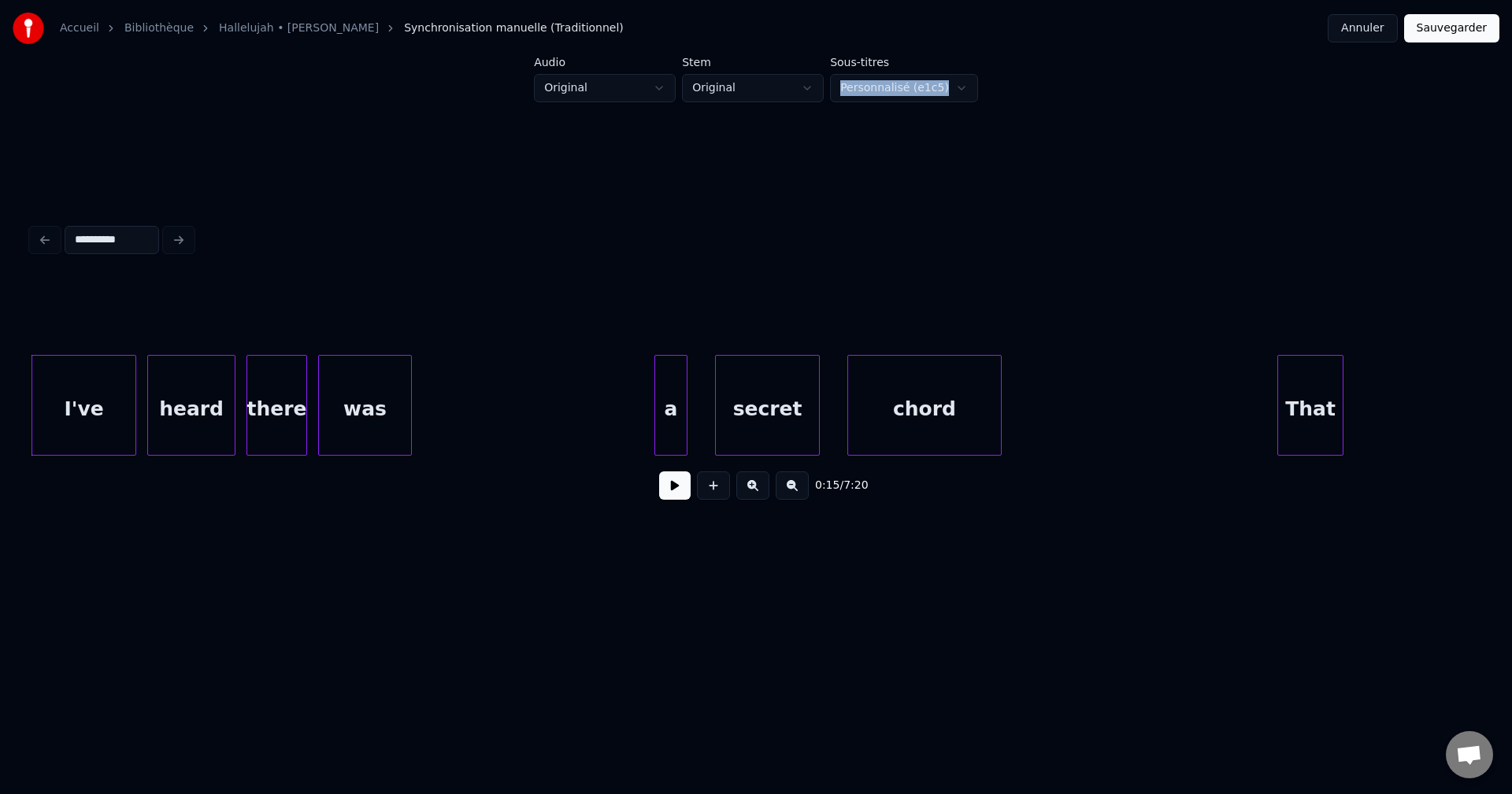
click at [46, 229] on div "**********" at bounding box center [756, 240] width 1461 height 34
click at [959, 91] on html "**********" at bounding box center [756, 314] width 1512 height 629
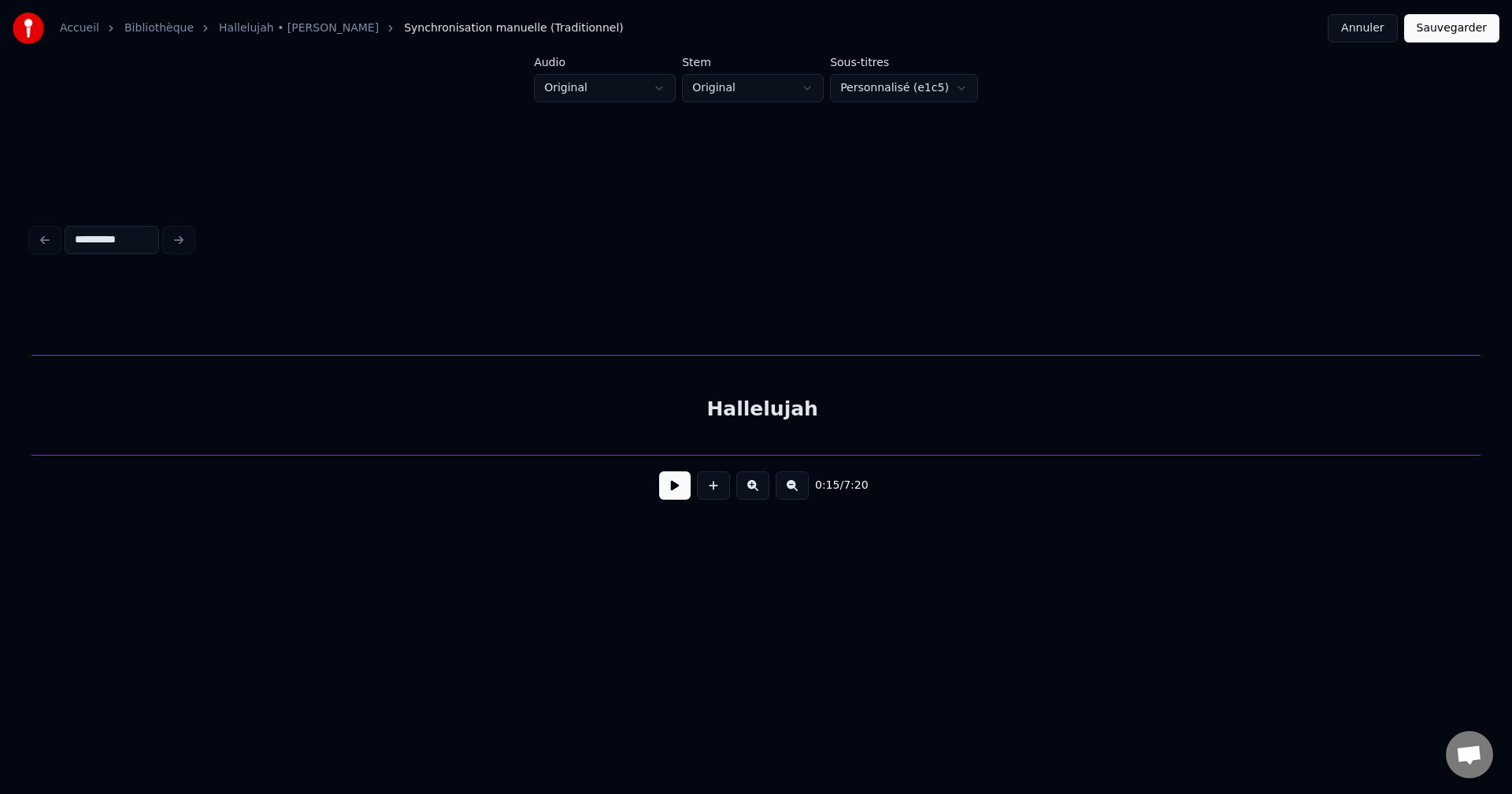
scroll to position [0, 34686]
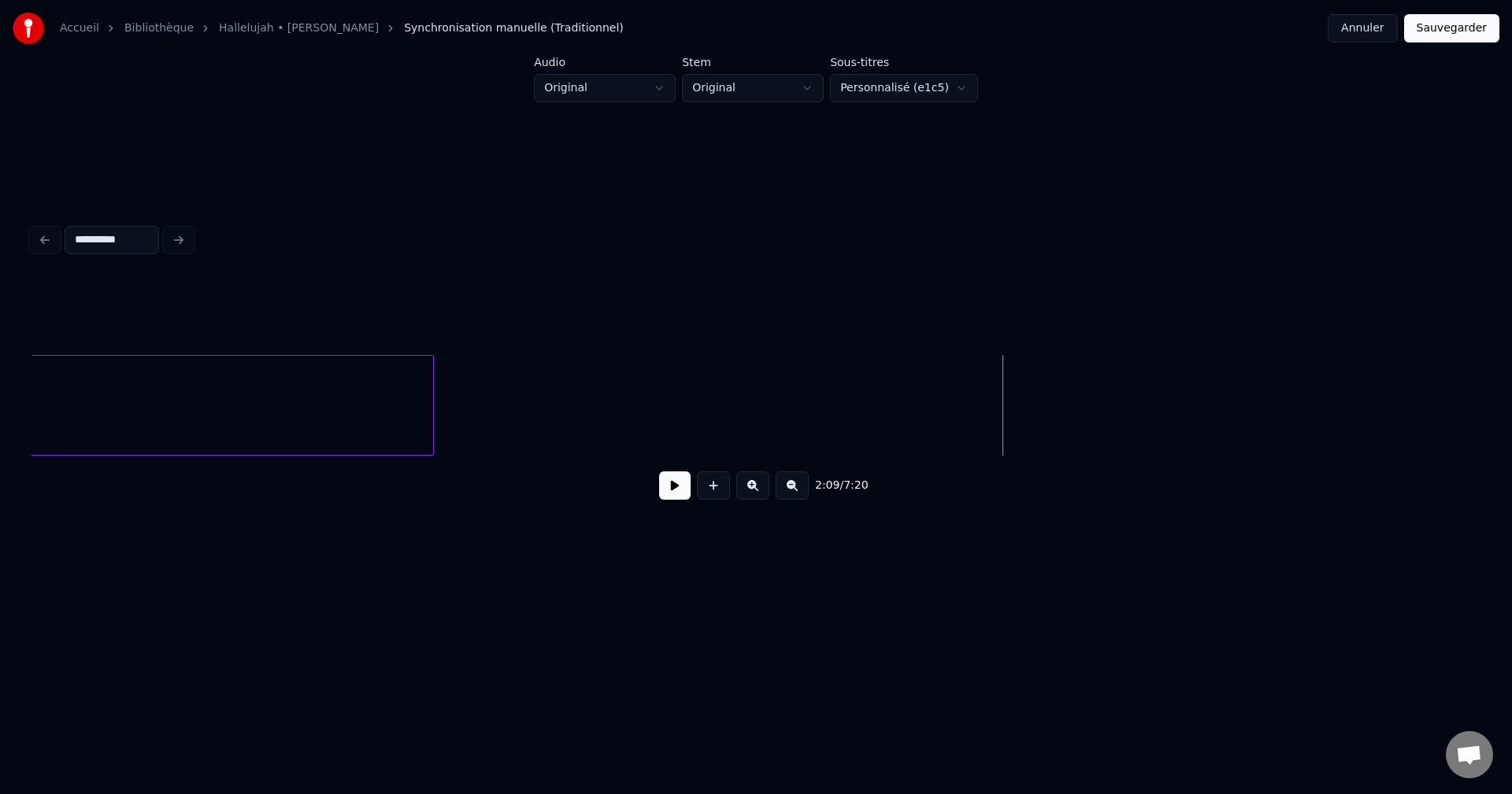
click at [681, 491] on button at bounding box center [675, 486] width 31 height 28
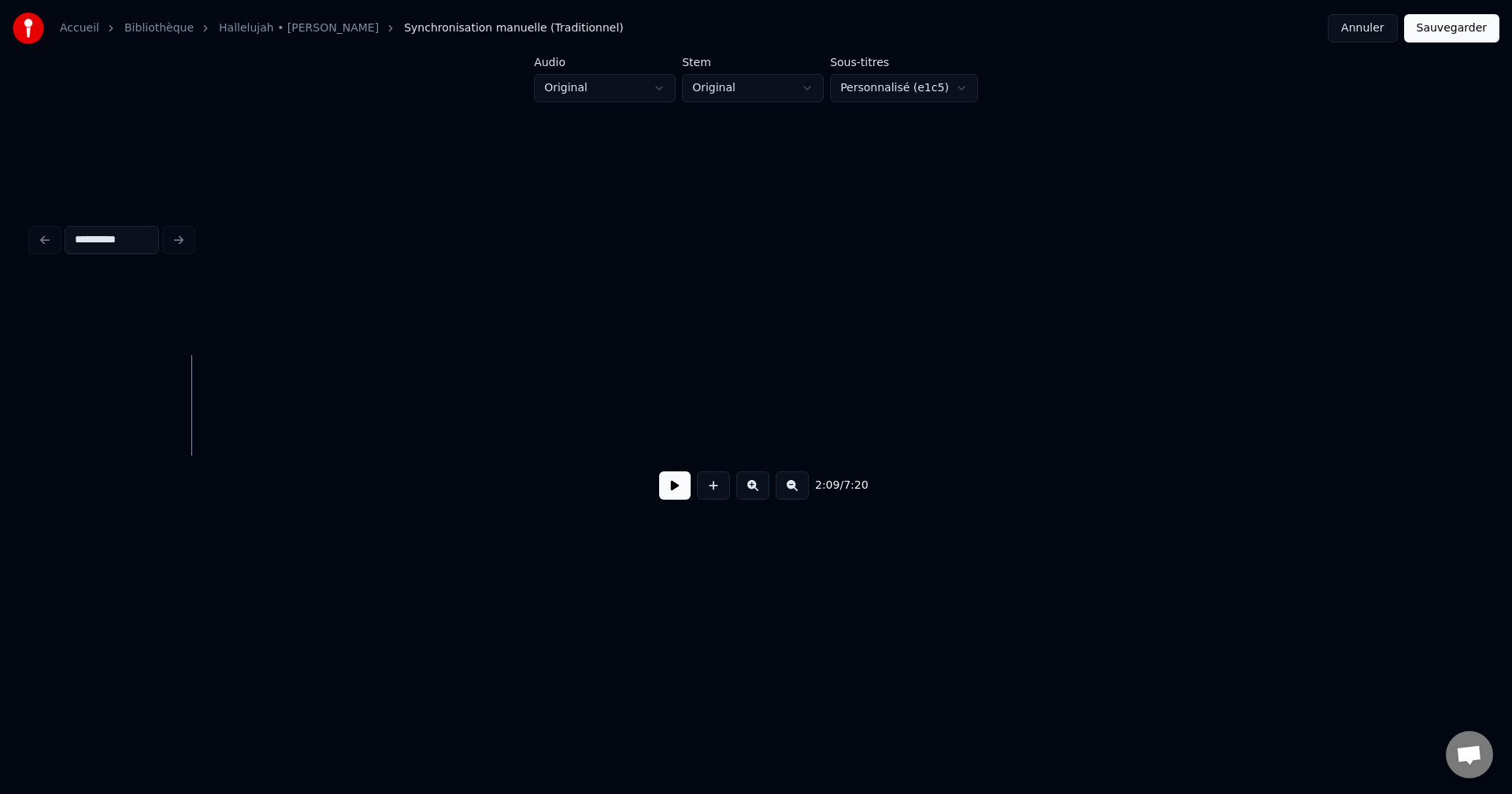
click at [670, 489] on button at bounding box center [675, 486] width 31 height 28
click at [668, 488] on button at bounding box center [675, 486] width 31 height 28
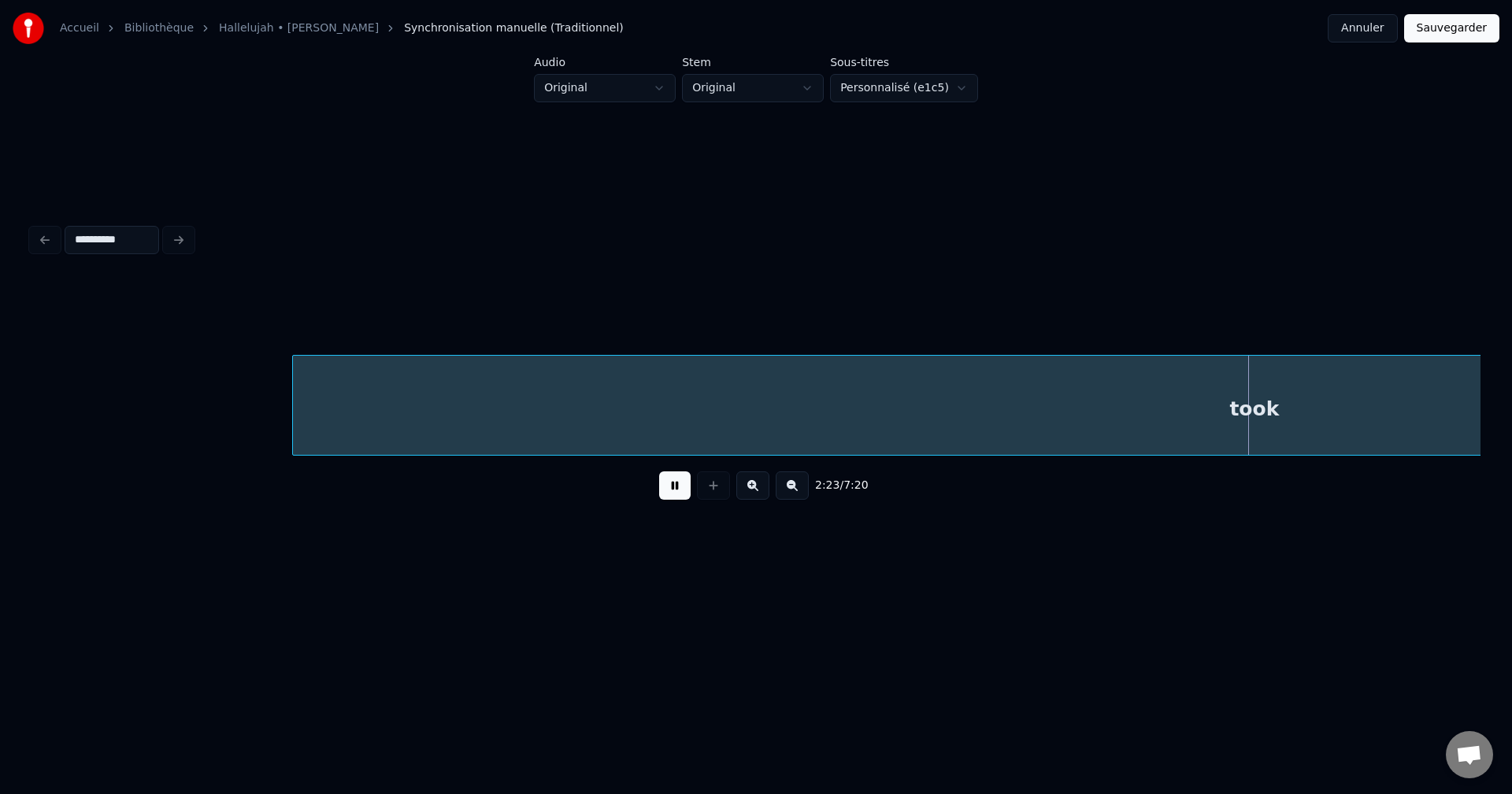
click at [668, 488] on button at bounding box center [675, 486] width 31 height 28
